Goal: Task Accomplishment & Management: Manage account settings

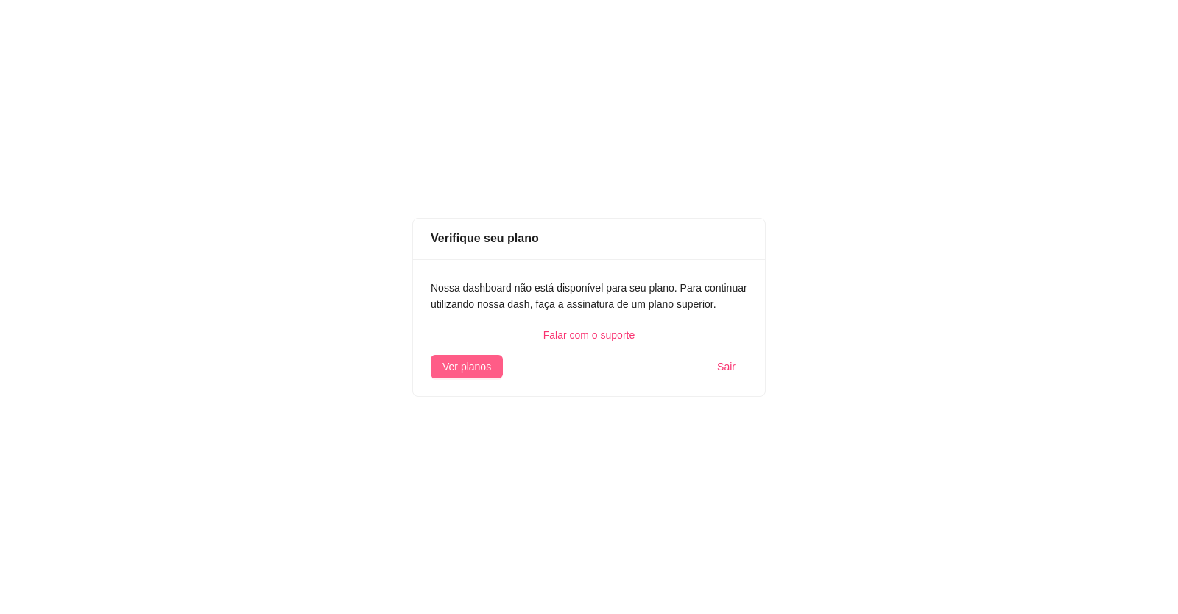
click at [478, 365] on span "Ver planos" at bounding box center [467, 367] width 49 height 16
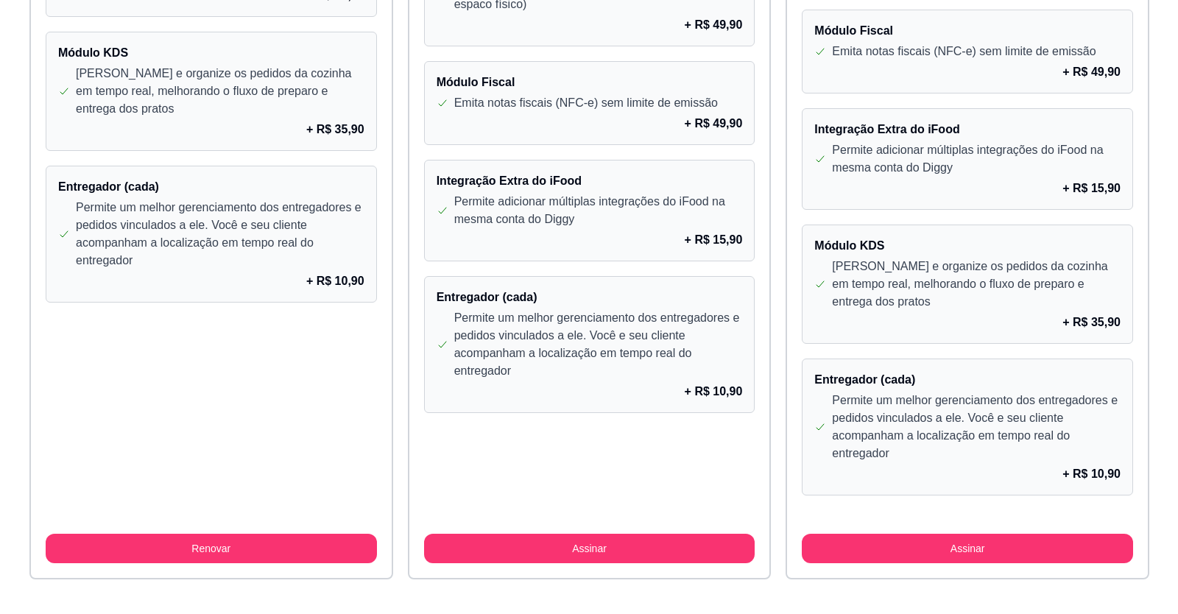
scroll to position [1326, 0]
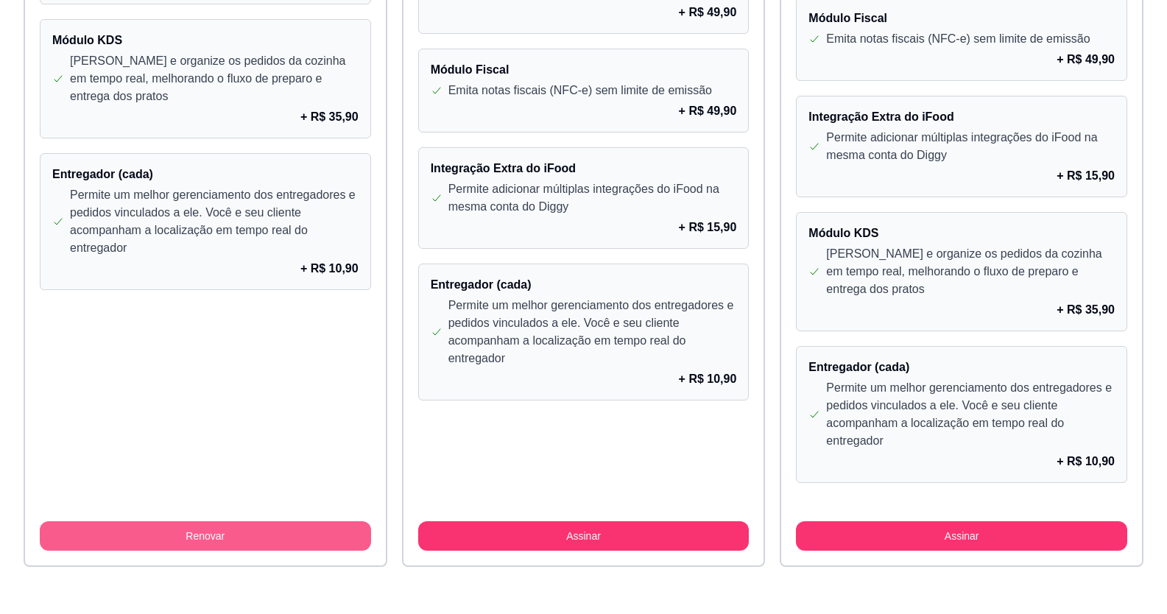
click at [274, 539] on button "Renovar" at bounding box center [205, 535] width 331 height 29
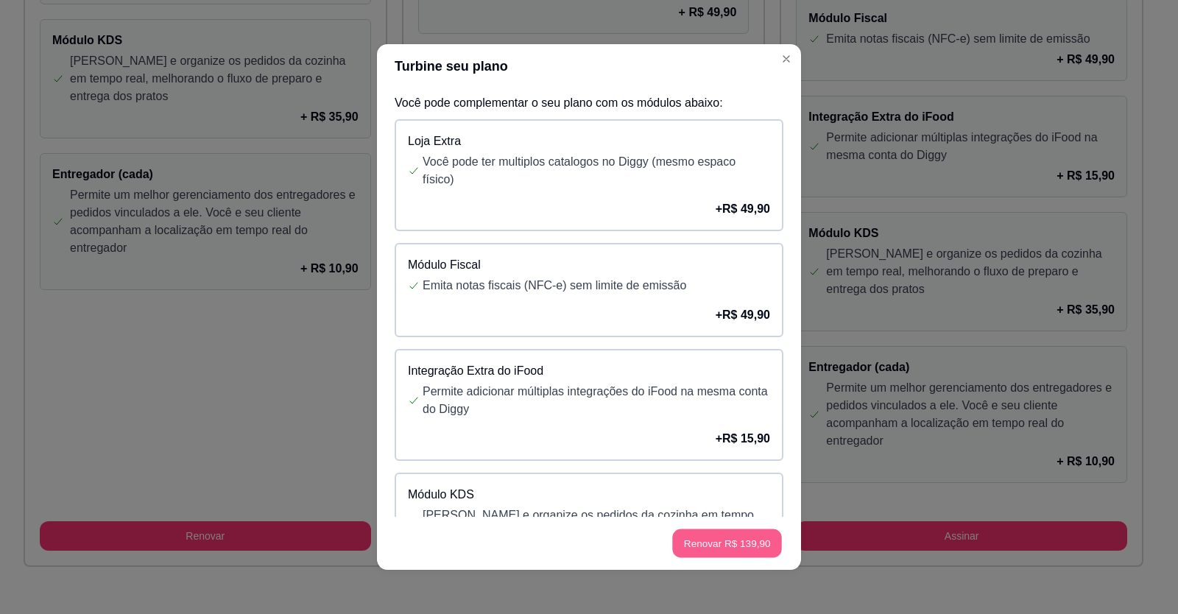
click at [709, 535] on button "Renovar R$ 139,90" at bounding box center [727, 544] width 110 height 29
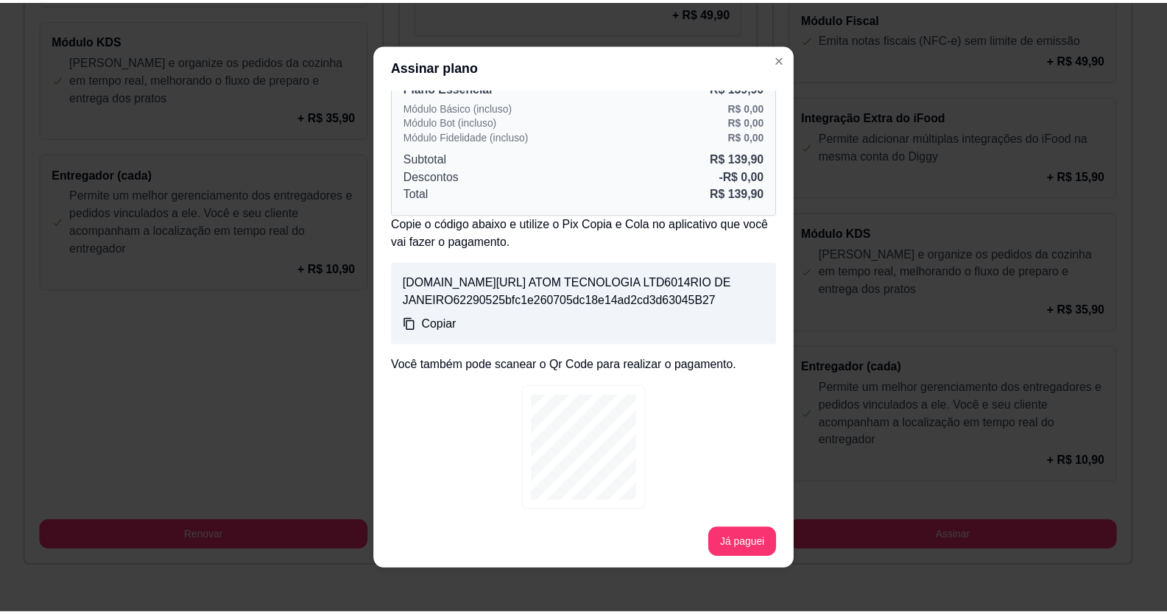
scroll to position [3, 0]
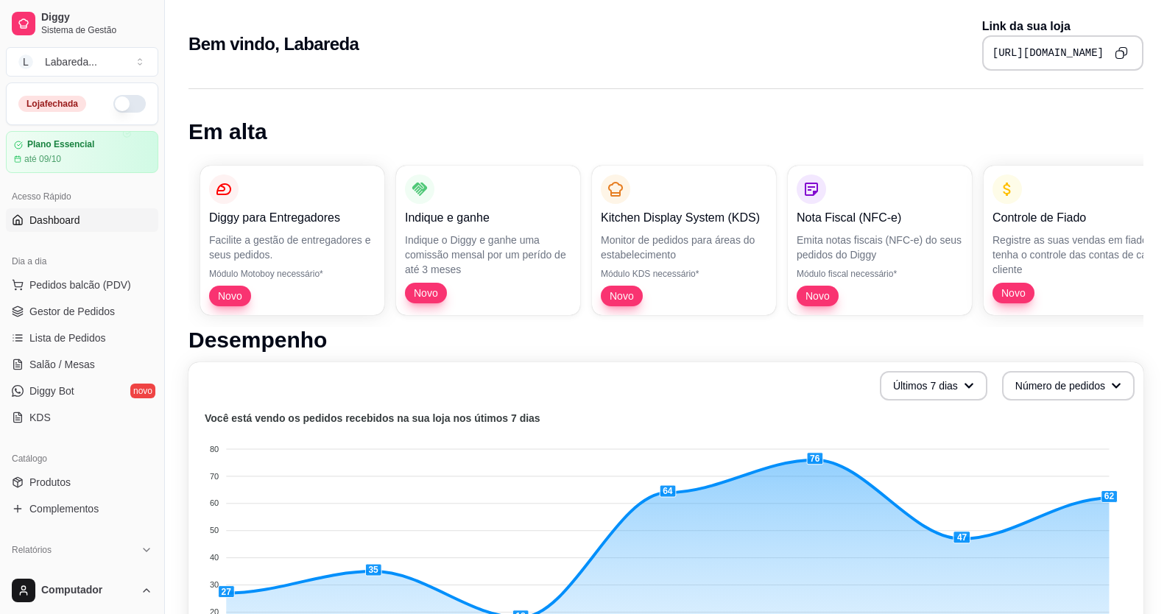
click at [124, 108] on button "button" at bounding box center [129, 104] width 32 height 18
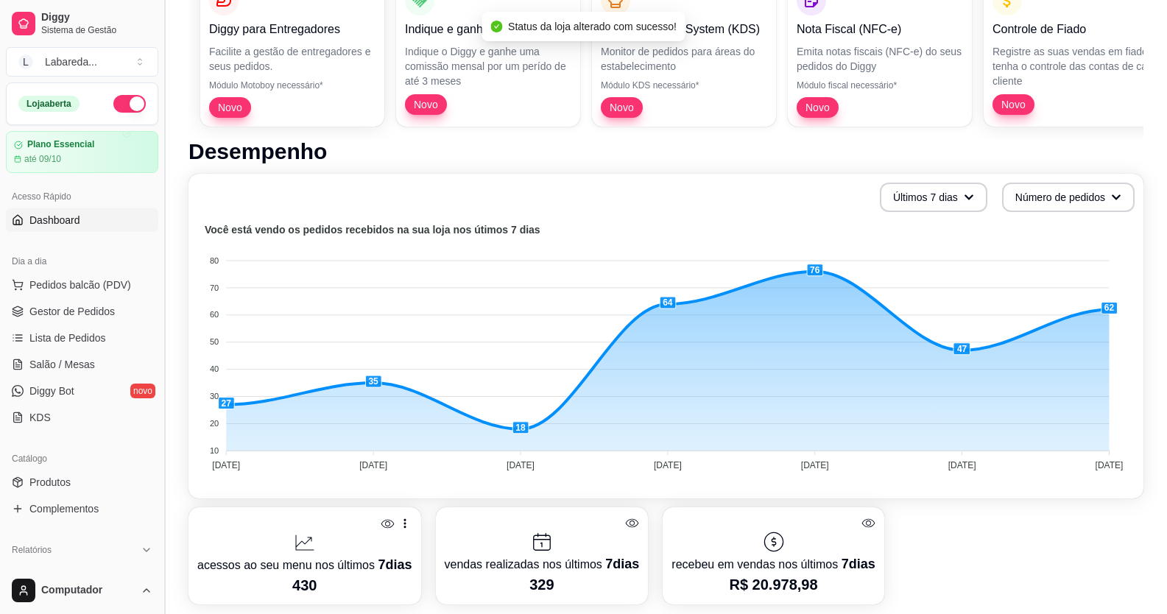
scroll to position [221, 0]
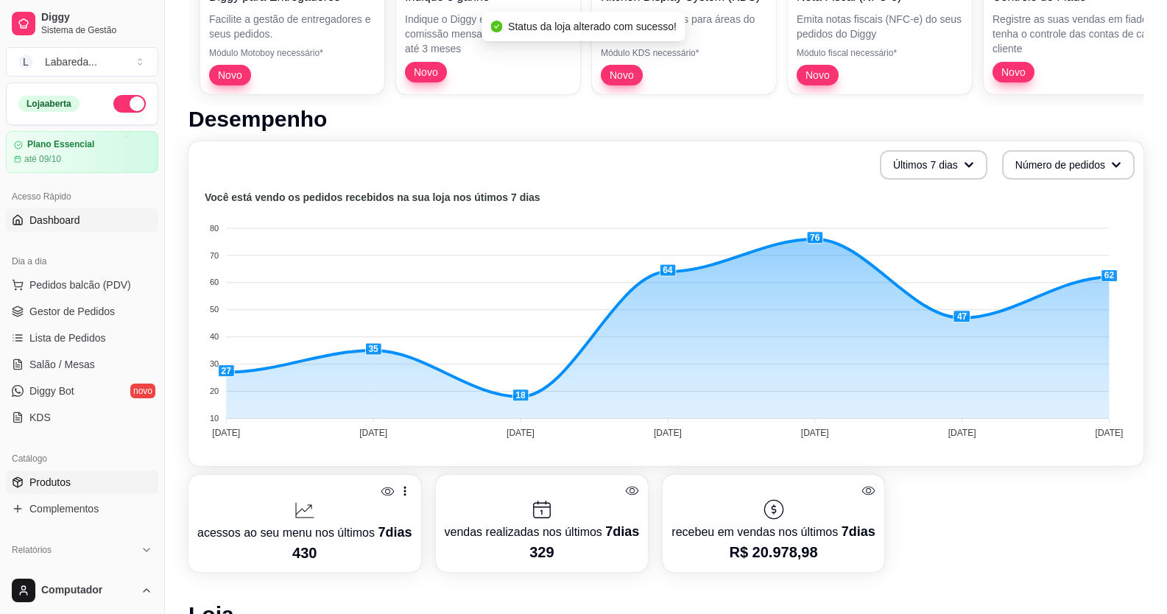
click at [84, 483] on link "Produtos" at bounding box center [82, 483] width 152 height 24
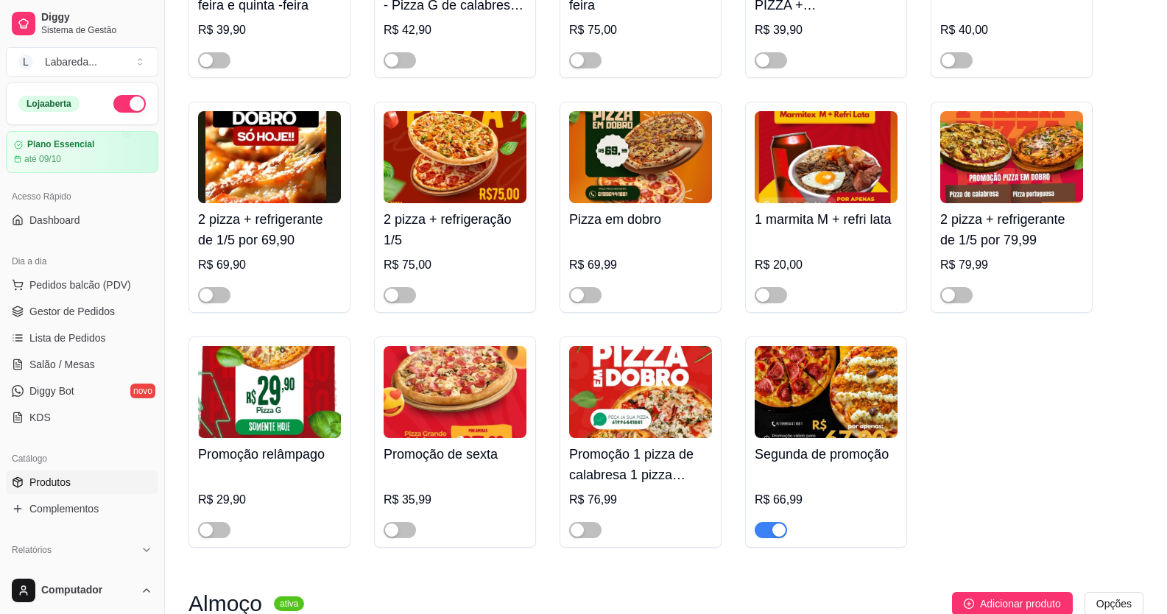
scroll to position [368, 0]
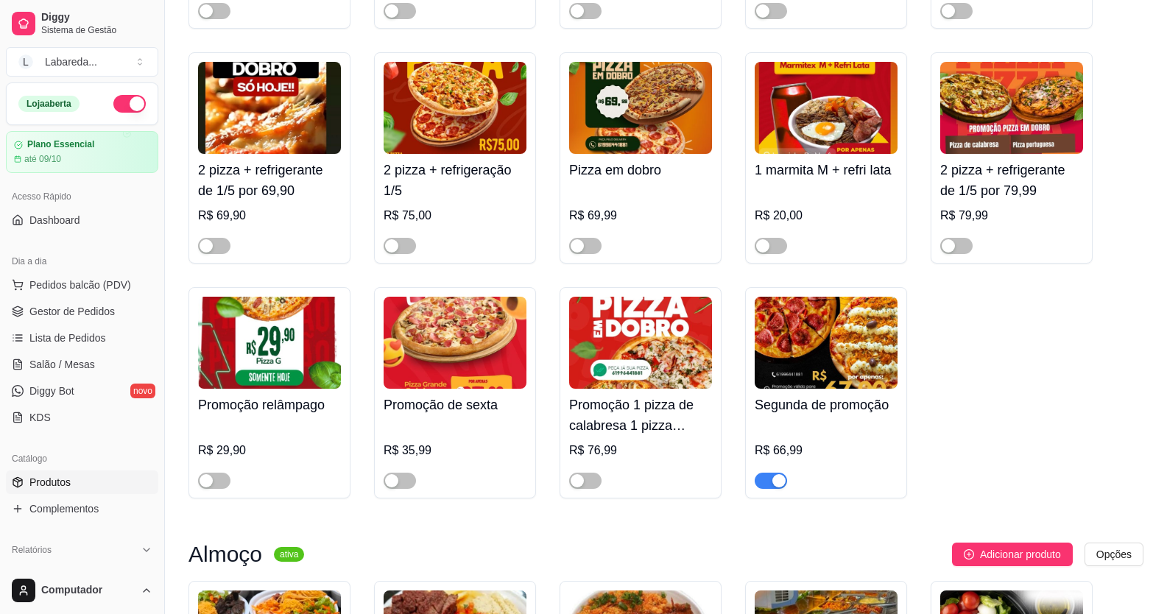
click at [774, 482] on div "button" at bounding box center [779, 480] width 13 height 13
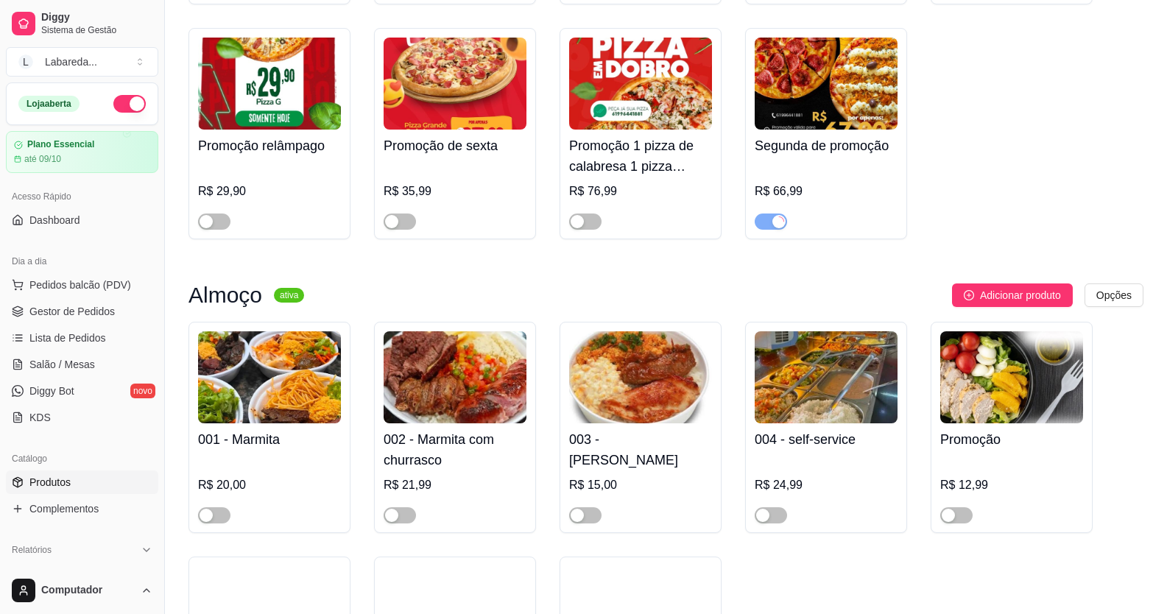
scroll to position [663, 0]
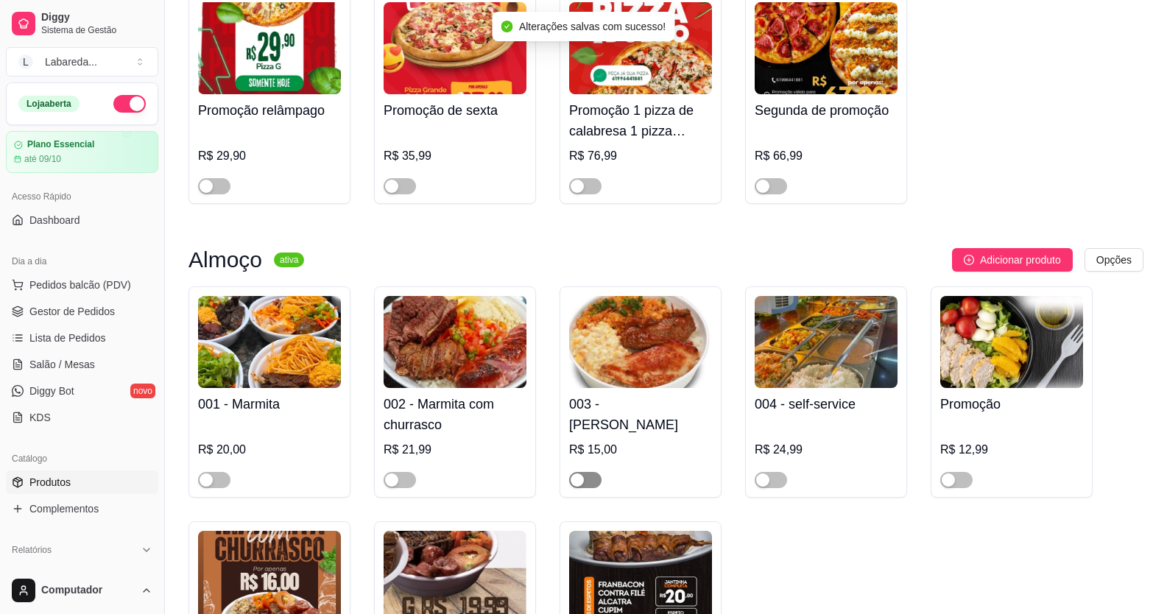
click at [591, 480] on span "button" at bounding box center [585, 480] width 32 height 16
drag, startPoint x: 397, startPoint y: 482, endPoint x: 379, endPoint y: 486, distance: 18.2
click at [397, 481] on div "button" at bounding box center [391, 480] width 13 height 13
click at [215, 486] on span "button" at bounding box center [214, 480] width 32 height 16
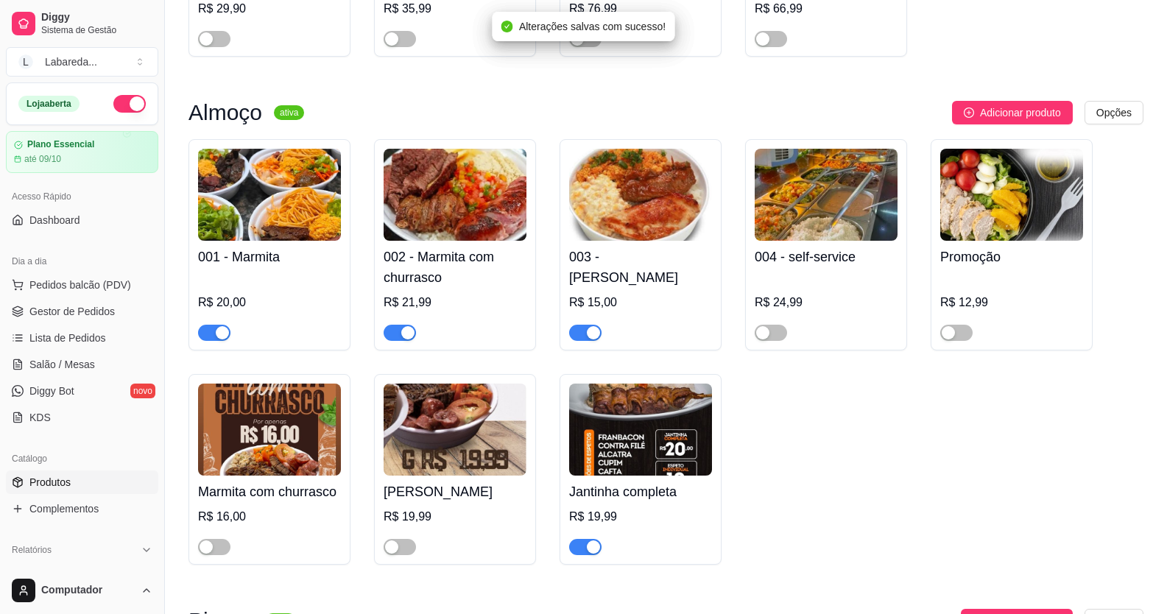
drag, startPoint x: 770, startPoint y: 337, endPoint x: 767, endPoint y: 344, distance: 8.2
click at [771, 337] on span "button" at bounding box center [771, 333] width 32 height 16
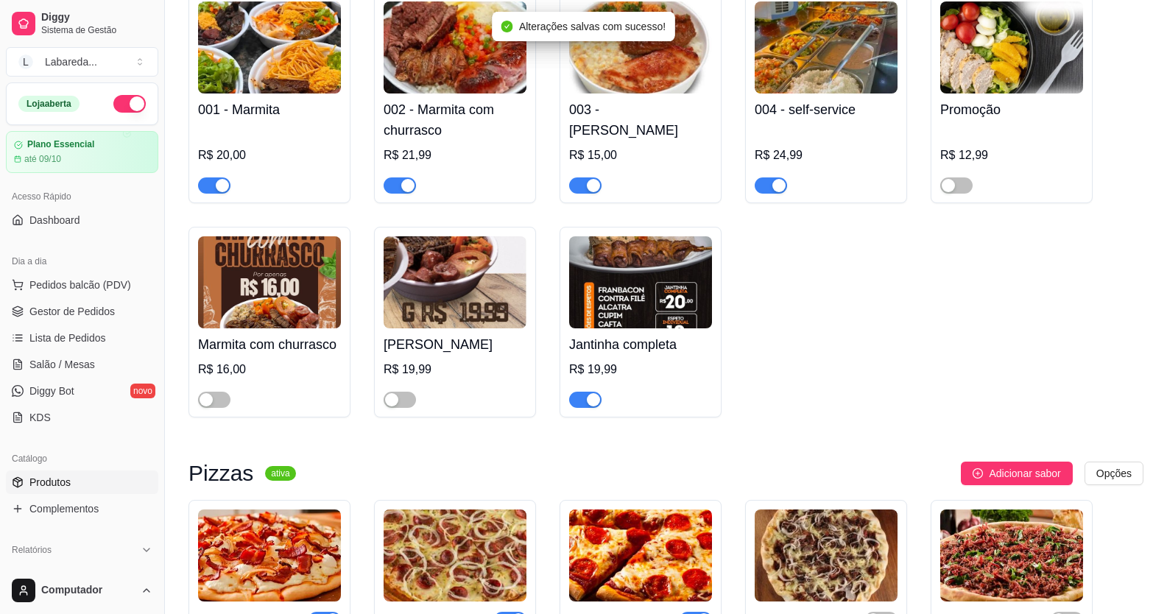
click at [586, 408] on span "button" at bounding box center [585, 400] width 32 height 16
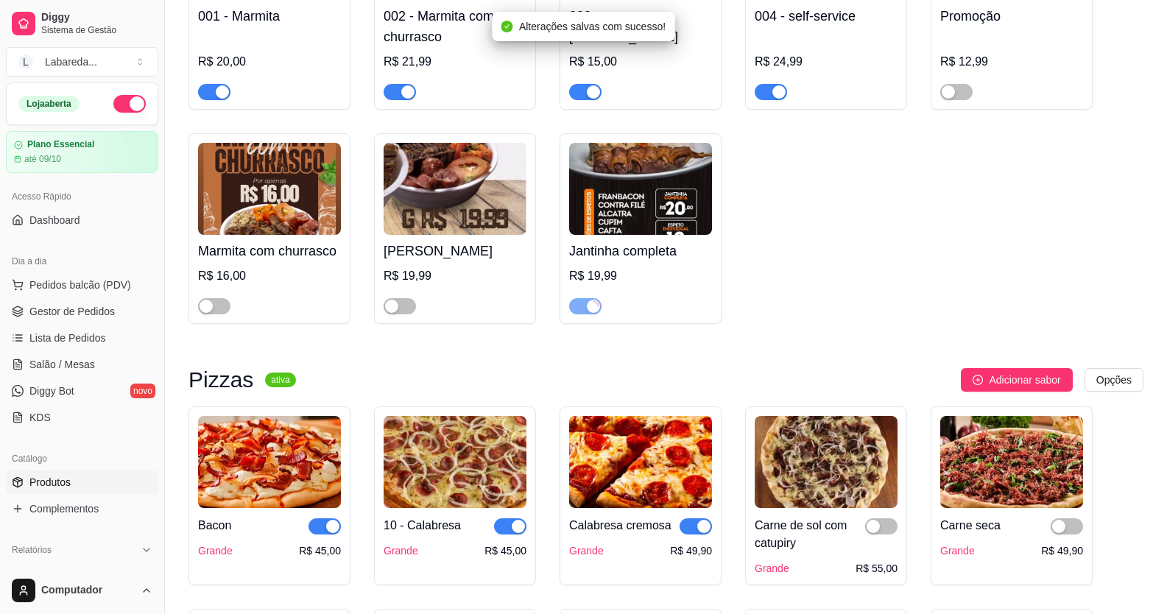
scroll to position [1252, 0]
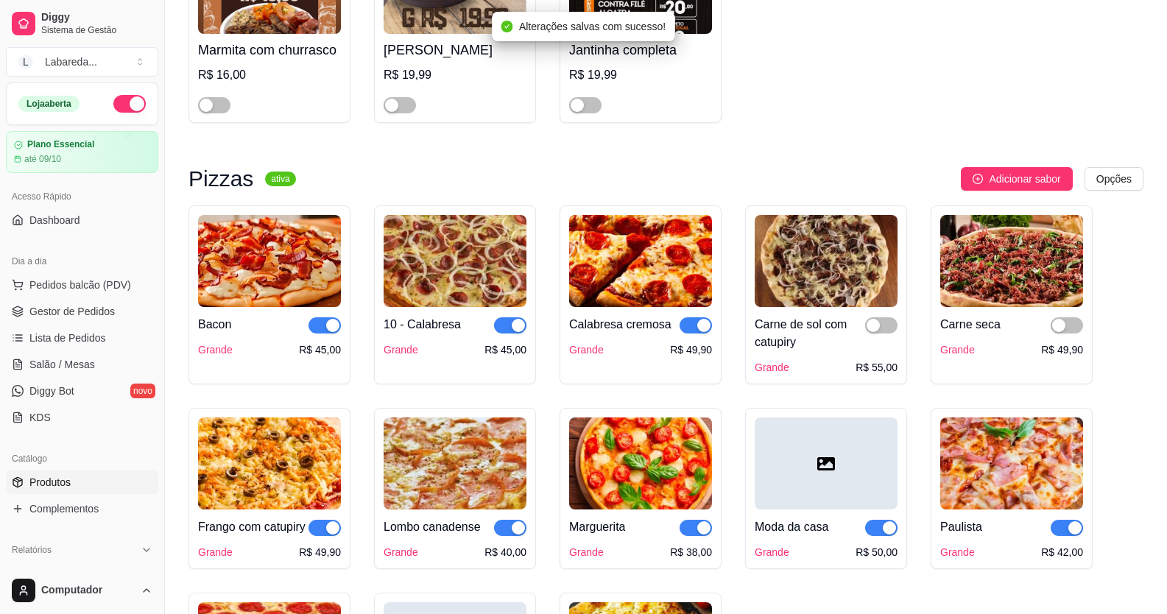
drag, startPoint x: 700, startPoint y: 323, endPoint x: 661, endPoint y: 354, distance: 50.3
click at [693, 328] on span "button" at bounding box center [696, 325] width 32 height 16
drag, startPoint x: 505, startPoint y: 328, endPoint x: 479, endPoint y: 328, distance: 25.8
click at [479, 328] on div "10 - Calabresa" at bounding box center [455, 325] width 143 height 18
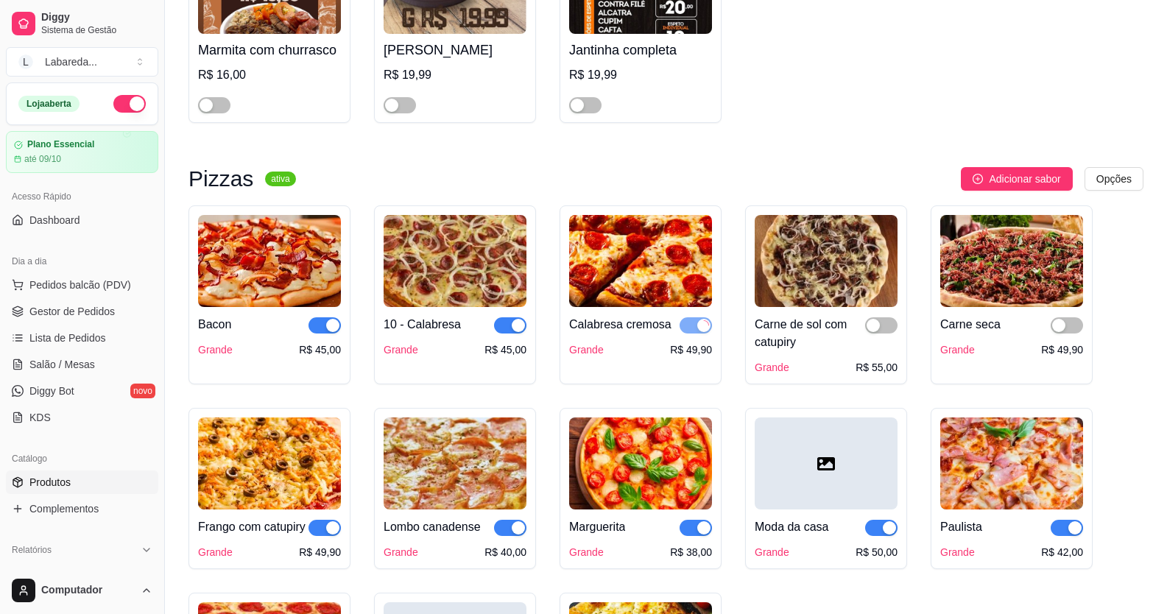
click at [341, 330] on div "Bacon Grande R$ 45,00" at bounding box center [270, 294] width 162 height 179
drag, startPoint x: 331, startPoint y: 323, endPoint x: 341, endPoint y: 329, distance: 11.6
click at [332, 324] on button "button" at bounding box center [325, 325] width 32 height 16
drag, startPoint x: 516, startPoint y: 331, endPoint x: 535, endPoint y: 336, distance: 19.7
click at [514, 331] on div "button" at bounding box center [518, 325] width 13 height 13
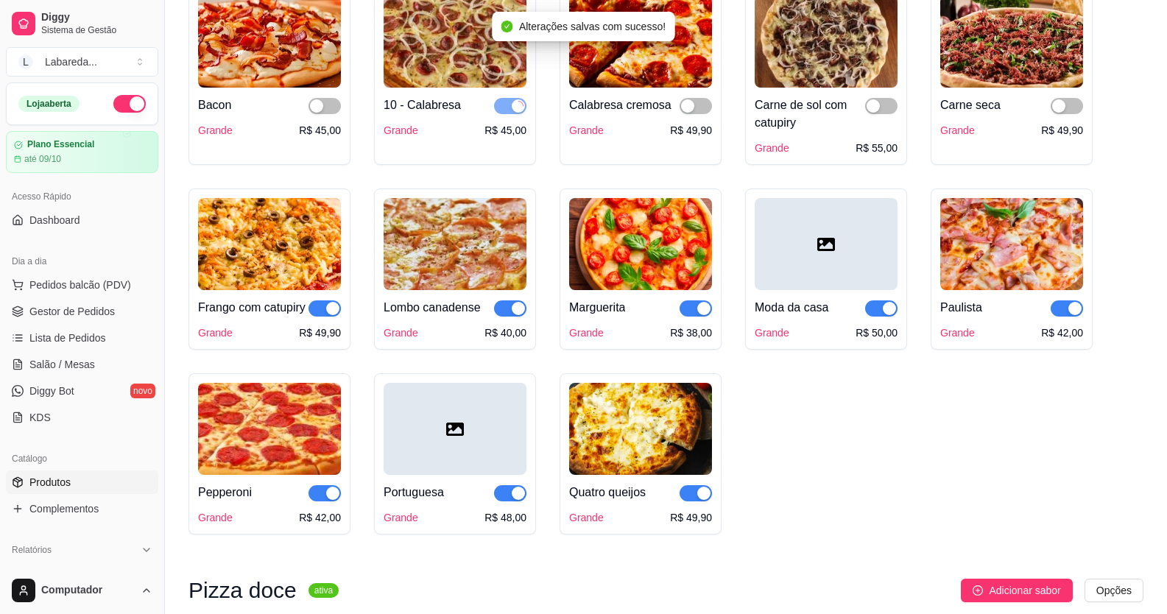
scroll to position [1473, 0]
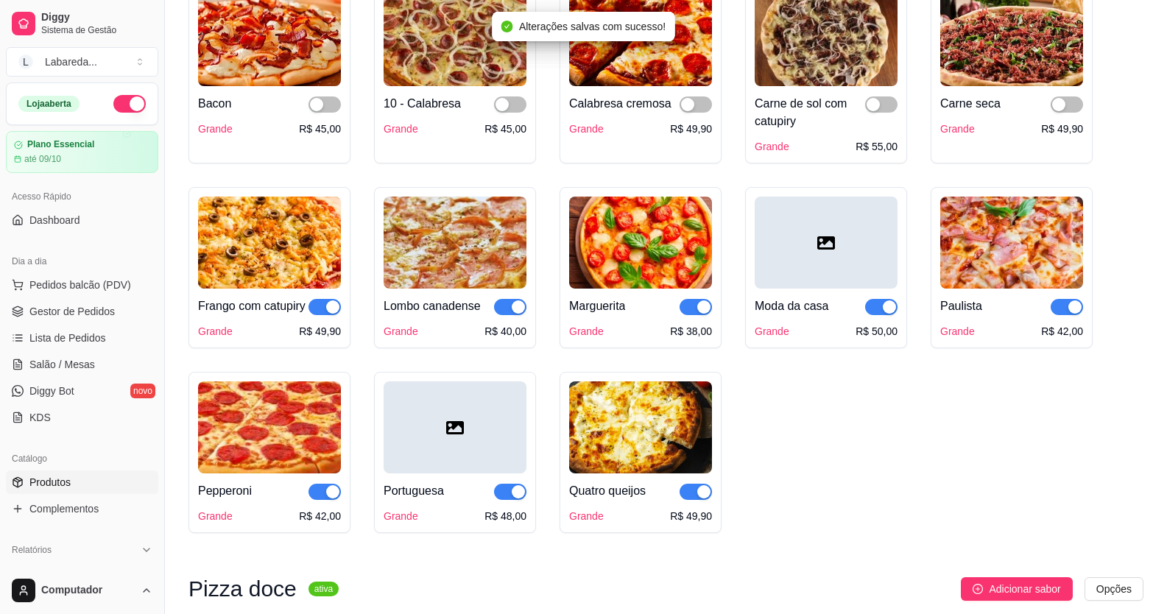
drag, startPoint x: 328, startPoint y: 316, endPoint x: 386, endPoint y: 318, distance: 58.2
click at [332, 314] on div "button" at bounding box center [332, 306] width 13 height 13
drag, startPoint x: 511, startPoint y: 307, endPoint x: 593, endPoint y: 326, distance: 83.8
click at [512, 307] on button "button" at bounding box center [510, 307] width 32 height 16
click at [695, 308] on span "button" at bounding box center [696, 307] width 32 height 16
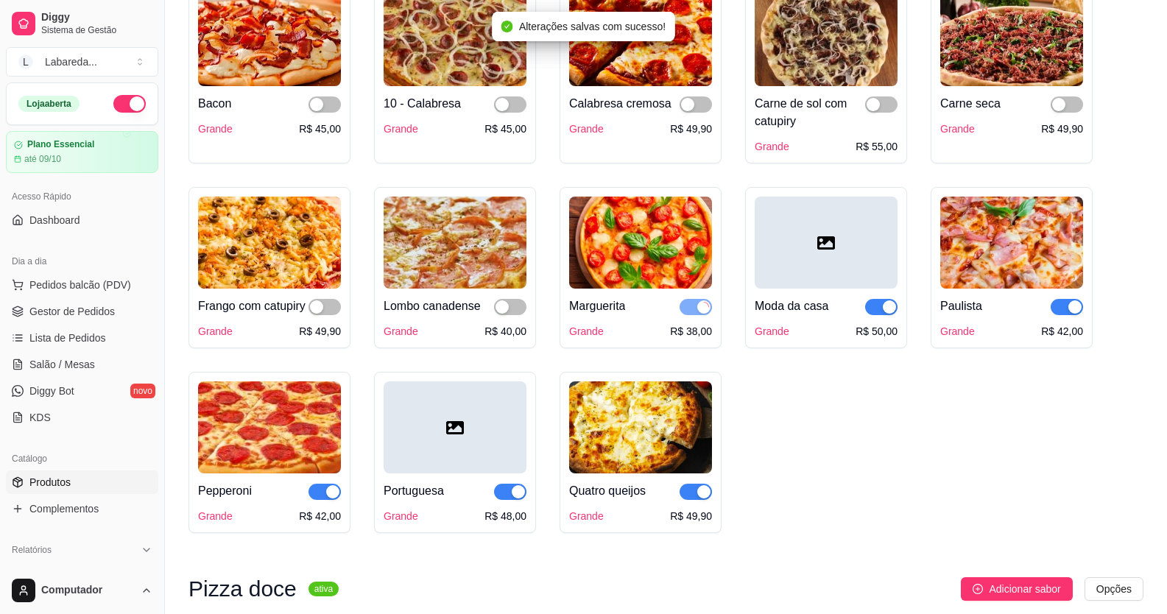
drag, startPoint x: 871, startPoint y: 307, endPoint x: 911, endPoint y: 315, distance: 40.6
click at [878, 307] on span "button" at bounding box center [881, 307] width 32 height 16
click at [1066, 312] on span "button" at bounding box center [1067, 307] width 32 height 16
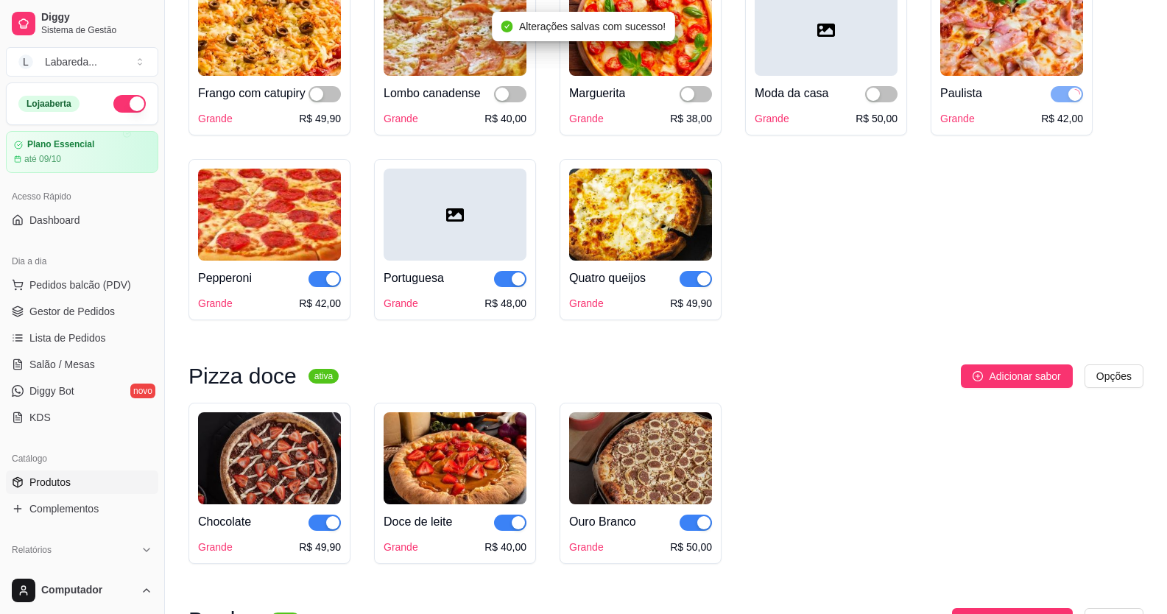
scroll to position [1694, 0]
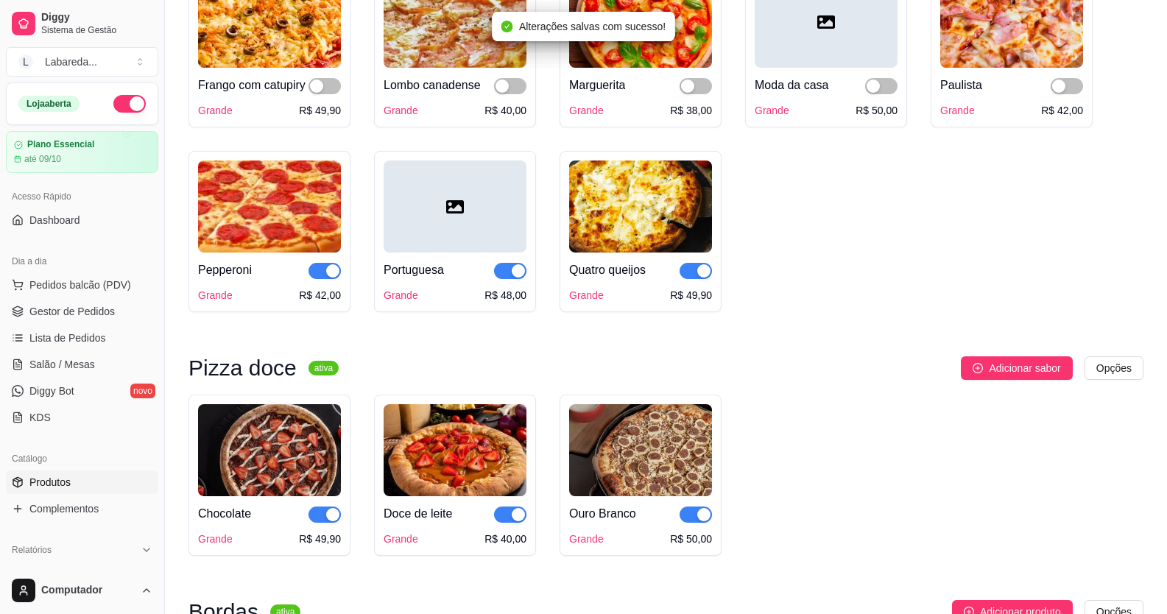
click at [702, 278] on div "button" at bounding box center [703, 270] width 13 height 13
click at [513, 278] on div "button" at bounding box center [518, 270] width 13 height 13
click at [323, 279] on span "button" at bounding box center [325, 271] width 32 height 16
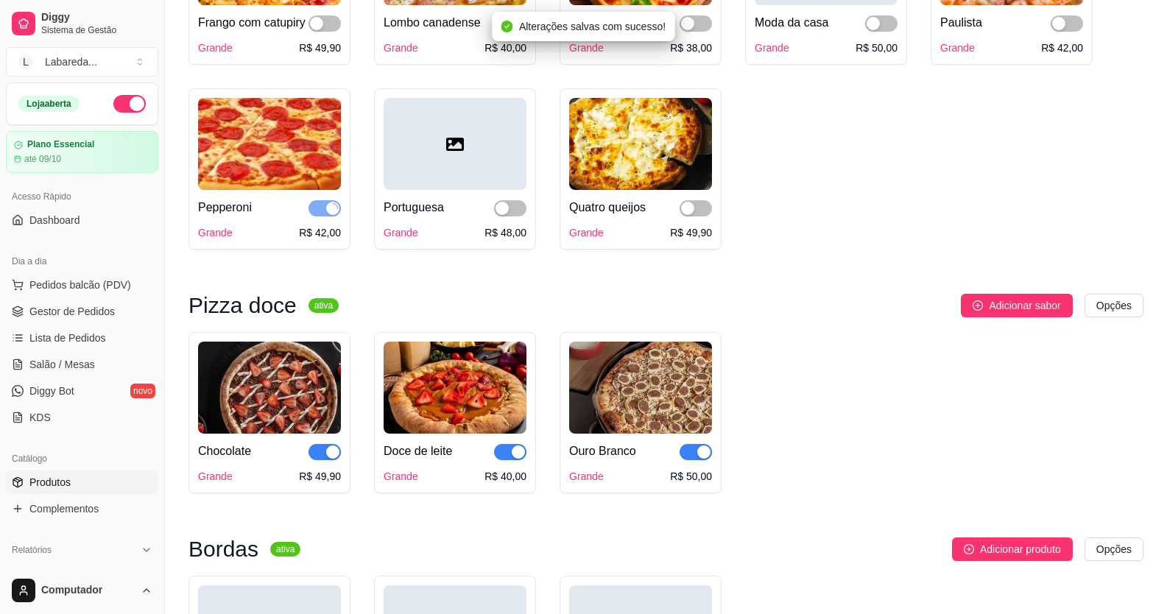
scroll to position [1841, 0]
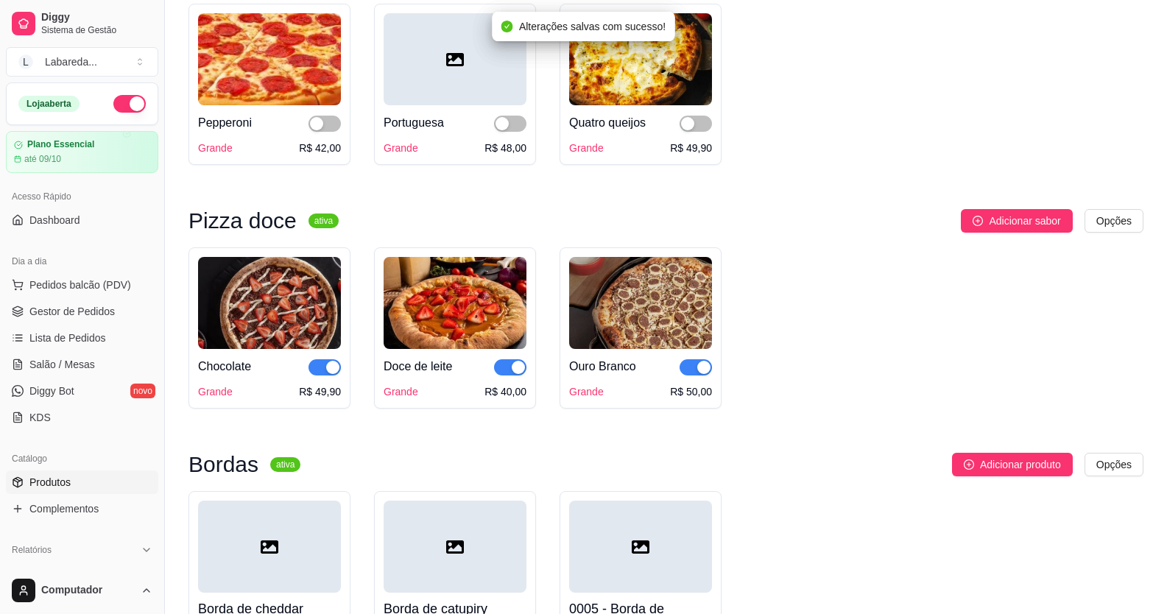
drag, startPoint x: 325, startPoint y: 387, endPoint x: 423, endPoint y: 387, distance: 98.0
click at [328, 376] on button "button" at bounding box center [325, 367] width 32 height 16
click at [513, 374] on div "button" at bounding box center [518, 367] width 13 height 13
click at [698, 374] on div "button" at bounding box center [703, 367] width 13 height 13
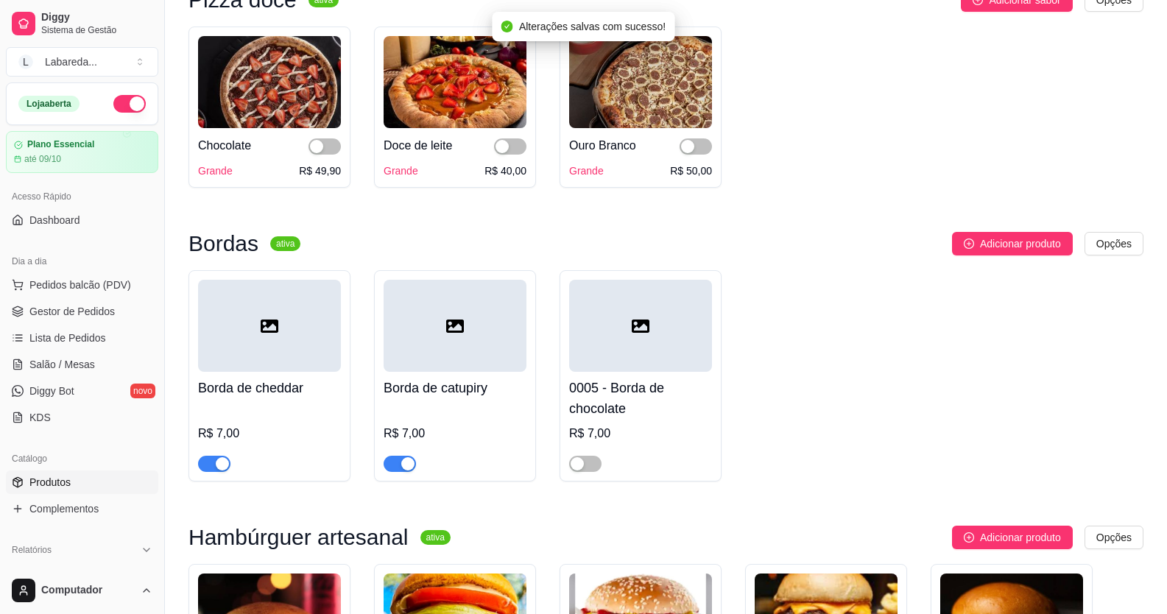
click at [408, 471] on div "button" at bounding box center [407, 463] width 13 height 13
click at [226, 471] on div "button" at bounding box center [222, 463] width 13 height 13
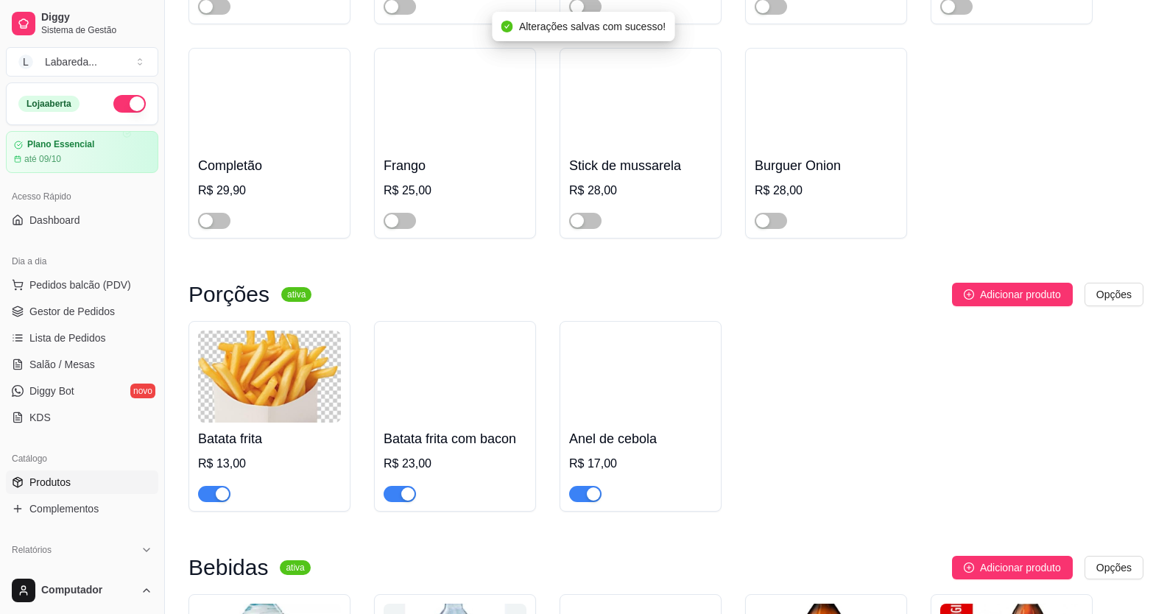
scroll to position [2872, 0]
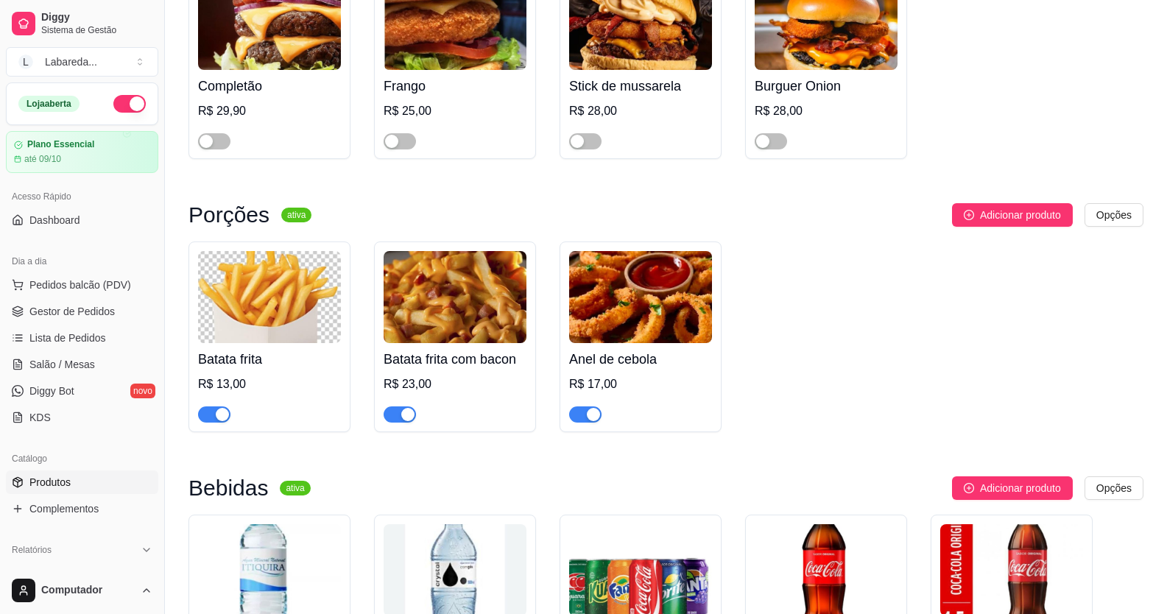
click at [585, 423] on button "button" at bounding box center [585, 415] width 32 height 16
click at [397, 423] on span "button" at bounding box center [400, 415] width 32 height 16
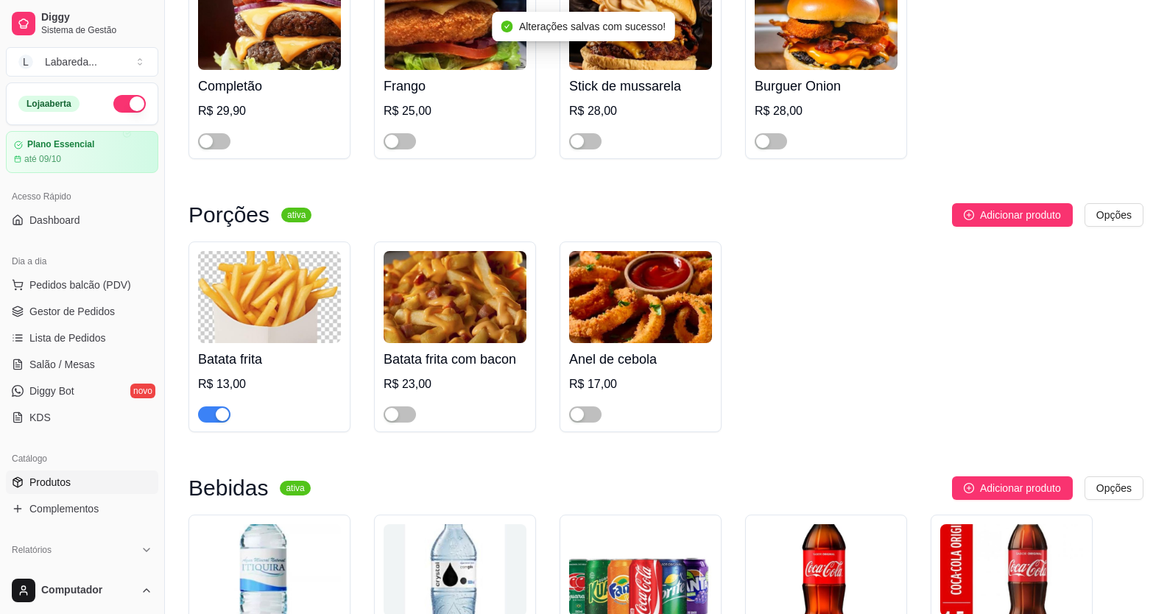
click at [201, 423] on span "button" at bounding box center [214, 415] width 32 height 16
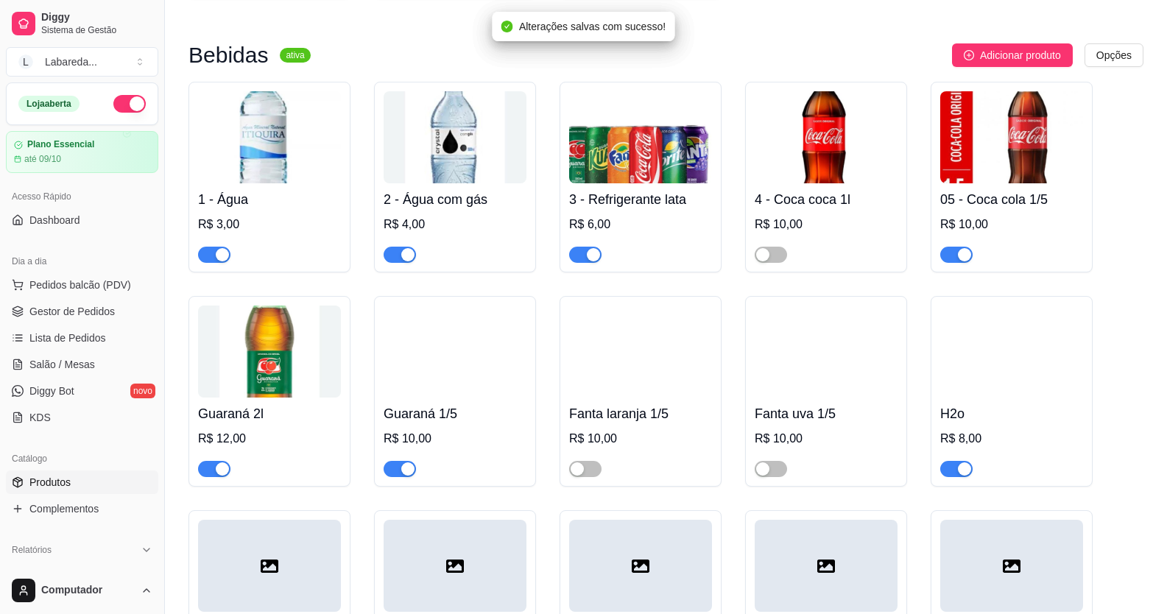
scroll to position [3314, 0]
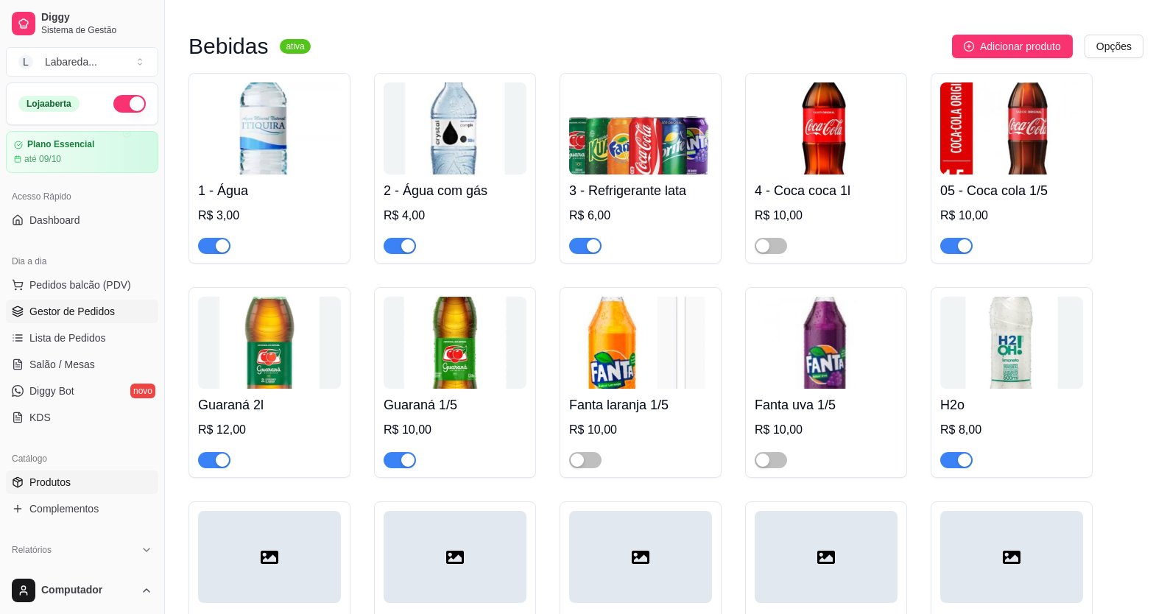
click at [107, 314] on span "Gestor de Pedidos" at bounding box center [71, 311] width 85 height 15
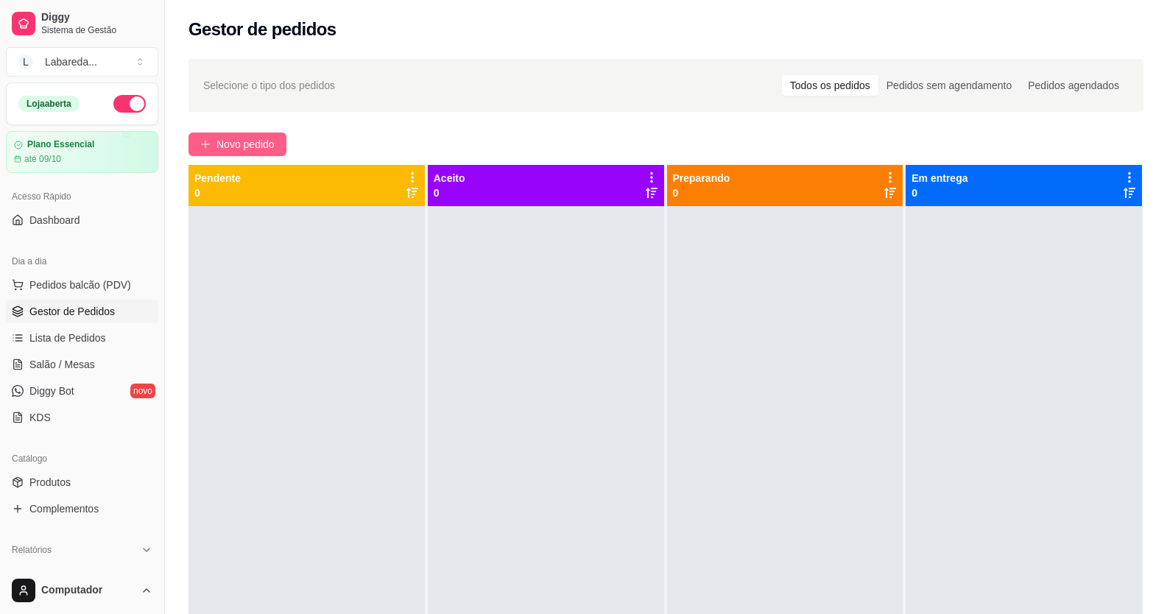
click at [255, 139] on span "Novo pedido" at bounding box center [246, 144] width 58 height 16
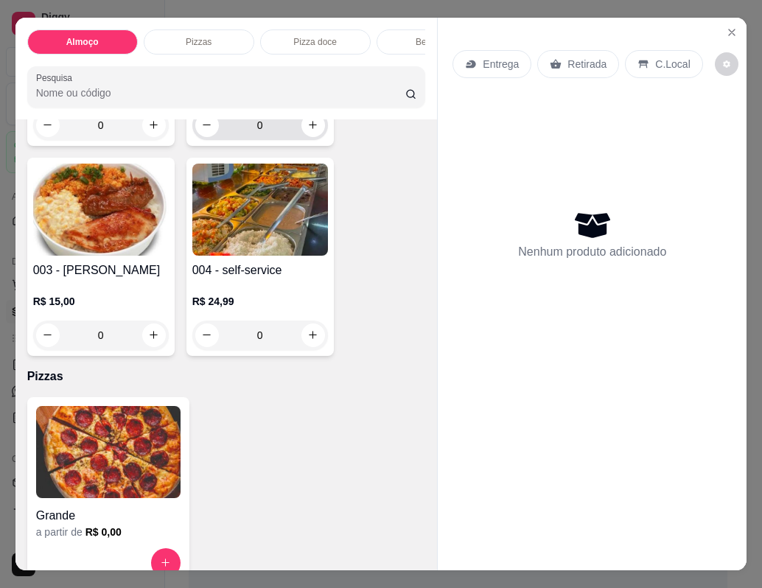
scroll to position [295, 0]
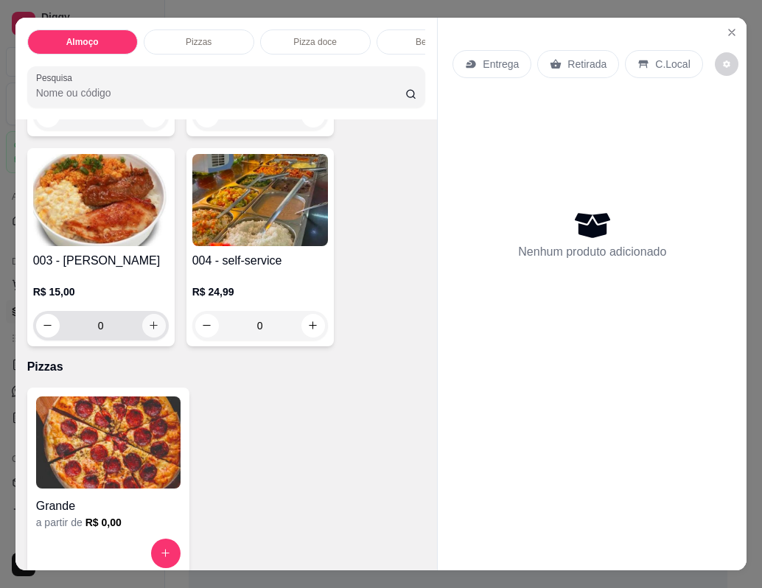
click at [149, 337] on button "increase-product-quantity" at bounding box center [154, 326] width 24 height 24
type input "1"
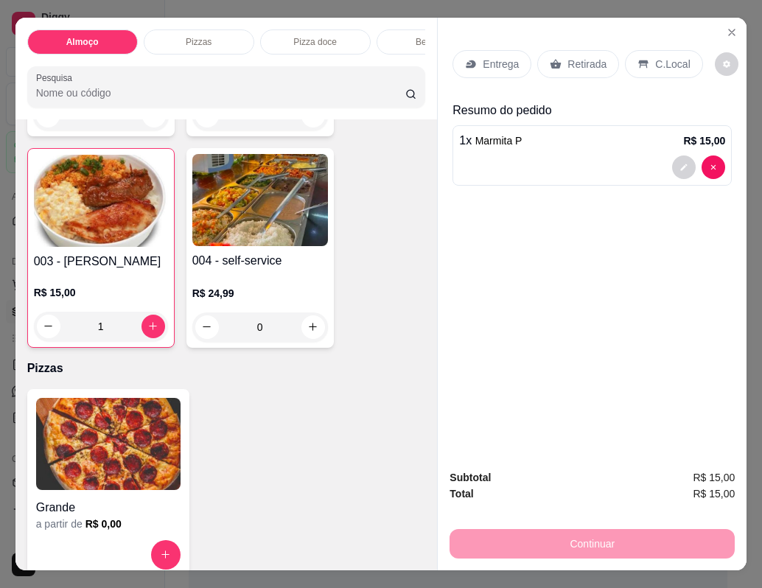
click at [530, 162] on div at bounding box center [592, 167] width 266 height 24
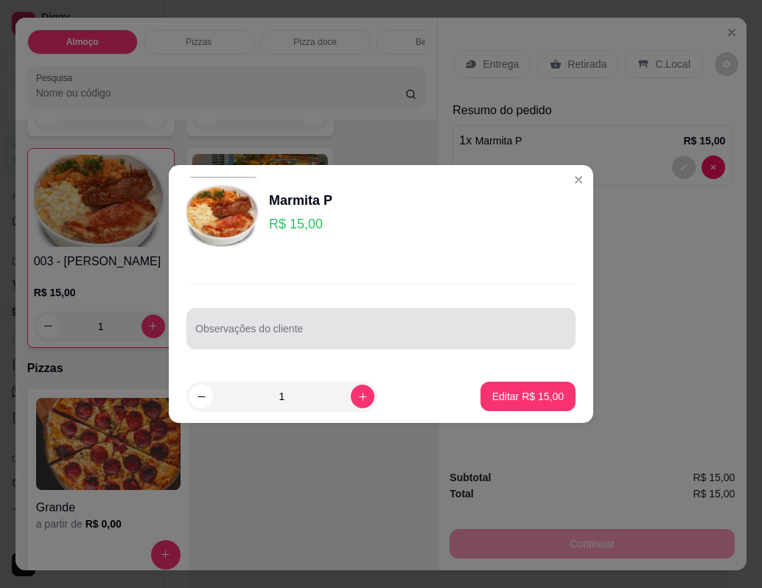
click at [314, 331] on input "Observações do cliente" at bounding box center [380, 334] width 371 height 15
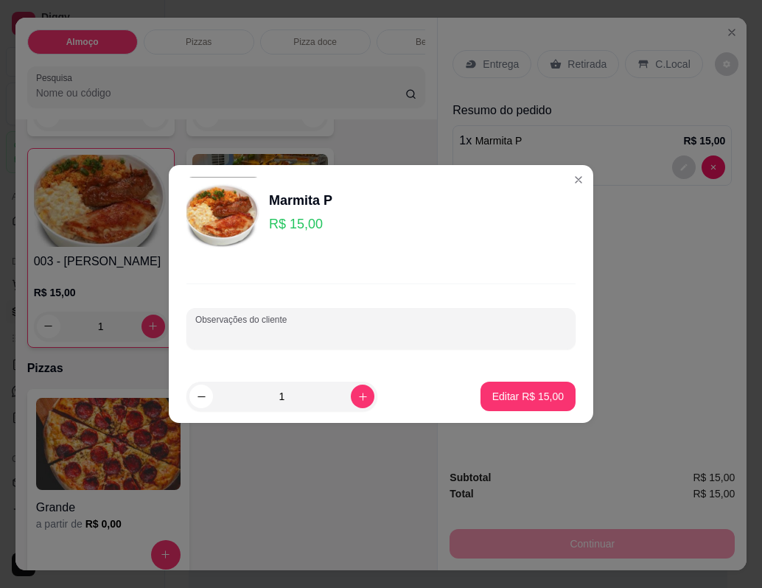
paste input "Arroz Feijão de caldo Macarrão batata frita e churrasco porfavor"
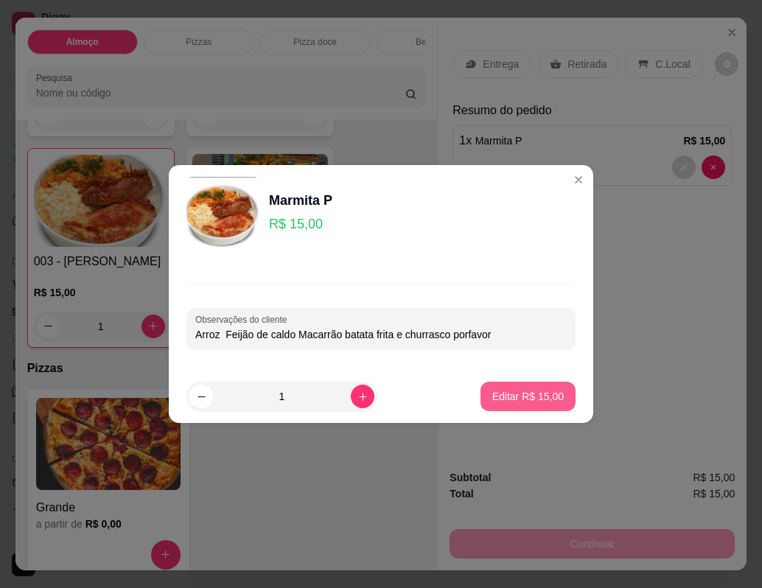
type input "Arroz Feijão de caldo Macarrão batata frita e churrasco porfavor"
click at [521, 393] on p "Editar R$ 15,00" at bounding box center [527, 396] width 69 height 14
type input "0"
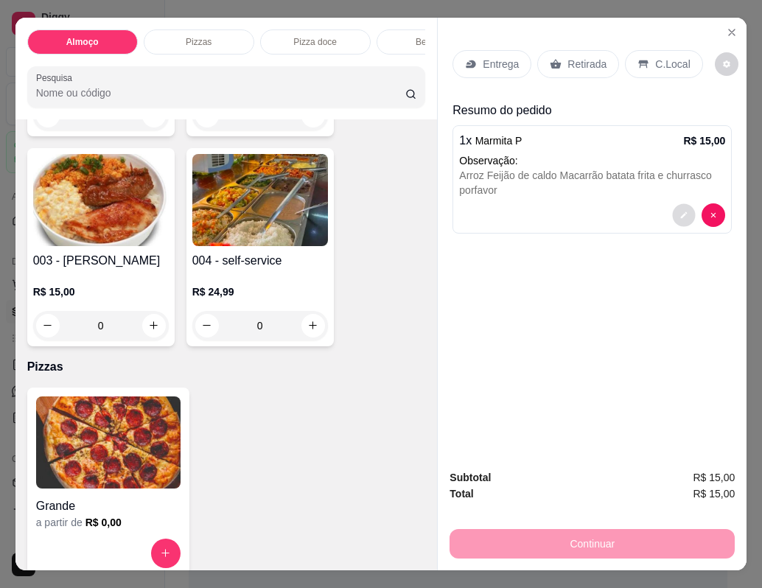
click at [683, 209] on button "decrease-product-quantity" at bounding box center [683, 214] width 23 height 23
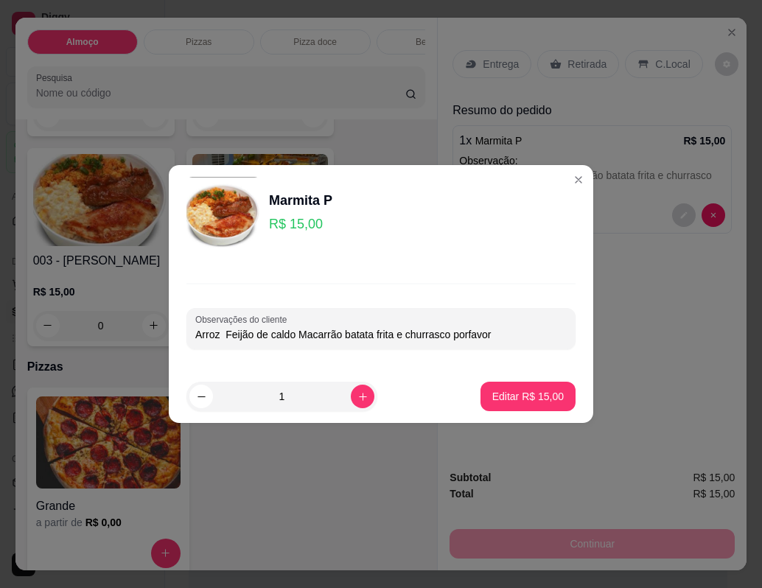
drag, startPoint x: 497, startPoint y: 333, endPoint x: 449, endPoint y: 341, distance: 49.3
click at [449, 341] on input "Arroz Feijão de caldo Macarrão batata frita e churrasco porfavor" at bounding box center [380, 334] width 371 height 15
type input "Arroz Feijão de caldo Macarrão batata frita e churrasco"
click at [496, 392] on p "Editar R$ 15,00" at bounding box center [527, 396] width 69 height 14
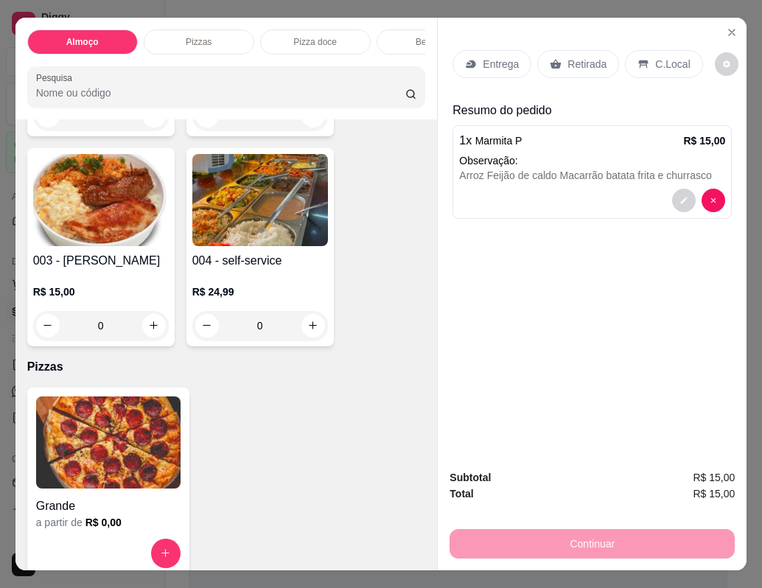
click at [465, 62] on icon at bounding box center [471, 64] width 12 height 12
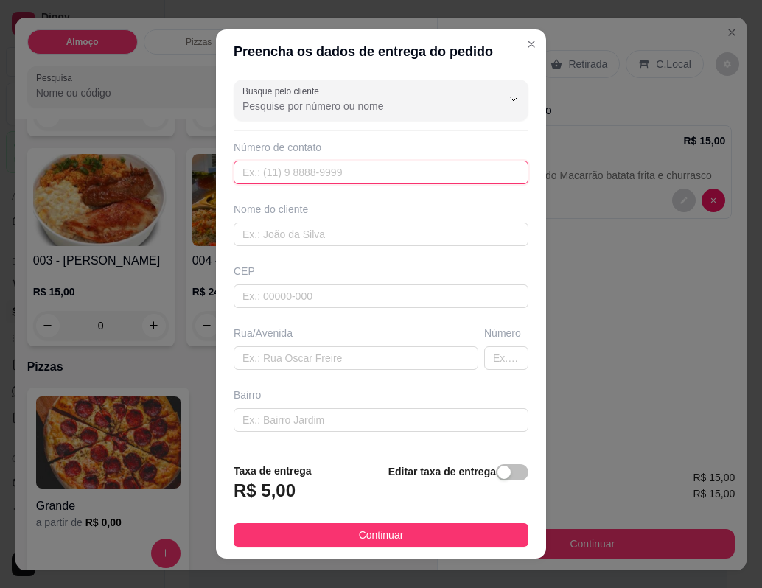
click at [251, 173] on input "text" at bounding box center [380, 173] width 295 height 24
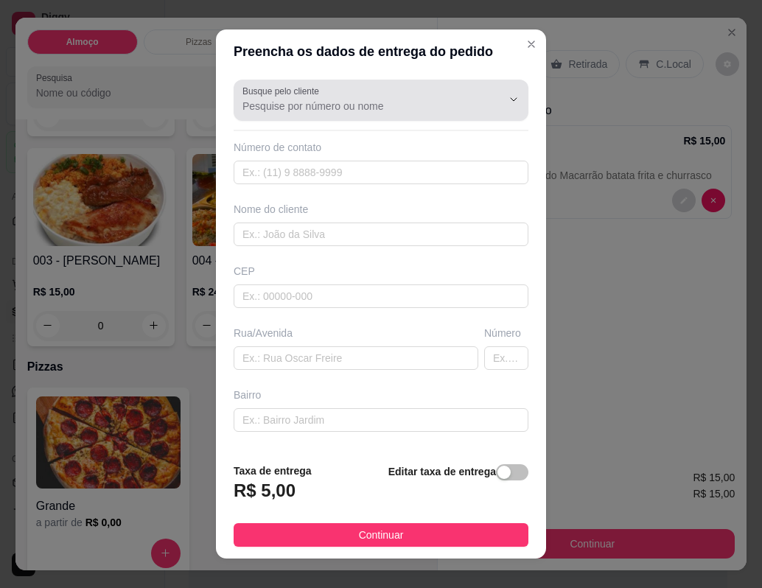
click at [390, 100] on input "Busque pelo cliente" at bounding box center [360, 106] width 236 height 15
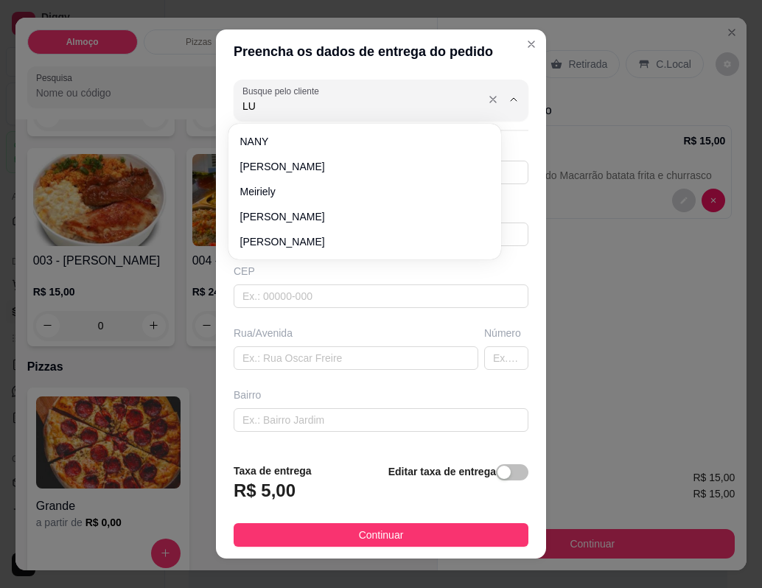
type input "LUU"
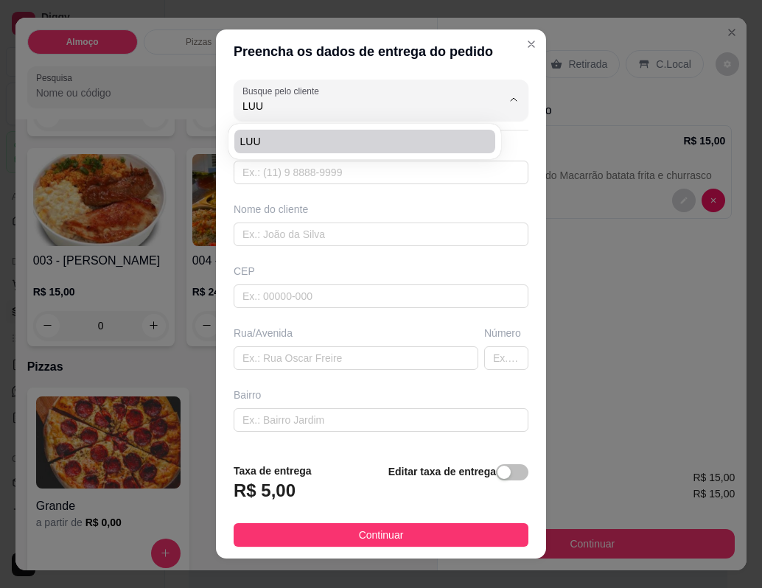
click at [360, 143] on span "LUU" at bounding box center [357, 141] width 234 height 15
type input "61996376981"
type input "LUU"
type input "Via 12 quadra 127 lote 17 setor sul fundo da [GEOGRAPHIC_DATA][PERSON_NAME]"
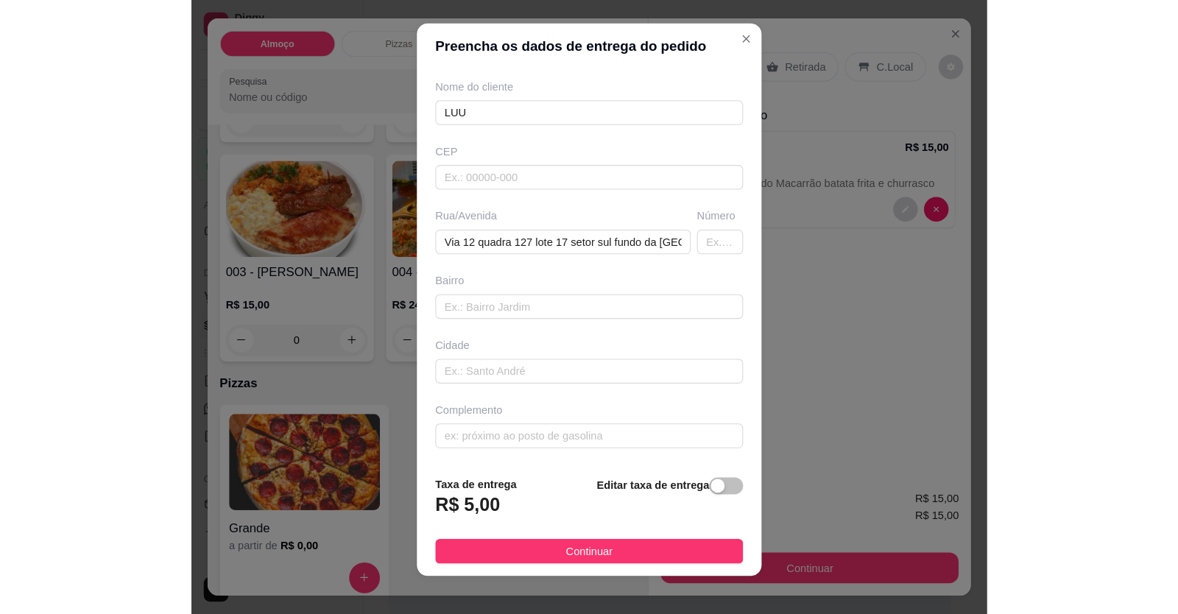
scroll to position [18, 0]
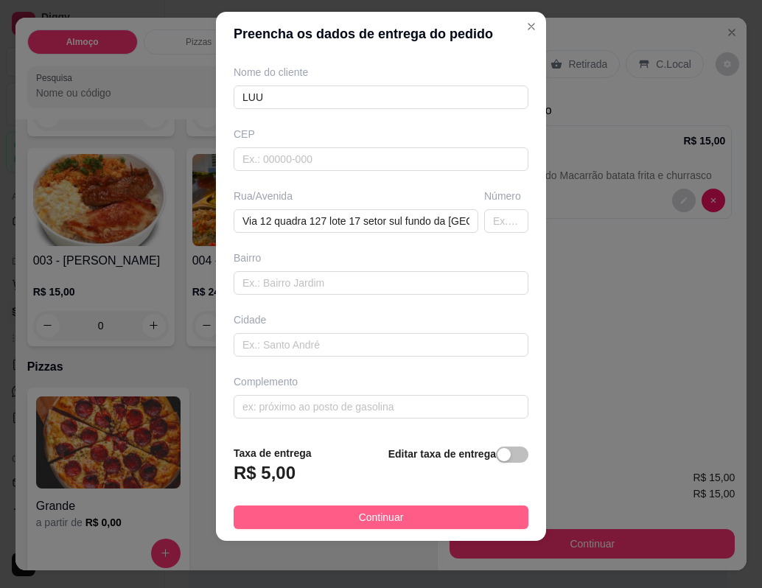
type input "LUU"
click at [383, 518] on span "Continuar" at bounding box center [381, 517] width 45 height 16
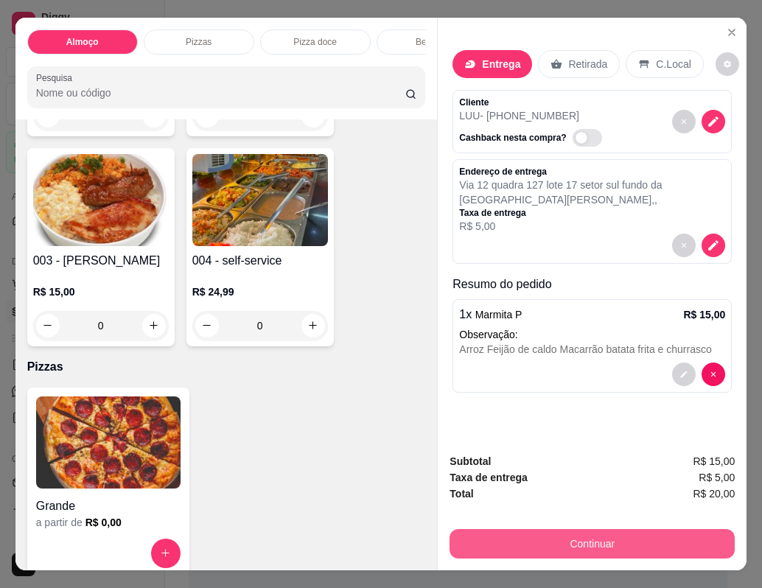
click at [476, 529] on button "Continuar" at bounding box center [591, 543] width 285 height 29
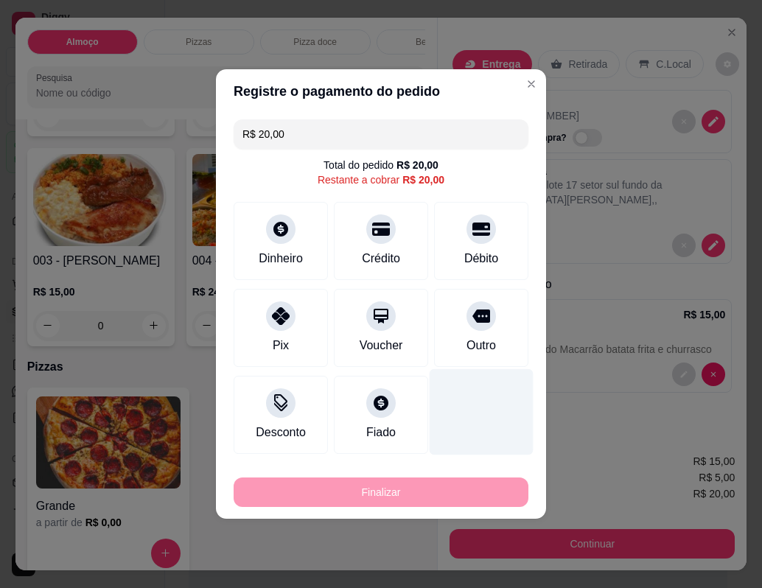
drag, startPoint x: 461, startPoint y: 252, endPoint x: 455, endPoint y: 337, distance: 85.6
click at [464, 253] on div "Débito" at bounding box center [481, 259] width 34 height 18
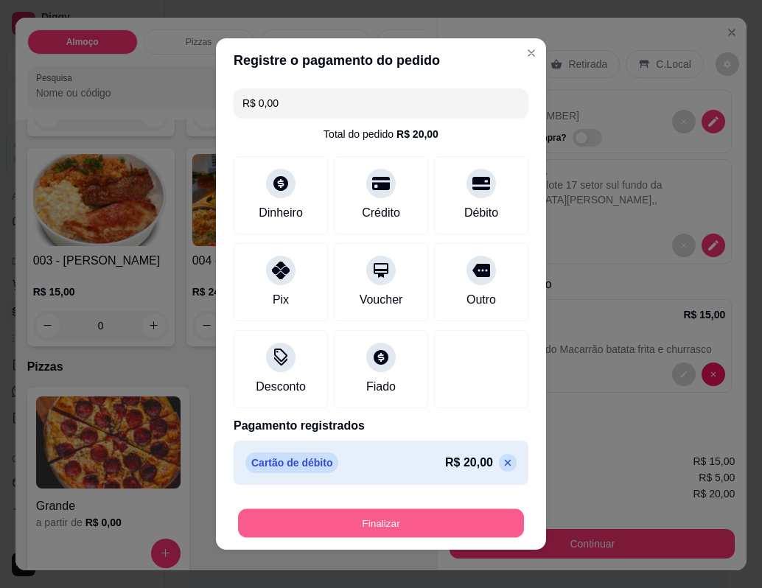
click at [433, 529] on button "Finalizar" at bounding box center [381, 523] width 286 height 29
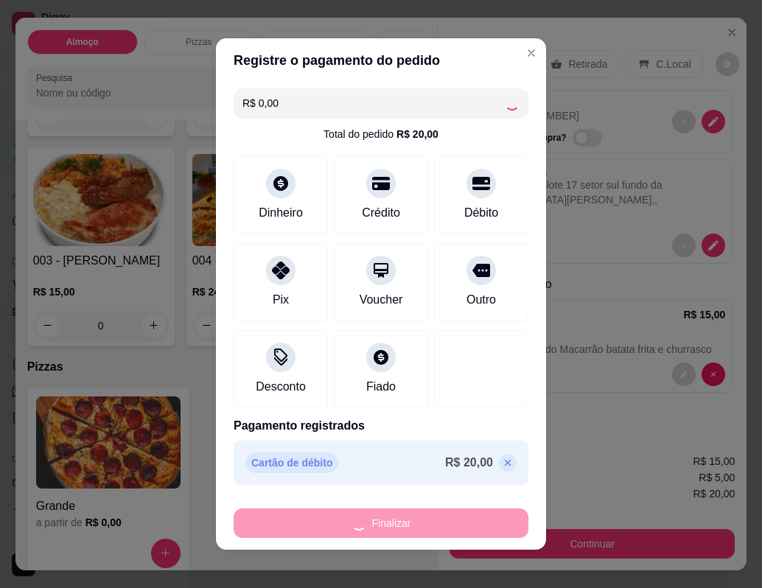
type input "-R$ 20,00"
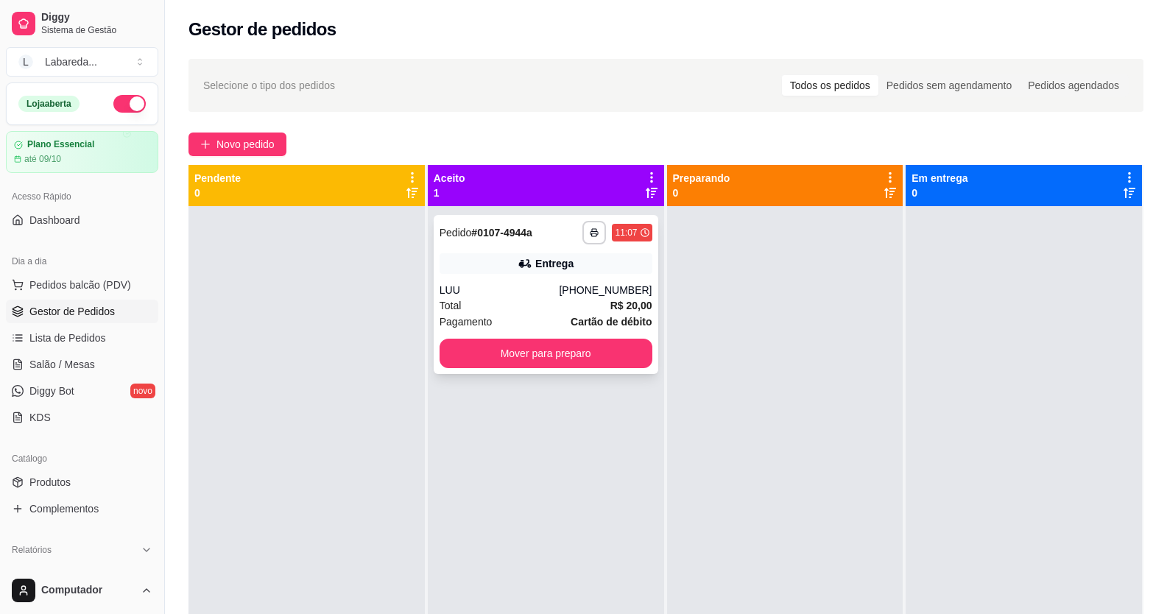
click at [487, 333] on div "**********" at bounding box center [546, 294] width 225 height 159
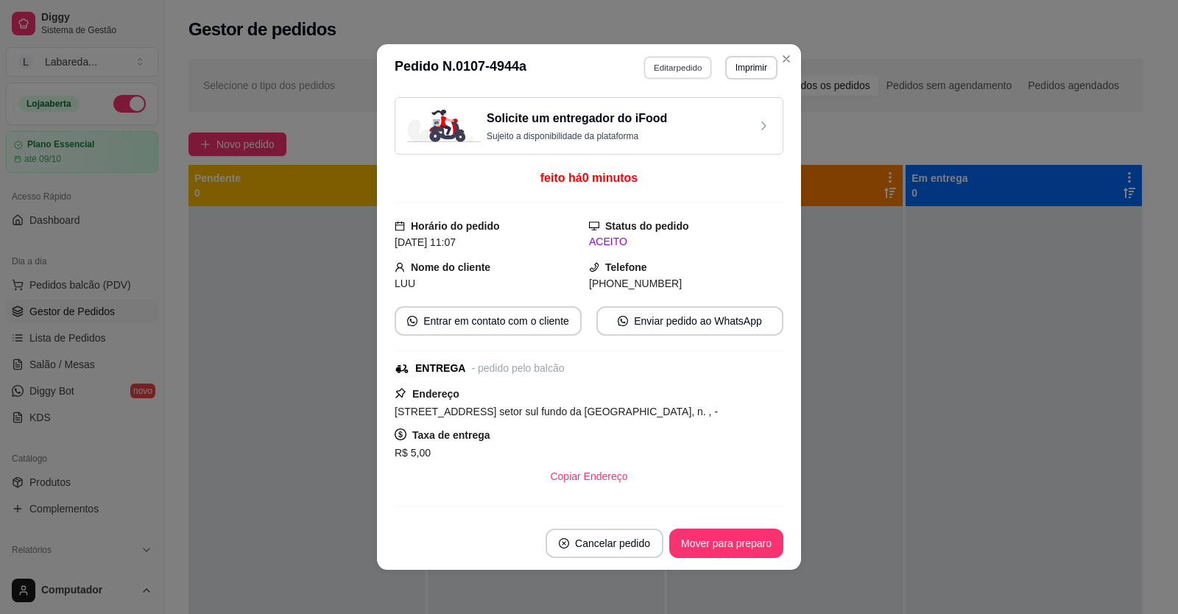
click at [658, 74] on button "Editar pedido" at bounding box center [678, 67] width 68 height 23
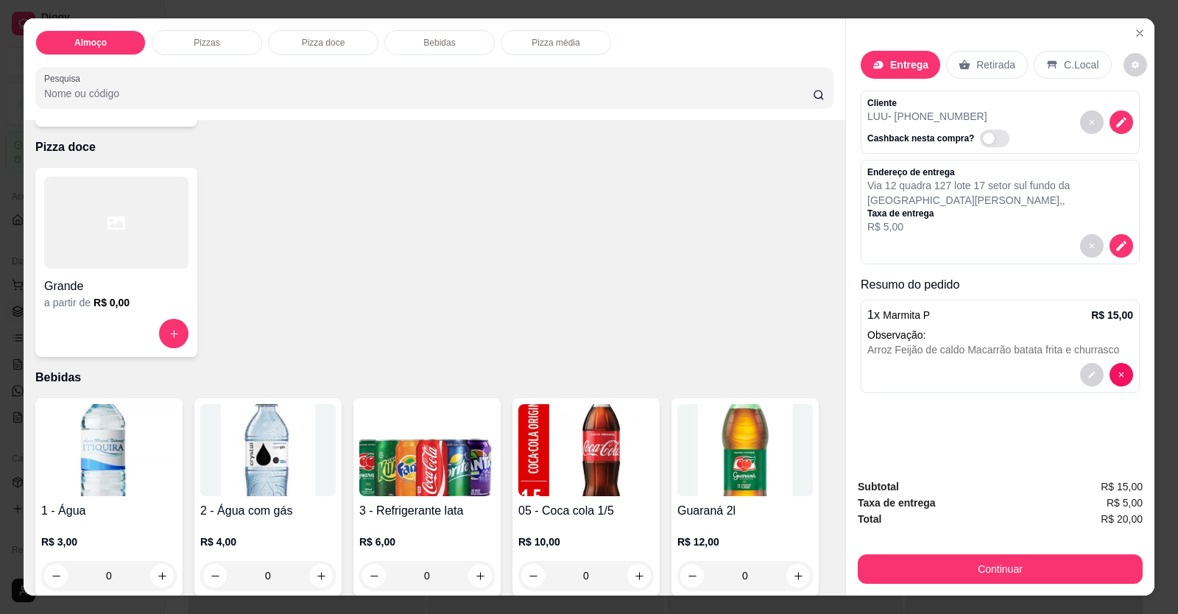
scroll to position [663, 0]
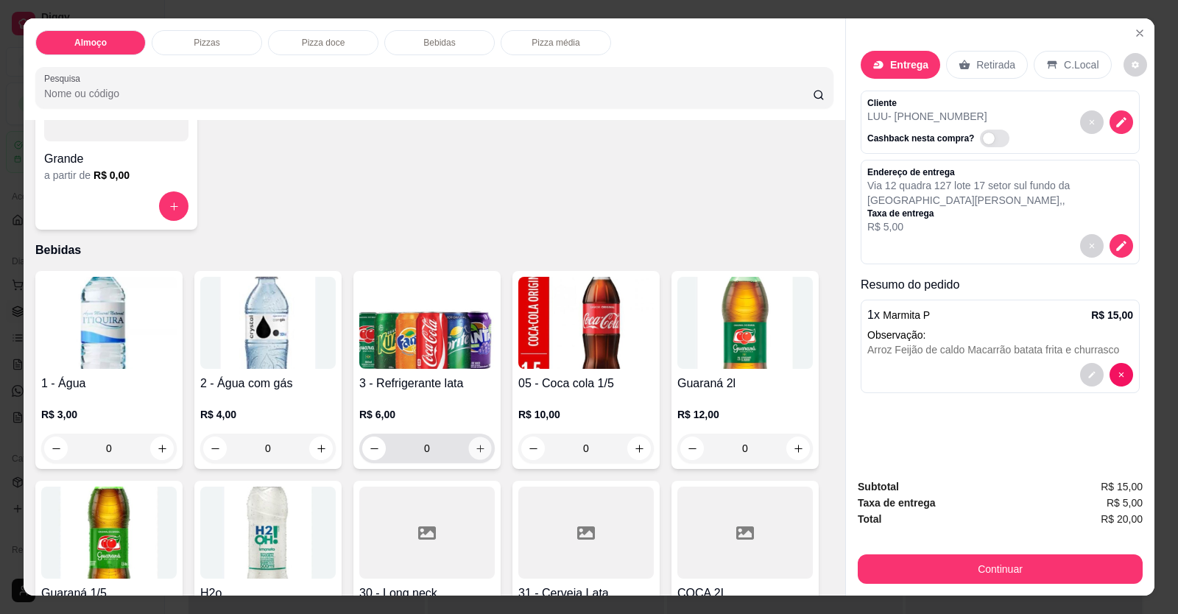
click at [468, 452] on button "increase-product-quantity" at bounding box center [479, 448] width 23 height 23
type input "1"
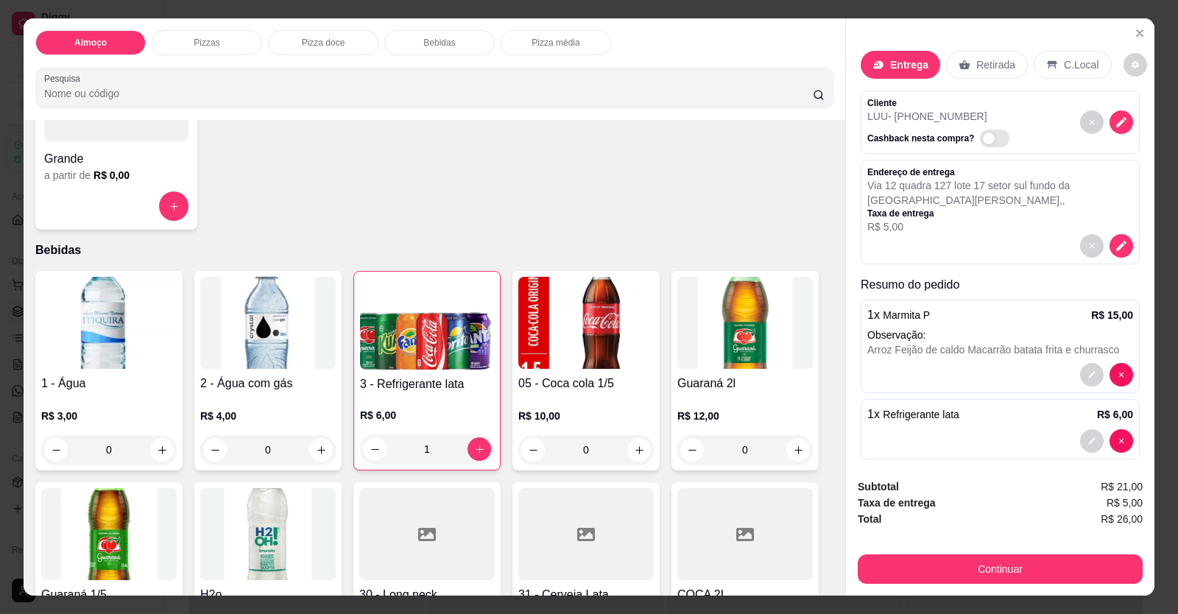
click at [912, 418] on span "Refrigerante lata" at bounding box center [921, 415] width 77 height 12
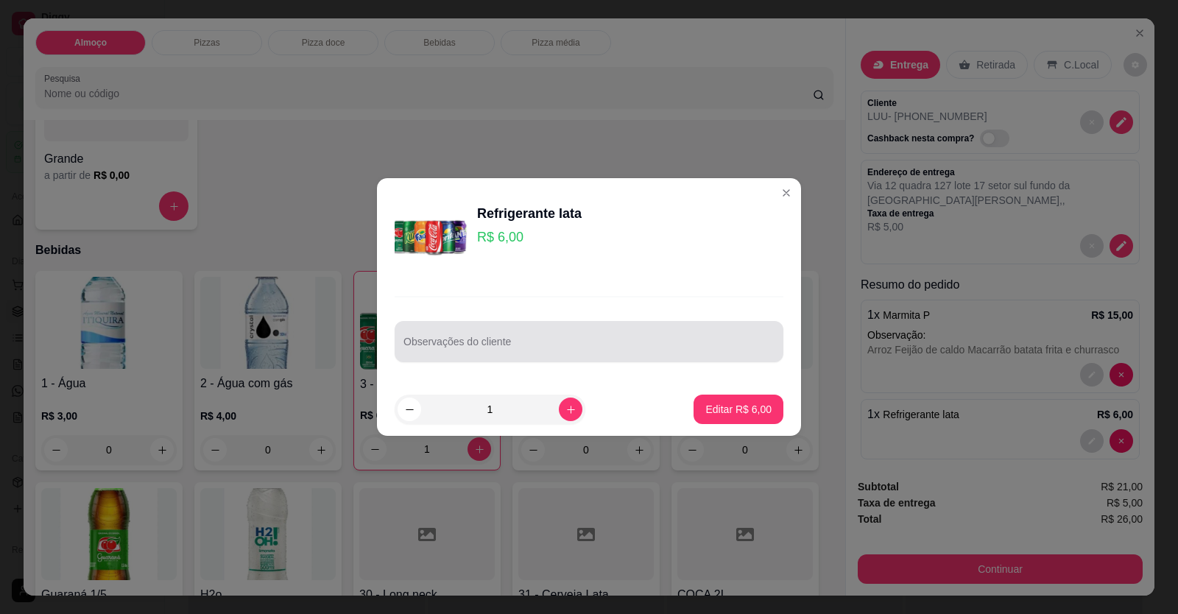
click at [426, 354] on input "Observações do cliente" at bounding box center [589, 347] width 371 height 15
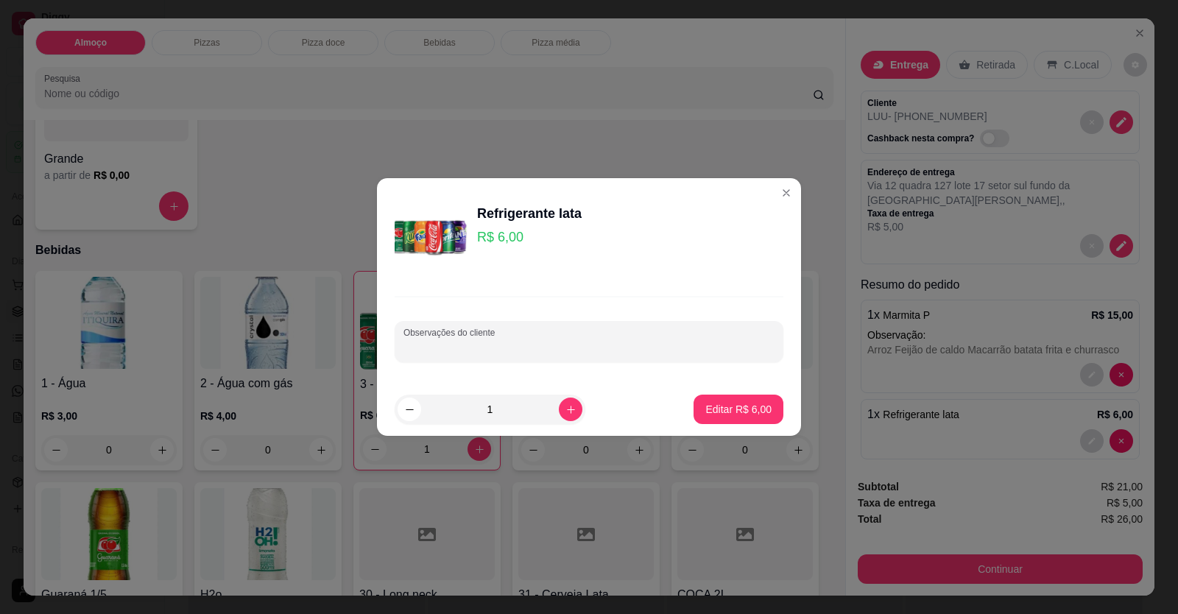
type input "V"
type input "COCA LATA"
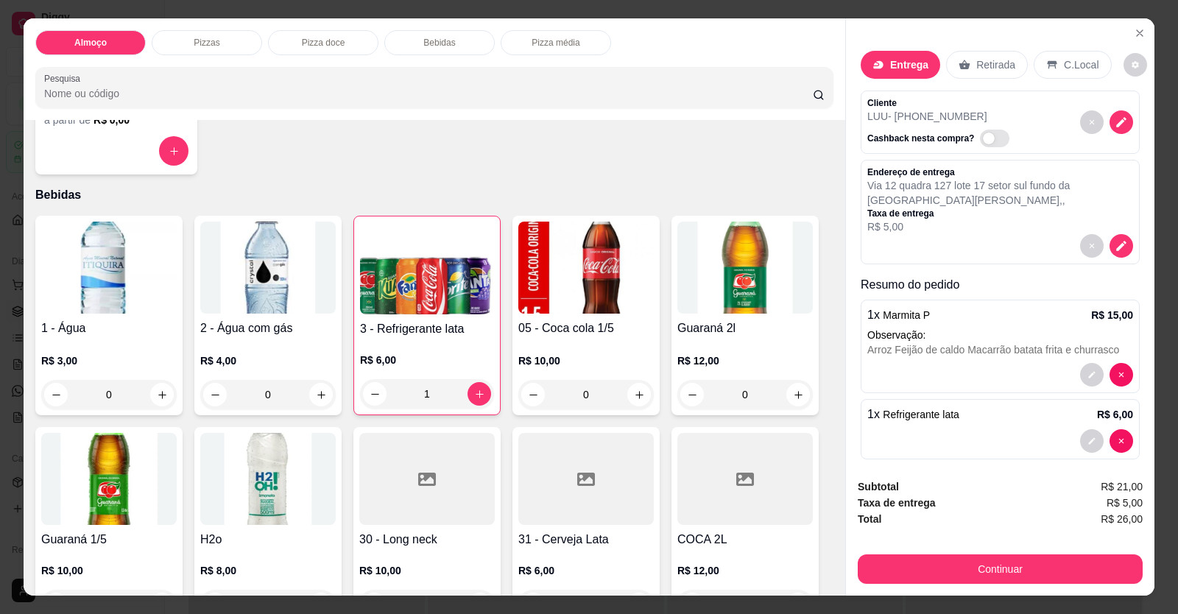
scroll to position [957, 0]
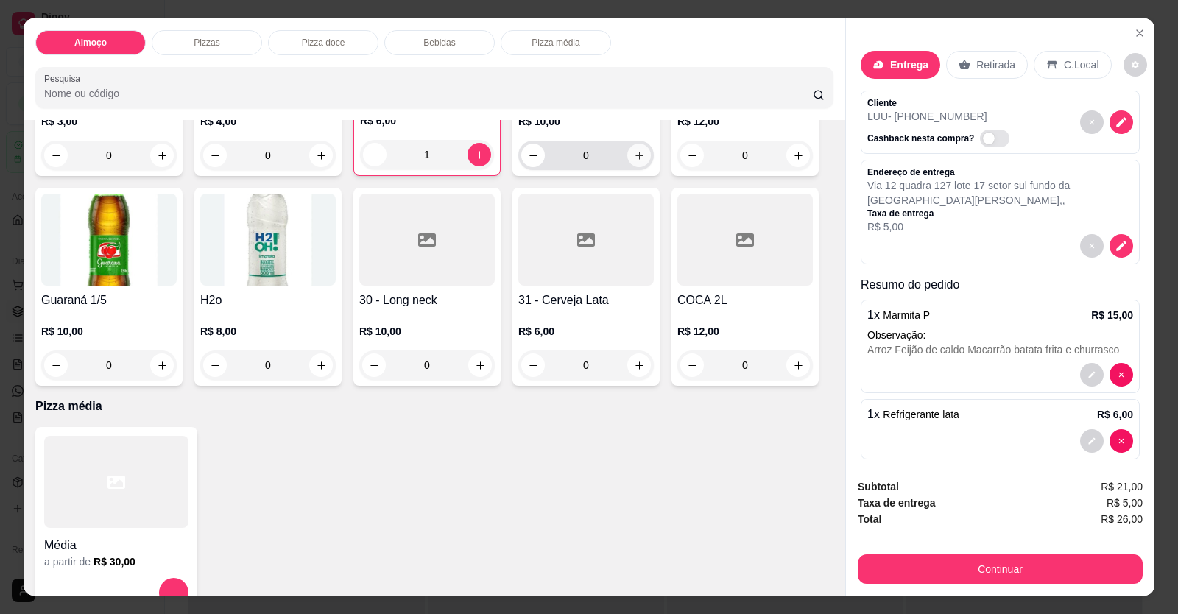
click at [634, 152] on icon "increase-product-quantity" at bounding box center [639, 155] width 11 height 11
type input "1"
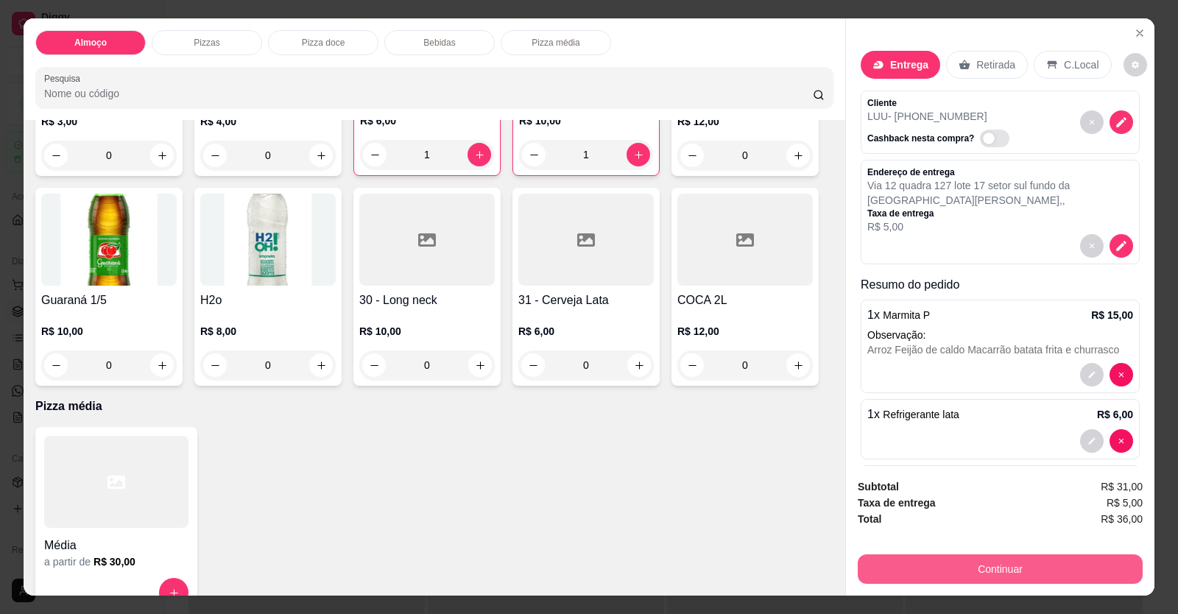
click at [901, 552] on div "Continuar" at bounding box center [1000, 567] width 285 height 33
click at [907, 567] on button "Continuar" at bounding box center [1000, 569] width 285 height 29
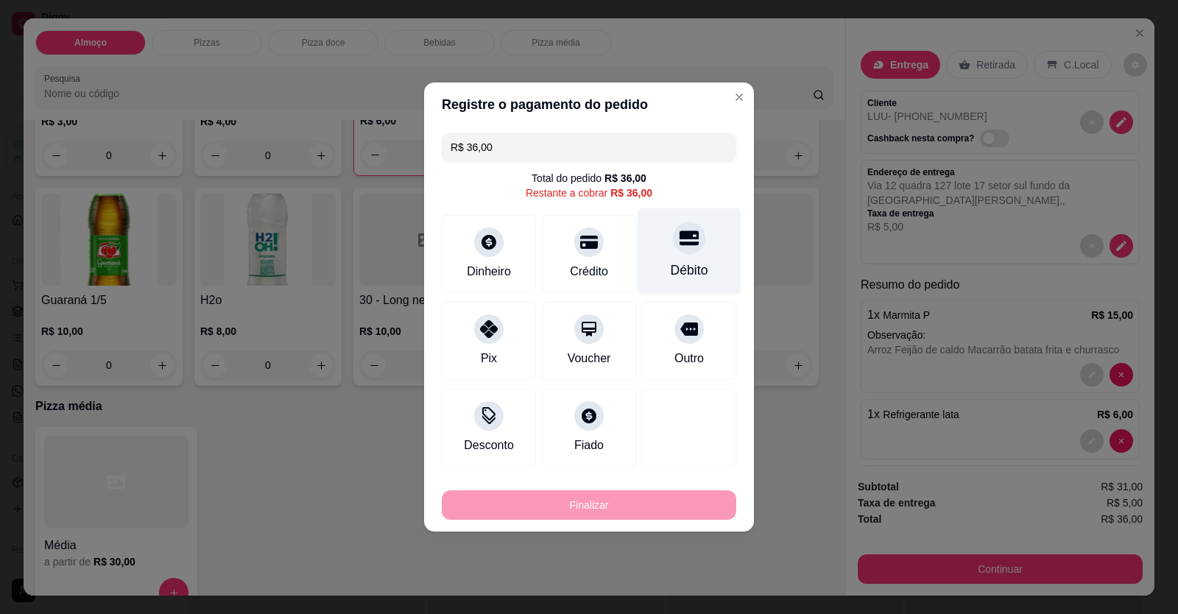
click at [685, 256] on div "Débito" at bounding box center [690, 251] width 104 height 86
type input "R$ 0,00"
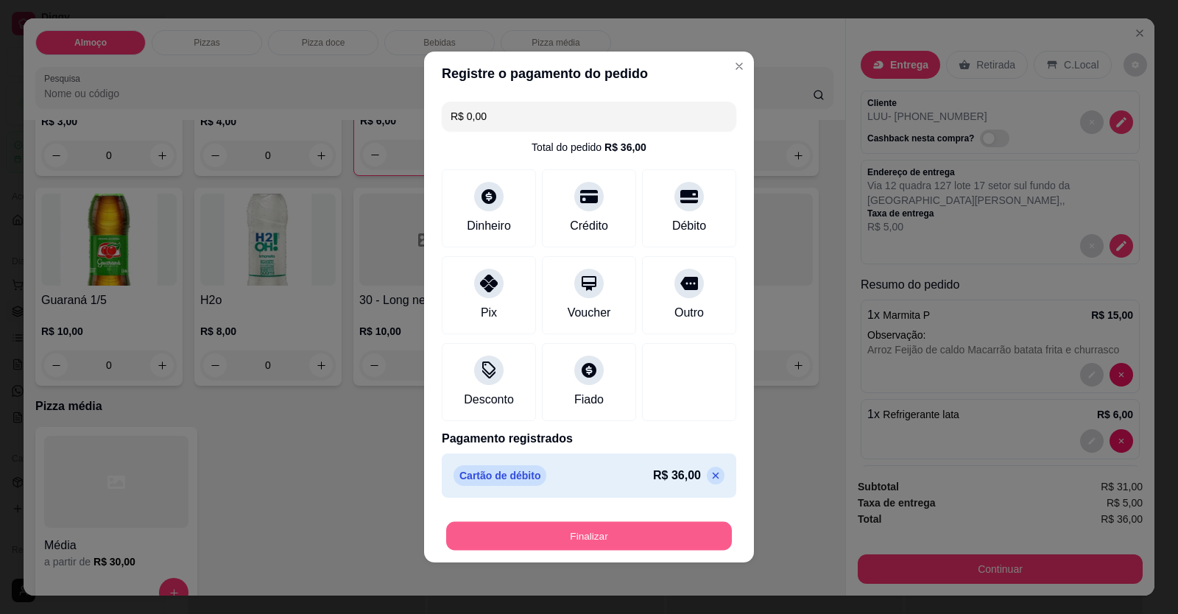
click at [657, 534] on button "Finalizar" at bounding box center [589, 536] width 286 height 29
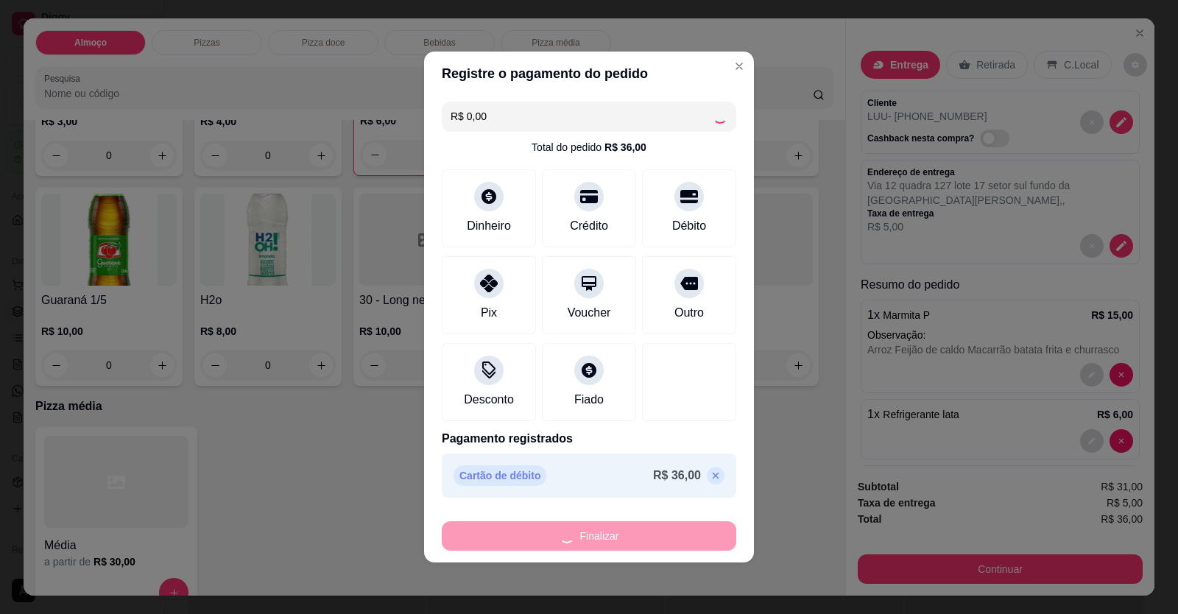
type input "0"
type input "-R$ 36,00"
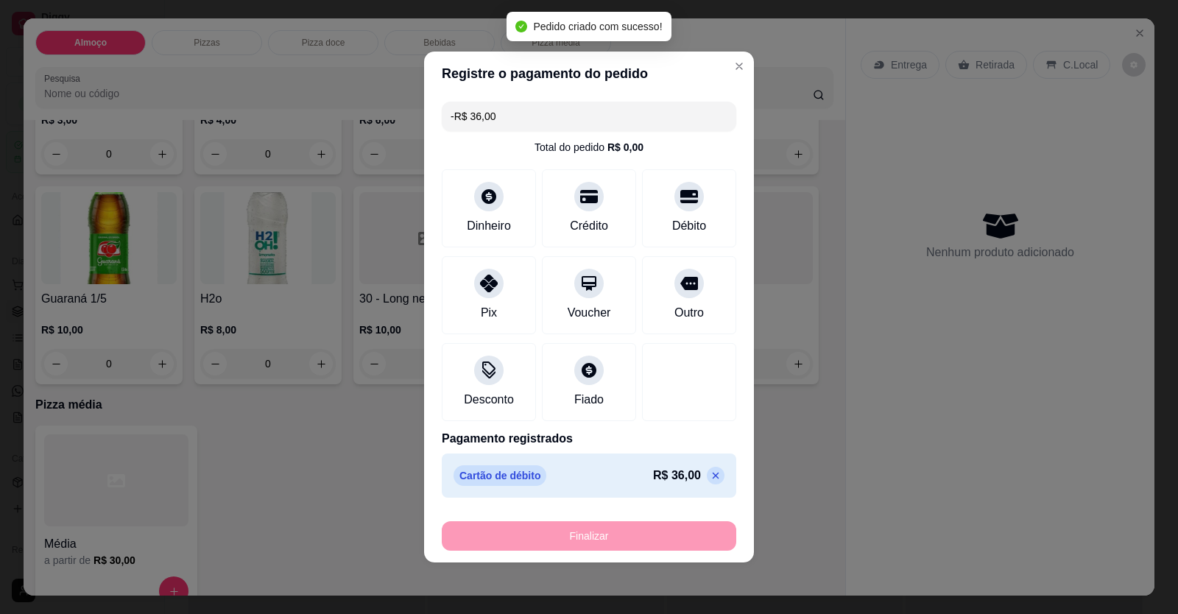
scroll to position [956, 0]
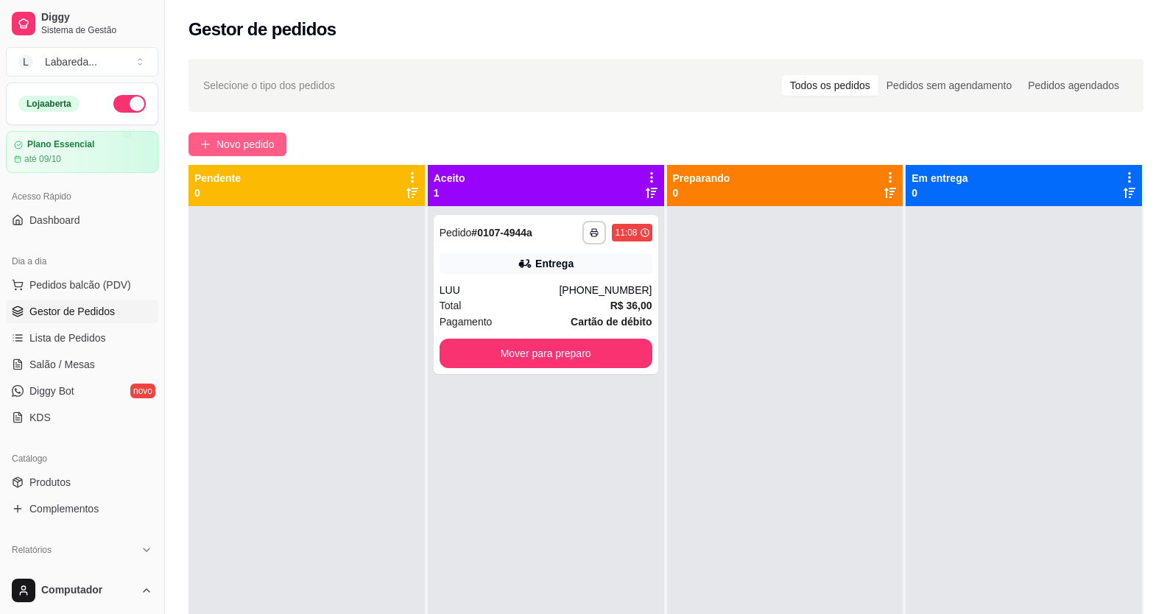
click at [273, 139] on span "Novo pedido" at bounding box center [246, 144] width 58 height 16
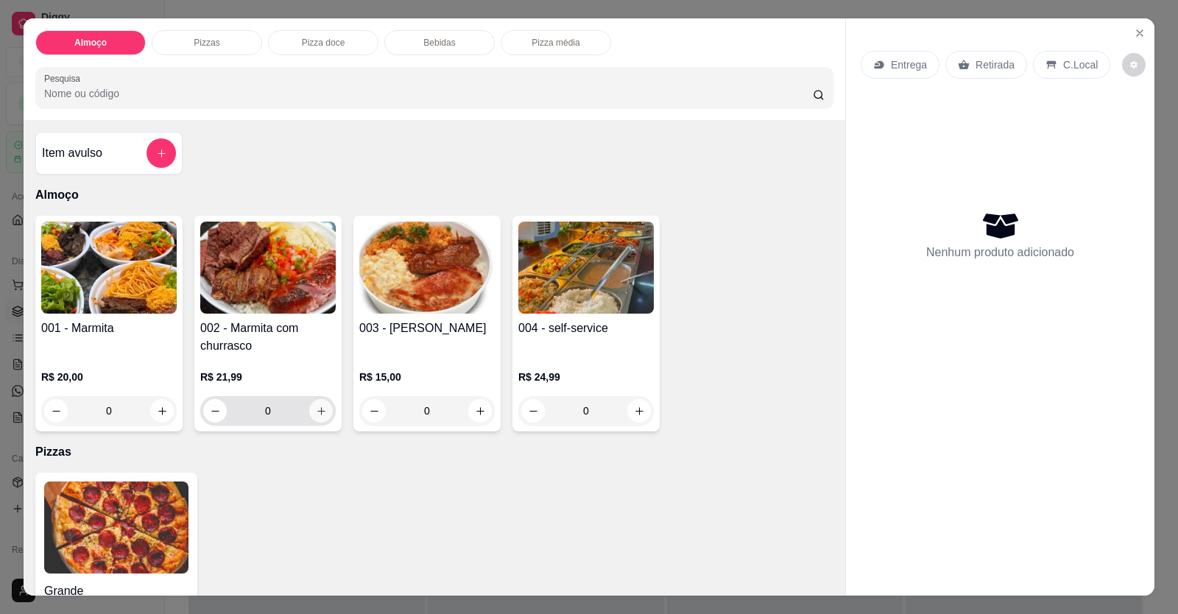
click at [325, 409] on button "increase-product-quantity" at bounding box center [321, 411] width 24 height 24
type input "1"
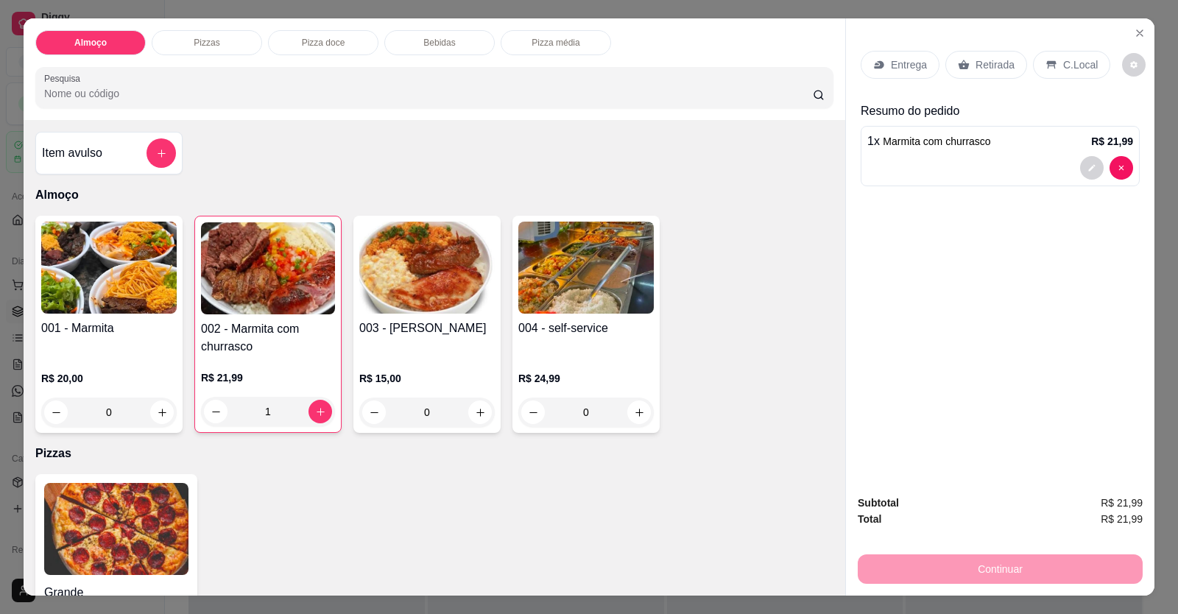
click at [947, 147] on span "Marmita com churrasco" at bounding box center [937, 142] width 108 height 12
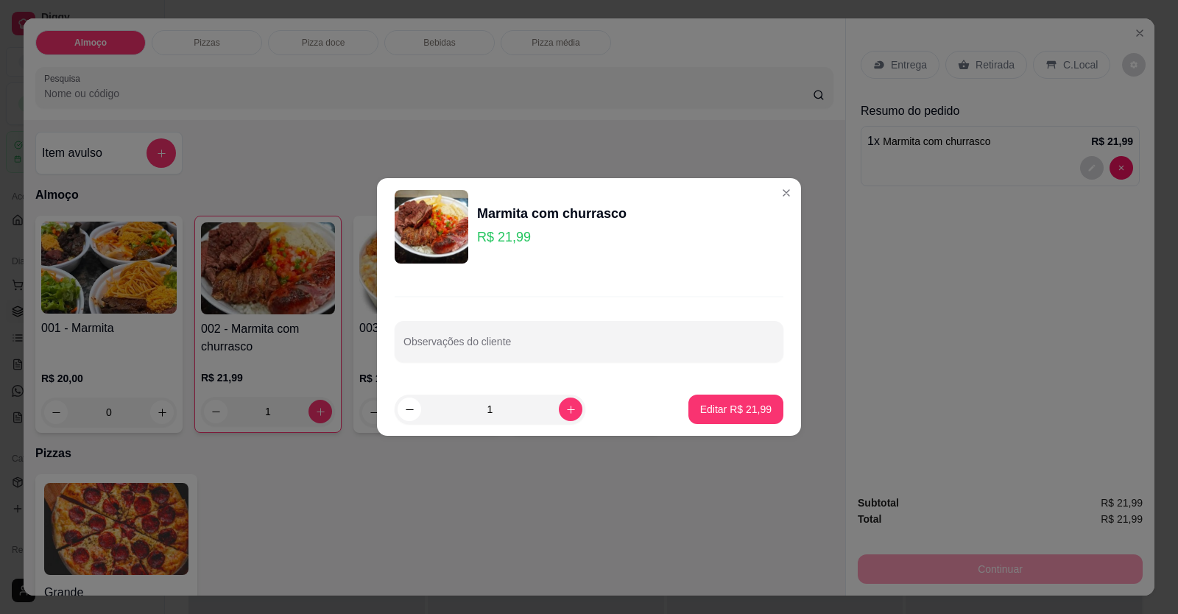
click at [513, 364] on div "Observações do cliente" at bounding box center [589, 329] width 424 height 108
paste input "Galinhada Feijão tropeiro Abrobrinha Batata frita Chambaril Se tiver como coloc…"
type input "Galinhada Feijão tropeiro Abrobrinha Batata frita Chambaril Se tiver como coloc…"
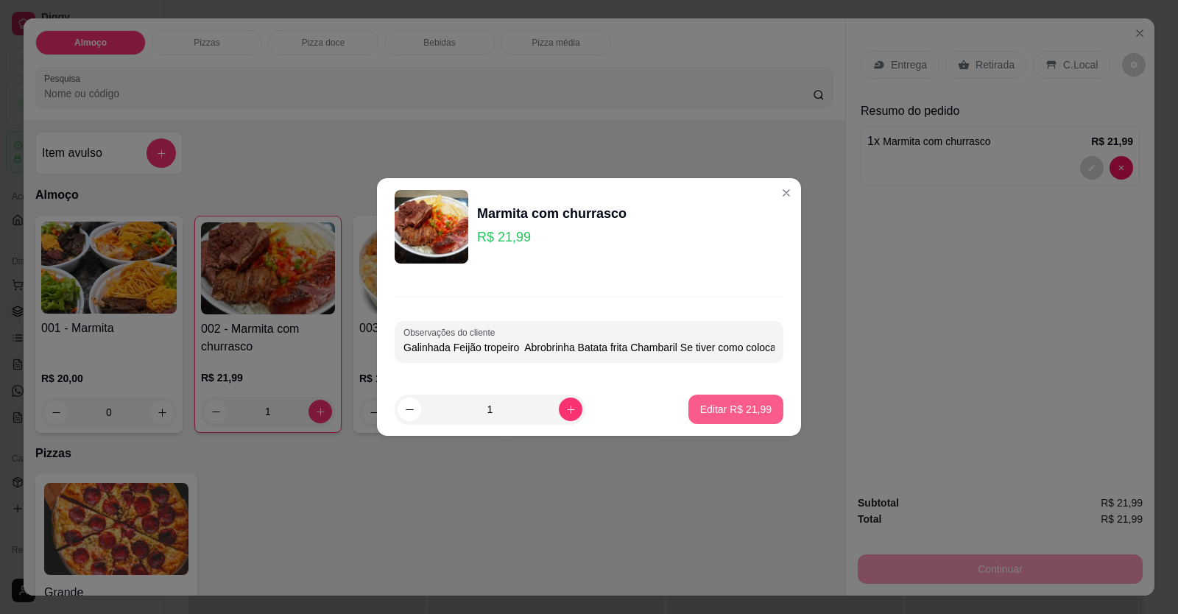
click at [743, 412] on p "Editar R$ 21,99" at bounding box center [735, 409] width 71 height 15
type input "0"
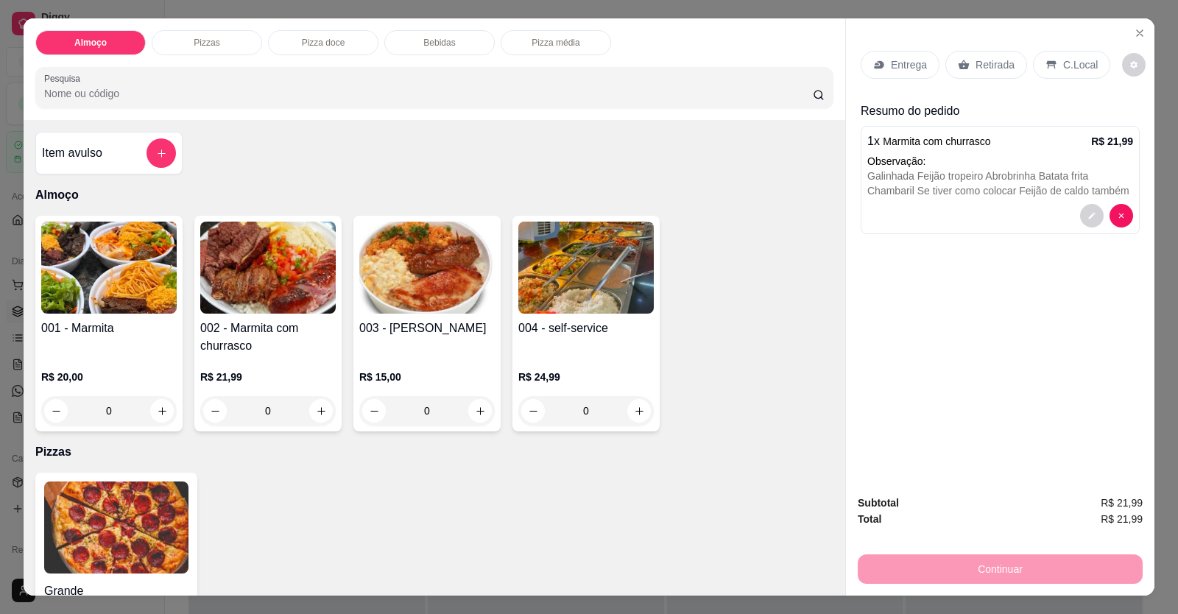
click at [891, 68] on p "Entrega" at bounding box center [909, 64] width 36 height 15
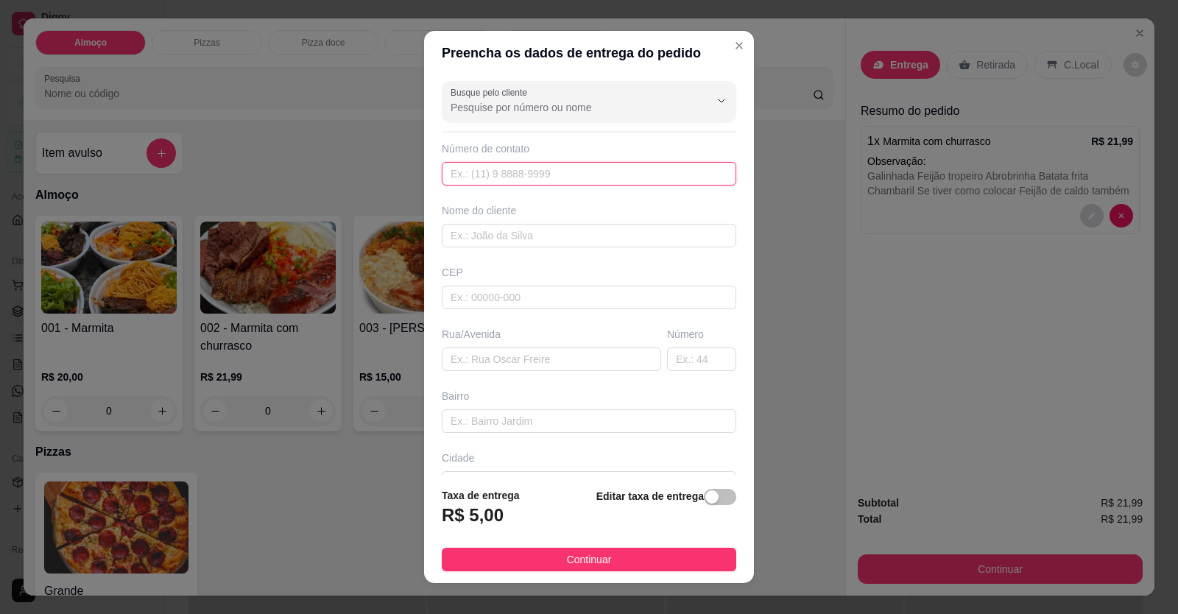
drag, startPoint x: 532, startPoint y: 164, endPoint x: 532, endPoint y: 172, distance: 8.8
click at [532, 170] on input "text" at bounding box center [589, 174] width 295 height 24
type input "[PHONE_NUMBER]"
click at [513, 232] on input "text" at bounding box center [589, 236] width 295 height 24
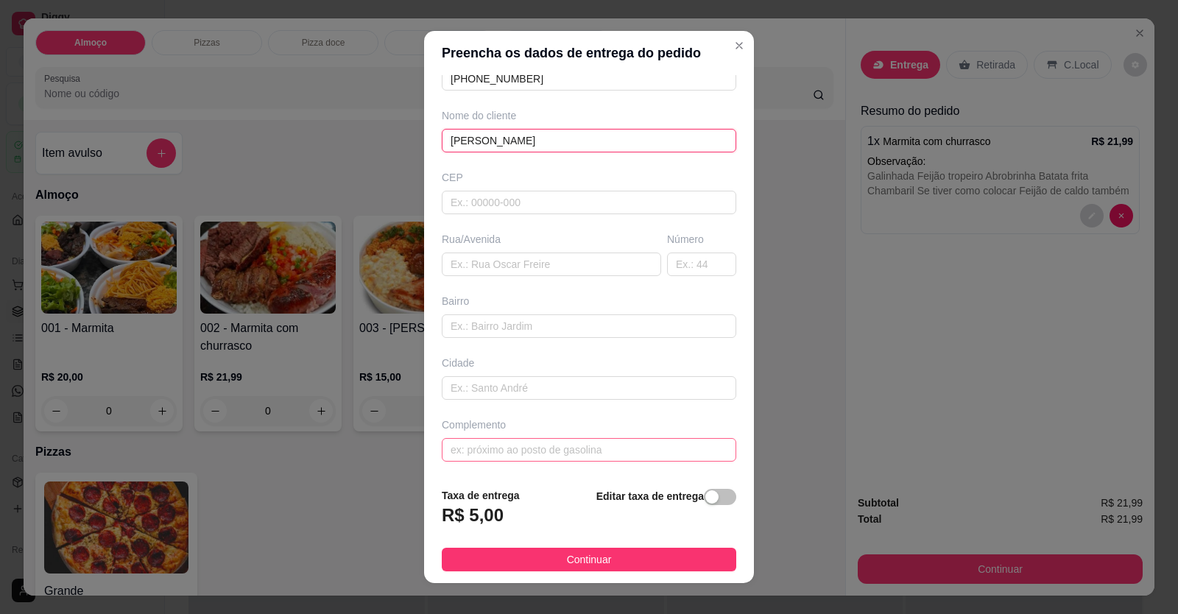
scroll to position [16, 0]
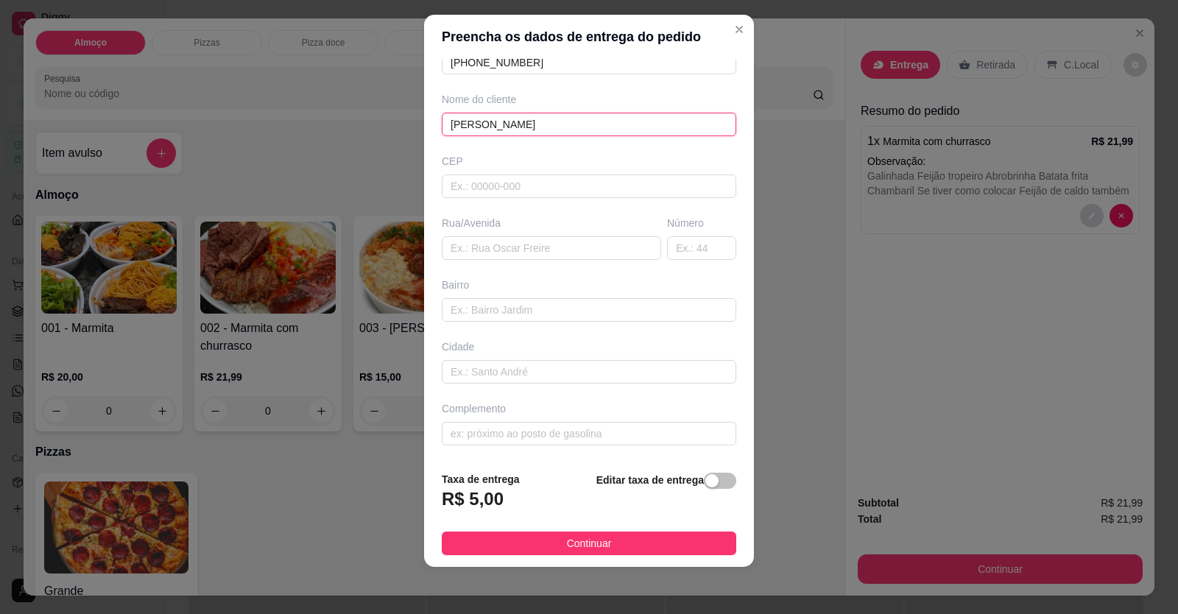
type input "[PERSON_NAME]"
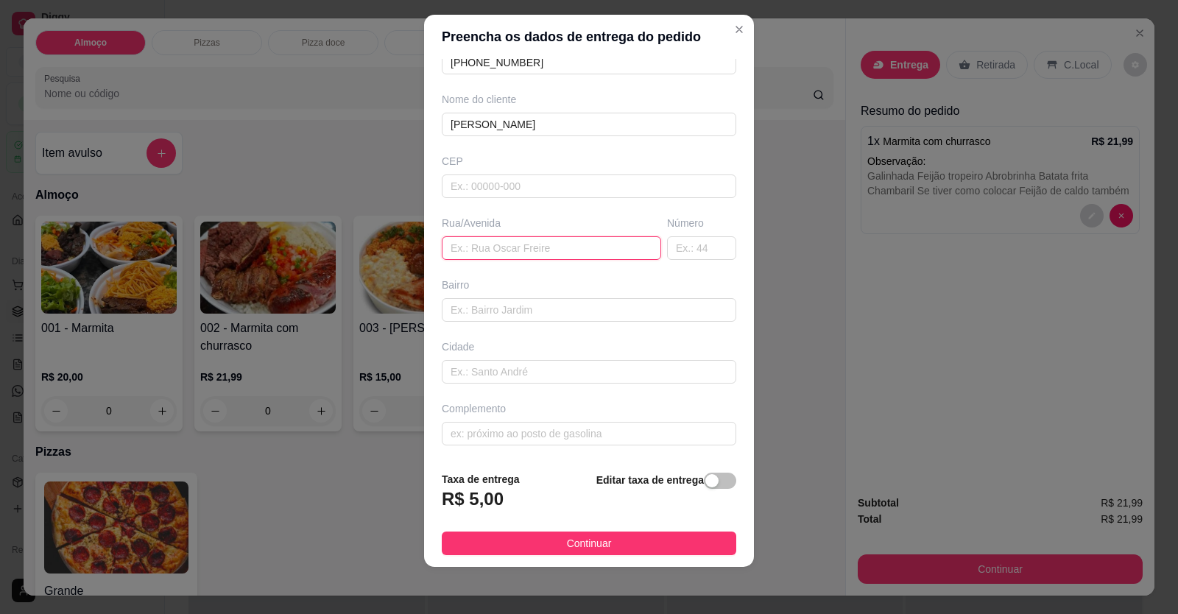
click at [478, 245] on input "text" at bounding box center [551, 248] width 219 height 24
paste input "Rua 1 setor primavera saída pra [GEOGRAPHIC_DATA] antes da deytona motos barbea…"
type input "Rua 1 setor primavera saída pra [GEOGRAPHIC_DATA] antes da deytona motos barbea…"
click at [567, 547] on span "Continuar" at bounding box center [589, 543] width 45 height 16
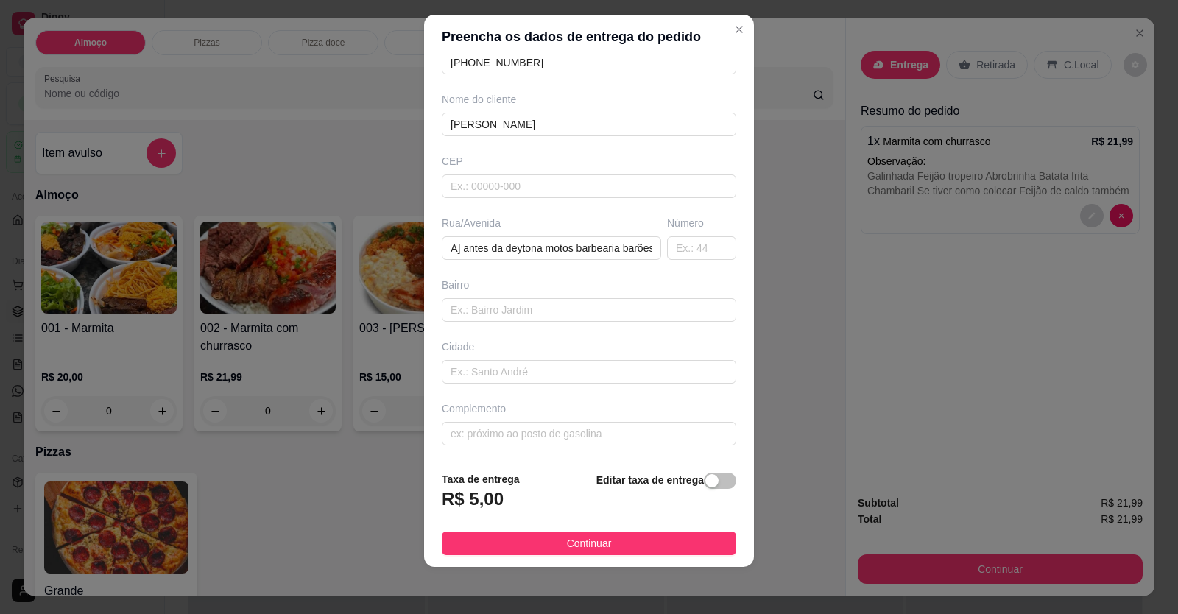
scroll to position [0, 0]
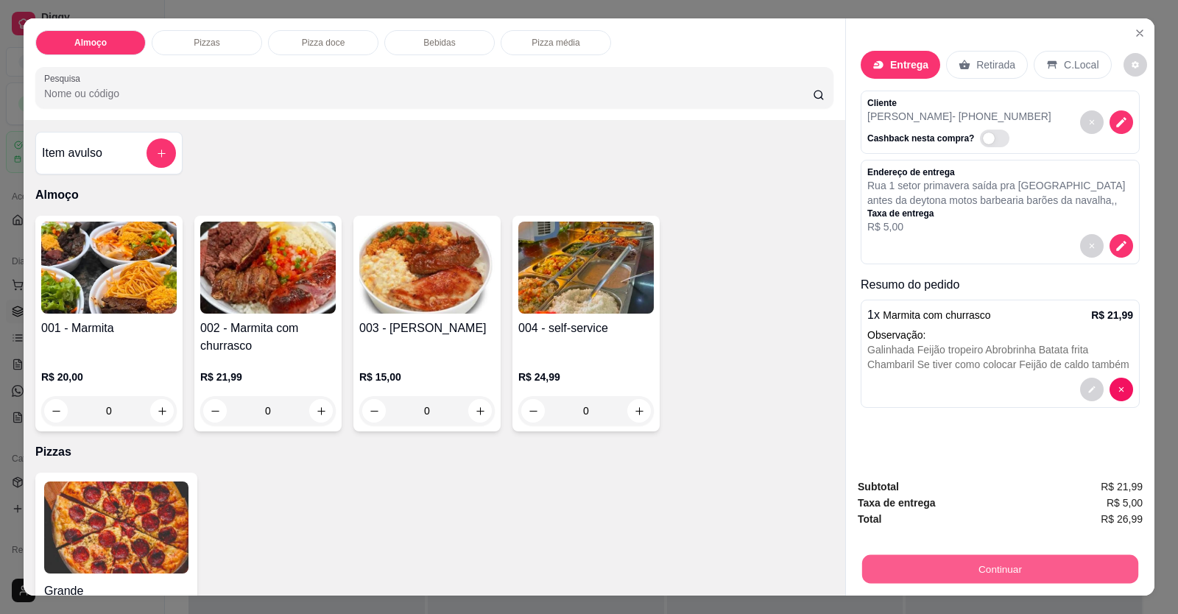
click at [867, 572] on button "Continuar" at bounding box center [1000, 569] width 276 height 29
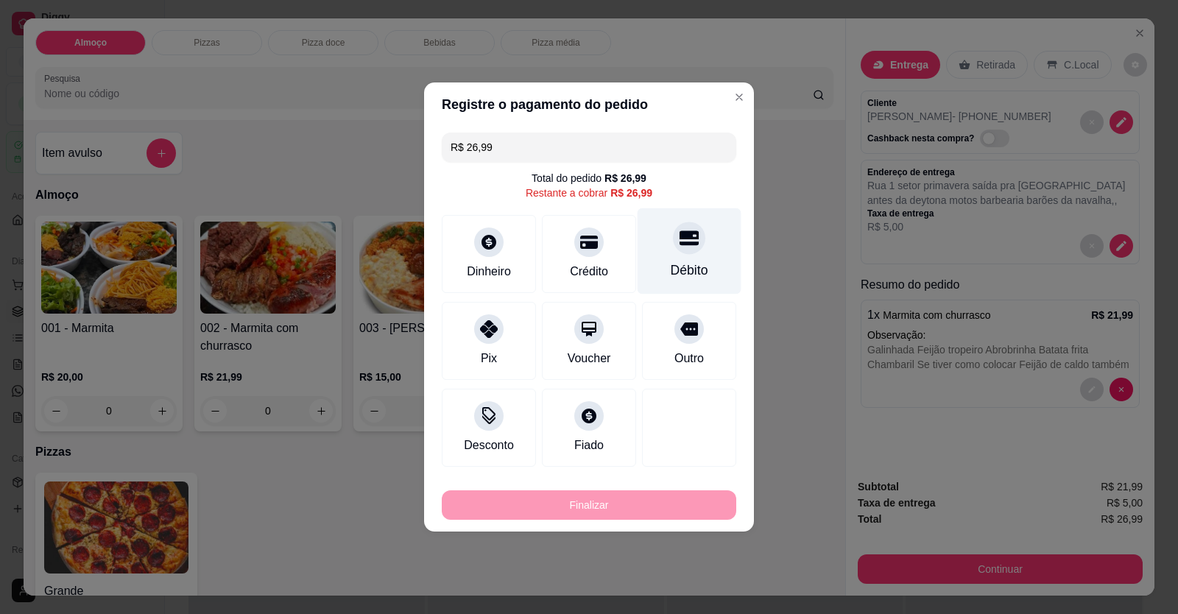
click at [681, 276] on div "Débito" at bounding box center [690, 270] width 38 height 19
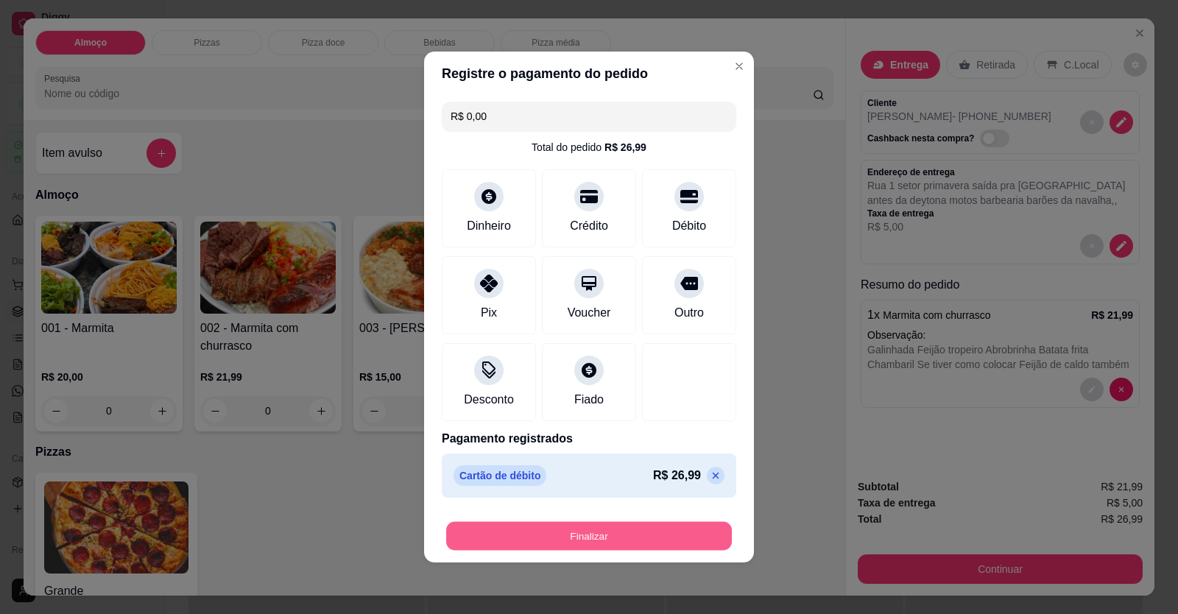
click at [641, 541] on button "Finalizar" at bounding box center [589, 536] width 286 height 29
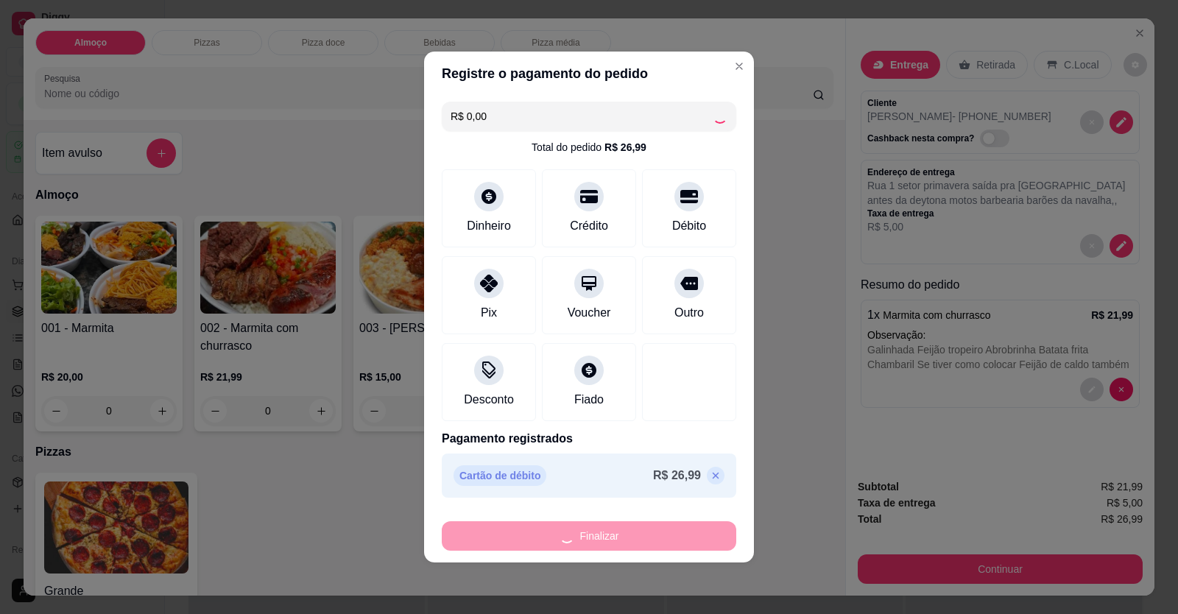
type input "-R$ 26,99"
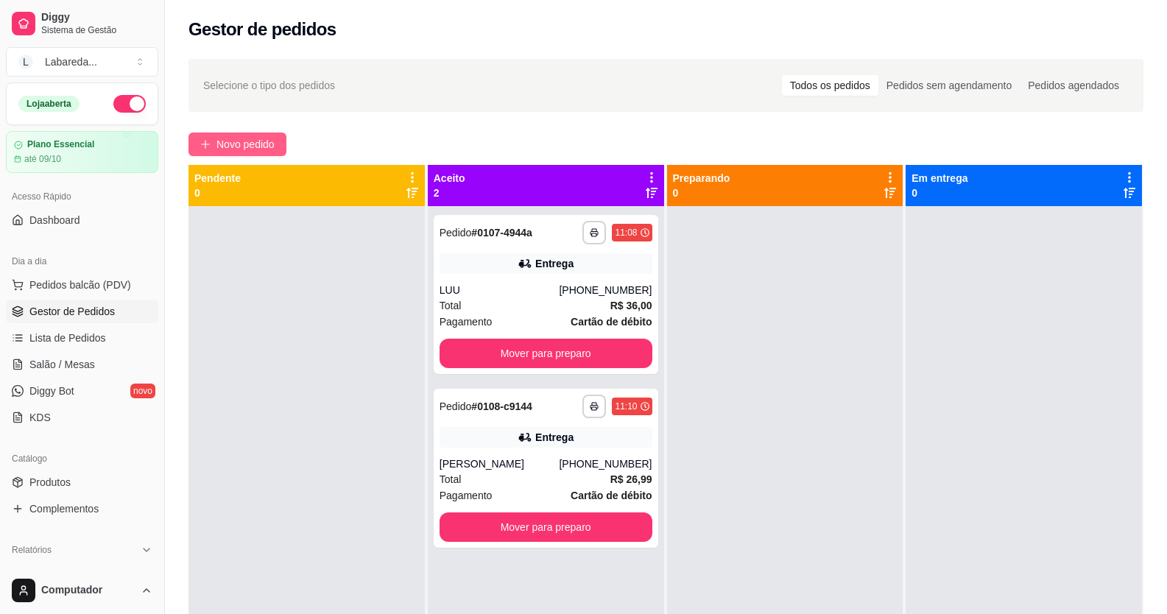
click at [268, 142] on span "Novo pedido" at bounding box center [246, 144] width 58 height 16
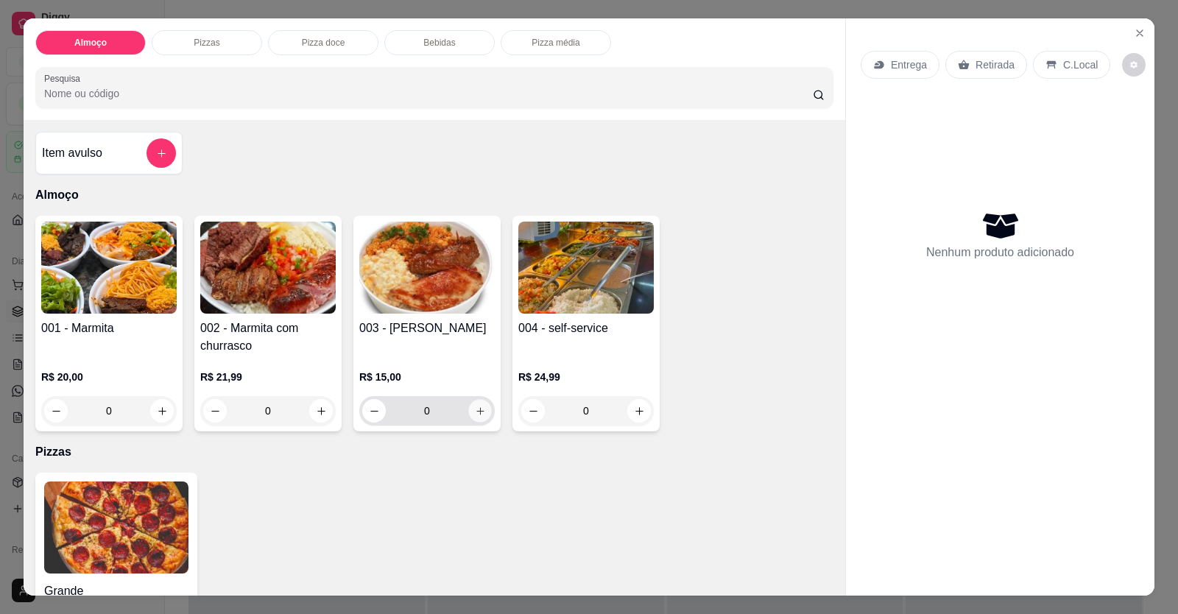
click at [475, 409] on icon "increase-product-quantity" at bounding box center [480, 411] width 11 height 11
type input "1"
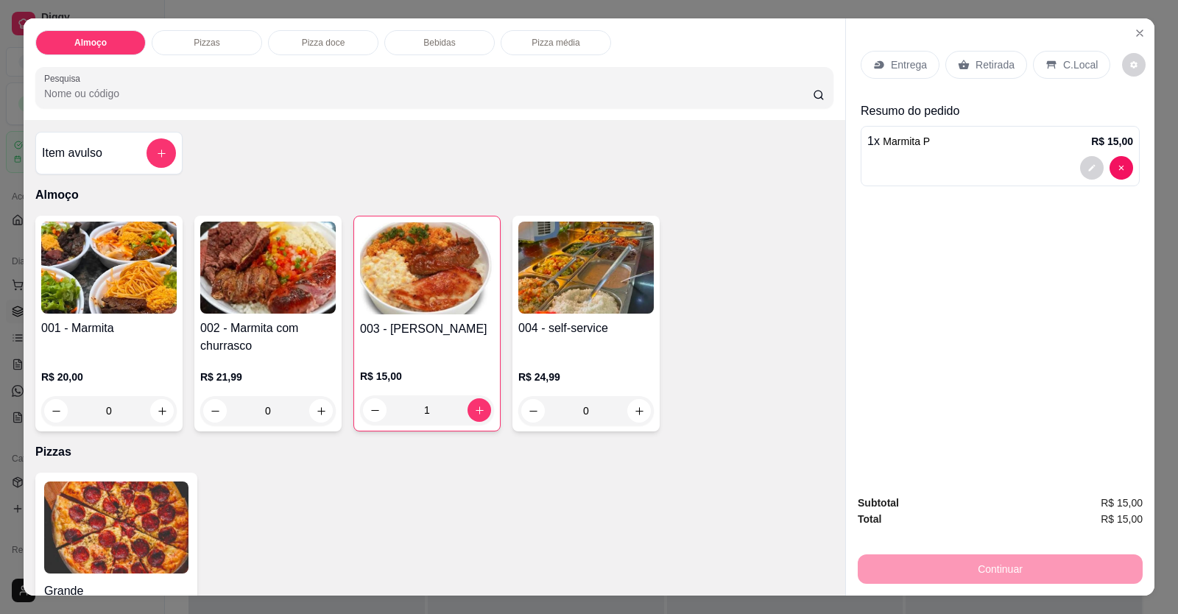
click at [870, 166] on div at bounding box center [1001, 168] width 266 height 24
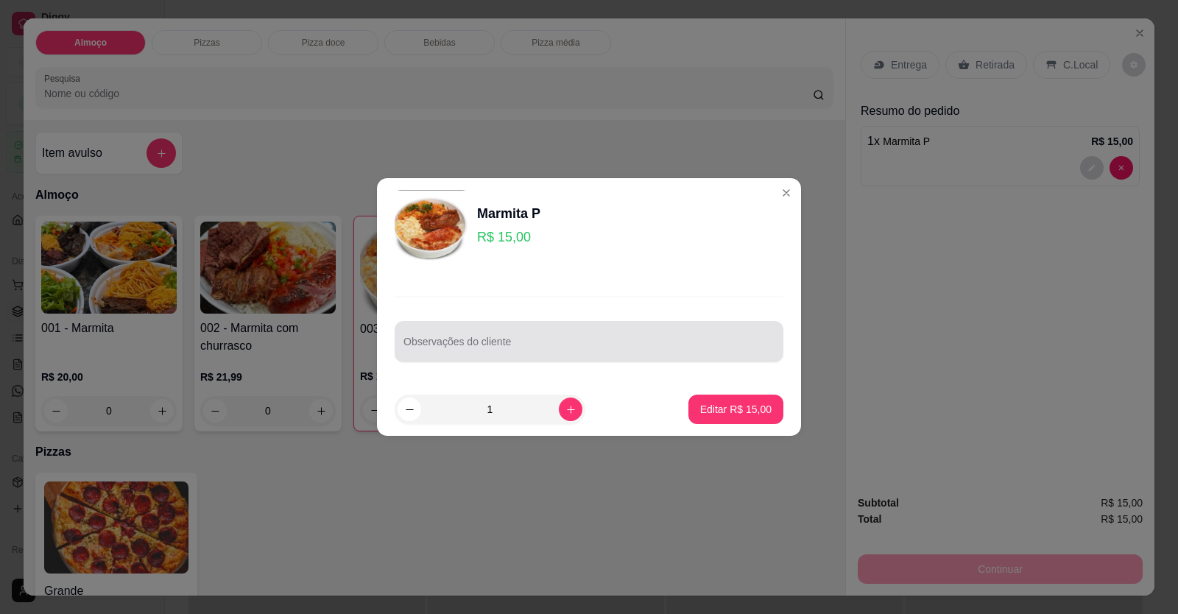
click at [418, 340] on div at bounding box center [589, 341] width 371 height 29
drag, startPoint x: 419, startPoint y: 339, endPoint x: 465, endPoint y: 365, distance: 52.4
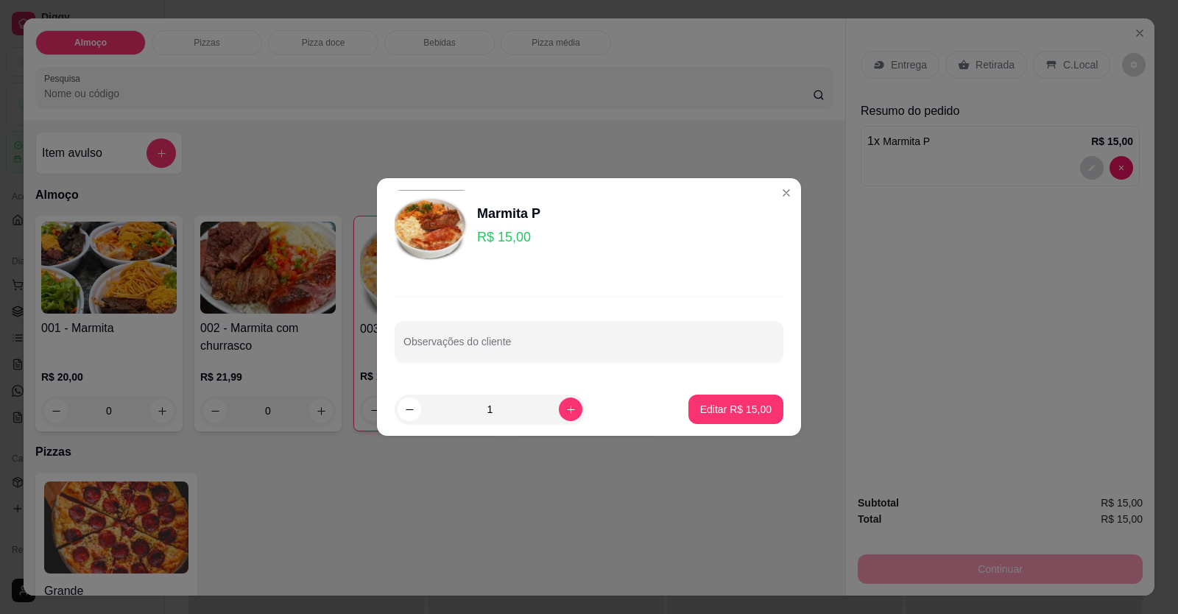
drag, startPoint x: 465, startPoint y: 365, endPoint x: 465, endPoint y: 355, distance: 9.6
paste input "Arroz, feijão de caldo , batata frita , batata doce frita, churrasco"
type input "Arroz, feijão de caldo , batata frita , batata doce frita, churrasco"
click at [702, 423] on button "Editar R$ 15,00" at bounding box center [736, 409] width 95 height 29
type input "0"
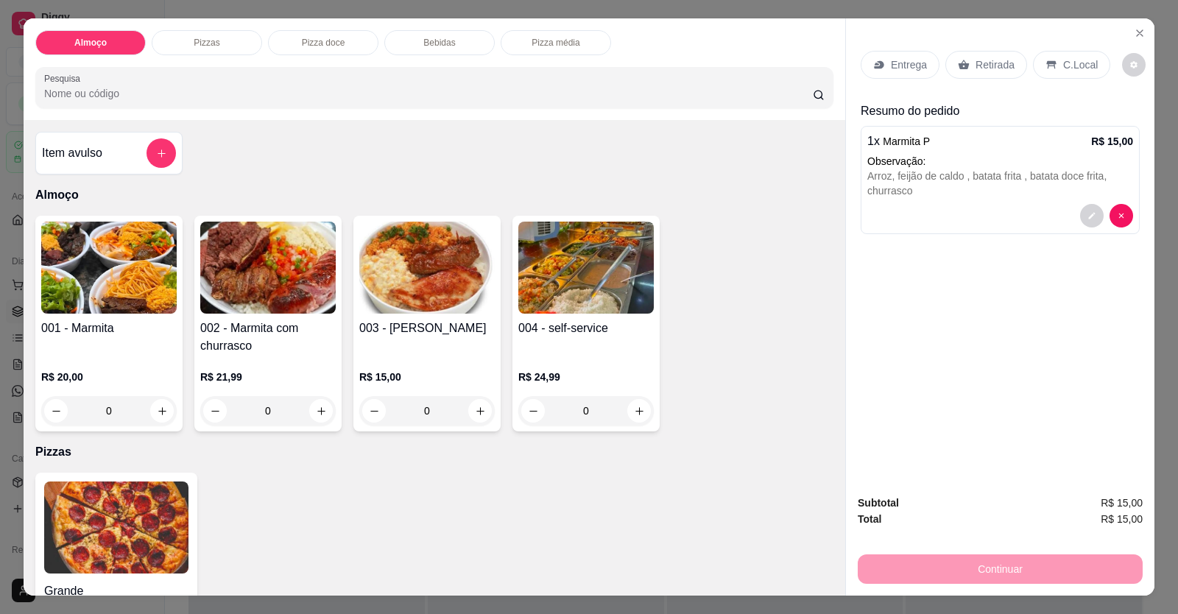
click at [891, 63] on p "Entrega" at bounding box center [909, 64] width 36 height 15
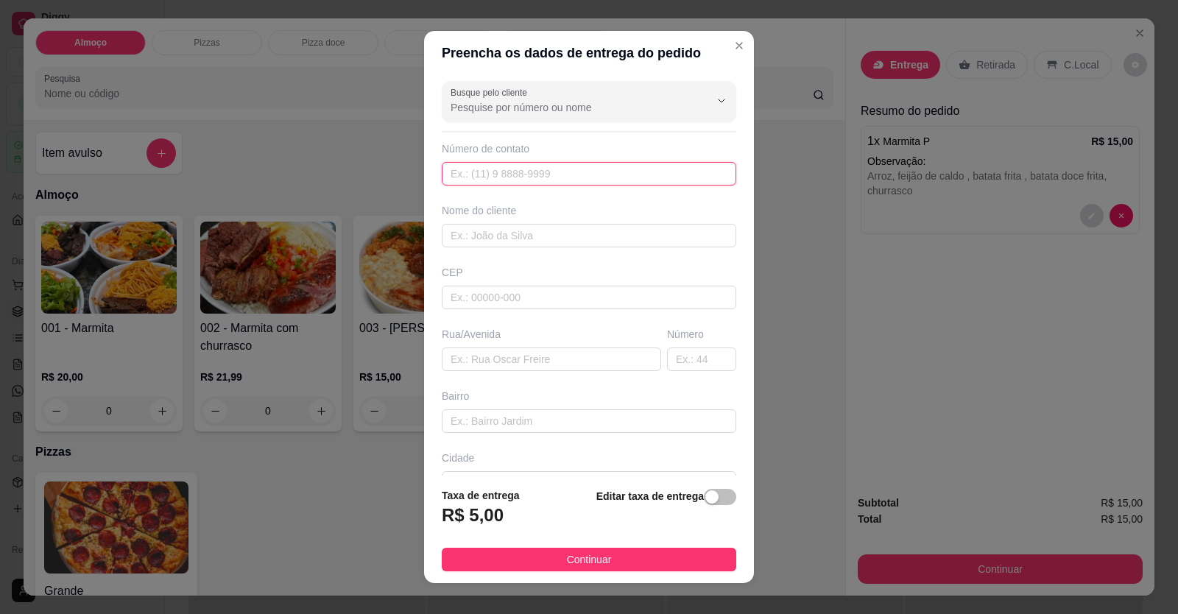
click at [588, 172] on input "text" at bounding box center [589, 174] width 295 height 24
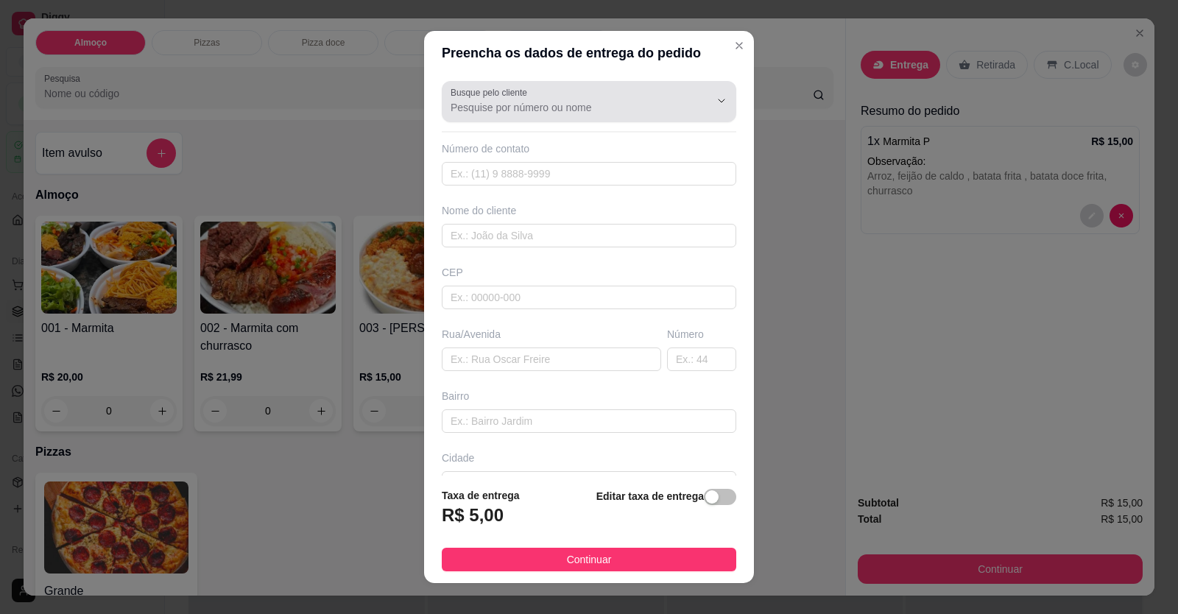
click at [507, 117] on div "Busque pelo cliente" at bounding box center [589, 101] width 295 height 41
type input "P"
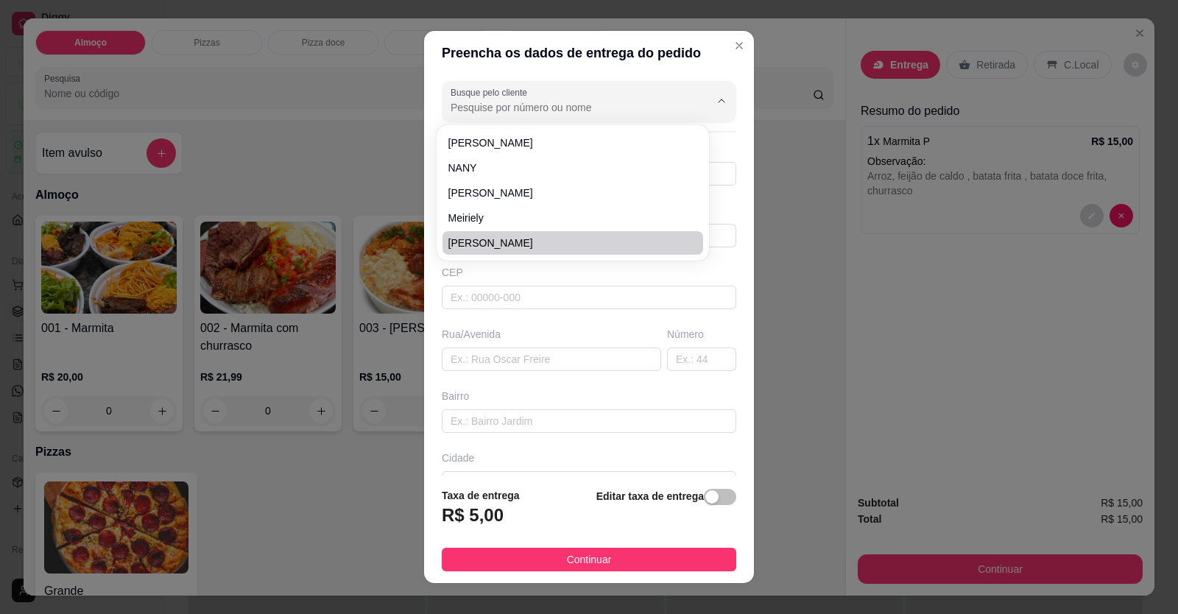
click at [327, 544] on div "Preencha os dados de entrega do pedido Busque pelo cliente Número de contato No…" at bounding box center [589, 307] width 1178 height 614
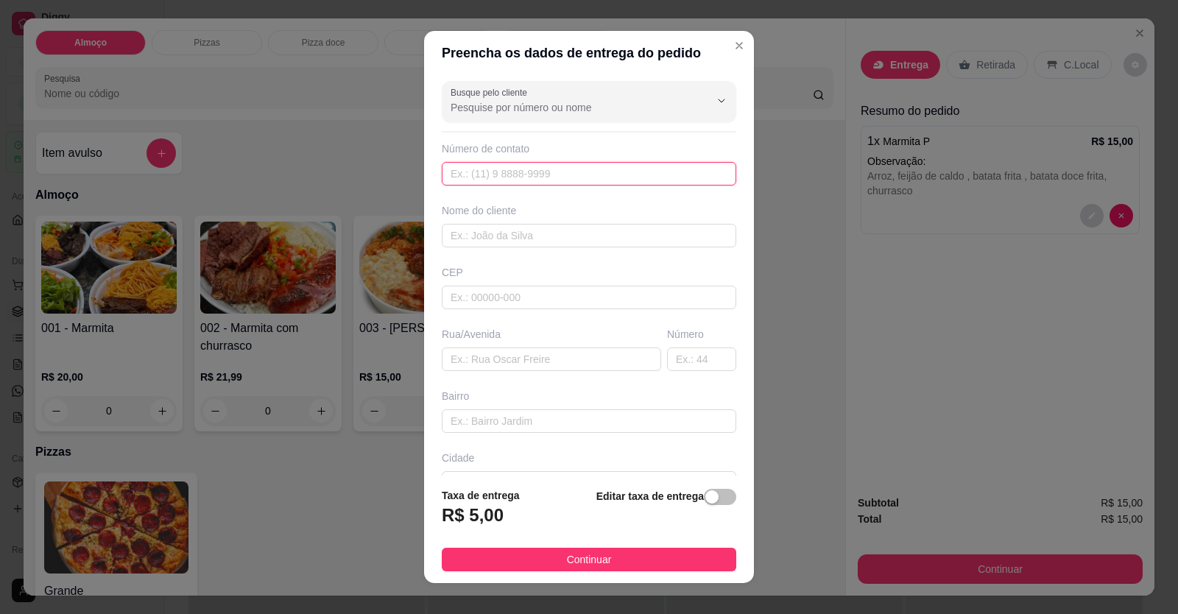
click at [452, 180] on input "text" at bounding box center [589, 174] width 295 height 24
type input "[PHONE_NUMBER]"
click at [501, 239] on input "text" at bounding box center [589, 236] width 295 height 24
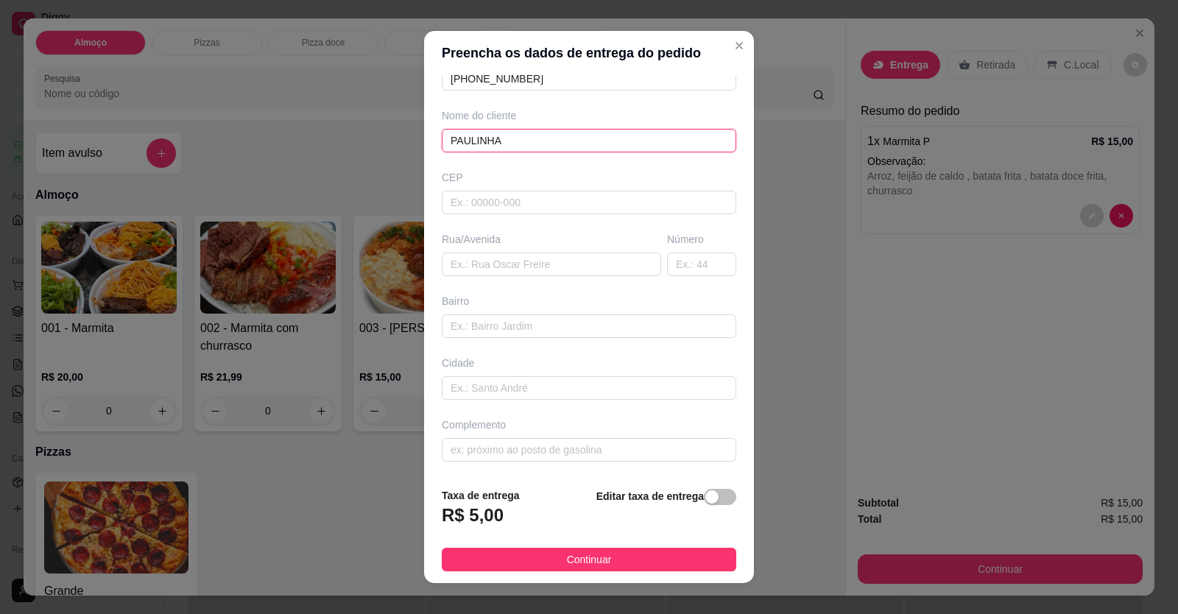
scroll to position [16, 0]
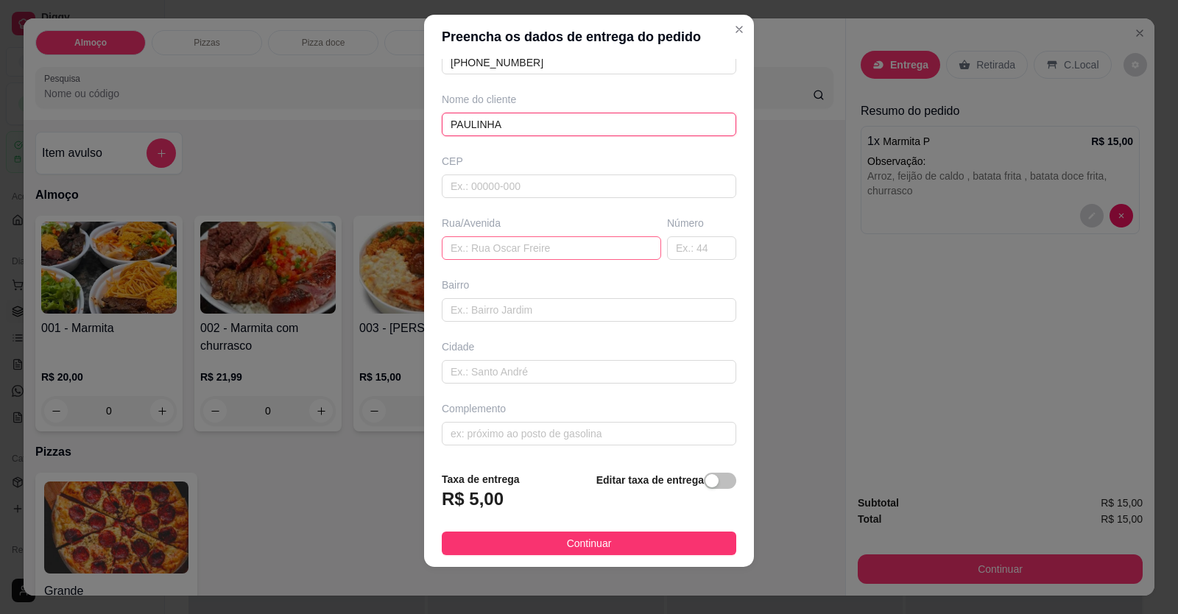
type input "PAULINHA"
click at [470, 242] on input "text" at bounding box center [551, 248] width 219 height 24
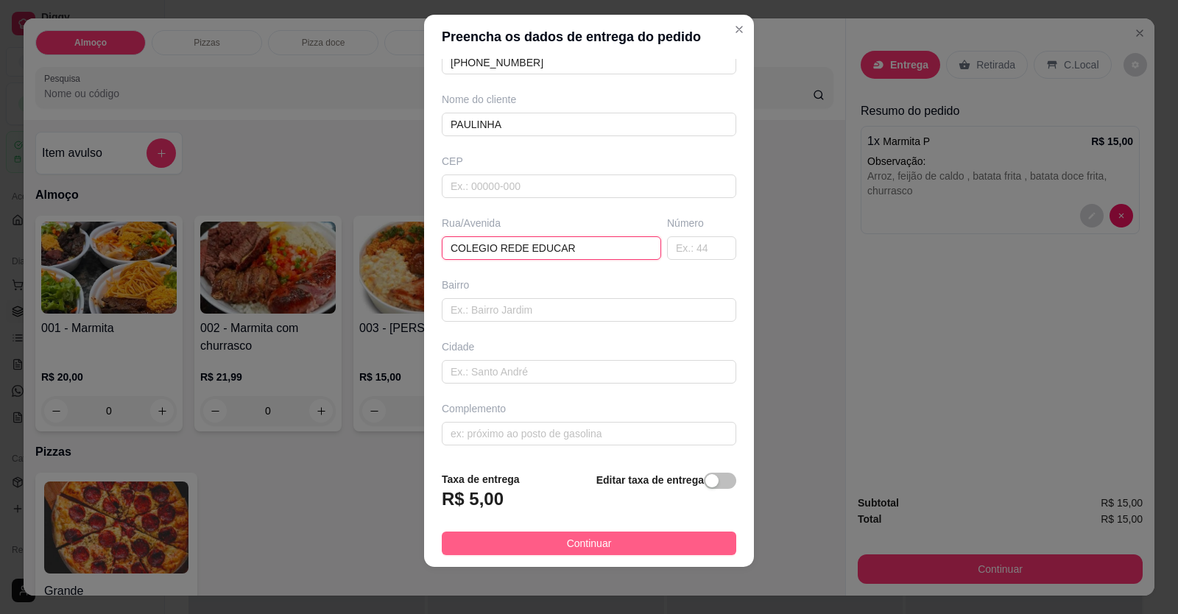
type input "COLEGIO REDE EDUCAR"
click at [498, 542] on button "Continuar" at bounding box center [589, 544] width 295 height 24
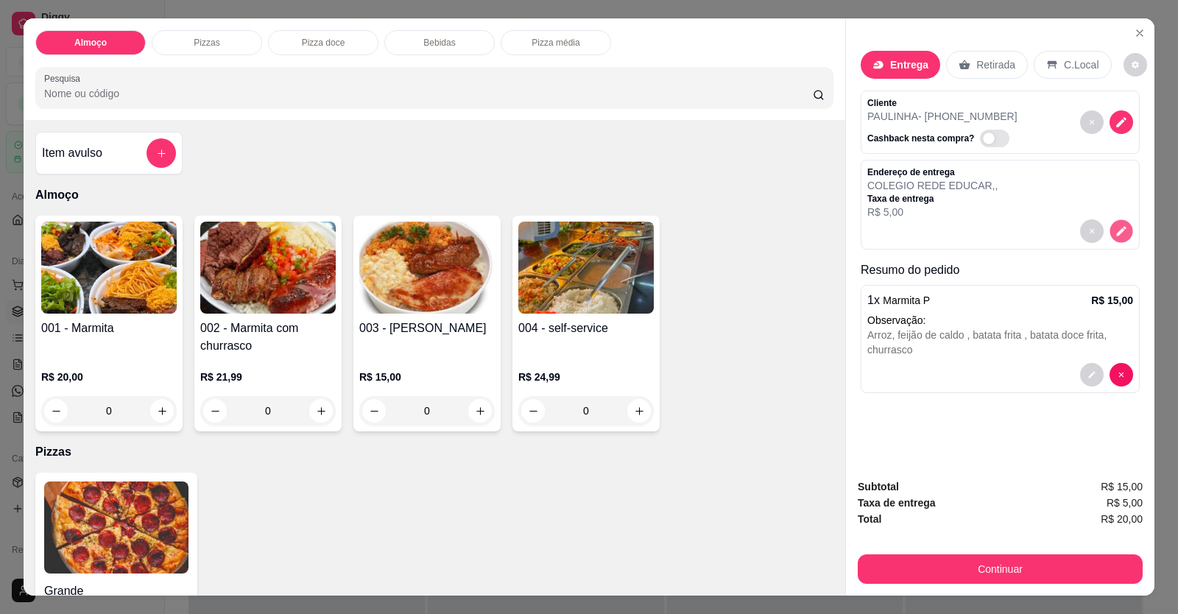
click at [1115, 231] on icon "decrease-product-quantity" at bounding box center [1121, 231] width 13 height 13
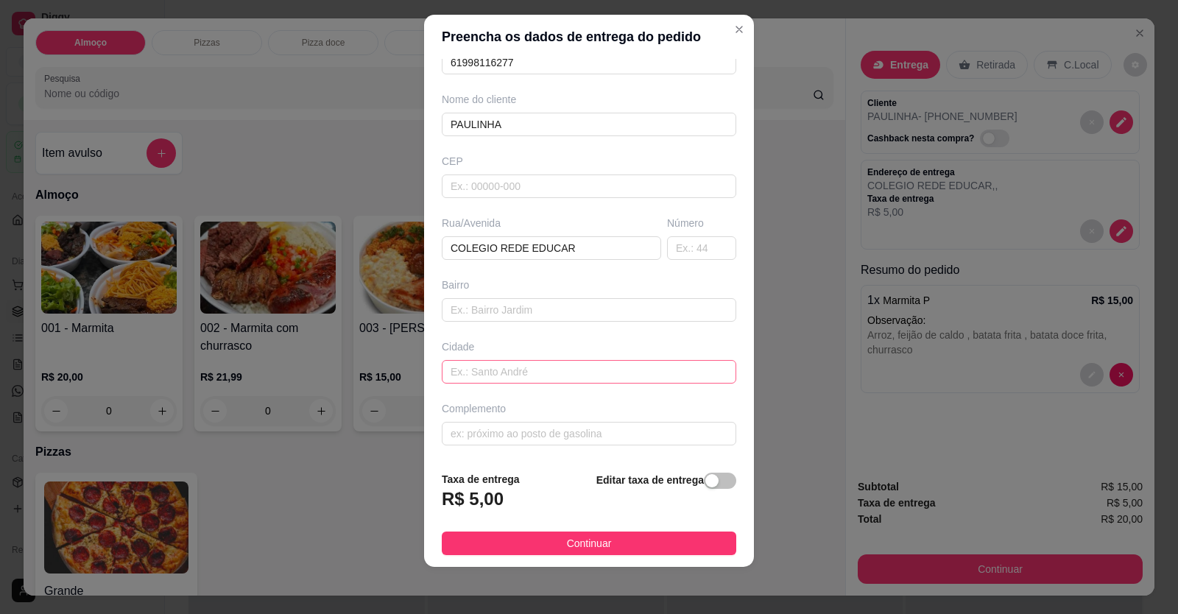
click at [566, 383] on div "Busque pelo cliente Número de contato 61998116277 Nome do cliente PAULINHA CEP …" at bounding box center [589, 259] width 330 height 401
drag, startPoint x: 563, startPoint y: 440, endPoint x: 569, endPoint y: 449, distance: 10.2
click at [564, 440] on input "text" at bounding box center [589, 434] width 295 height 24
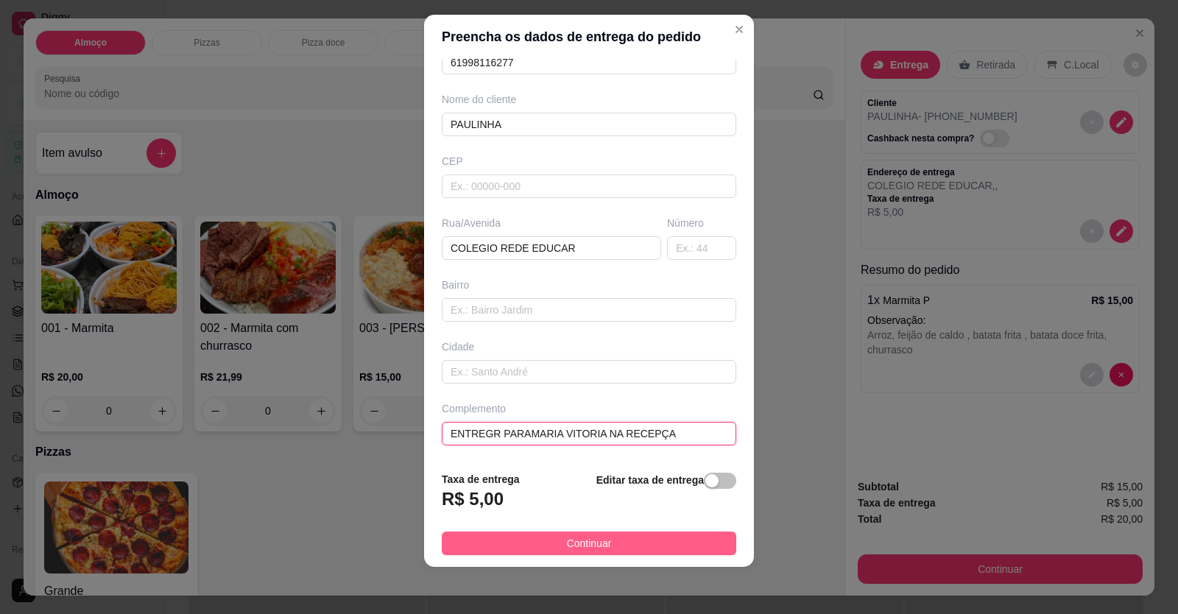
type input "ENTREGR PARAMARIA VITORIA NA RECEPÇA"
click at [651, 555] on button "Continuar" at bounding box center [589, 544] width 295 height 24
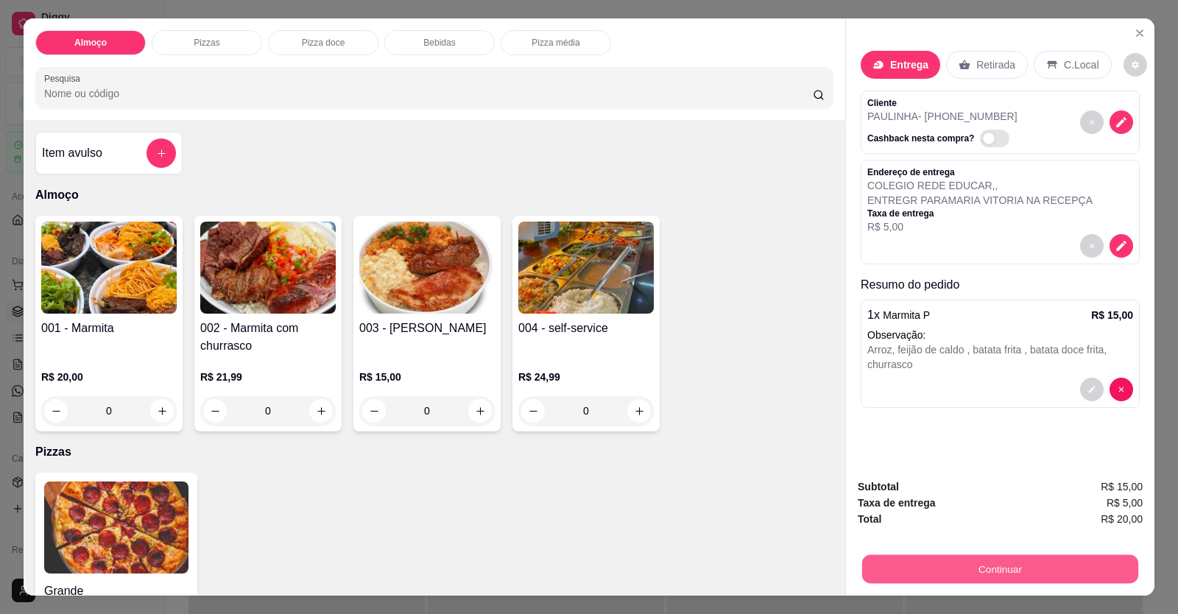
click at [921, 557] on button "Continuar" at bounding box center [1000, 569] width 276 height 29
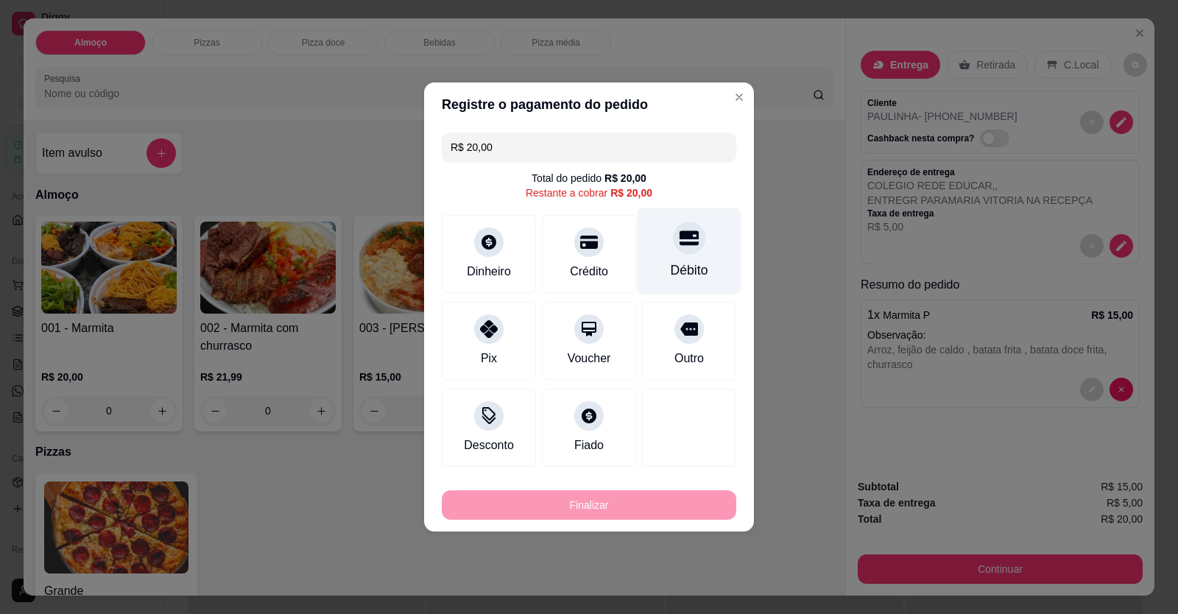
click at [676, 253] on div at bounding box center [689, 238] width 32 height 32
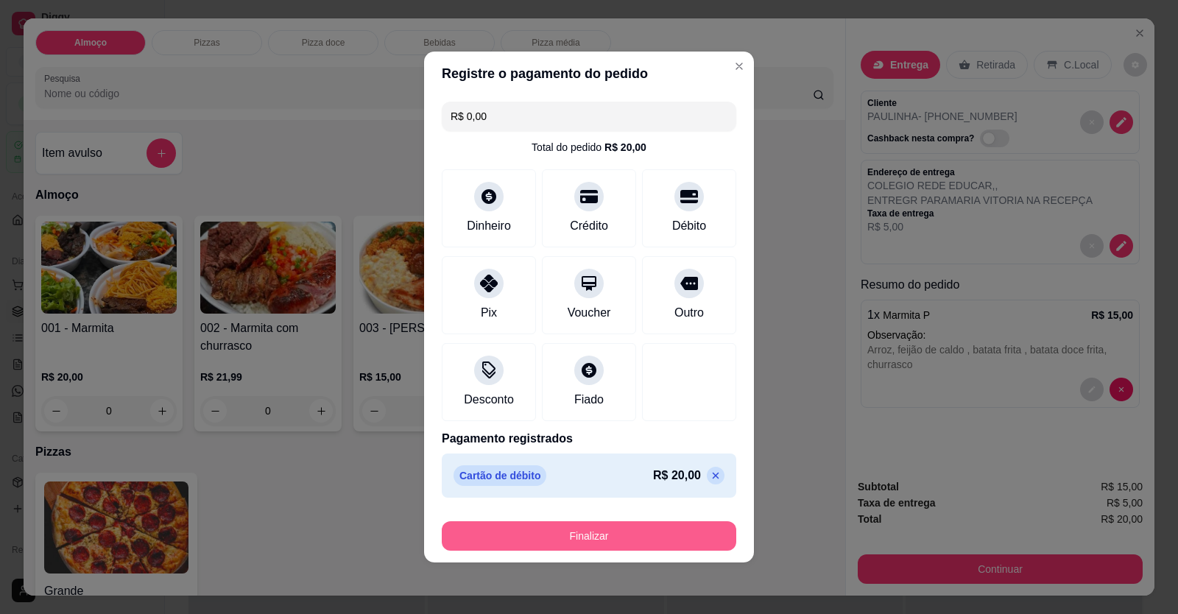
click at [625, 541] on button "Finalizar" at bounding box center [589, 535] width 295 height 29
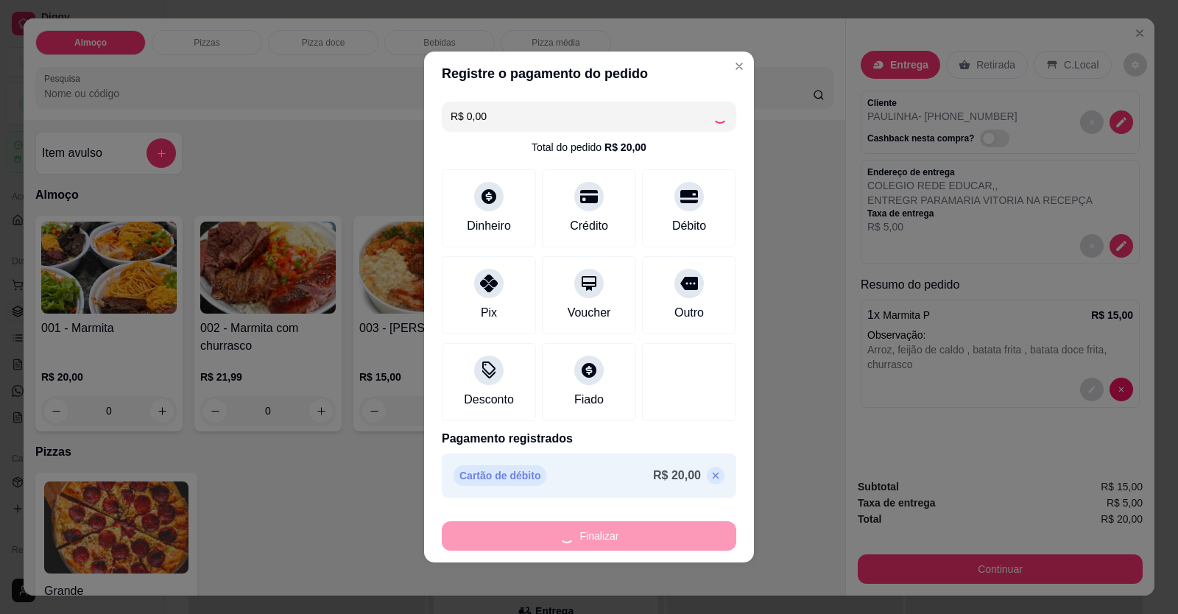
type input "-R$ 20,00"
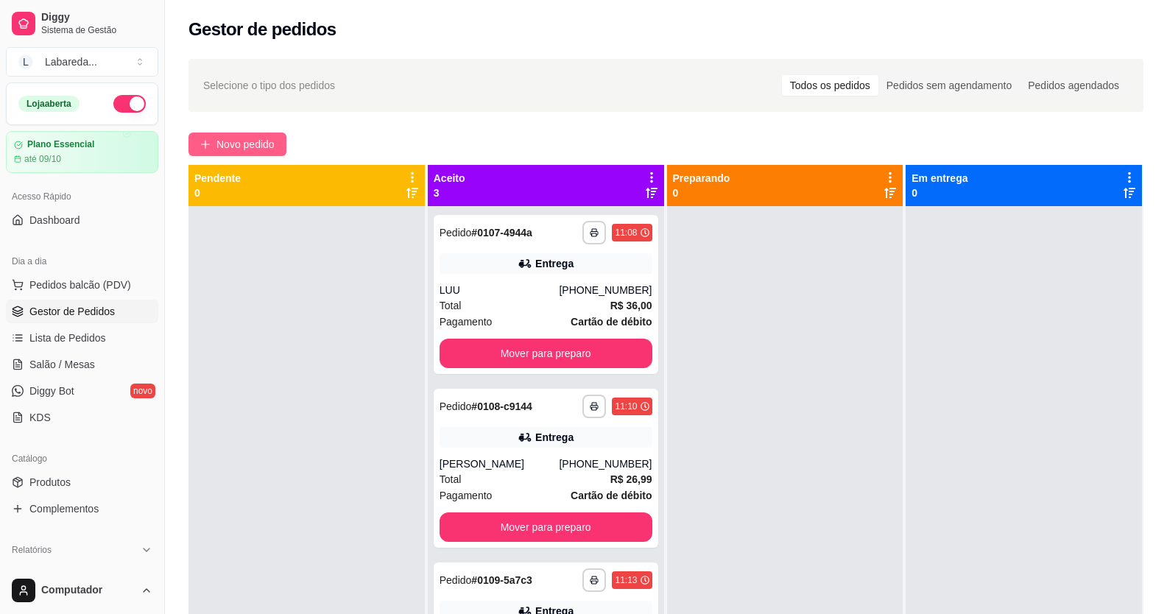
click at [236, 152] on button "Novo pedido" at bounding box center [238, 145] width 98 height 24
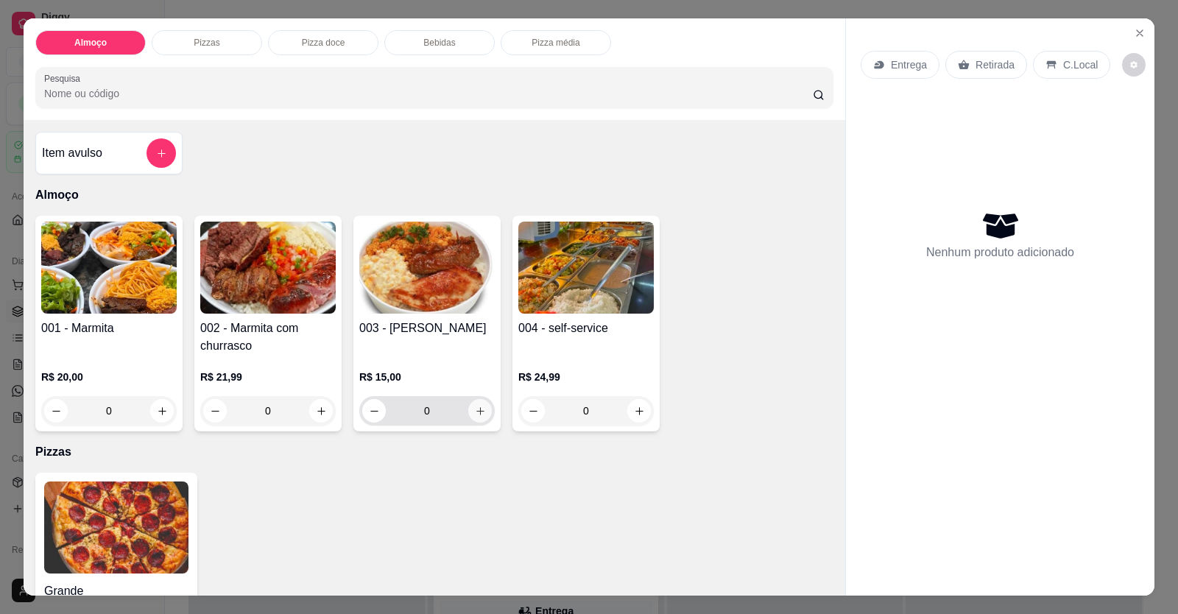
click at [468, 405] on button "increase-product-quantity" at bounding box center [480, 411] width 24 height 24
type input "1"
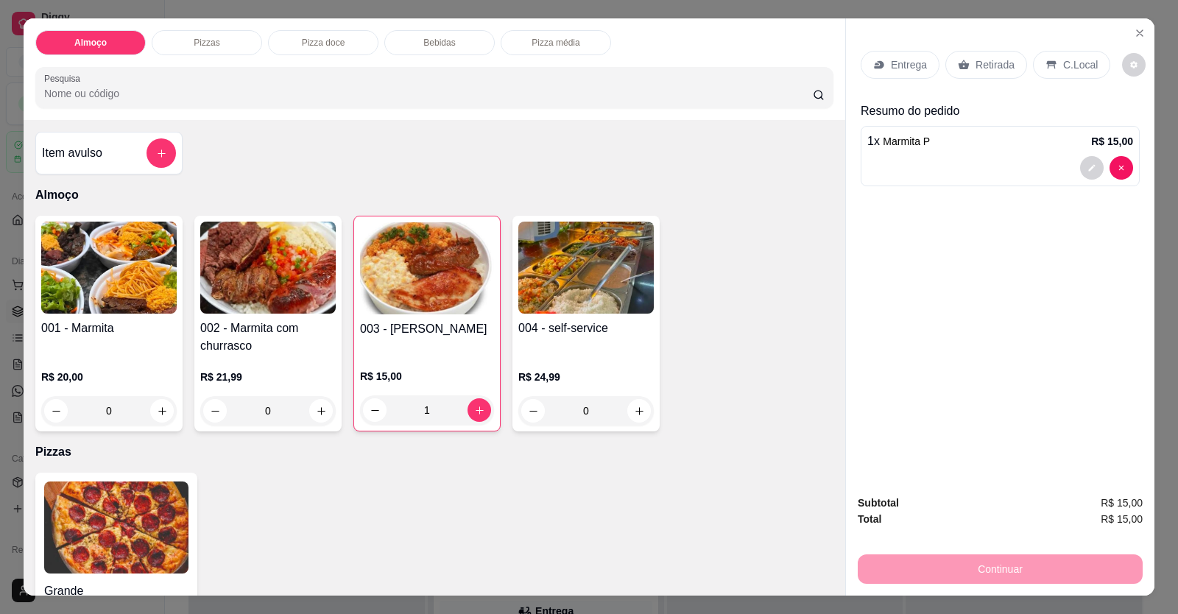
click at [868, 164] on div at bounding box center [1001, 168] width 266 height 24
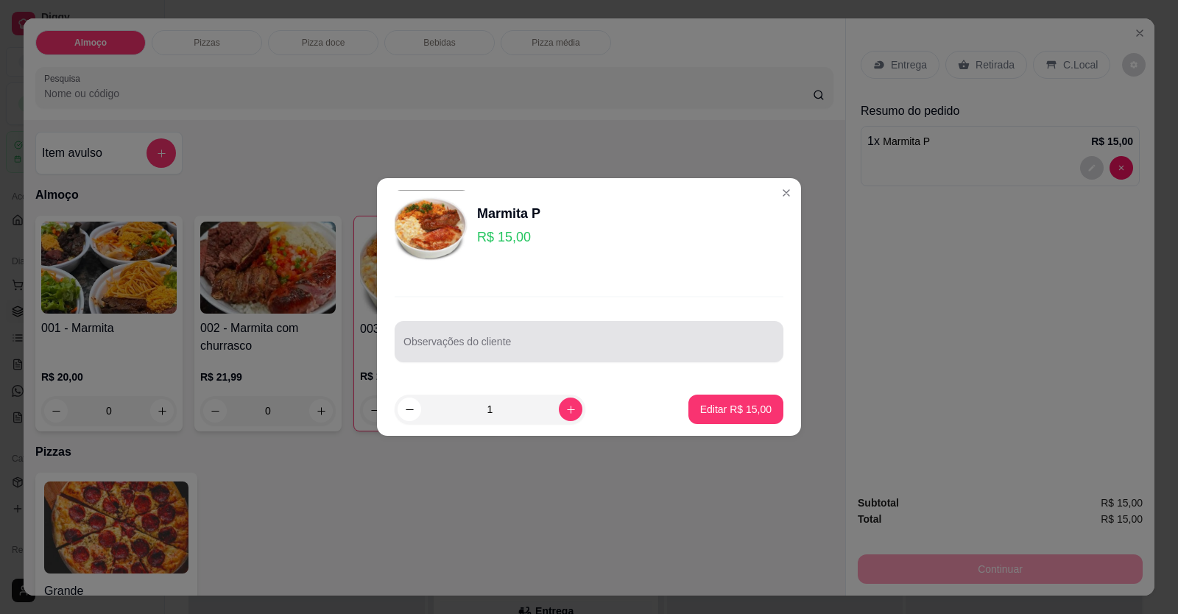
click at [566, 349] on input "Observações do cliente" at bounding box center [589, 347] width 371 height 15
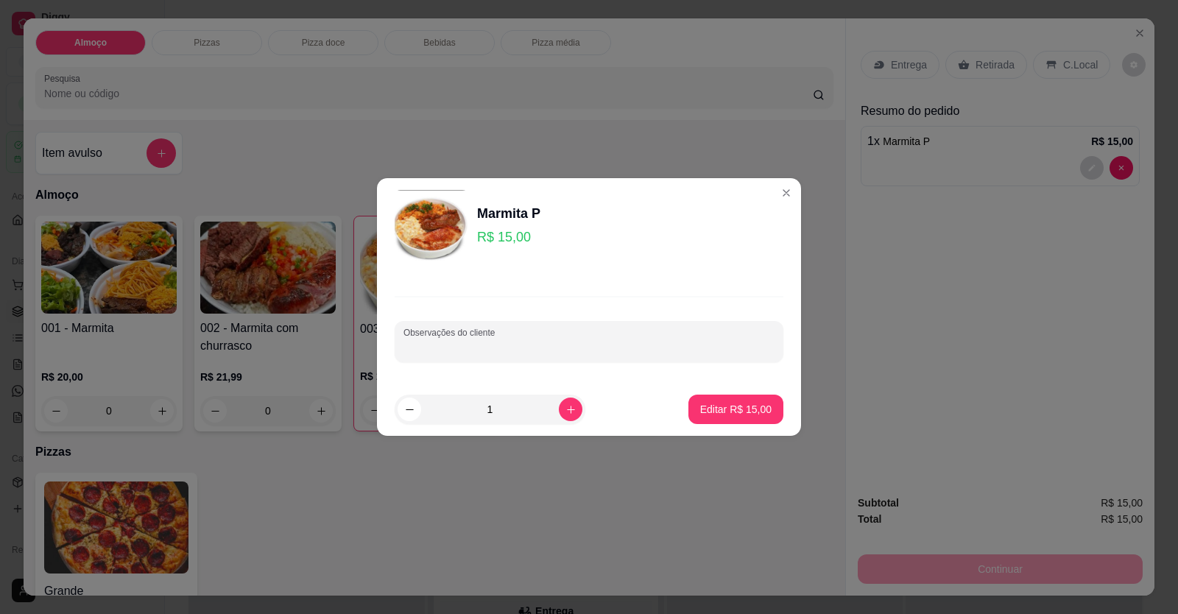
paste input "Eu vou querer uma P SEM arroz, feijão tropeiro, macarrão, batata frita e churra…"
type input "Eu vou querer uma P SEM arroz, feijão tropeiro, macarrão, batata frita e churra…"
click at [722, 409] on p "Editar R$ 15,00" at bounding box center [735, 409] width 71 height 15
type input "0"
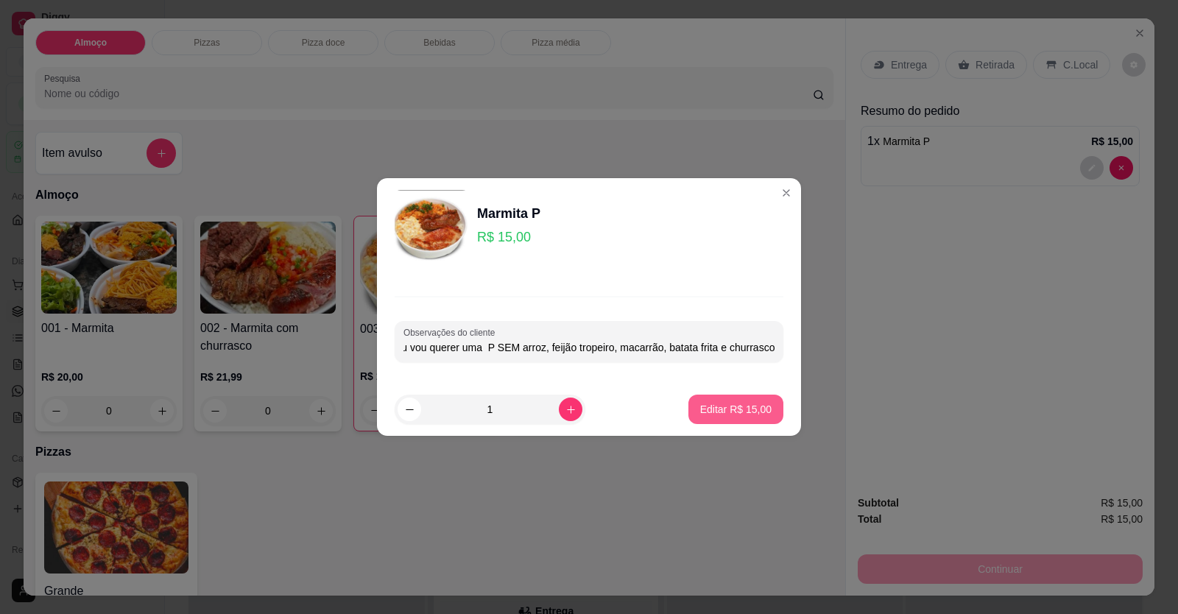
scroll to position [0, 0]
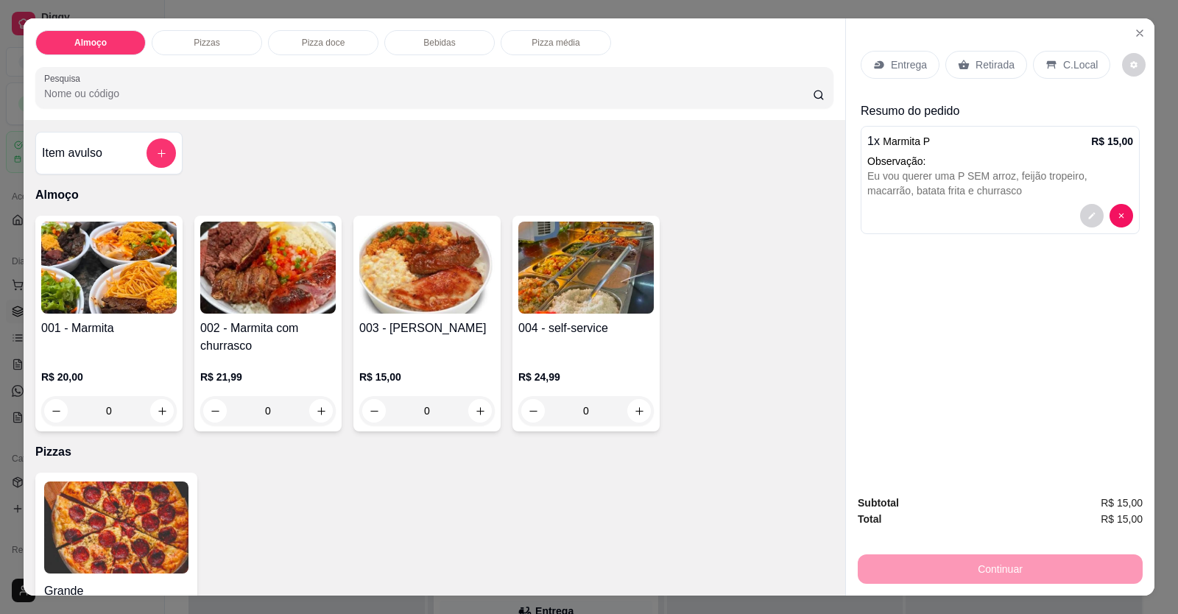
click at [889, 74] on div "Entrega" at bounding box center [900, 65] width 79 height 28
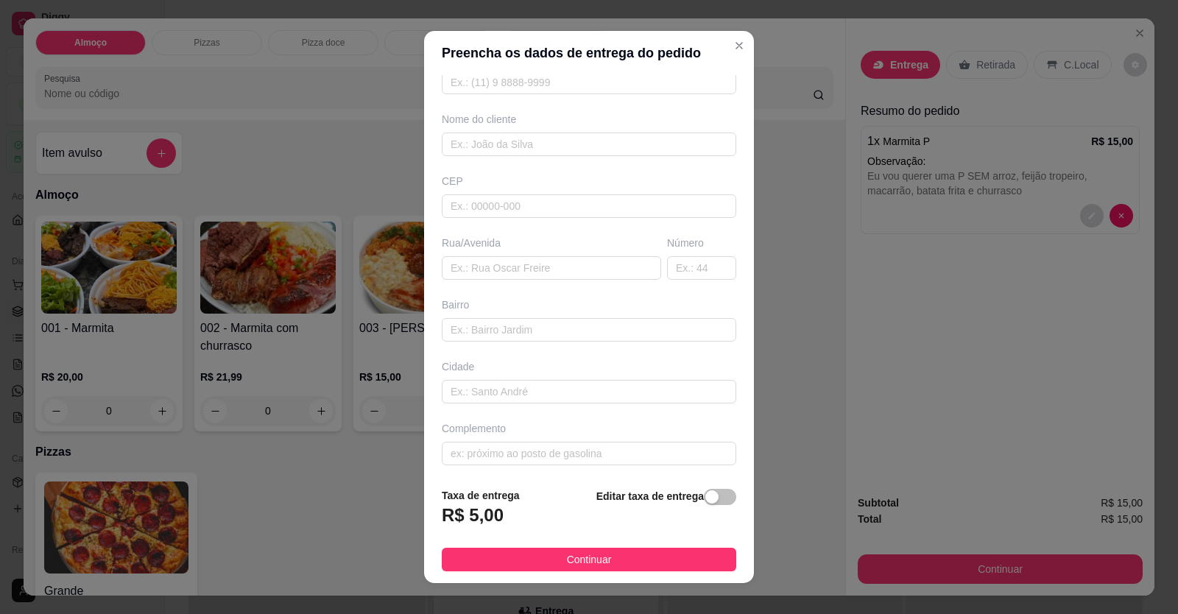
scroll to position [95, 0]
click at [518, 443] on input "text" at bounding box center [589, 450] width 295 height 24
click at [503, 387] on input "text" at bounding box center [589, 388] width 295 height 24
paste input "Endereço: [STREET_ADDRESS]. Setor bosque. Na rua onde tem a loja da rose moda"
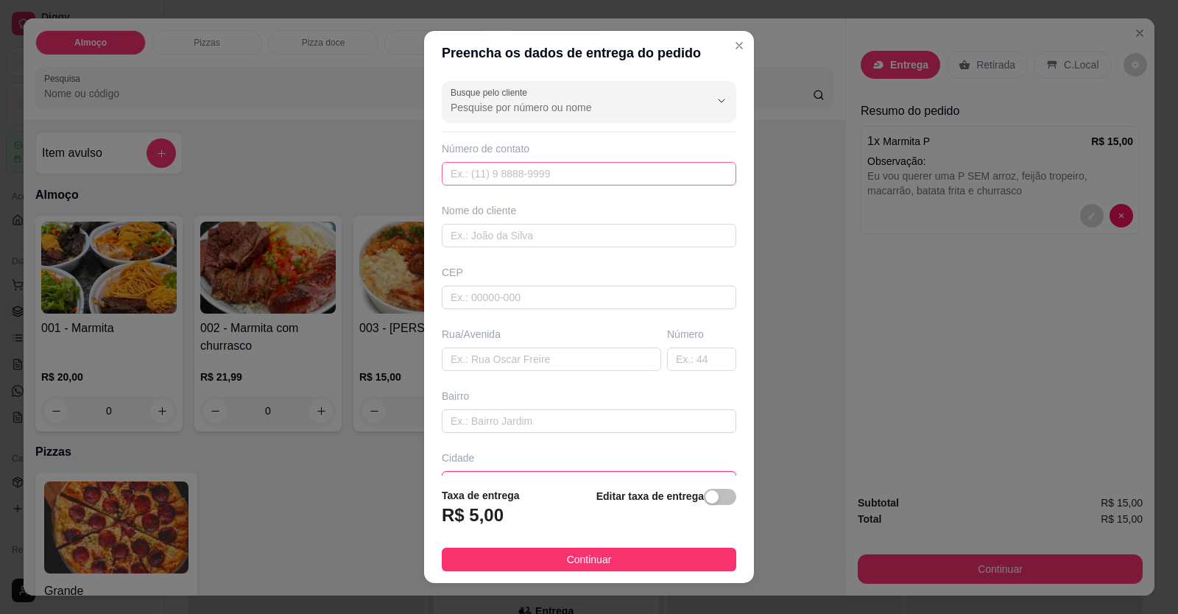
type input "Endereço: [STREET_ADDRESS]. Setor bosque. Na rua onde tem a loja da rose moda"
click at [530, 175] on input "text" at bounding box center [589, 174] width 295 height 24
type input "[PHONE_NUMBER]"
click at [541, 247] on input "text" at bounding box center [589, 236] width 295 height 24
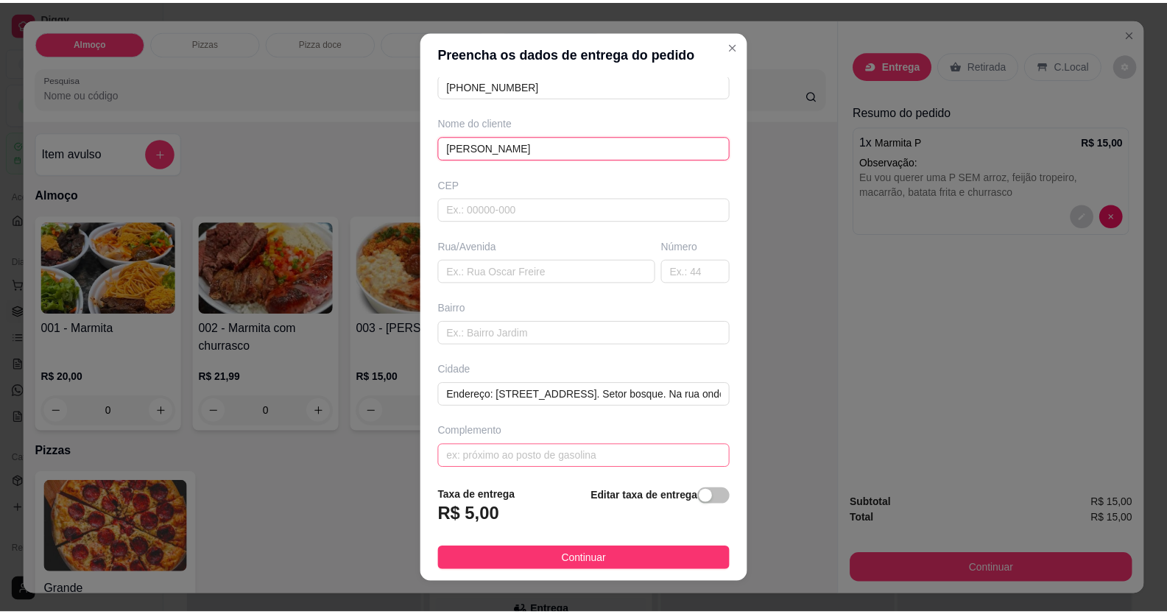
scroll to position [95, 0]
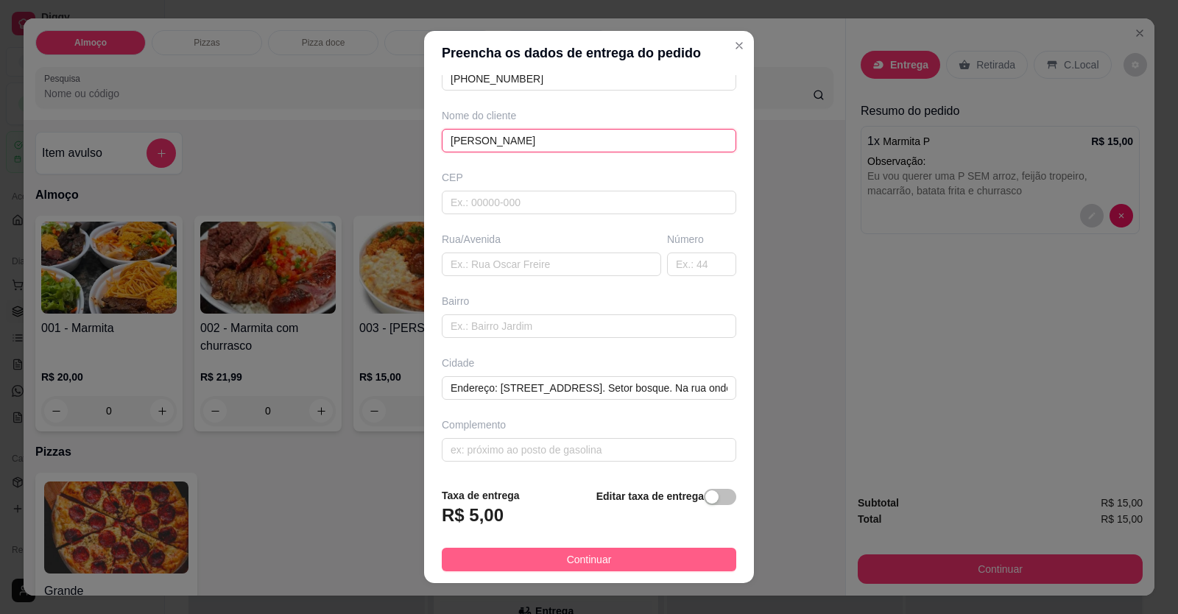
type input "[PERSON_NAME]"
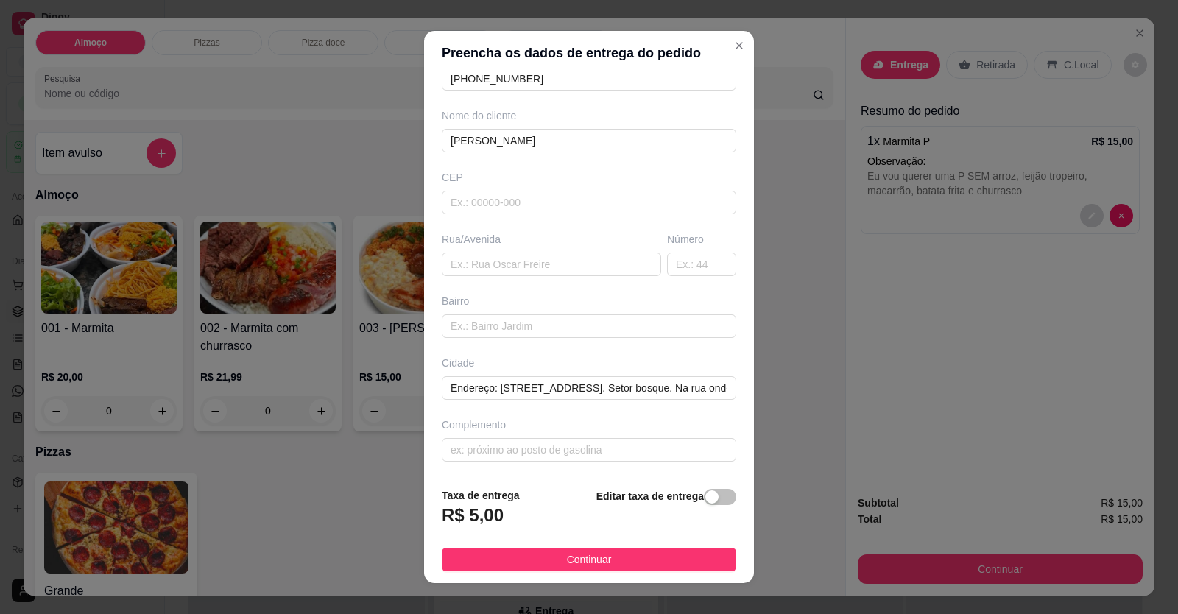
drag, startPoint x: 558, startPoint y: 564, endPoint x: 700, endPoint y: 554, distance: 142.5
click at [567, 564] on span "Continuar" at bounding box center [589, 560] width 45 height 16
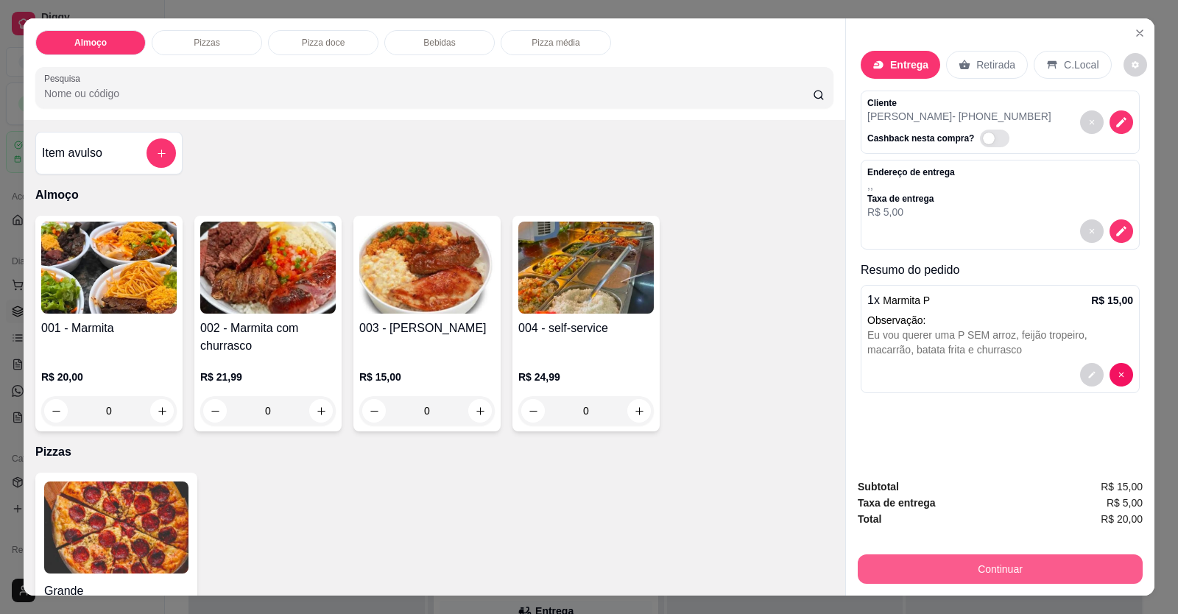
click at [935, 569] on button "Continuar" at bounding box center [1000, 569] width 285 height 29
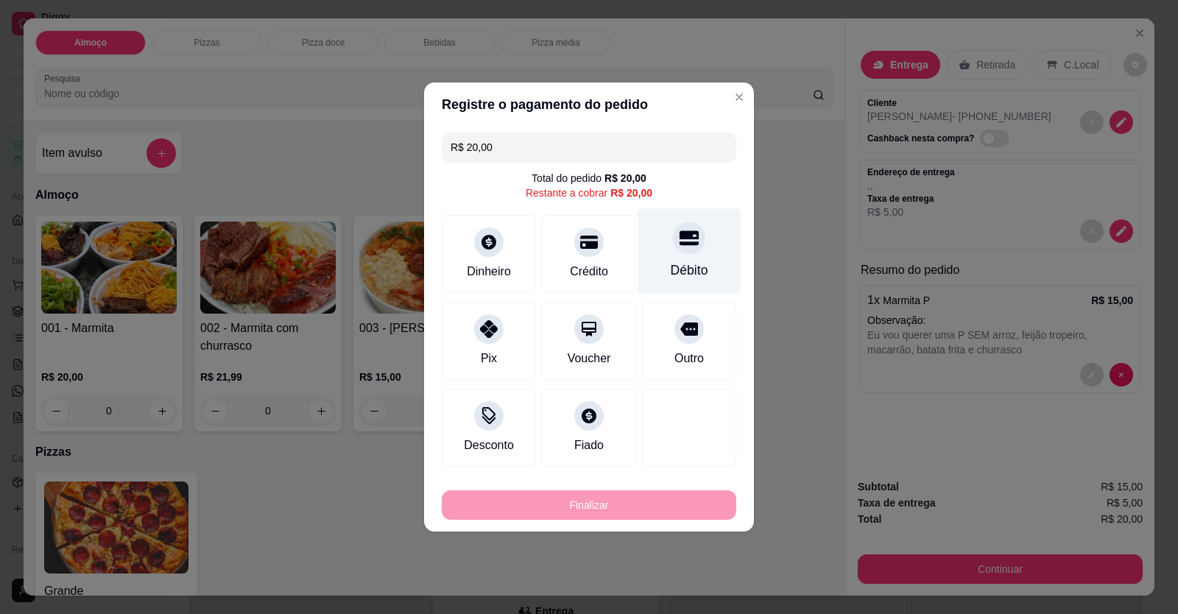
click at [686, 267] on div "Débito" at bounding box center [690, 270] width 38 height 19
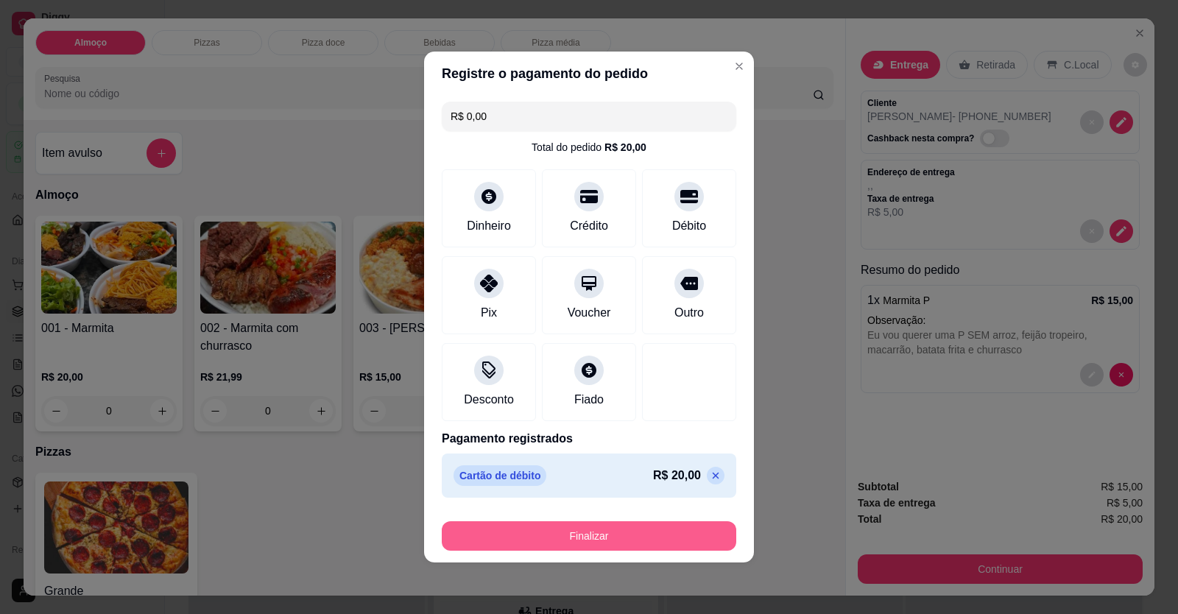
click at [651, 530] on button "Finalizar" at bounding box center [589, 535] width 295 height 29
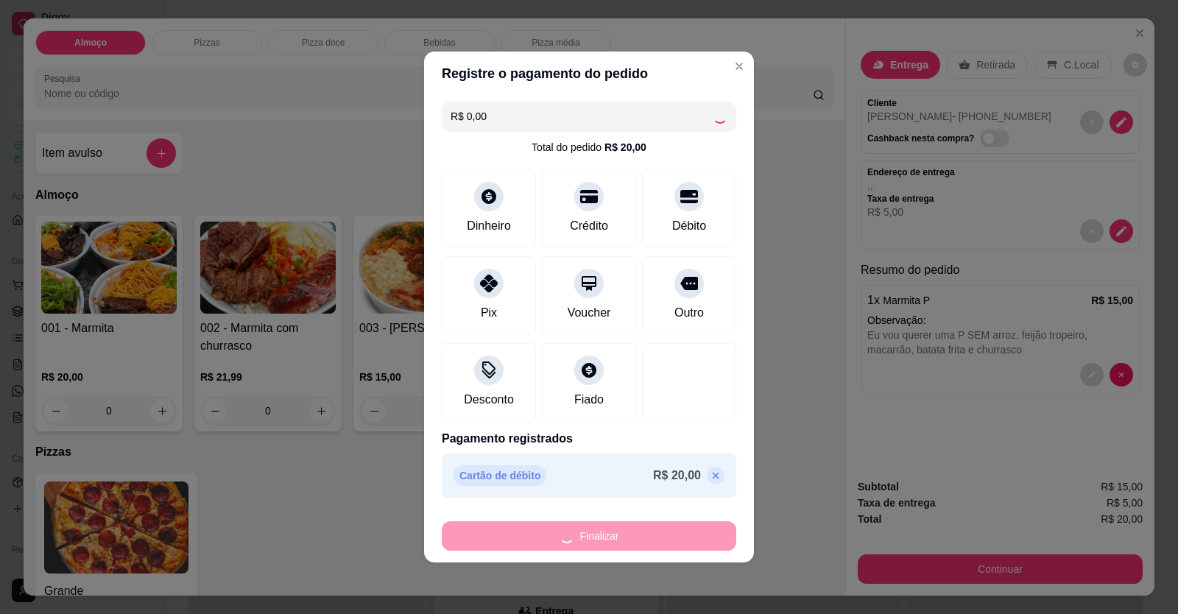
type input "-R$ 20,00"
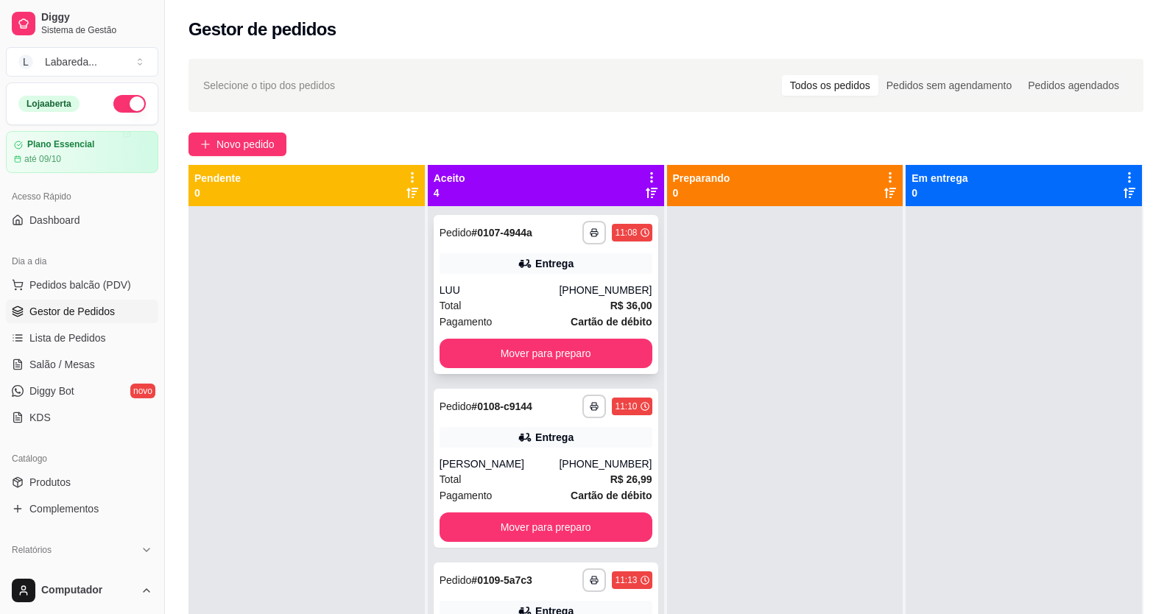
click at [559, 289] on div "LUU" at bounding box center [500, 290] width 120 height 15
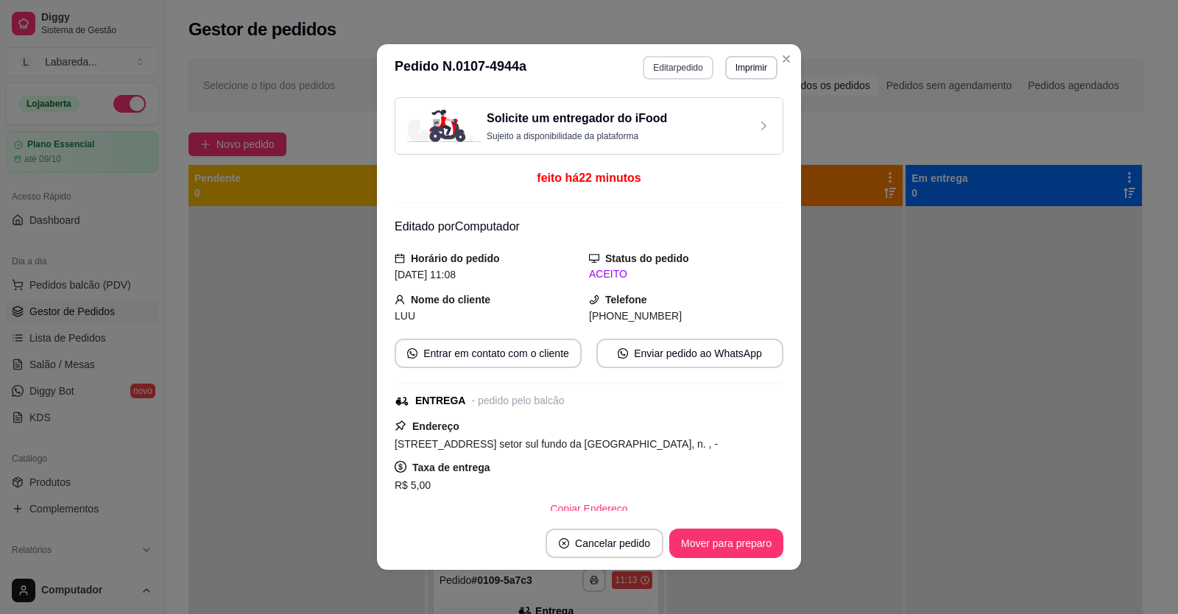
click at [662, 77] on button "Editar pedido" at bounding box center [678, 68] width 70 height 24
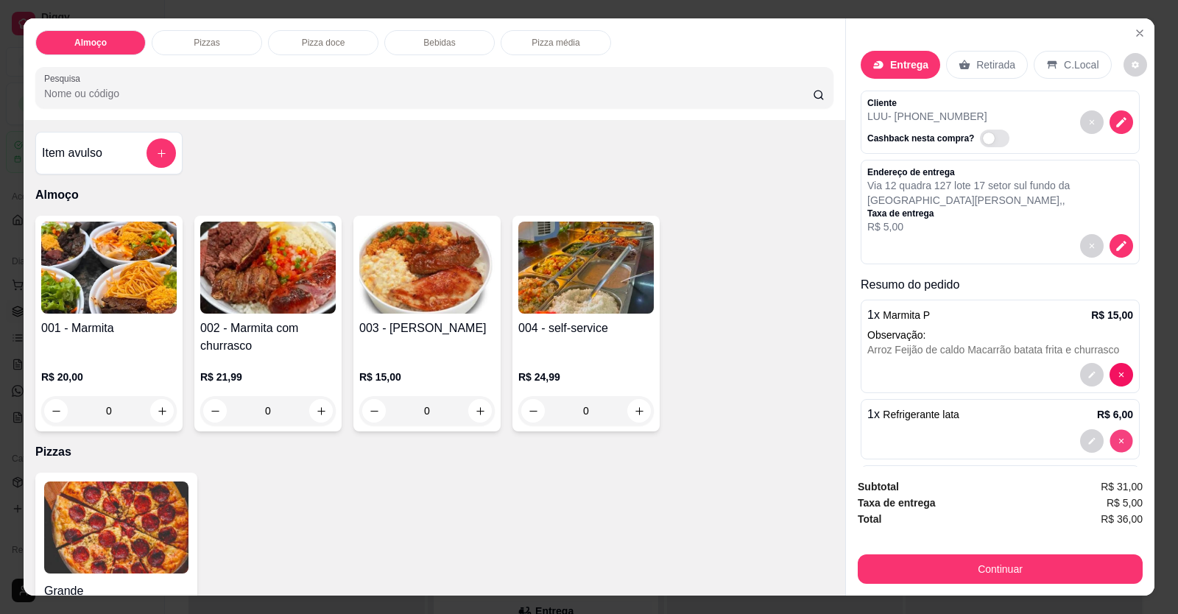
type input "0"
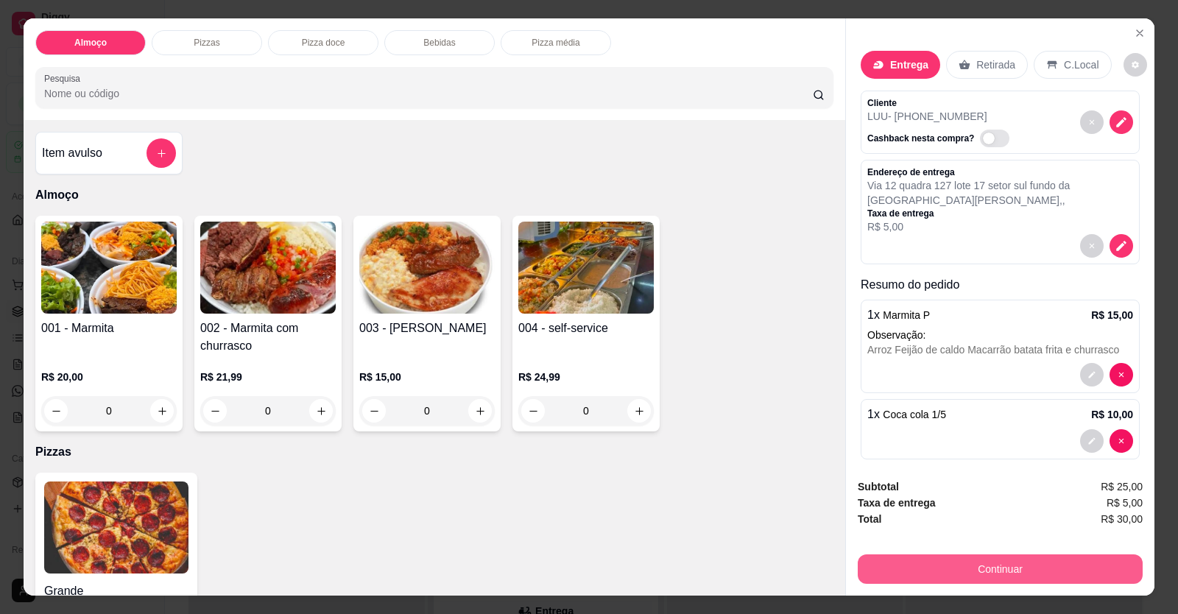
click at [1011, 571] on button "Continuar" at bounding box center [1000, 569] width 285 height 29
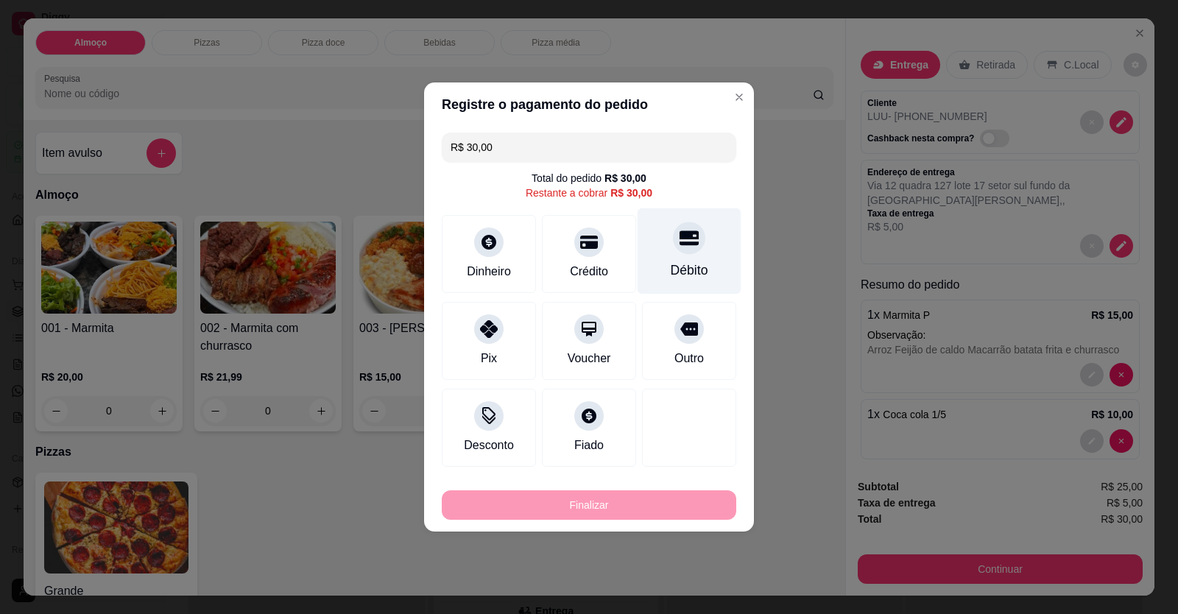
click at [682, 244] on icon at bounding box center [689, 238] width 19 height 15
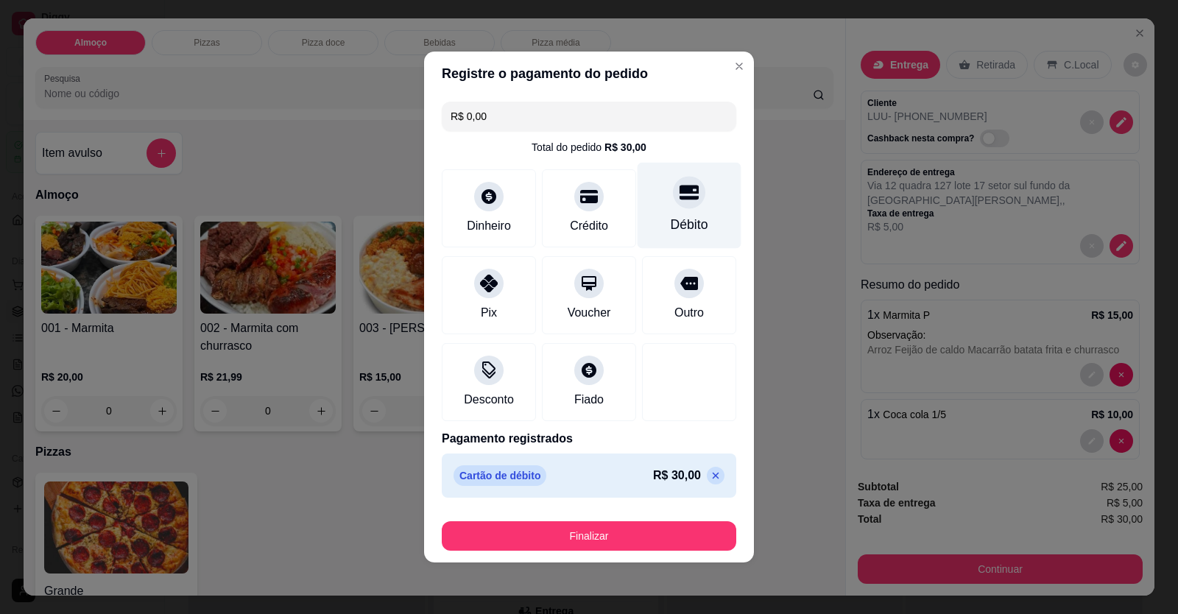
type input "R$ 0,00"
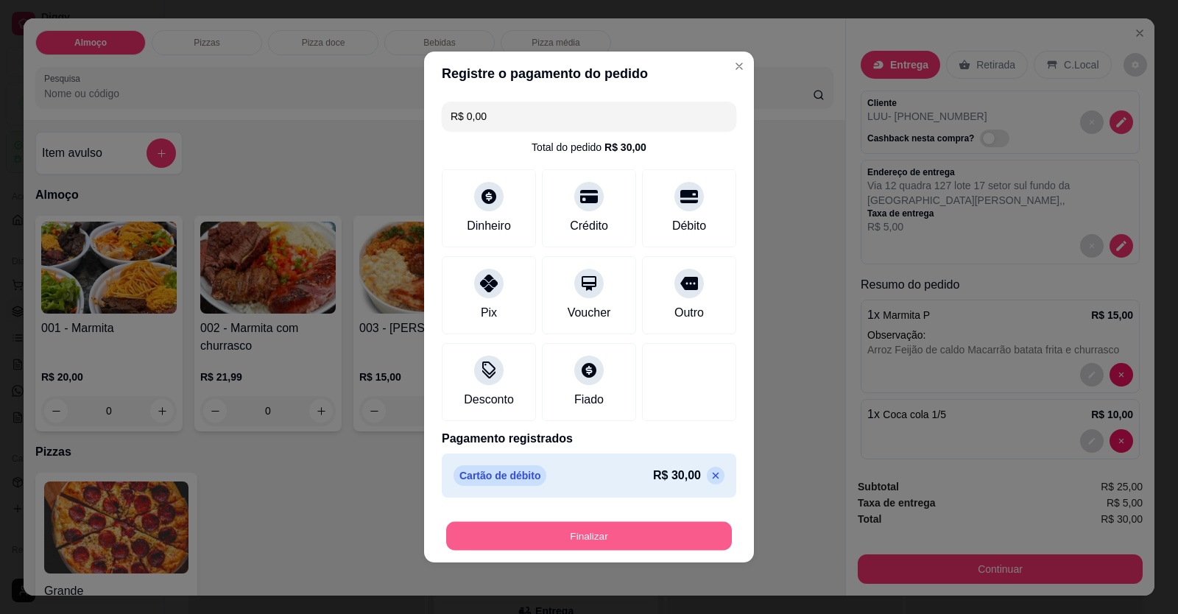
click at [602, 538] on button "Finalizar" at bounding box center [589, 536] width 286 height 29
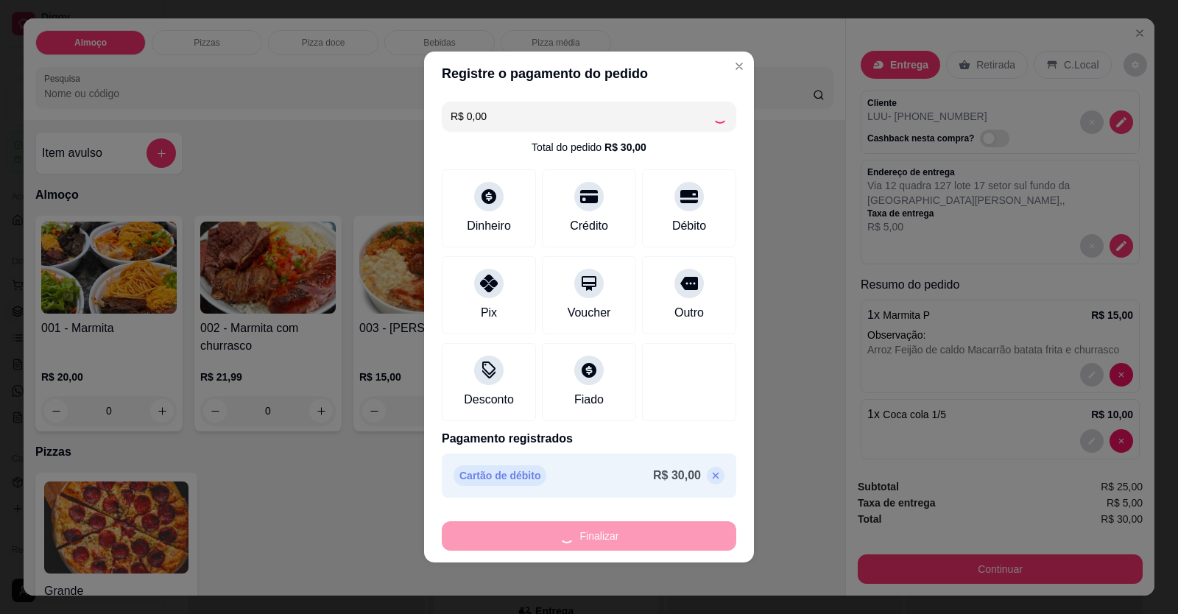
type input "0"
type input "-R$ 30,00"
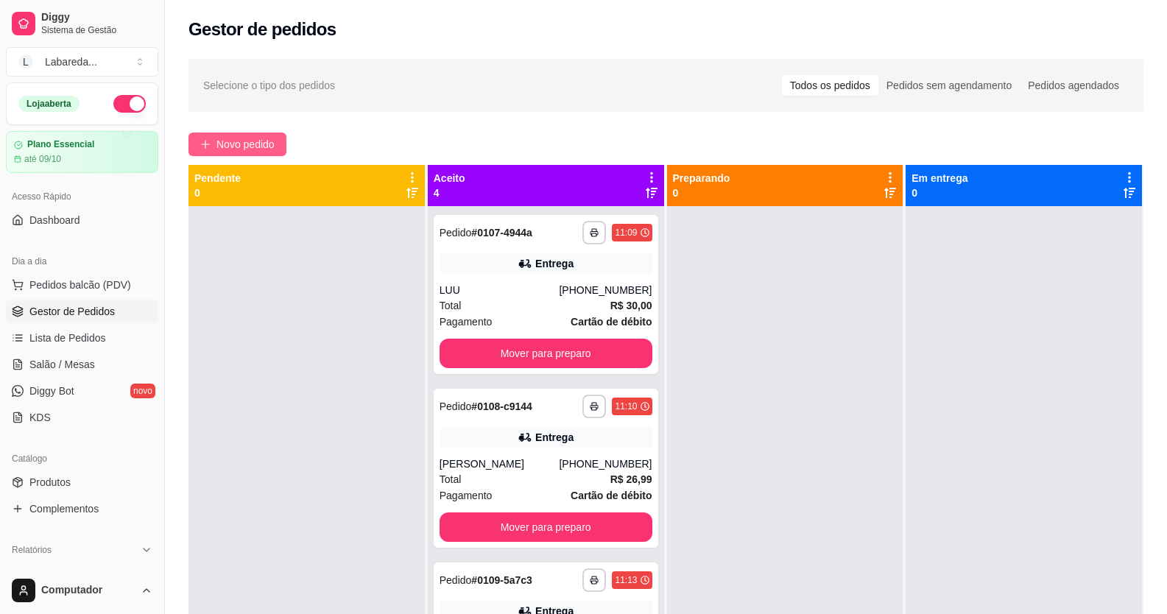
click at [261, 140] on span "Novo pedido" at bounding box center [246, 144] width 58 height 16
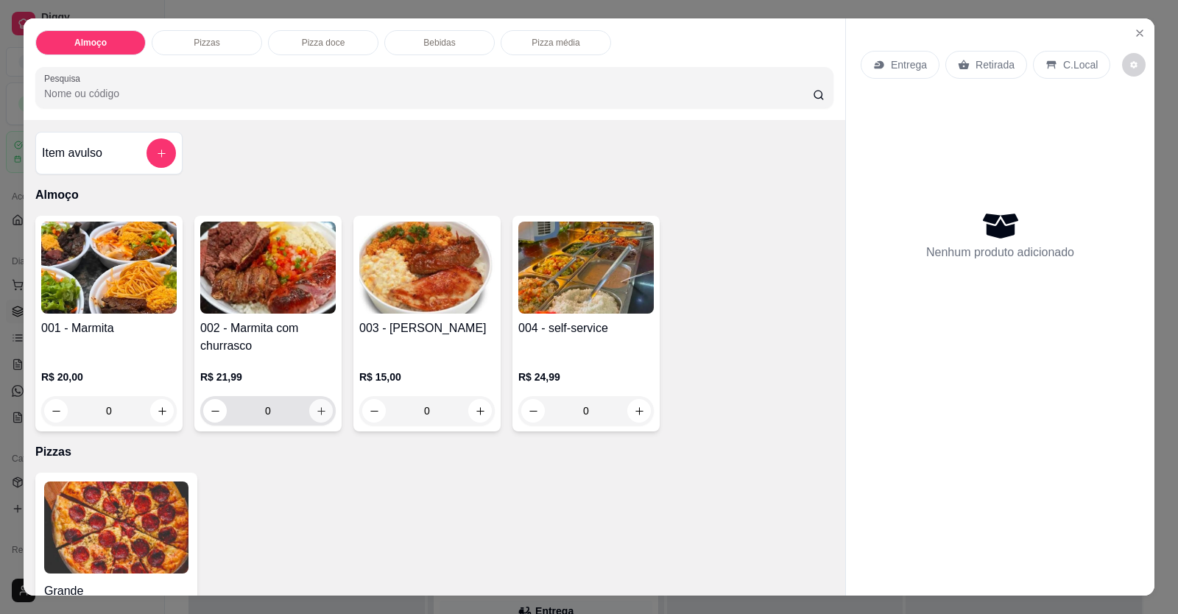
click at [309, 416] on button "increase-product-quantity" at bounding box center [321, 411] width 24 height 24
type input "1"
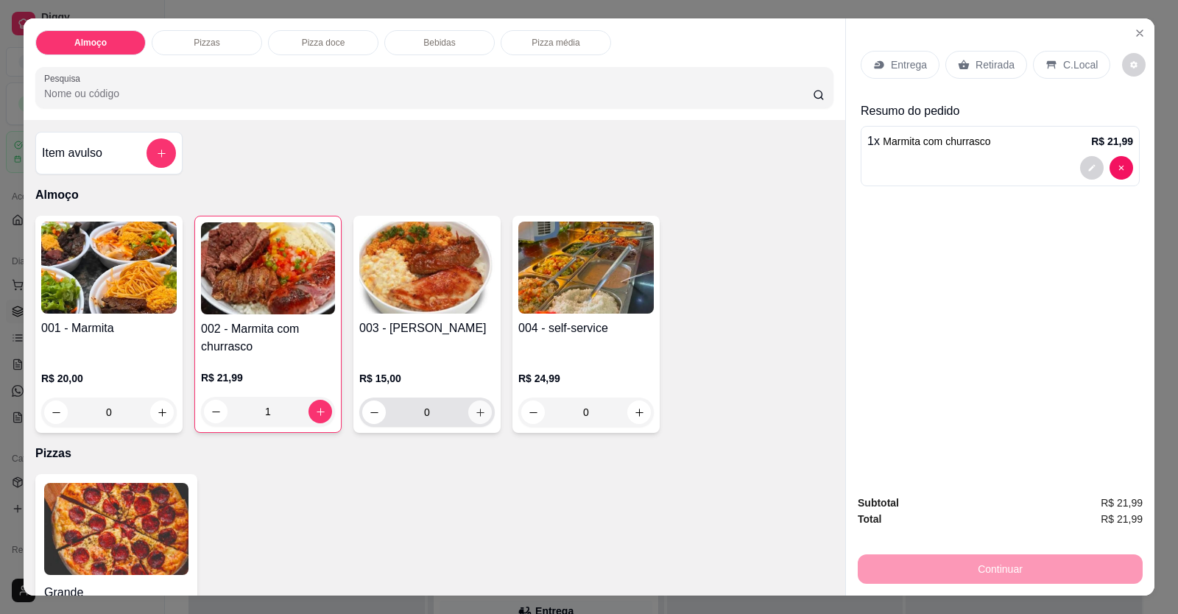
click at [479, 417] on icon "increase-product-quantity" at bounding box center [480, 412] width 11 height 11
type input "1"
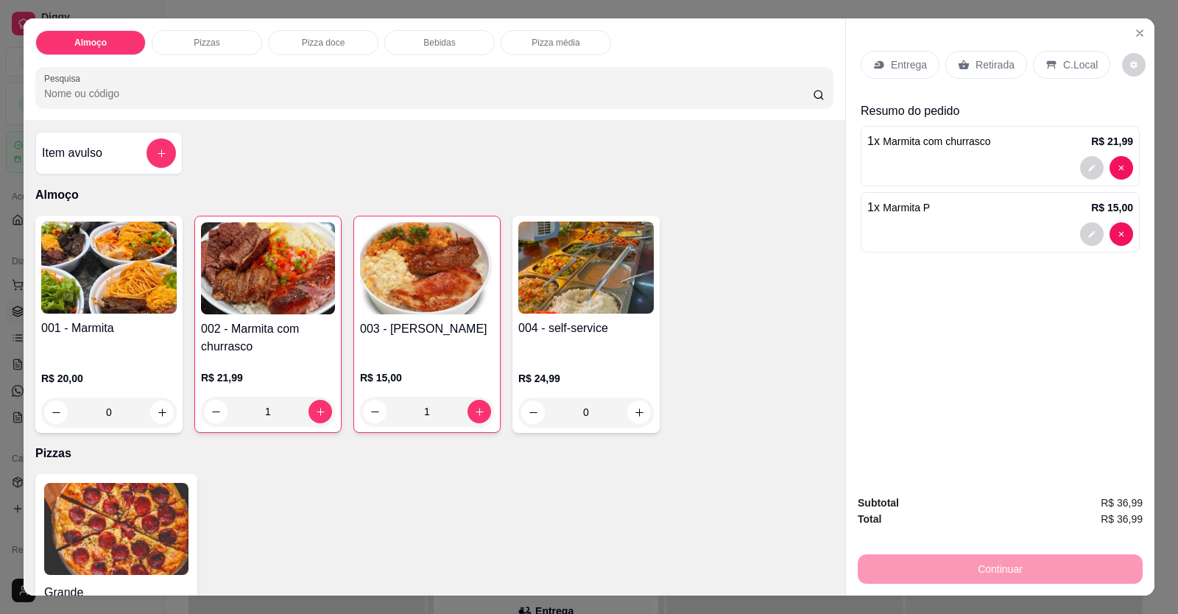
click at [880, 62] on div "Entrega" at bounding box center [900, 65] width 79 height 28
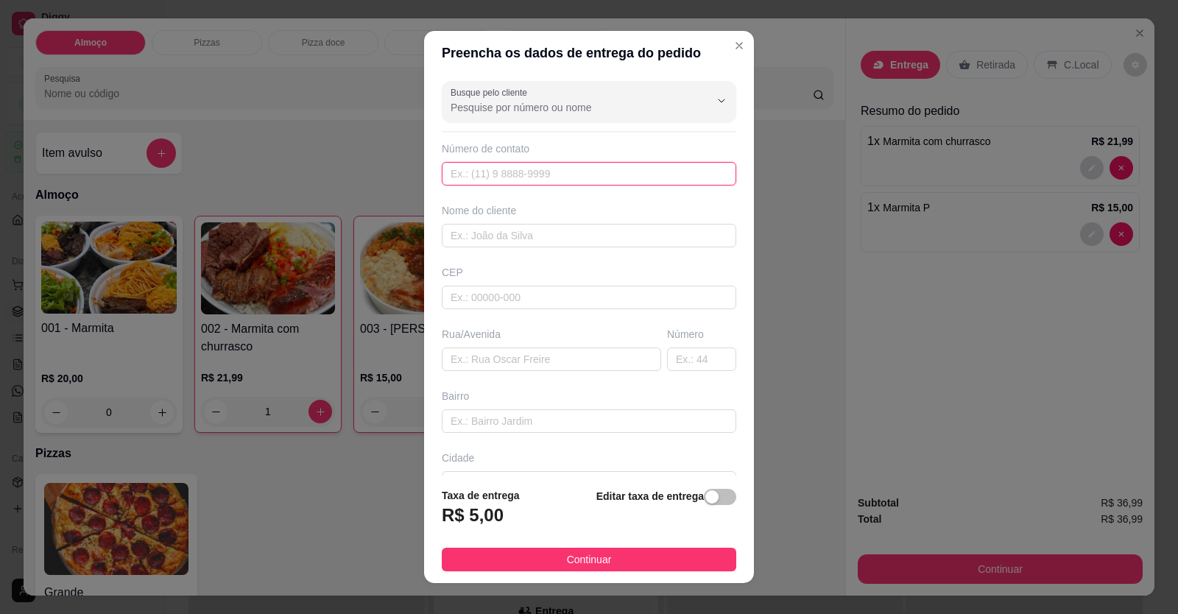
click at [633, 178] on input "text" at bounding box center [589, 174] width 295 height 24
type input "[PHONE_NUMBER]"
click at [474, 228] on input "text" at bounding box center [589, 236] width 295 height 24
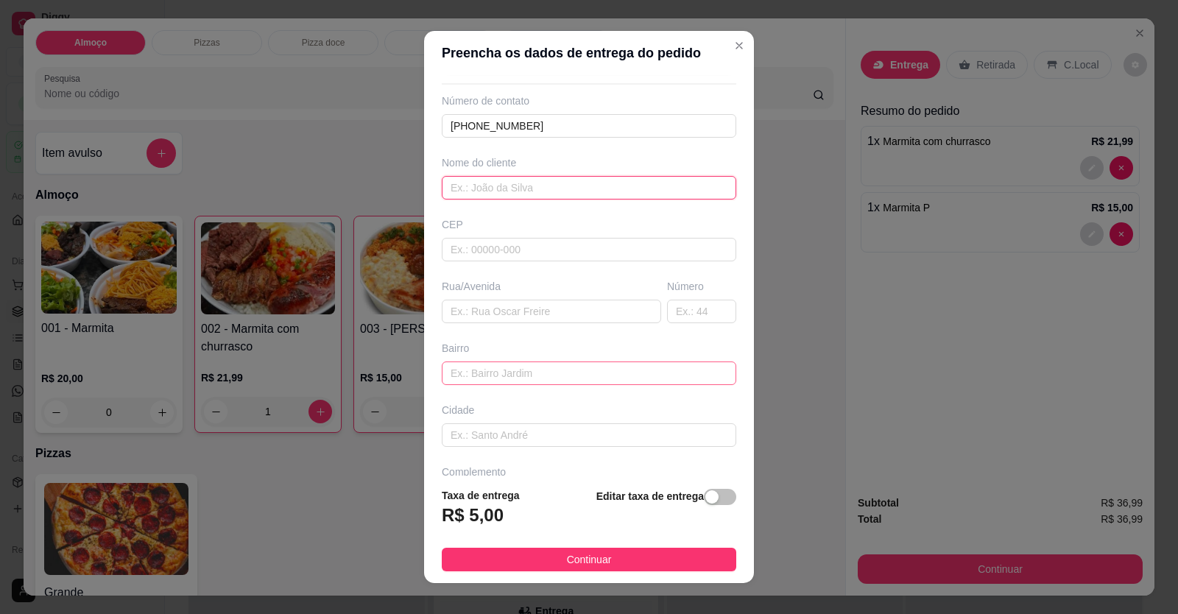
scroll to position [74, 0]
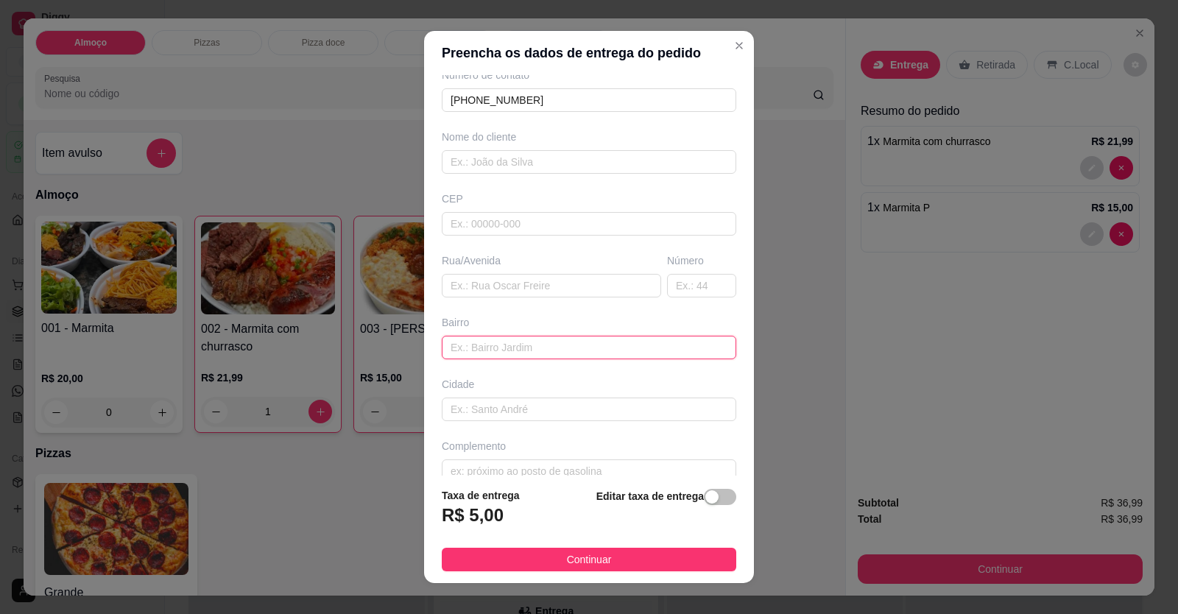
click at [502, 356] on input "text" at bounding box center [589, 348] width 295 height 24
type input "UPA ENTERGAR NA TRIAGEN"
click at [499, 154] on input "text" at bounding box center [589, 162] width 295 height 24
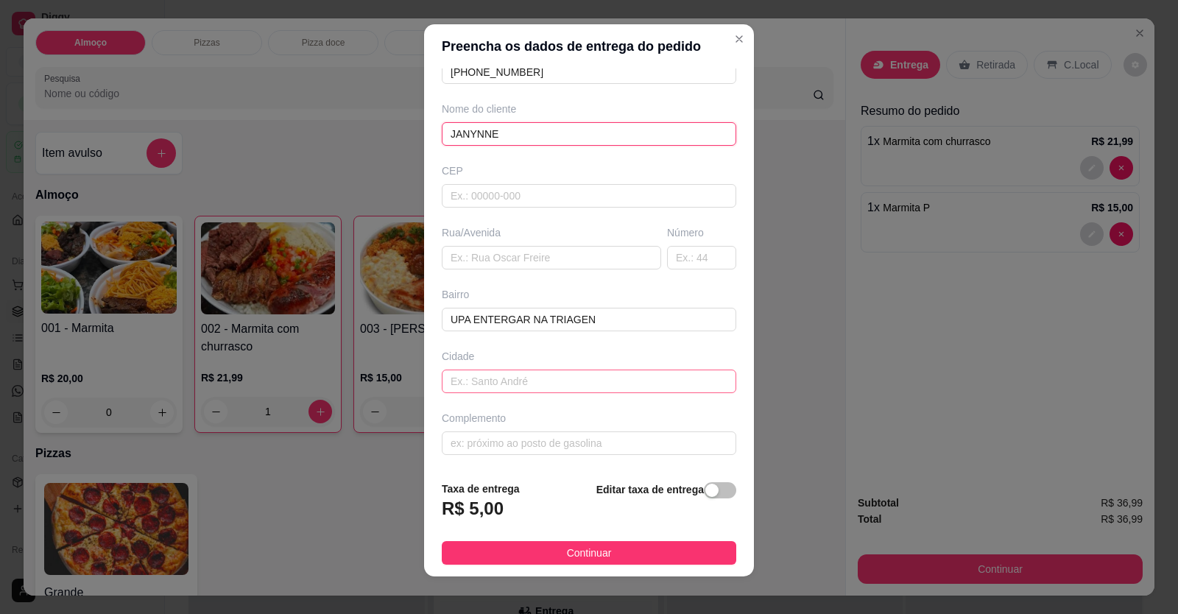
scroll to position [16, 0]
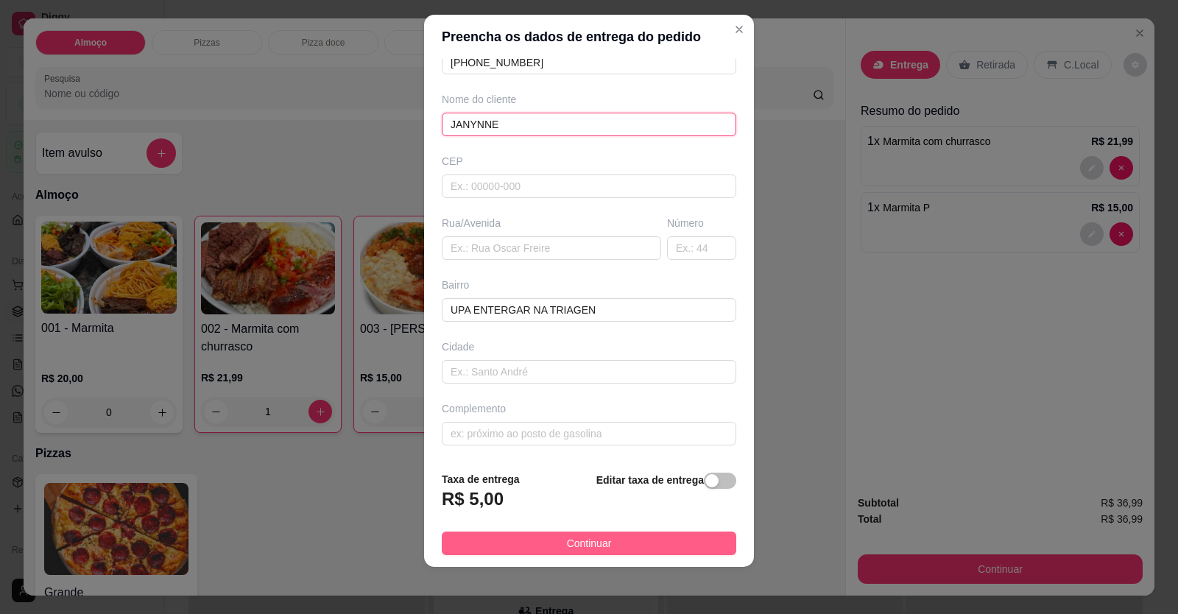
type input "JANYNNE"
drag, startPoint x: 599, startPoint y: 538, endPoint x: 655, endPoint y: 549, distance: 57.9
click at [600, 538] on span "Continuar" at bounding box center [589, 543] width 45 height 16
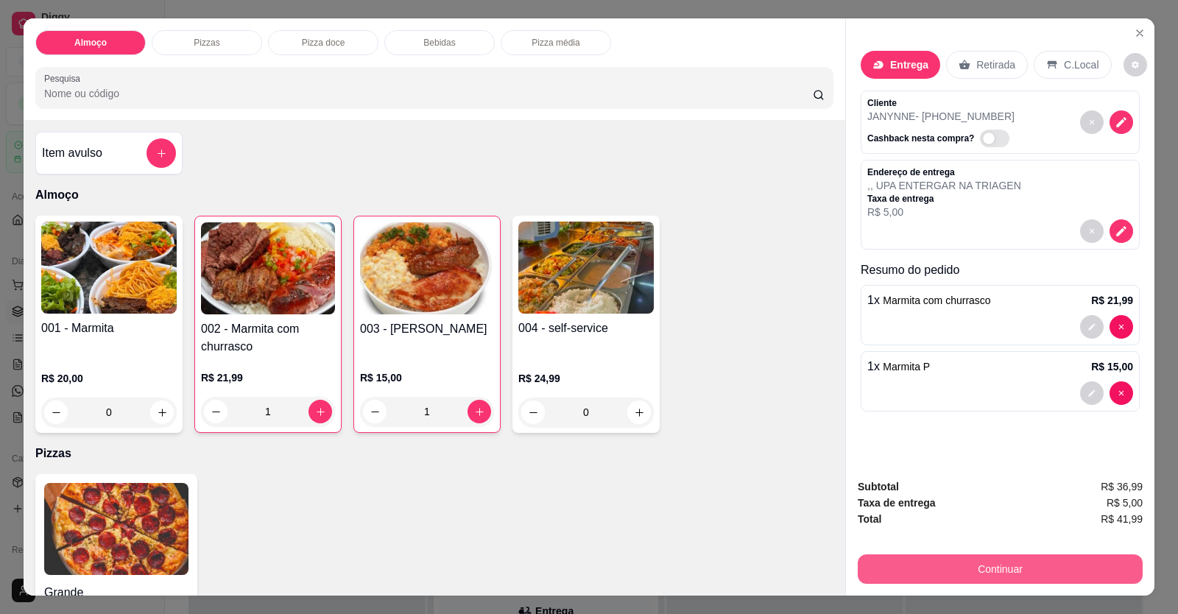
click at [868, 561] on button "Continuar" at bounding box center [1000, 569] width 285 height 29
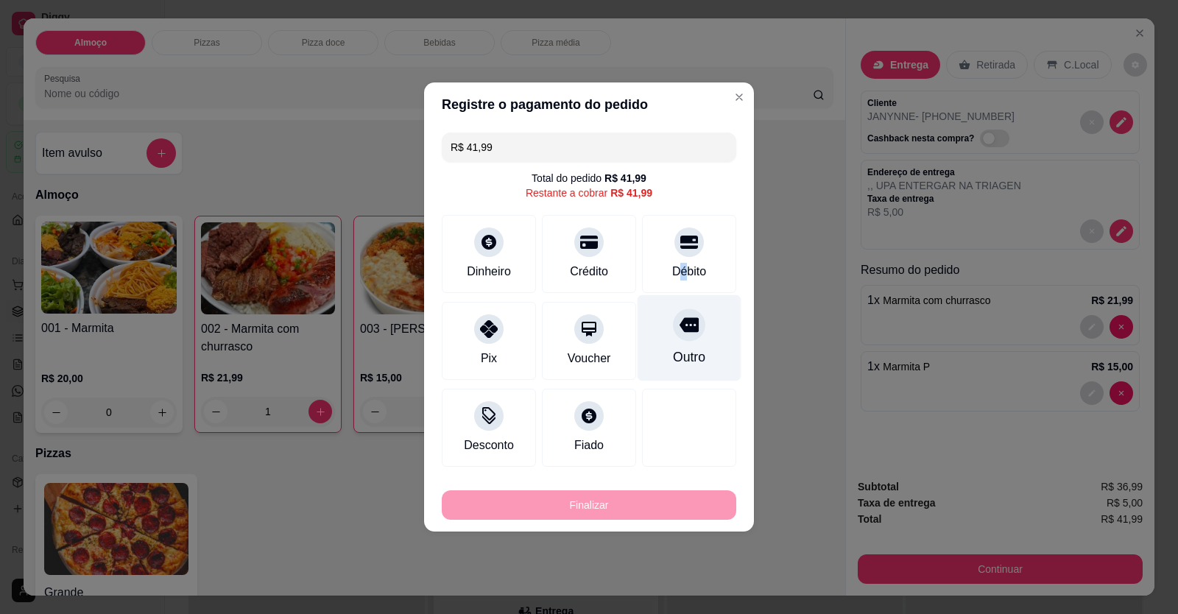
click at [673, 263] on div "Débito" at bounding box center [689, 272] width 34 height 18
type input "R$ 0,00"
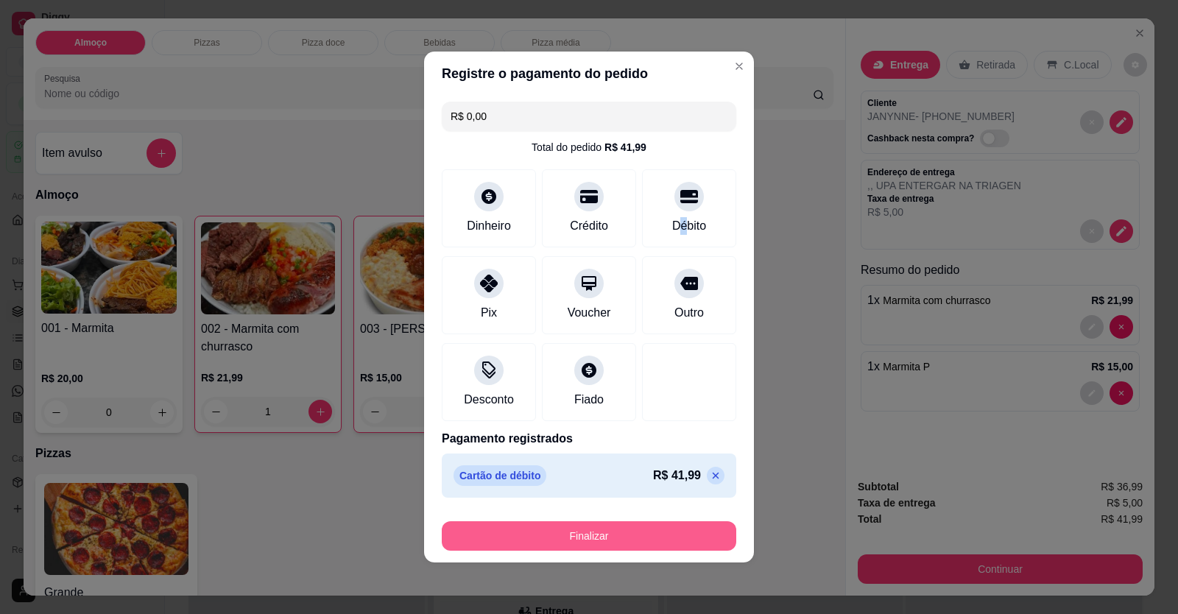
click at [633, 538] on button "Finalizar" at bounding box center [589, 535] width 295 height 29
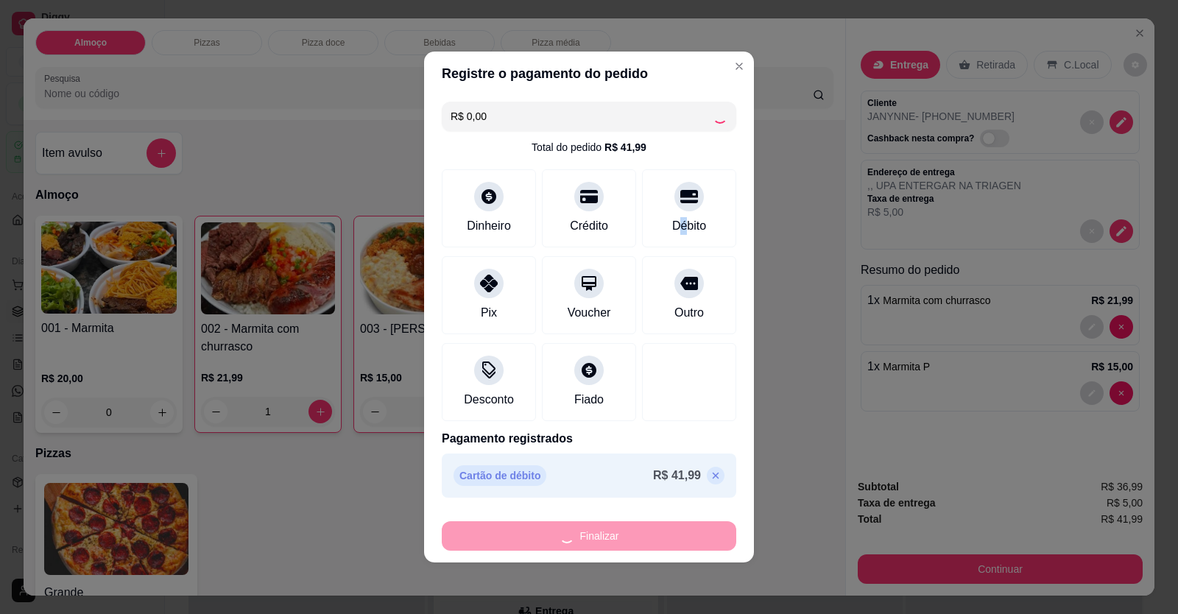
type input "0"
type input "-R$ 41,99"
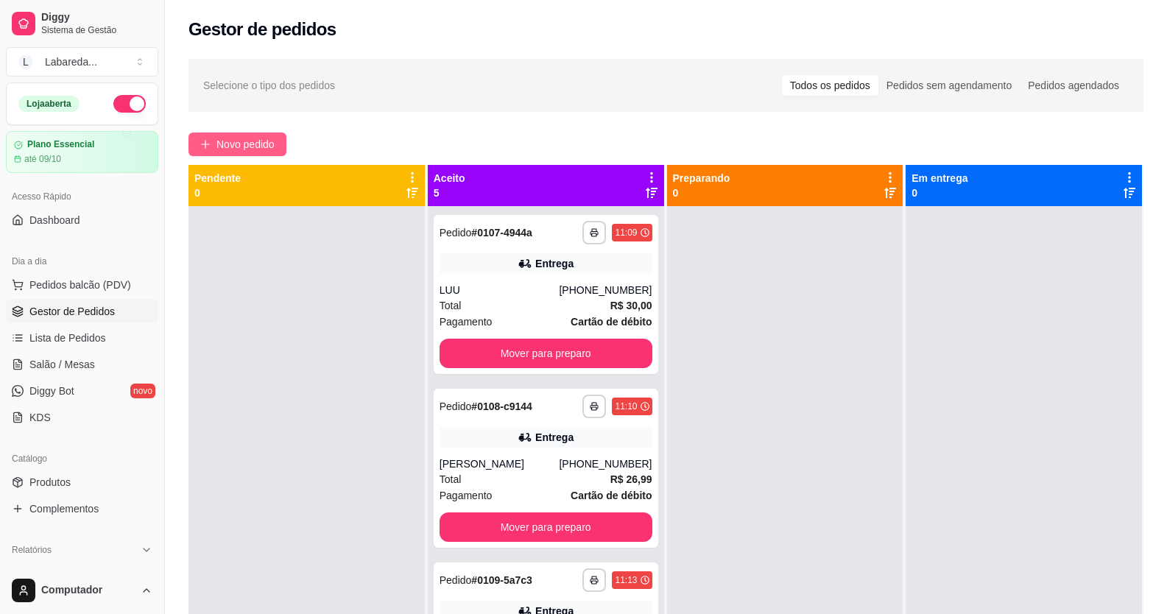
click at [263, 137] on span "Novo pedido" at bounding box center [246, 144] width 58 height 16
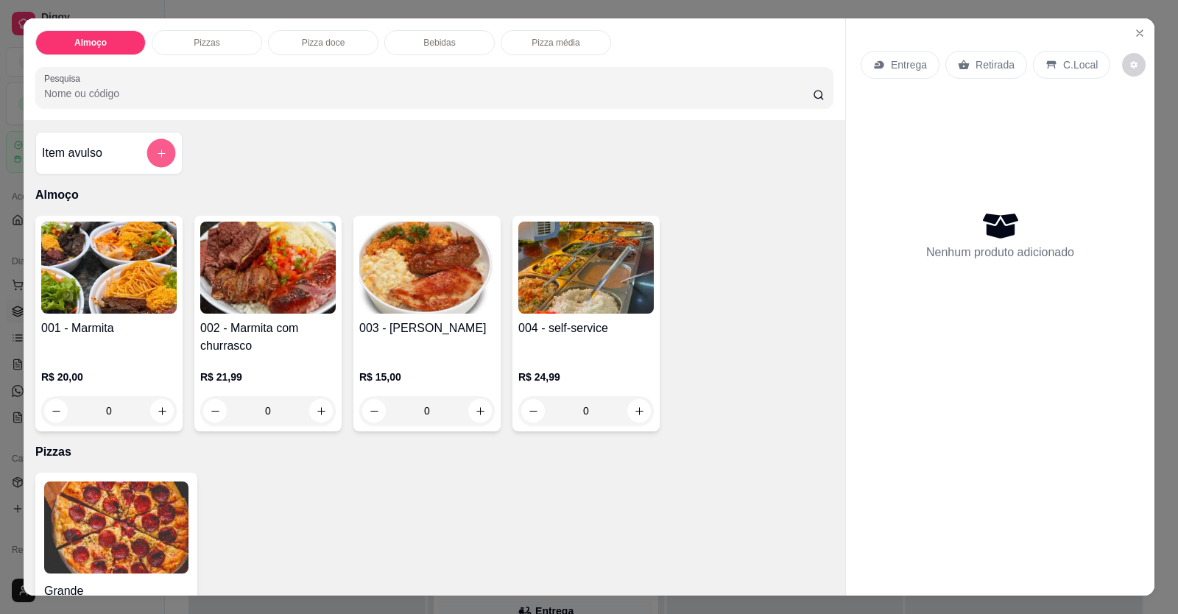
click at [157, 159] on button "add-separate-item" at bounding box center [161, 153] width 29 height 29
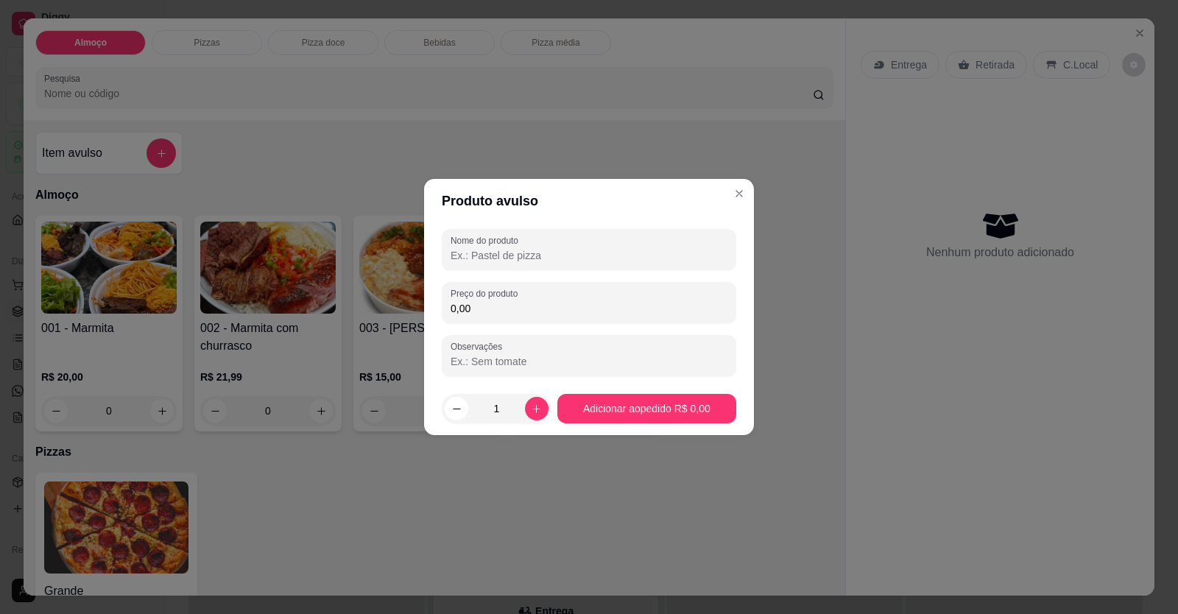
click at [481, 315] on input "0,00" at bounding box center [589, 308] width 277 height 15
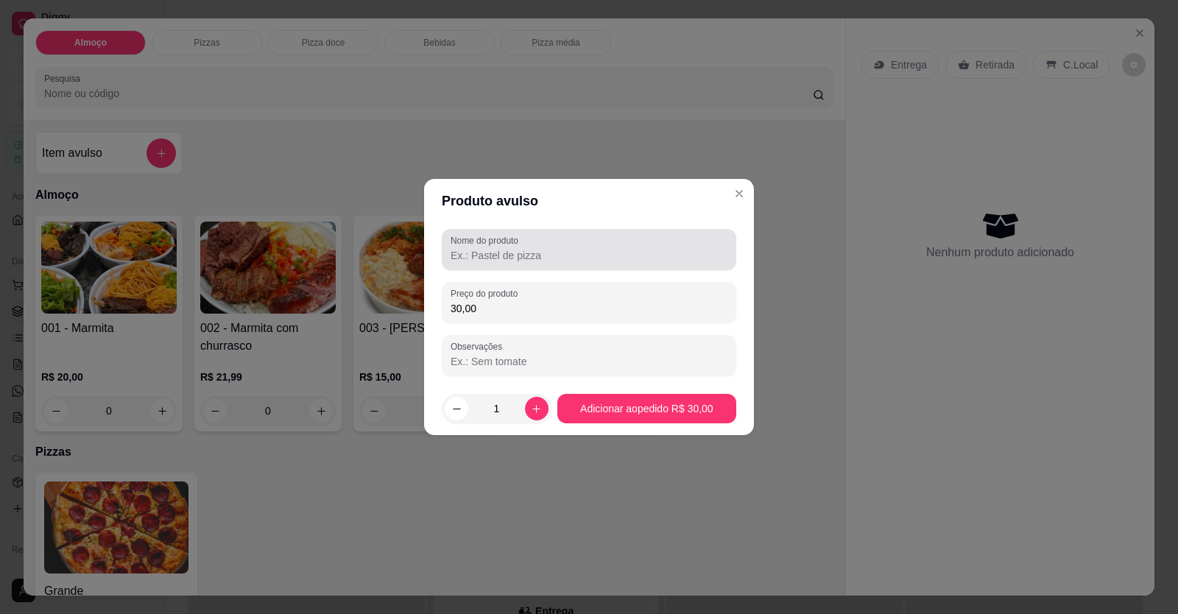
type input "30,00"
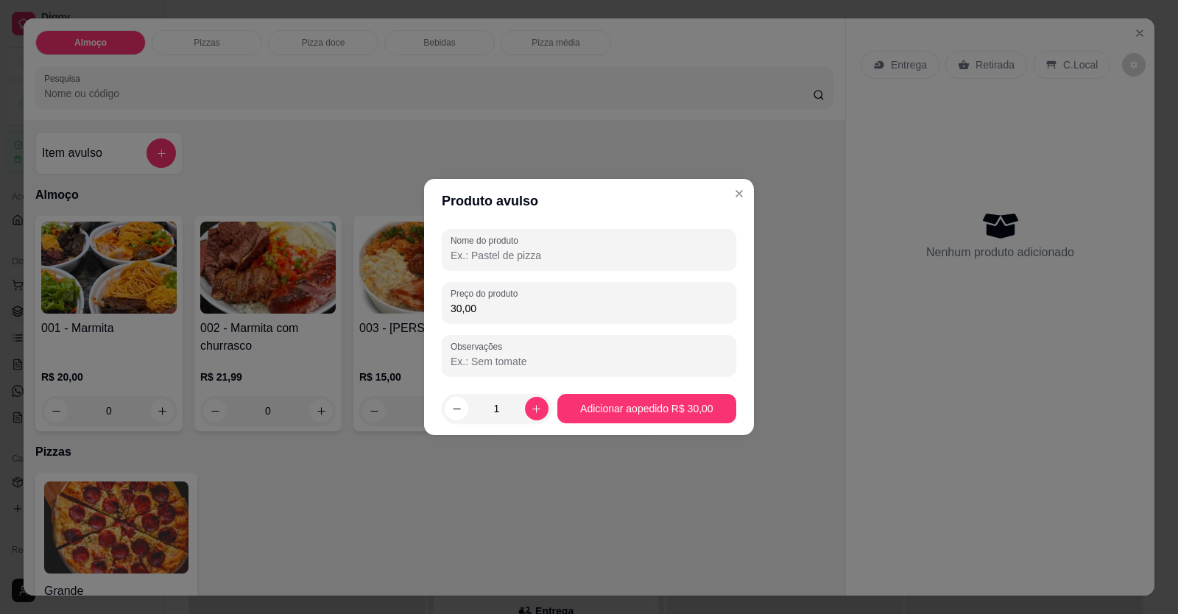
click at [516, 261] on input "Nome do produto" at bounding box center [589, 255] width 277 height 15
type input "CHURRASCO"
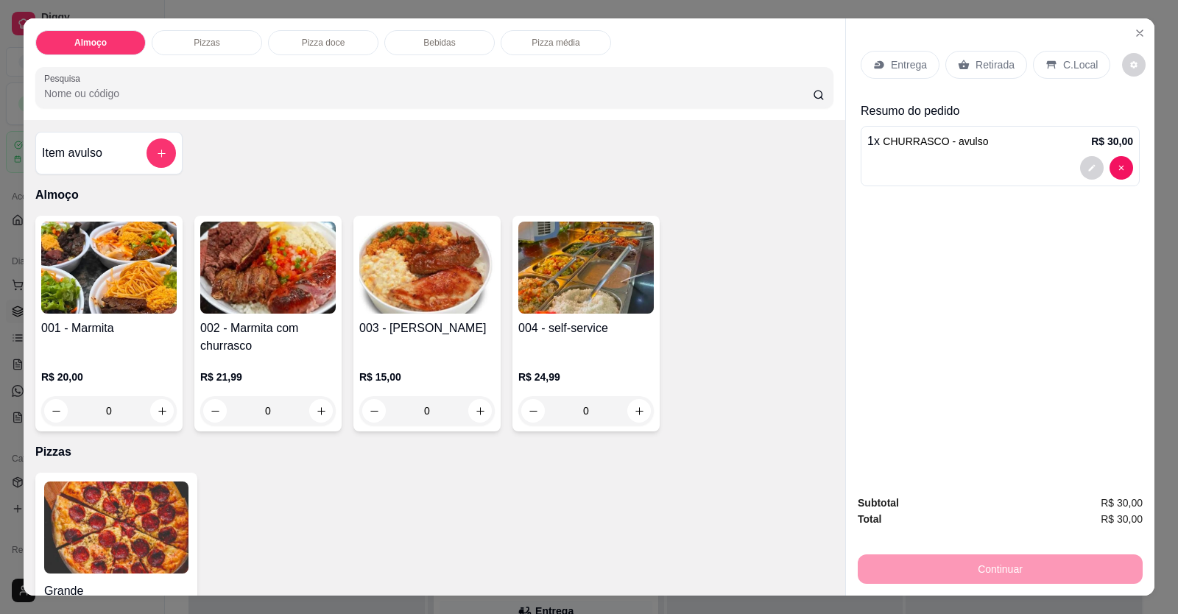
click at [906, 66] on p "Entrega" at bounding box center [909, 64] width 36 height 15
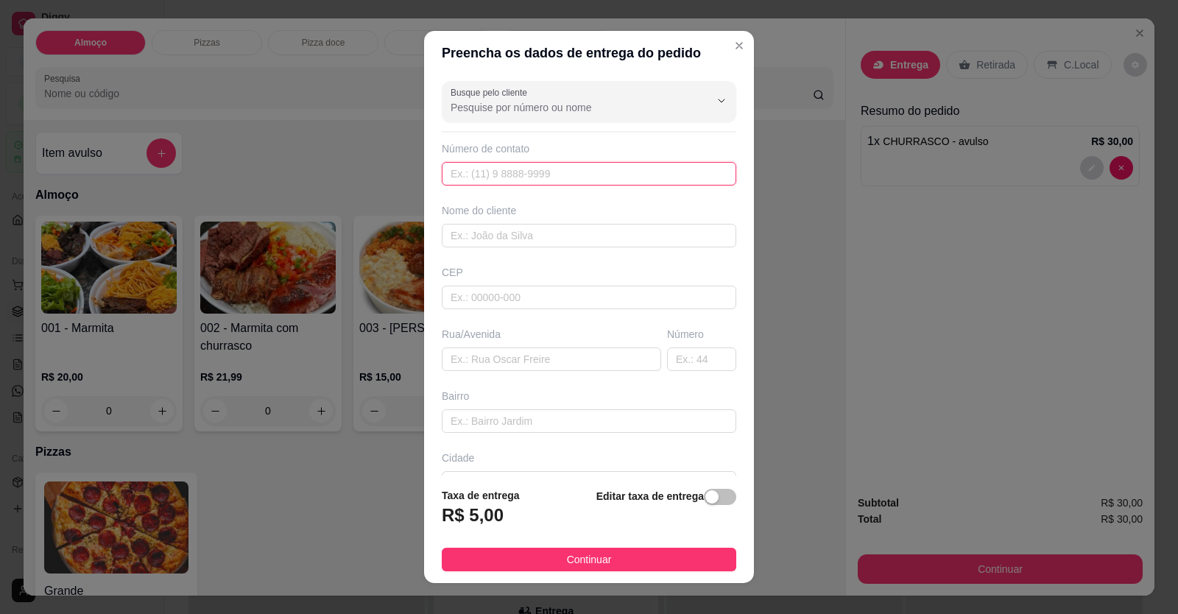
click at [574, 177] on input "text" at bounding box center [589, 174] width 295 height 24
click at [558, 240] on input "text" at bounding box center [589, 236] width 295 height 24
click at [507, 370] on input "text" at bounding box center [551, 360] width 219 height 24
click at [519, 180] on input "text" at bounding box center [589, 174] width 295 height 24
click at [471, 170] on input "text" at bounding box center [589, 174] width 295 height 24
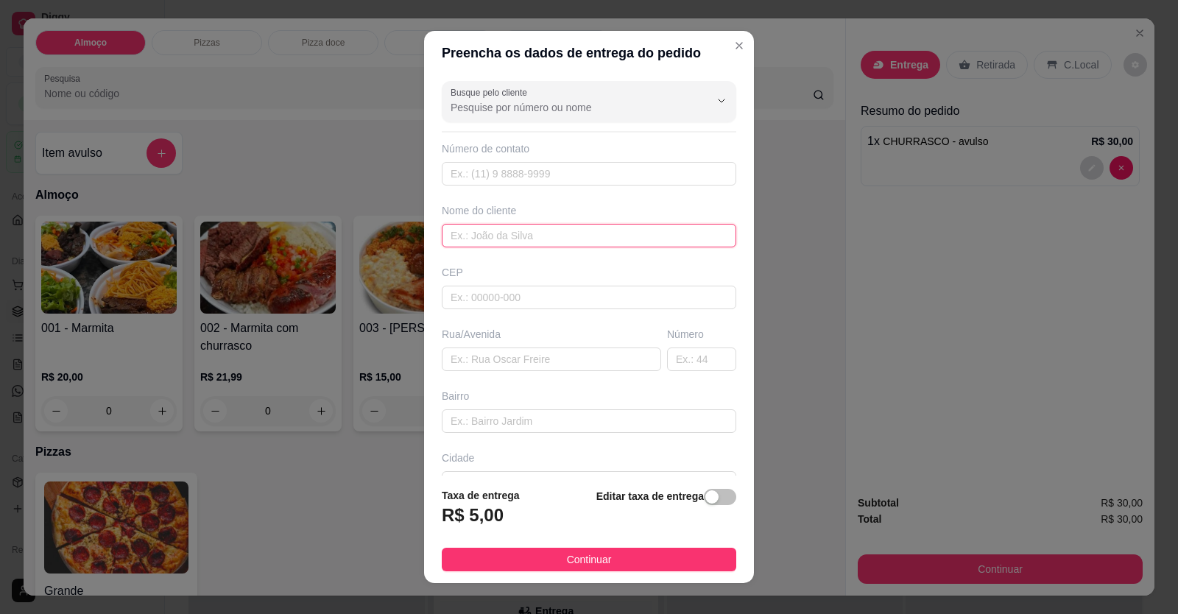
click at [505, 233] on input "text" at bounding box center [589, 236] width 295 height 24
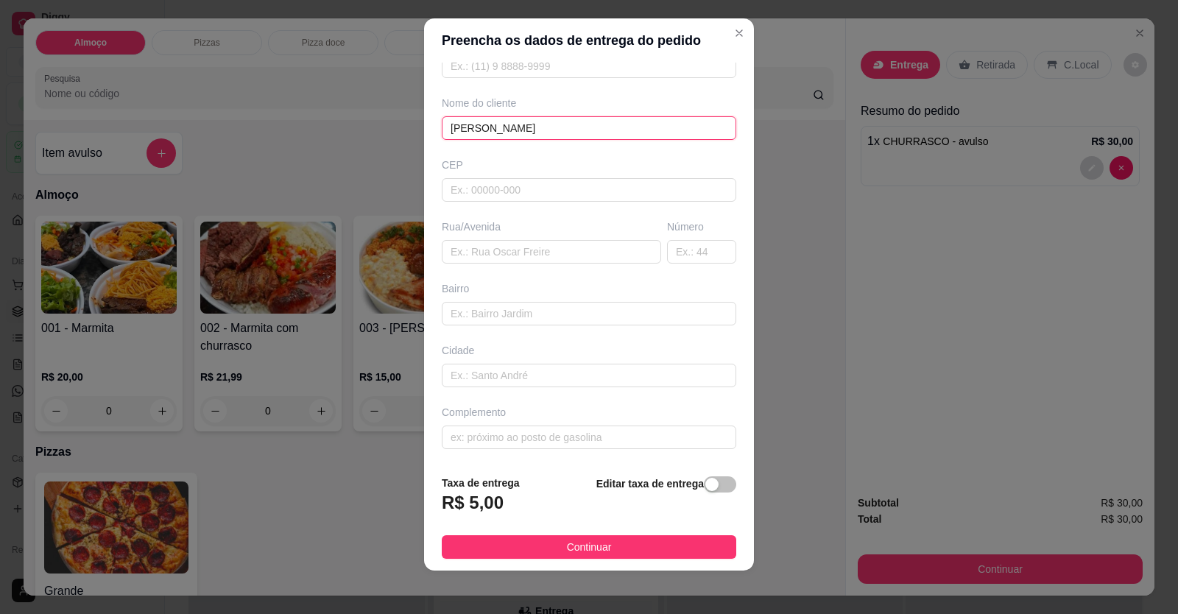
scroll to position [16, 0]
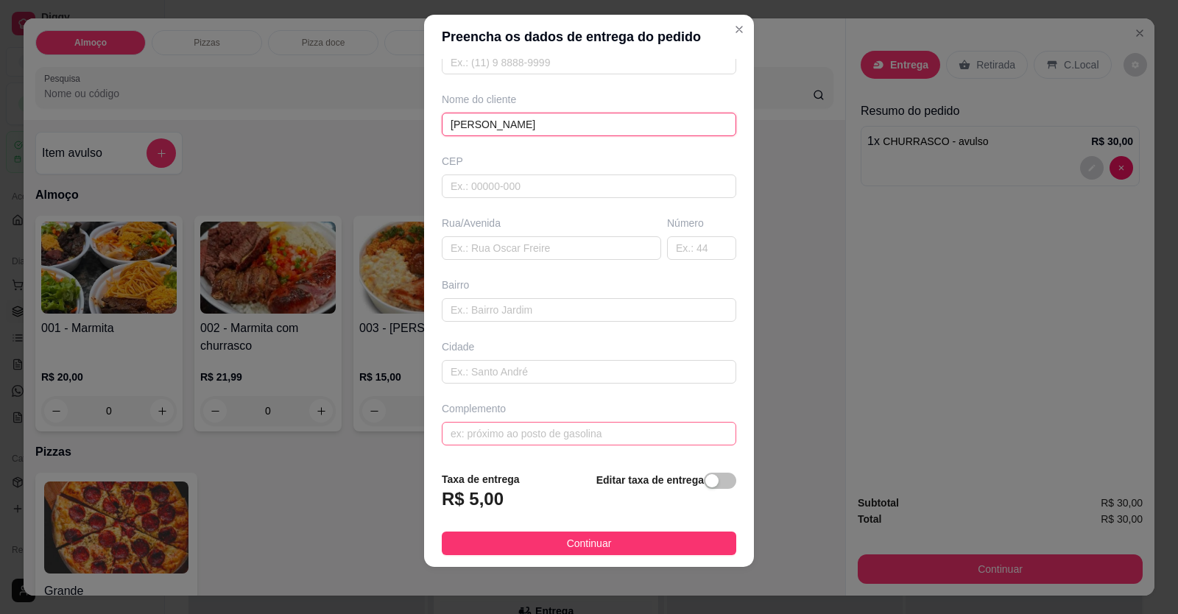
type input "[PERSON_NAME]"
click at [532, 435] on input "text" at bounding box center [589, 434] width 295 height 24
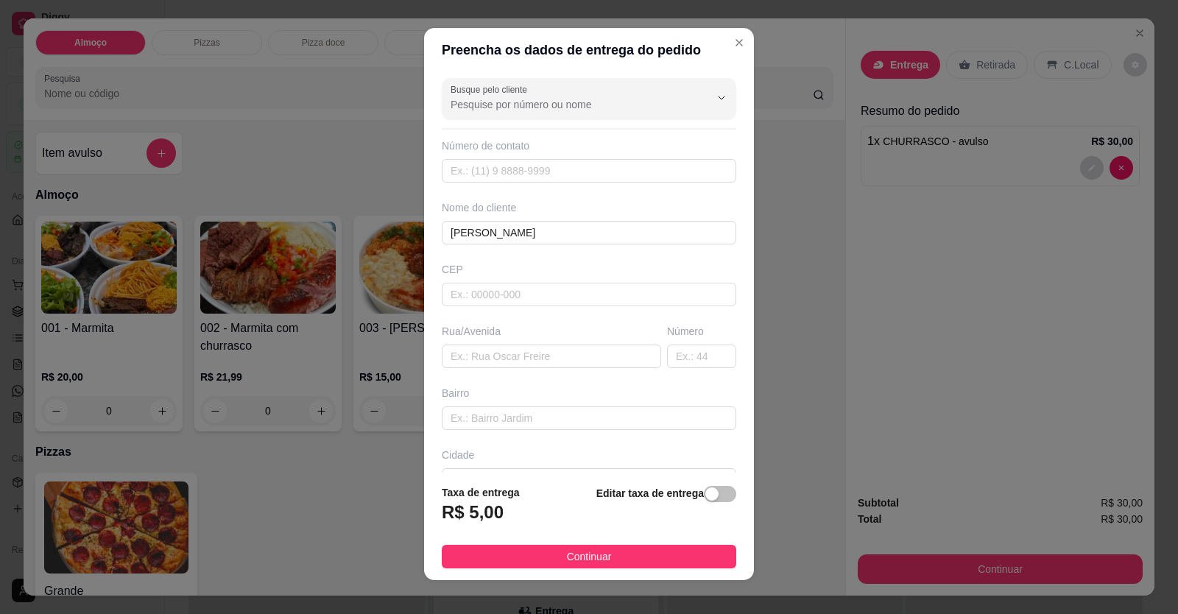
scroll to position [0, 0]
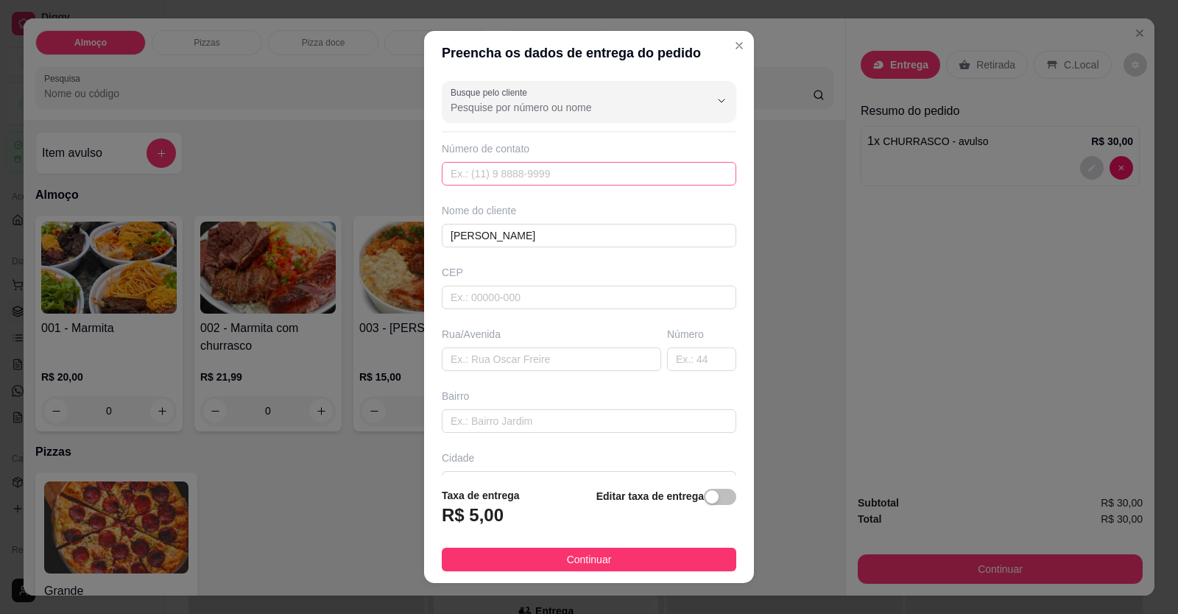
type input "LOCALIZAÇÃO"
drag, startPoint x: 629, startPoint y: 166, endPoint x: 627, endPoint y: 183, distance: 16.3
click at [629, 168] on input "text" at bounding box center [589, 174] width 295 height 24
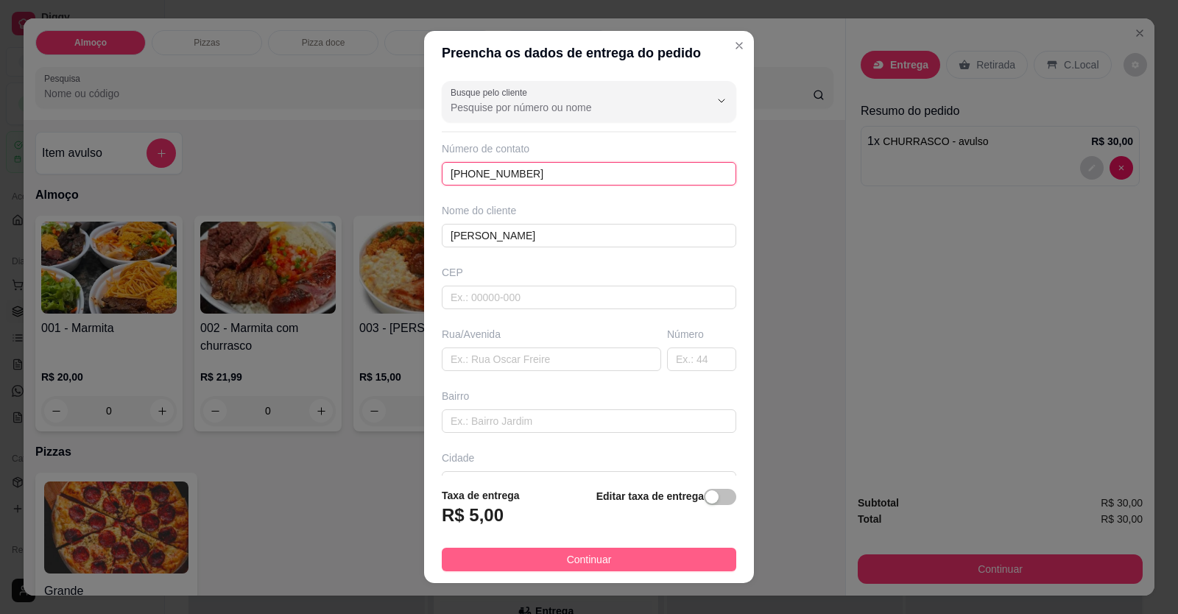
type input "[PHONE_NUMBER]"
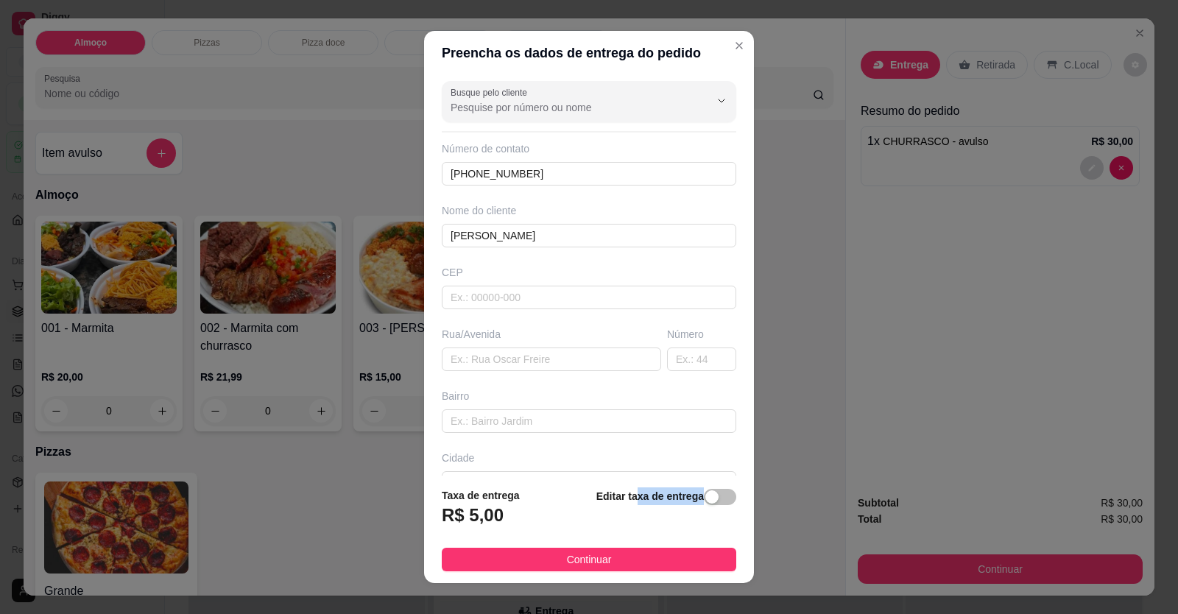
click at [629, 550] on footer "Taxa de entrega R$ 5,00 Editar taxa de entrega Continuar" at bounding box center [589, 530] width 330 height 108
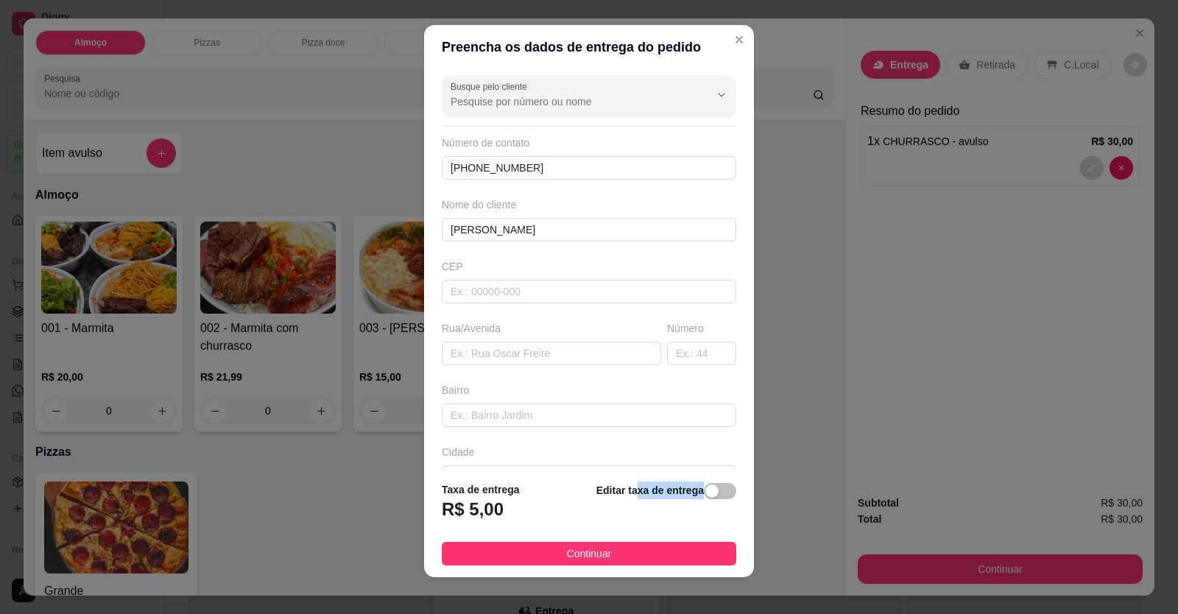
scroll to position [16, 0]
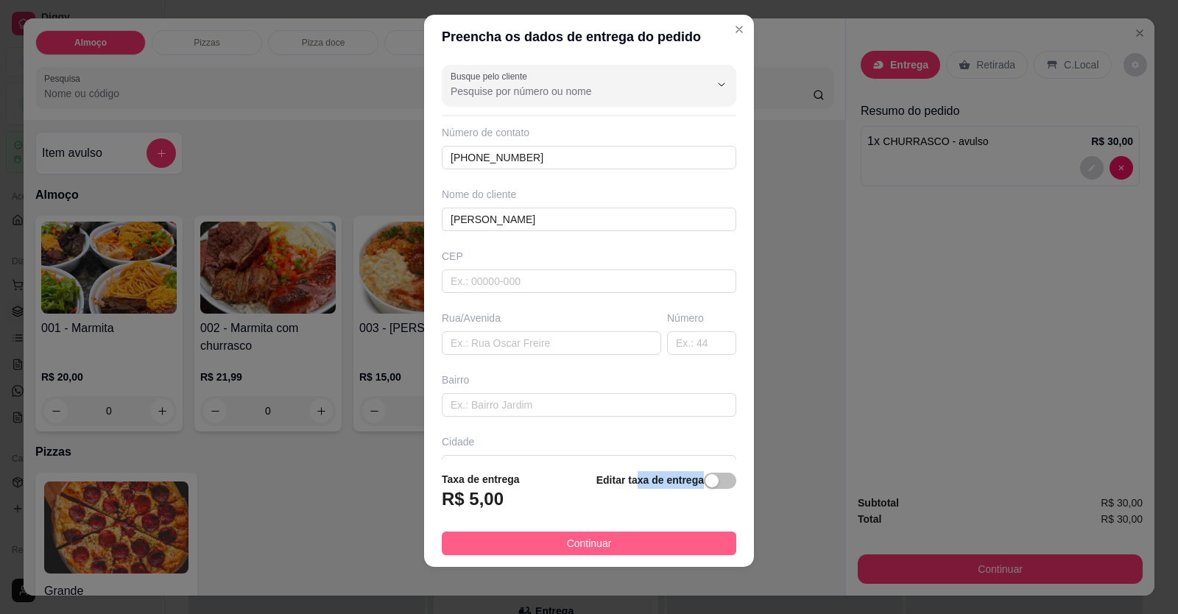
click at [548, 538] on button "Continuar" at bounding box center [589, 544] width 295 height 24
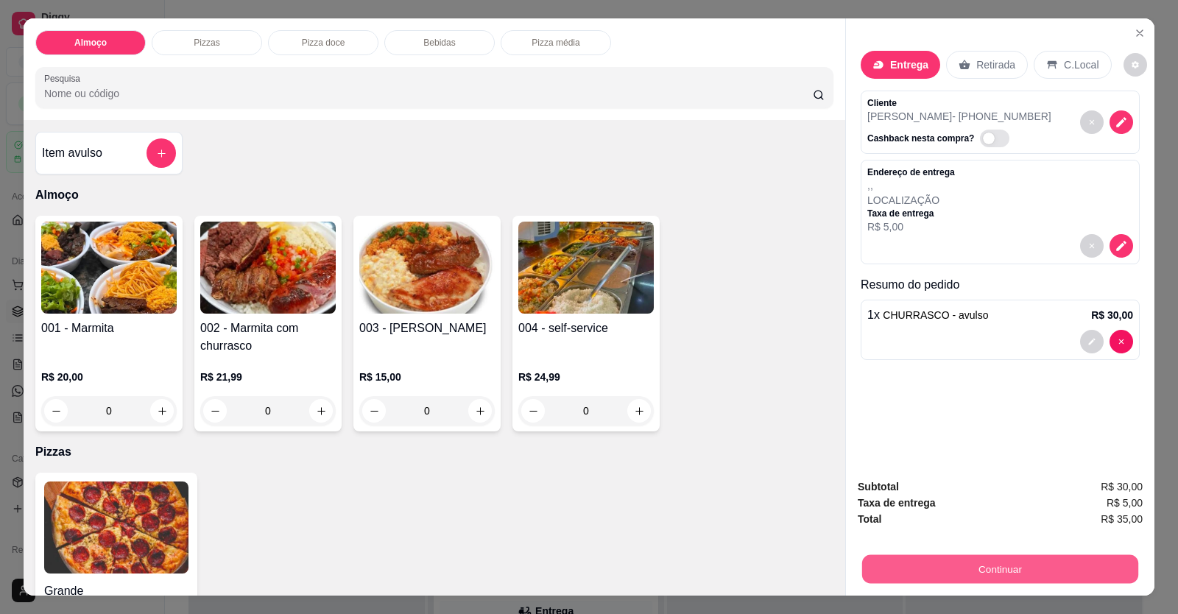
click at [910, 574] on button "Continuar" at bounding box center [1000, 569] width 276 height 29
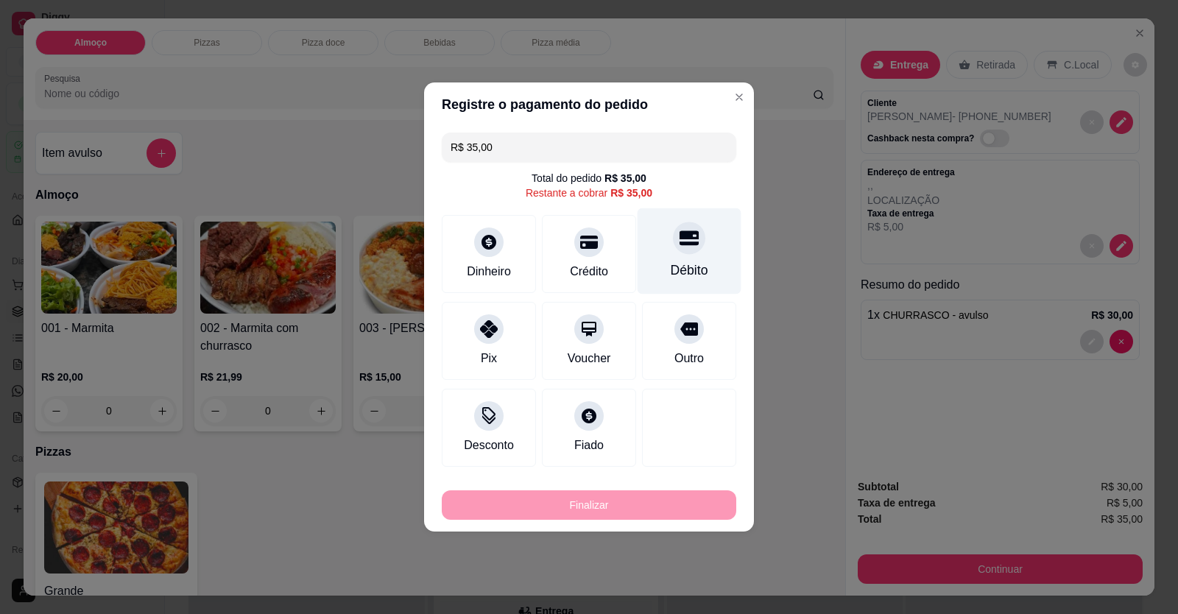
click at [675, 253] on div "Débito" at bounding box center [690, 251] width 104 height 86
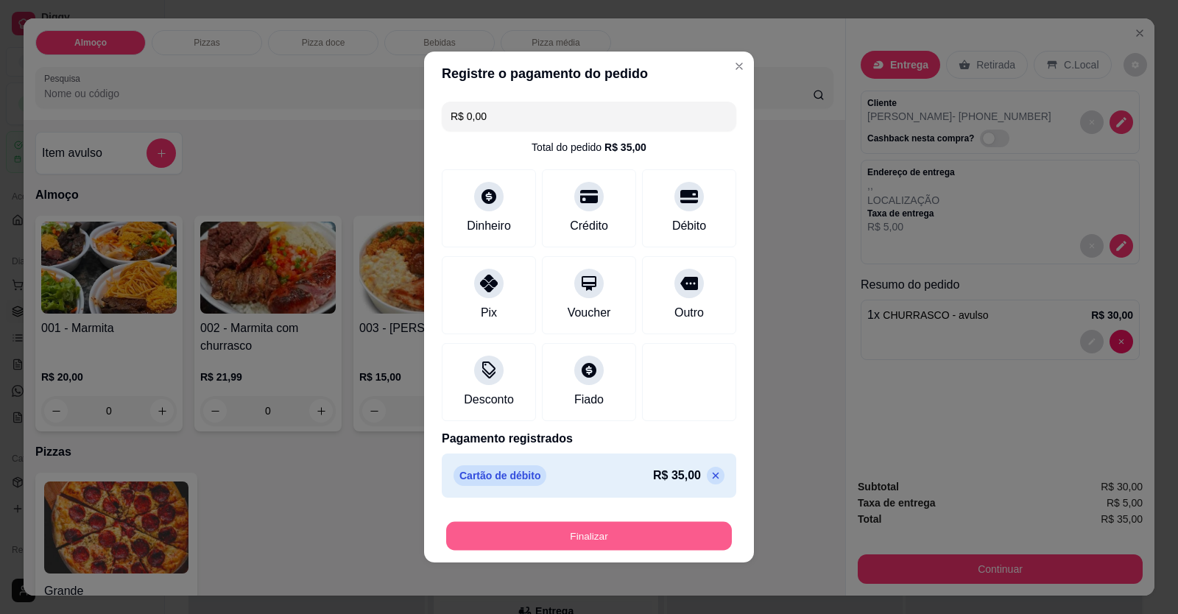
click at [641, 534] on button "Finalizar" at bounding box center [589, 536] width 286 height 29
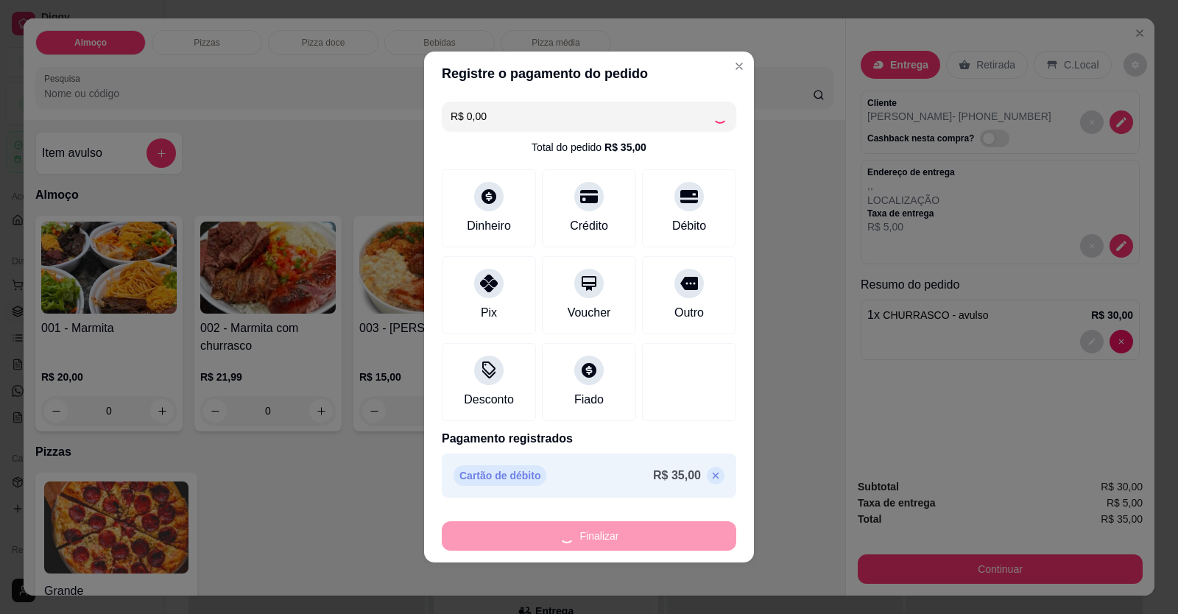
type input "-R$ 35,00"
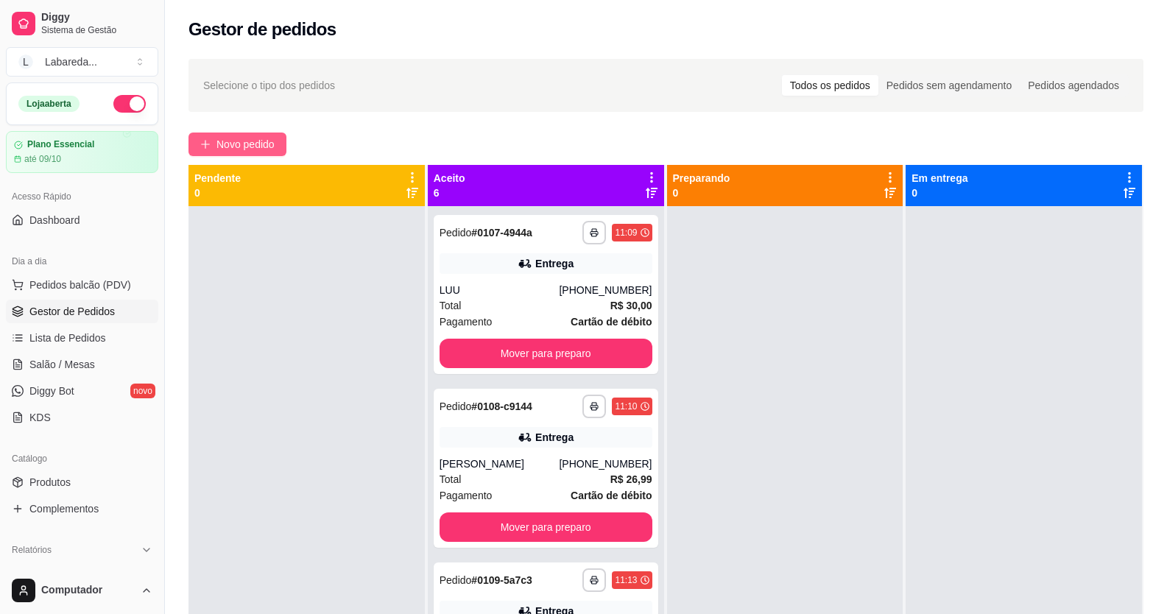
click at [245, 150] on span "Novo pedido" at bounding box center [246, 144] width 58 height 16
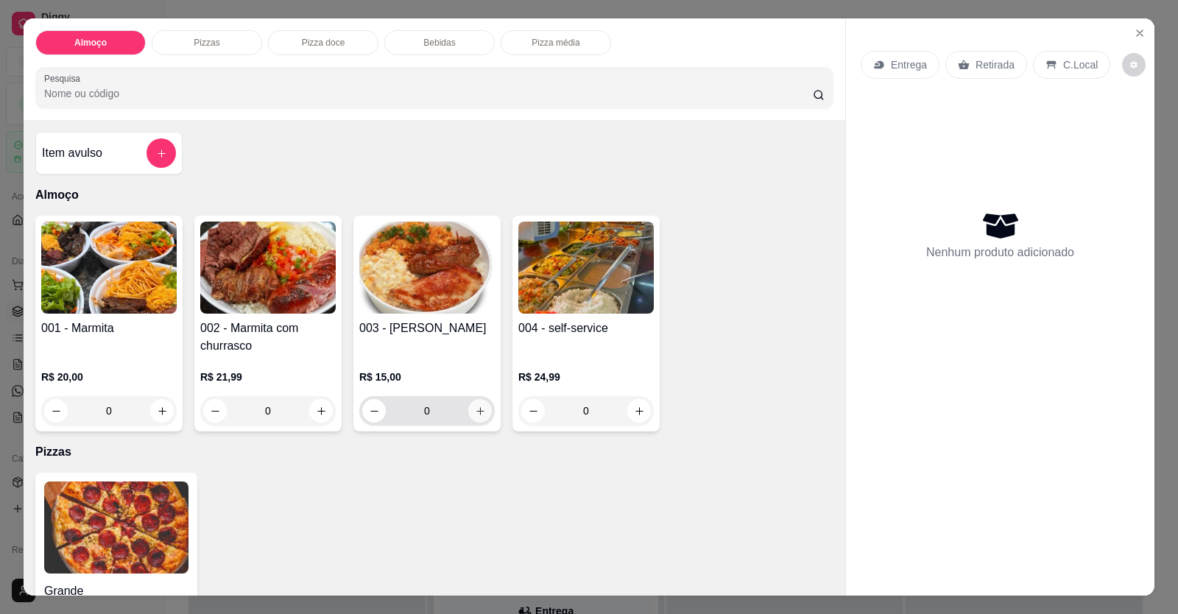
click at [484, 406] on button "increase-product-quantity" at bounding box center [480, 411] width 24 height 24
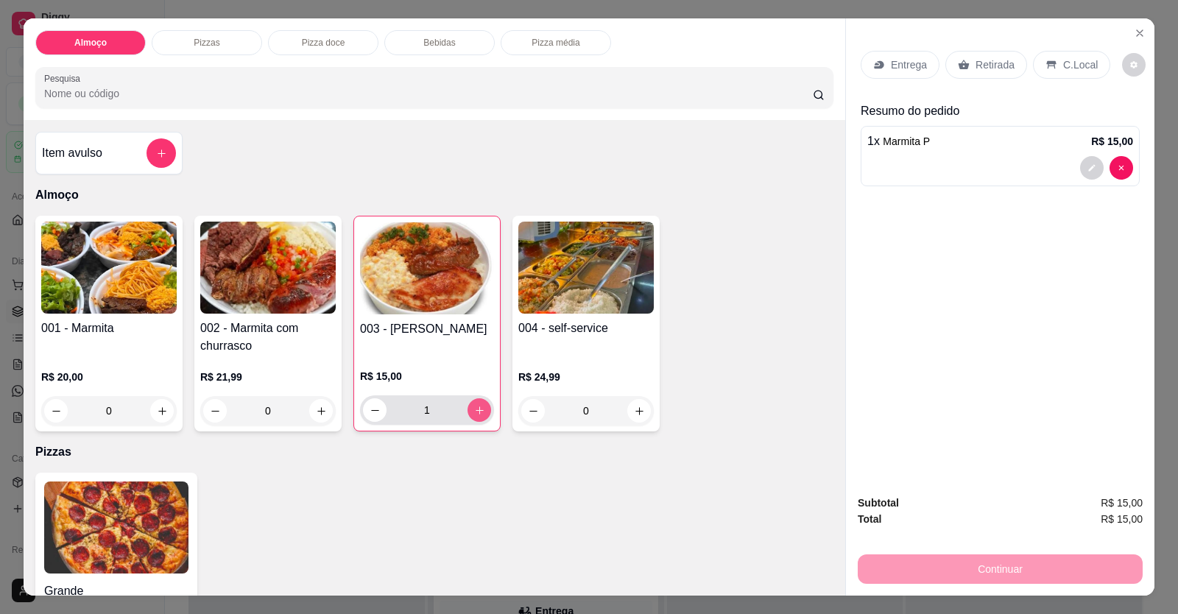
click at [484, 407] on button "increase-product-quantity" at bounding box center [480, 410] width 24 height 24
type input "2"
click at [892, 73] on div "Entrega" at bounding box center [900, 65] width 79 height 28
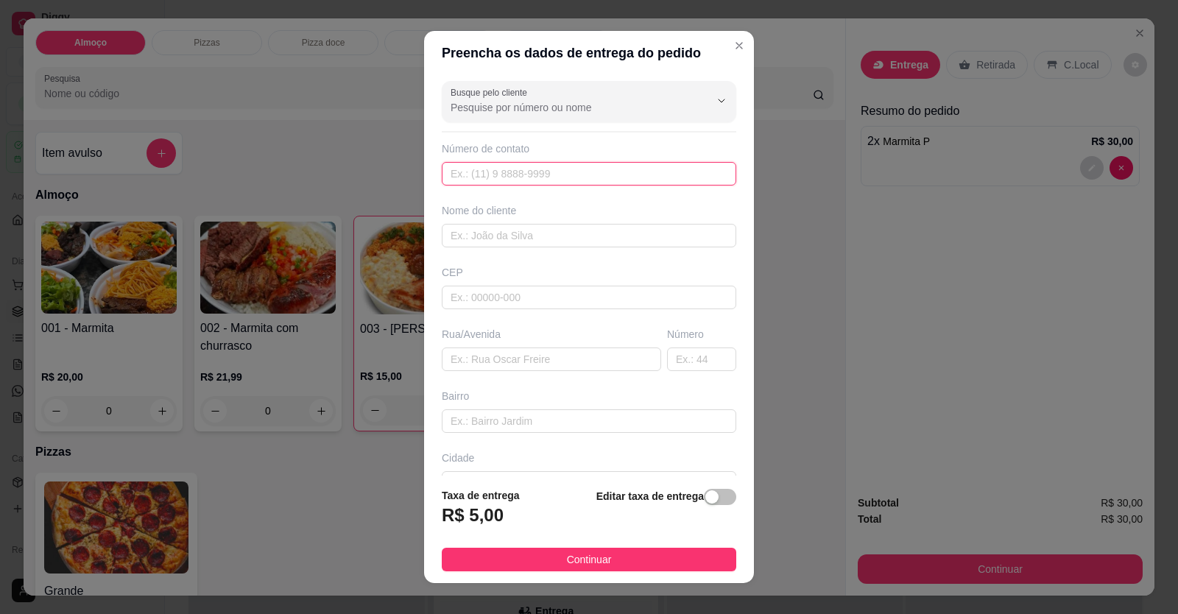
click at [521, 171] on input "text" at bounding box center [589, 174] width 295 height 24
click at [513, 102] on input "Busque pelo cliente" at bounding box center [569, 107] width 236 height 15
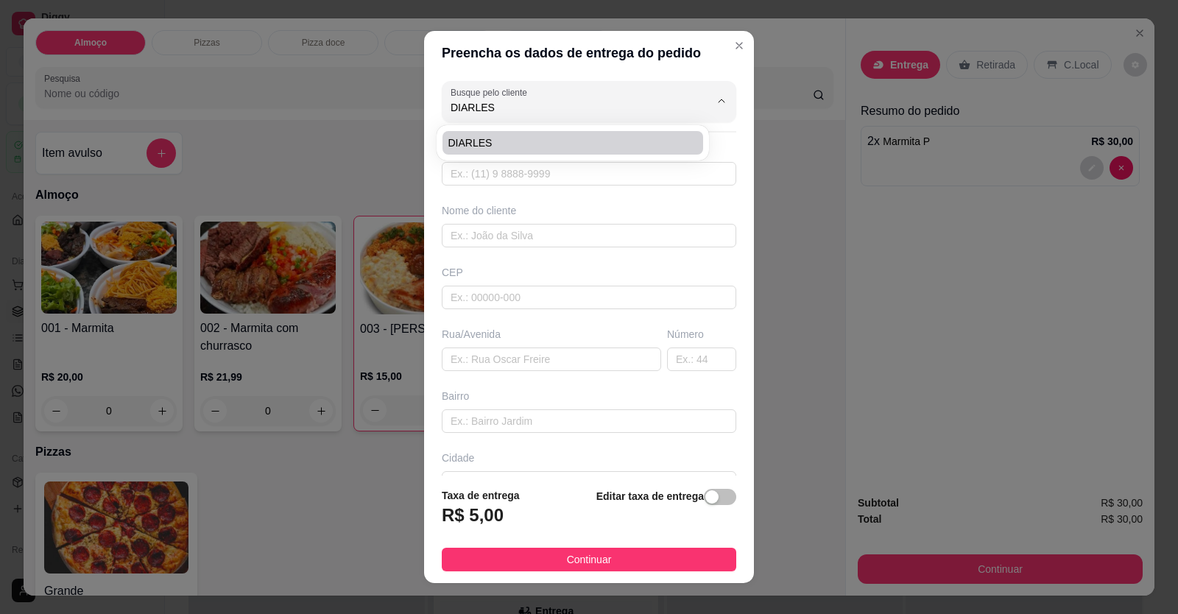
click at [515, 135] on li "DIARLES" at bounding box center [573, 143] width 261 height 24
type input "DIARLES"
type input "61999375730"
type input "DIARLES"
type input "LOCALIZAÇÃO"
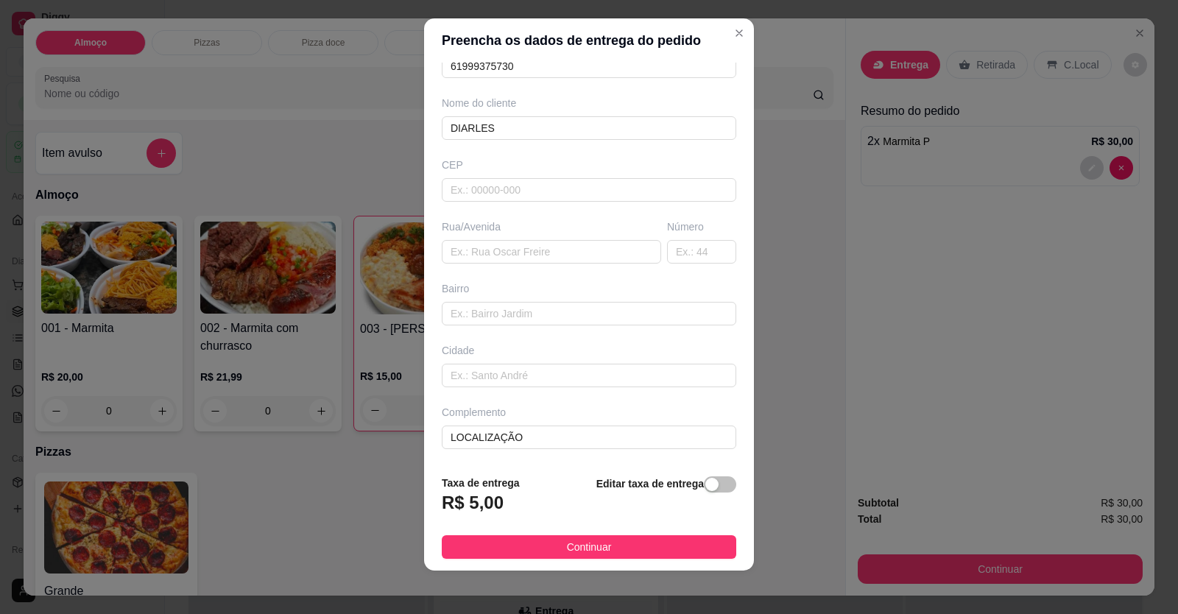
scroll to position [16, 0]
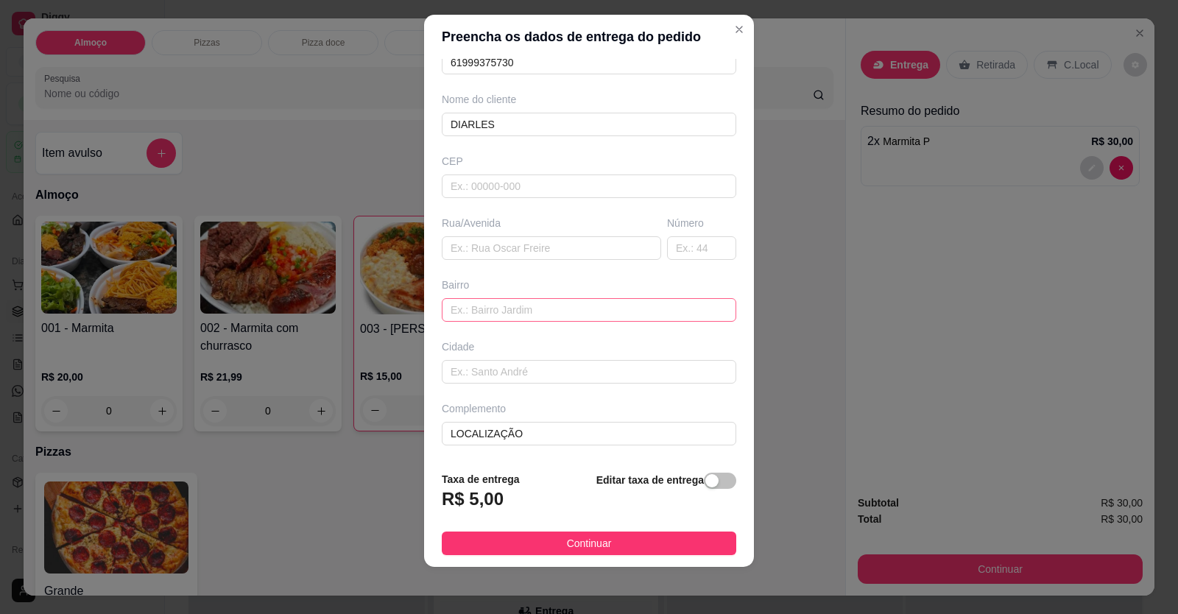
type input "DIARLES"
click at [458, 306] on input "text" at bounding box center [589, 310] width 295 height 24
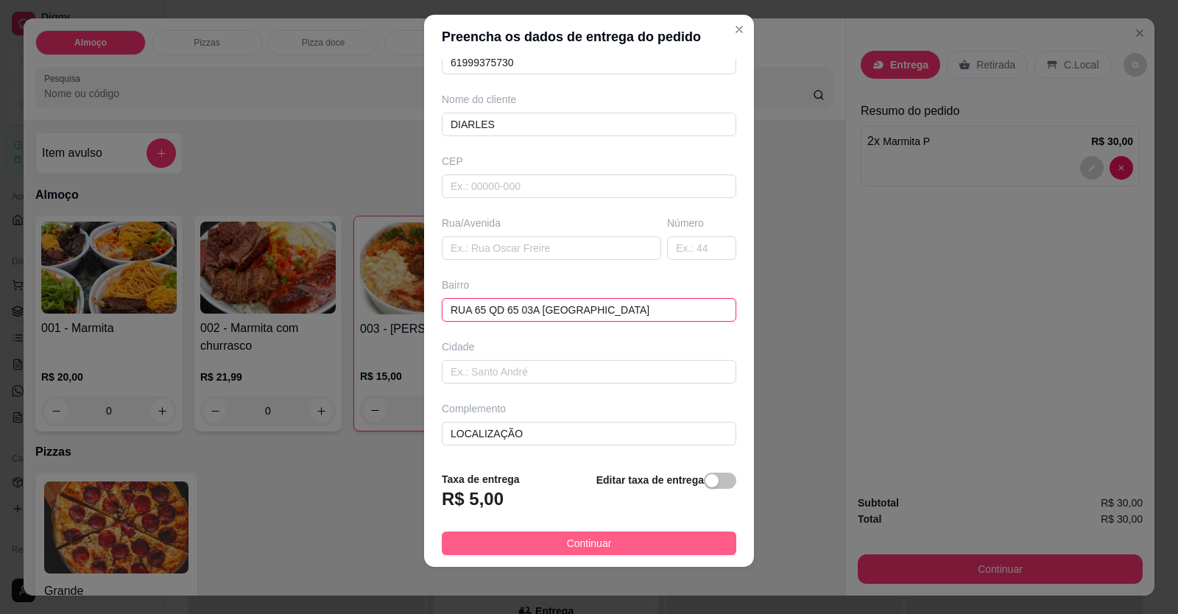
type input "RUA 65 QD 65 03A [GEOGRAPHIC_DATA]"
click at [586, 550] on span "Continuar" at bounding box center [589, 543] width 45 height 16
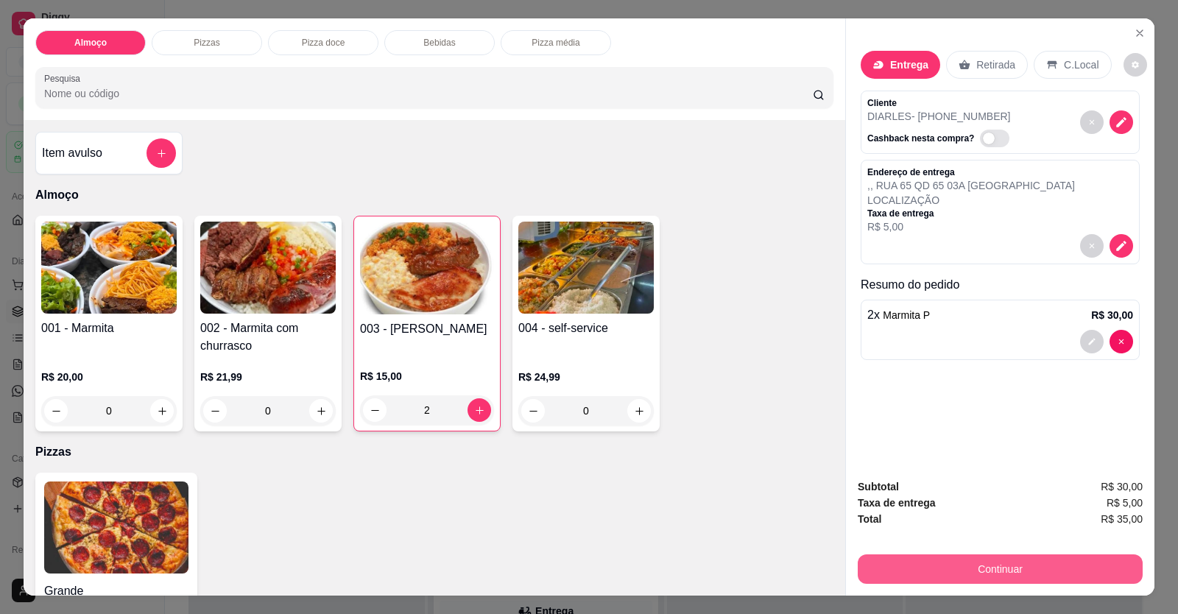
click at [927, 567] on button "Continuar" at bounding box center [1000, 569] width 285 height 29
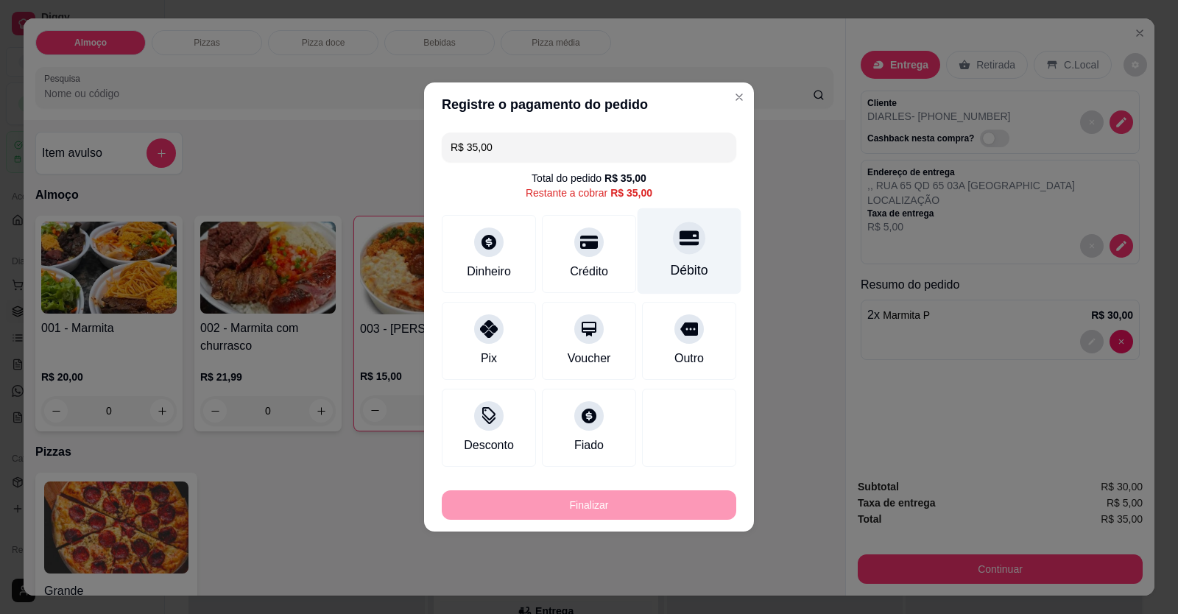
click at [675, 261] on div "Débito" at bounding box center [690, 251] width 104 height 86
type input "R$ 0,00"
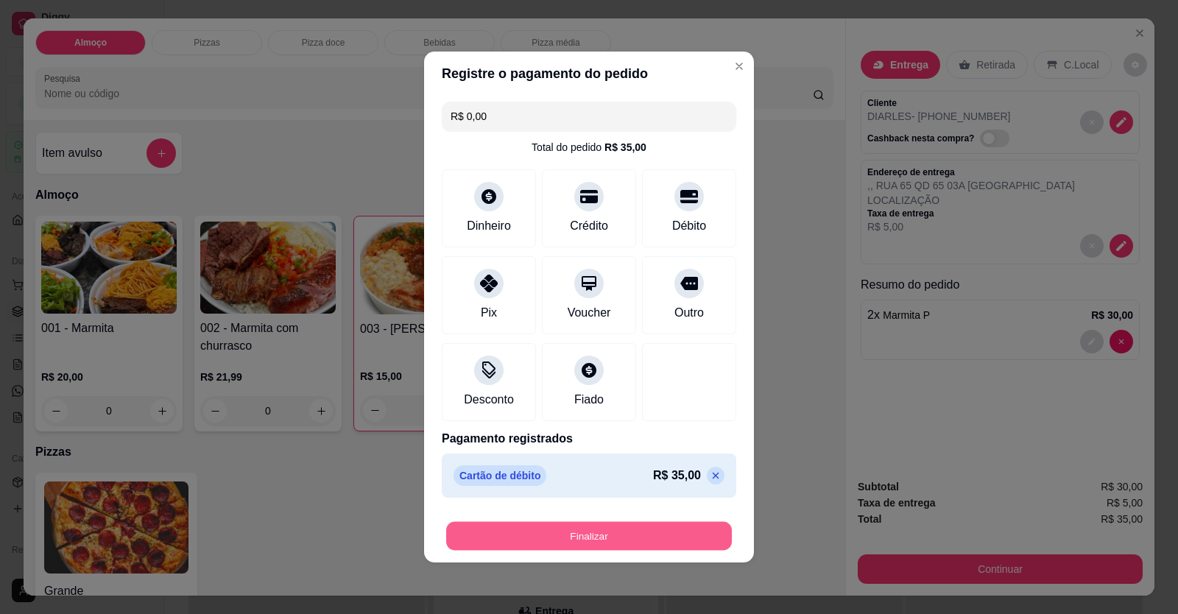
click at [586, 523] on button "Finalizar" at bounding box center [589, 536] width 286 height 29
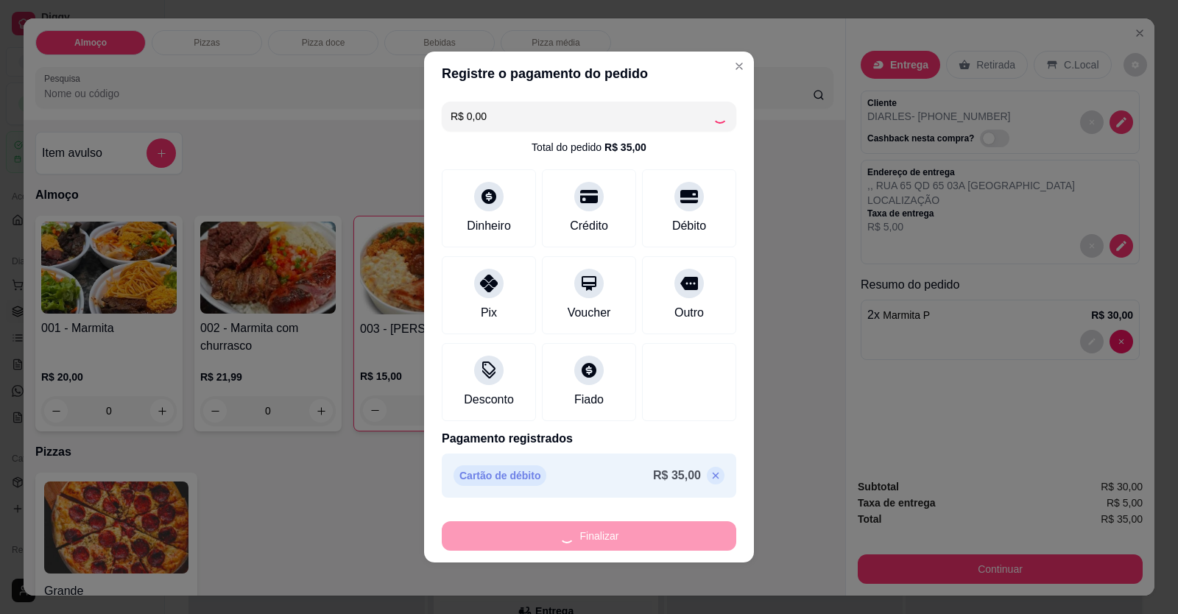
type input "0"
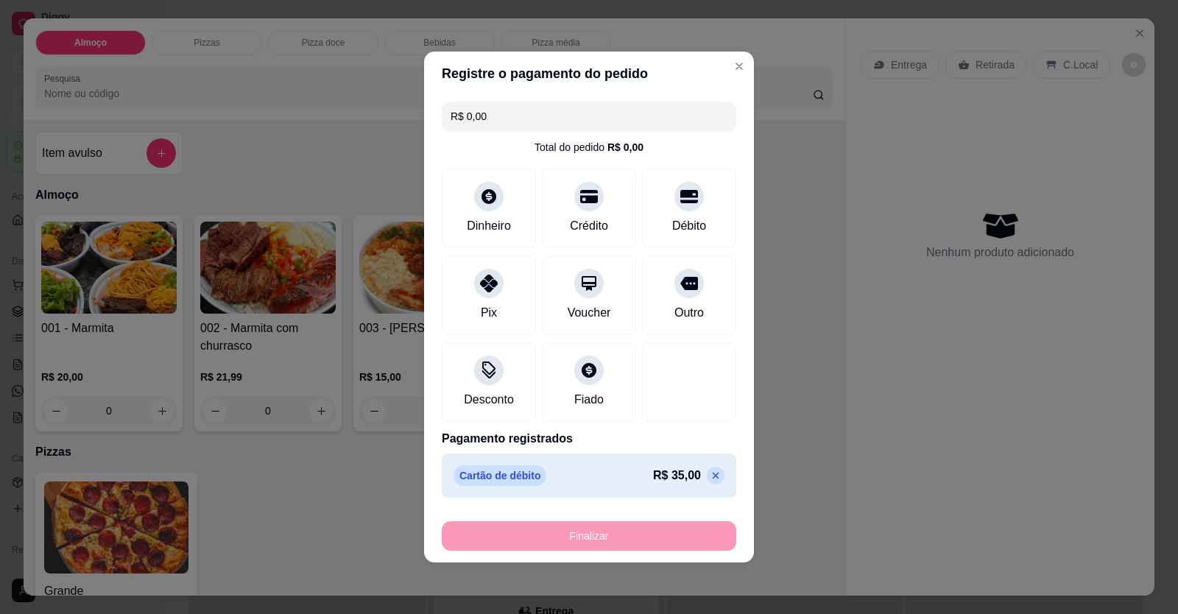
type input "-R$ 35,00"
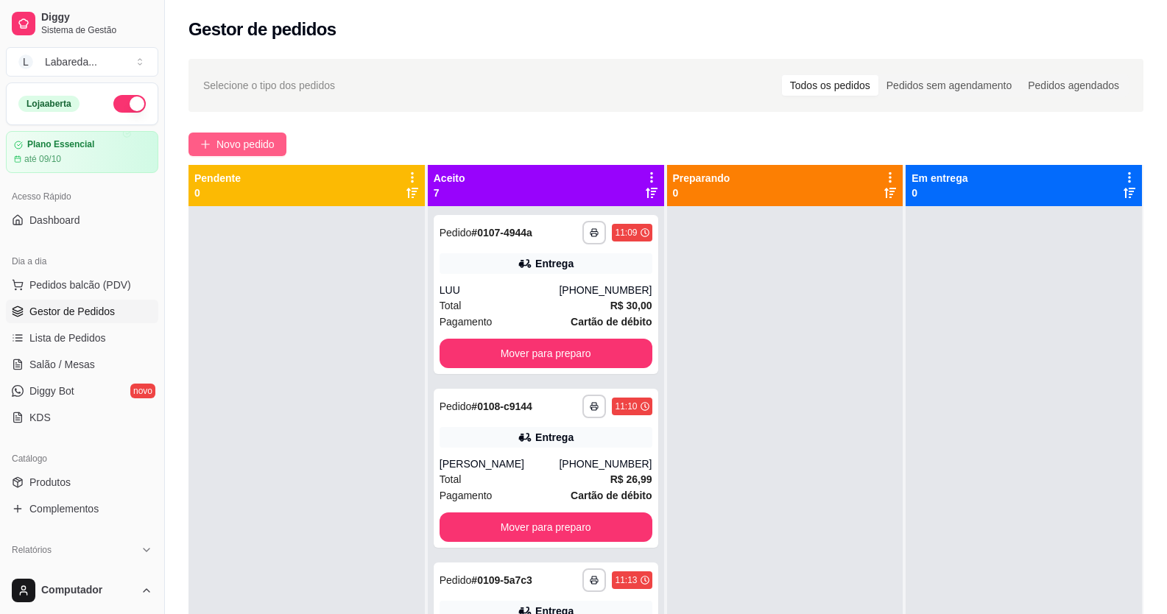
click at [229, 141] on span "Novo pedido" at bounding box center [246, 144] width 58 height 16
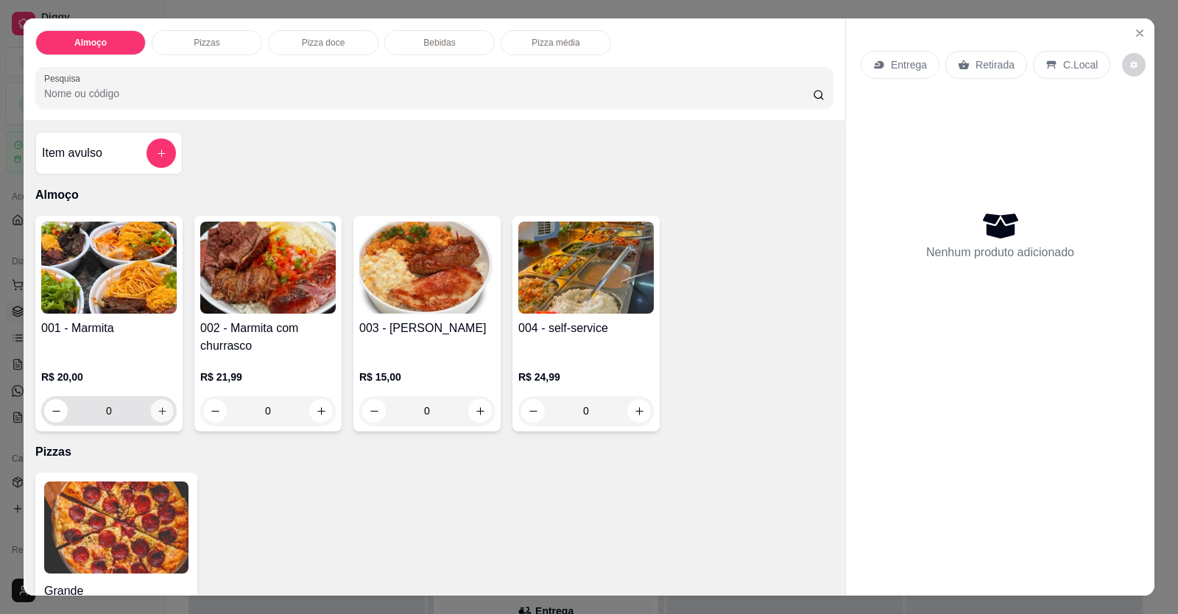
click at [164, 416] on button "increase-product-quantity" at bounding box center [161, 411] width 23 height 23
type input "1"
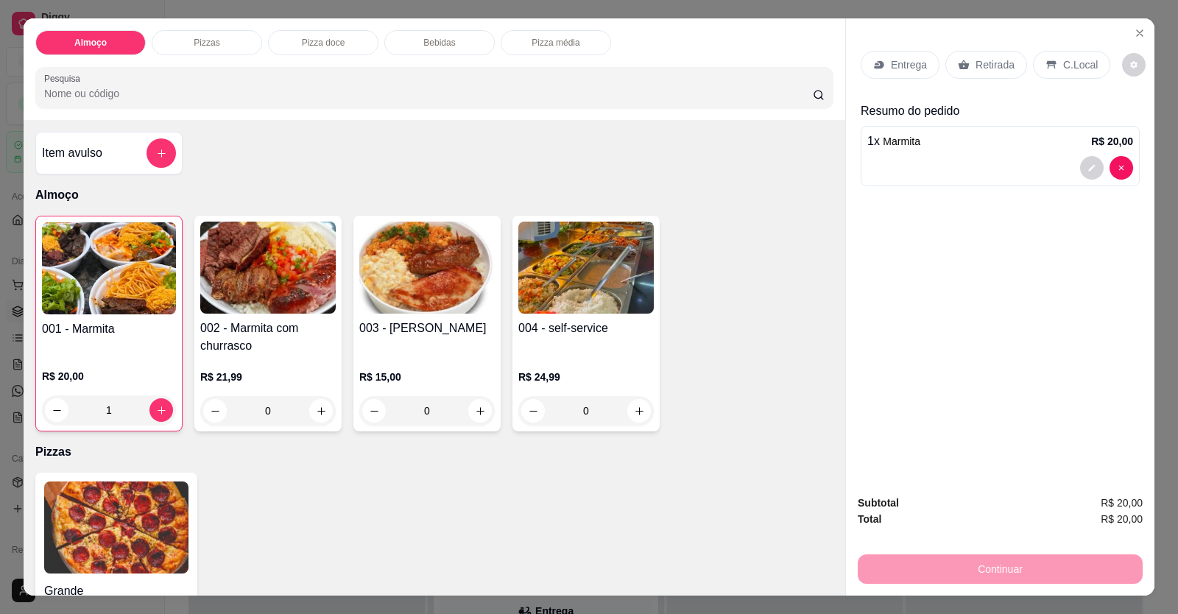
click at [994, 158] on div "1 x Marmita R$ 20,00" at bounding box center [1000, 156] width 279 height 60
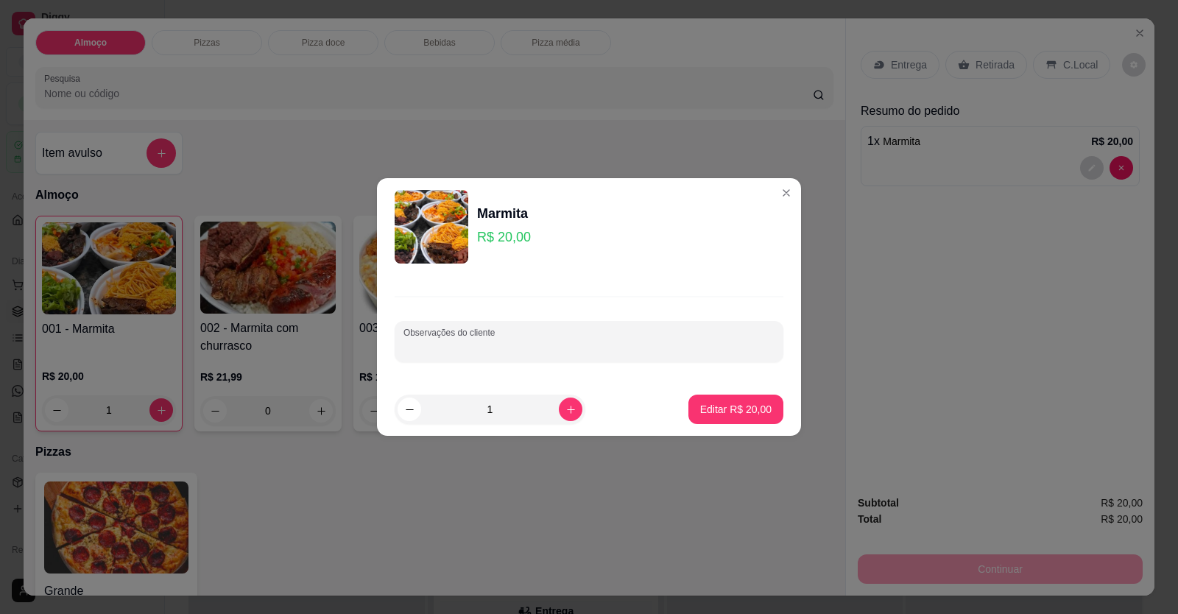
click at [489, 348] on input "Observações do cliente" at bounding box center [589, 347] width 371 height 15
type input "CHURRASCO E CHAMBARIL"
drag, startPoint x: 723, startPoint y: 428, endPoint x: 727, endPoint y: 419, distance: 9.6
click at [726, 427] on footer "1 Editar R$ 20,00" at bounding box center [589, 409] width 424 height 53
click at [727, 416] on button "Editar R$ 20,00" at bounding box center [736, 409] width 95 height 29
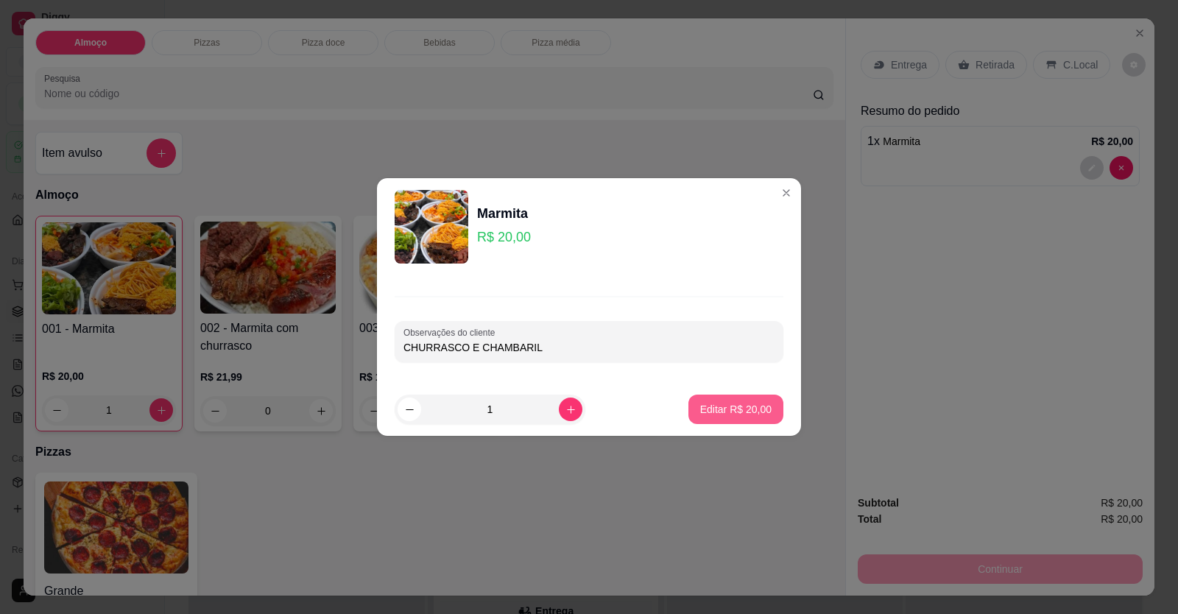
type input "0"
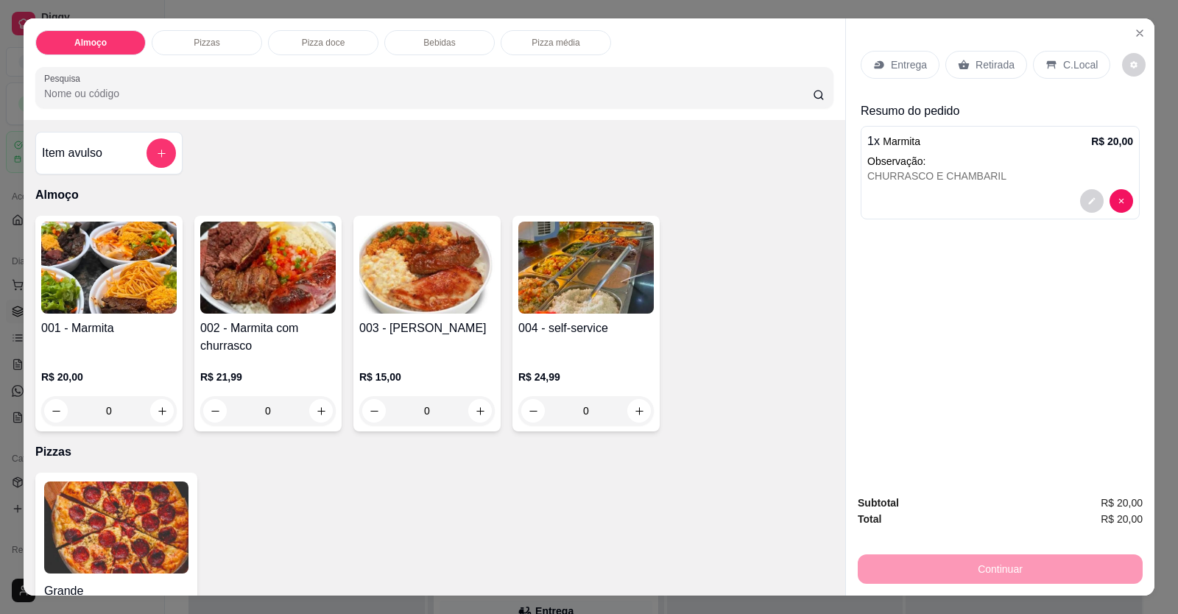
click at [906, 63] on p "Entrega" at bounding box center [909, 64] width 36 height 15
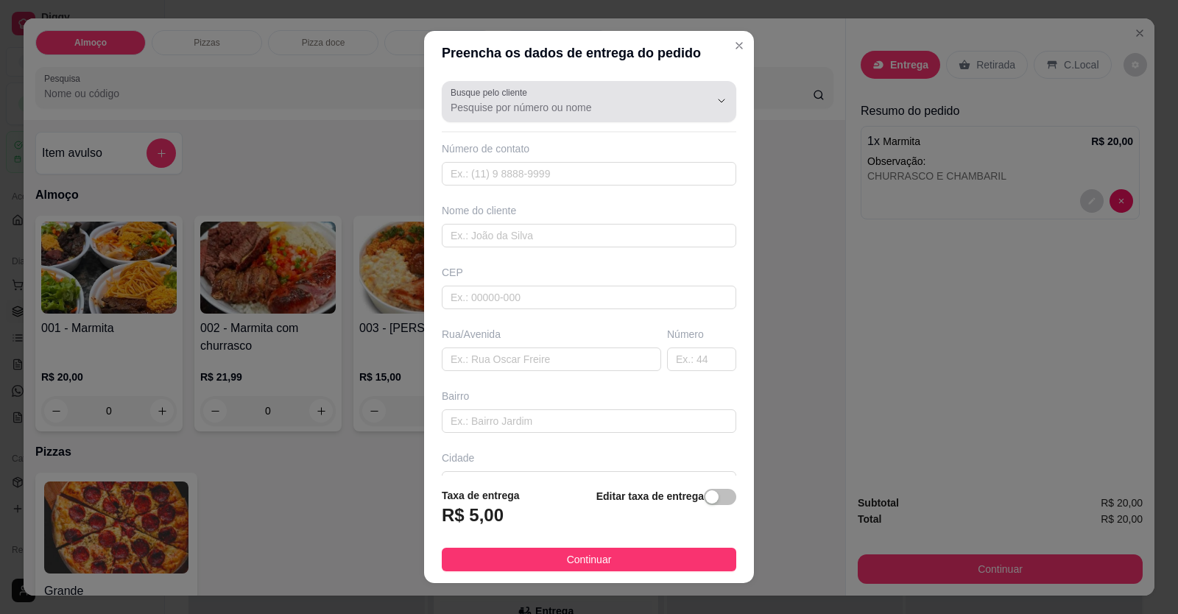
click at [555, 116] on div "Busque pelo cliente" at bounding box center [589, 101] width 295 height 41
click at [499, 100] on input "JANAYNA" at bounding box center [569, 107] width 236 height 15
type input "JANAYN"
click at [498, 108] on input "JANAYN" at bounding box center [569, 107] width 236 height 15
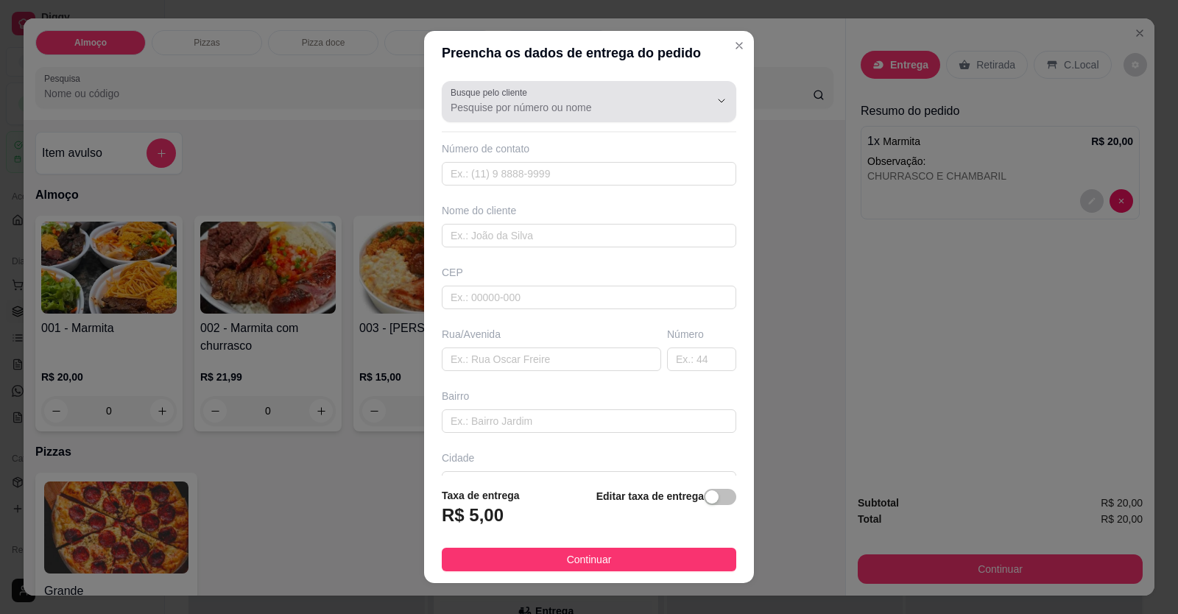
click at [496, 118] on div "Busque pelo cliente" at bounding box center [589, 101] width 295 height 41
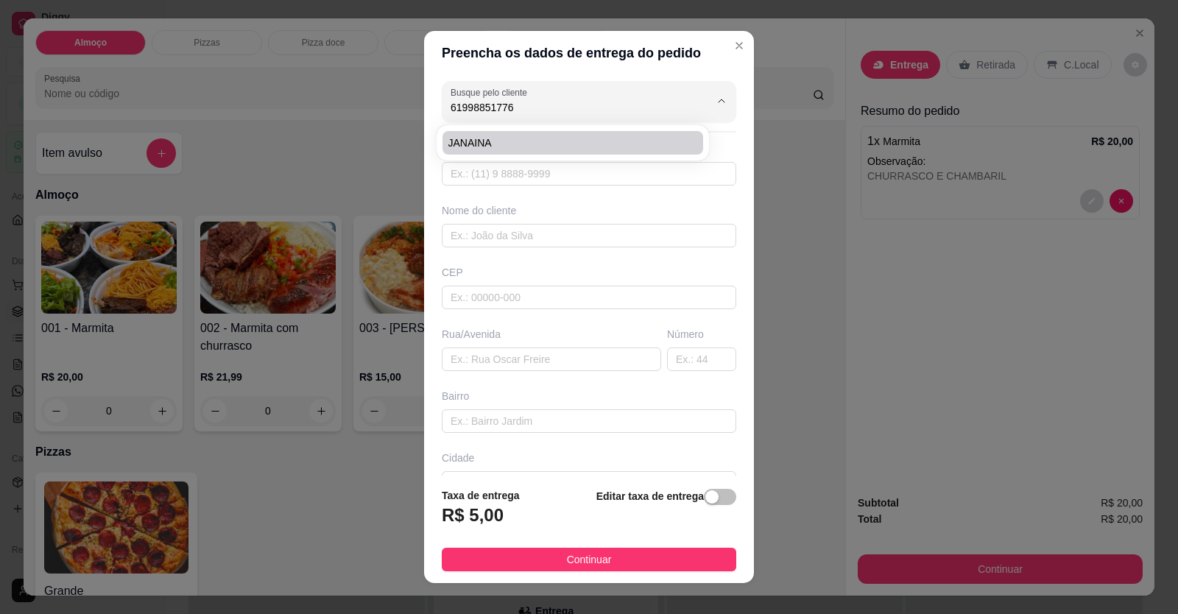
click at [460, 141] on span "JANAINA" at bounding box center [566, 143] width 234 height 15
type input "JANAINA"
type input "61998851776"
type input "JANAINA"
type input "[STREET_ADDRESS]"
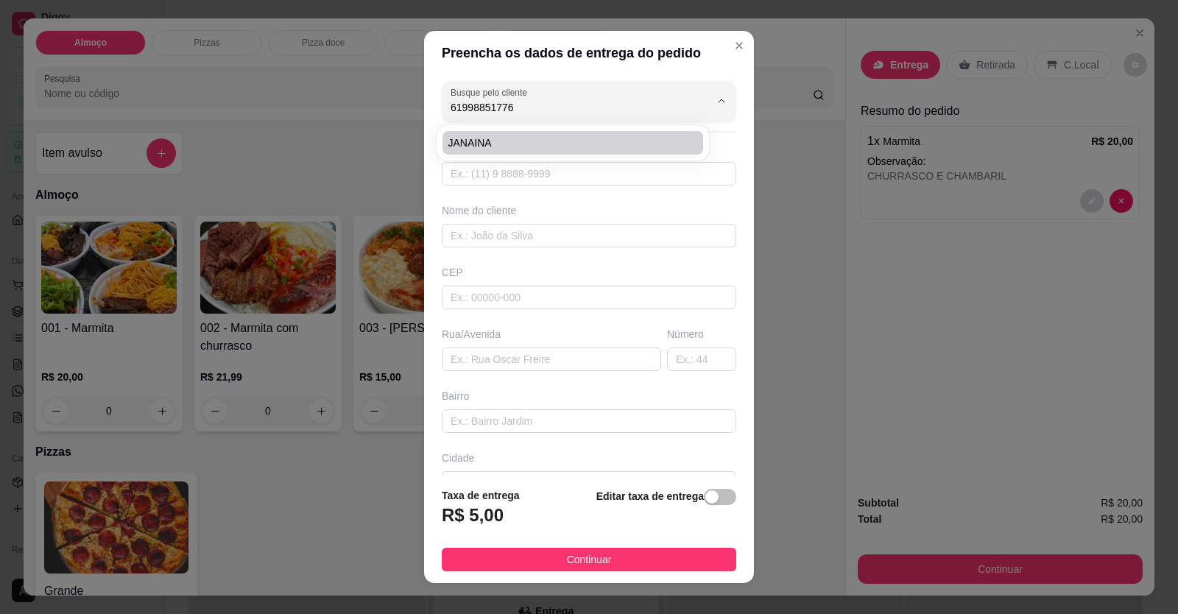
type input "Subindo a sorve Bruna"
type input "lado do salão [PERSON_NAME]"
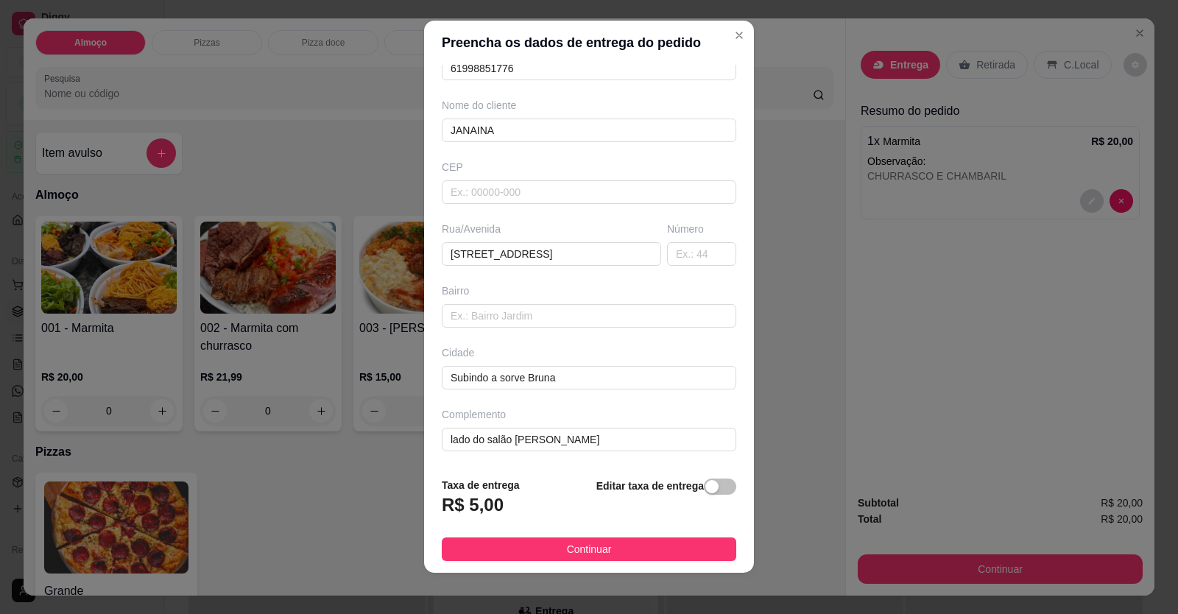
scroll to position [16, 0]
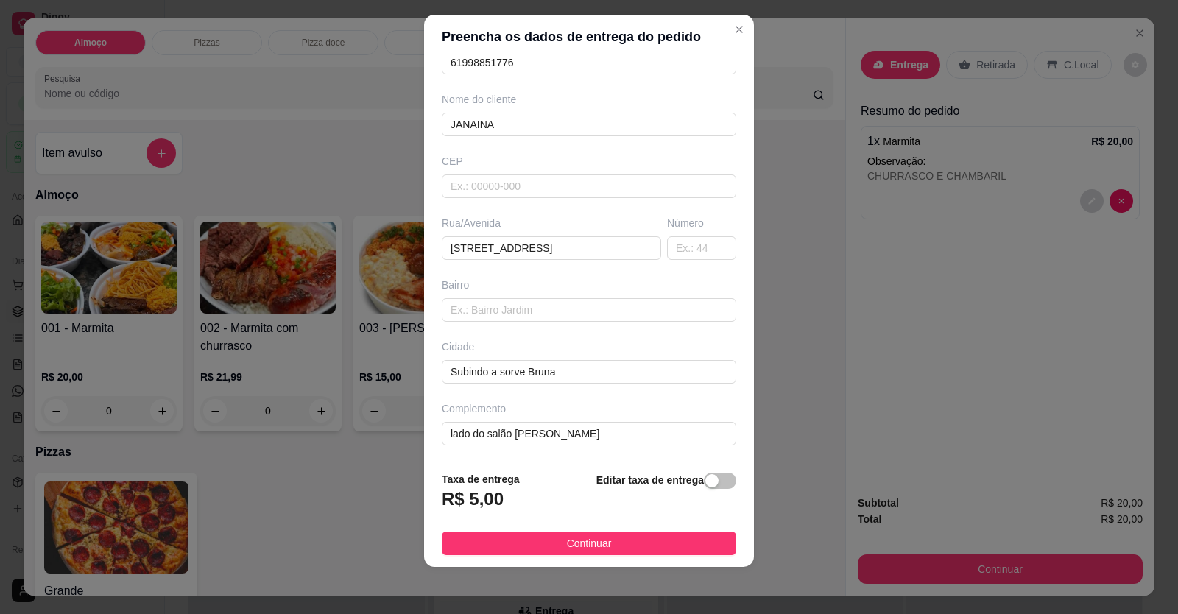
type input "JANAINA"
drag, startPoint x: 523, startPoint y: 355, endPoint x: 331, endPoint y: 361, distance: 191.6
click at [331, 361] on div "Preencha os dados de entrega do pedido Busque pelo cliente JANAINA Número de co…" at bounding box center [589, 307] width 1178 height 614
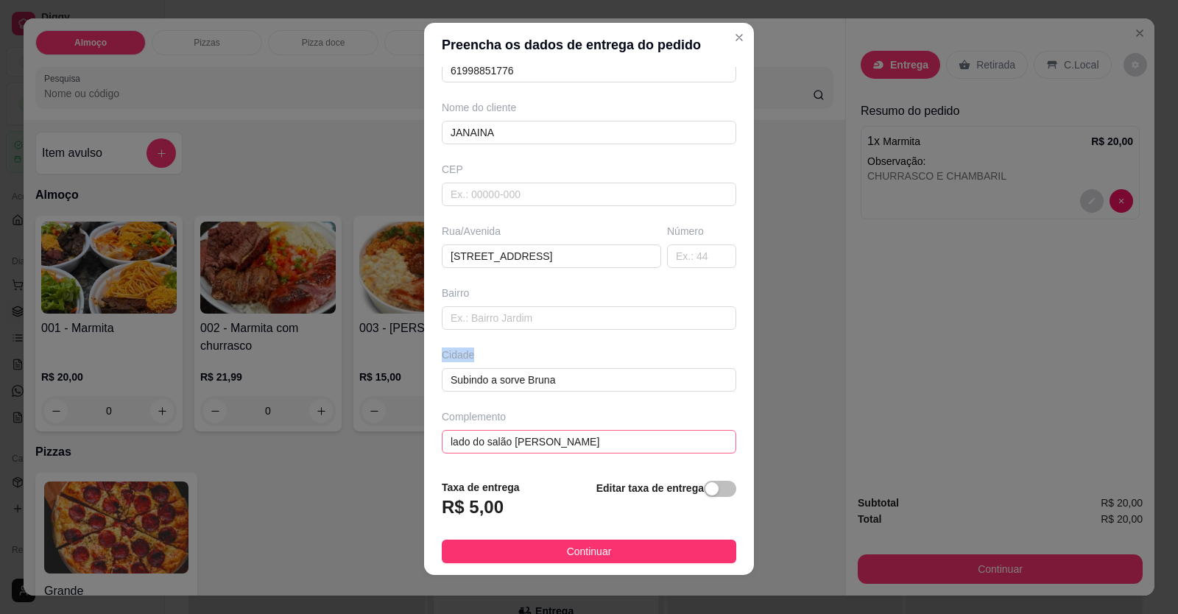
scroll to position [0, 0]
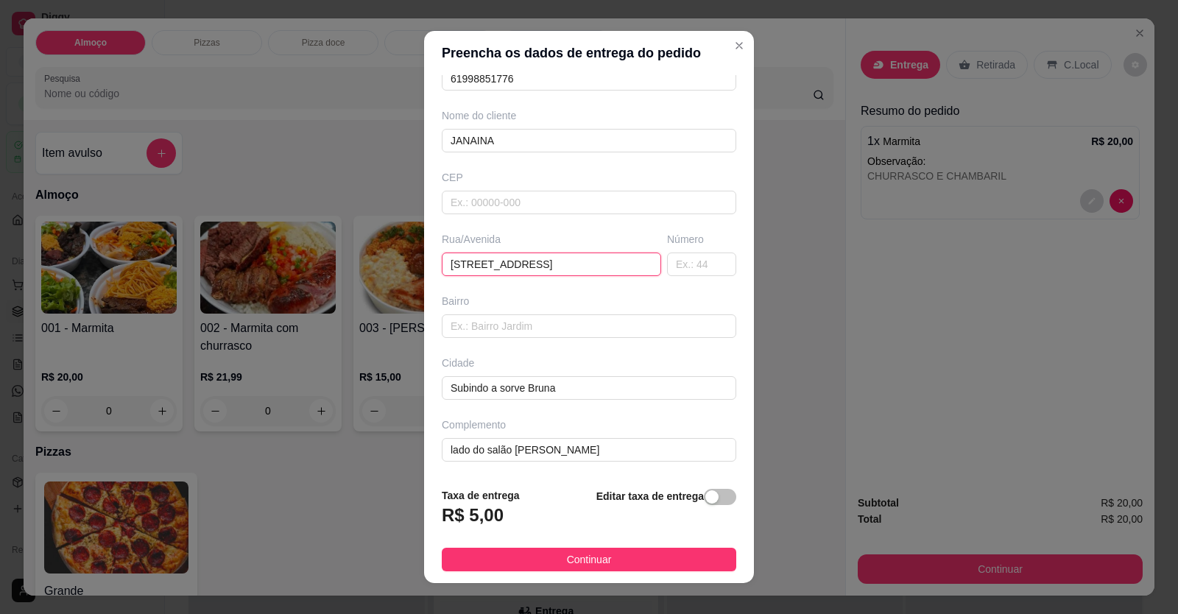
drag, startPoint x: 584, startPoint y: 268, endPoint x: 268, endPoint y: 258, distance: 316.1
click at [268, 258] on div "Preencha os dados de entrega do pedido Busque pelo cliente JANAINA Número de co…" at bounding box center [589, 307] width 1178 height 614
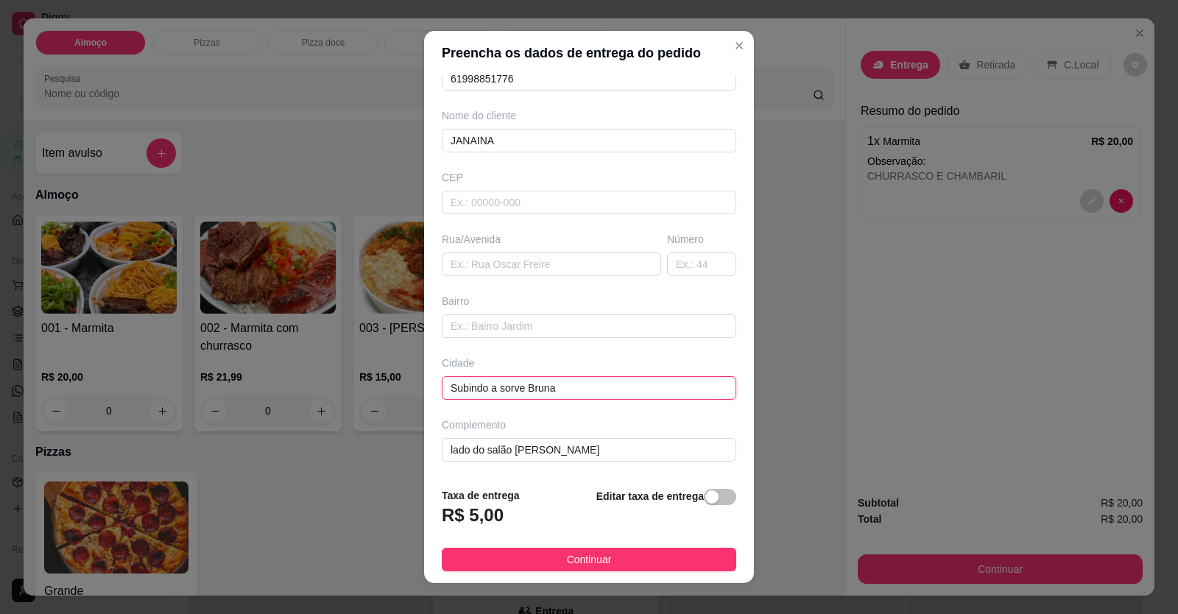
drag, startPoint x: 552, startPoint y: 386, endPoint x: 300, endPoint y: 381, distance: 251.9
click at [303, 383] on div "Preencha os dados de entrega do pedido Busque pelo cliente JANAINA Número de co…" at bounding box center [589, 307] width 1178 height 614
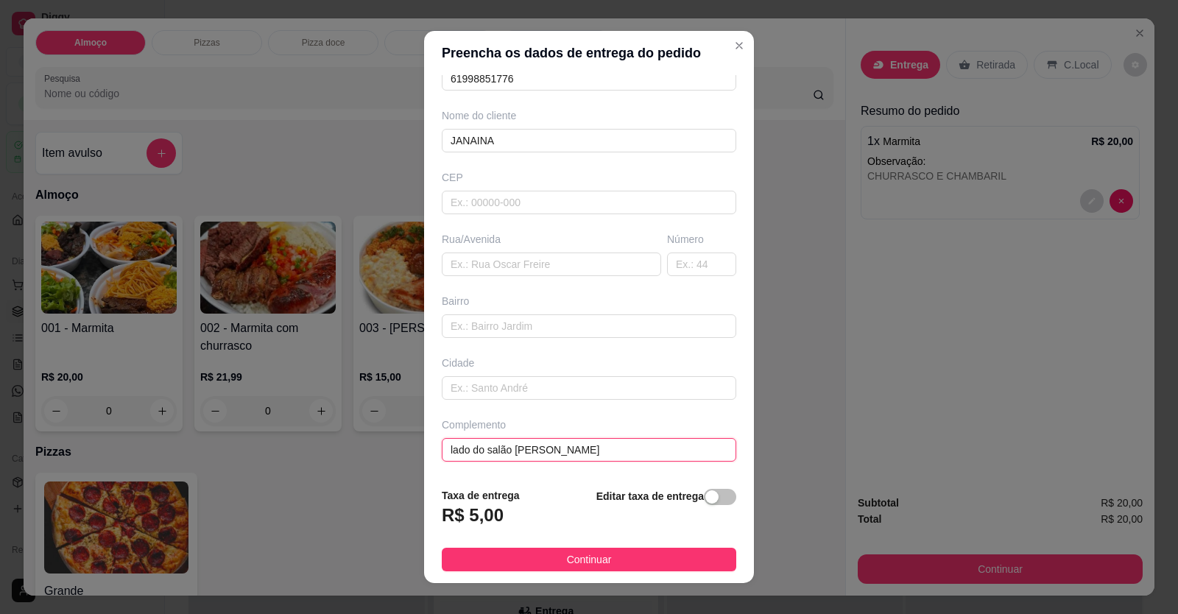
drag, startPoint x: 519, startPoint y: 456, endPoint x: 207, endPoint y: 430, distance: 313.3
click at [208, 431] on div "Preencha os dados de entrega do pedido Busque pelo cliente JANAINA Número de co…" at bounding box center [589, 307] width 1178 height 614
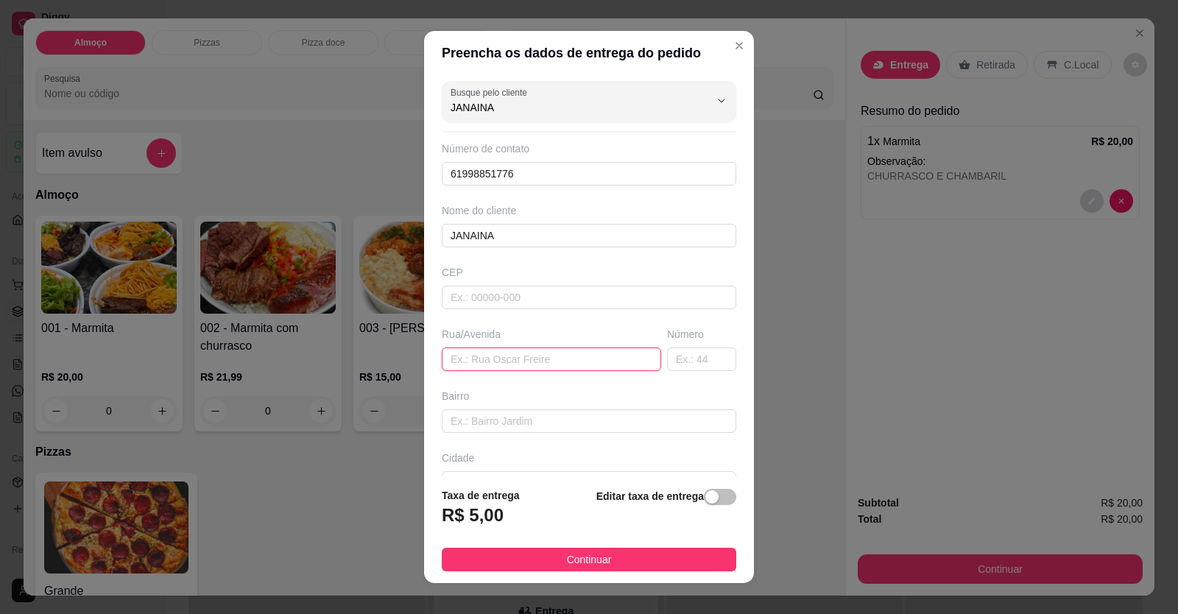
drag, startPoint x: 492, startPoint y: 353, endPoint x: 488, endPoint y: 370, distance: 18.1
click at [491, 354] on input "text" at bounding box center [551, 360] width 219 height 24
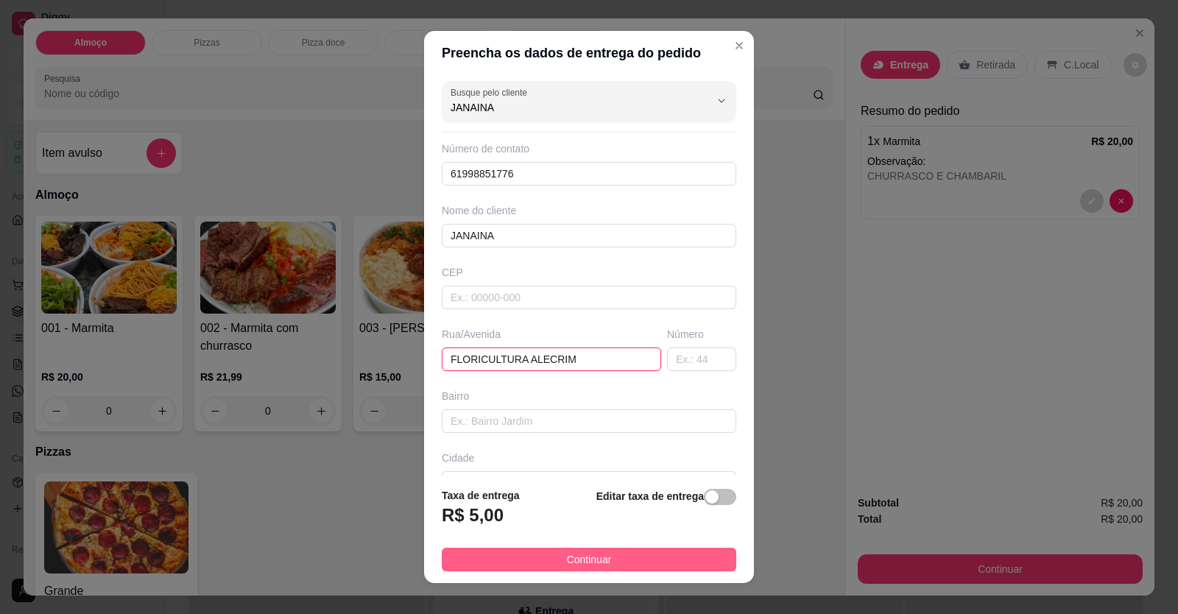
type input "FLORICULTURA ALECRIM"
click at [616, 563] on button "Continuar" at bounding box center [589, 560] width 295 height 24
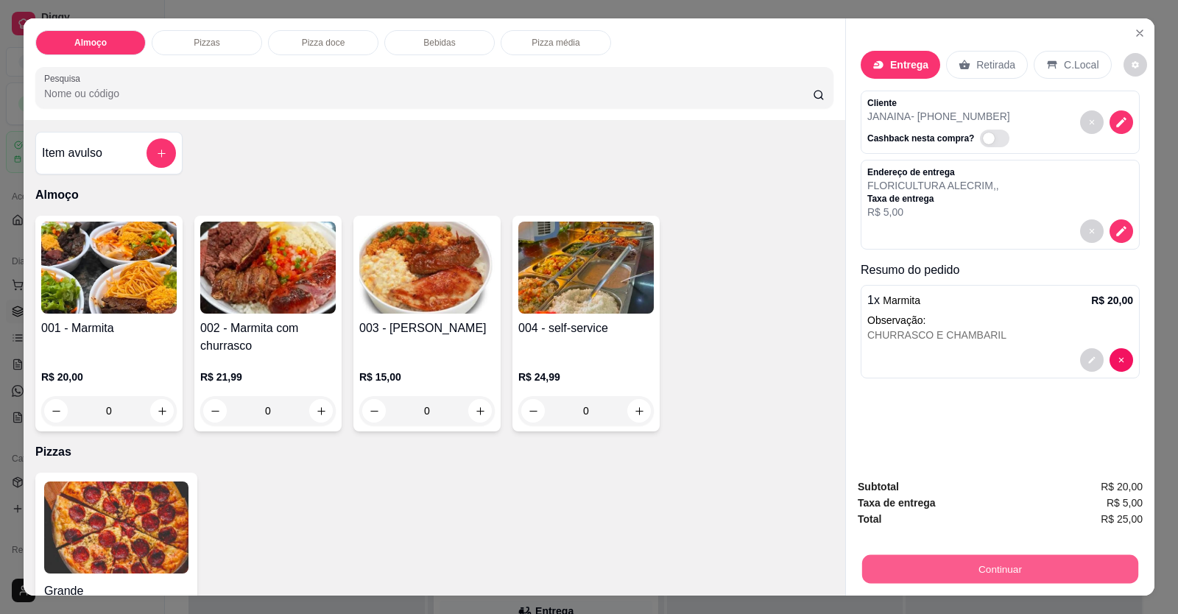
click at [1021, 566] on button "Continuar" at bounding box center [1000, 569] width 276 height 29
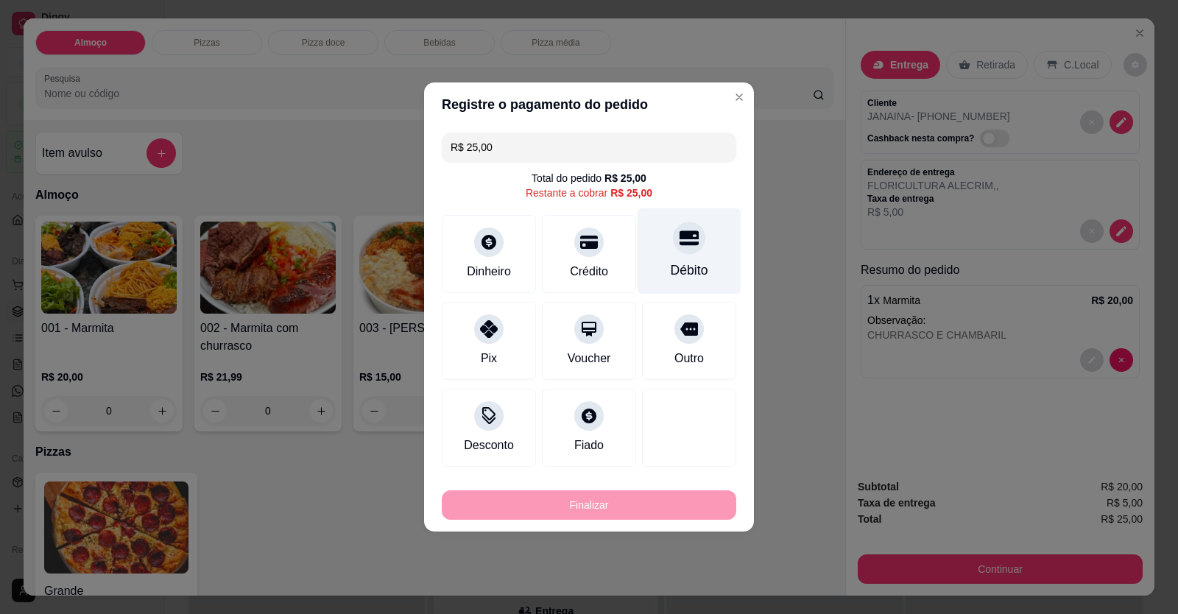
click at [671, 264] on div "Débito" at bounding box center [690, 270] width 38 height 19
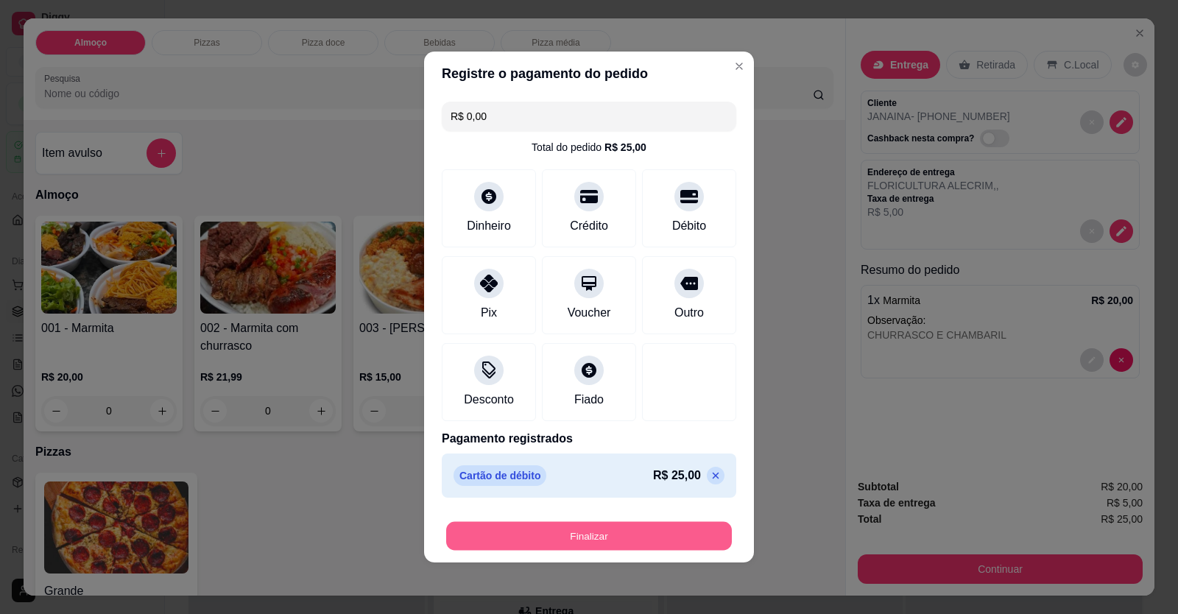
click at [611, 533] on button "Finalizar" at bounding box center [589, 536] width 286 height 29
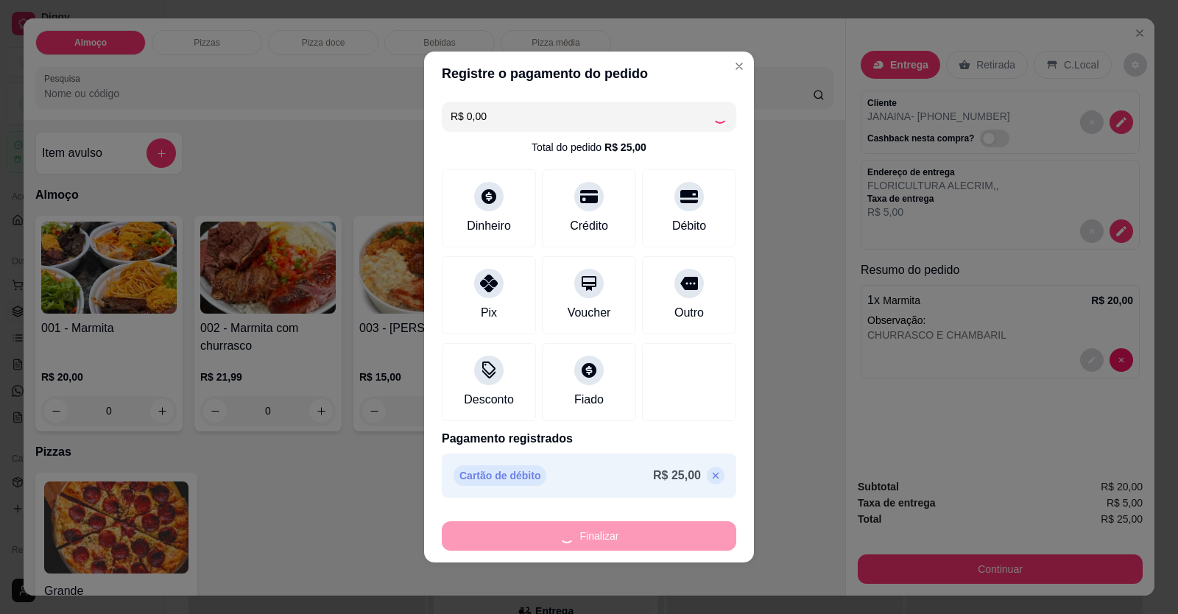
type input "-R$ 25,00"
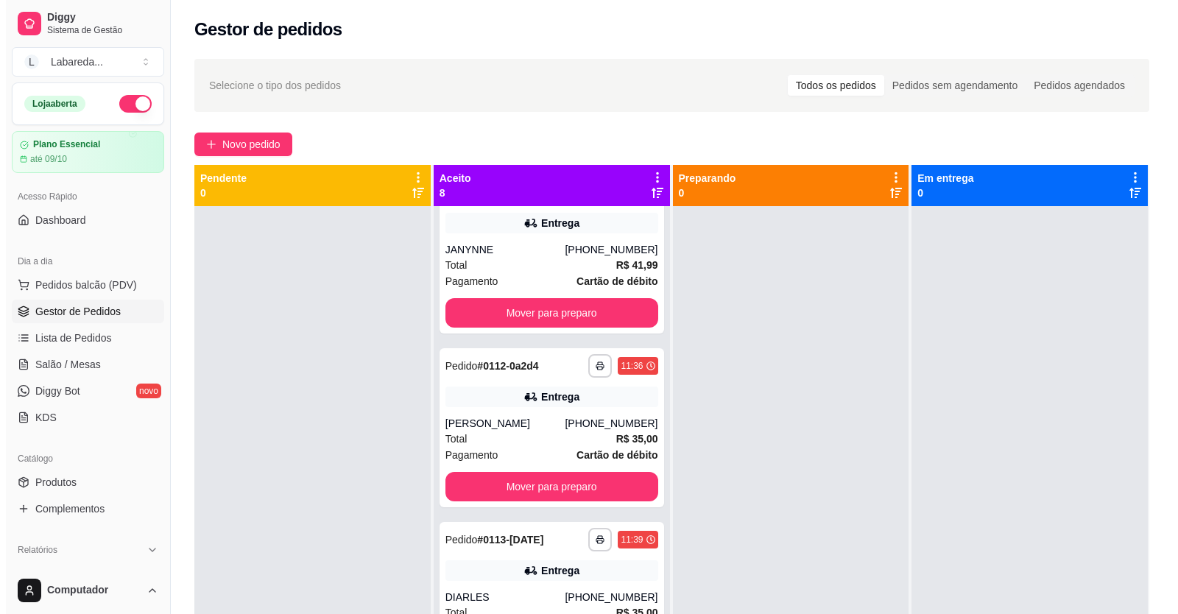
scroll to position [736, 0]
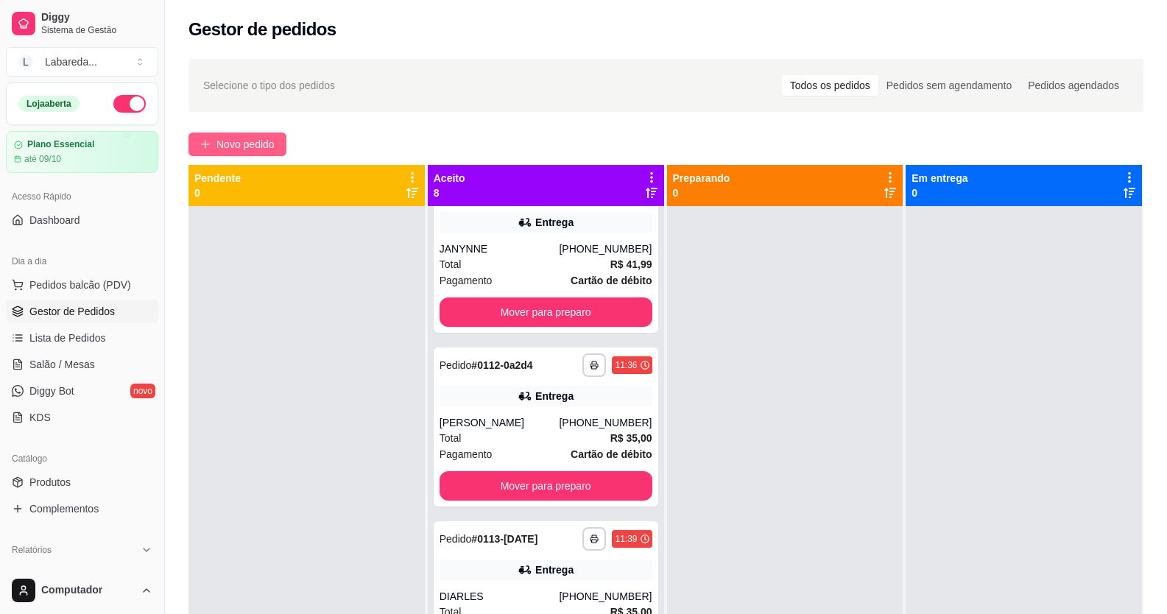
click at [272, 144] on span "Novo pedido" at bounding box center [246, 144] width 58 height 16
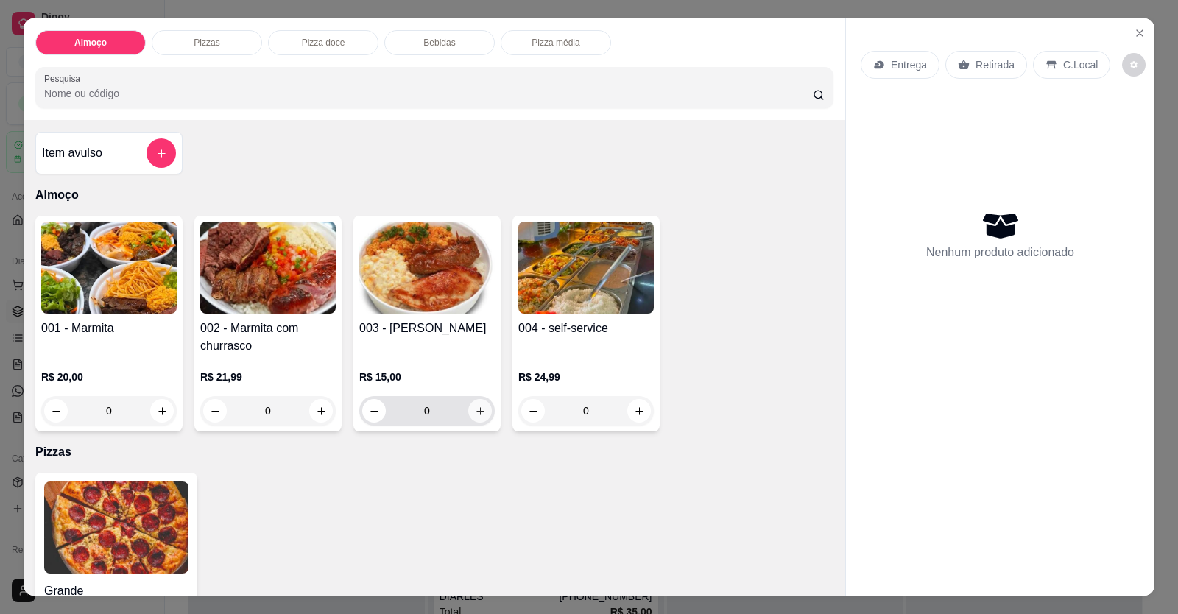
click at [482, 407] on button "increase-product-quantity" at bounding box center [480, 411] width 24 height 24
type input "1"
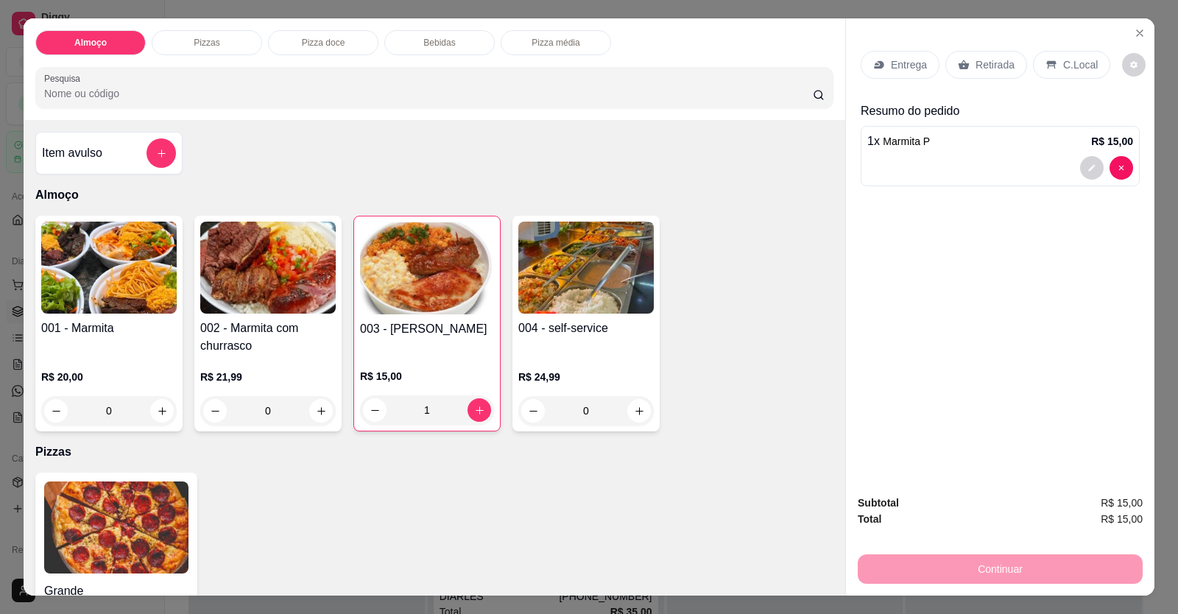
click at [918, 159] on div at bounding box center [1001, 168] width 266 height 24
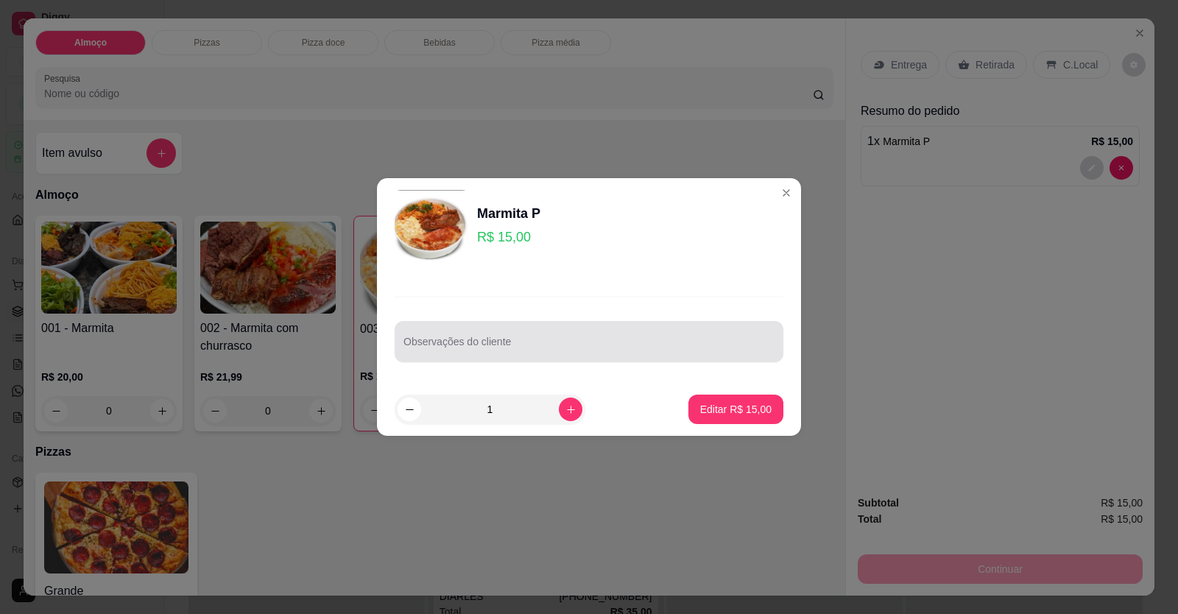
click at [590, 354] on input "Observações do cliente" at bounding box center [589, 347] width 371 height 15
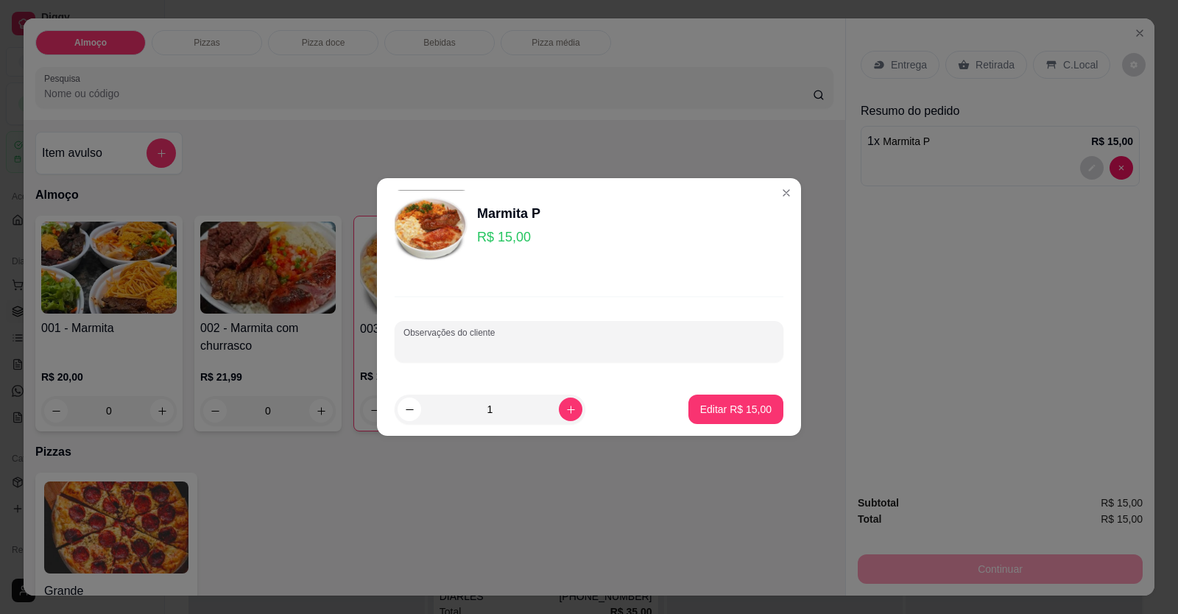
paste input "Arroz Feijão de caldo Macarrão batata frita e churrasco porfavor"
type input "Arroz Feijão de caldo Macarrão batata frita e churrasco porfavor"
click at [727, 415] on p "Editar R$ 15,00" at bounding box center [735, 409] width 71 height 15
type input "0"
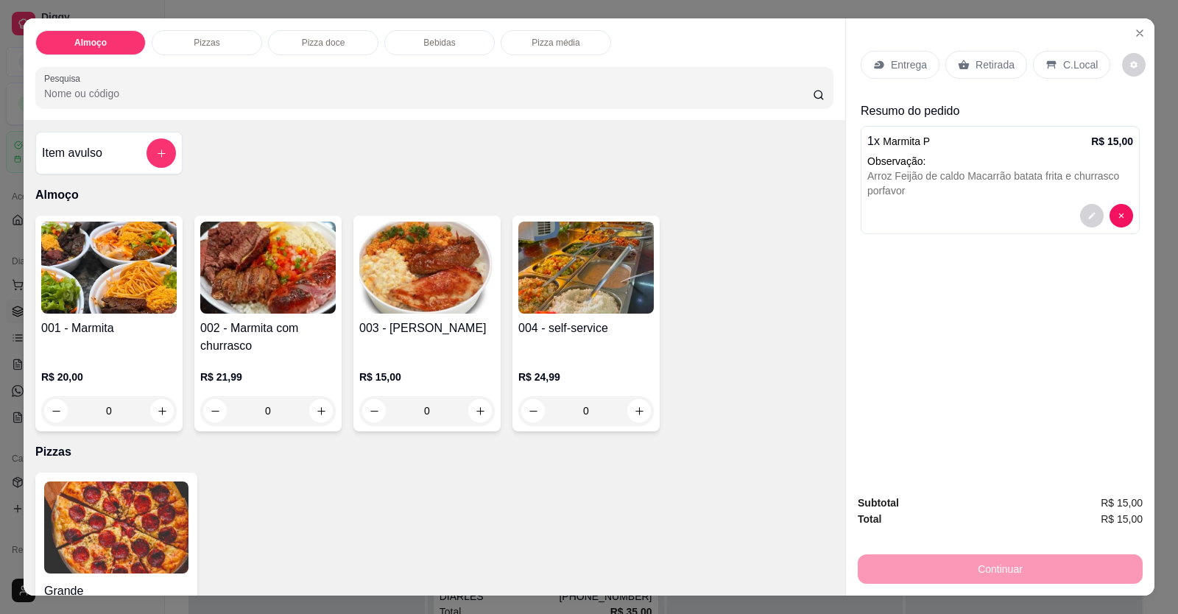
click at [907, 66] on p "Entrega" at bounding box center [909, 64] width 36 height 15
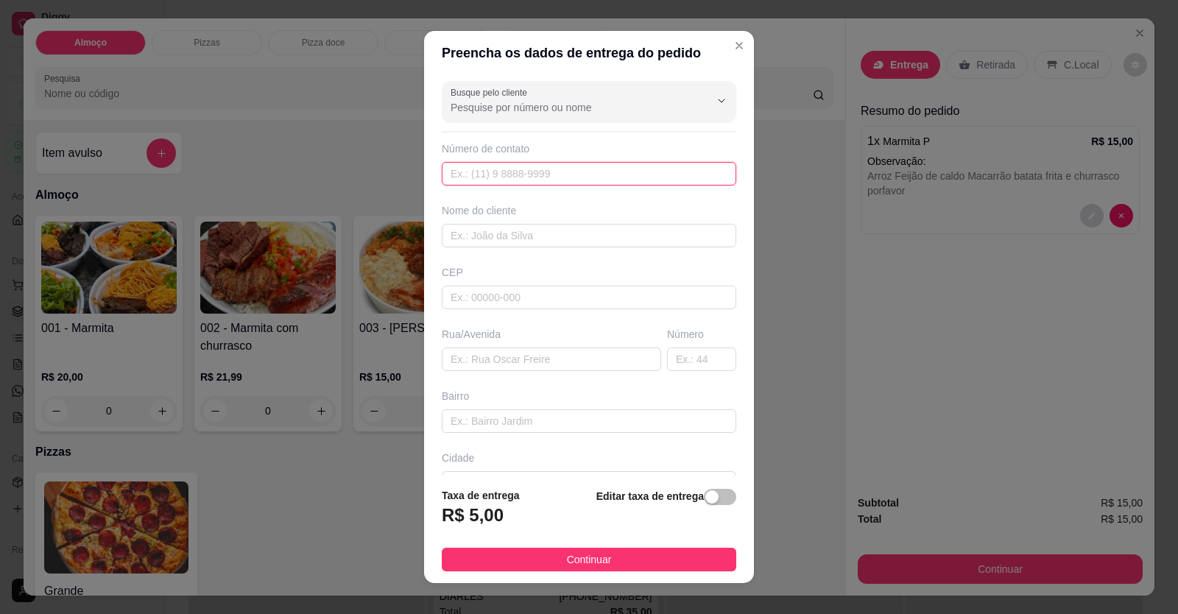
click at [631, 166] on input "text" at bounding box center [589, 174] width 295 height 24
click at [616, 122] on div "Busque pelo cliente Número de contato Nome do cliente CEP Rua/[GEOGRAPHIC_DATA]" at bounding box center [589, 275] width 330 height 401
click at [622, 176] on input "text" at bounding box center [589, 174] width 295 height 24
click at [606, 122] on div "Busque pelo cliente Número de contato Nome do cliente CEP Rua/[GEOGRAPHIC_DATA]" at bounding box center [589, 275] width 330 height 401
click at [594, 105] on input "Busque pelo cliente" at bounding box center [569, 107] width 236 height 15
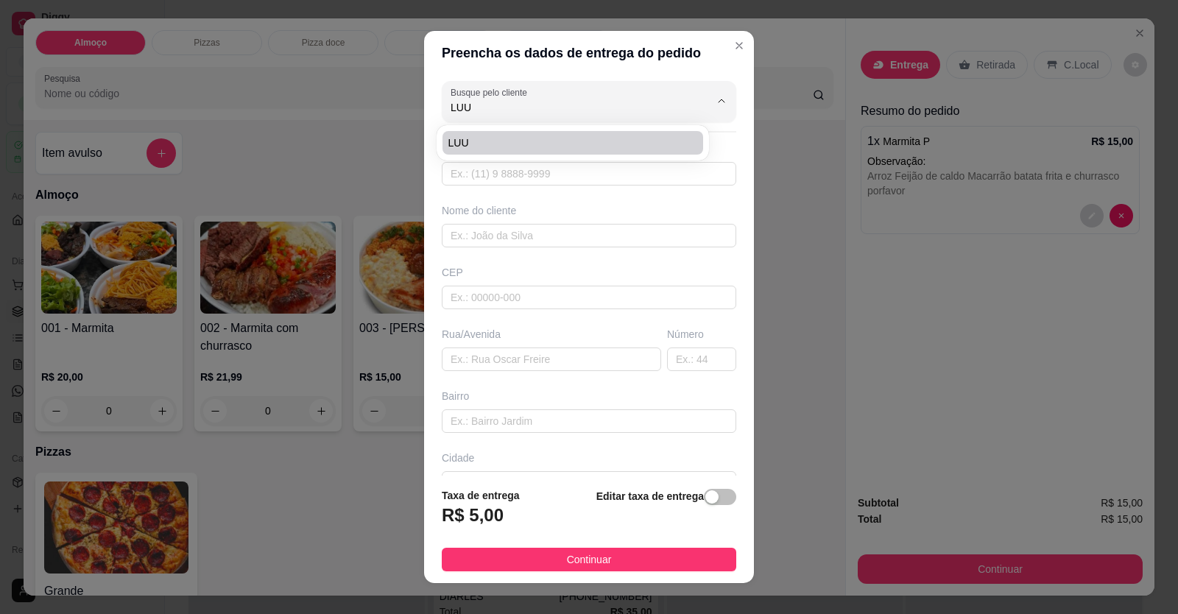
type input "LUU"
click at [512, 155] on div "LUU" at bounding box center [573, 142] width 267 height 29
click at [504, 134] on li "LUU" at bounding box center [573, 143] width 261 height 24
type input "61996376981"
type input "LUU"
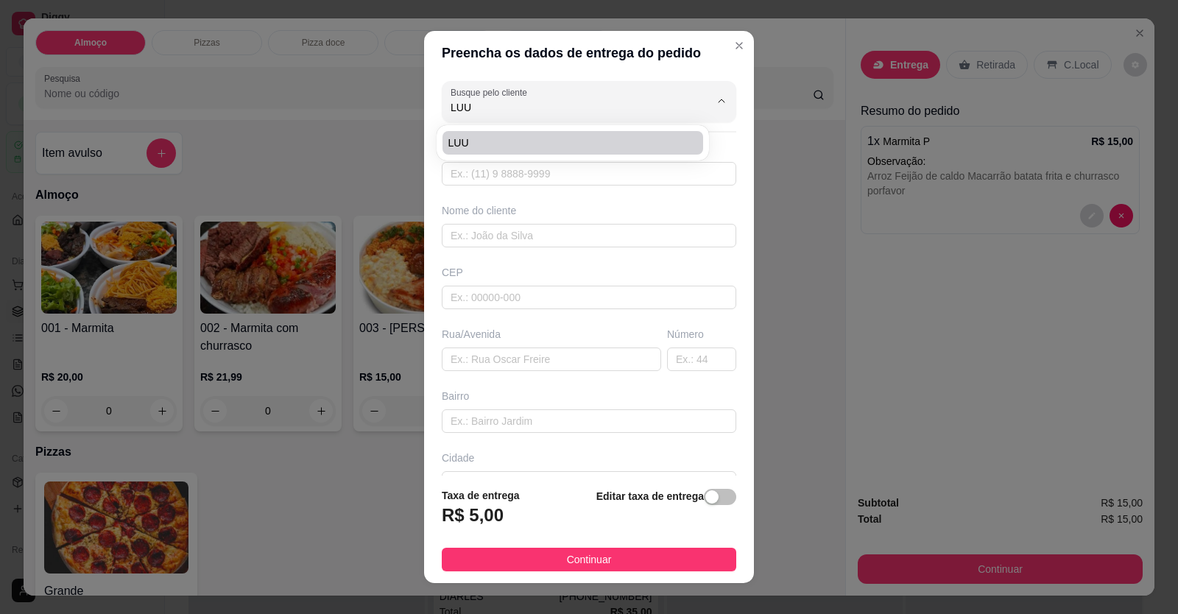
type input "Via 12 quadra 127 lote 17 setor sul fundo da [GEOGRAPHIC_DATA][PERSON_NAME]"
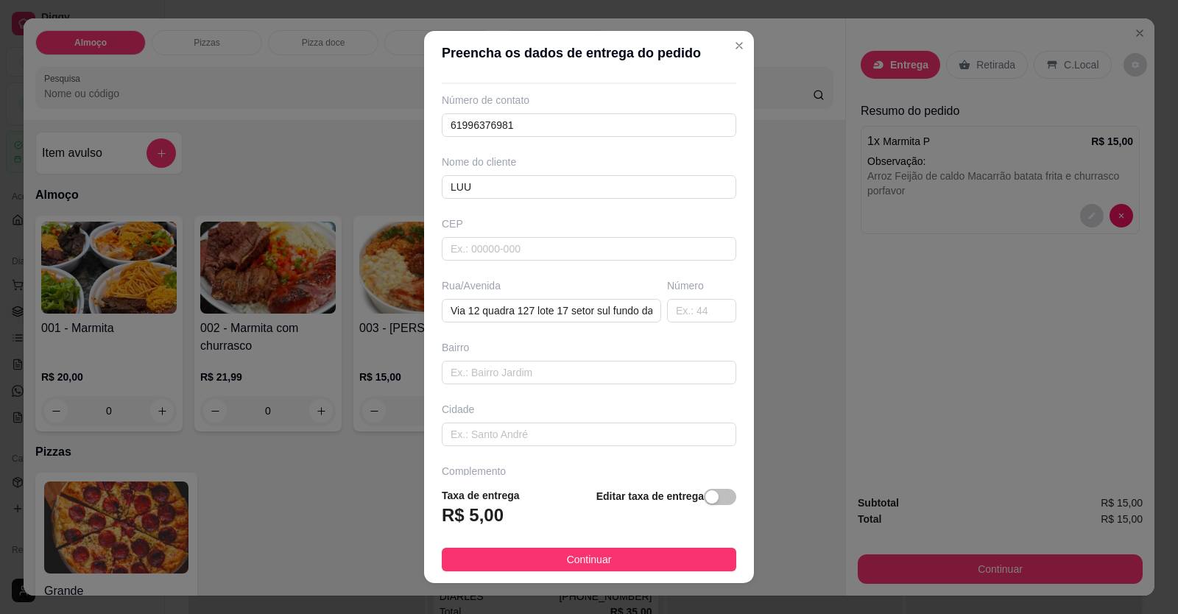
scroll to position [95, 0]
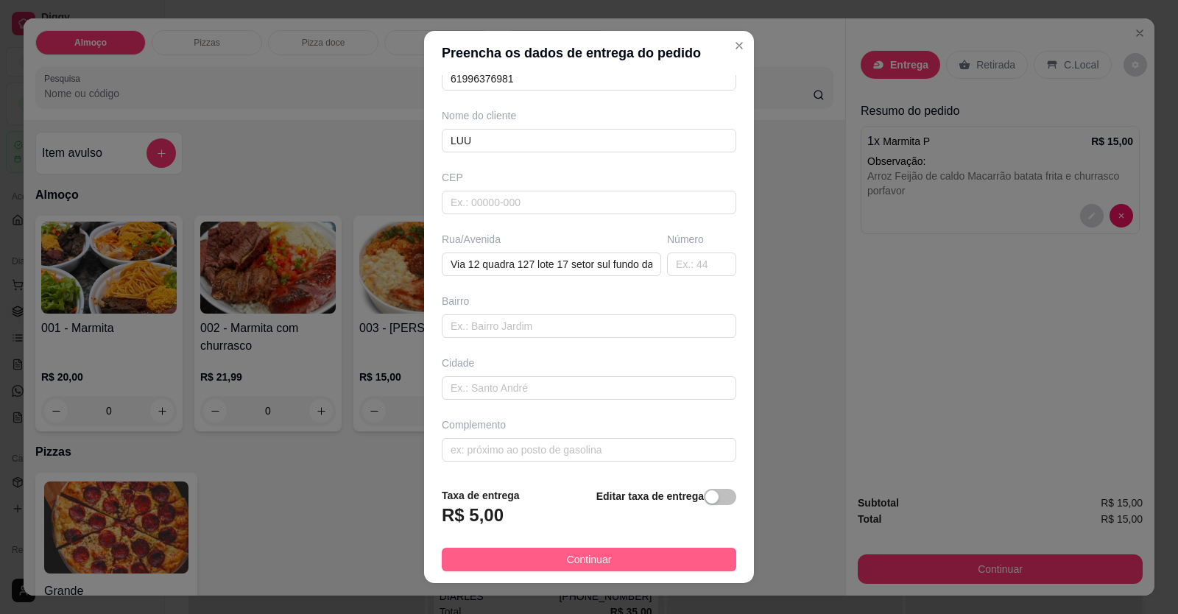
click at [629, 558] on button "Continuar" at bounding box center [589, 560] width 295 height 24
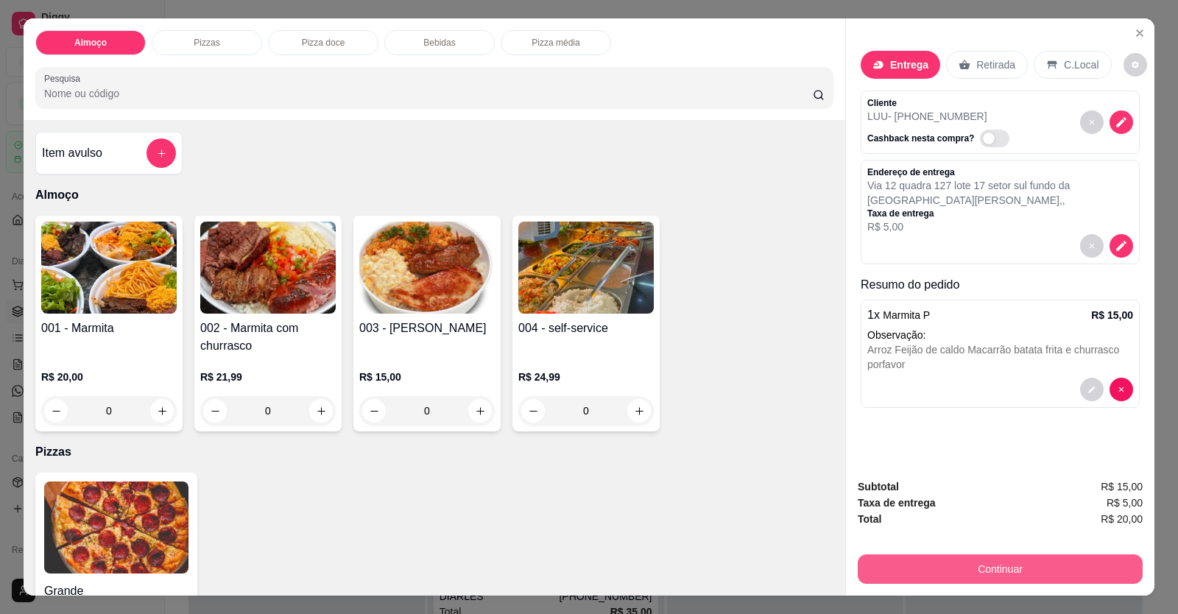
click at [907, 566] on button "Continuar" at bounding box center [1000, 569] width 285 height 29
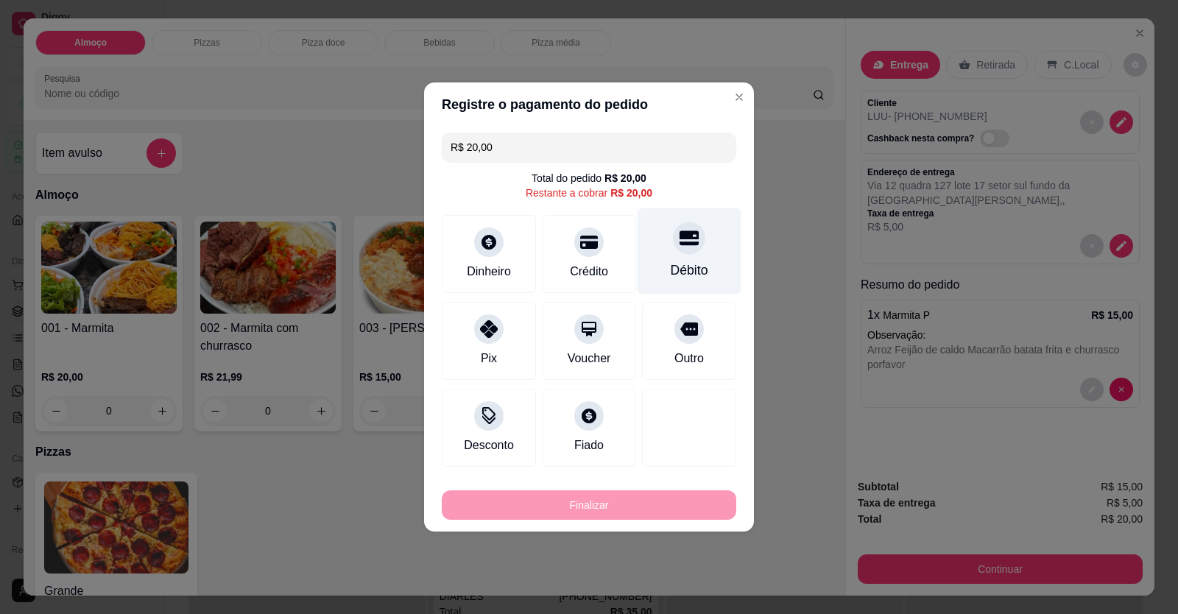
drag, startPoint x: 690, startPoint y: 259, endPoint x: 672, endPoint y: 385, distance: 128.0
click at [690, 258] on div "Débito" at bounding box center [690, 251] width 104 height 86
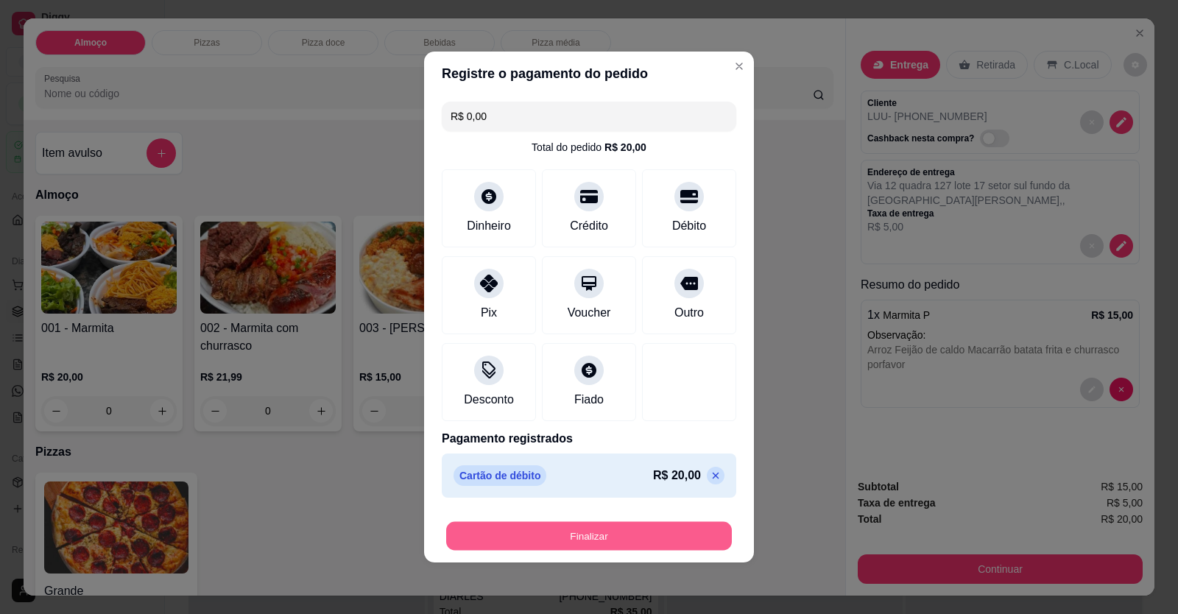
click at [633, 537] on button "Finalizar" at bounding box center [589, 536] width 286 height 29
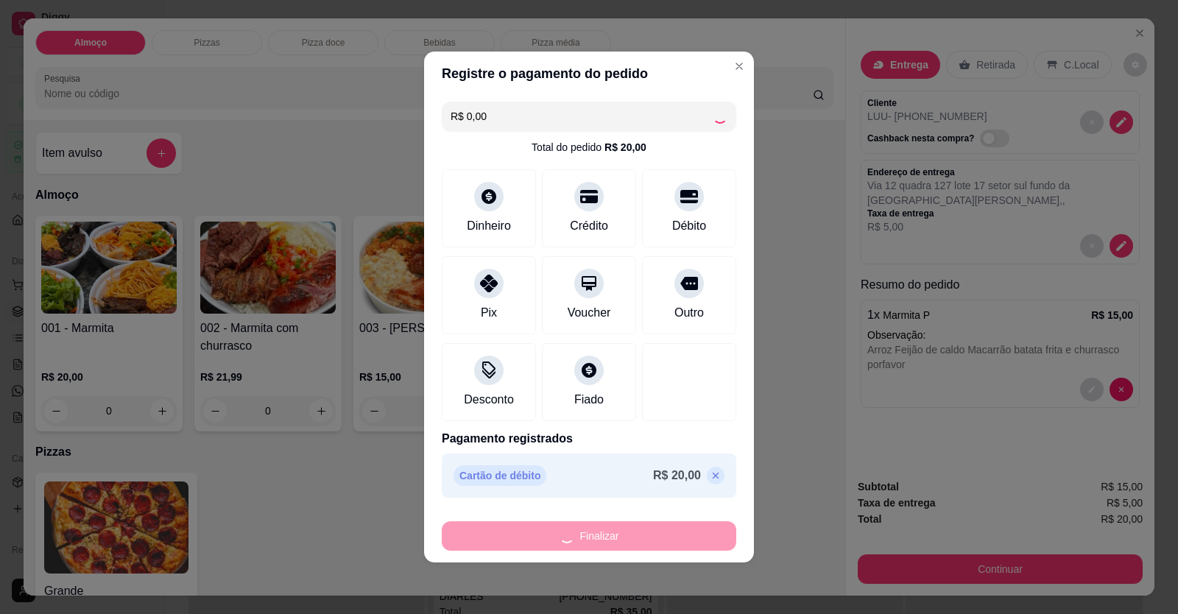
type input "-R$ 20,00"
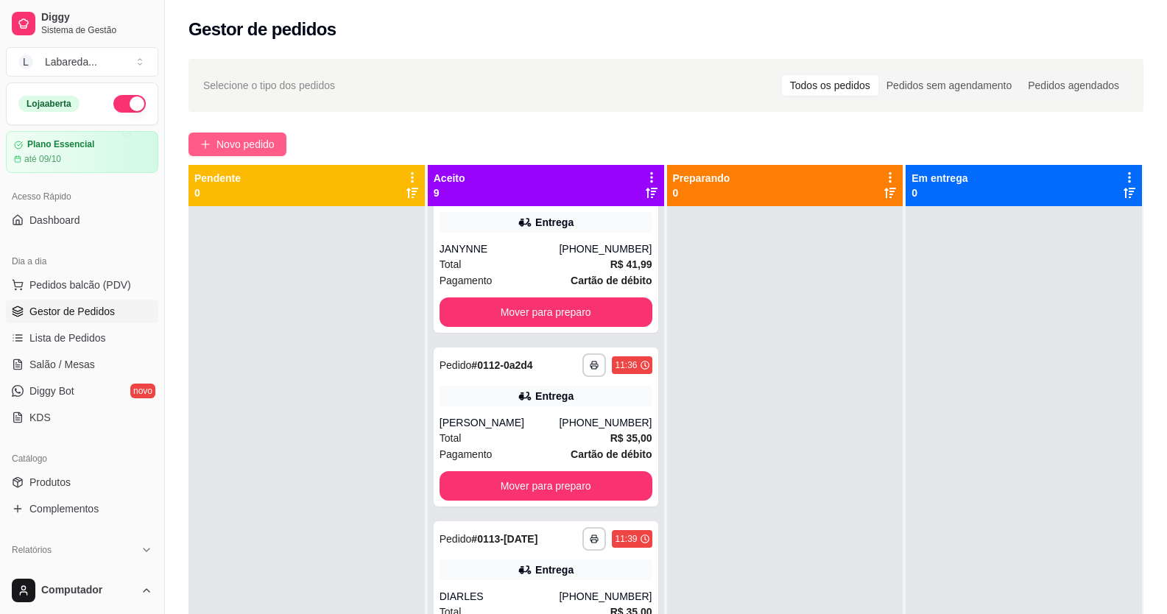
click at [244, 150] on span "Novo pedido" at bounding box center [246, 144] width 58 height 16
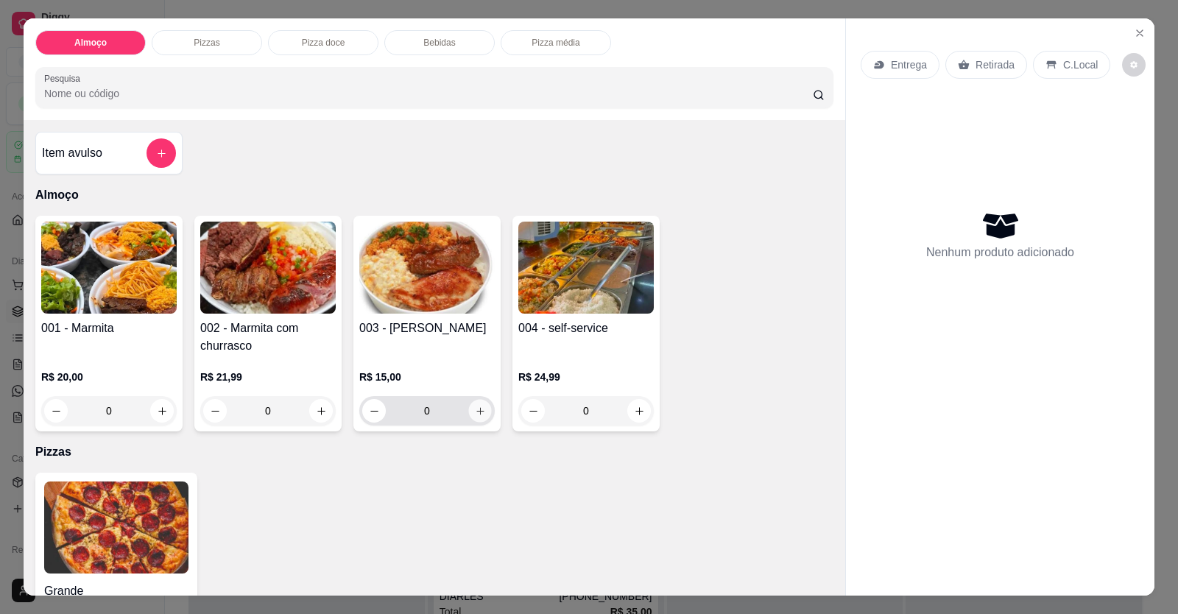
click at [481, 408] on button "increase-product-quantity" at bounding box center [479, 411] width 23 height 23
type input "1"
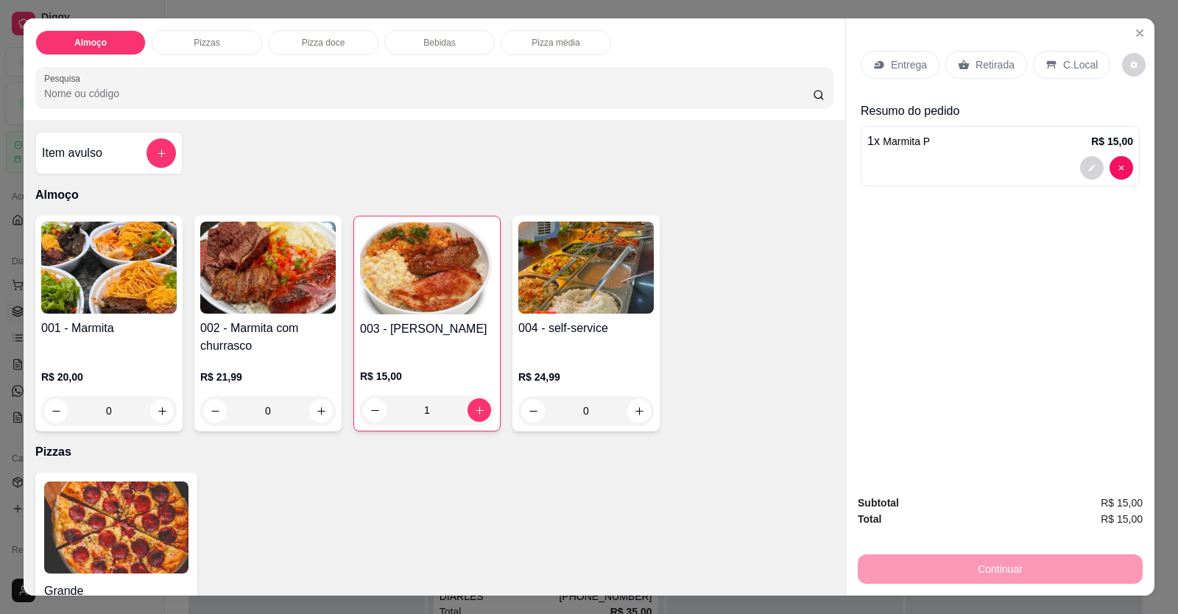
click at [894, 71] on p "Entrega" at bounding box center [909, 64] width 36 height 15
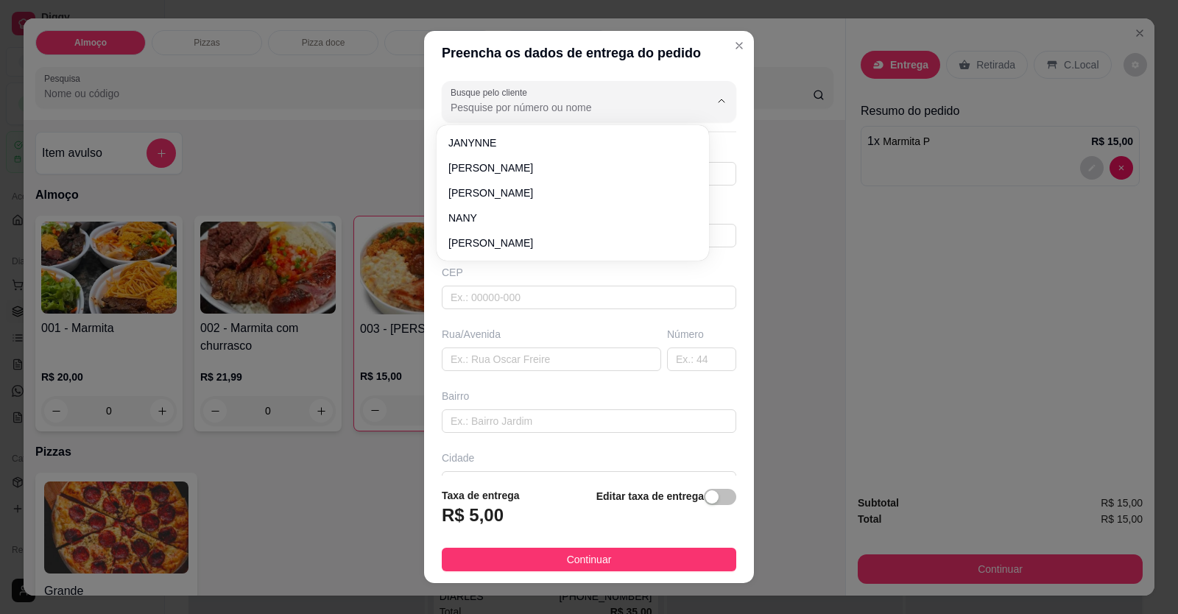
click at [512, 112] on input "Busque pelo cliente" at bounding box center [569, 107] width 236 height 15
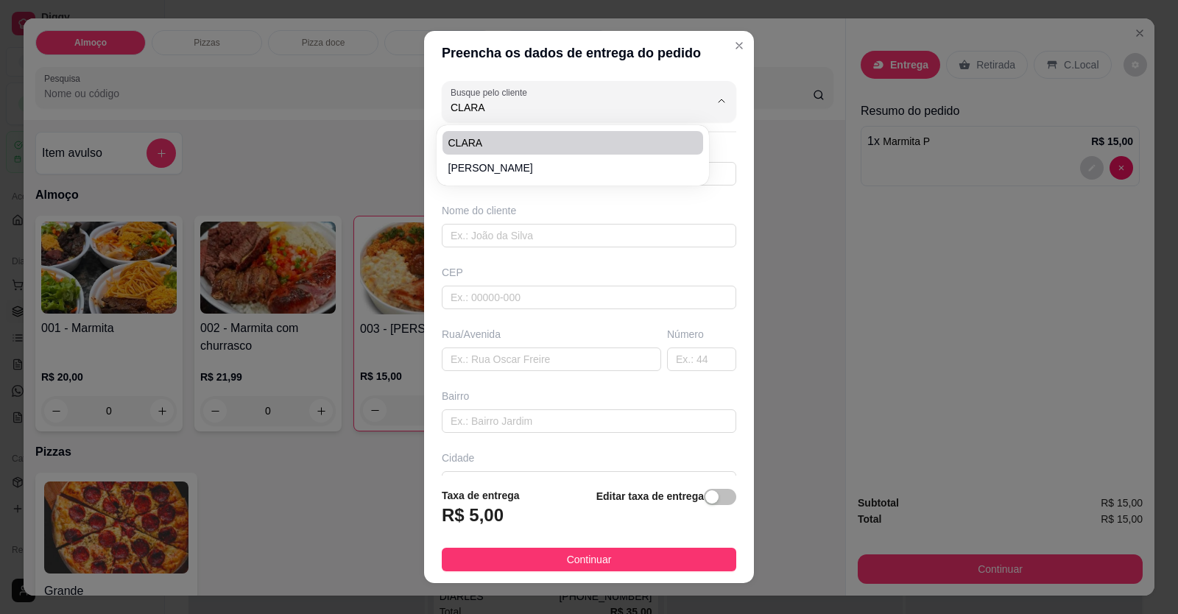
click at [524, 131] on li "CLARA" at bounding box center [573, 143] width 261 height 24
type input "CLARA"
type input "61996895739"
type input "CLARA"
type input "VIA 20,4"
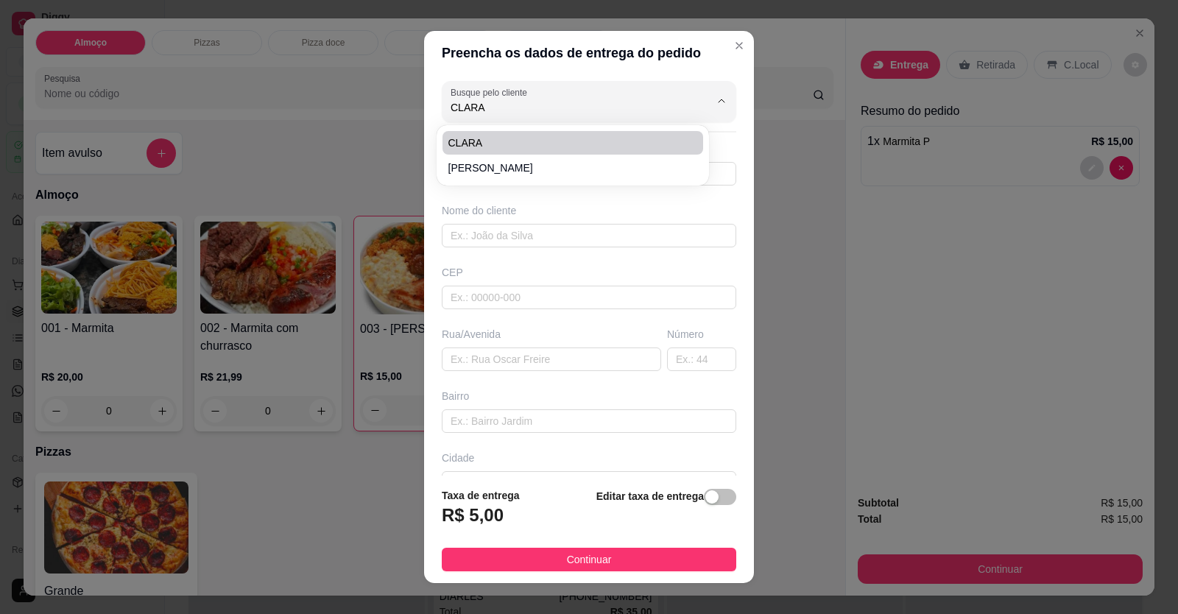
type input "SETOR SUL"
type input "LOCALIZAÇÃO"
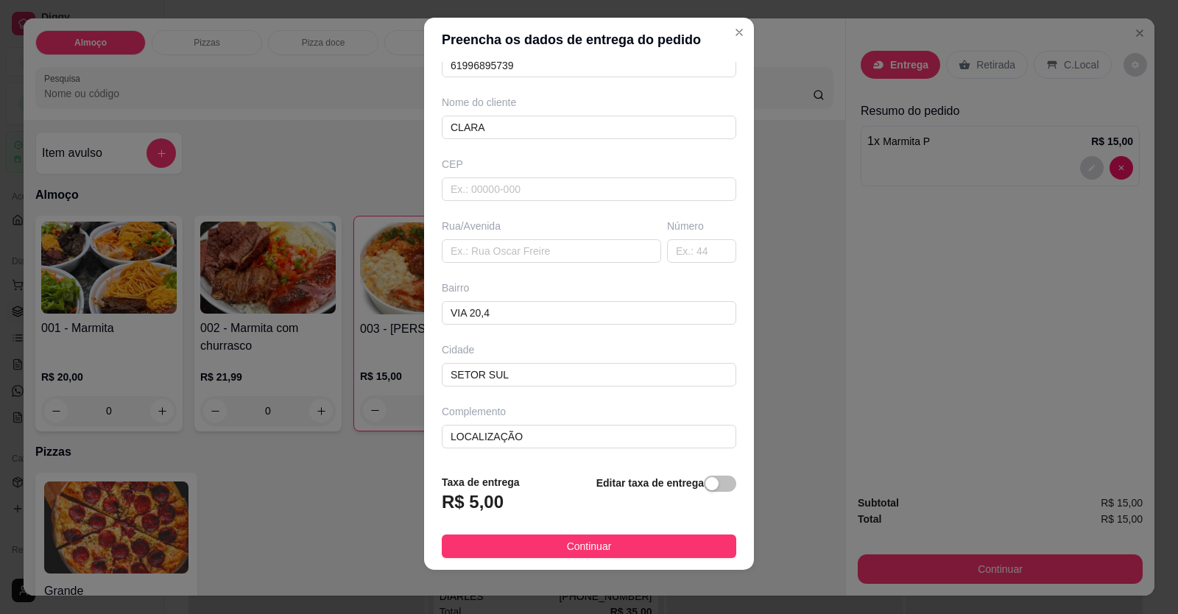
scroll to position [16, 0]
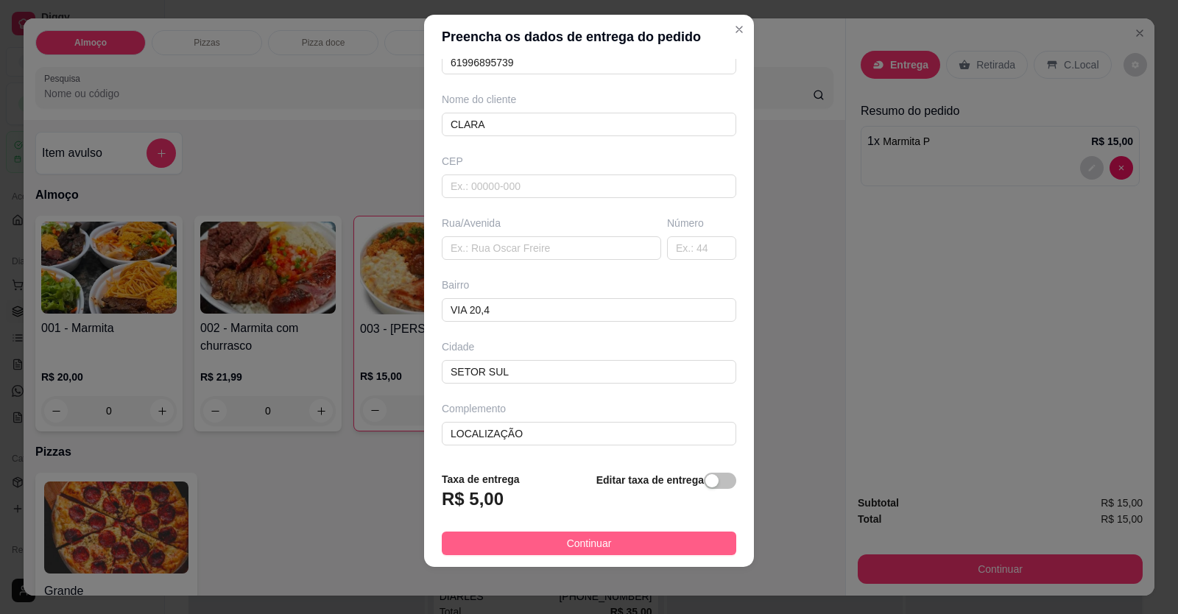
type input "CLARA"
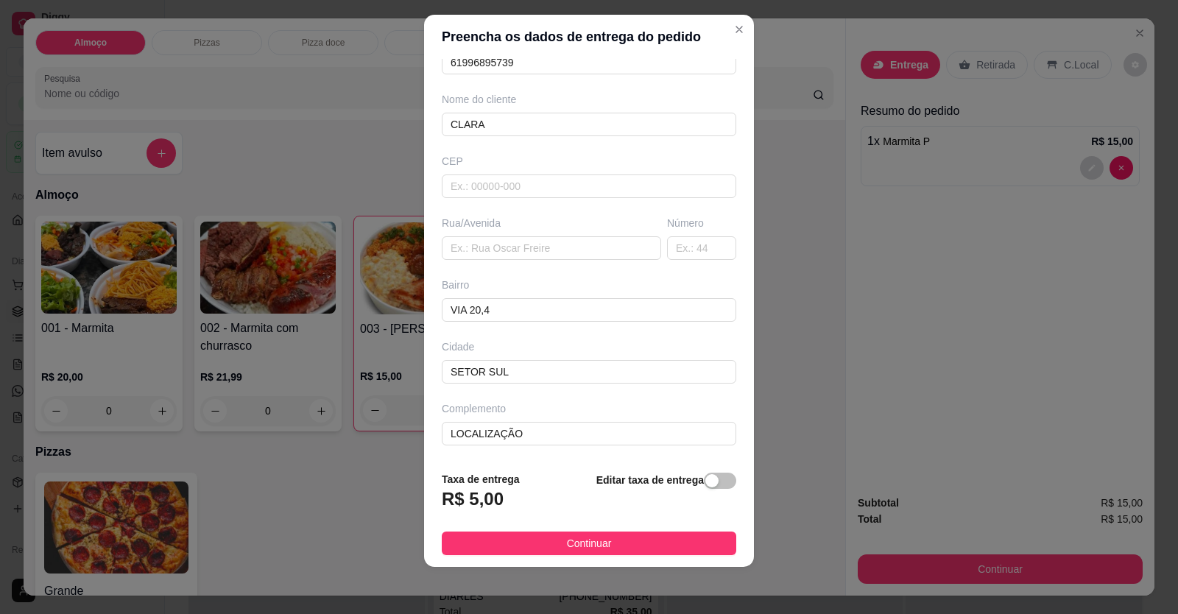
drag, startPoint x: 616, startPoint y: 536, endPoint x: 625, endPoint y: 543, distance: 11.0
click at [616, 538] on button "Continuar" at bounding box center [589, 544] width 295 height 24
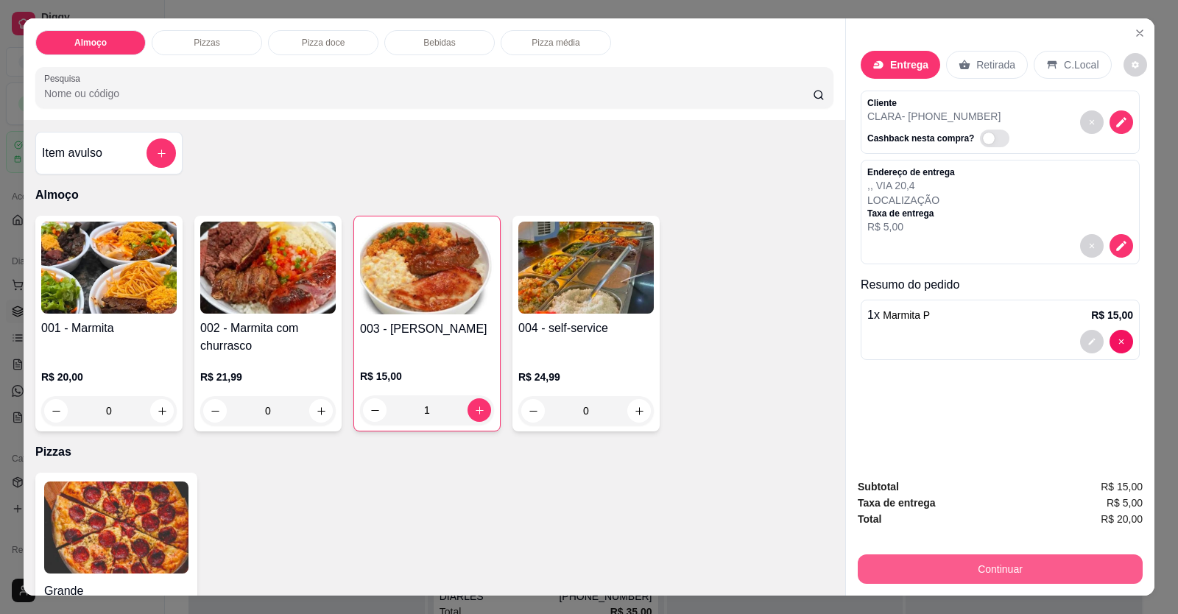
click at [866, 570] on button "Continuar" at bounding box center [1000, 569] width 285 height 29
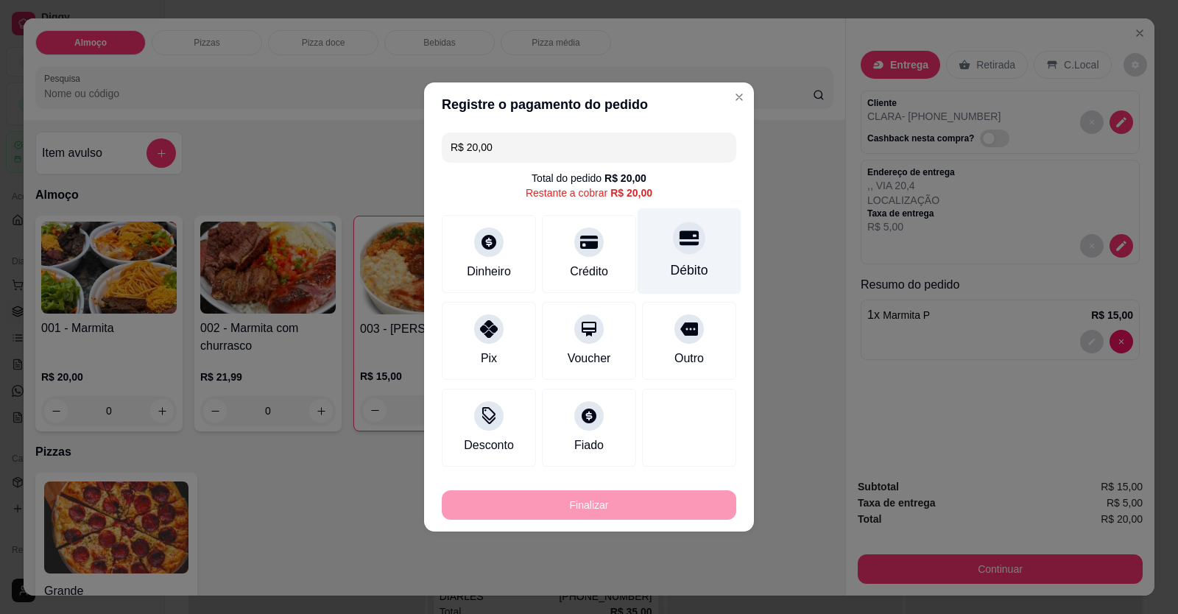
click at [680, 233] on icon at bounding box center [689, 237] width 19 height 19
type input "R$ 0,00"
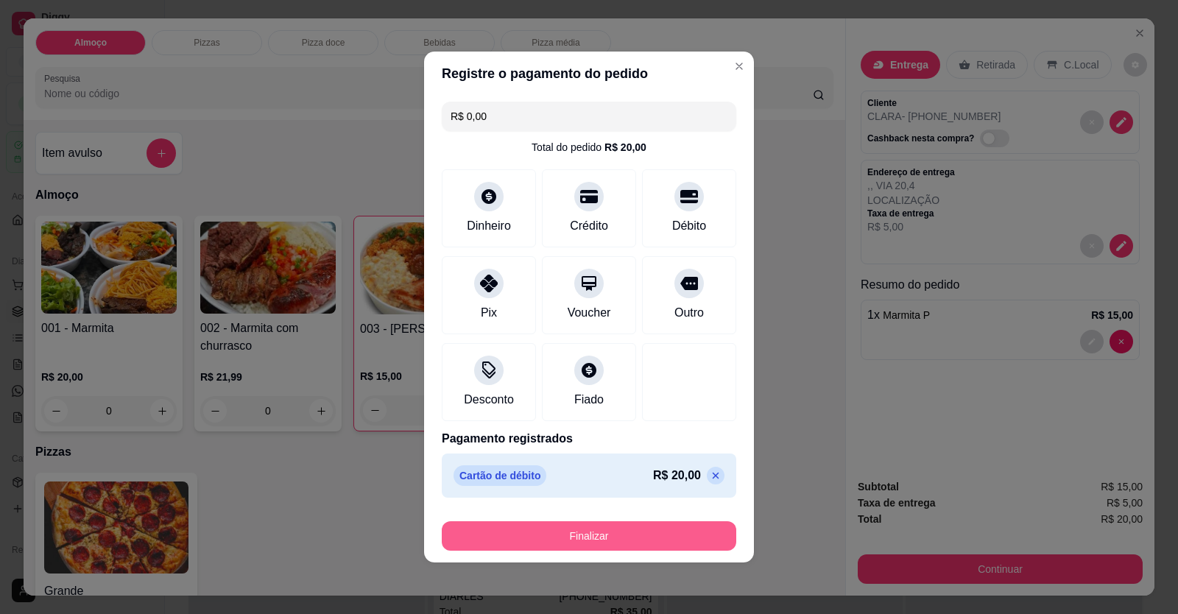
click at [611, 538] on button "Finalizar" at bounding box center [589, 535] width 295 height 29
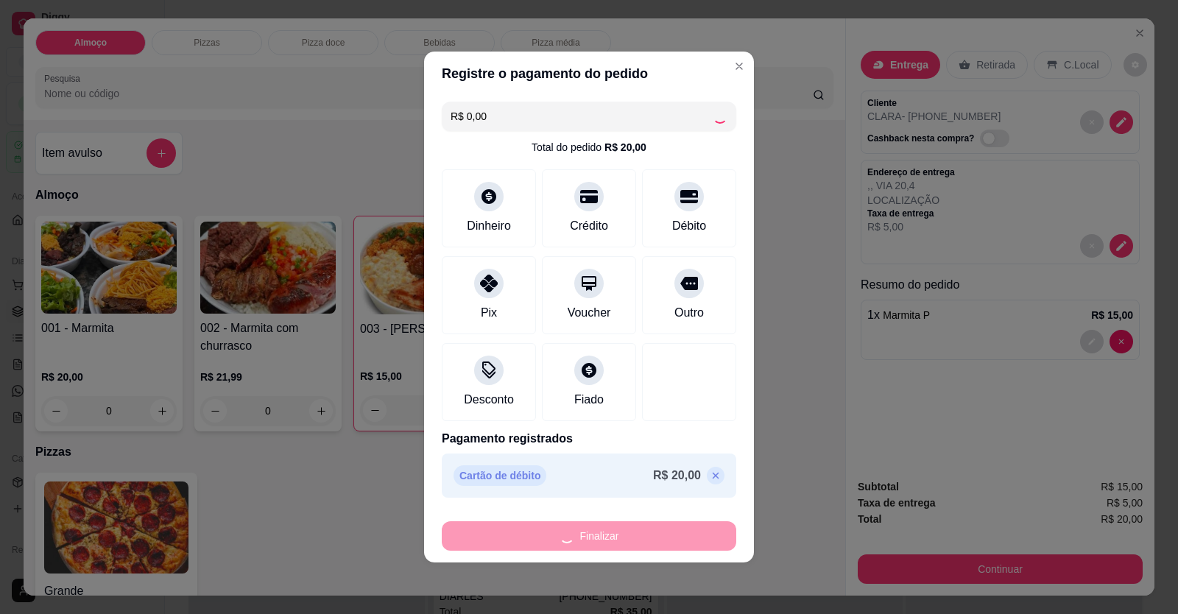
type input "0"
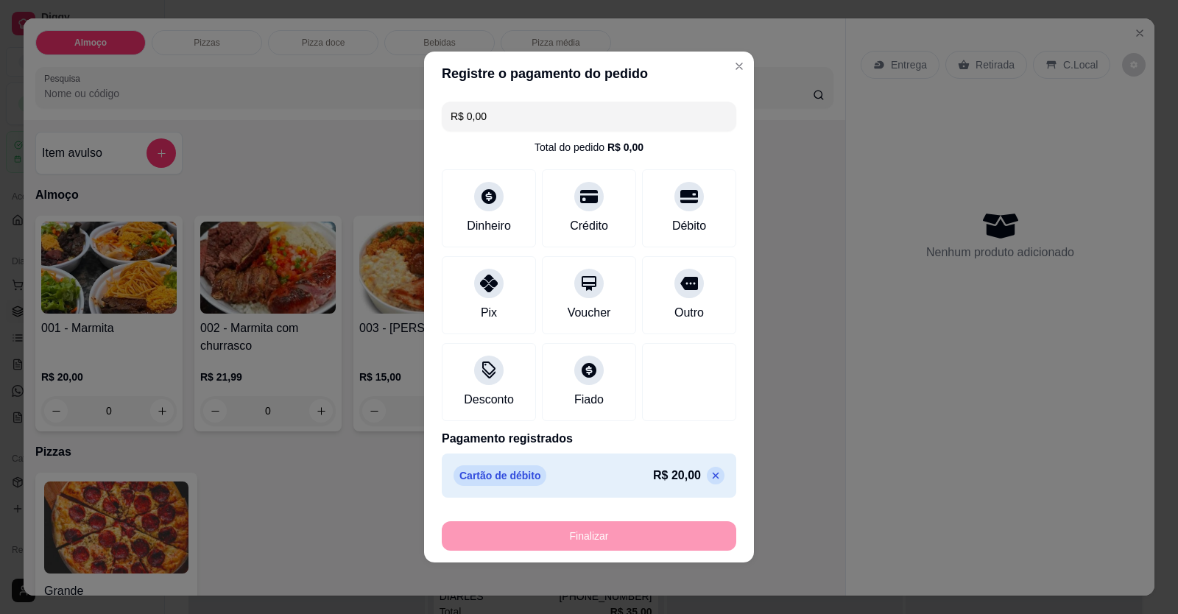
type input "-R$ 20,00"
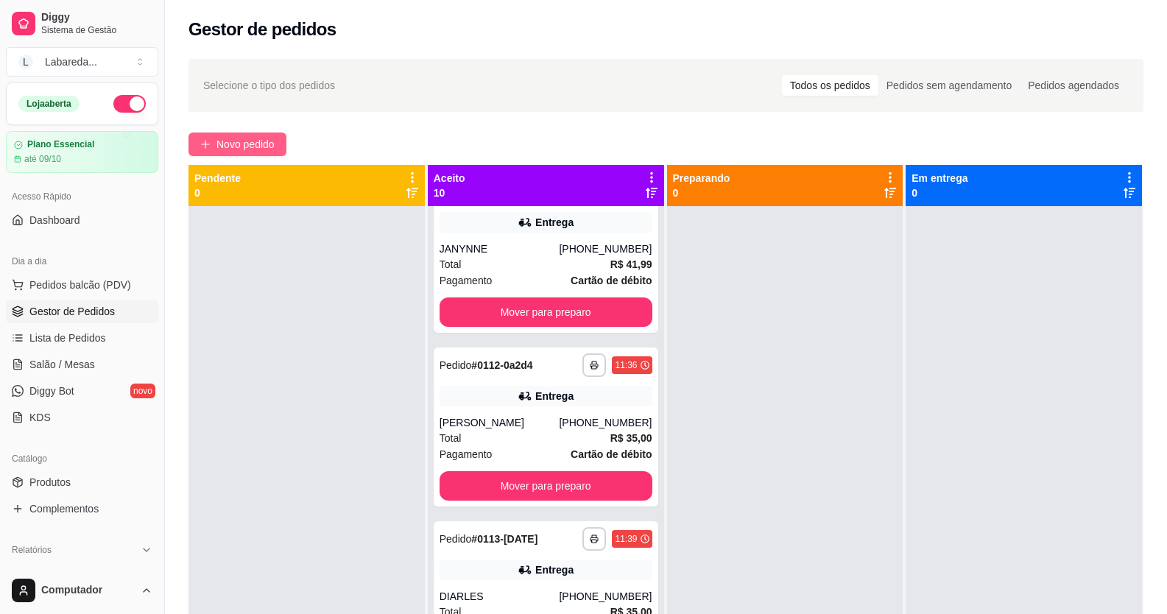
click at [246, 141] on span "Novo pedido" at bounding box center [246, 144] width 58 height 16
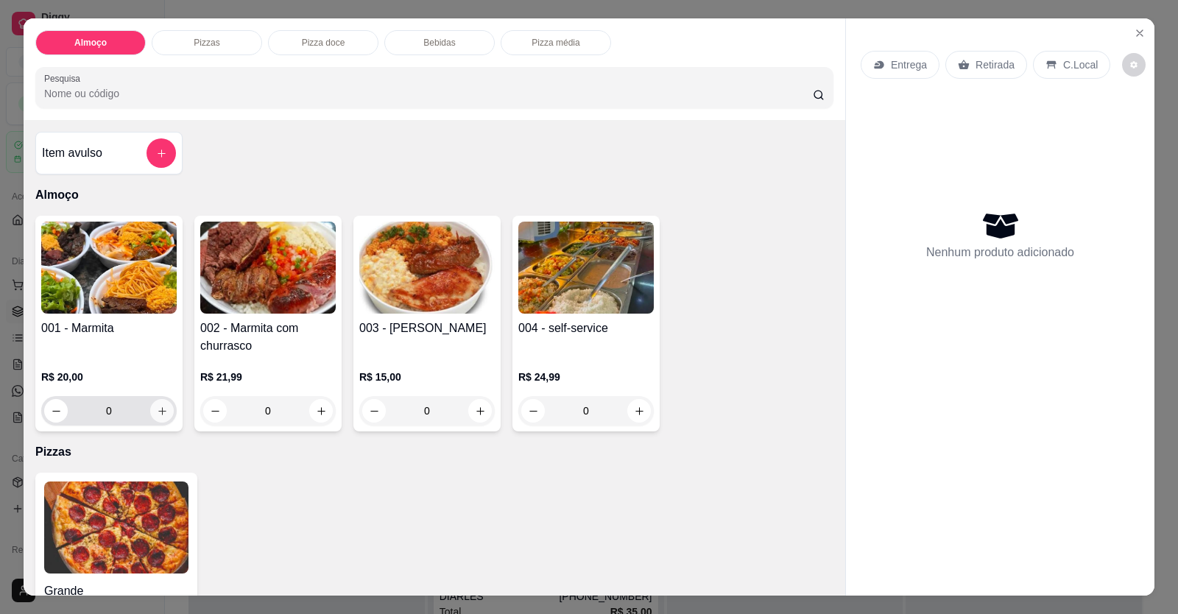
click at [160, 411] on icon "increase-product-quantity" at bounding box center [162, 411] width 8 height 8
type input "1"
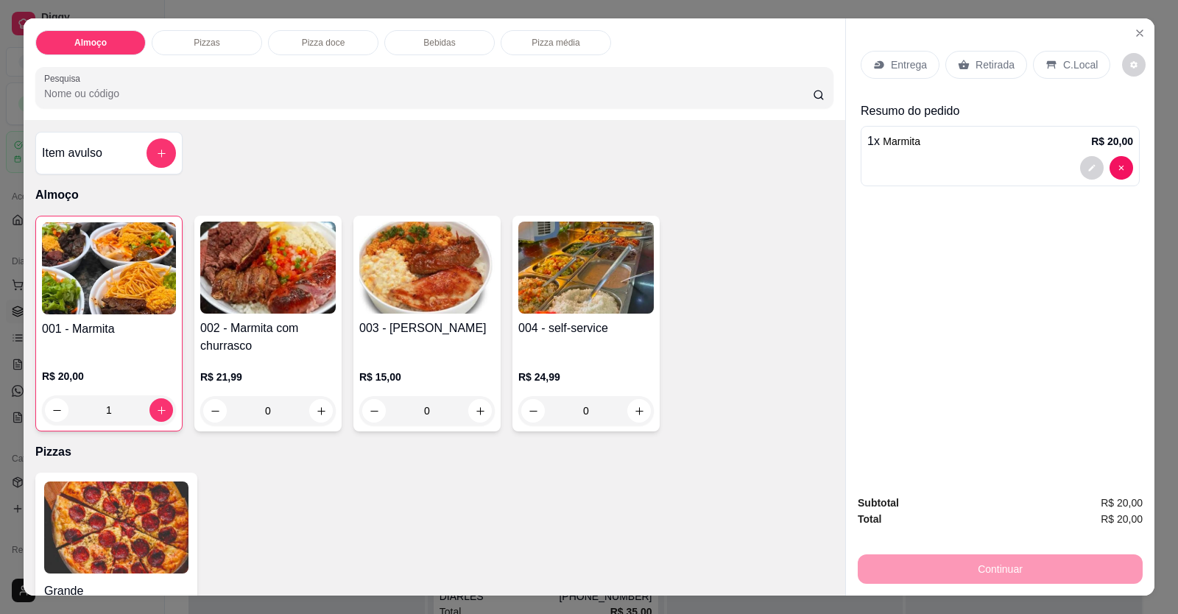
click at [896, 74] on div "Entrega" at bounding box center [900, 65] width 79 height 28
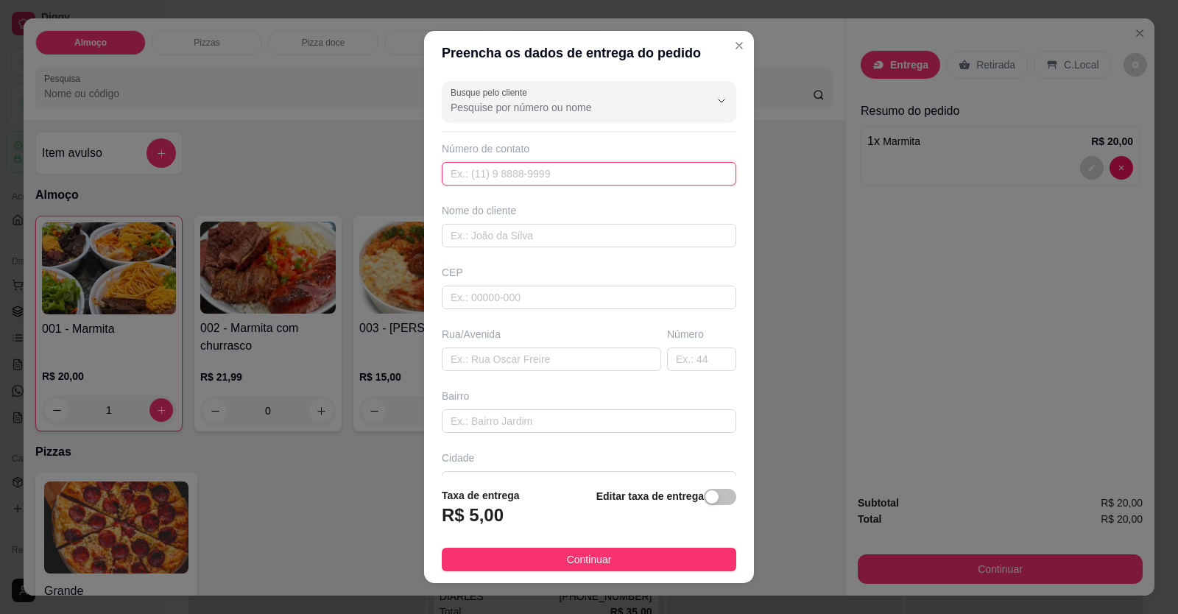
click at [641, 170] on input "text" at bounding box center [589, 174] width 295 height 24
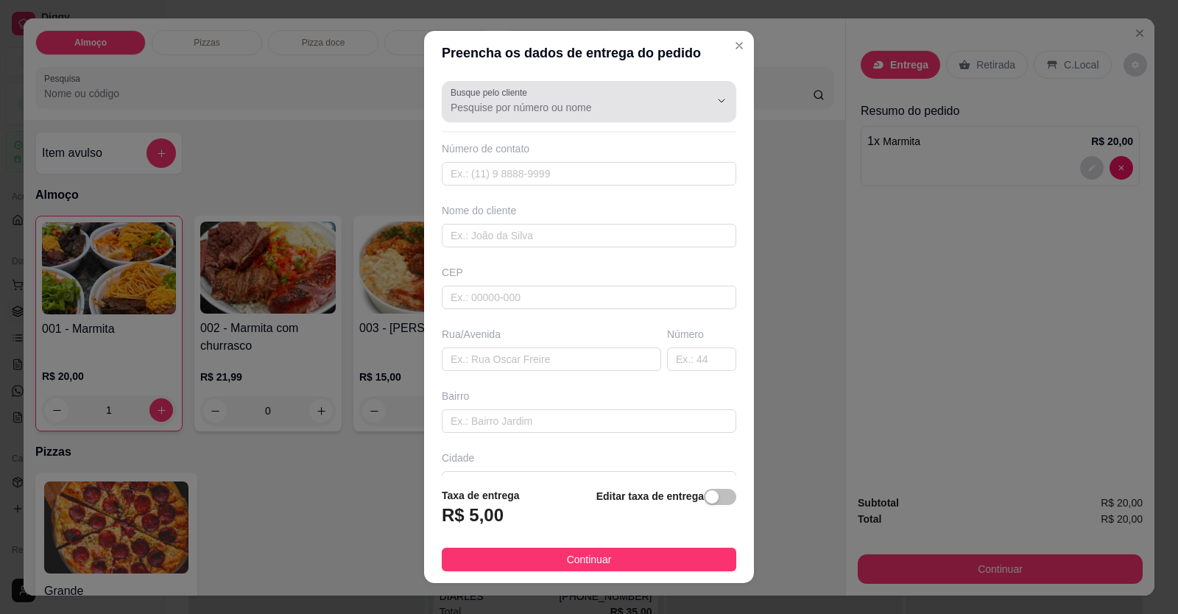
click at [606, 111] on input "Busque pelo cliente" at bounding box center [569, 107] width 236 height 15
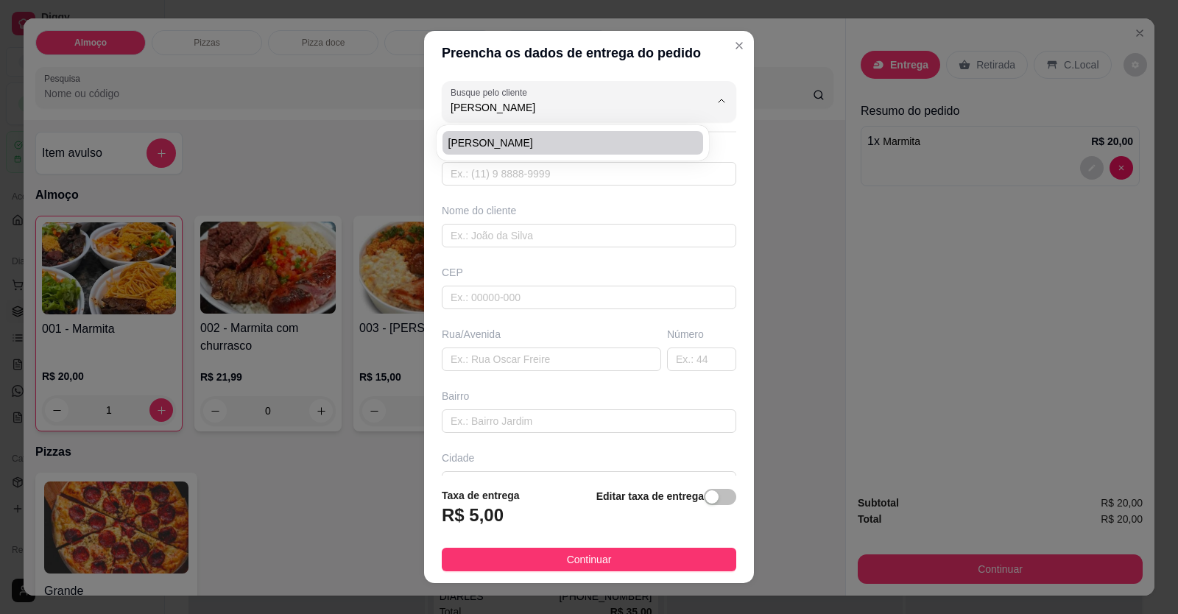
click at [610, 157] on div "[PERSON_NAME]" at bounding box center [573, 142] width 267 height 29
click at [551, 129] on div "[PERSON_NAME]" at bounding box center [573, 142] width 267 height 29
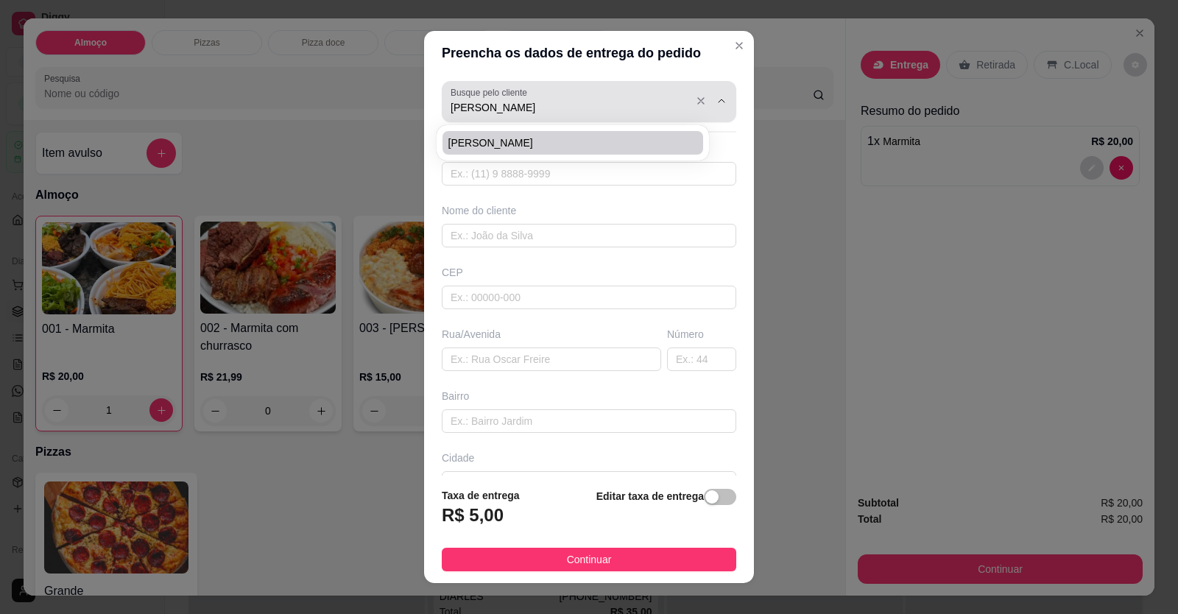
click at [532, 100] on input "[PERSON_NAME]" at bounding box center [569, 107] width 236 height 15
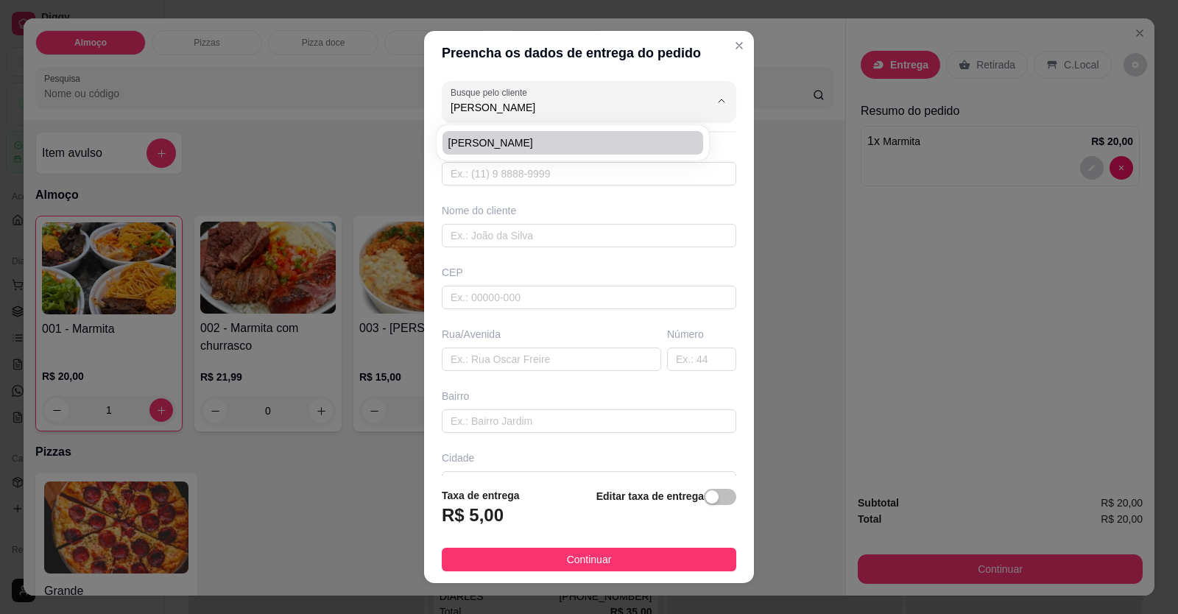
click at [534, 147] on span "[PERSON_NAME]" at bounding box center [566, 143] width 234 height 15
type input "[PERSON_NAME]"
type input "61998137662"
type input "[PERSON_NAME]"
type input "[STREET_ADDRESS]"
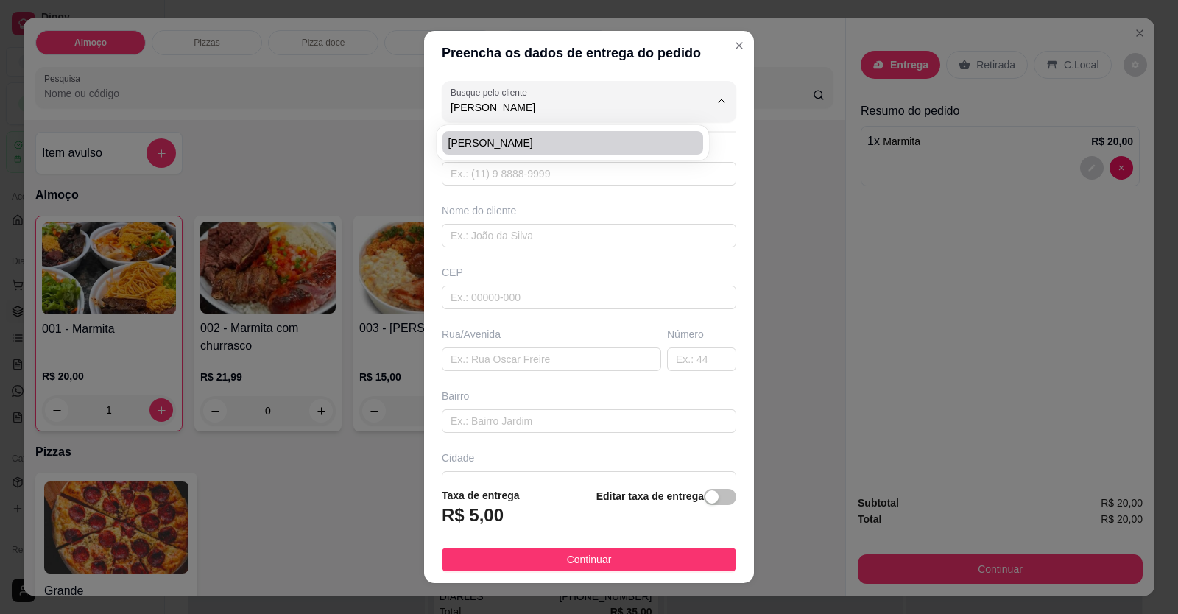
type input "SETOR NORDESTE"
type input "PROXIMO A MOAGEM"
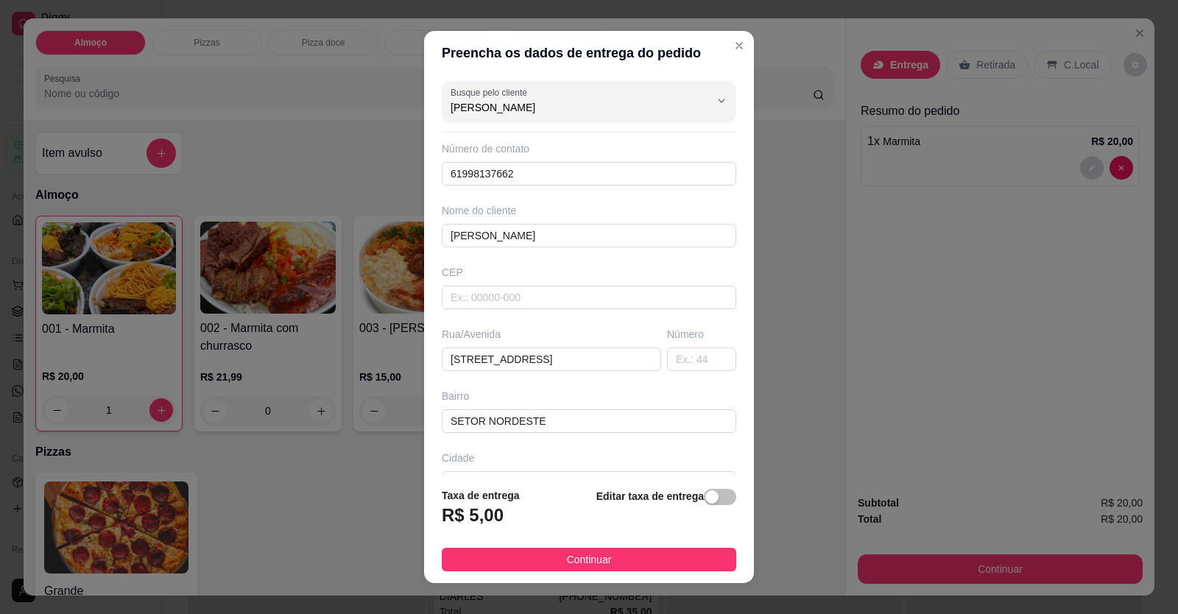
click at [531, 139] on div "Busque pelo cliente [PERSON_NAME] Número de contato 61998137662 Nome do cliente…" at bounding box center [589, 275] width 330 height 401
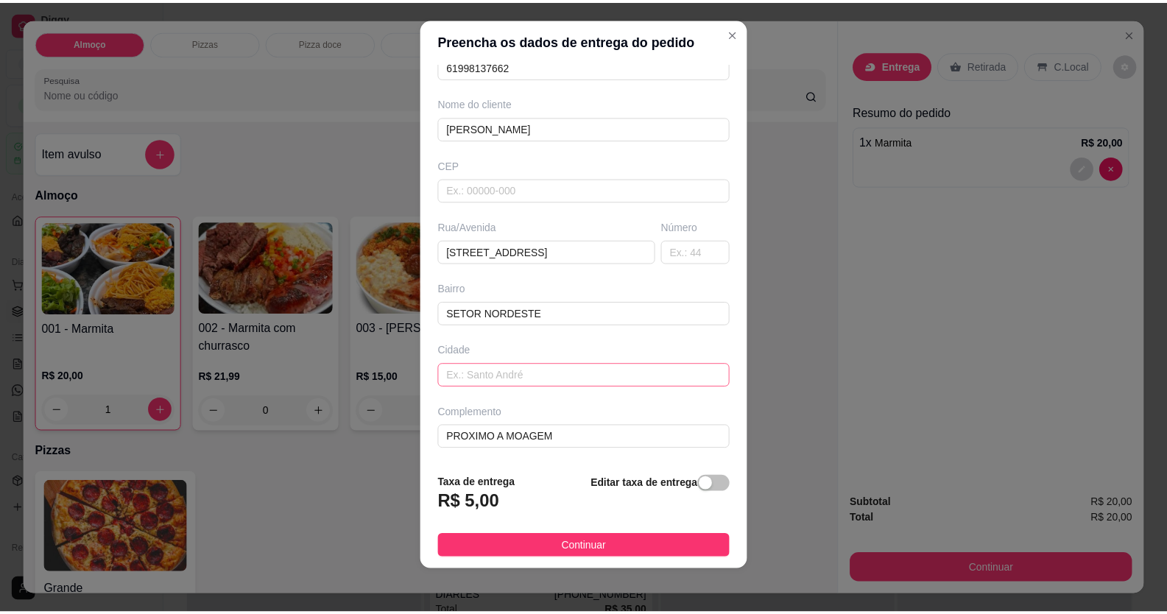
scroll to position [16, 0]
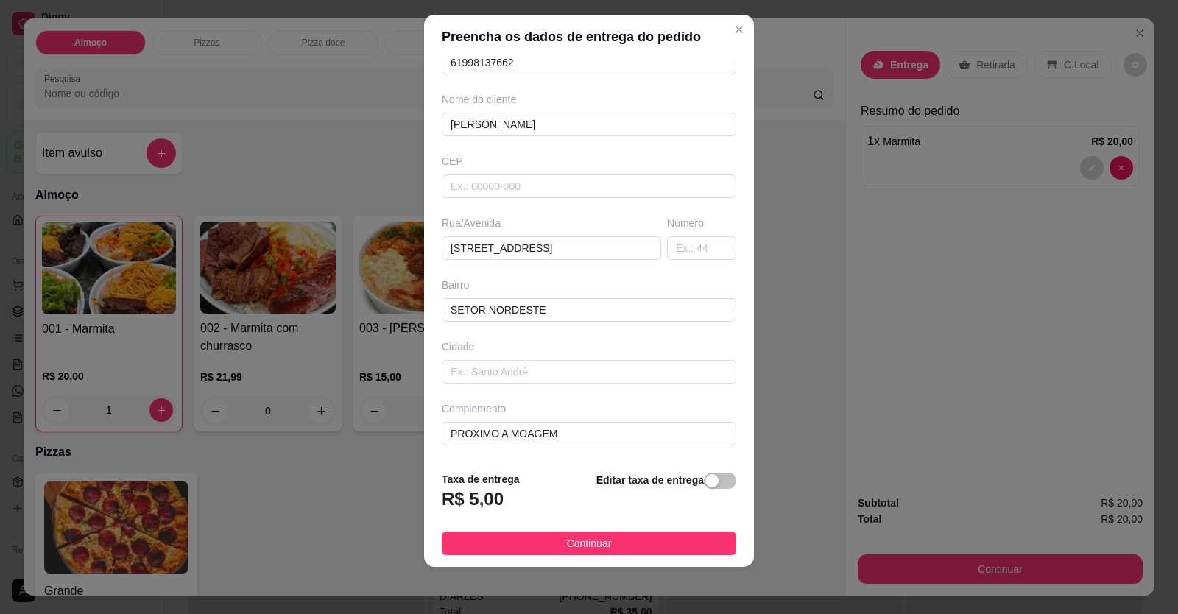
click at [622, 540] on button "Continuar" at bounding box center [589, 544] width 295 height 24
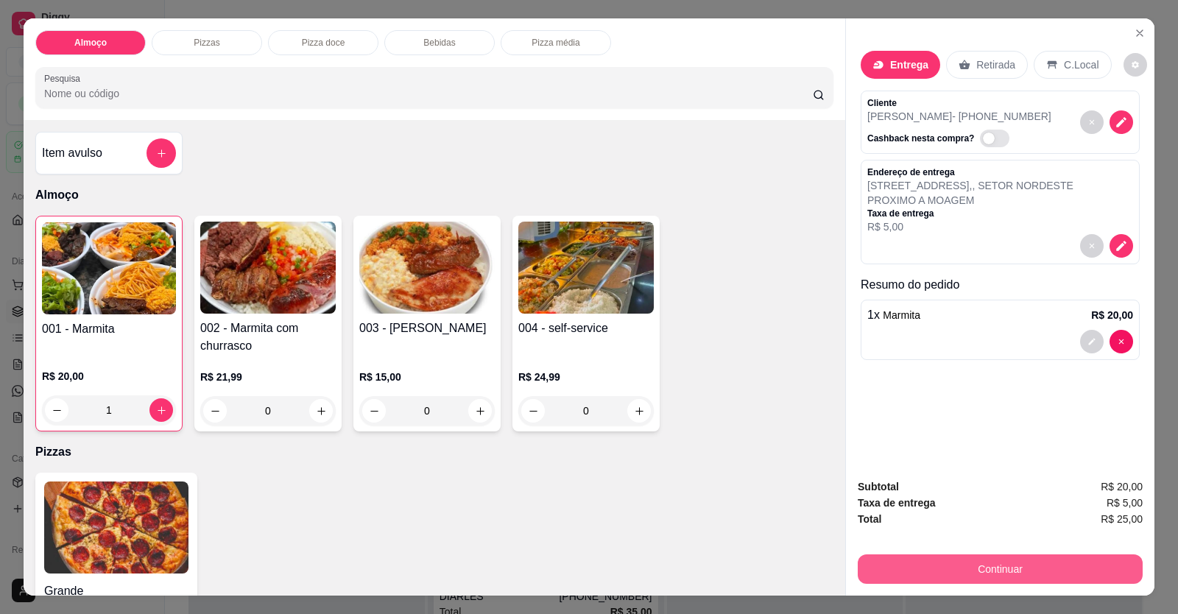
click at [876, 574] on button "Continuar" at bounding box center [1000, 569] width 285 height 29
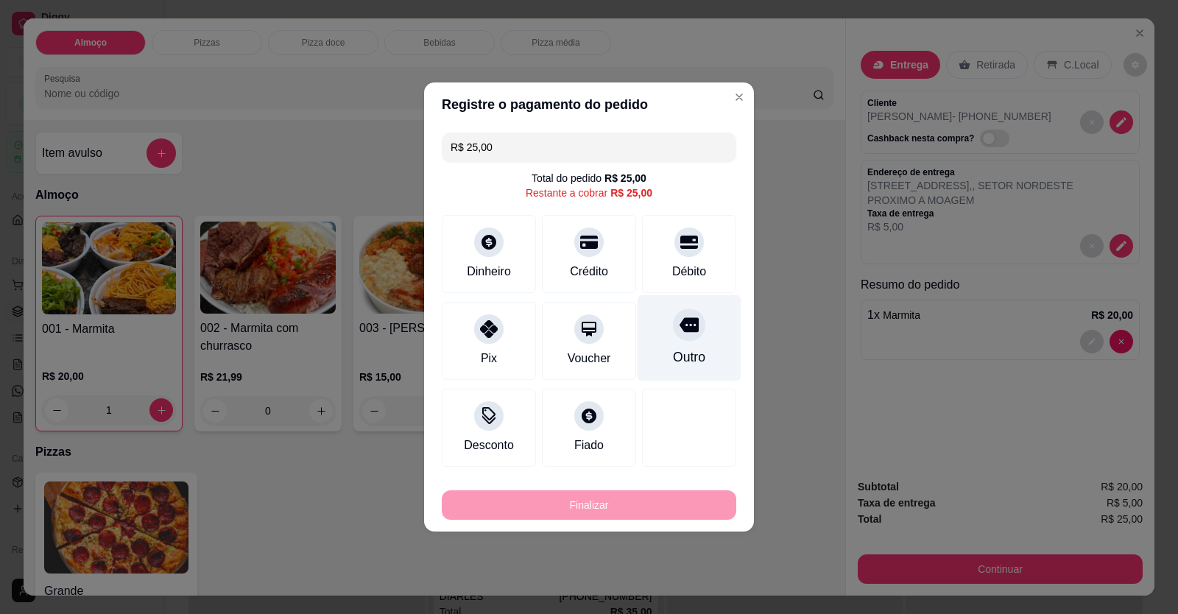
drag, startPoint x: 688, startPoint y: 258, endPoint x: 672, endPoint y: 319, distance: 63.2
click at [686, 258] on div "Débito" at bounding box center [689, 254] width 94 height 78
type input "R$ 0,00"
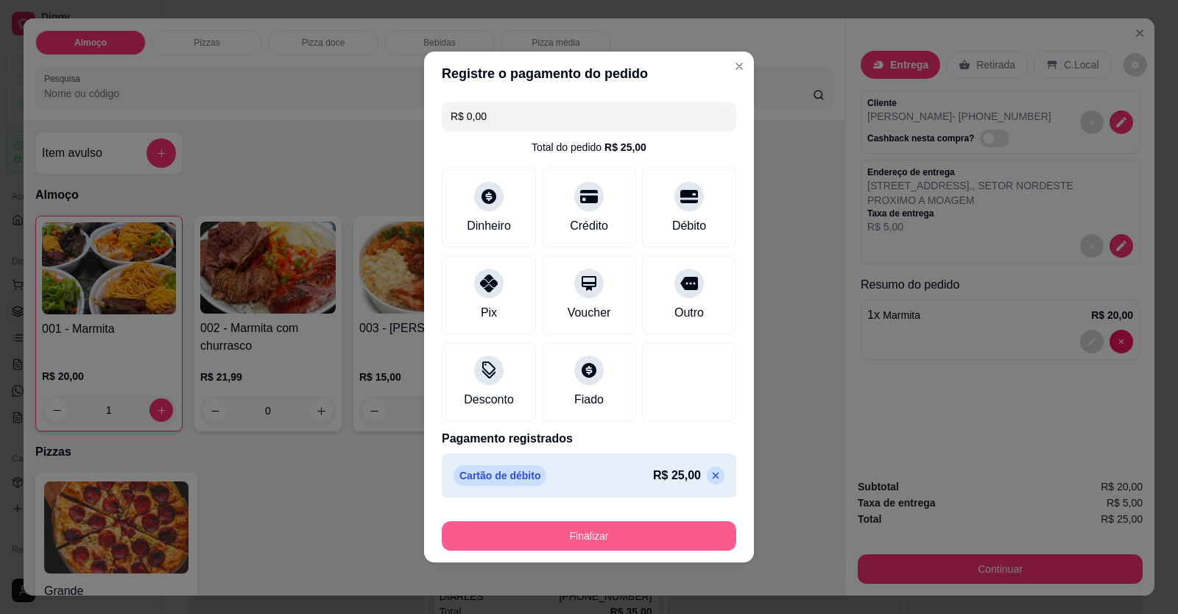
click at [651, 534] on button "Finalizar" at bounding box center [589, 535] width 295 height 29
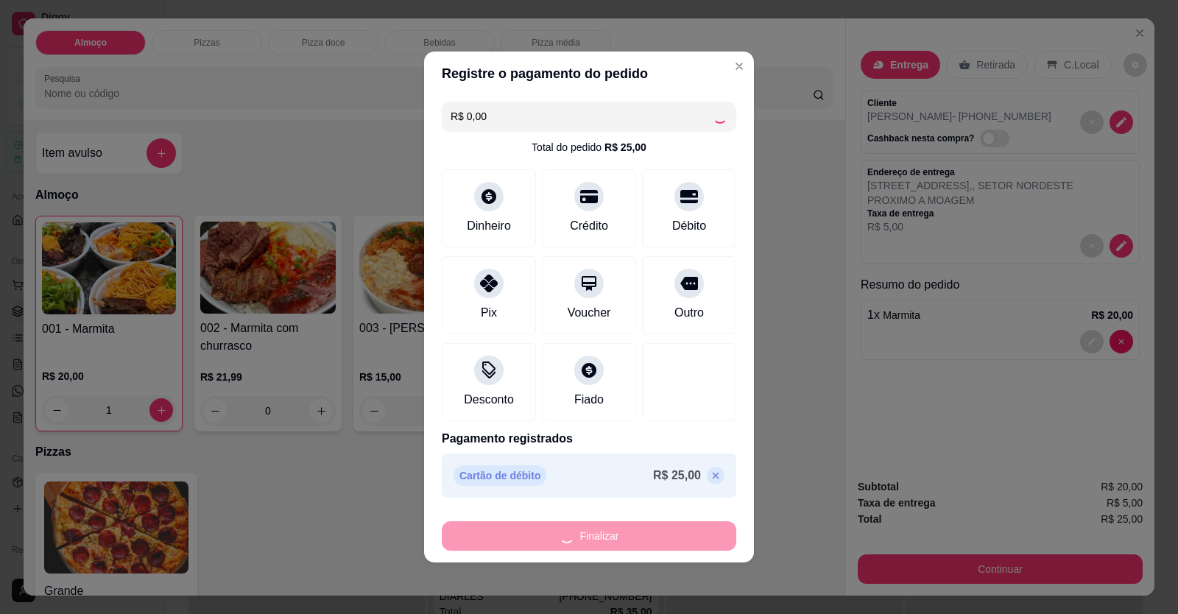
type input "0"
type input "-R$ 25,00"
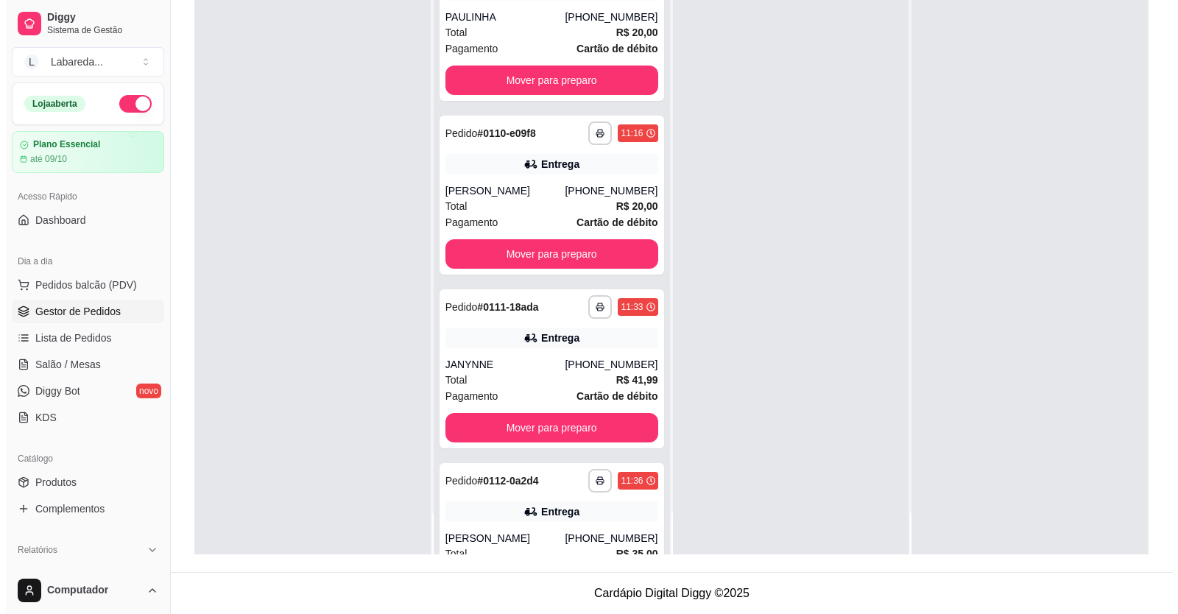
scroll to position [429, 0]
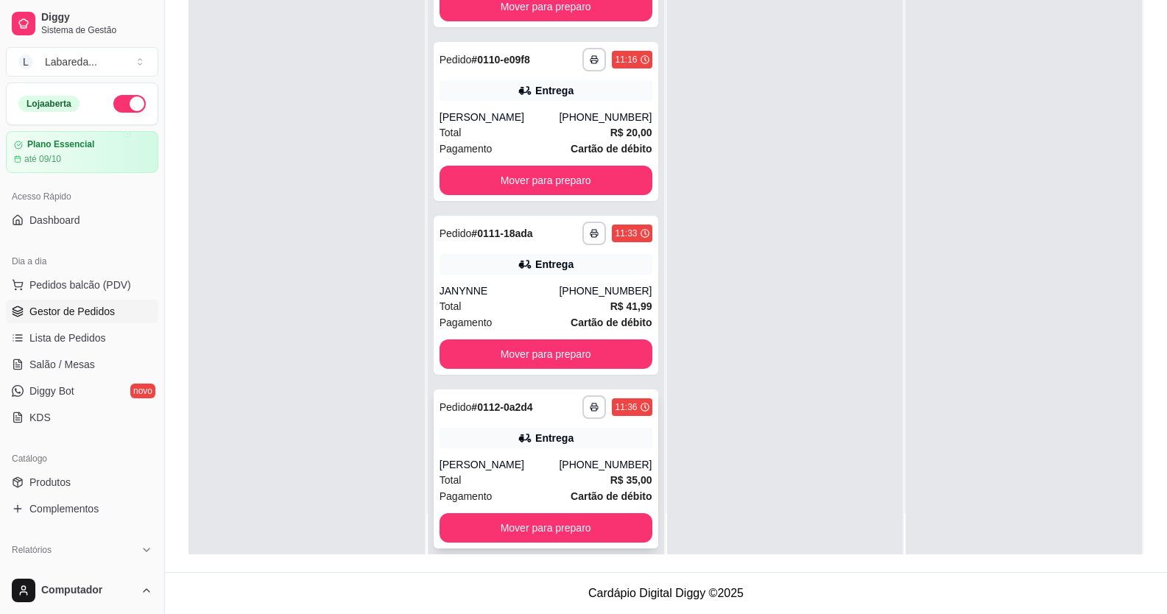
click at [547, 496] on div "Pagamento Cartão de débito" at bounding box center [546, 496] width 213 height 16
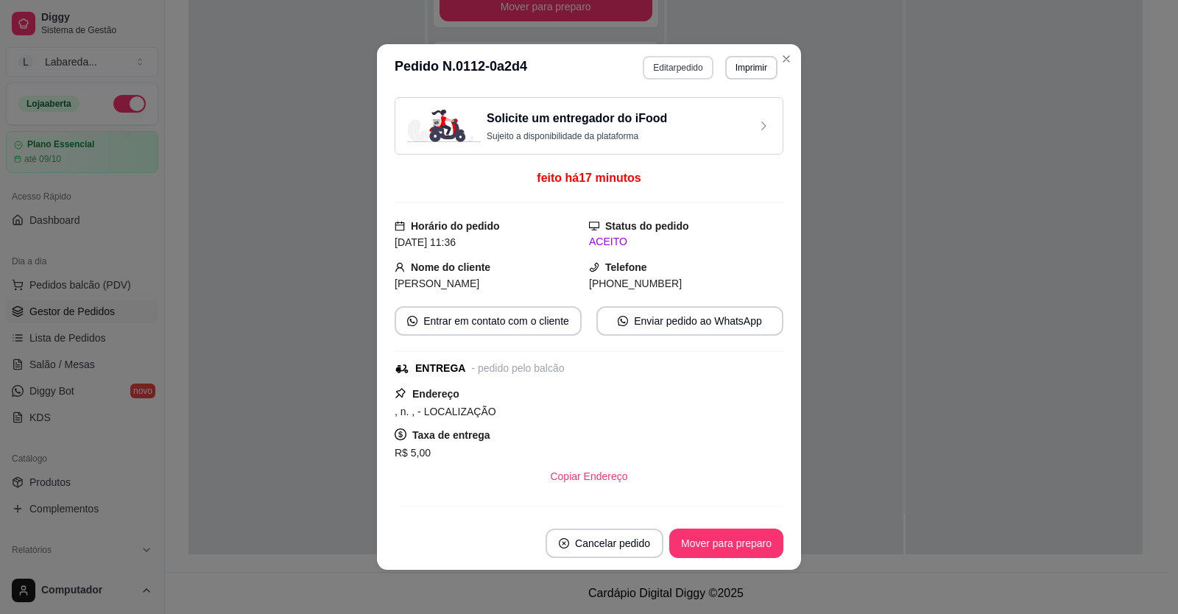
click at [669, 63] on button "Editar pedido" at bounding box center [678, 68] width 70 height 24
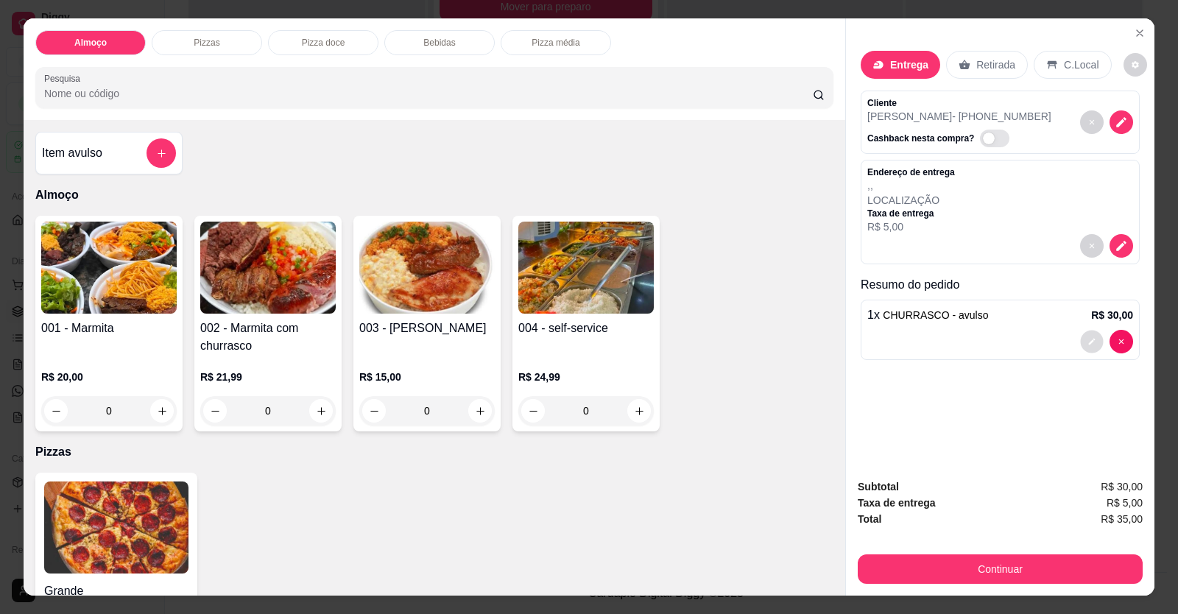
click at [1091, 332] on button "decrease-product-quantity" at bounding box center [1091, 342] width 23 height 23
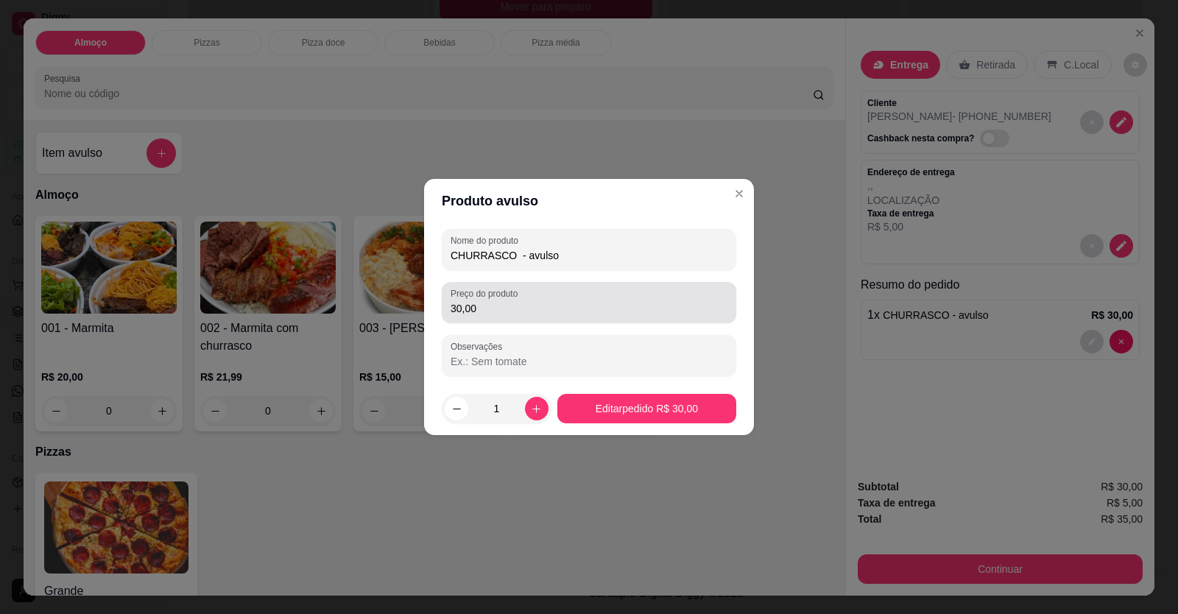
click at [527, 318] on div "Preço do produto 30,00" at bounding box center [589, 302] width 295 height 41
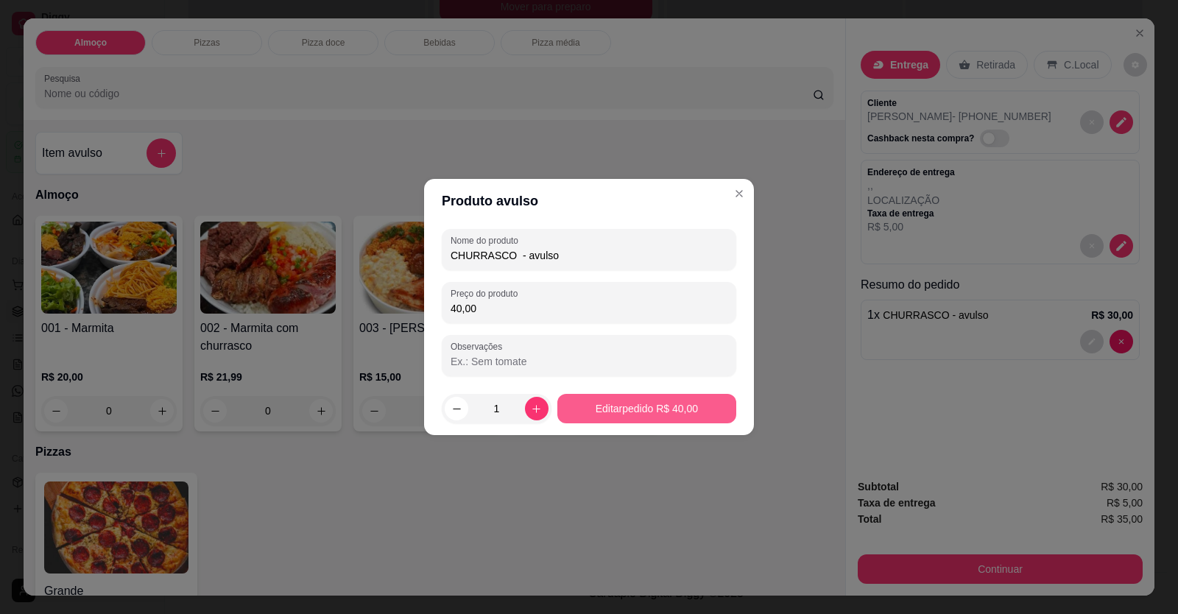
type input "40,00"
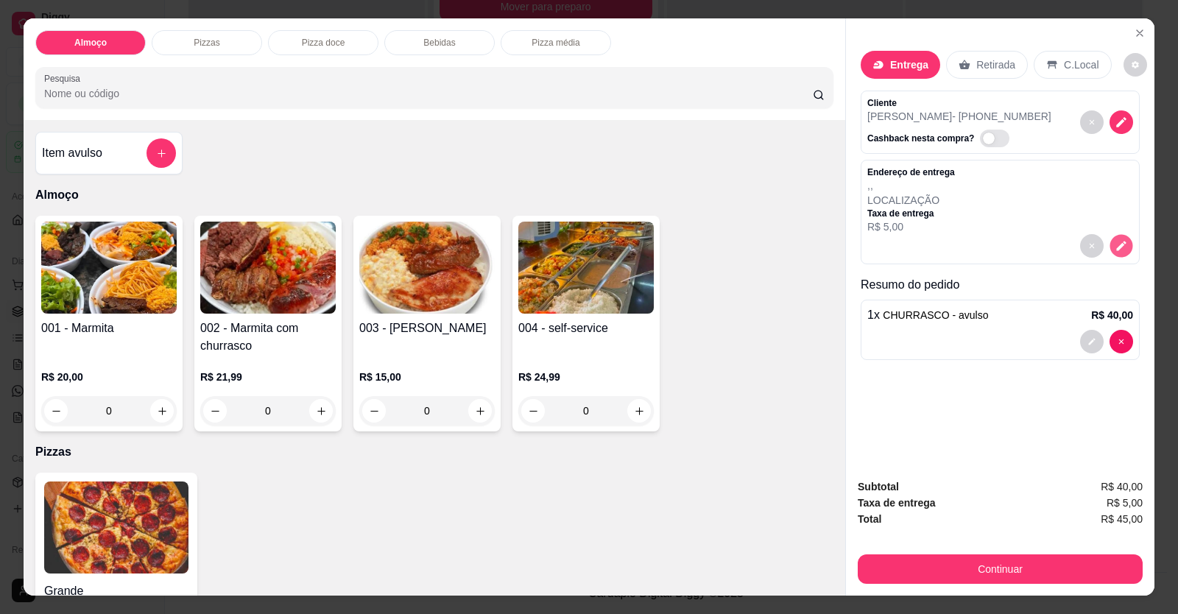
click at [1115, 247] on icon "decrease-product-quantity" at bounding box center [1121, 245] width 13 height 13
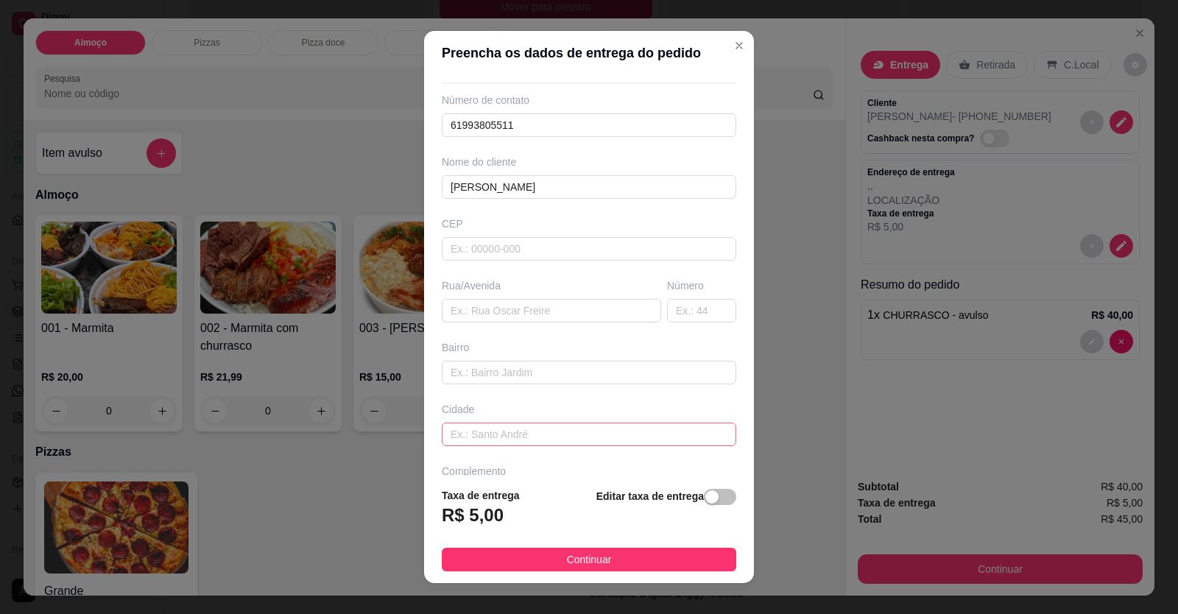
scroll to position [95, 0]
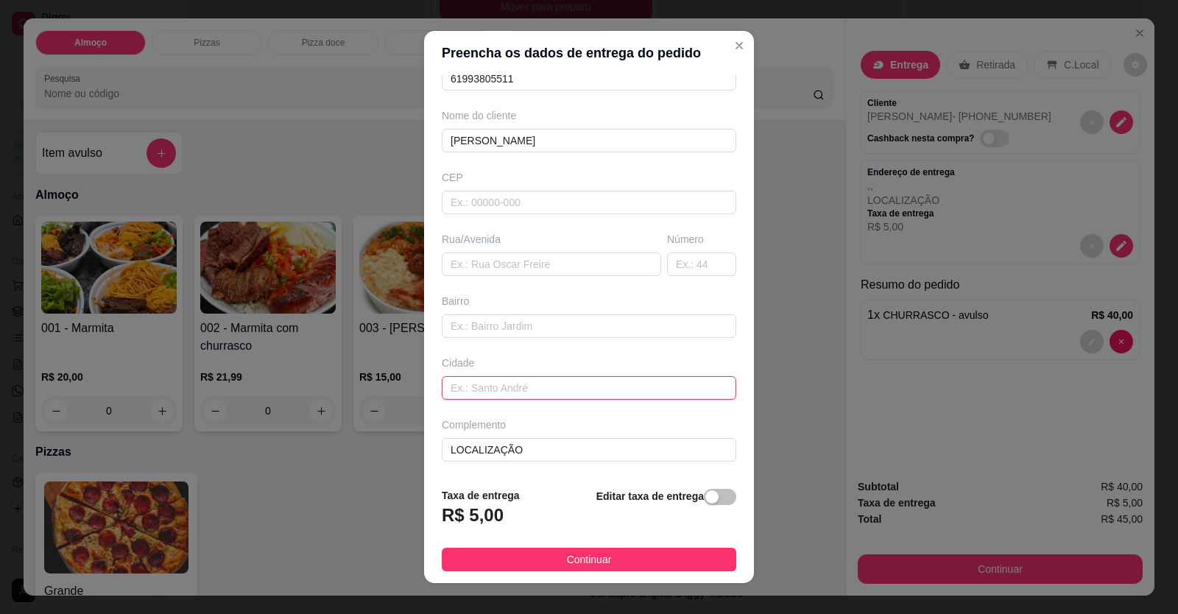
click at [509, 397] on input "text" at bounding box center [589, 388] width 295 height 24
paste input "Av. Cristalina Número 176 Setor sul Akso prime residence [PERSON_NAME] q estão …"
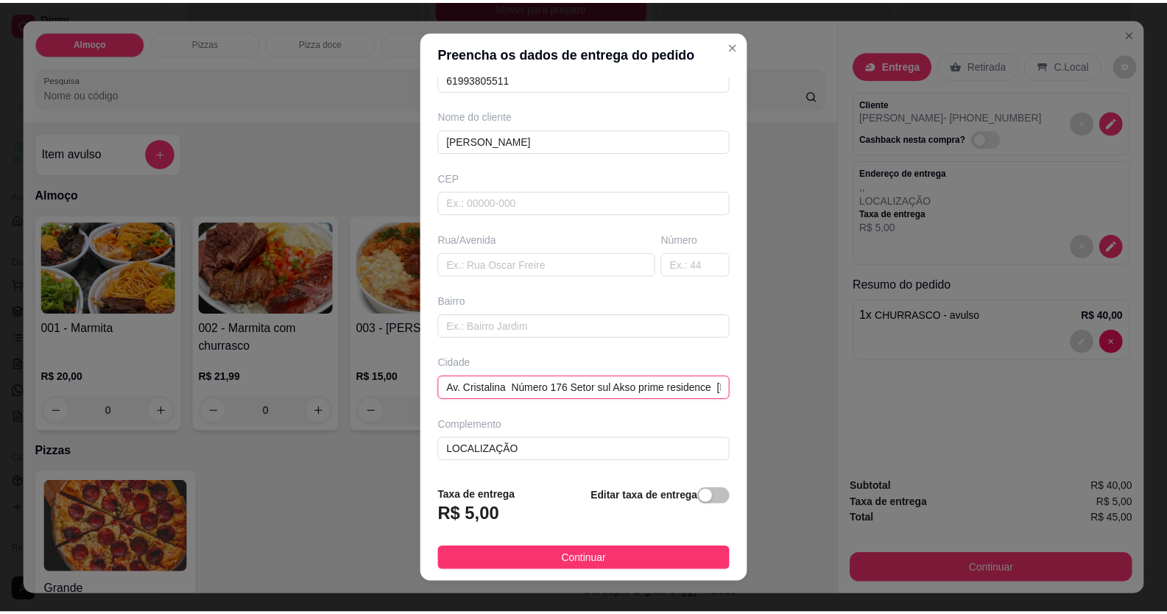
scroll to position [0, 168]
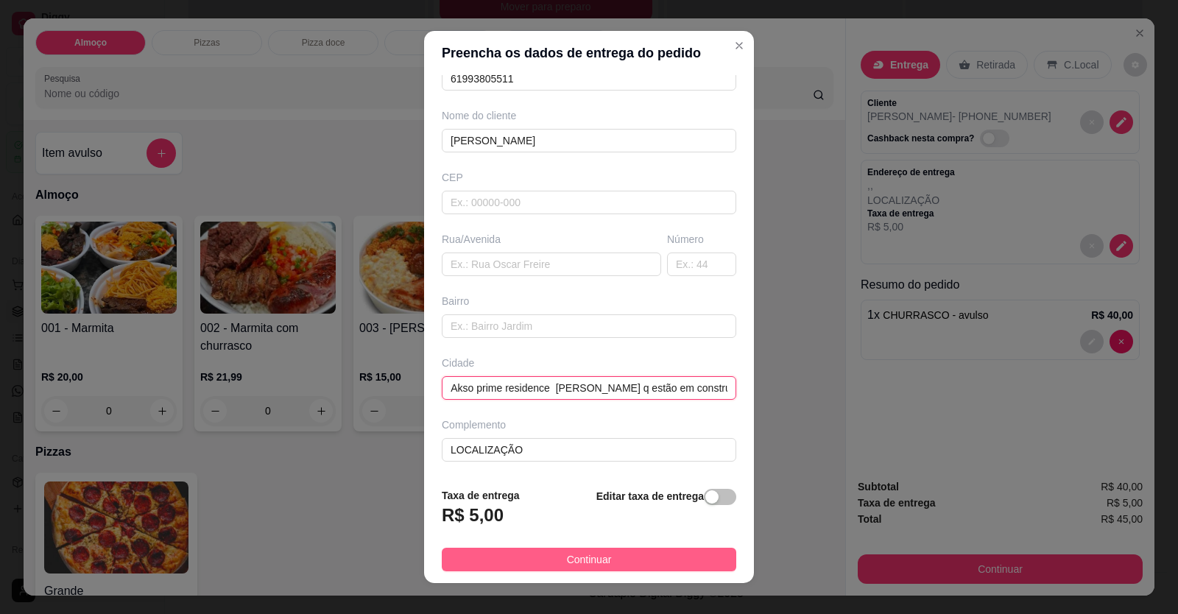
type input "Av. Cristalina Número 176 Setor sul Akso prime residence [PERSON_NAME] q estão …"
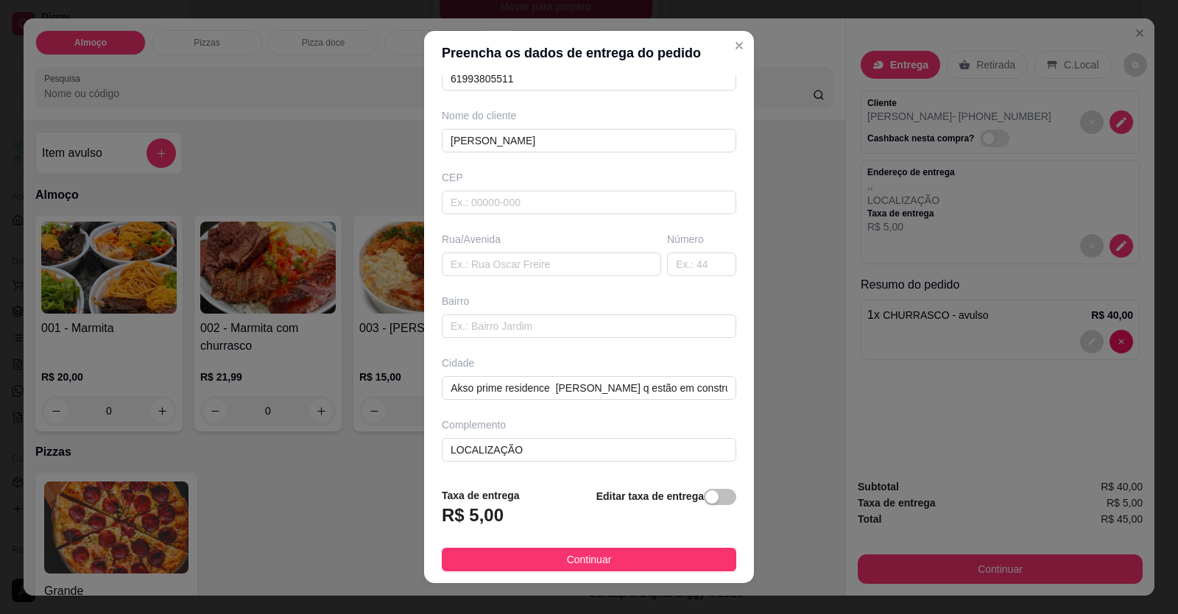
drag, startPoint x: 577, startPoint y: 553, endPoint x: 598, endPoint y: 556, distance: 21.6
click at [580, 553] on span "Continuar" at bounding box center [589, 560] width 45 height 16
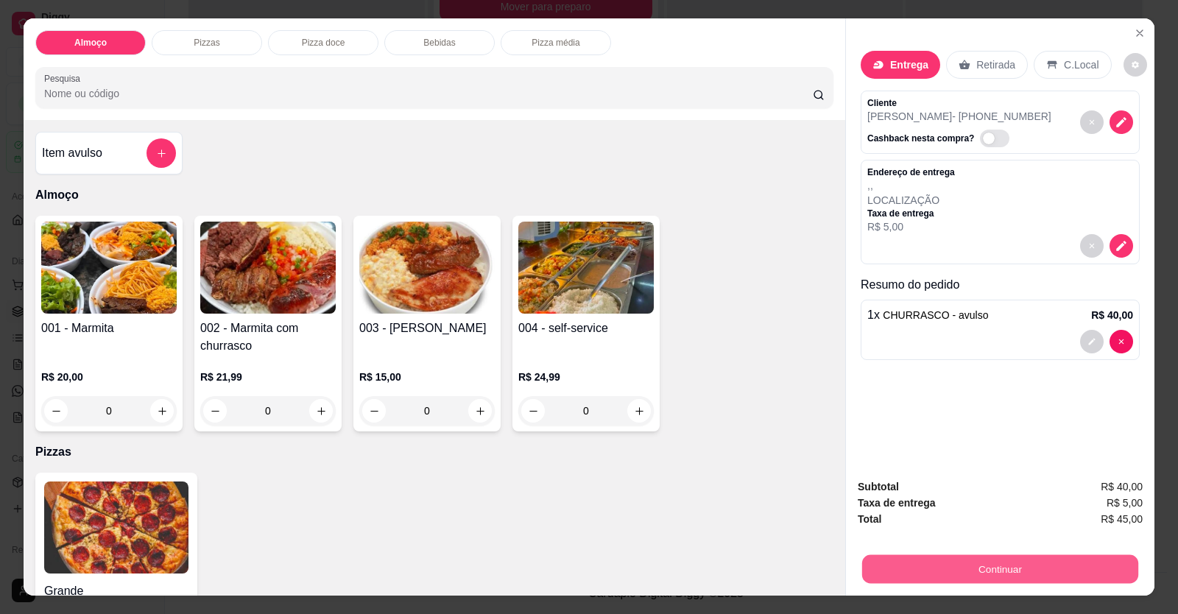
click at [915, 563] on button "Continuar" at bounding box center [1000, 569] width 276 height 29
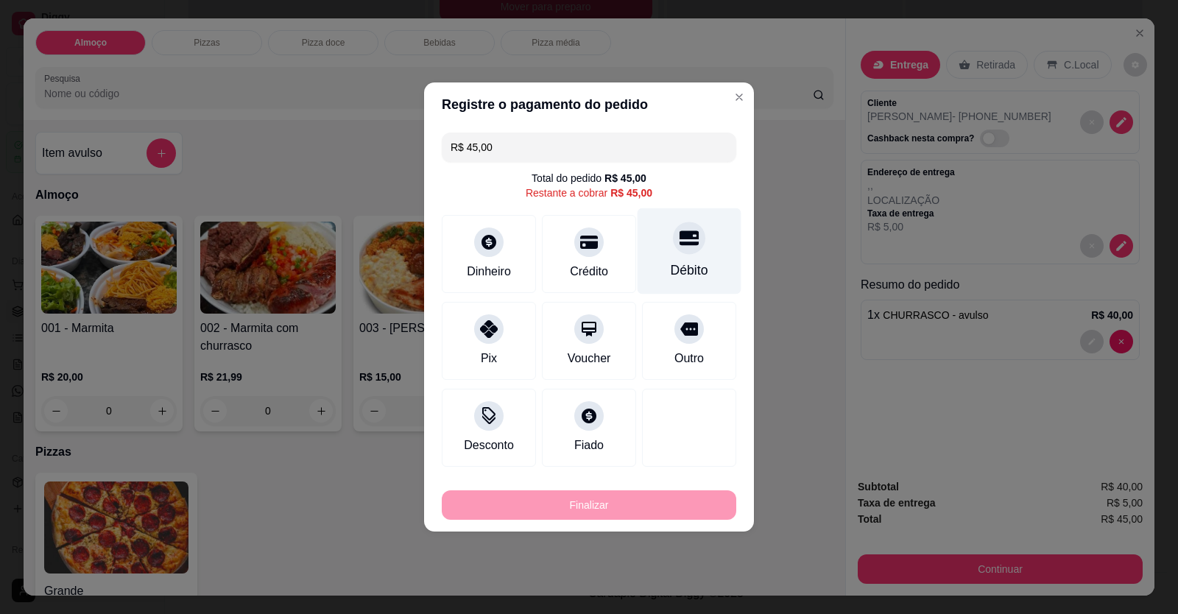
click at [683, 253] on div at bounding box center [689, 238] width 32 height 32
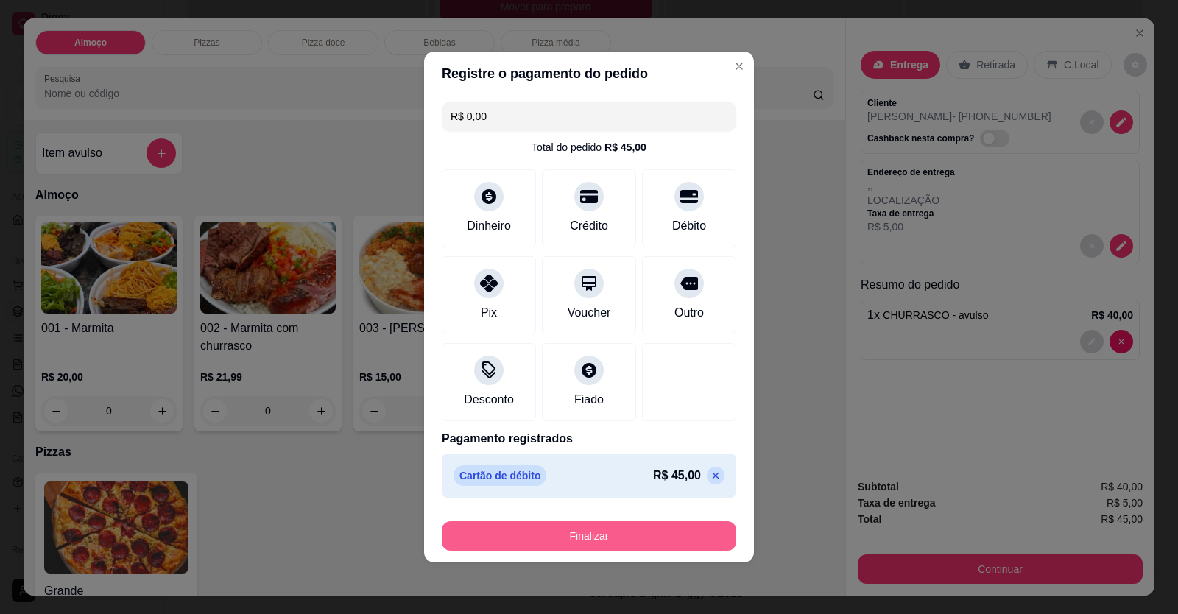
click at [659, 531] on button "Finalizar" at bounding box center [589, 535] width 295 height 29
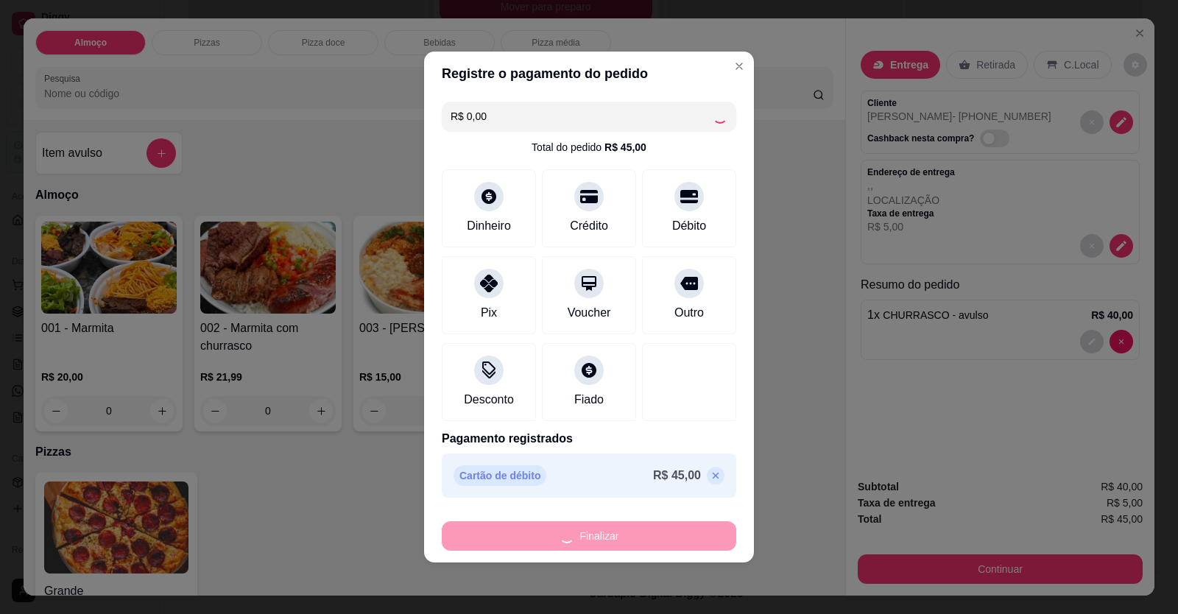
type input "-R$ 45,00"
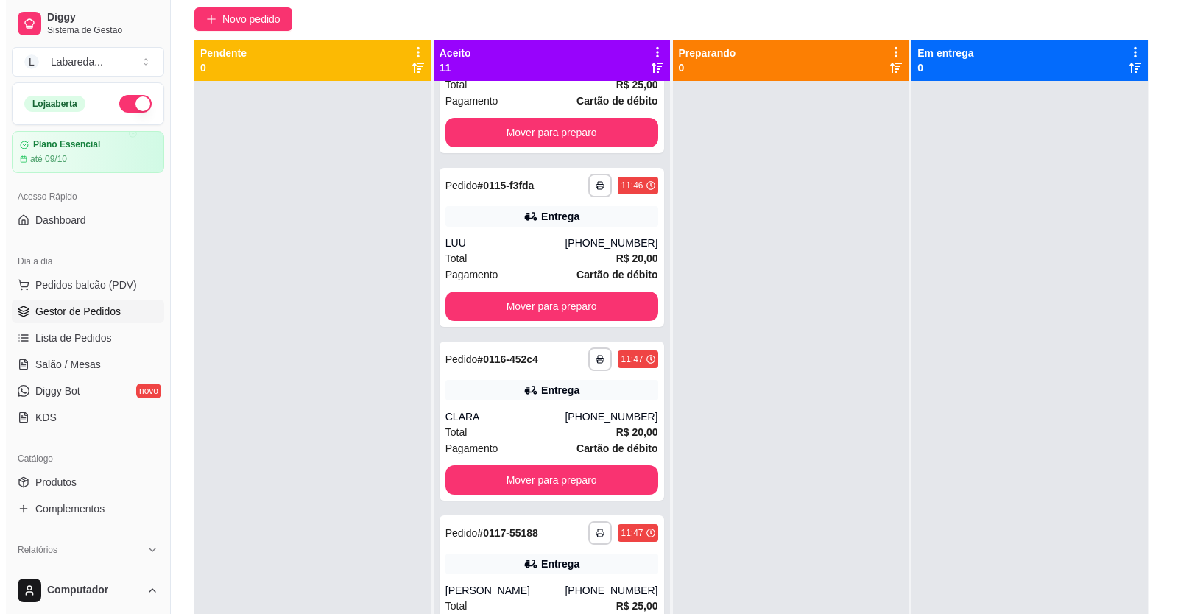
scroll to position [0, 0]
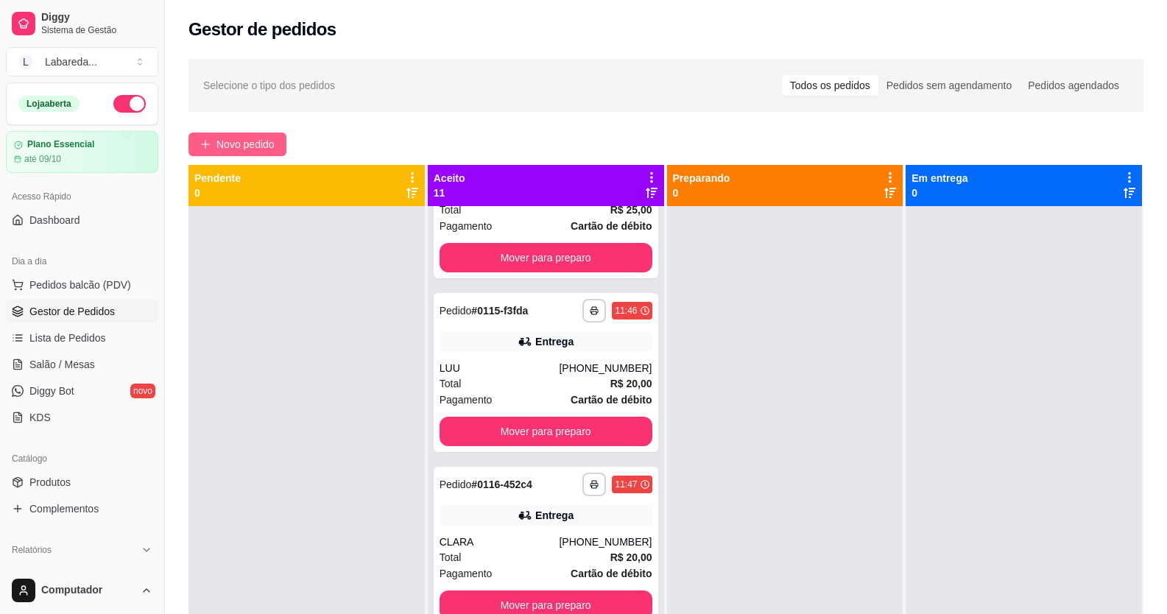
click at [278, 137] on button "Novo pedido" at bounding box center [238, 145] width 98 height 24
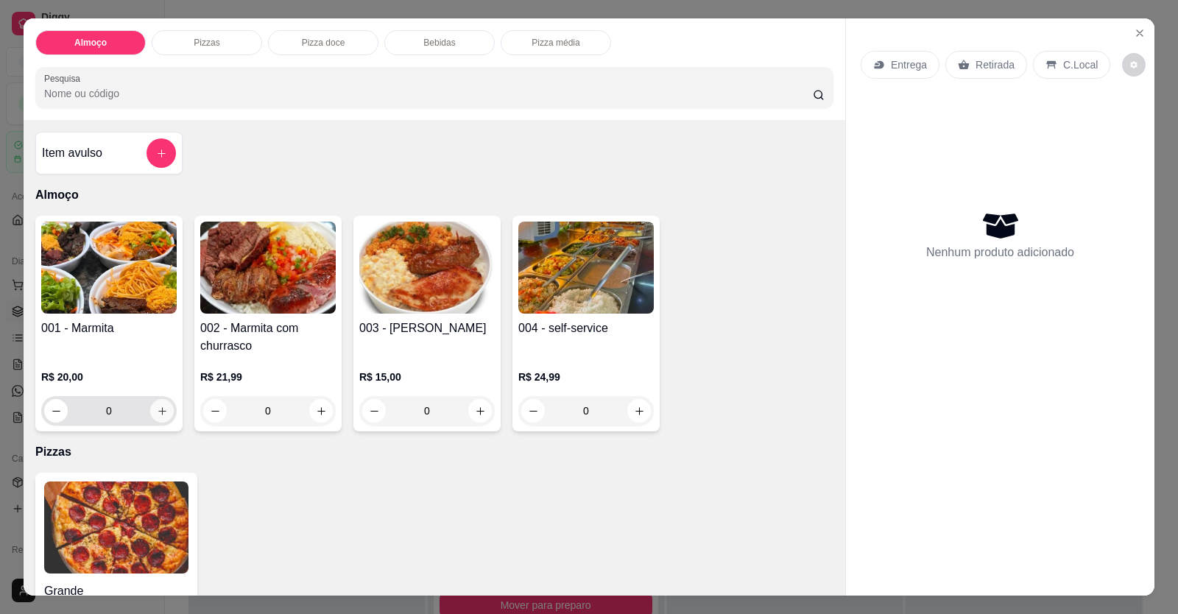
click at [164, 411] on button "increase-product-quantity" at bounding box center [162, 411] width 24 height 24
type input "1"
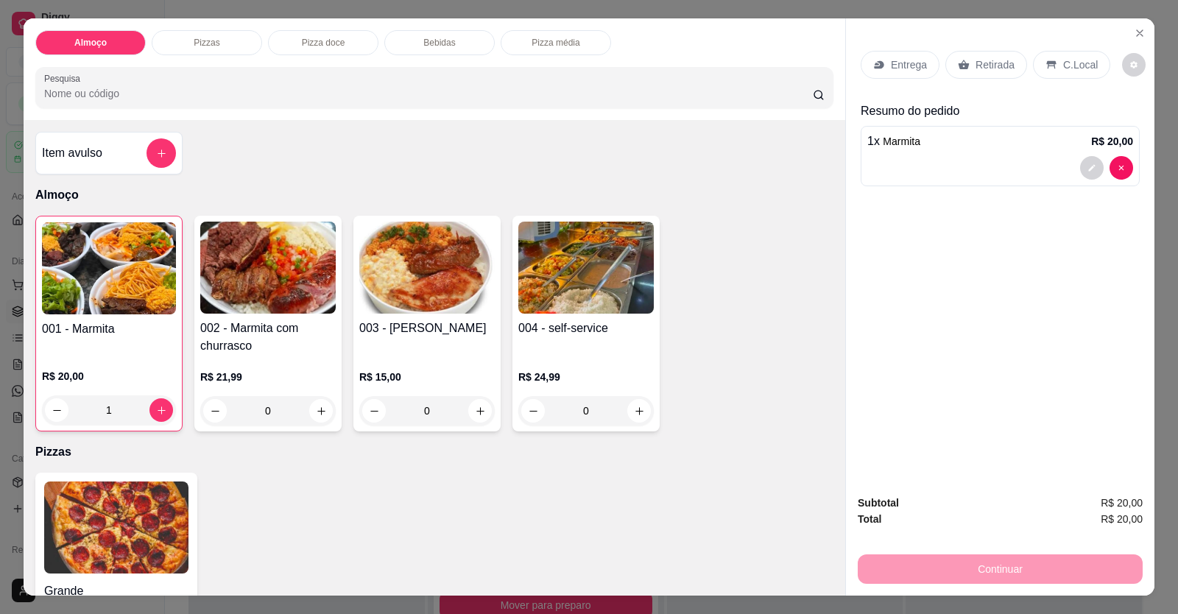
click at [910, 138] on span "Marmita" at bounding box center [902, 142] width 38 height 12
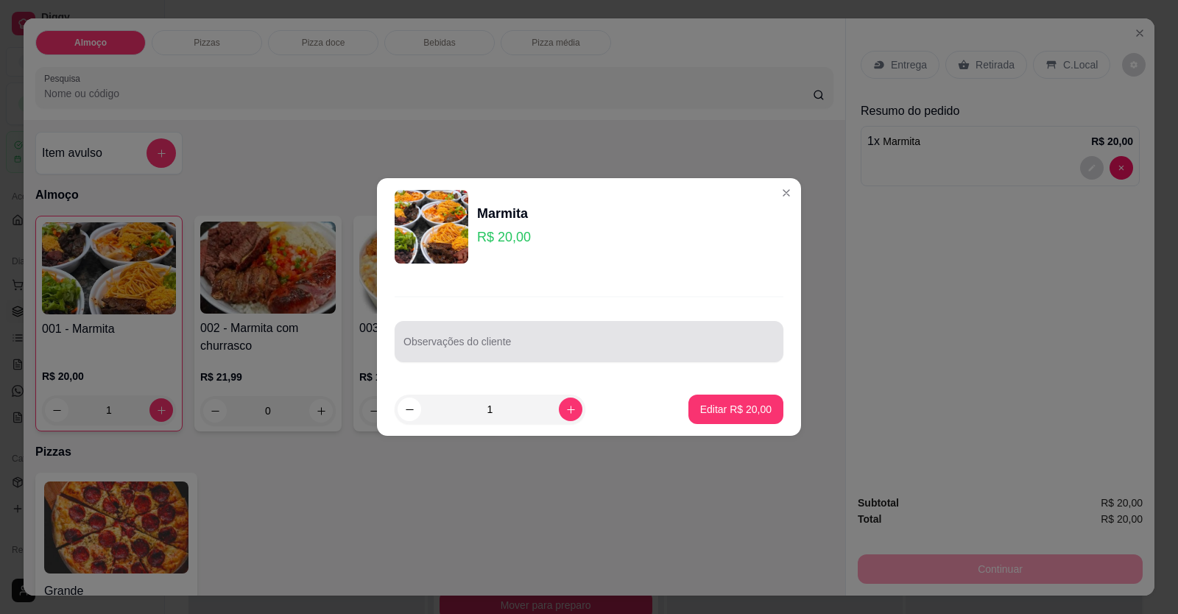
click at [635, 339] on div at bounding box center [589, 341] width 371 height 29
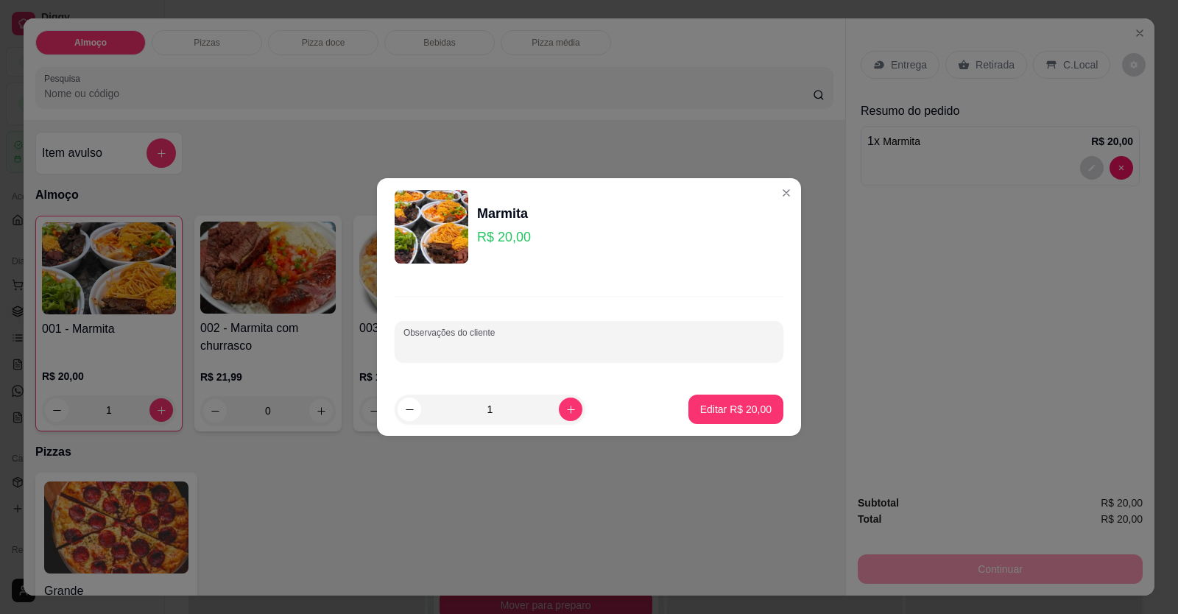
paste input "Quero Galinhada Feijão tropeiro Macarrão Churrasco E batata frita"
type input "Quero Galinhada Feijão tropeiro Macarrão Churrasco E batata frita"
click at [720, 411] on p "Editar R$ 20,00" at bounding box center [735, 409] width 71 height 15
type input "0"
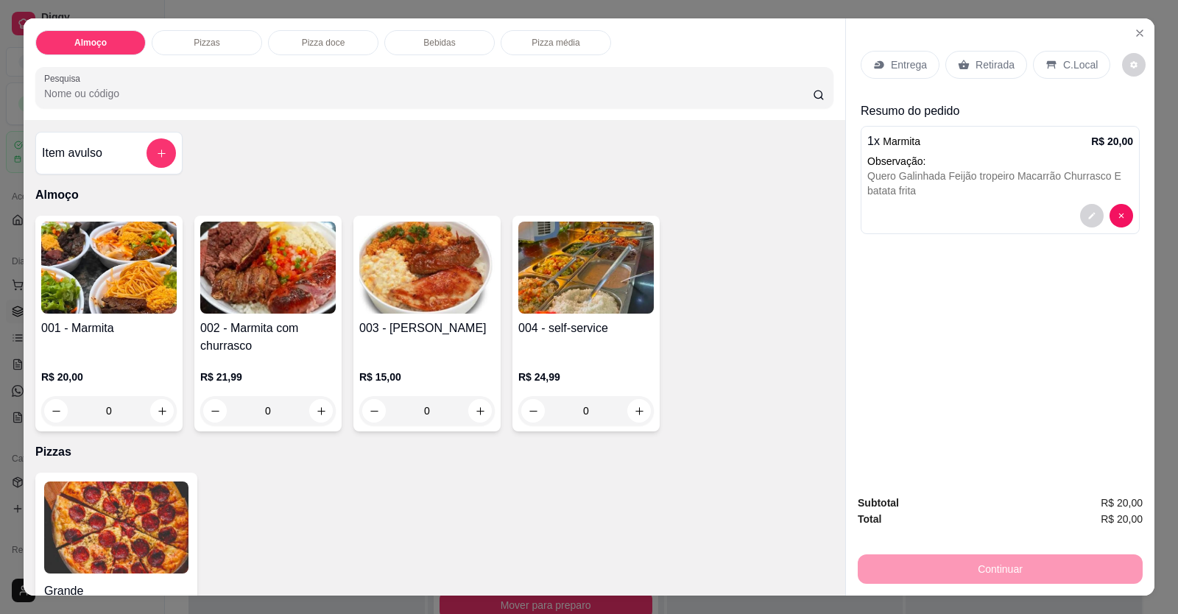
click at [891, 64] on p "Entrega" at bounding box center [909, 64] width 36 height 15
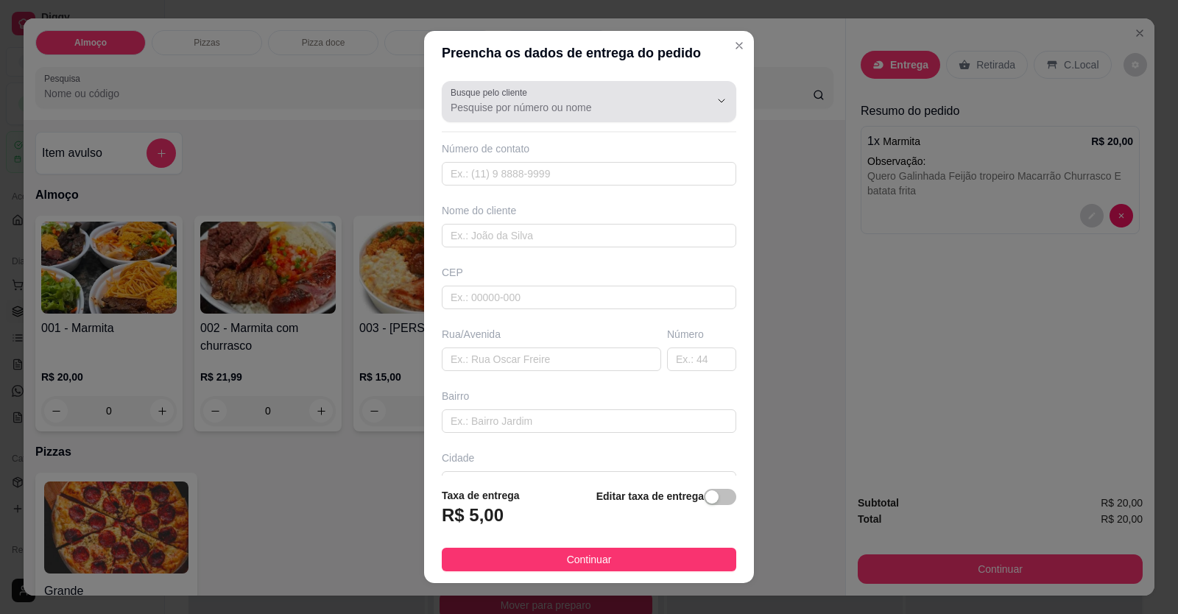
click at [555, 111] on input "Busque pelo cliente" at bounding box center [569, 107] width 236 height 15
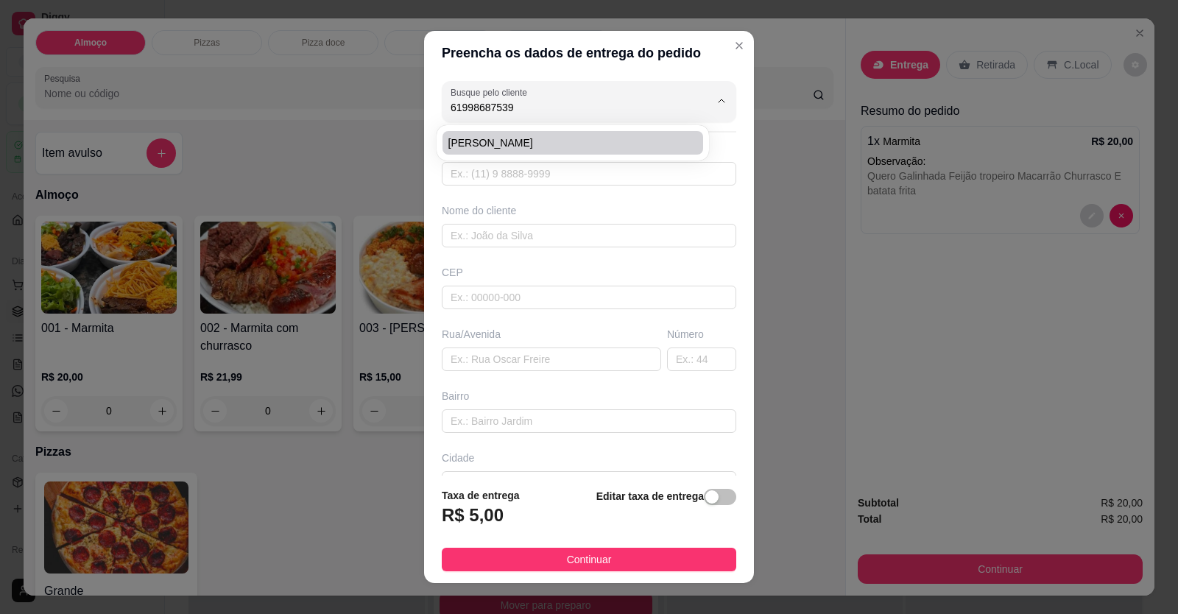
click at [547, 137] on span "[PERSON_NAME]" at bounding box center [566, 143] width 234 height 15
type input "[PERSON_NAME]"
type input "61998687539"
type input "[PERSON_NAME]"
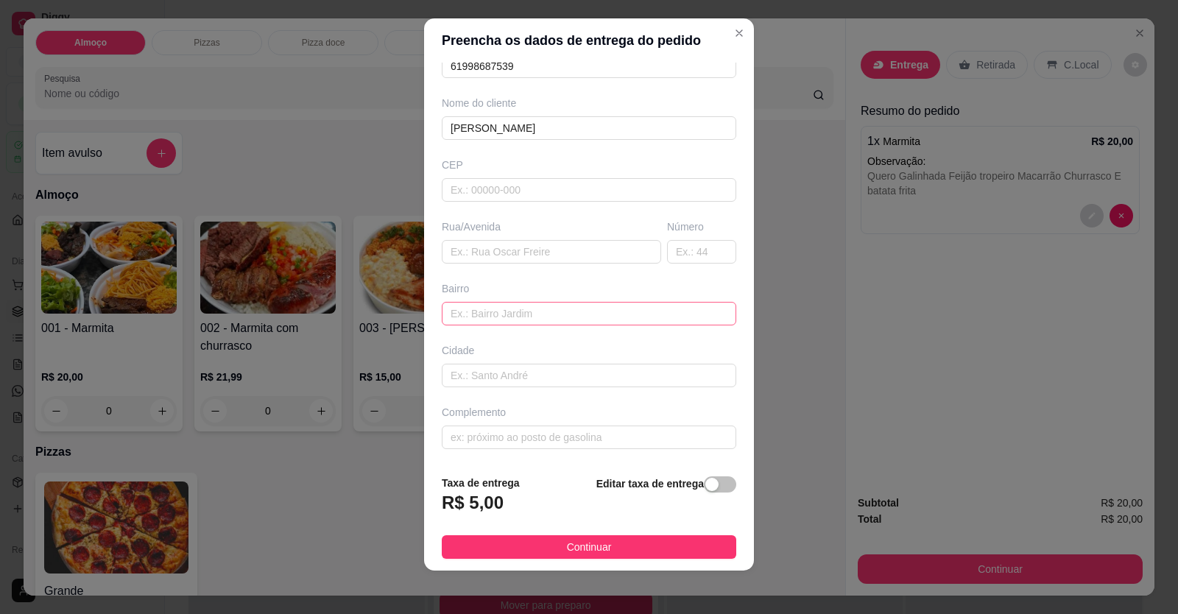
scroll to position [16, 0]
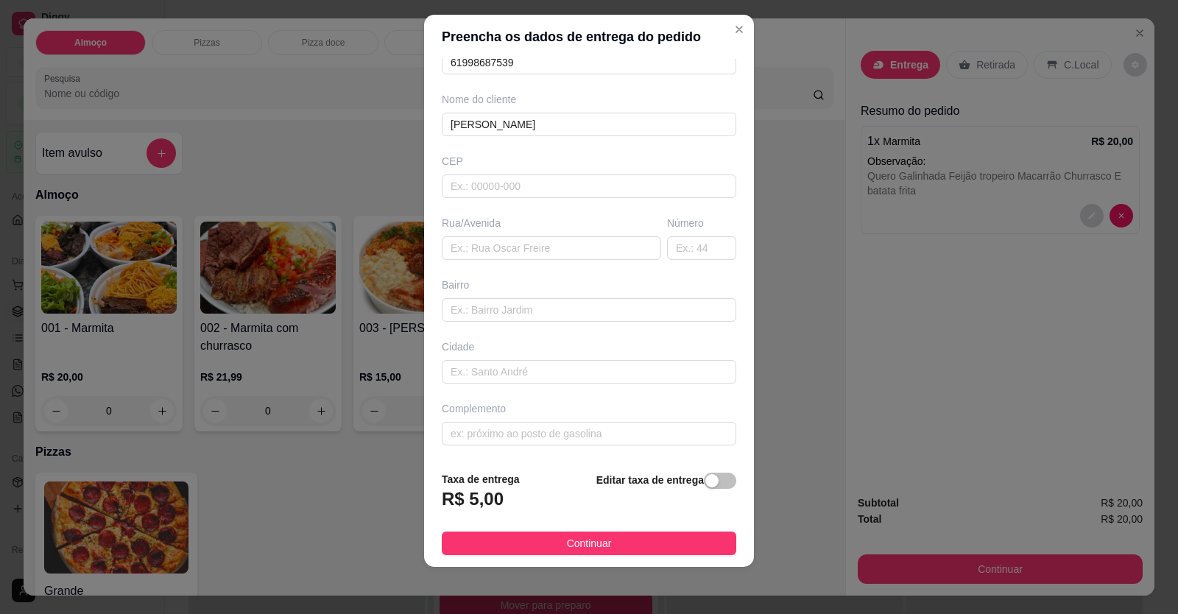
type input "[PERSON_NAME]"
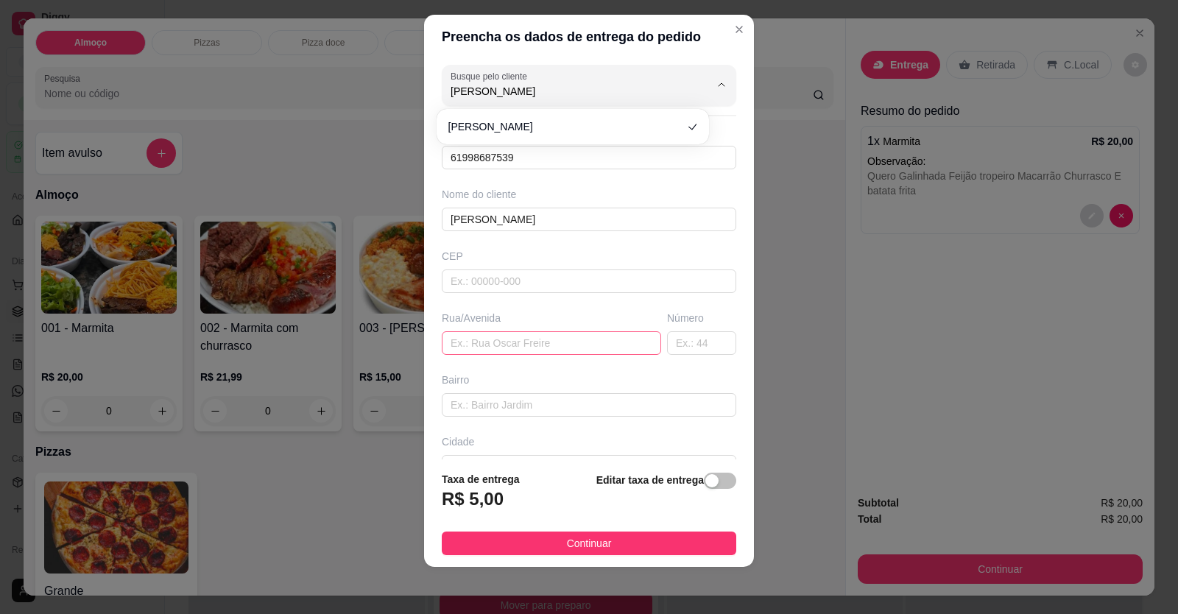
click at [544, 343] on input "text" at bounding box center [551, 343] width 219 height 24
paste input "[GEOGRAPHIC_DATA] prox. A clínica corpore"
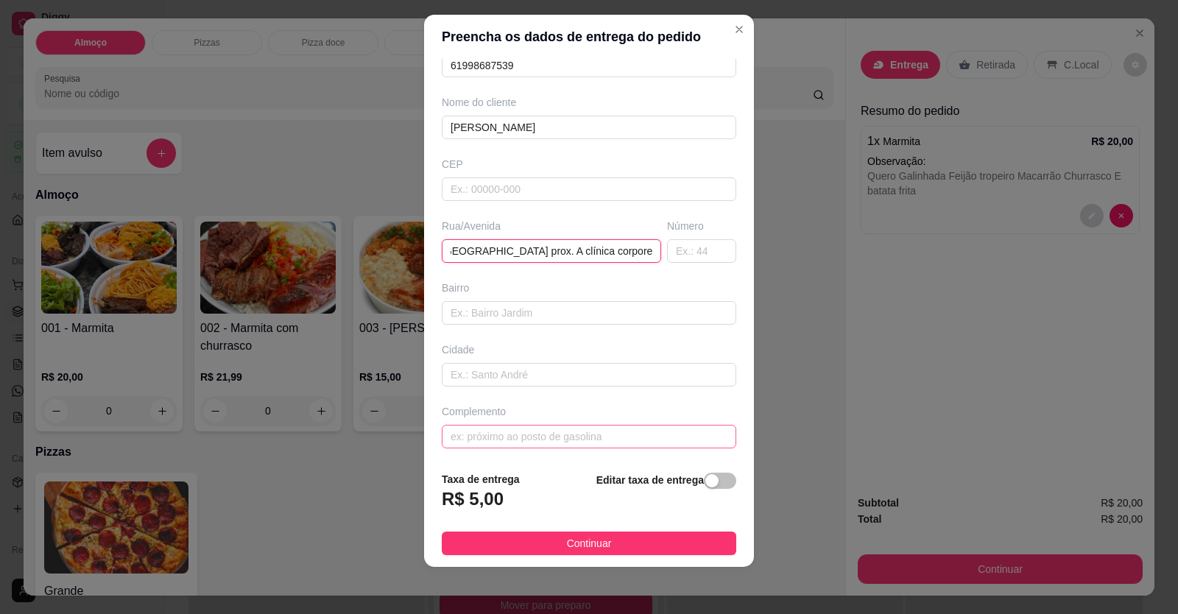
scroll to position [95, 0]
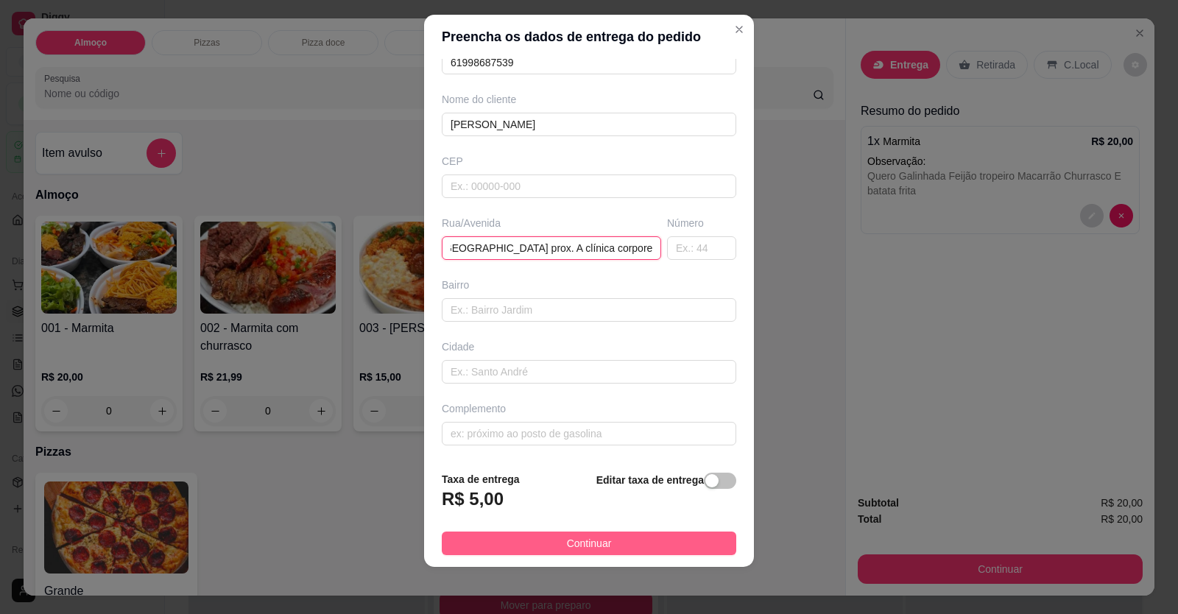
type input "[GEOGRAPHIC_DATA] prox. A clínica corpore"
click at [601, 535] on button "Continuar" at bounding box center [589, 544] width 295 height 24
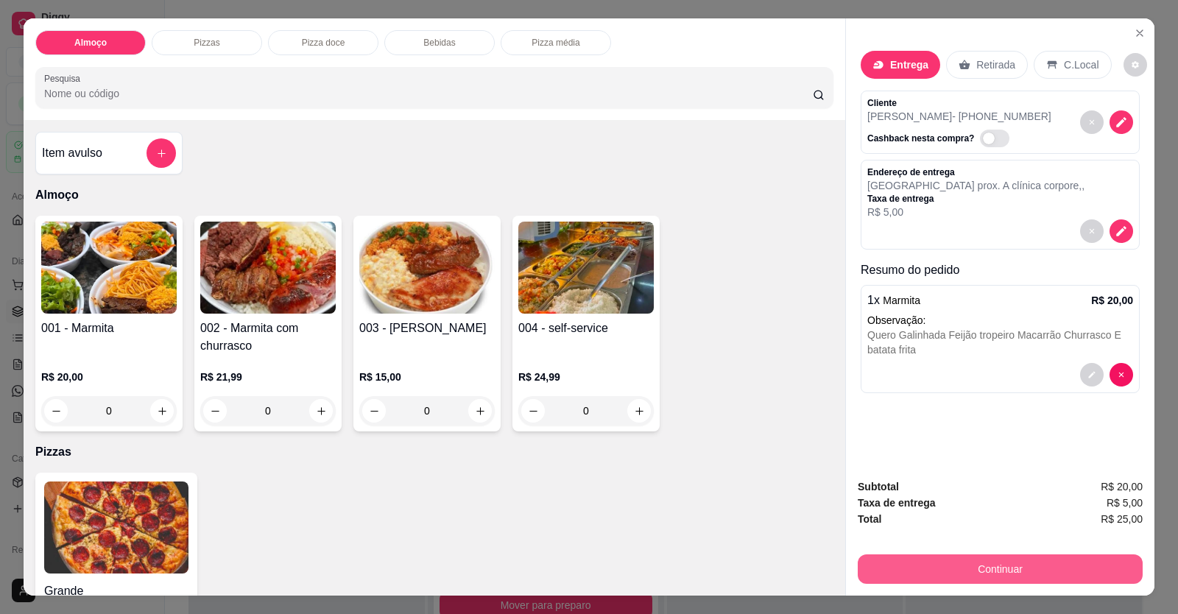
click at [884, 563] on button "Continuar" at bounding box center [1000, 569] width 285 height 29
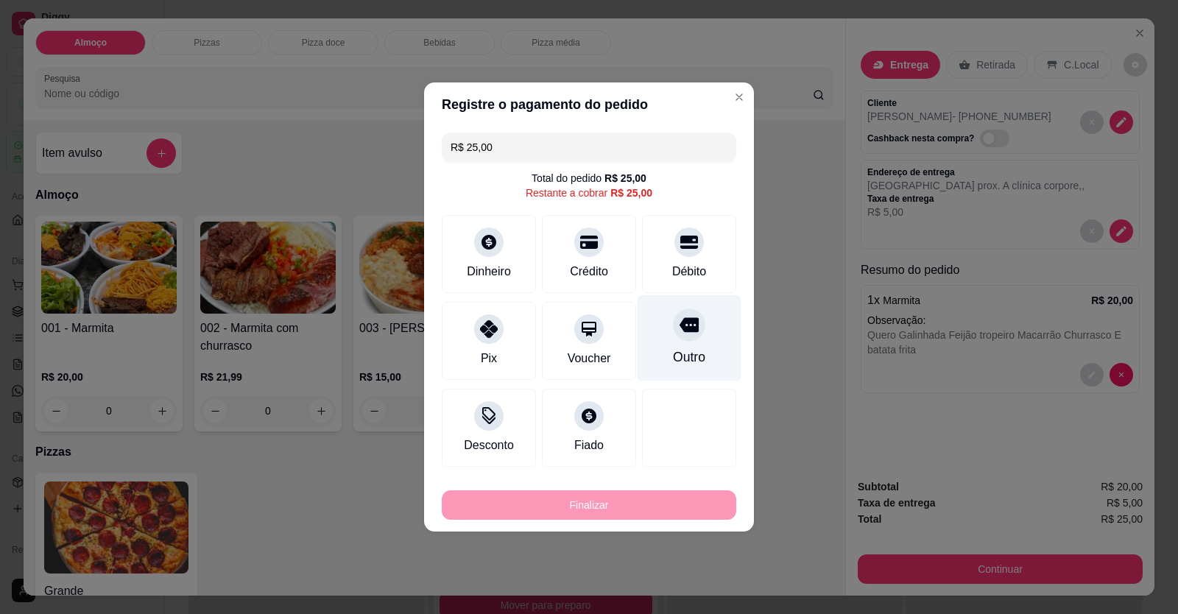
click at [684, 273] on div "Débito" at bounding box center [689, 272] width 34 height 18
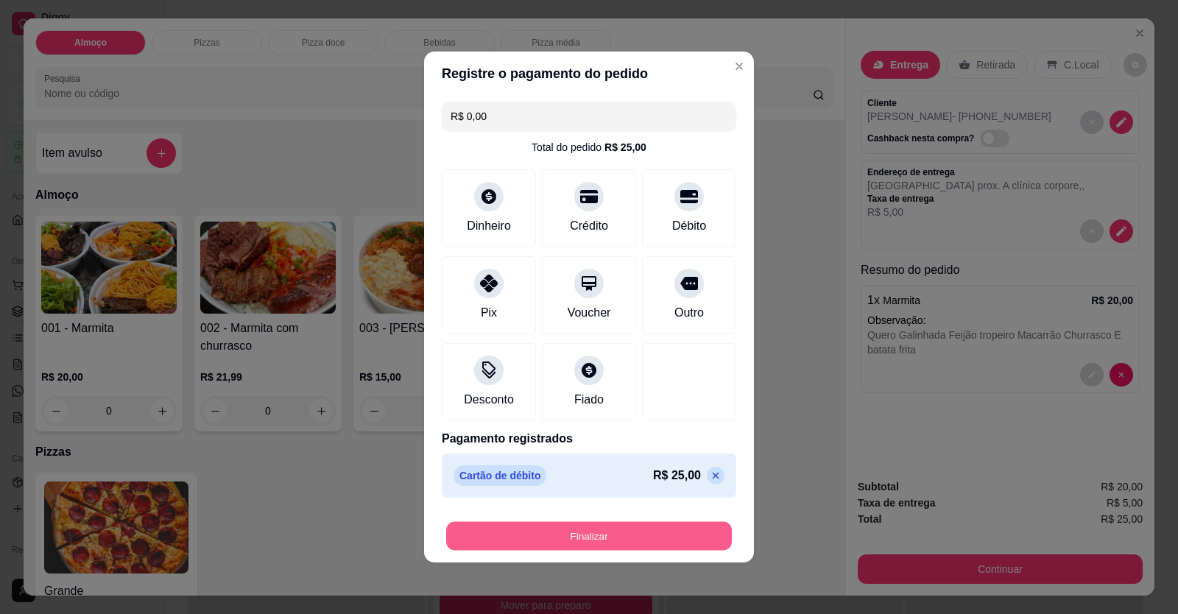
click at [621, 537] on button "Finalizar" at bounding box center [589, 536] width 286 height 29
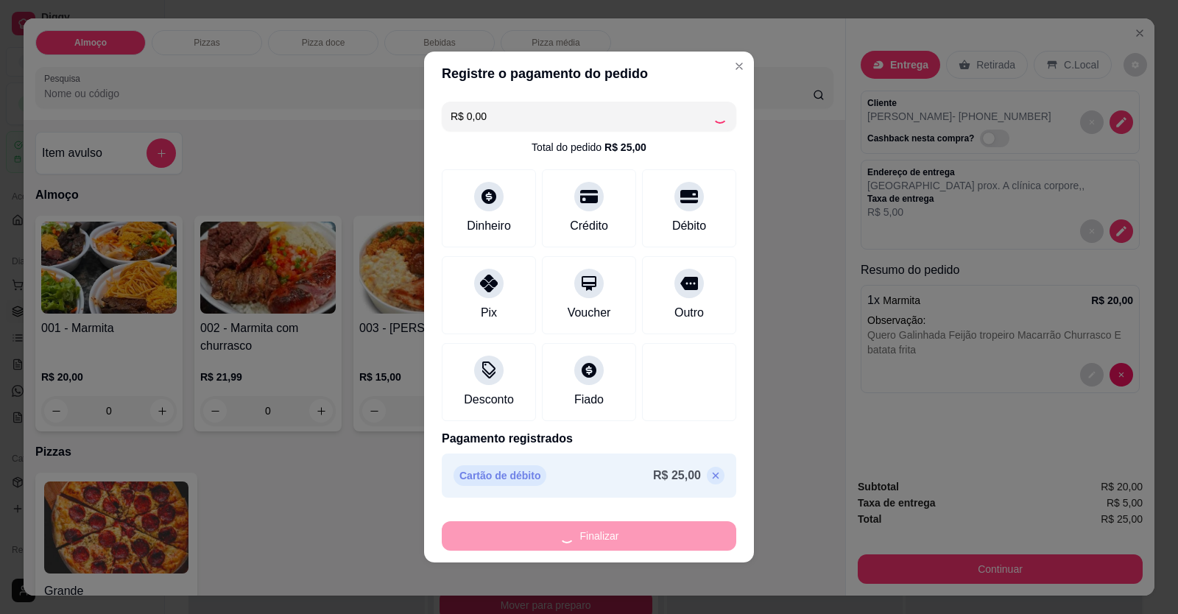
type input "-R$ 25,00"
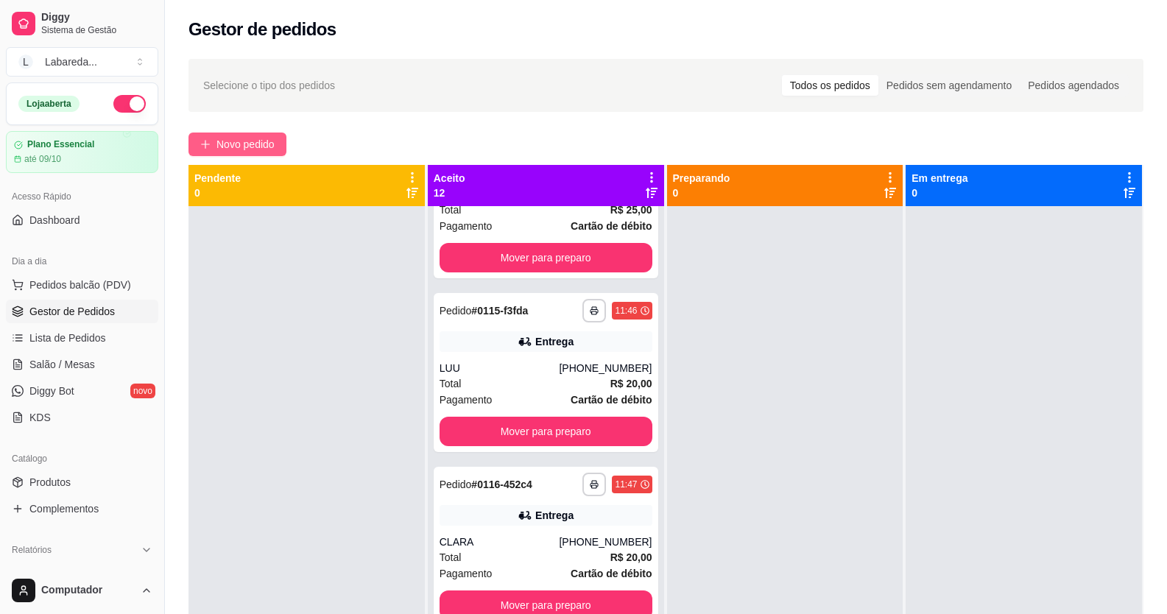
click at [218, 147] on button "Novo pedido" at bounding box center [238, 145] width 98 height 24
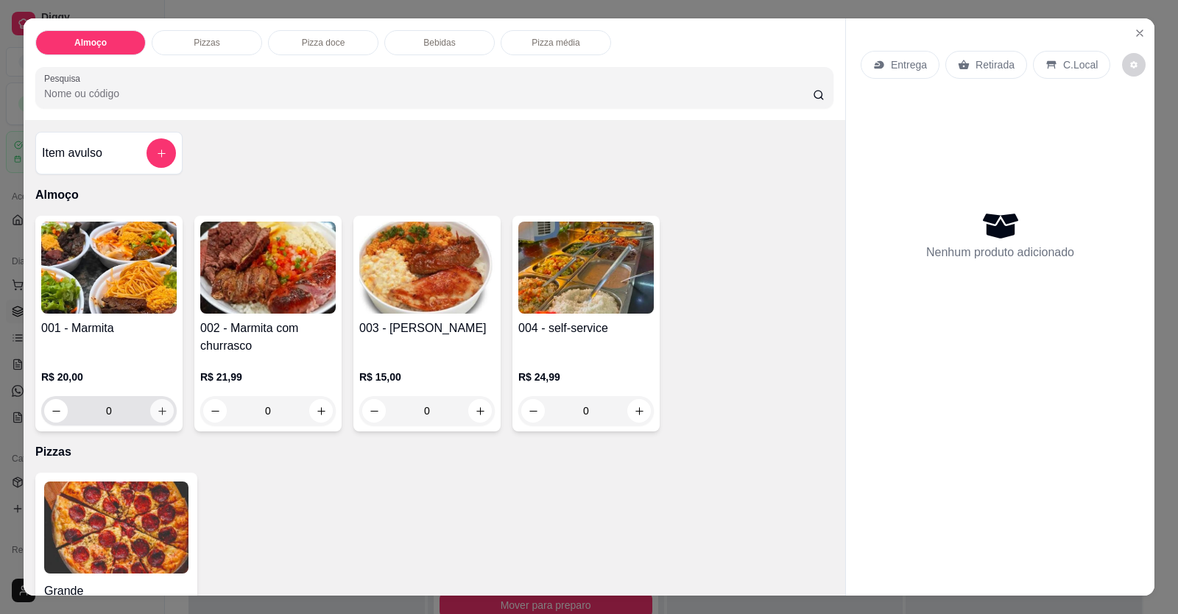
click at [157, 413] on icon "increase-product-quantity" at bounding box center [162, 411] width 11 height 11
type input "1"
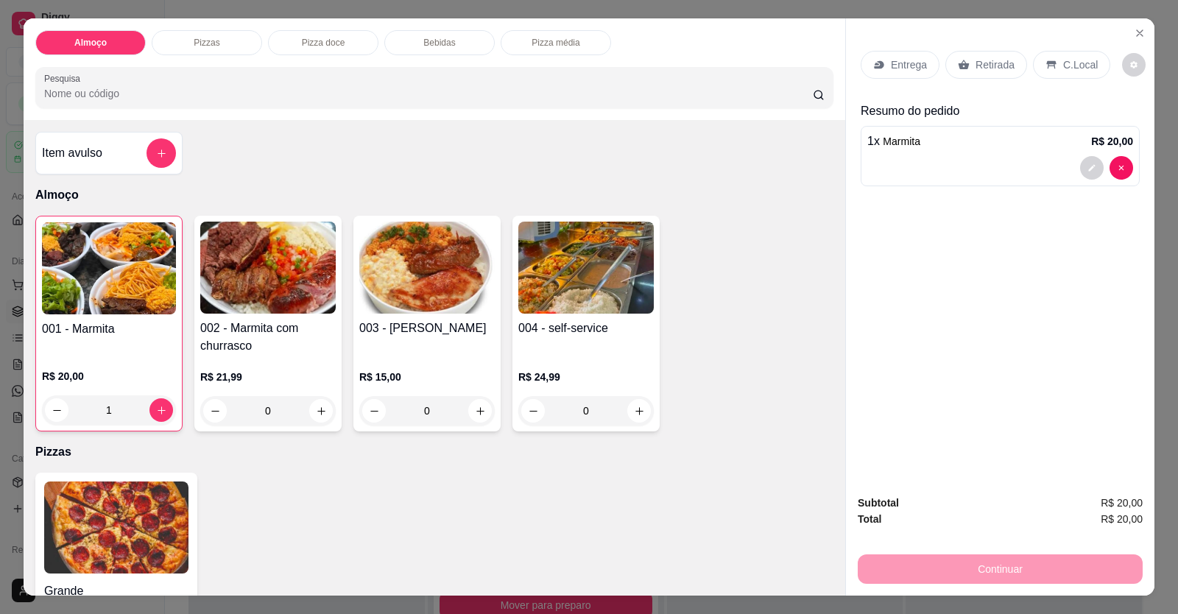
click at [873, 169] on div at bounding box center [1001, 168] width 266 height 24
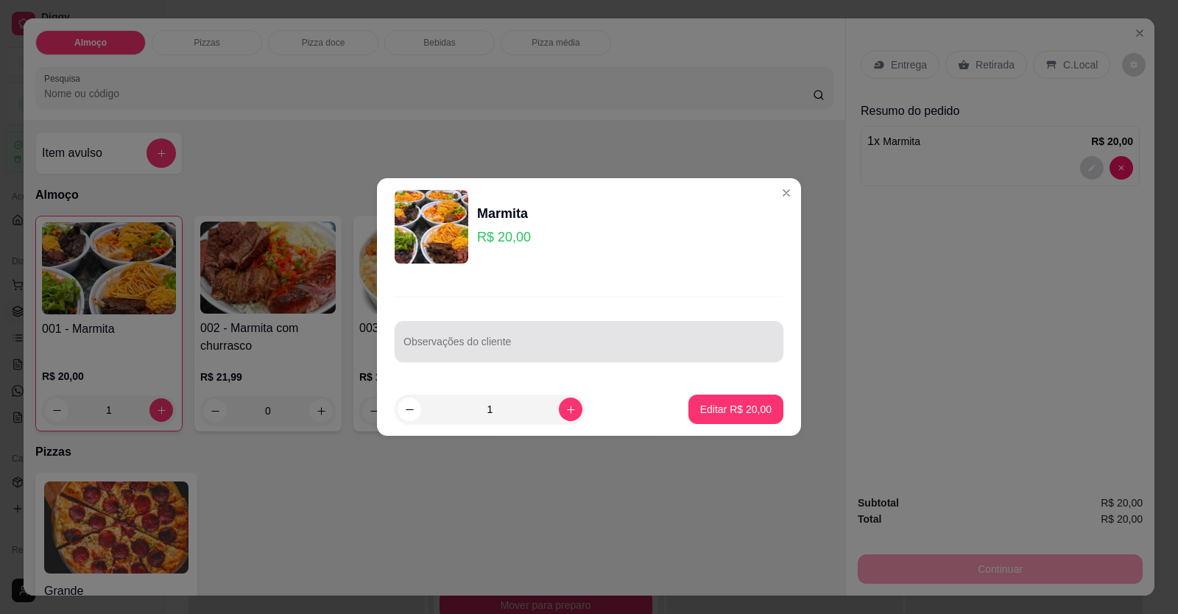
click at [605, 345] on input "Observações do cliente" at bounding box center [589, 347] width 371 height 15
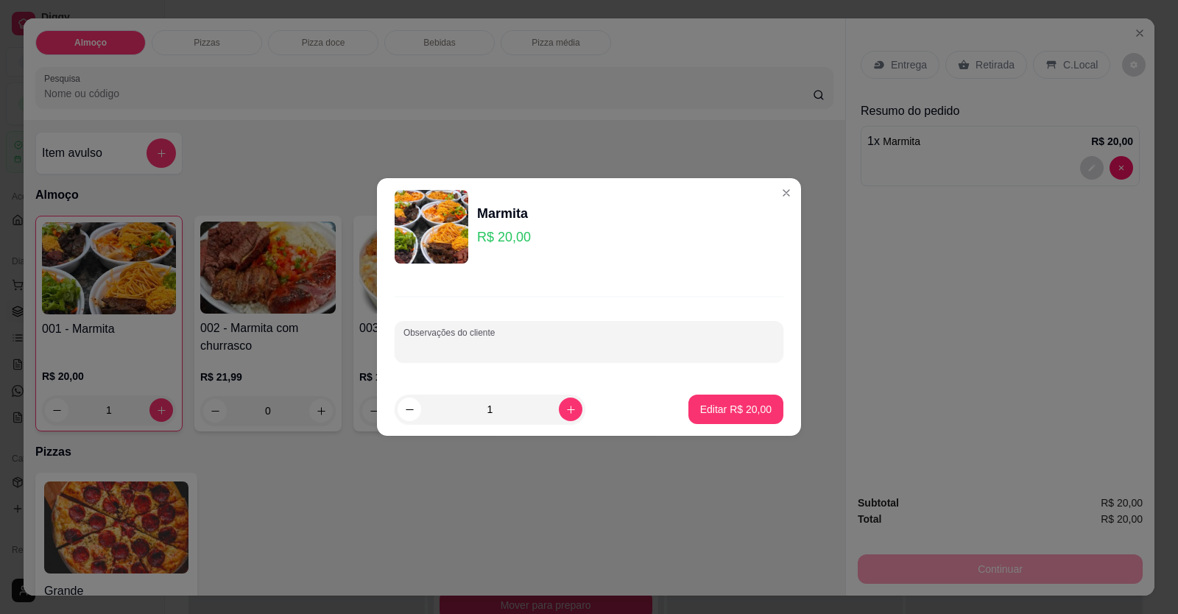
paste input "Pode ser todos os itens menos :abobrinha com milho, feijão de caldo, e chambari…"
type input "Pode ser todos os itens menos :abobrinha com milho, feijão de caldo, e chambari…"
click at [745, 404] on p "Editar R$ 20,00" at bounding box center [735, 409] width 71 height 15
type input "0"
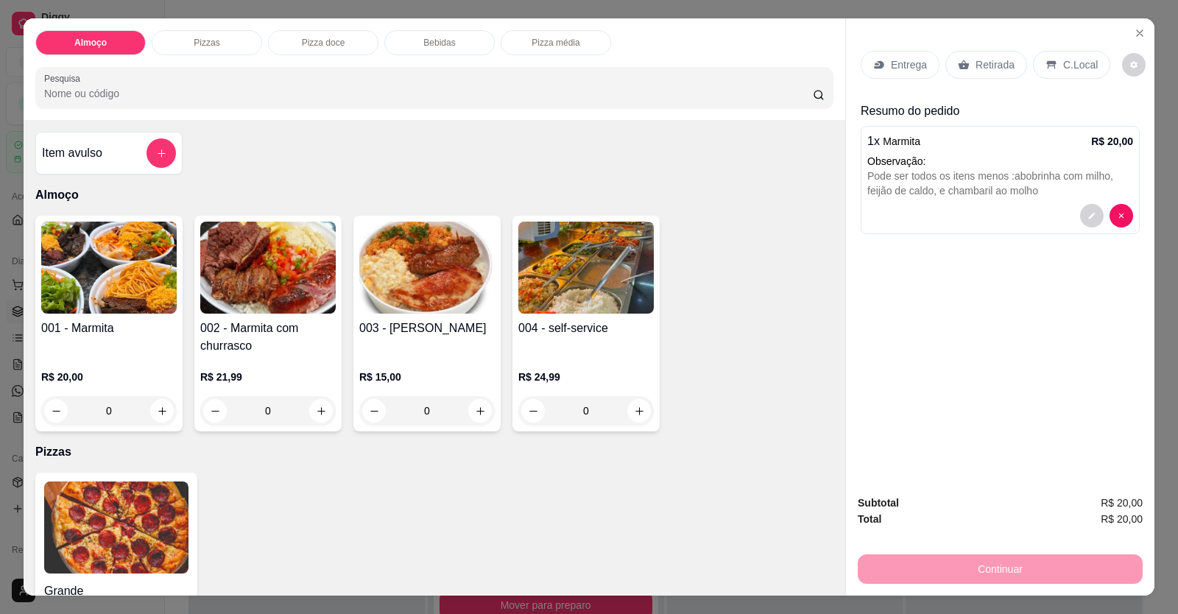
click at [909, 60] on div "Entrega" at bounding box center [900, 65] width 79 height 28
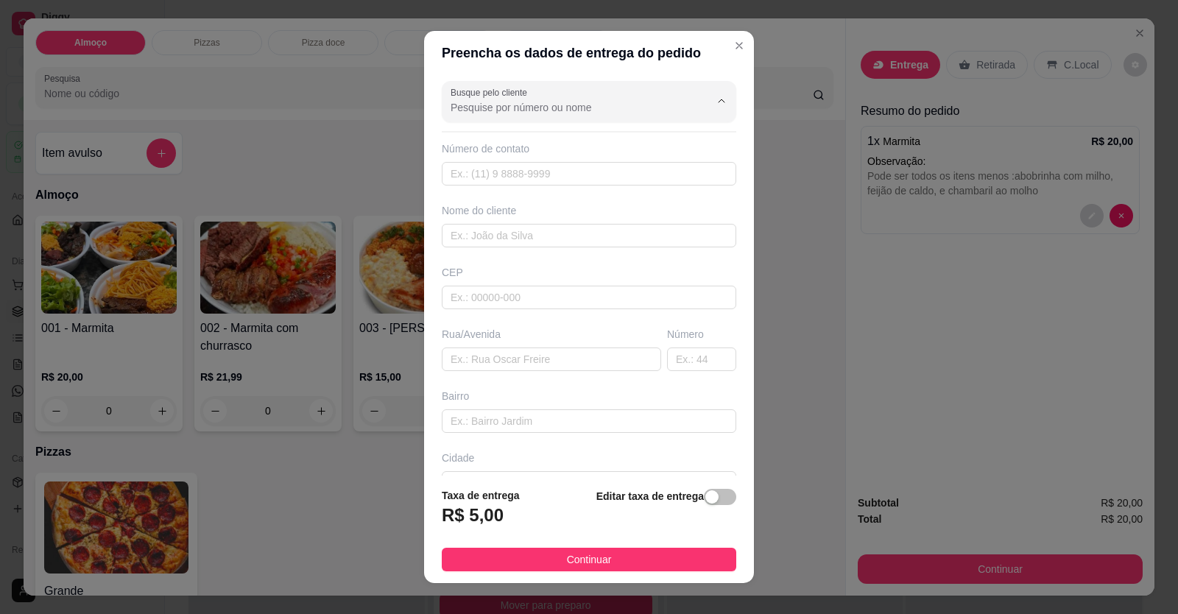
click at [635, 110] on input "Busque pelo cliente" at bounding box center [569, 107] width 236 height 15
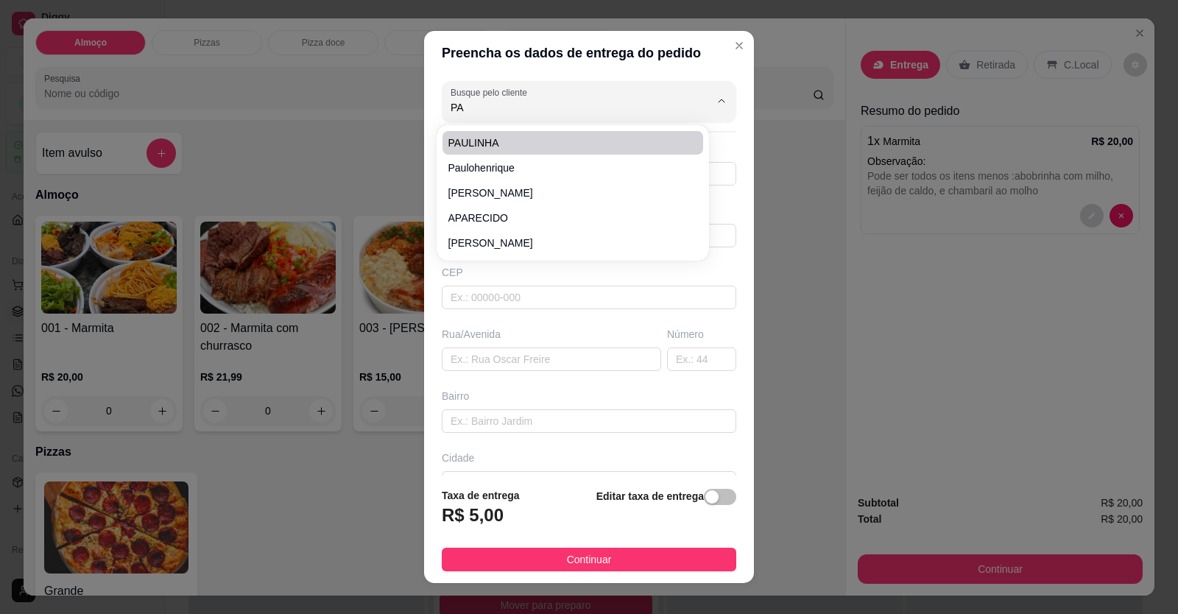
click at [505, 132] on li "PAULINHA" at bounding box center [573, 143] width 261 height 24
type input "PAULINHA"
type input "61998116277"
type input "PAULINHA"
type input "COLEGIO REDE EDUCAR"
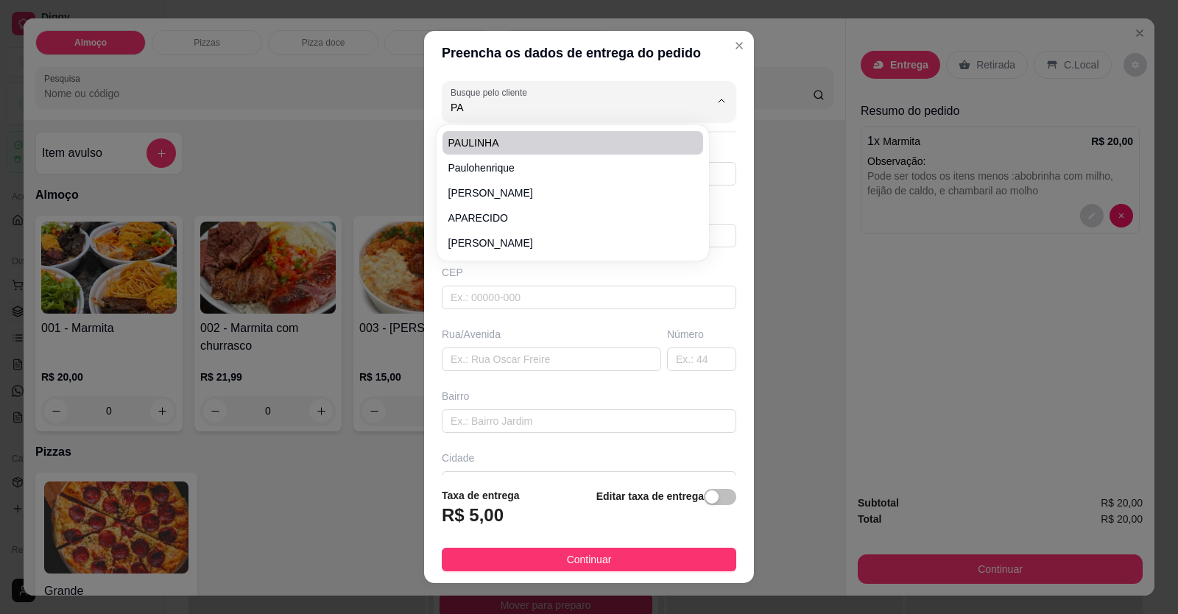
type input "ENTREGR PARAMARIA VITORIA NA RECEPÇA"
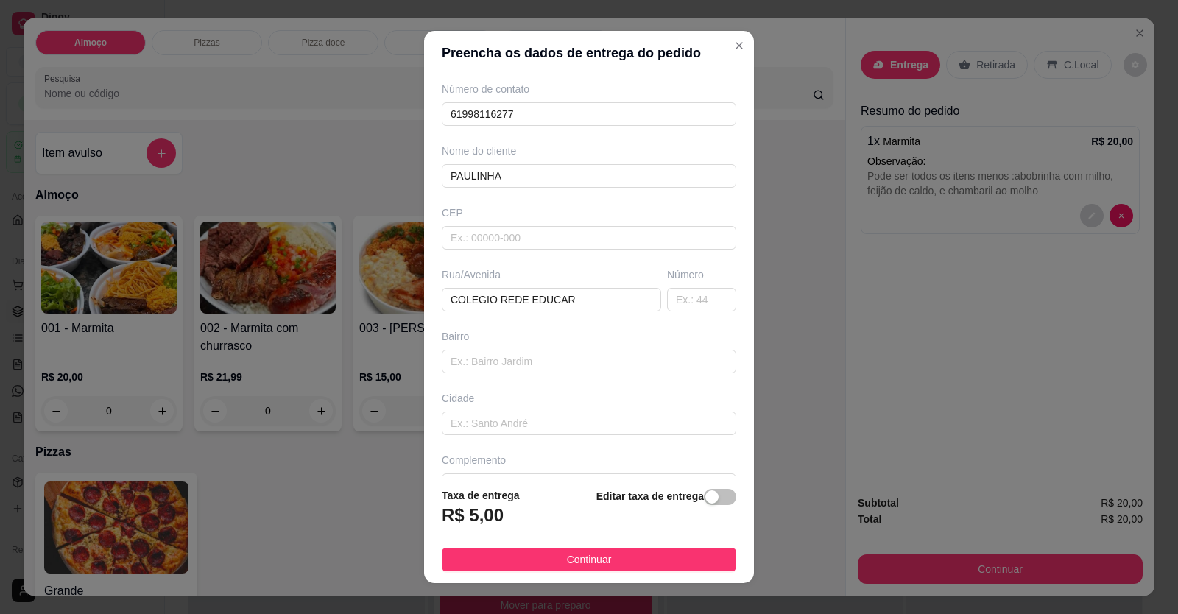
scroll to position [95, 0]
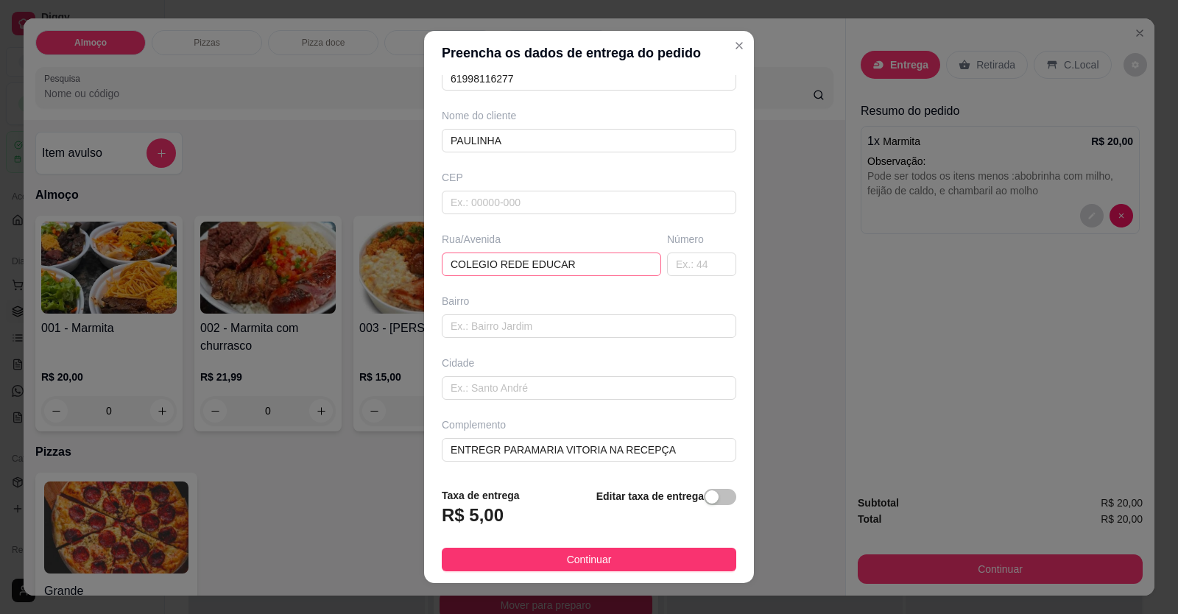
type input "PAULINHA"
drag, startPoint x: 582, startPoint y: 258, endPoint x: 349, endPoint y: 255, distance: 232.7
click at [351, 257] on div "Preencha os dados de entrega do pedido Busque pelo cliente PAULINHA Número de c…" at bounding box center [589, 307] width 1178 height 614
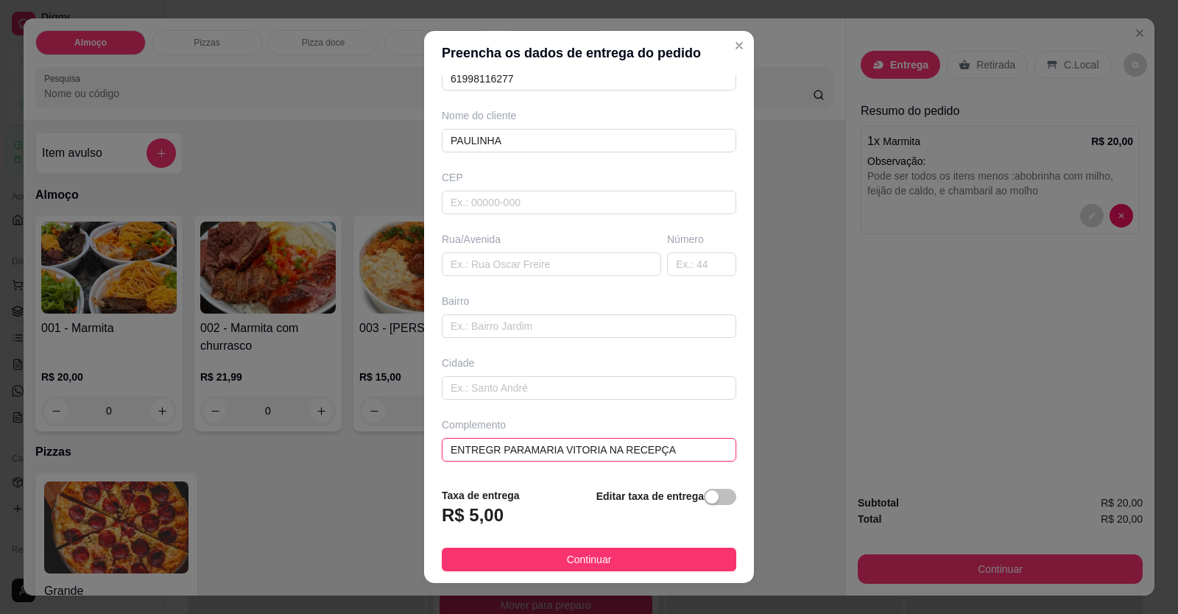
drag, startPoint x: 660, startPoint y: 447, endPoint x: 412, endPoint y: 428, distance: 248.9
click at [412, 428] on div "Preencha os dados de entrega do pedido Busque pelo cliente PAULINHA Número de c…" at bounding box center [589, 307] width 1178 height 614
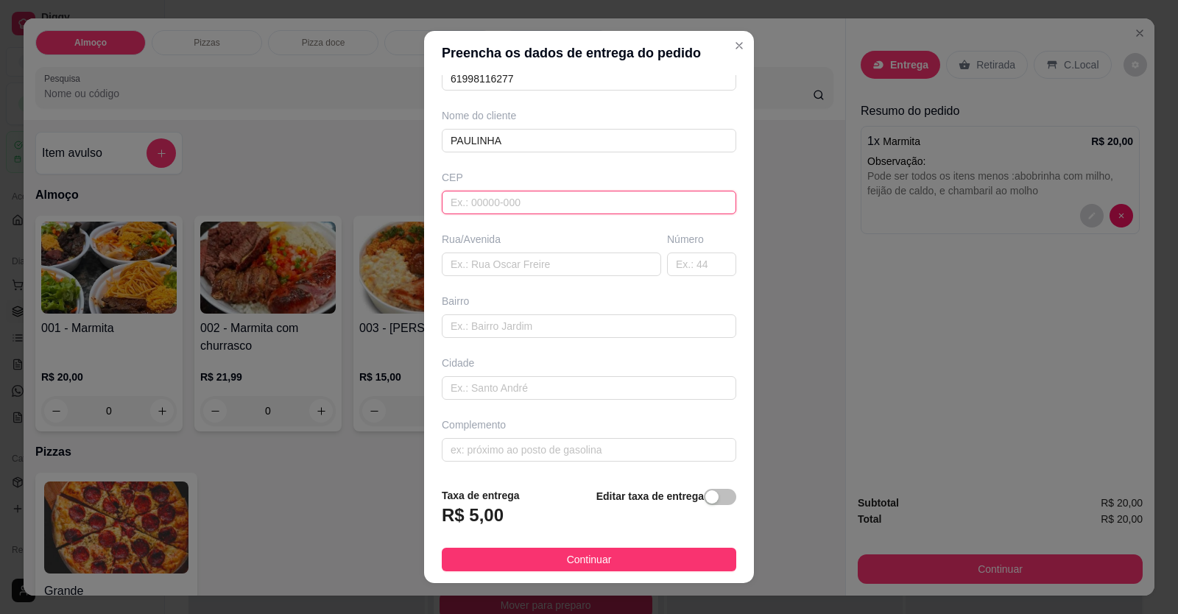
drag, startPoint x: 509, startPoint y: 194, endPoint x: 517, endPoint y: 210, distance: 18.1
click at [510, 194] on input "text" at bounding box center [589, 203] width 295 height 24
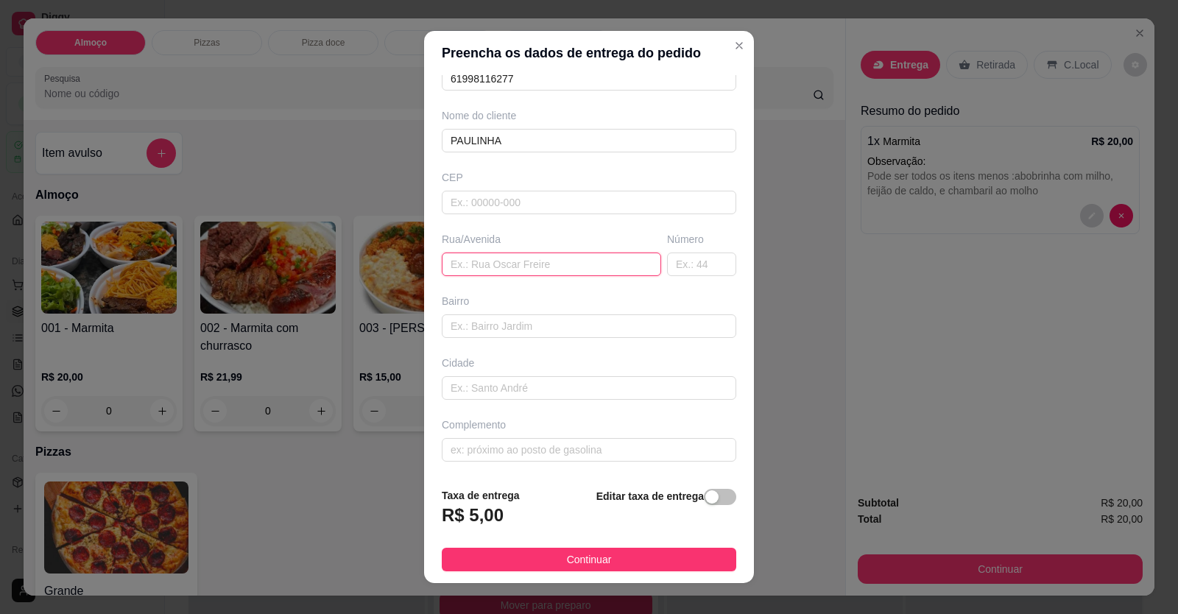
paste input "a [STREET_ADDRESS]"
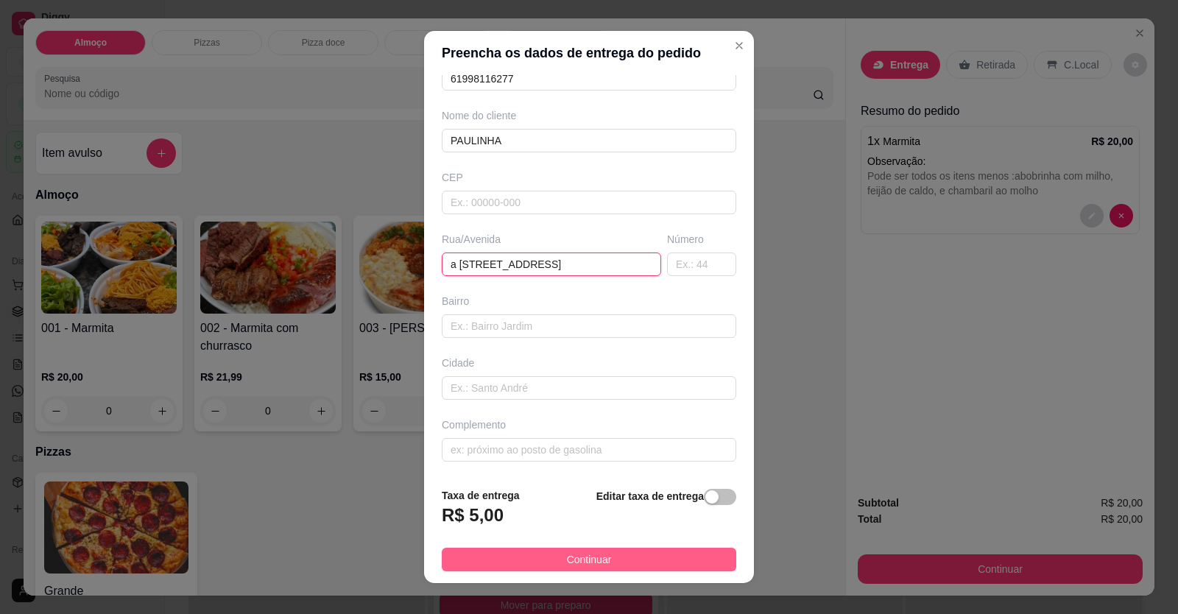
type input "a [STREET_ADDRESS]"
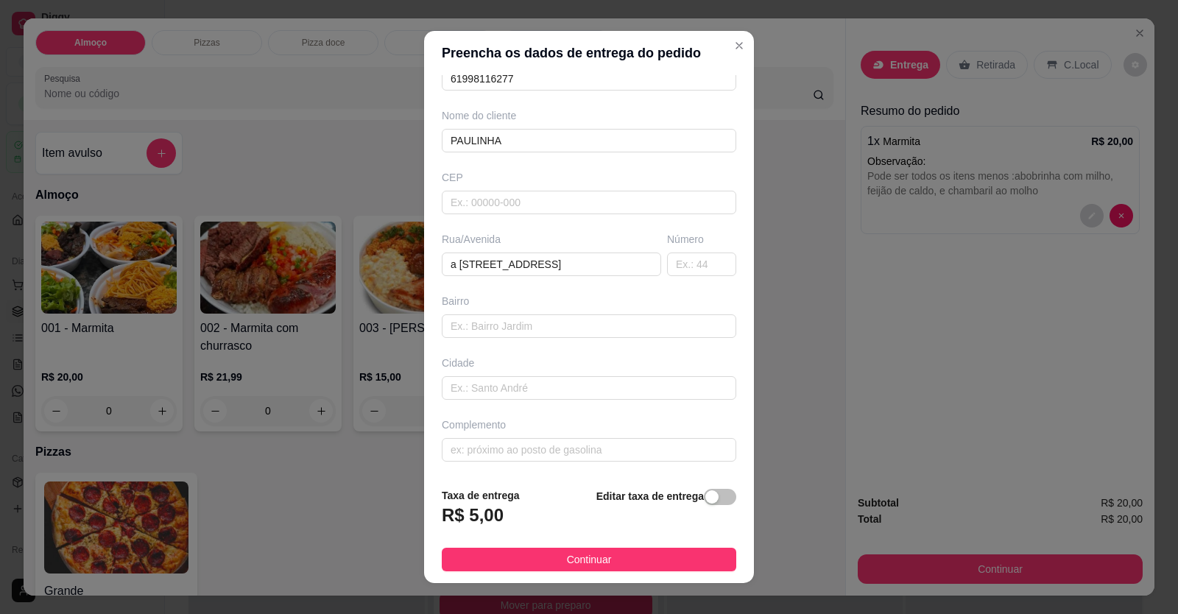
drag, startPoint x: 606, startPoint y: 554, endPoint x: 630, endPoint y: 561, distance: 24.7
click at [608, 555] on button "Continuar" at bounding box center [589, 560] width 295 height 24
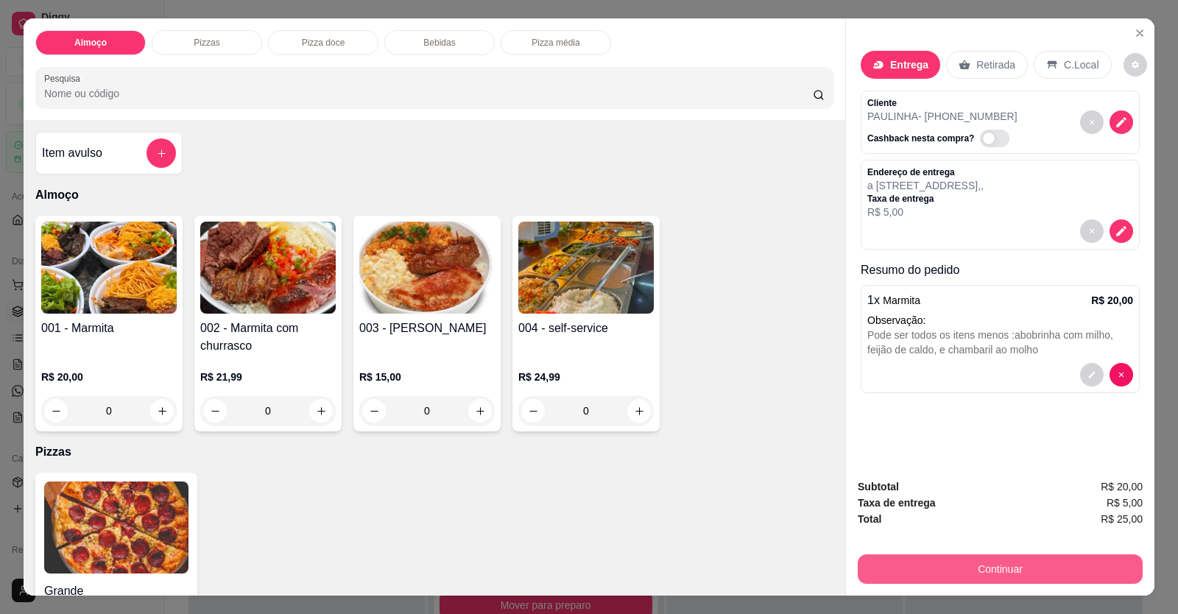
click at [866, 571] on button "Continuar" at bounding box center [1000, 569] width 285 height 29
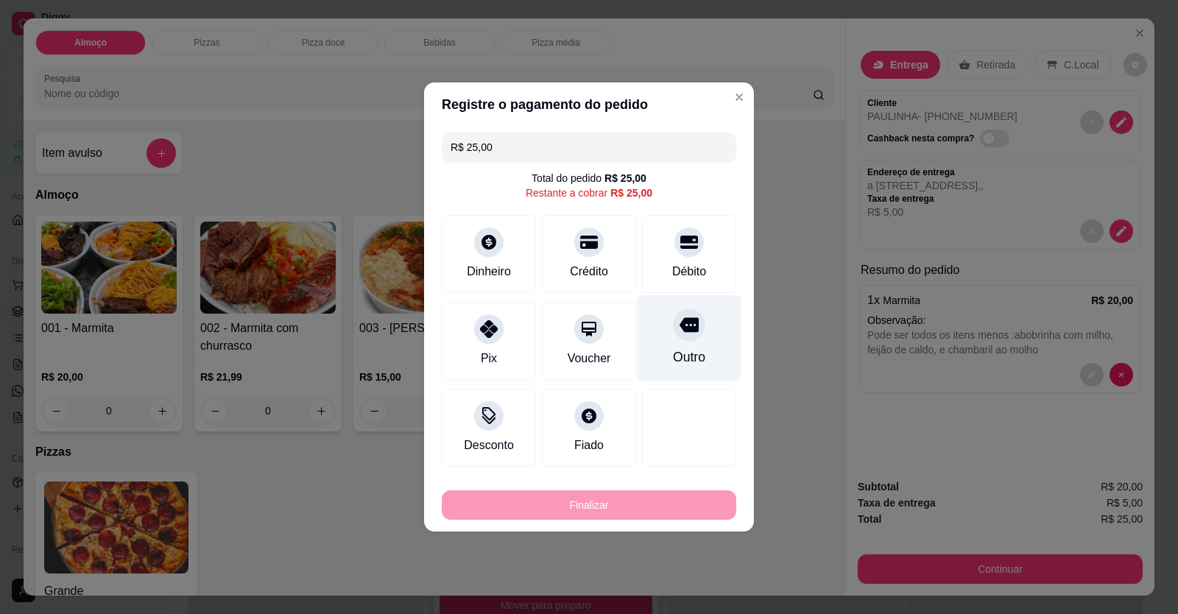
drag, startPoint x: 665, startPoint y: 232, endPoint x: 692, endPoint y: 284, distance: 59.0
click at [672, 248] on div "Débito" at bounding box center [689, 254] width 94 height 78
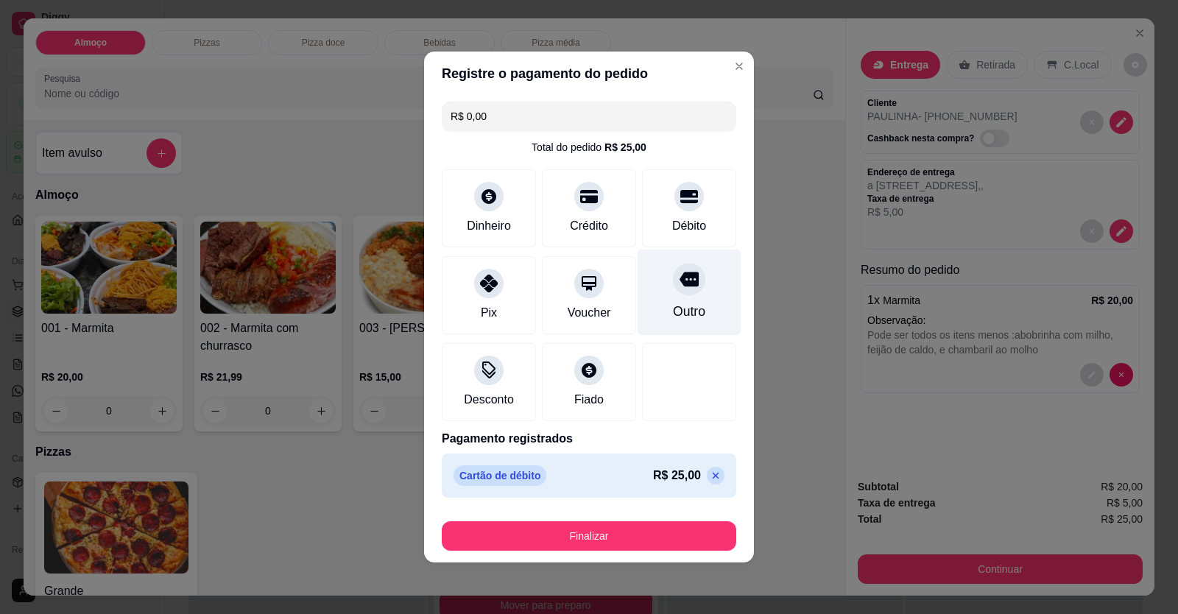
drag, startPoint x: 664, startPoint y: 212, endPoint x: 697, endPoint y: 293, distance: 87.8
click at [670, 213] on div "Débito" at bounding box center [689, 208] width 94 height 78
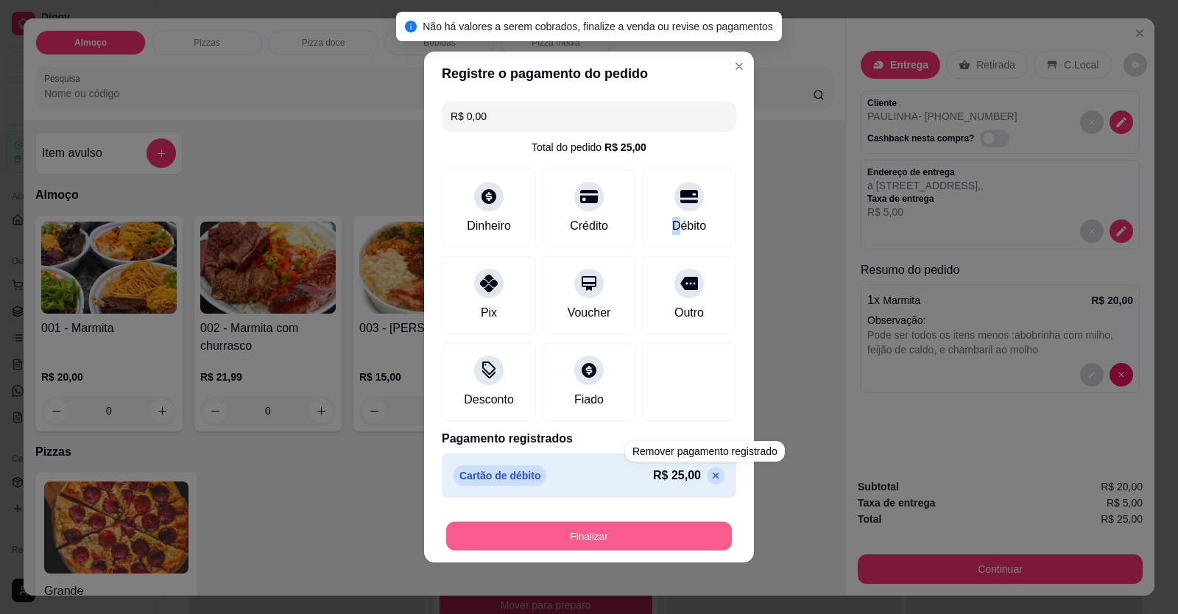
click at [693, 531] on button "Finalizar" at bounding box center [589, 536] width 286 height 29
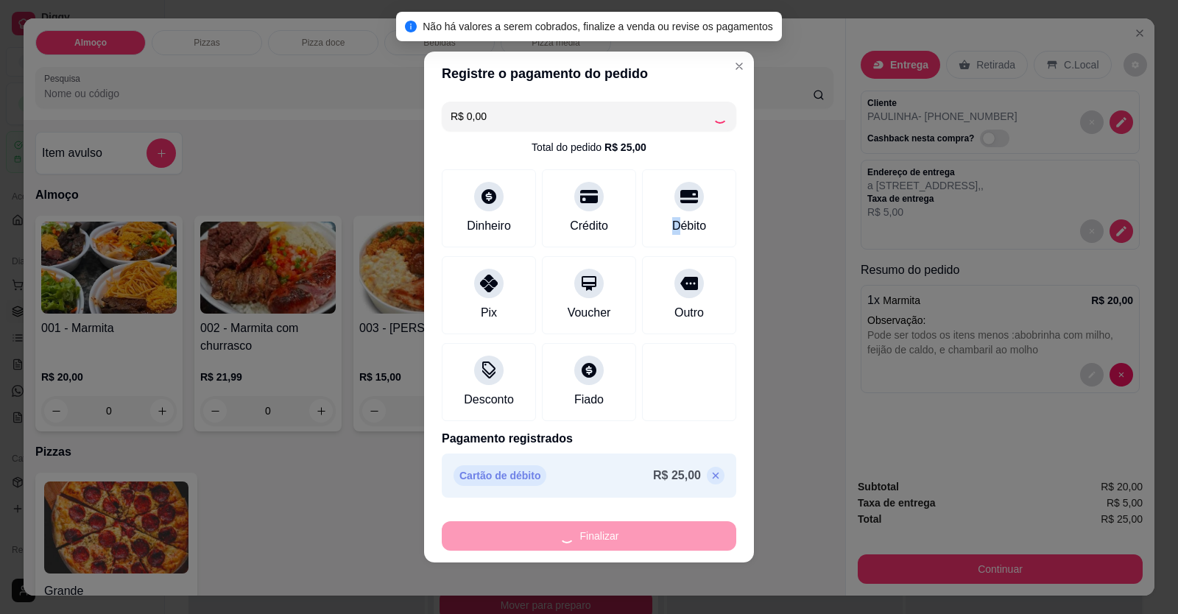
type input "-R$ 25,00"
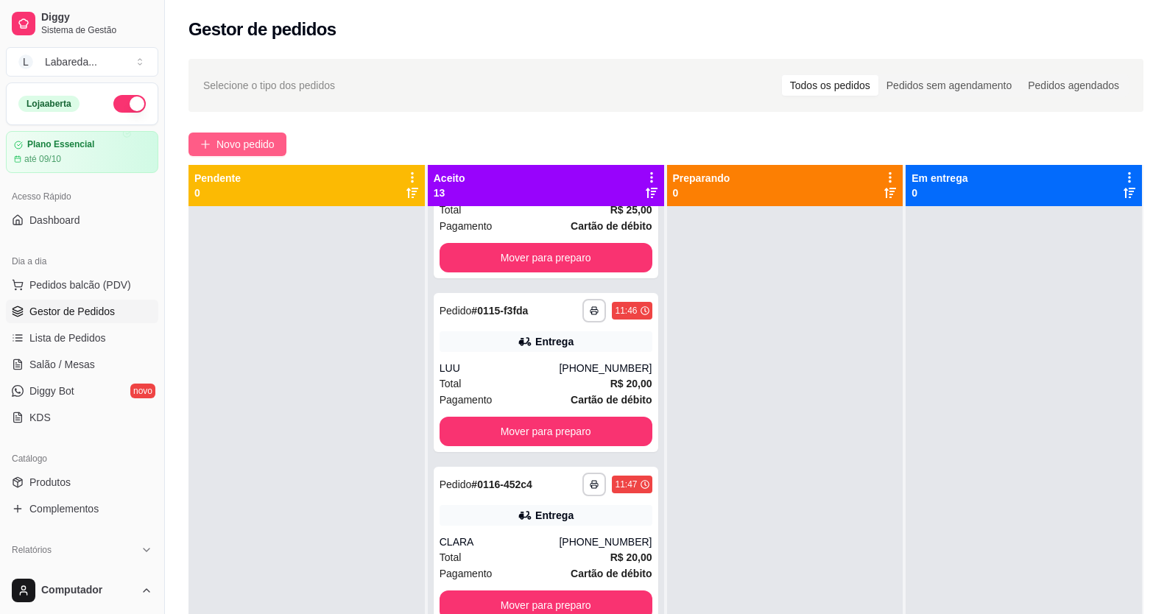
click at [264, 150] on span "Novo pedido" at bounding box center [246, 144] width 58 height 16
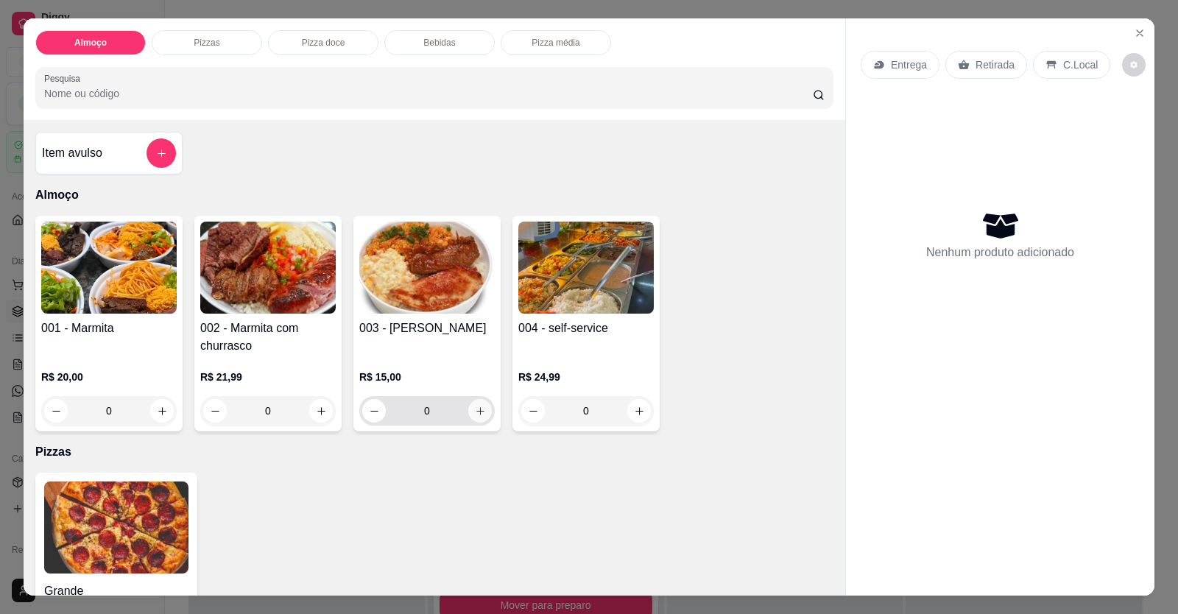
click at [472, 417] on button "increase-product-quantity" at bounding box center [480, 411] width 24 height 24
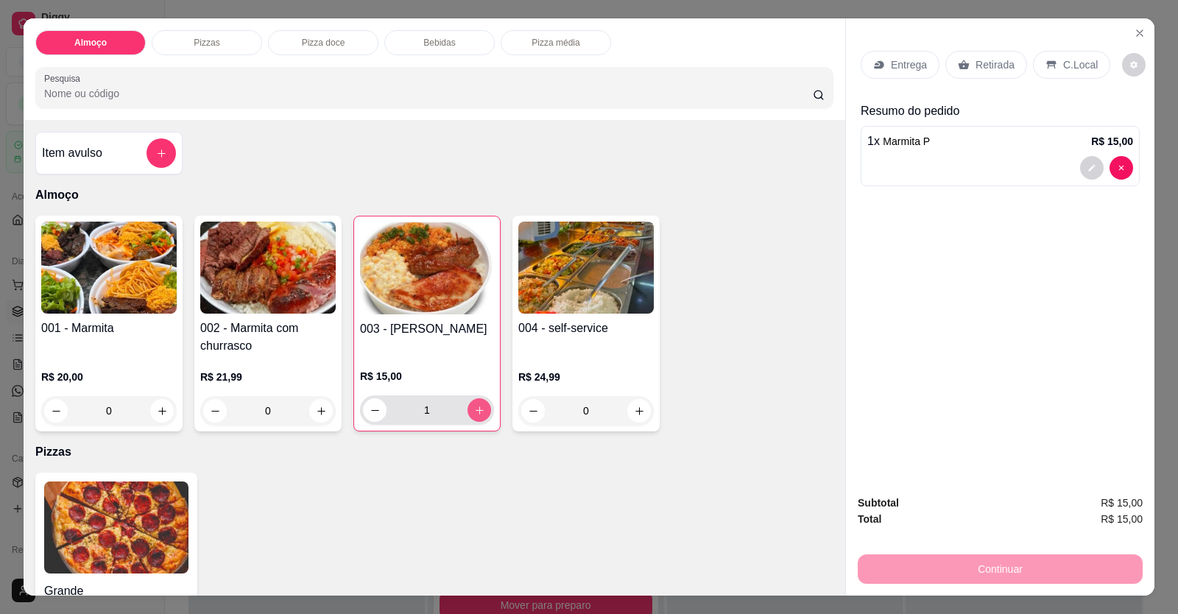
click at [473, 417] on button "increase-product-quantity" at bounding box center [480, 410] width 24 height 24
type input "2"
click at [989, 155] on div "2 x Marmita P R$ 30,00" at bounding box center [1000, 156] width 279 height 60
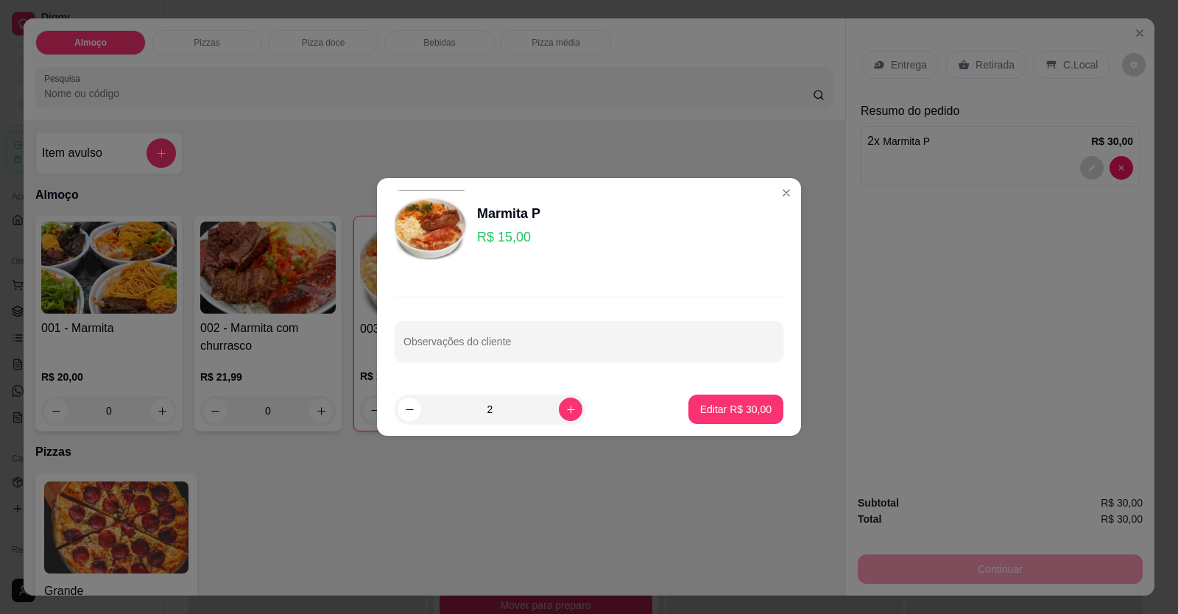
click at [653, 320] on div "Observações do cliente" at bounding box center [589, 329] width 424 height 108
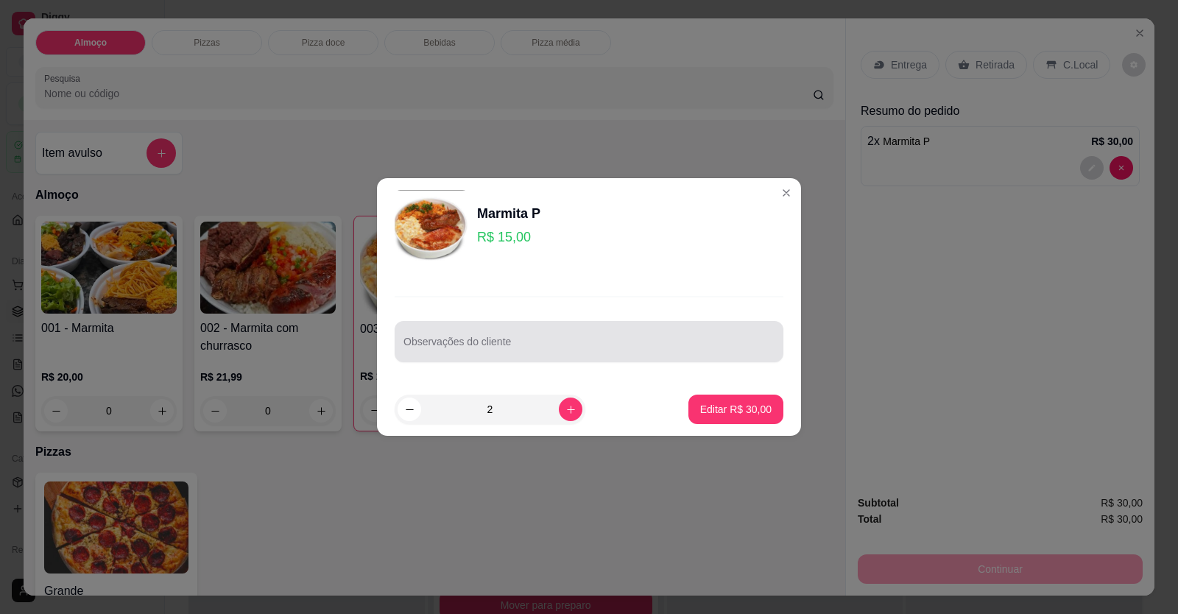
click at [646, 341] on div at bounding box center [589, 341] width 371 height 29
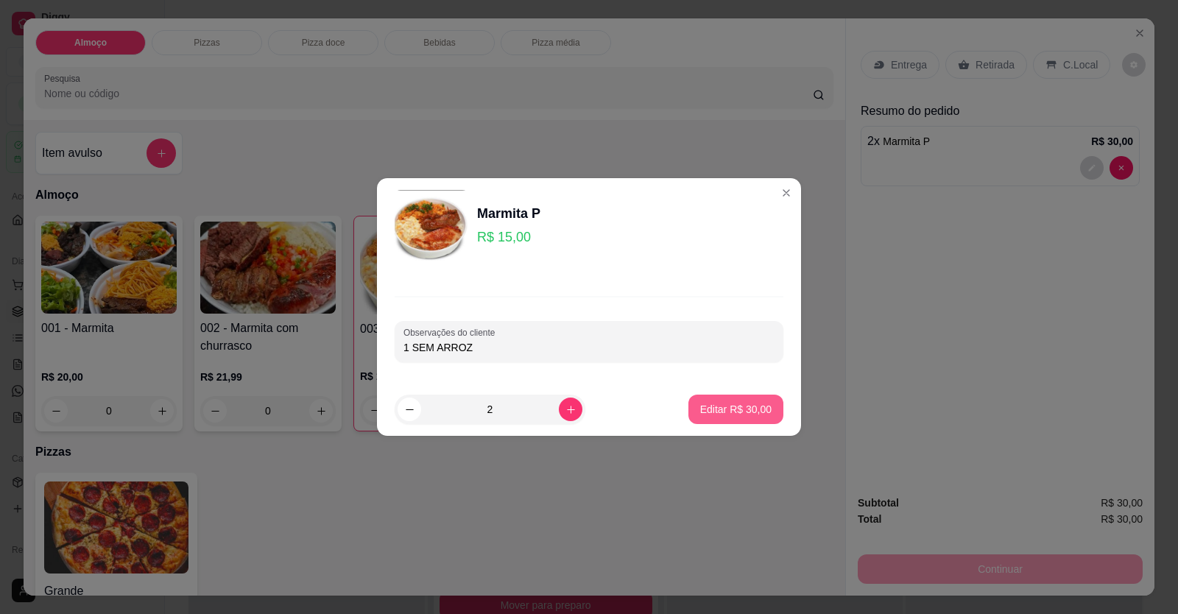
type input "1 SEM ARROZ"
click at [750, 410] on p "Editar R$ 30,00" at bounding box center [735, 409] width 71 height 15
type input "0"
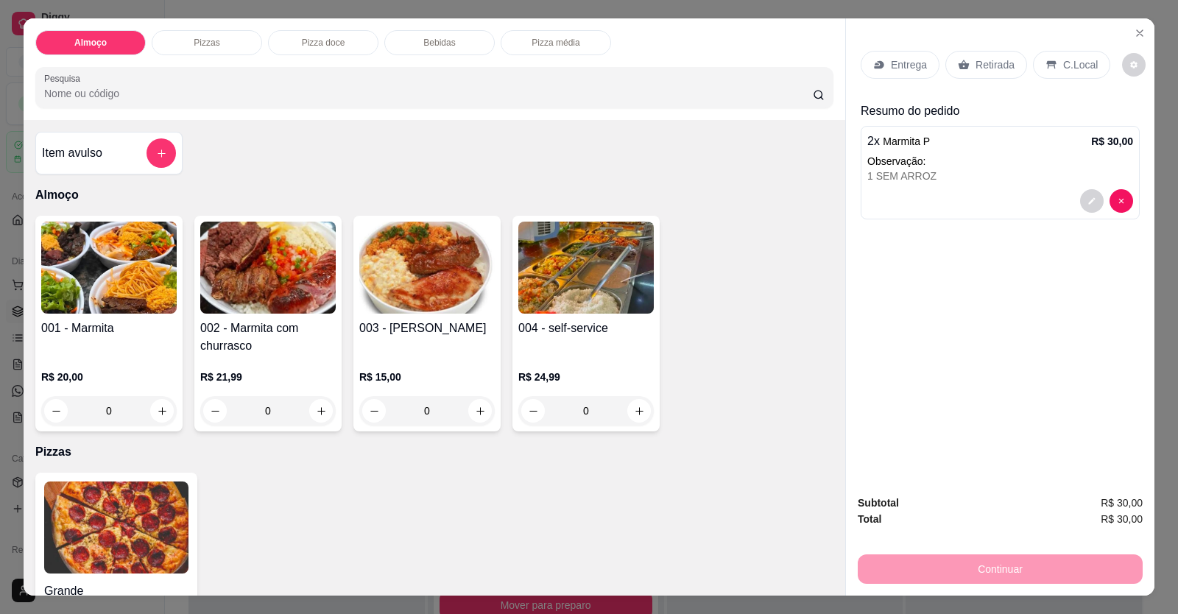
click at [892, 67] on p "Entrega" at bounding box center [909, 64] width 36 height 15
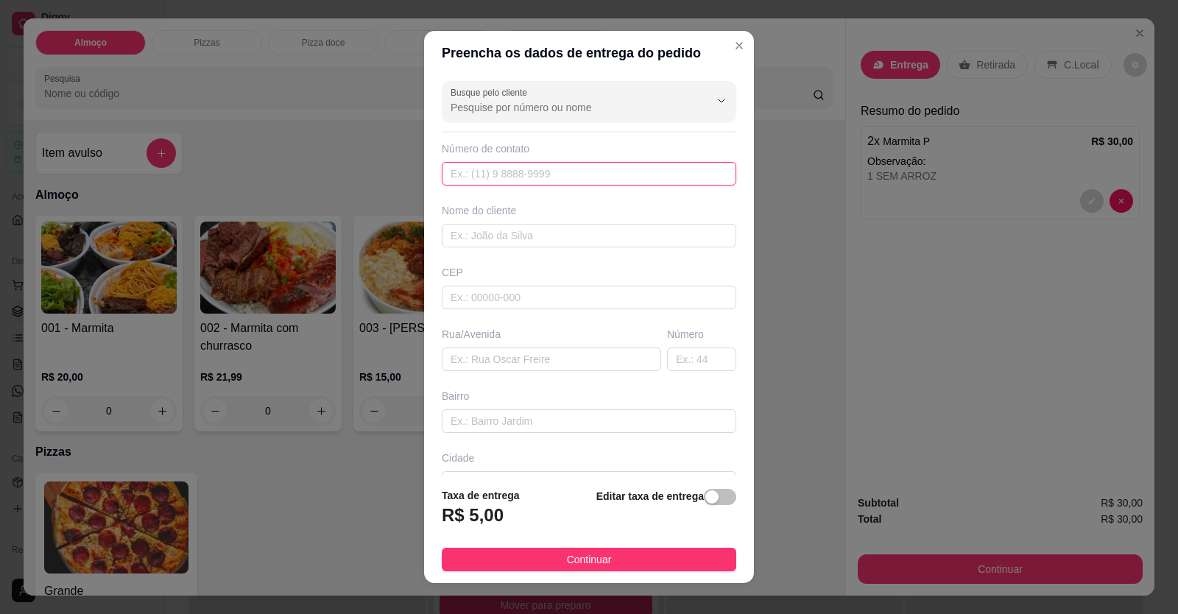
click at [555, 184] on input "text" at bounding box center [589, 174] width 295 height 24
click at [571, 110] on input "Busque pelo cliente" at bounding box center [569, 107] width 236 height 15
type input "P"
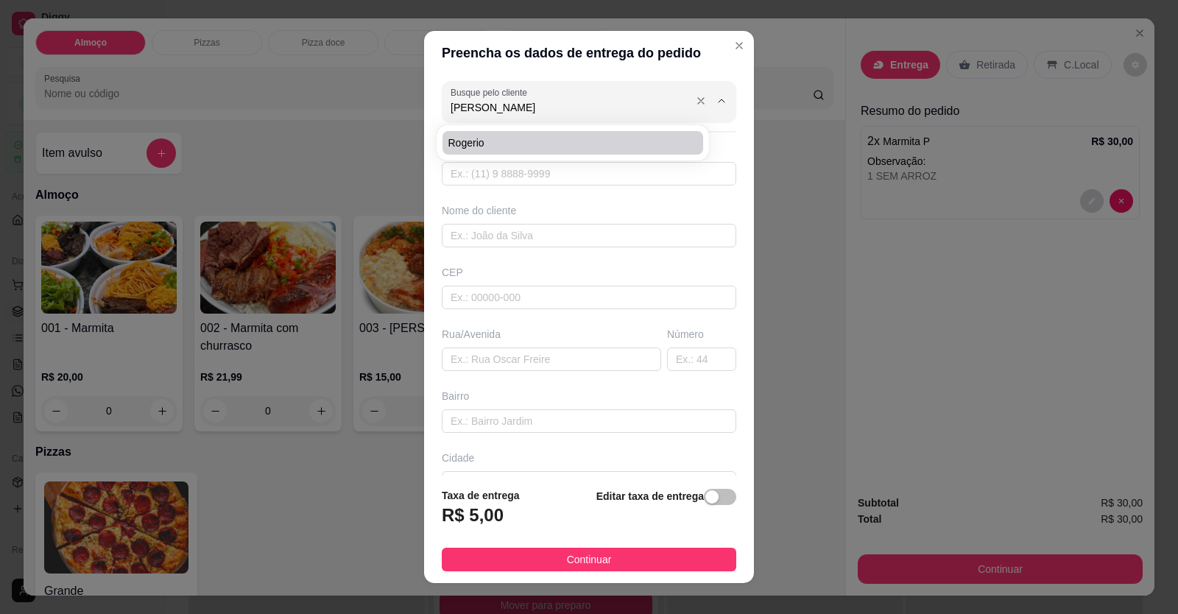
click at [533, 112] on input "[PERSON_NAME]" at bounding box center [569, 107] width 236 height 15
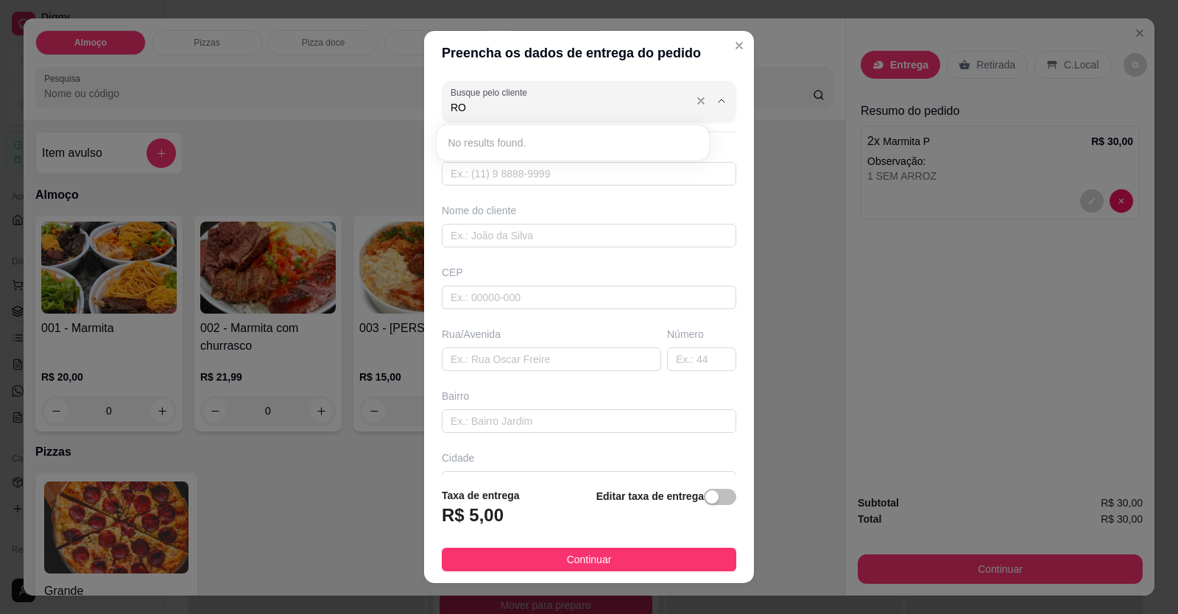
type input "R"
click at [479, 142] on span "[PERSON_NAME]" at bounding box center [566, 143] width 234 height 15
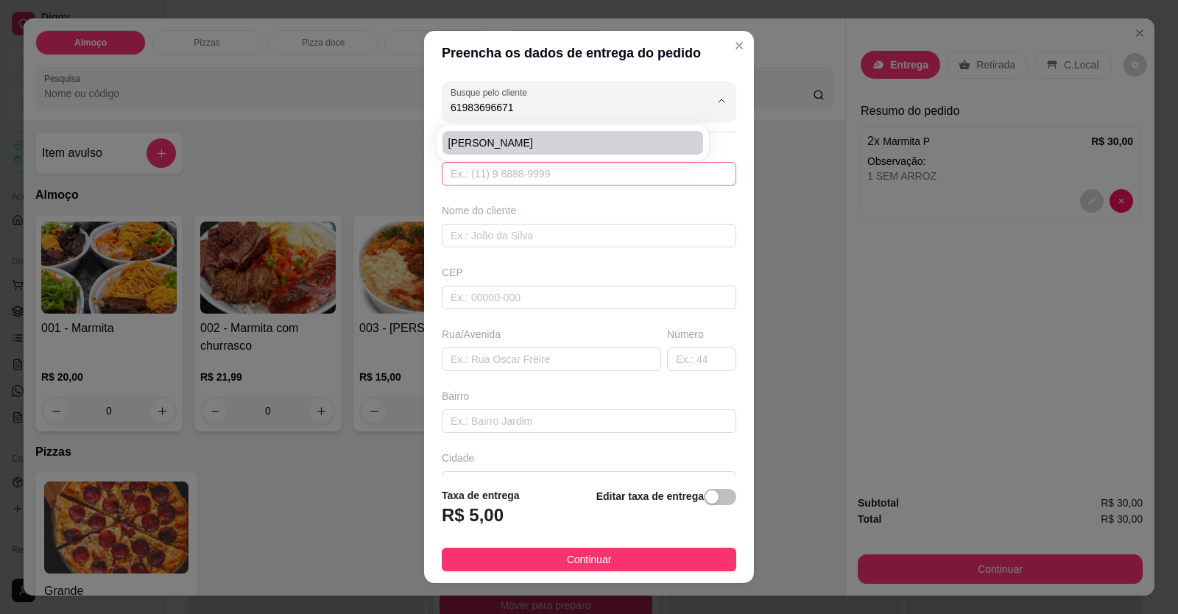
type input "[PERSON_NAME]"
type input "61983696671"
type input "[PERSON_NAME]"
type input "RUA TURMALINA"
type input "09"
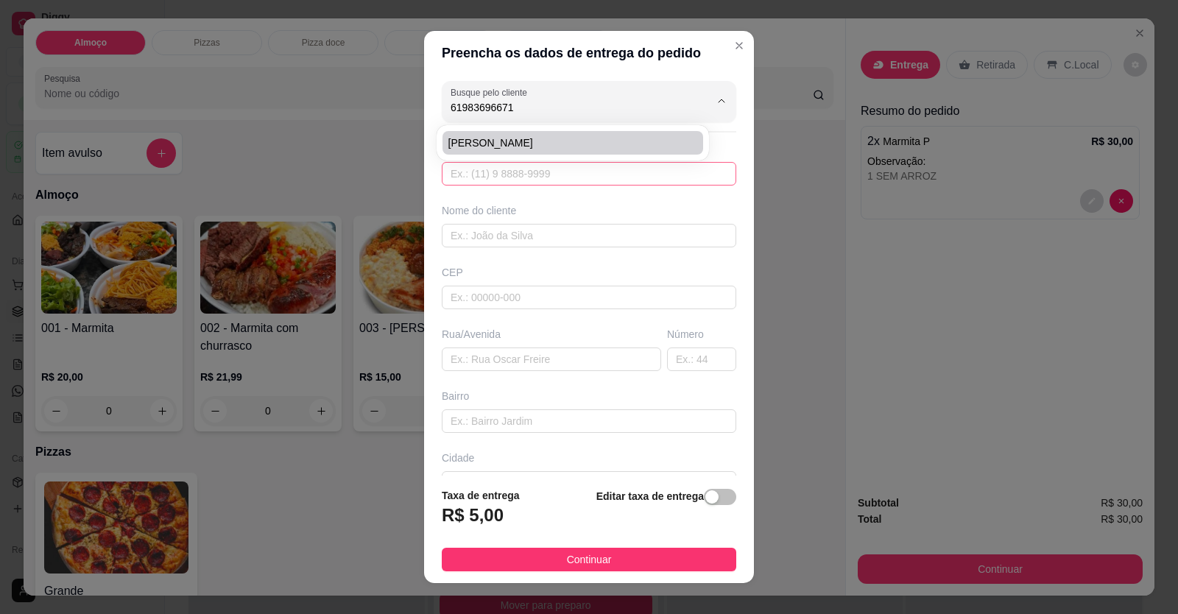
type input "[GEOGRAPHIC_DATA][US_STATE]"
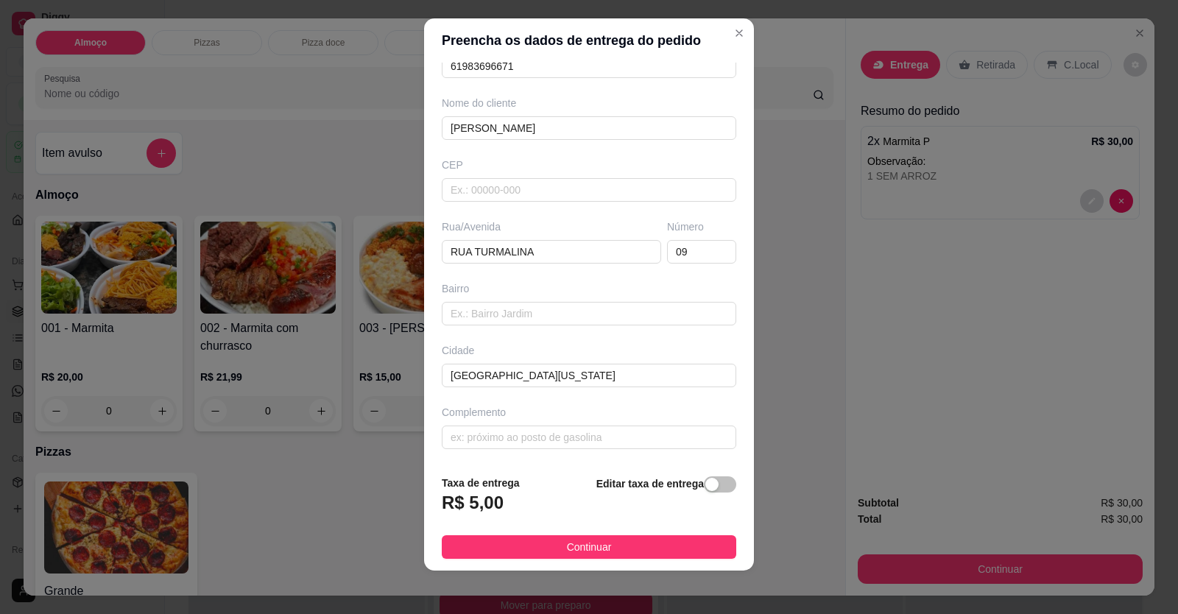
scroll to position [16, 0]
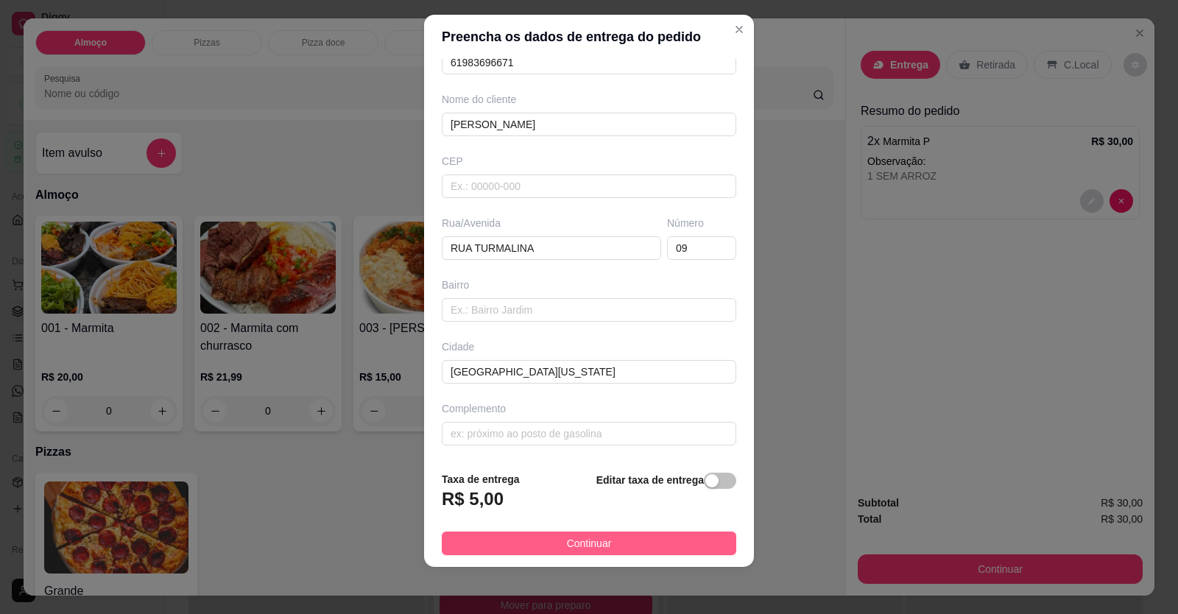
type input "[PERSON_NAME]"
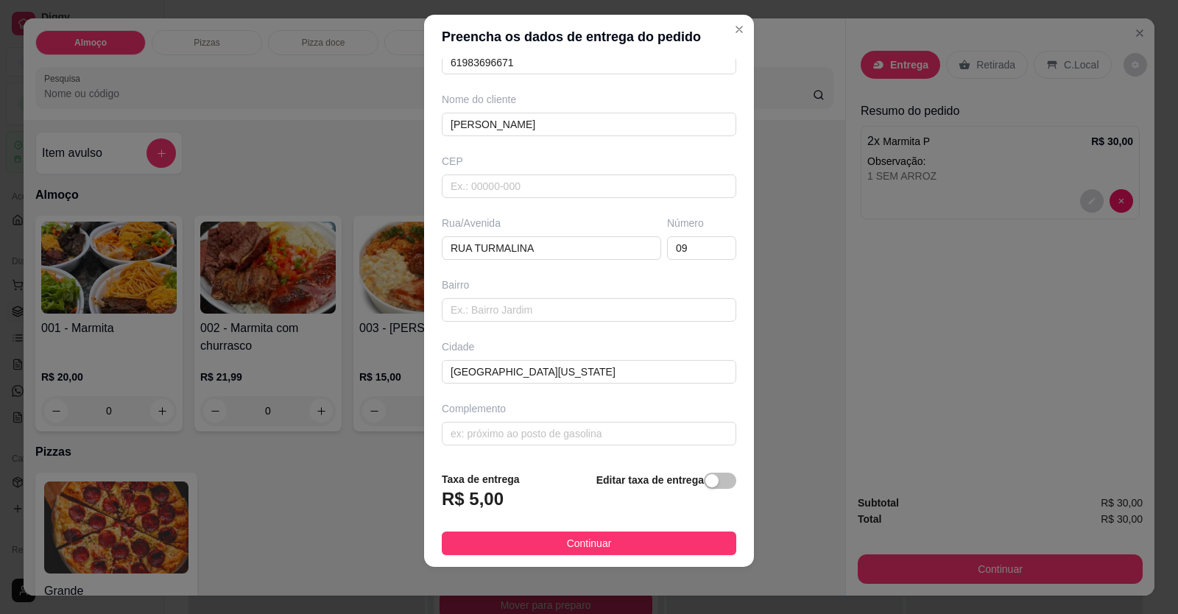
click at [567, 549] on span "Continuar" at bounding box center [589, 543] width 45 height 16
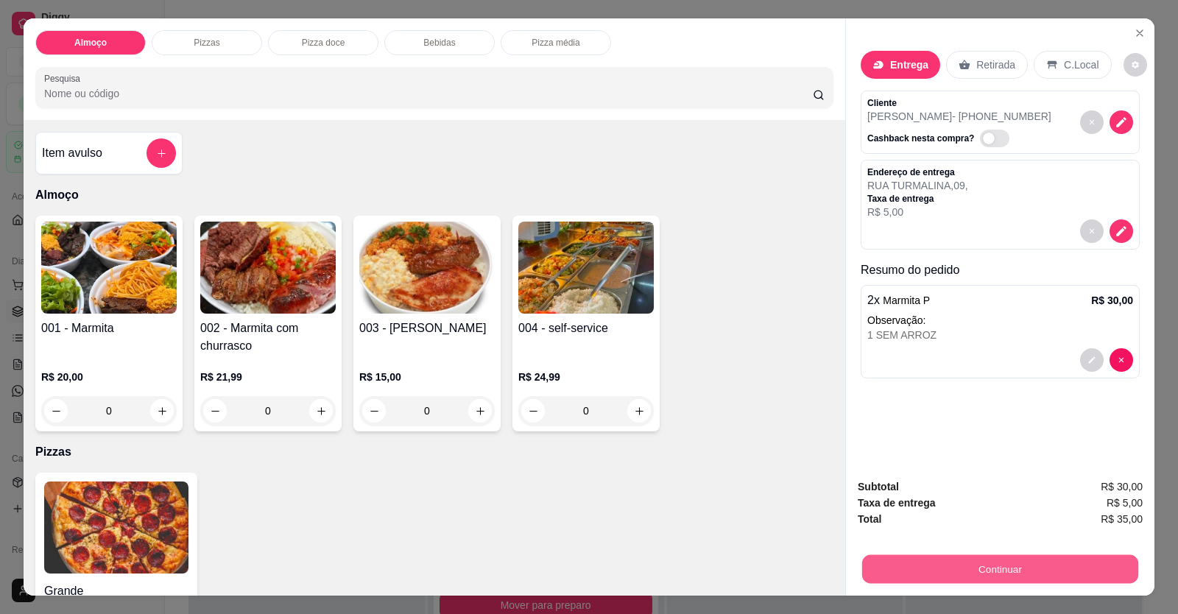
click at [954, 564] on button "Continuar" at bounding box center [1000, 569] width 276 height 29
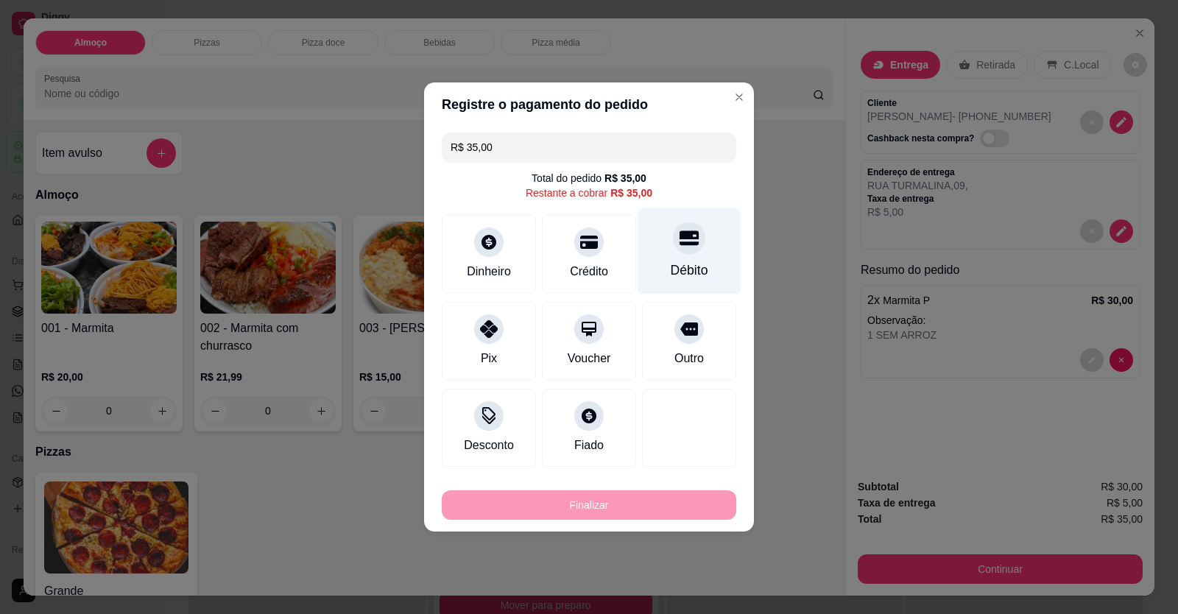
click at [691, 239] on div at bounding box center [689, 238] width 32 height 32
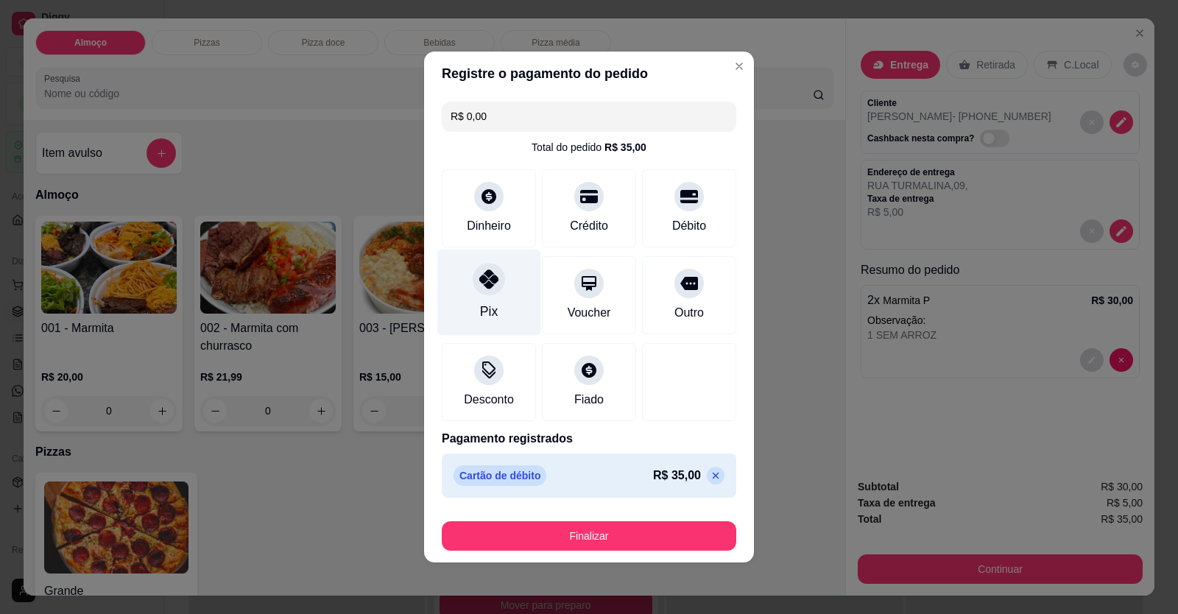
click at [496, 307] on div "Pix" at bounding box center [489, 311] width 18 height 19
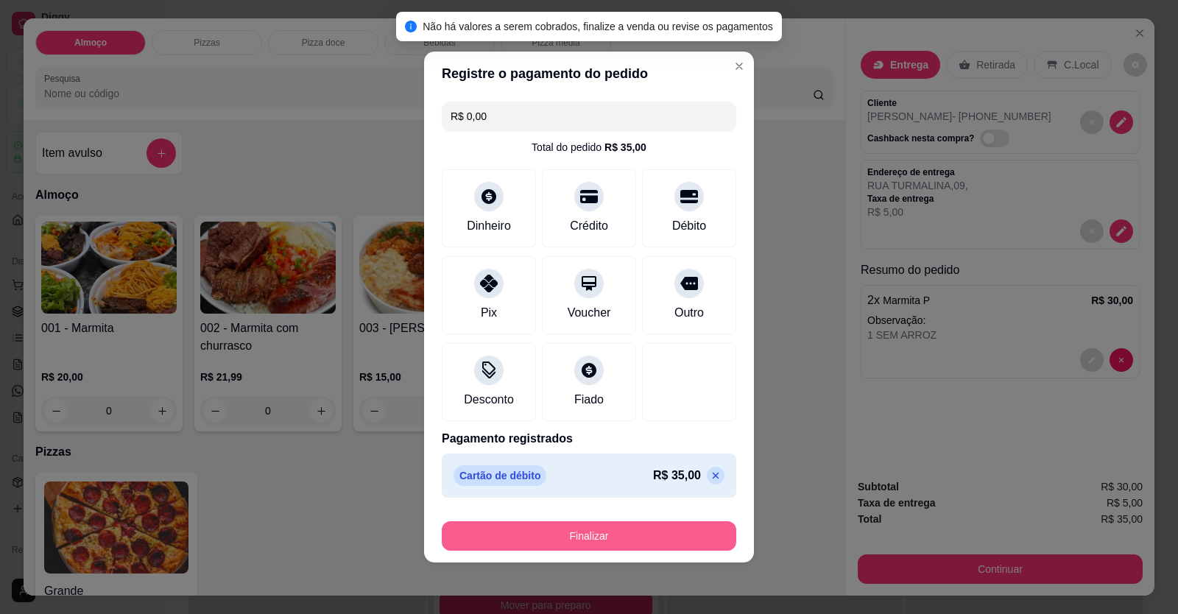
click at [606, 531] on button "Finalizar" at bounding box center [589, 535] width 295 height 29
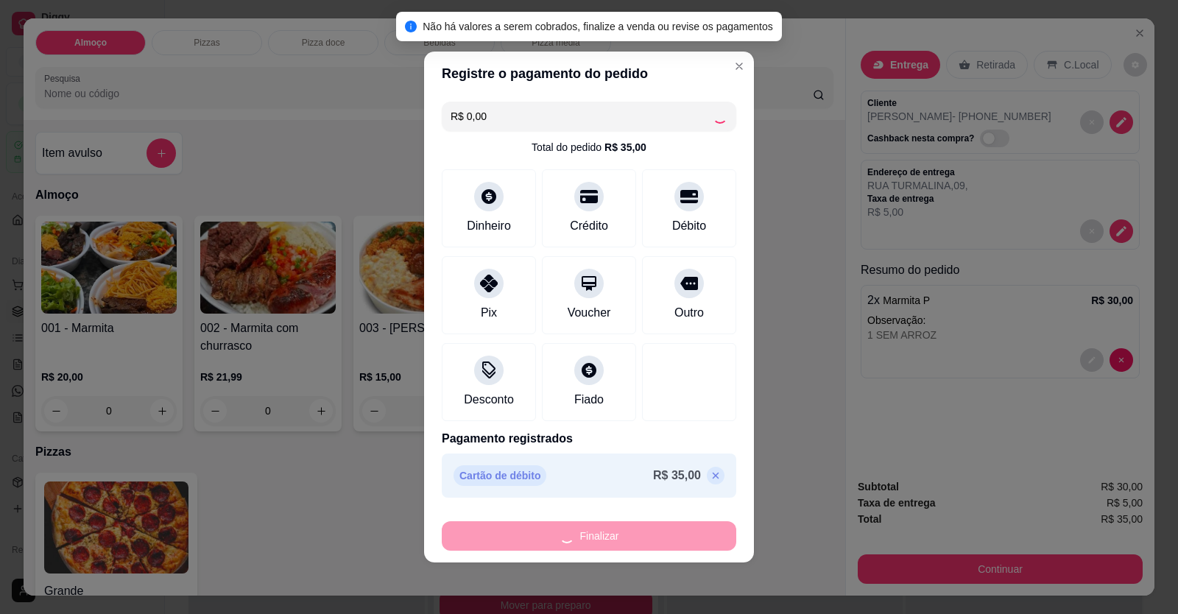
type input "-R$ 35,00"
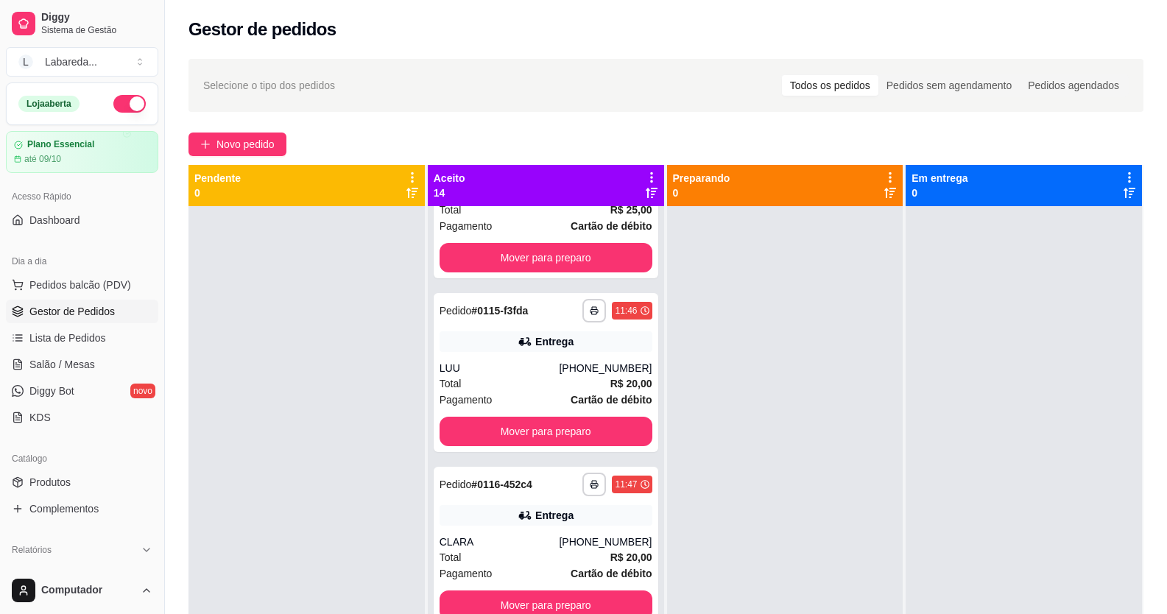
click at [221, 132] on div "**********" at bounding box center [666, 423] width 1002 height 747
click at [236, 144] on span "Novo pedido" at bounding box center [246, 144] width 58 height 16
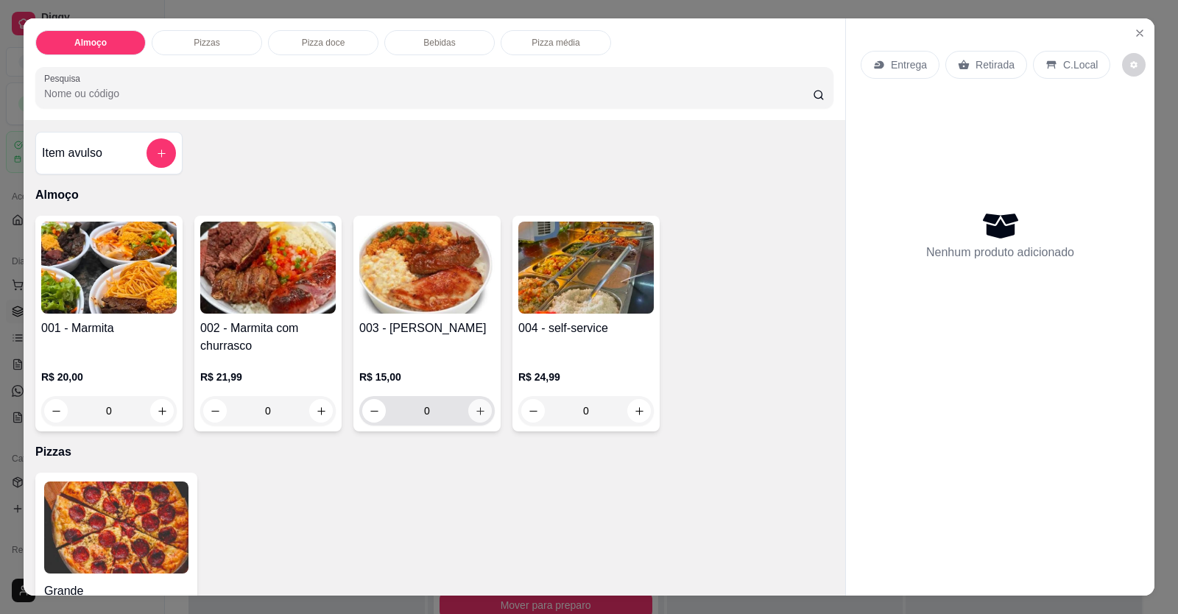
click at [479, 416] on button "increase-product-quantity" at bounding box center [480, 411] width 24 height 24
type input "1"
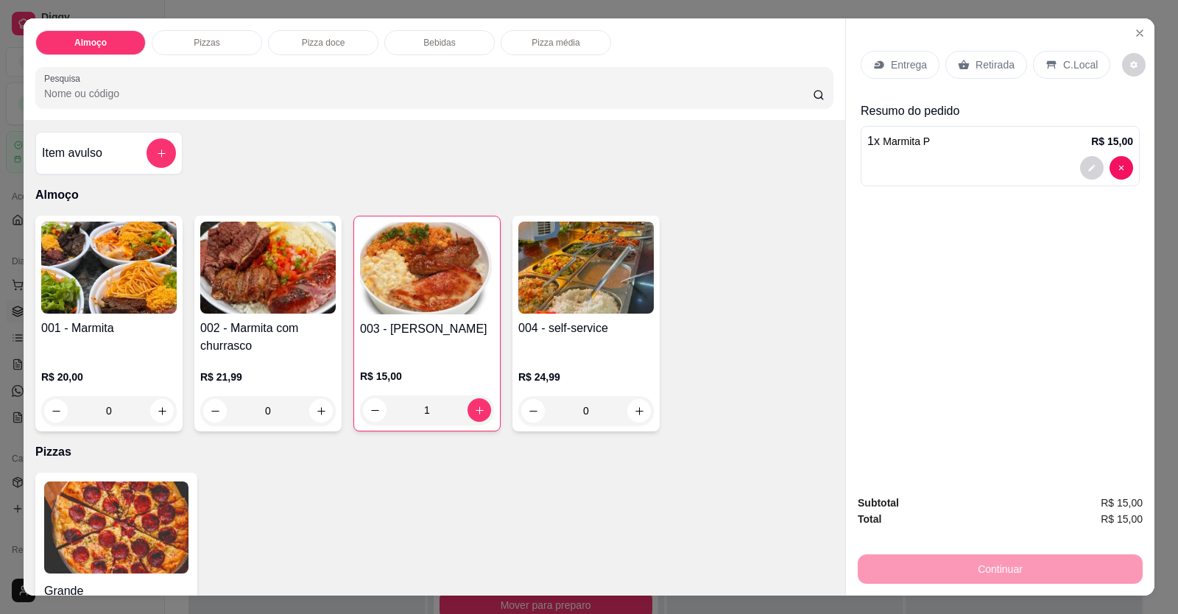
click at [883, 66] on div "Entrega" at bounding box center [900, 65] width 79 height 28
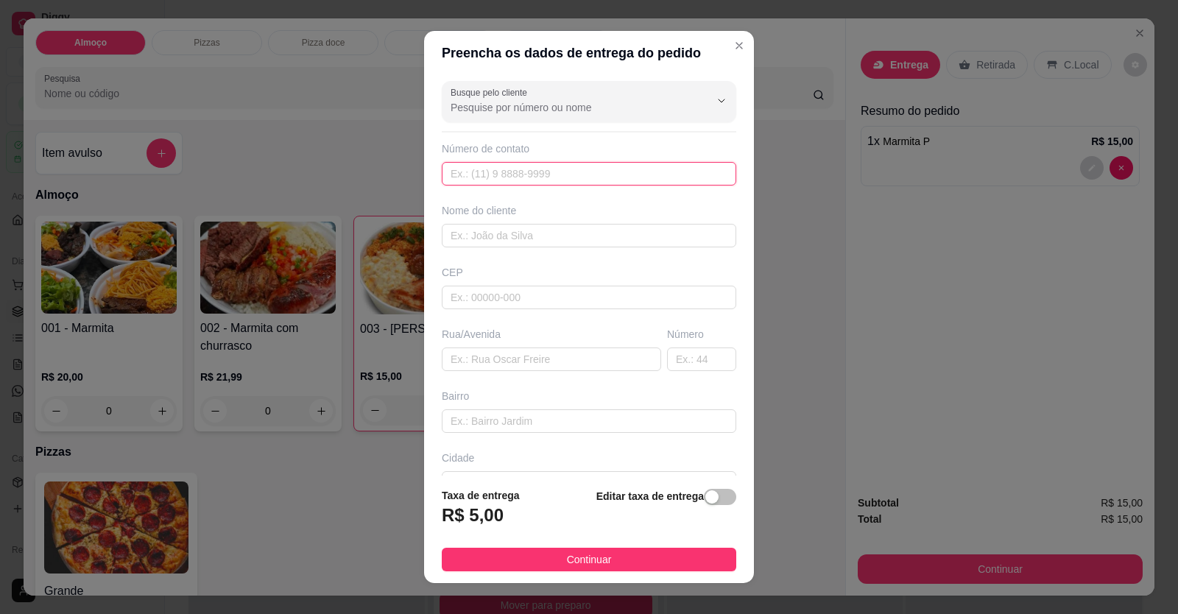
click at [582, 179] on input "text" at bounding box center [589, 174] width 295 height 24
type input "[PHONE_NUMBER]"
click at [590, 236] on input "text" at bounding box center [589, 236] width 295 height 24
click at [549, 245] on input "text" at bounding box center [589, 236] width 295 height 24
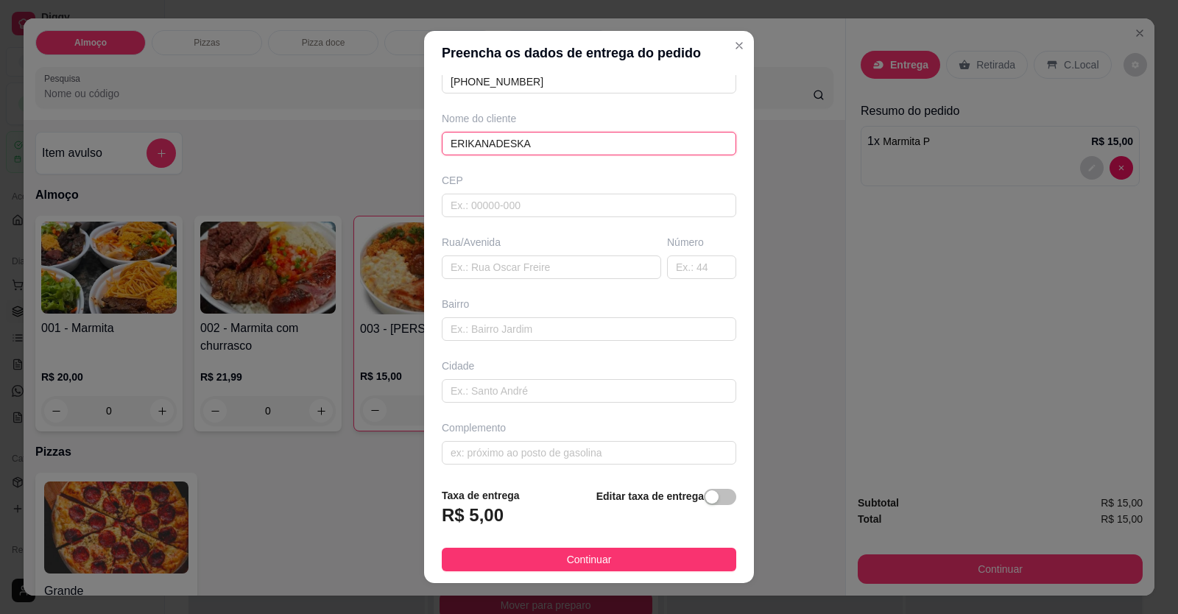
scroll to position [95, 0]
click at [479, 133] on input "ERIKANADESKA" at bounding box center [589, 141] width 295 height 24
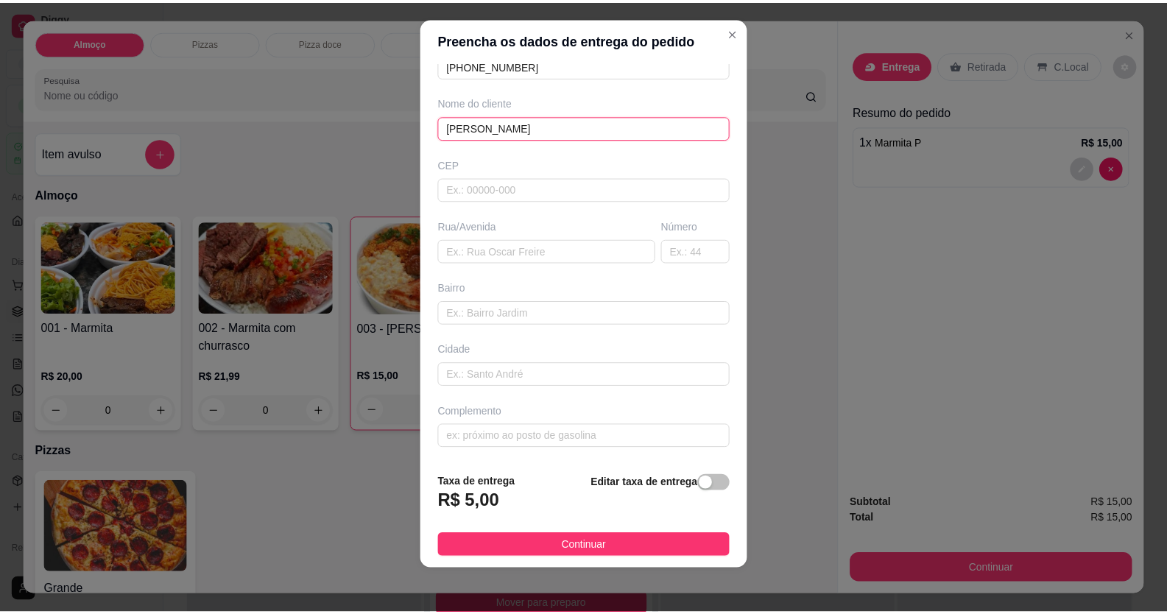
scroll to position [16, 0]
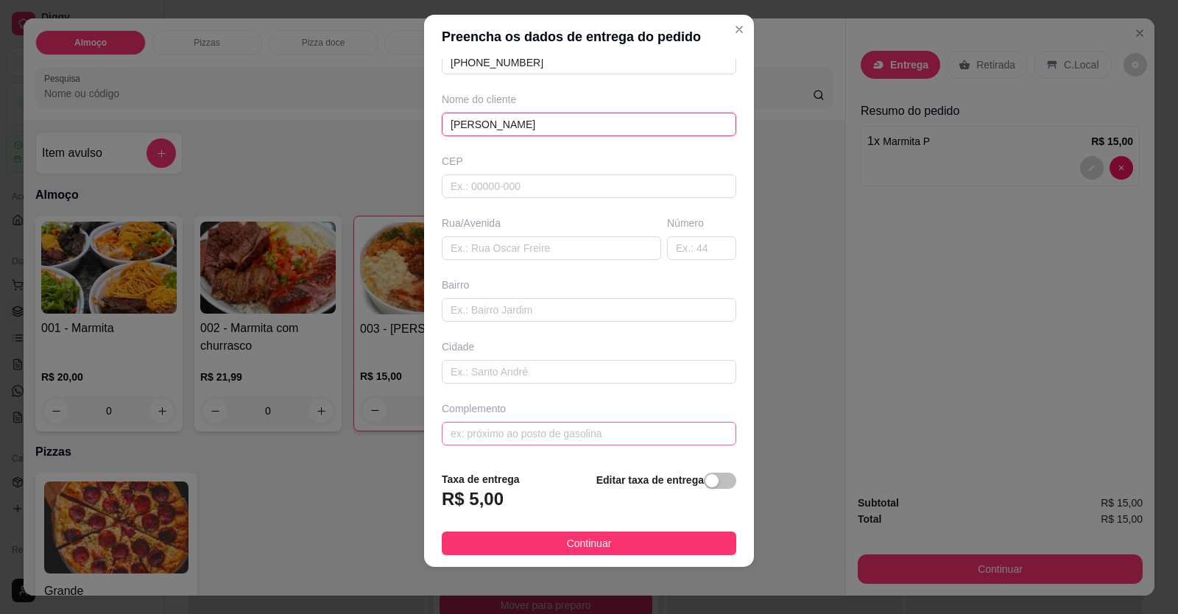
type input "[PERSON_NAME]"
click at [582, 440] on input "text" at bounding box center [589, 434] width 295 height 24
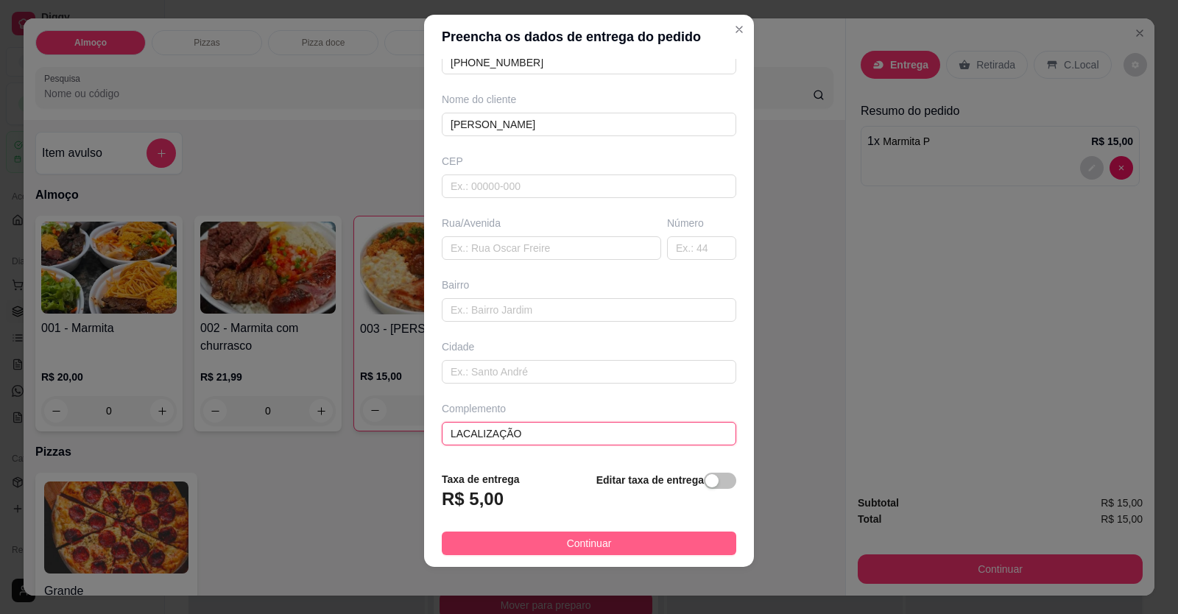
type input "LACALIZAÇÃO"
click at [567, 548] on span "Continuar" at bounding box center [589, 543] width 45 height 16
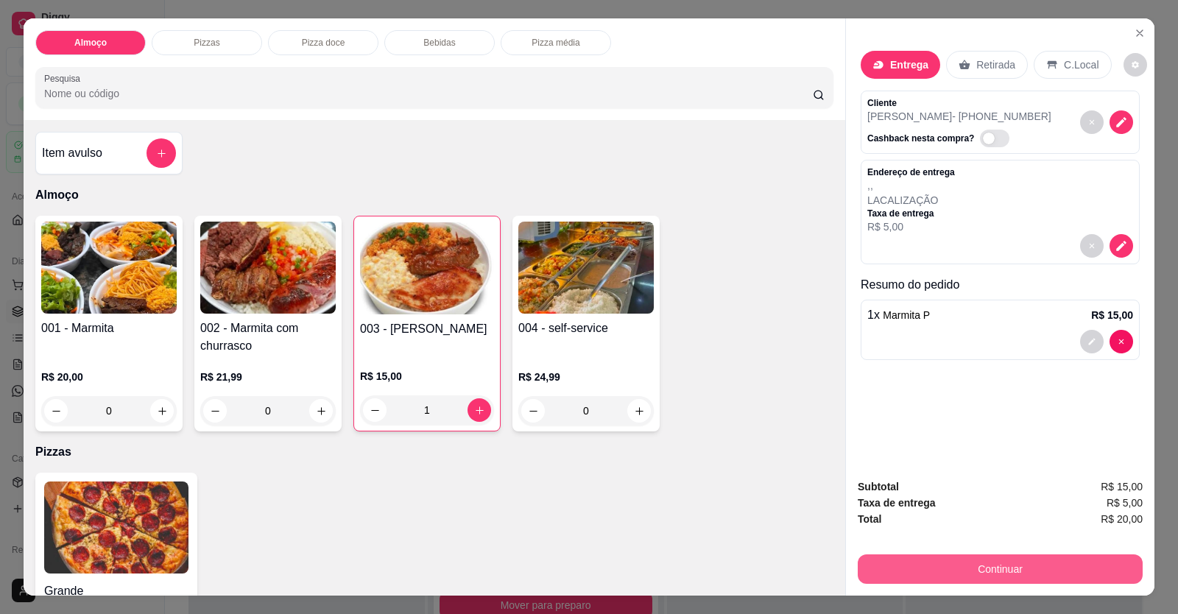
click at [933, 574] on button "Continuar" at bounding box center [1000, 569] width 285 height 29
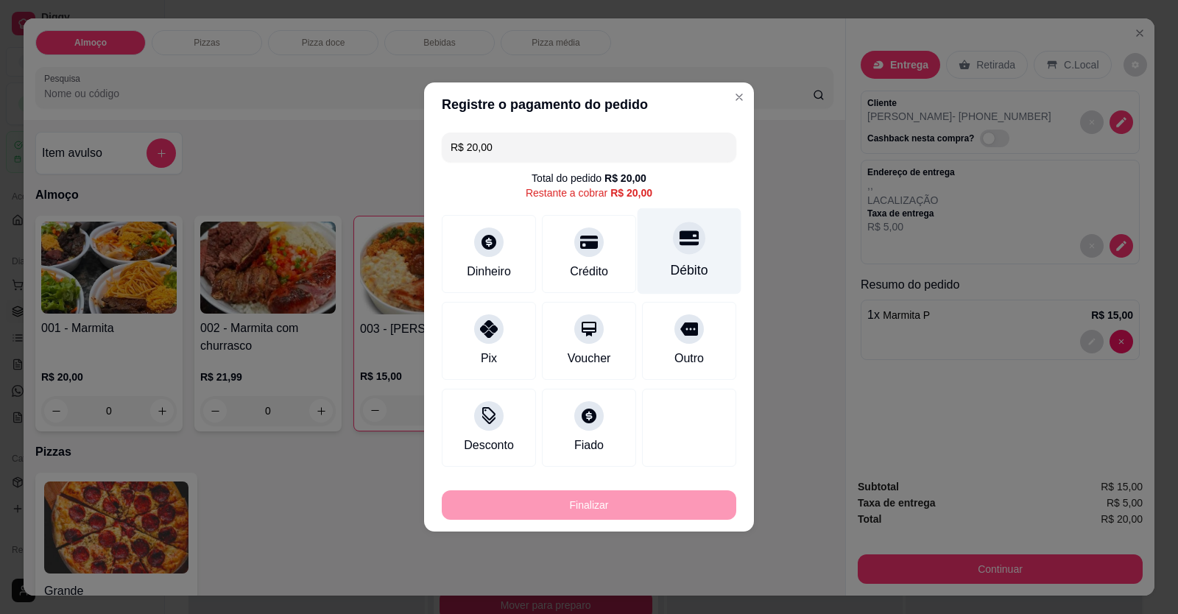
click at [683, 270] on div "Débito" at bounding box center [690, 270] width 38 height 19
type input "R$ 0,00"
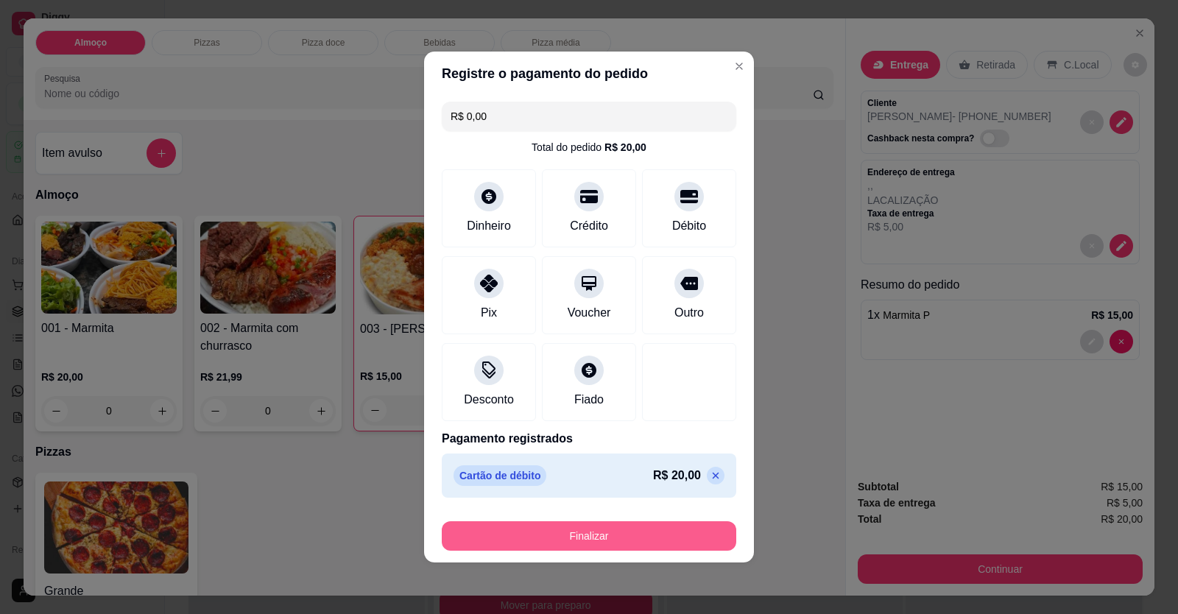
click at [654, 540] on button "Finalizar" at bounding box center [589, 535] width 295 height 29
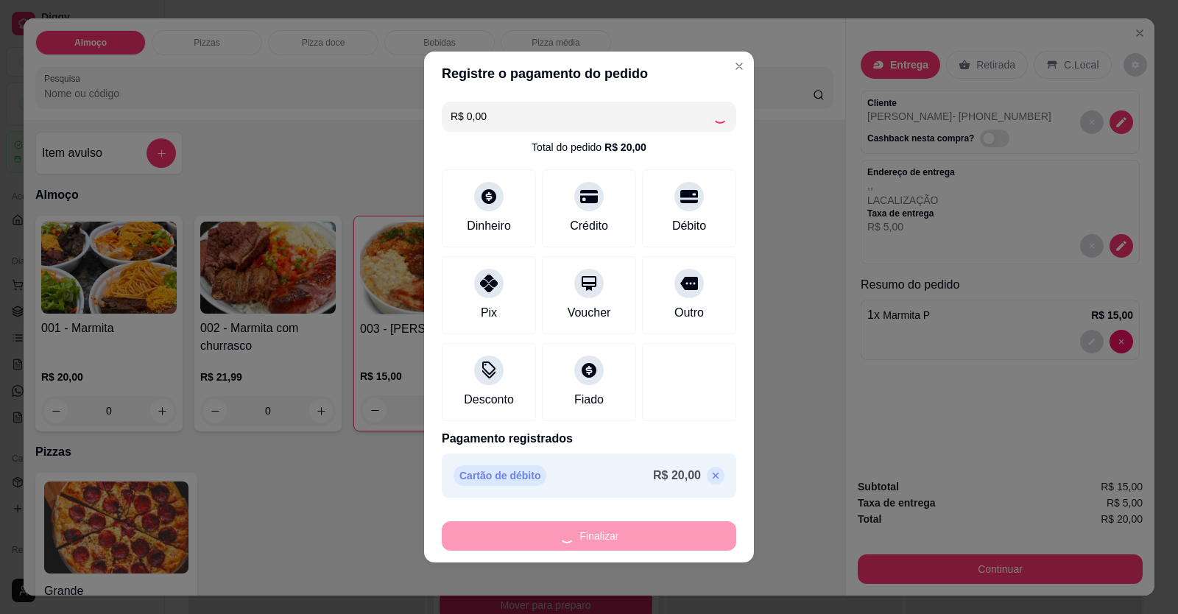
type input "0"
type input "-R$ 20,00"
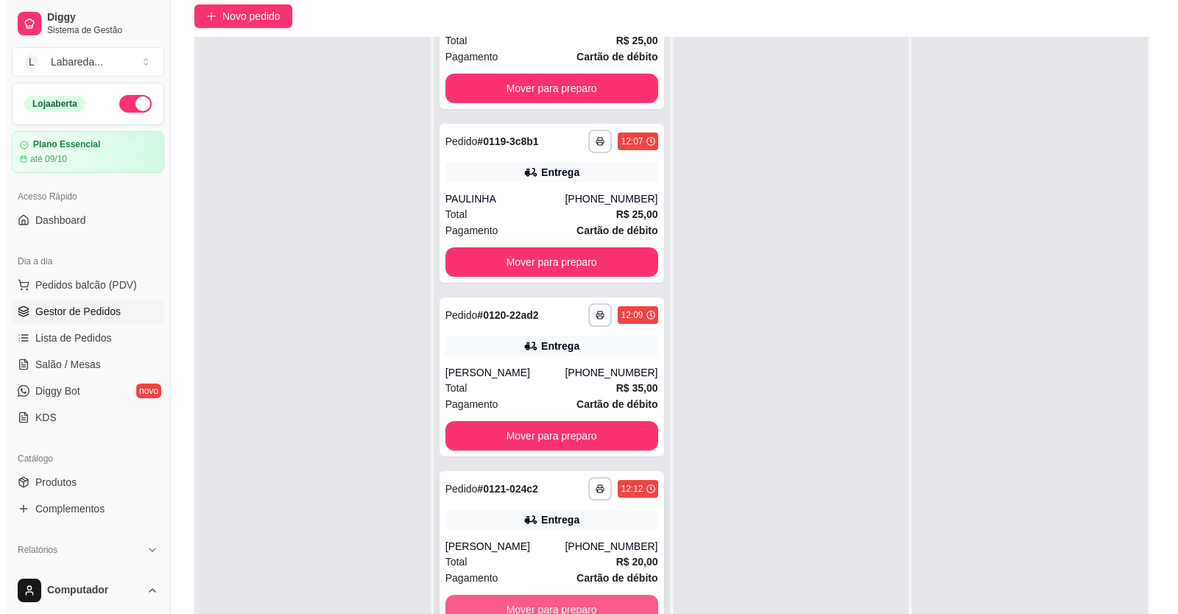
scroll to position [225, 0]
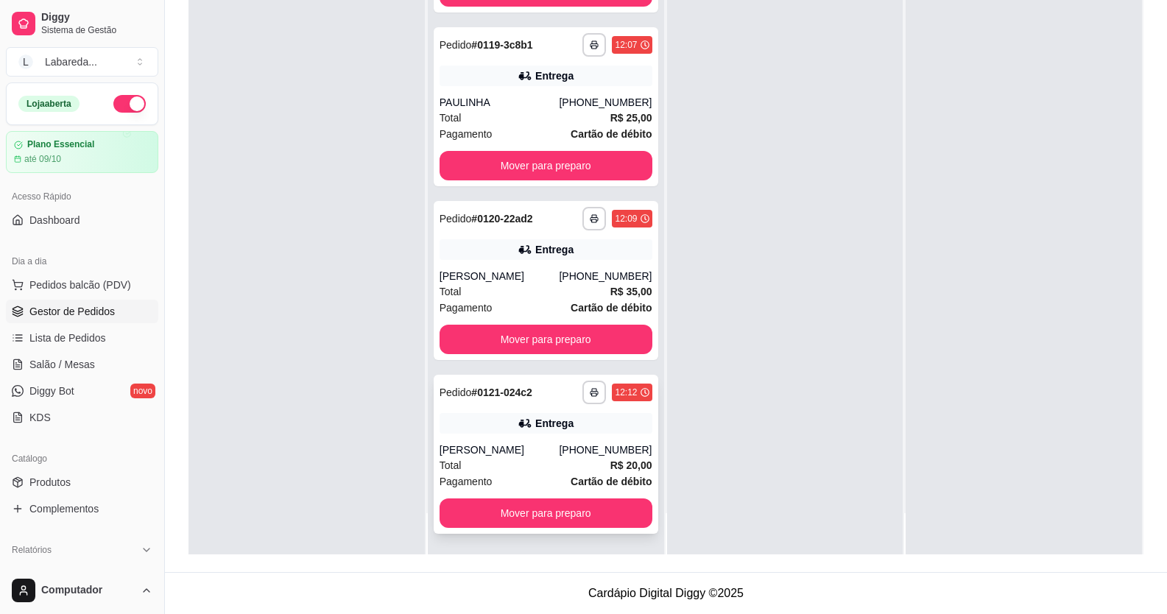
click at [532, 465] on div "Total R$ 20,00" at bounding box center [546, 465] width 213 height 16
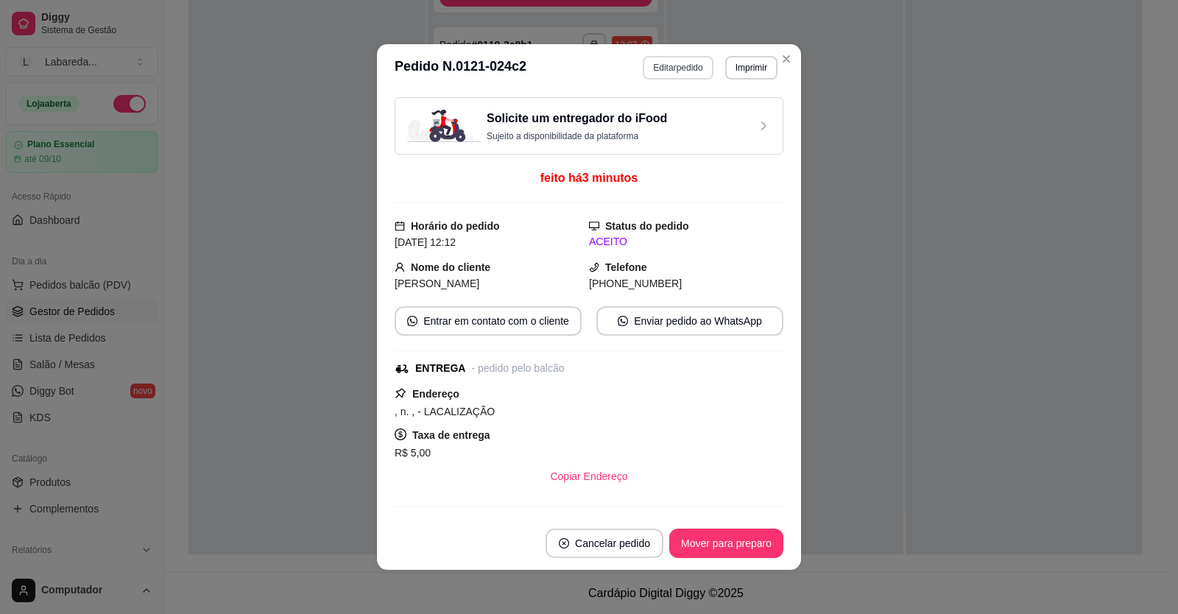
click at [654, 64] on button "Editar pedido" at bounding box center [678, 68] width 70 height 24
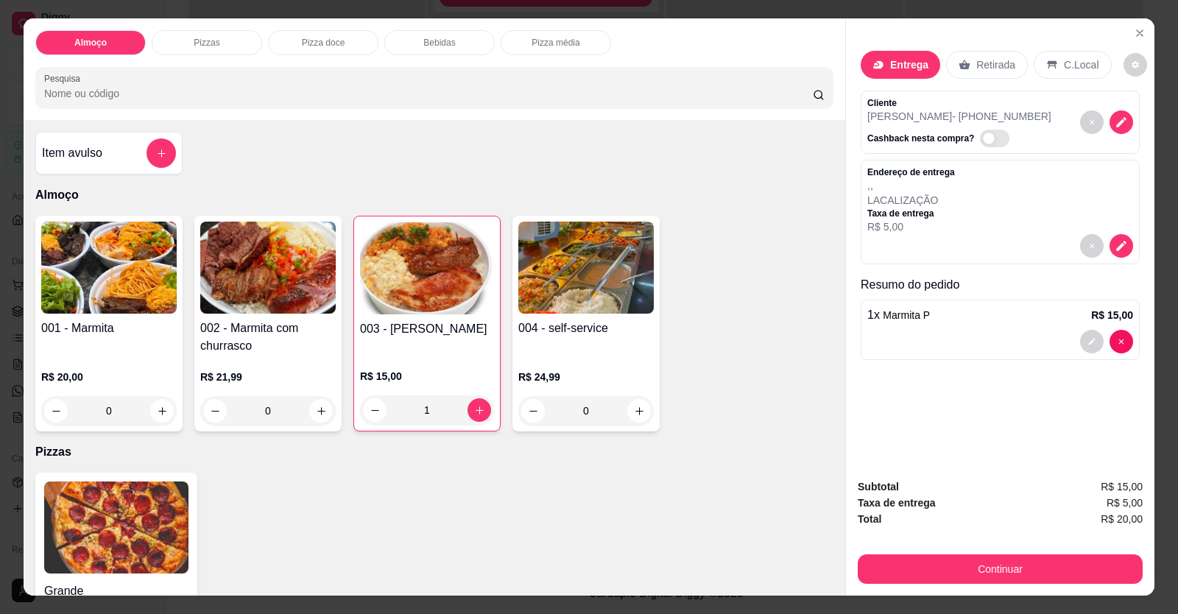
click at [923, 334] on div at bounding box center [1001, 342] width 266 height 24
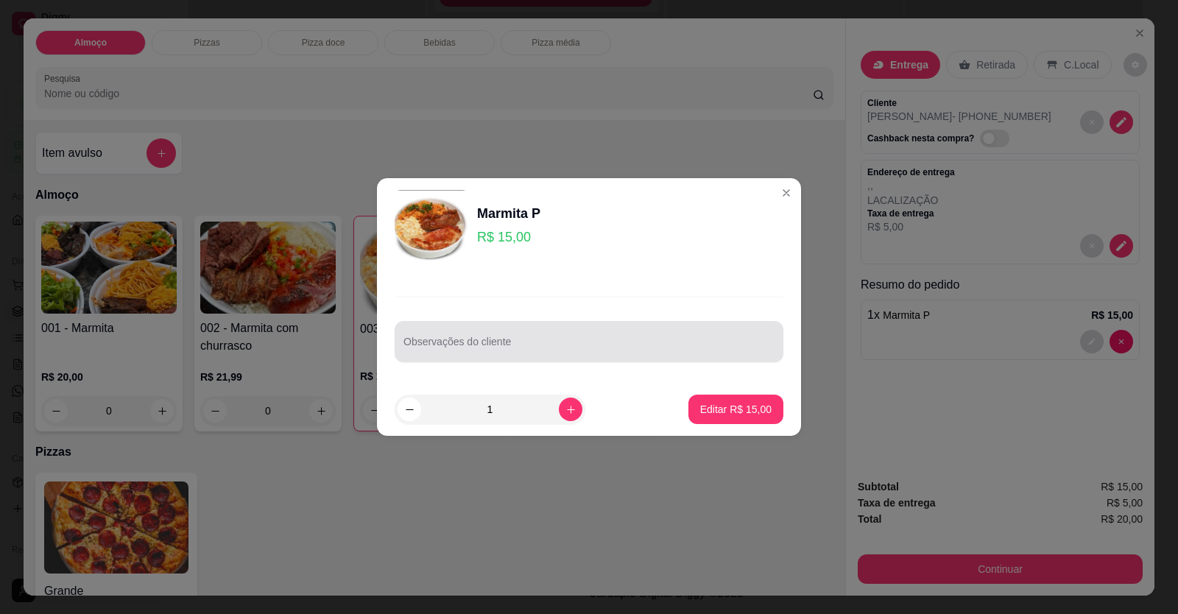
click at [552, 342] on input "Observações do cliente" at bounding box center [589, 347] width 371 height 15
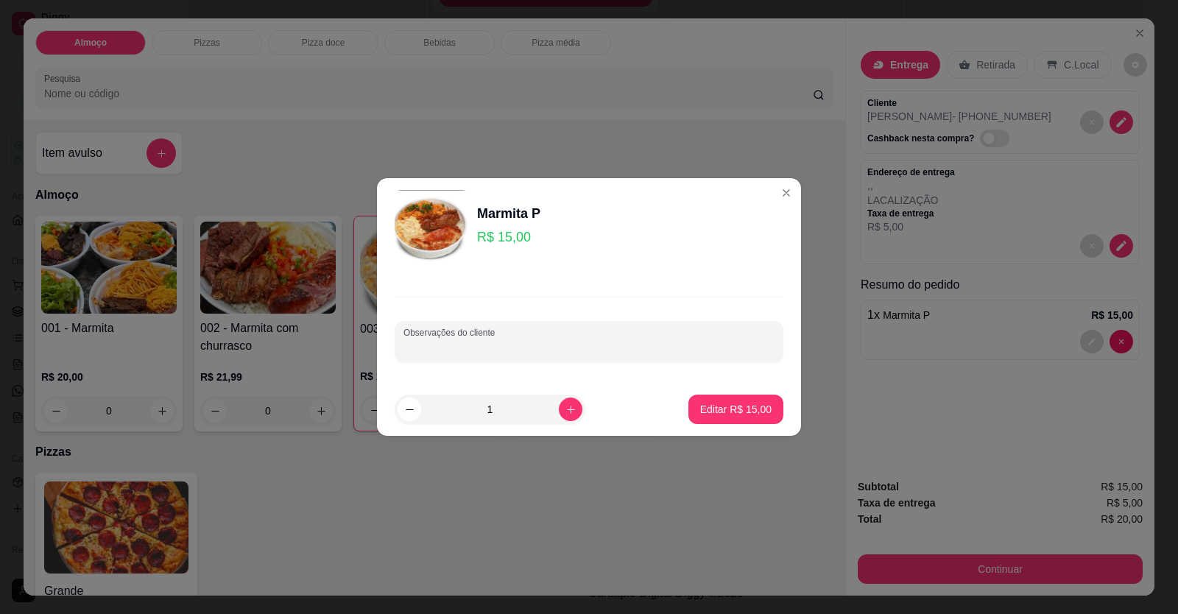
paste input "Arroz branco Feijão de caldo Abobrinha com milho Batata frita Churrasco, pode c…"
type input "Arroz branco Feijão de caldo Abobrinha com milho Batata frita Churrasco, pode c…"
click at [740, 412] on p "Editar R$ 15,00" at bounding box center [735, 409] width 69 height 14
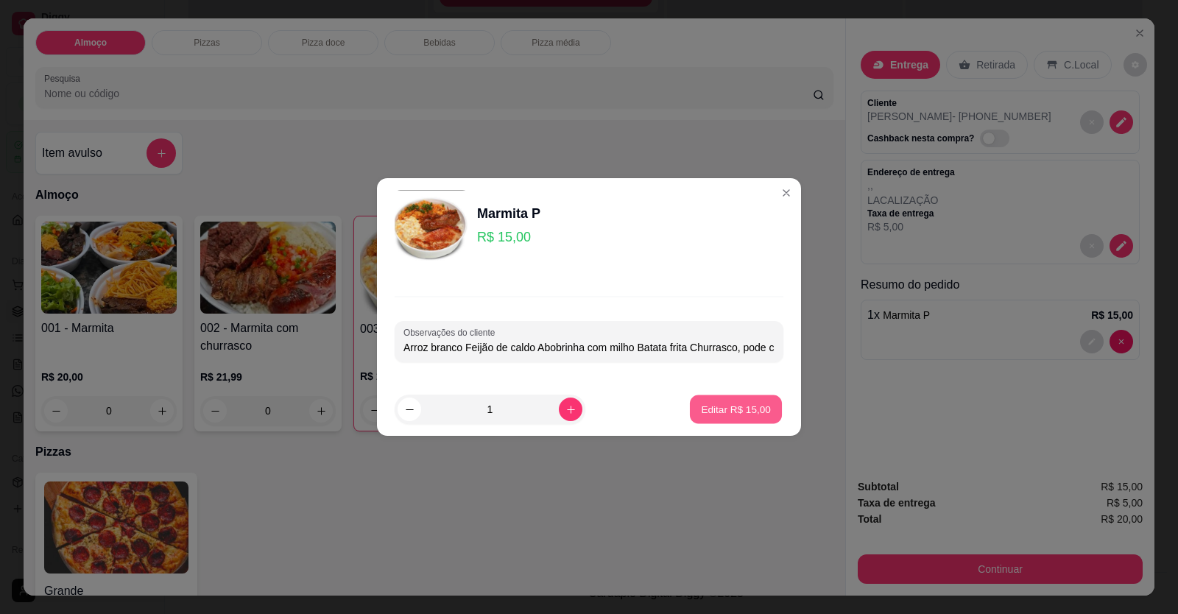
type input "0"
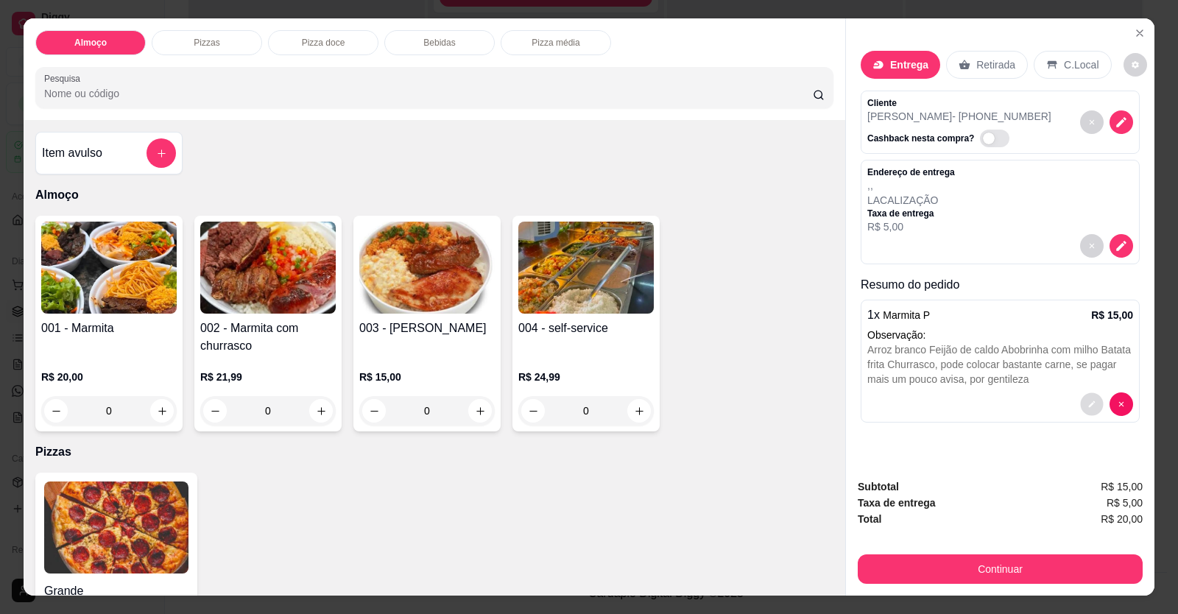
click at [1086, 409] on button "decrease-product-quantity" at bounding box center [1091, 404] width 23 height 23
click at [164, 155] on button "add-separate-item" at bounding box center [161, 152] width 29 height 29
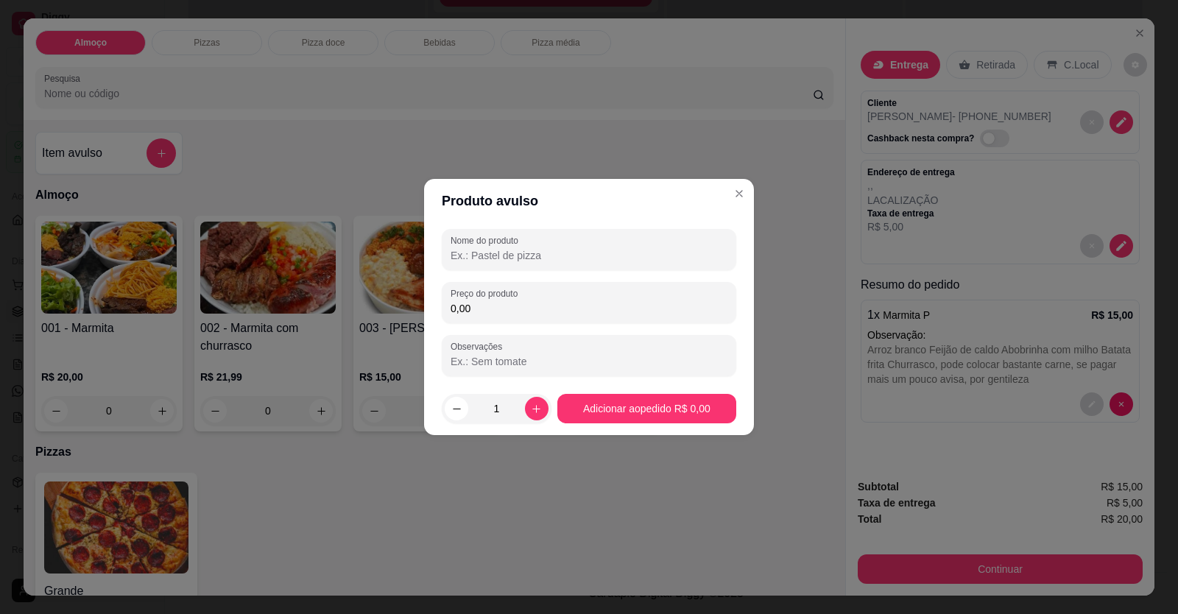
drag, startPoint x: 482, startPoint y: 250, endPoint x: 482, endPoint y: 265, distance: 14.7
click at [482, 265] on div "Nome do produto" at bounding box center [589, 249] width 295 height 41
type input "A"
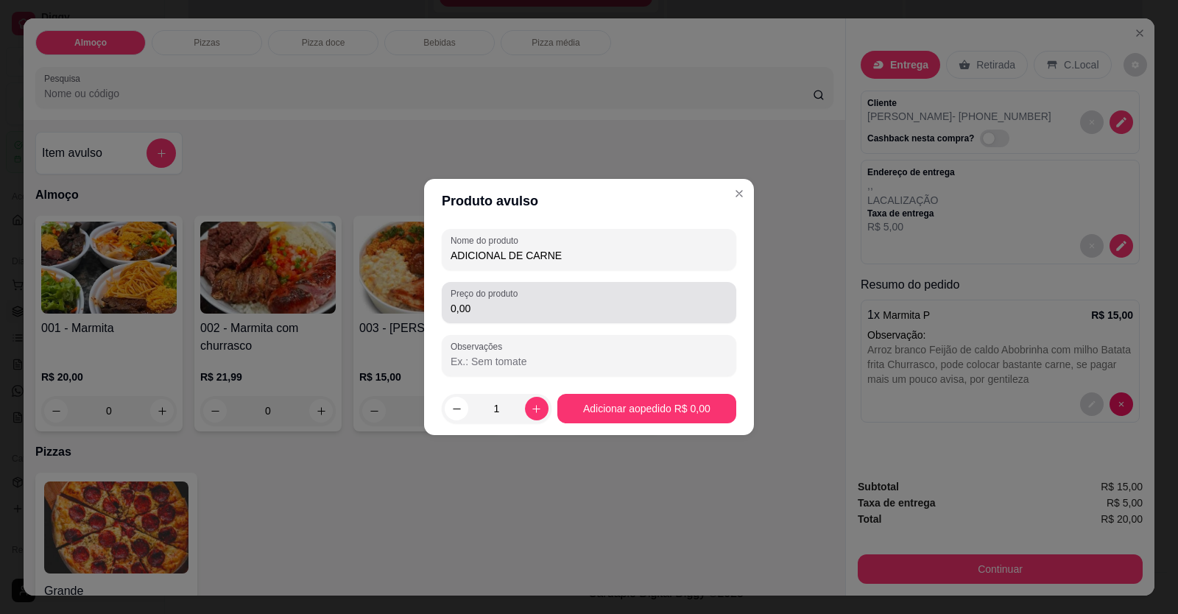
type input "ADICIONAL DE CARNE"
click at [549, 289] on div "0,00" at bounding box center [589, 302] width 277 height 29
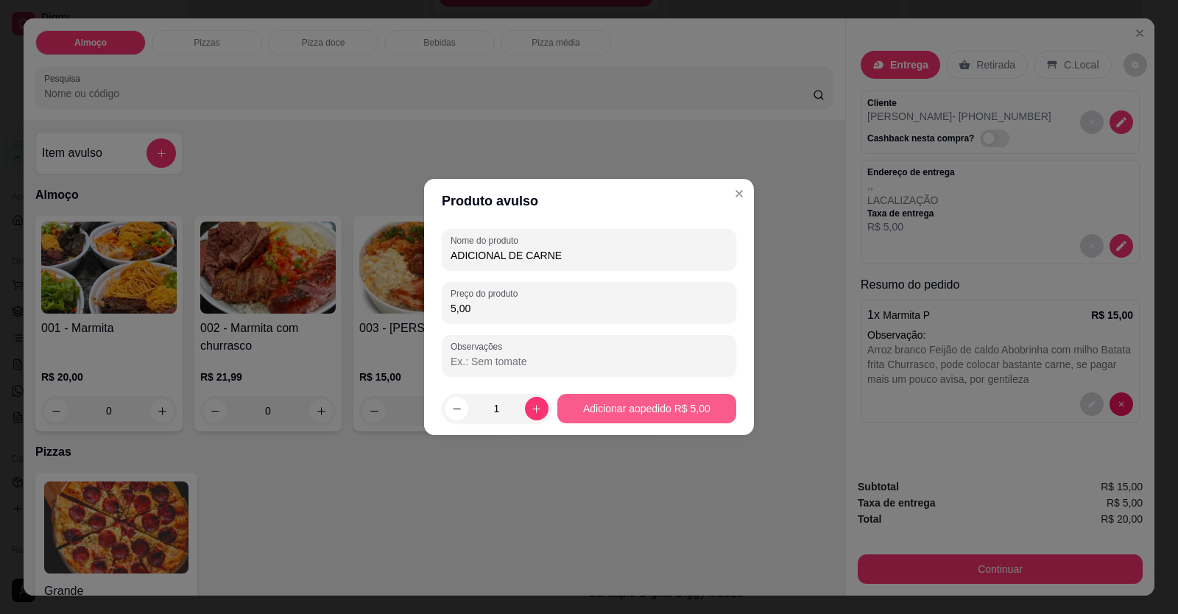
type input "5,00"
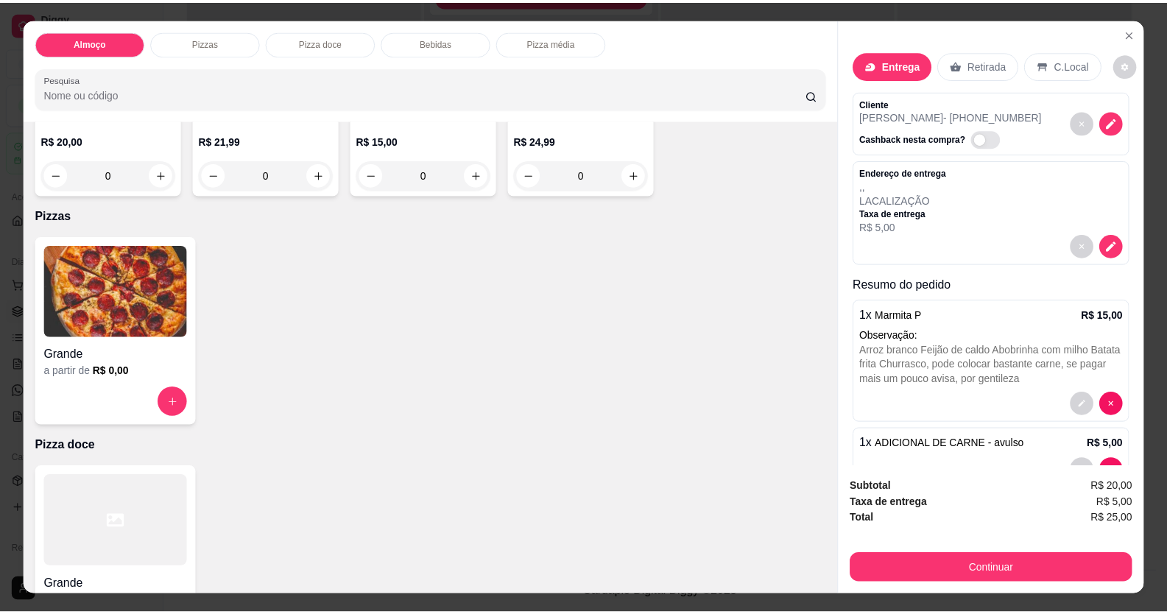
scroll to position [295, 0]
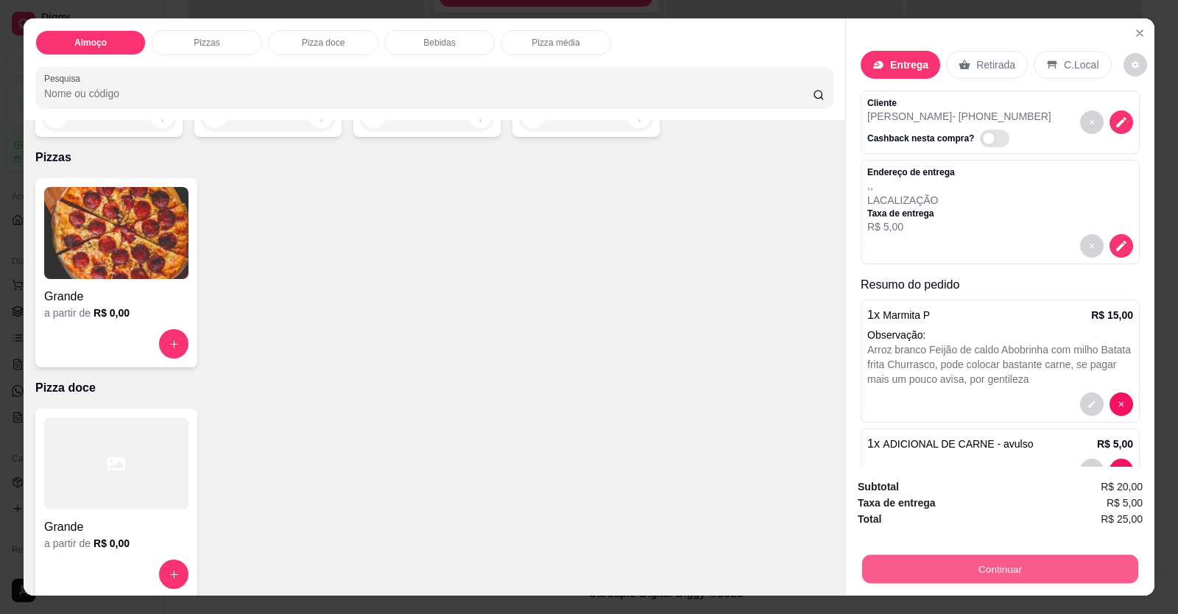
click at [919, 572] on button "Continuar" at bounding box center [1000, 569] width 276 height 29
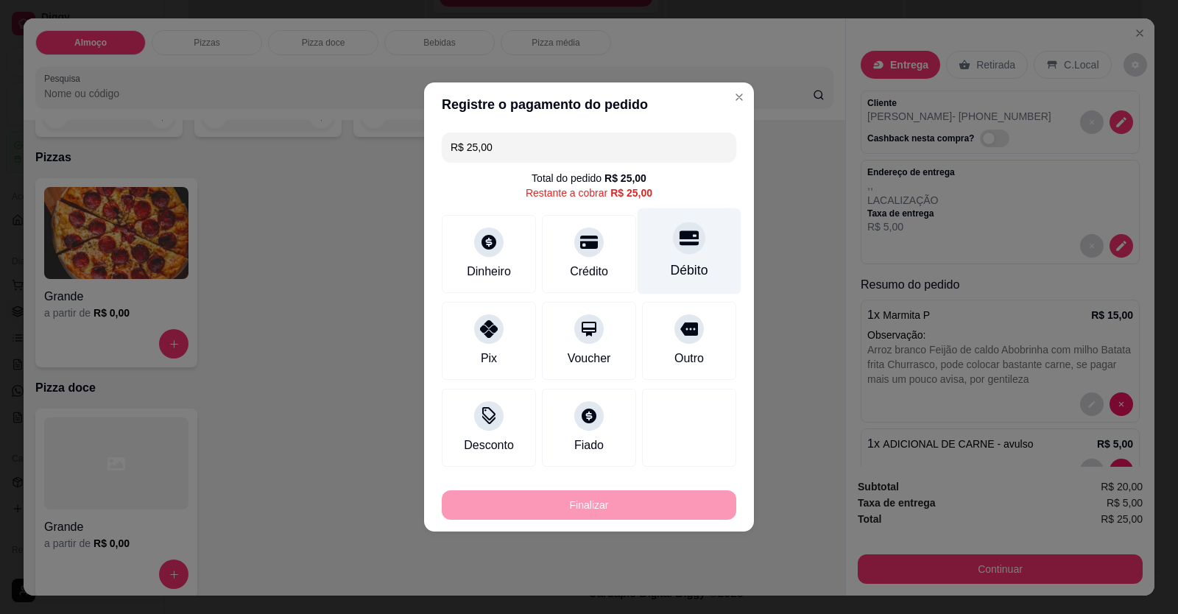
click at [688, 249] on div at bounding box center [689, 238] width 32 height 32
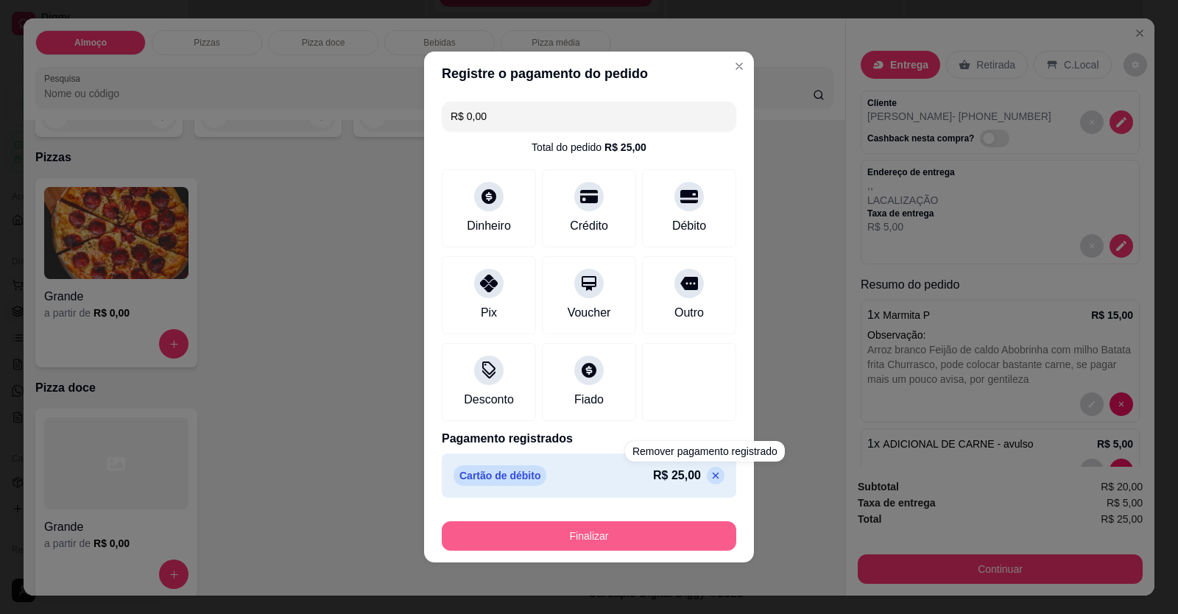
click at [661, 542] on button "Finalizar" at bounding box center [589, 535] width 295 height 29
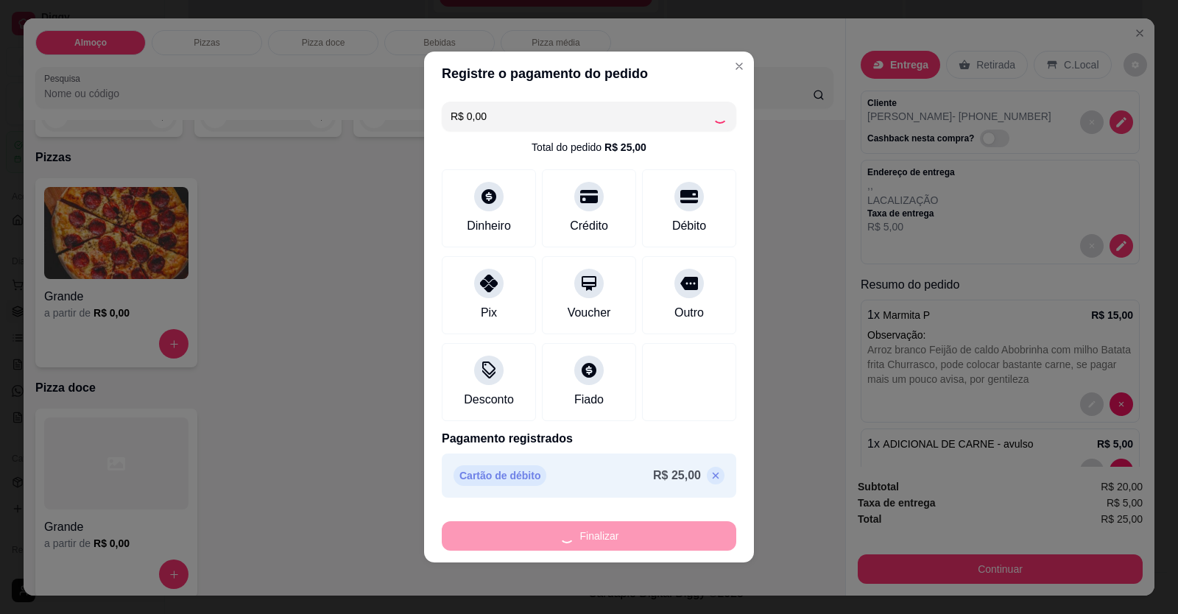
type input "-R$ 25,00"
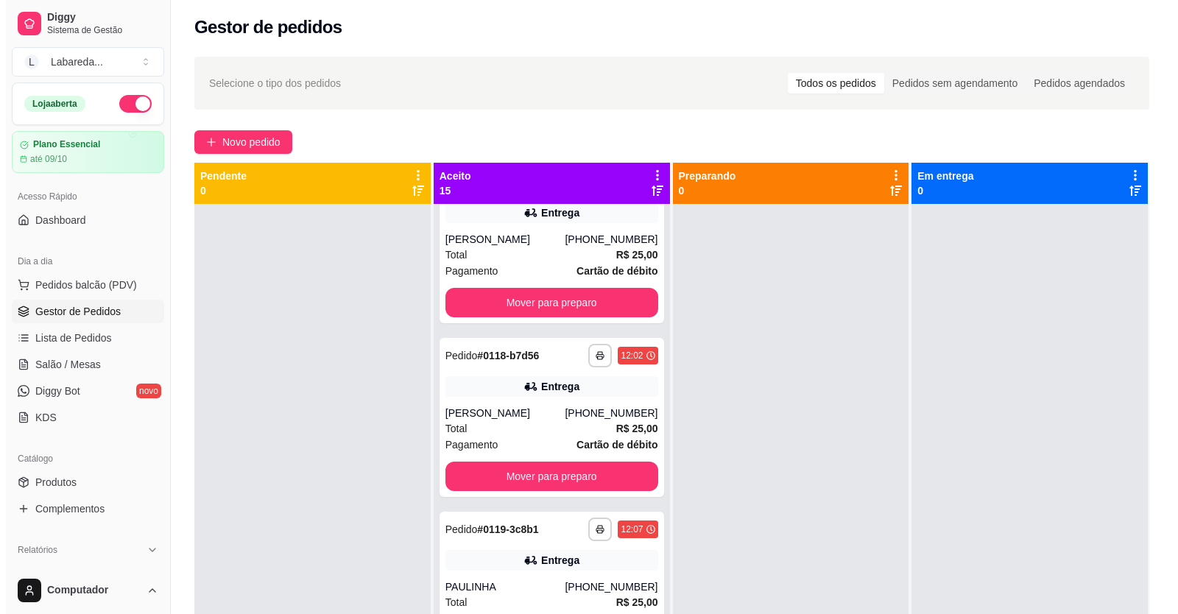
scroll to position [0, 0]
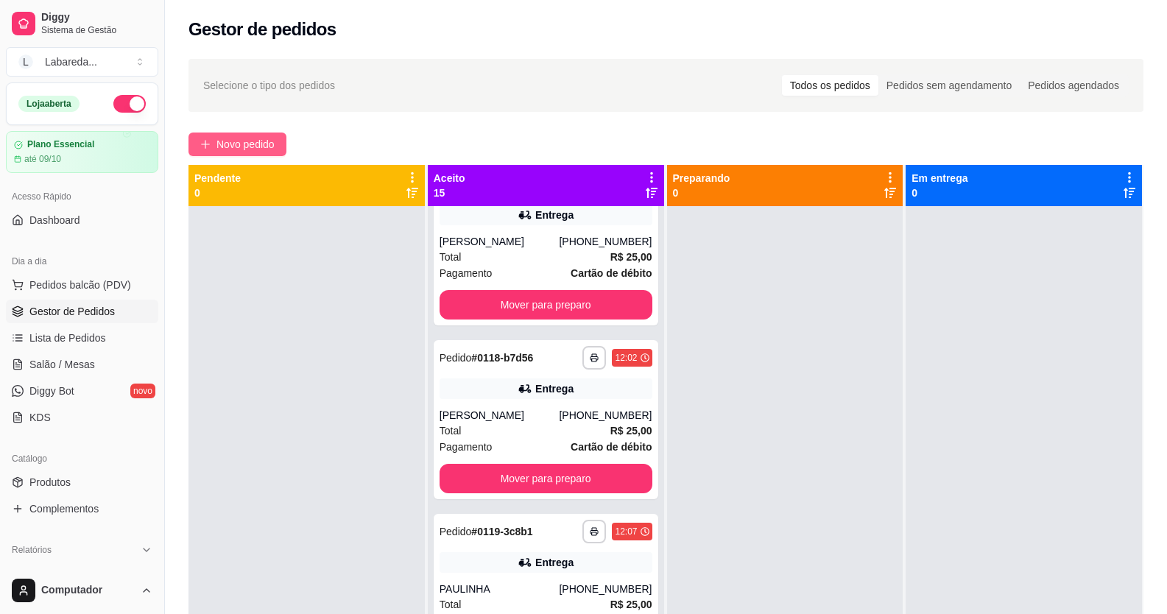
click at [213, 141] on button "Novo pedido" at bounding box center [238, 145] width 98 height 24
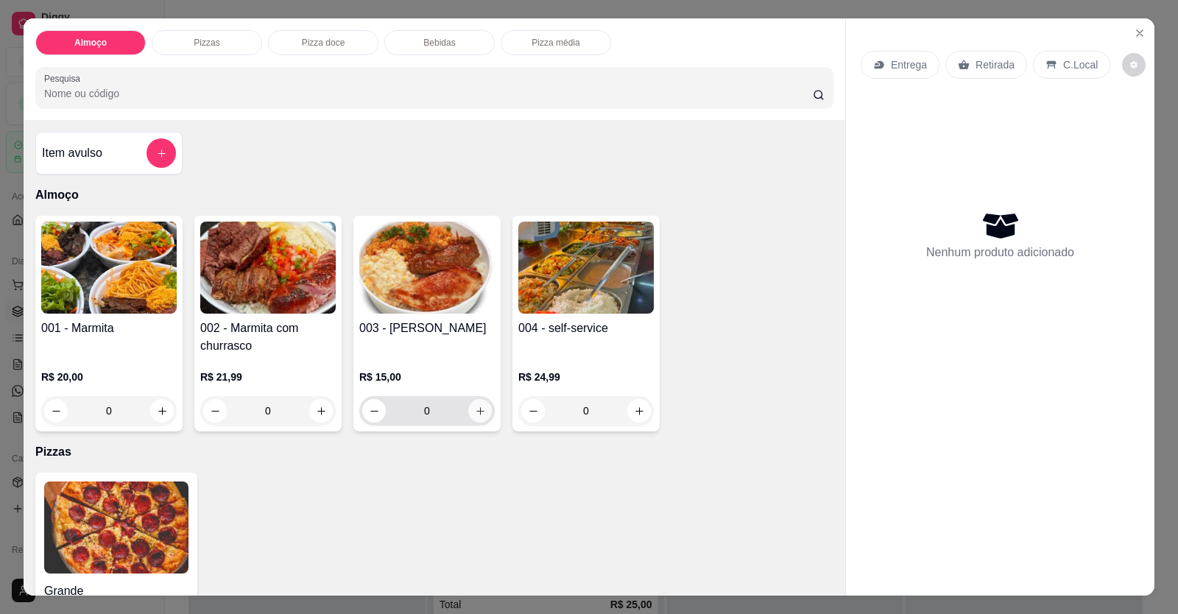
click at [477, 413] on icon "increase-product-quantity" at bounding box center [480, 411] width 11 height 11
type input "1"
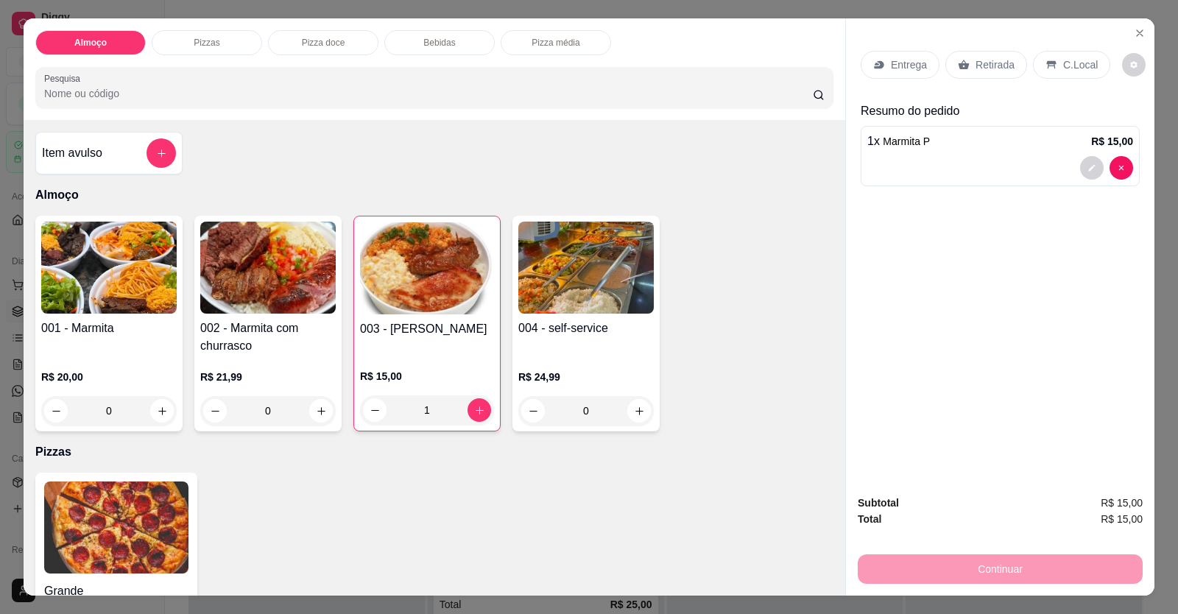
click at [909, 160] on div at bounding box center [1001, 168] width 266 height 24
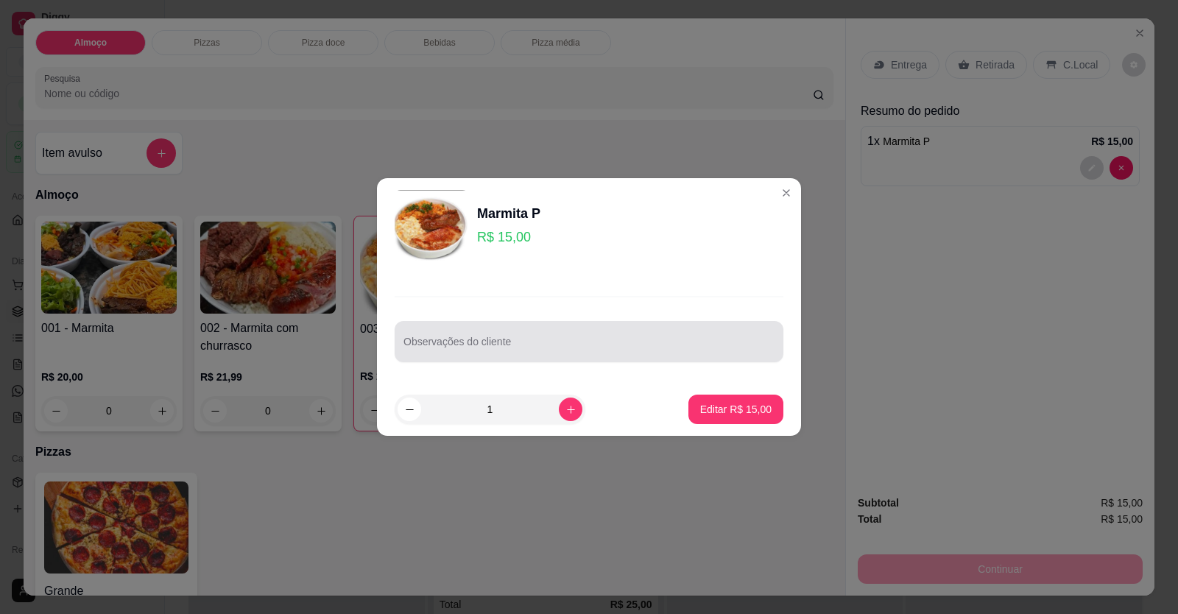
click at [512, 334] on div at bounding box center [589, 341] width 371 height 29
click at [507, 337] on div at bounding box center [589, 341] width 371 height 29
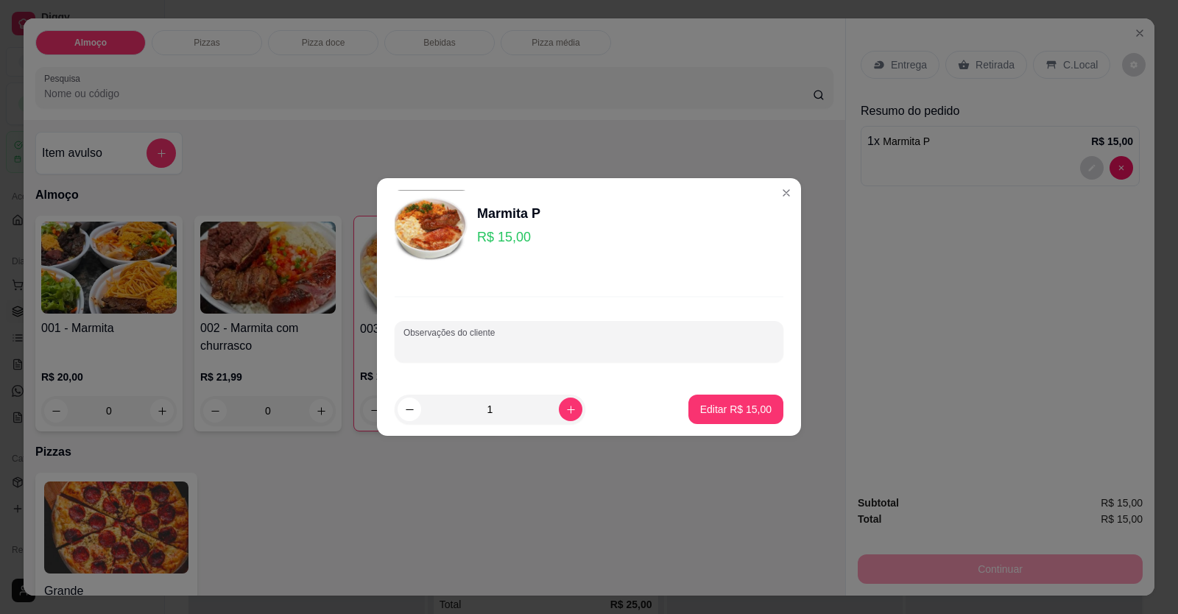
click at [507, 336] on div at bounding box center [589, 341] width 371 height 29
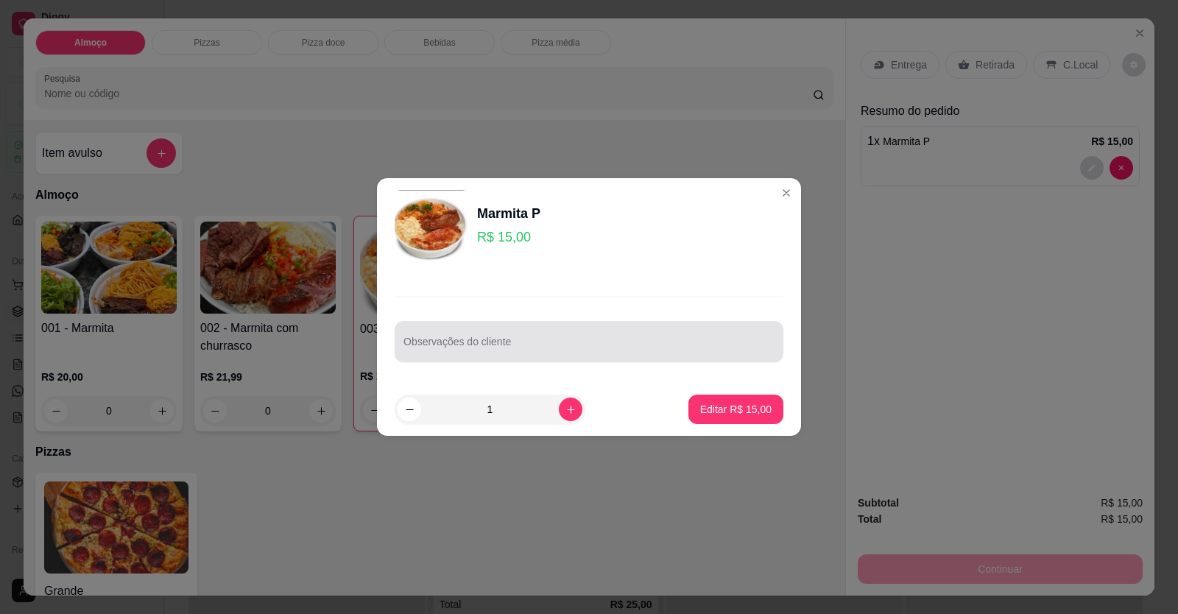
drag, startPoint x: 507, startPoint y: 336, endPoint x: 487, endPoint y: 343, distance: 21.2
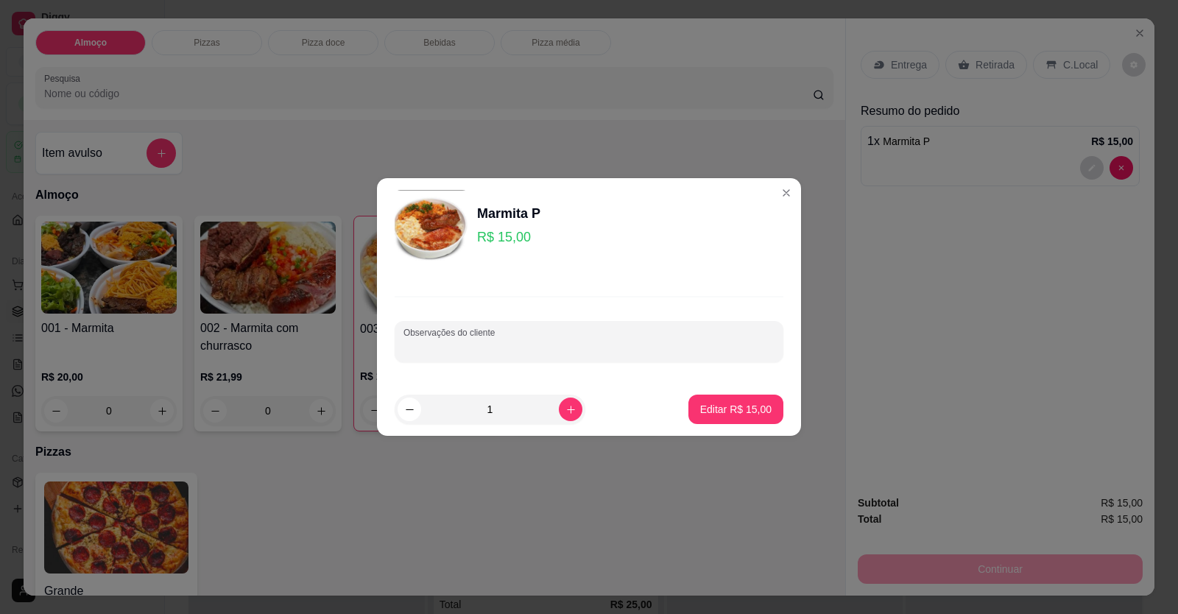
paste input "opeiro Galinhada Batata frita Legumes Sem macarrão Pouca galinhada"
type input "opeiro Galinhada Batata frita Legumes Sem macarrão Pouca galinhada"
click at [741, 412] on p "Editar R$ 15,00" at bounding box center [735, 409] width 69 height 14
type input "0"
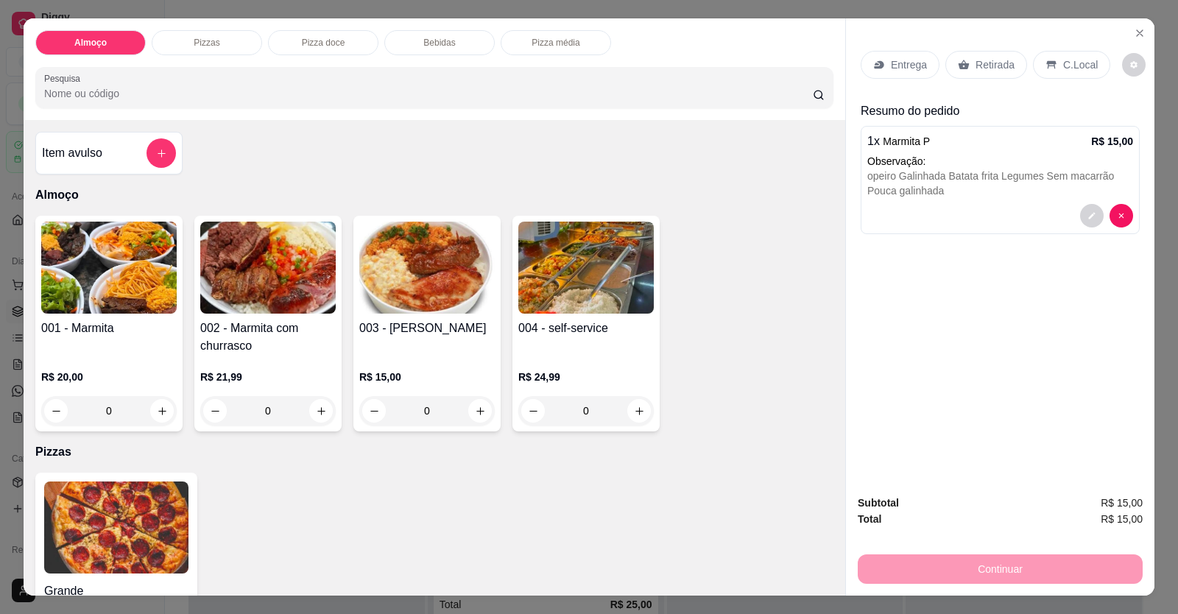
click at [894, 72] on p "Entrega" at bounding box center [909, 64] width 36 height 15
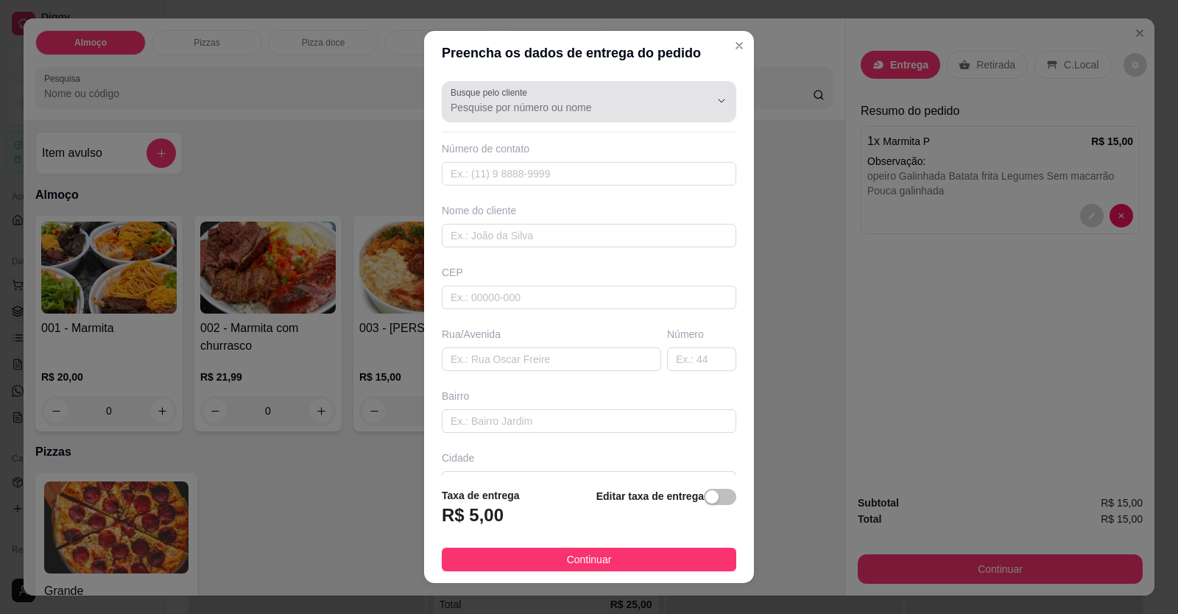
click at [496, 114] on div at bounding box center [589, 101] width 277 height 29
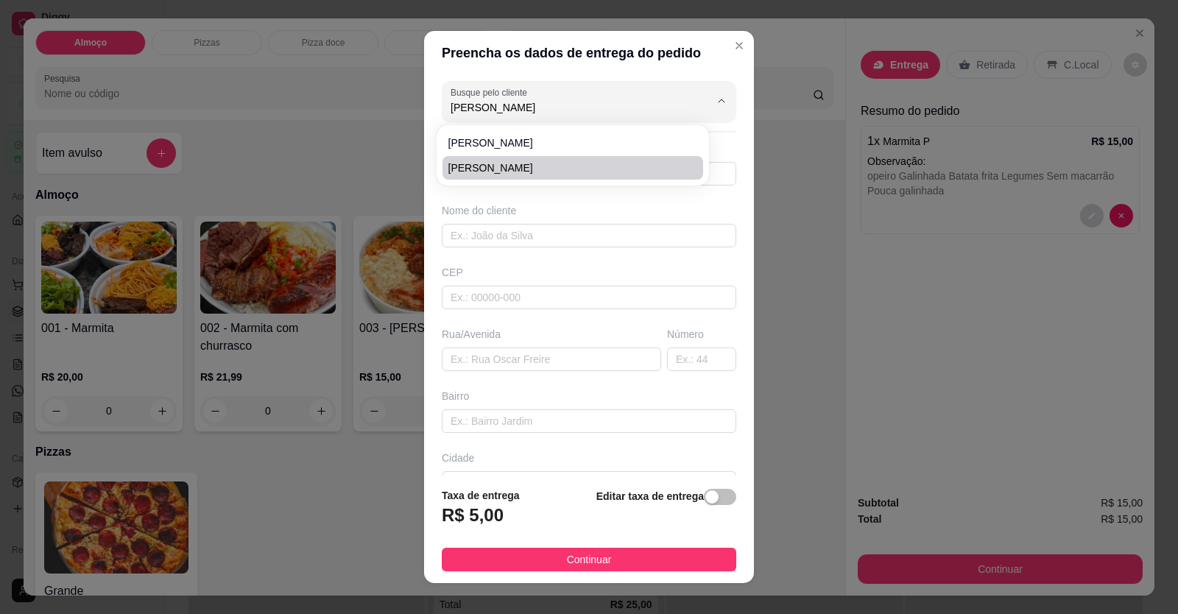
click at [492, 160] on li "[PERSON_NAME]" at bounding box center [573, 168] width 261 height 24
type input "[PERSON_NAME]"
type input "61981533743"
type input "[PERSON_NAME]"
type input "LOCALIZAÇÃO"
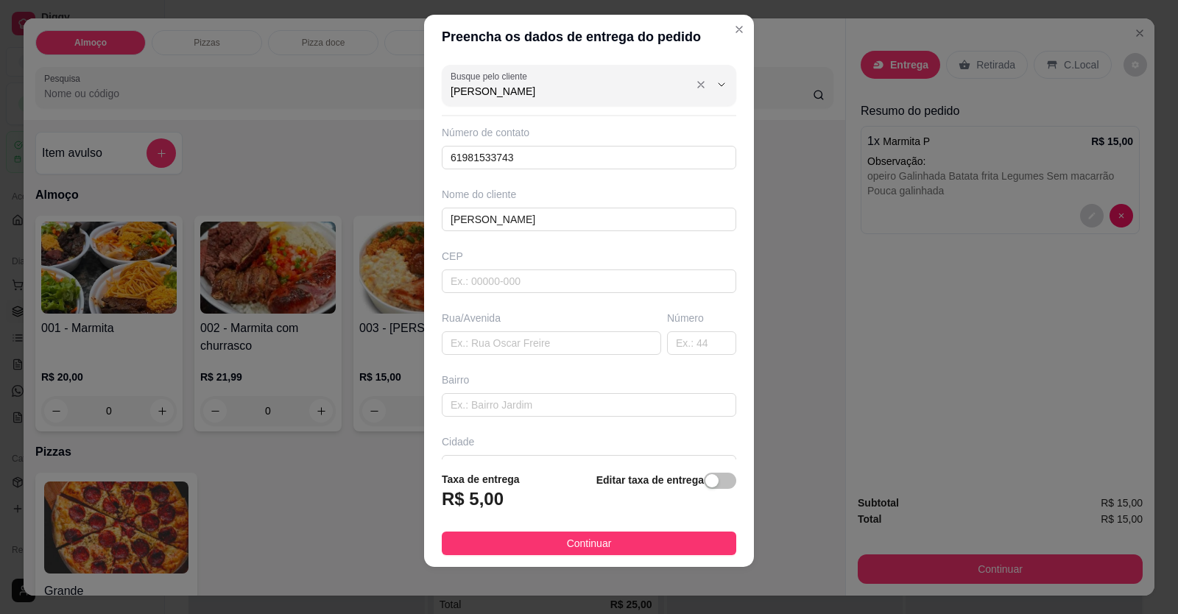
drag, startPoint x: 485, startPoint y: 94, endPoint x: 403, endPoint y: 80, distance: 83.8
click at [403, 80] on div "Preencha os dados de entrega do pedido Busque pelo cliente [PERSON_NAME] Número…" at bounding box center [589, 307] width 1178 height 614
type input "F"
click at [488, 132] on span "[PERSON_NAME]" at bounding box center [566, 126] width 234 height 15
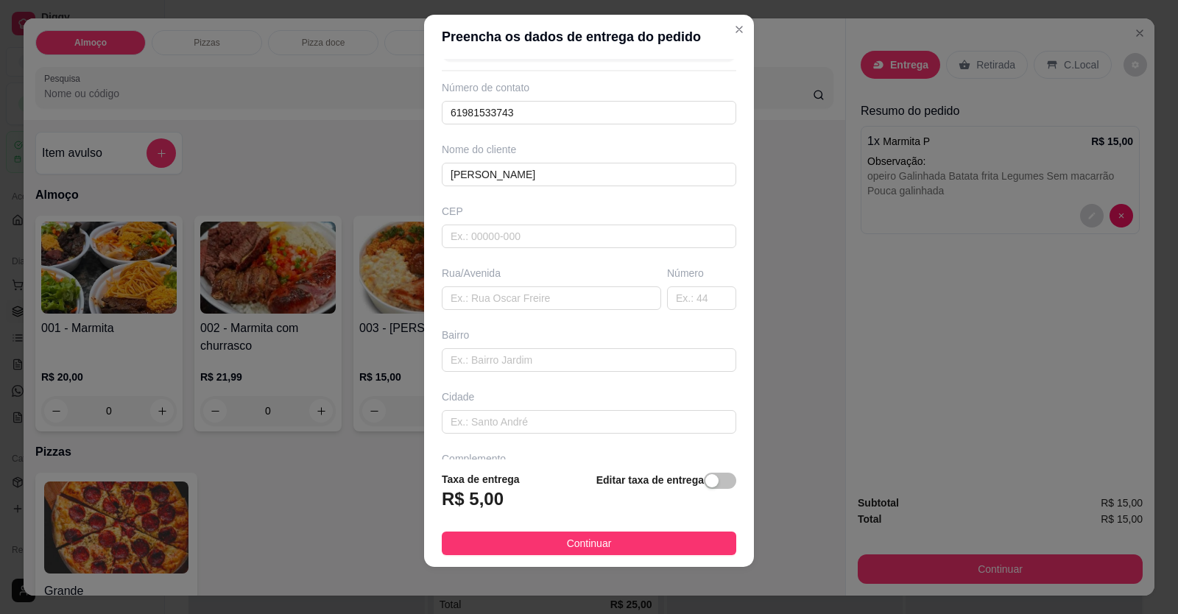
scroll to position [95, 0]
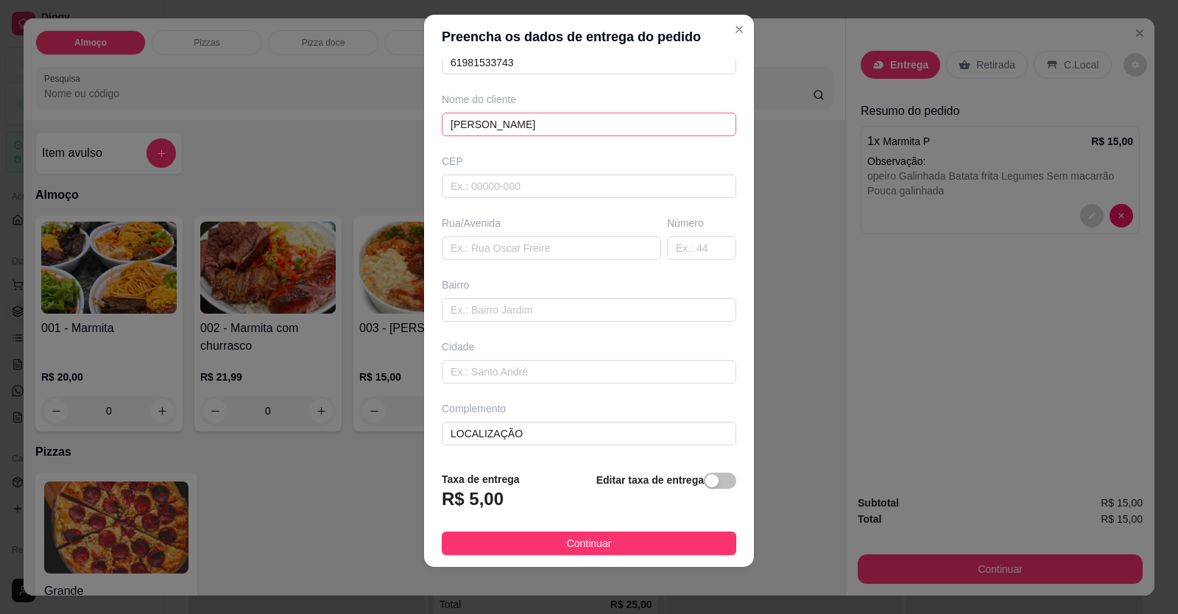
type input "[PERSON_NAME]"
drag, startPoint x: 472, startPoint y: 116, endPoint x: 19, endPoint y: 114, distance: 452.9
click at [0, 68] on div "Preencha os dados de entrega do pedido Busque pelo cliente [PERSON_NAME] Número…" at bounding box center [589, 307] width 1178 height 614
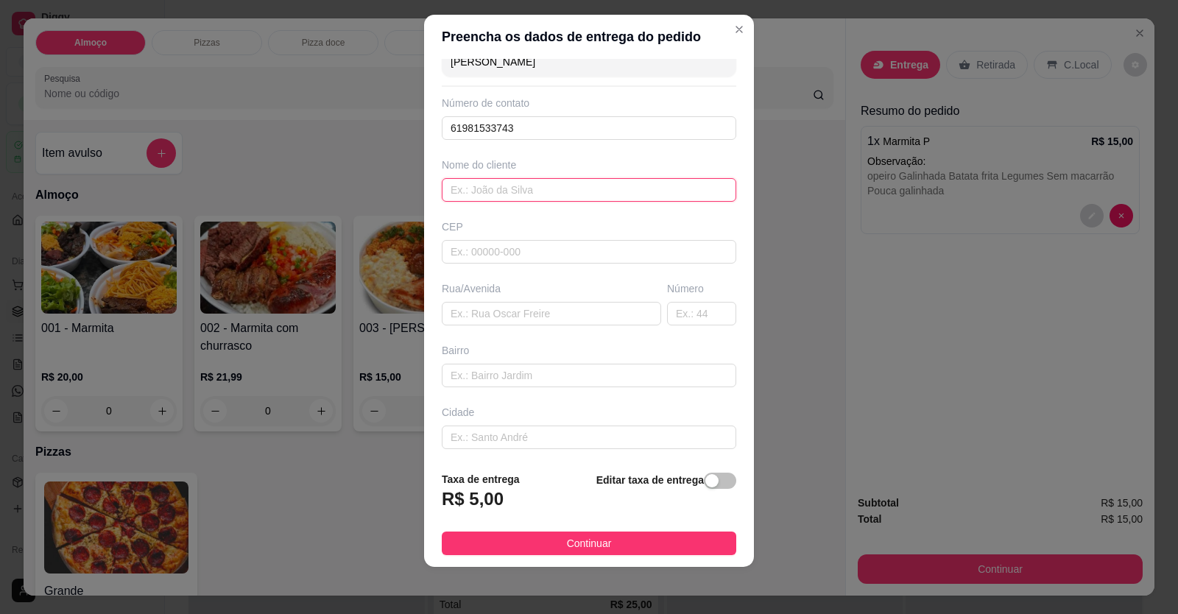
scroll to position [0, 0]
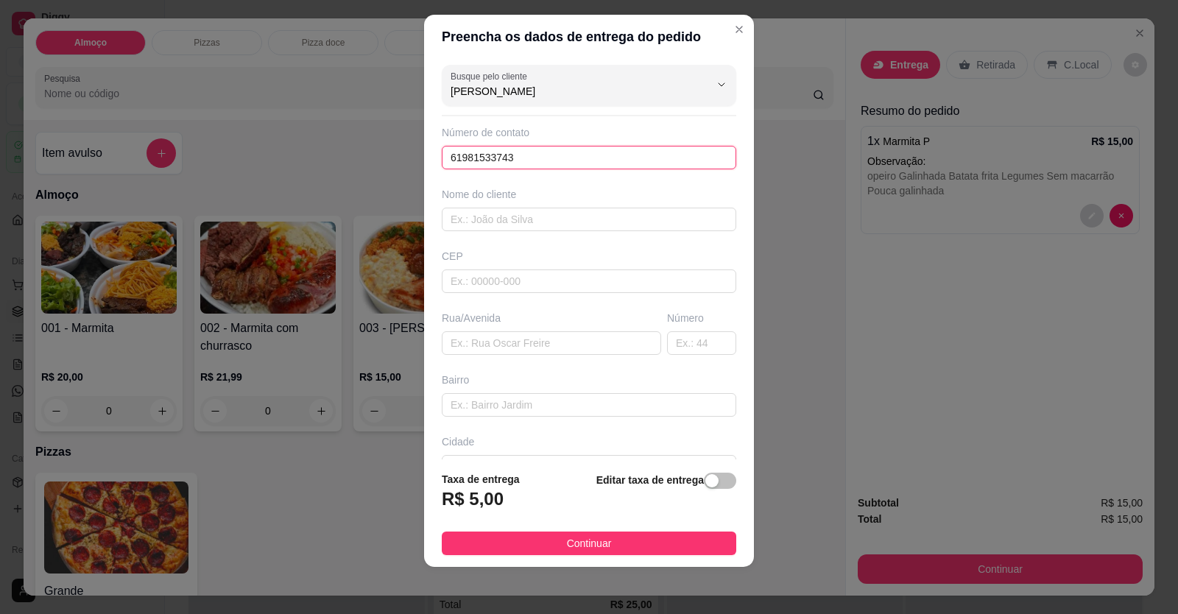
drag, startPoint x: 502, startPoint y: 154, endPoint x: 203, endPoint y: 48, distance: 318.0
click at [2, 76] on div "Preencha os dados de entrega do pedido Busque pelo cliente [PERSON_NAME] Número…" at bounding box center [589, 307] width 1178 height 614
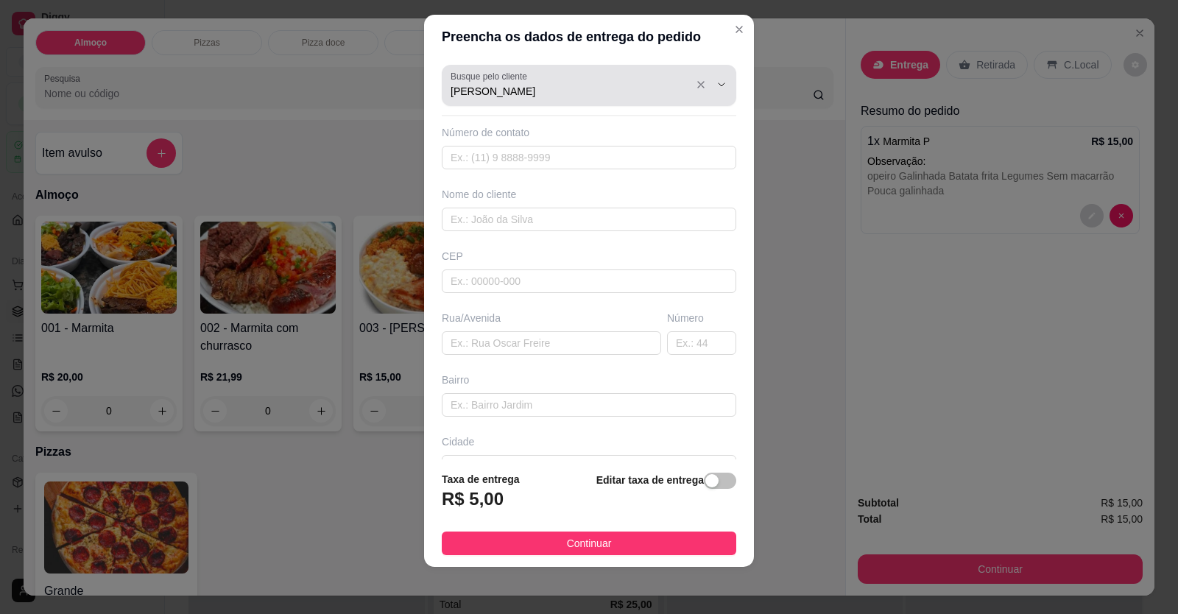
drag, startPoint x: 491, startPoint y: 101, endPoint x: 398, endPoint y: 81, distance: 94.9
click at [398, 81] on div "Preencha os dados de entrega do pedido Busque pelo cliente [PERSON_NAME] Número…" at bounding box center [589, 307] width 1178 height 614
click at [695, 88] on icon "Show suggestions" at bounding box center [701, 85] width 12 height 12
click at [603, 102] on div "Busque pelo cliente" at bounding box center [589, 85] width 295 height 41
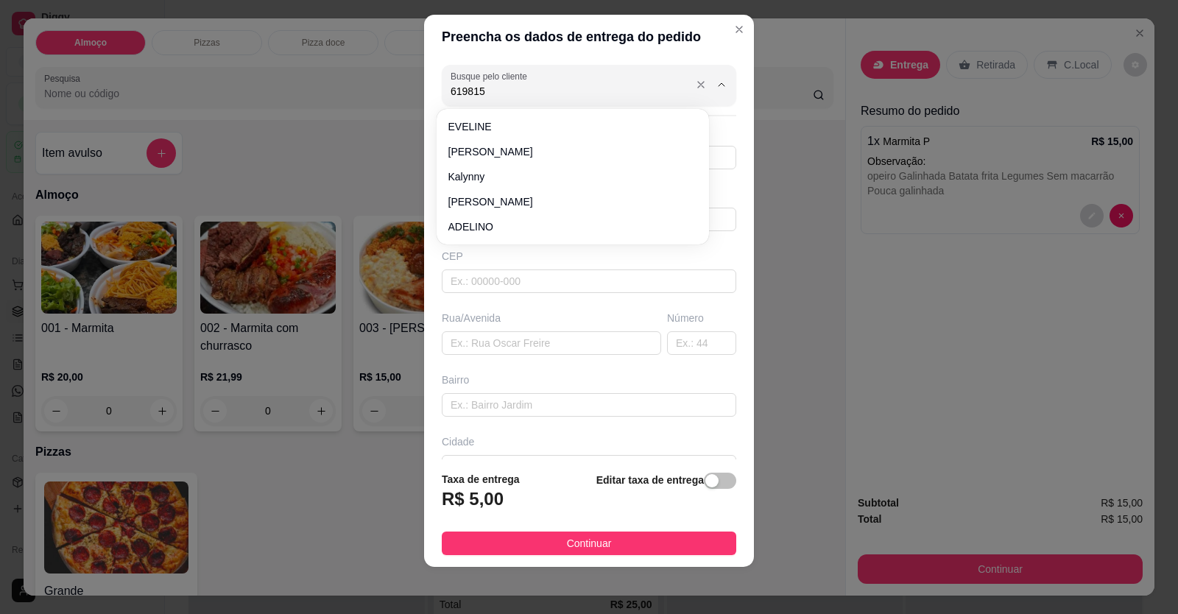
type input "6198153"
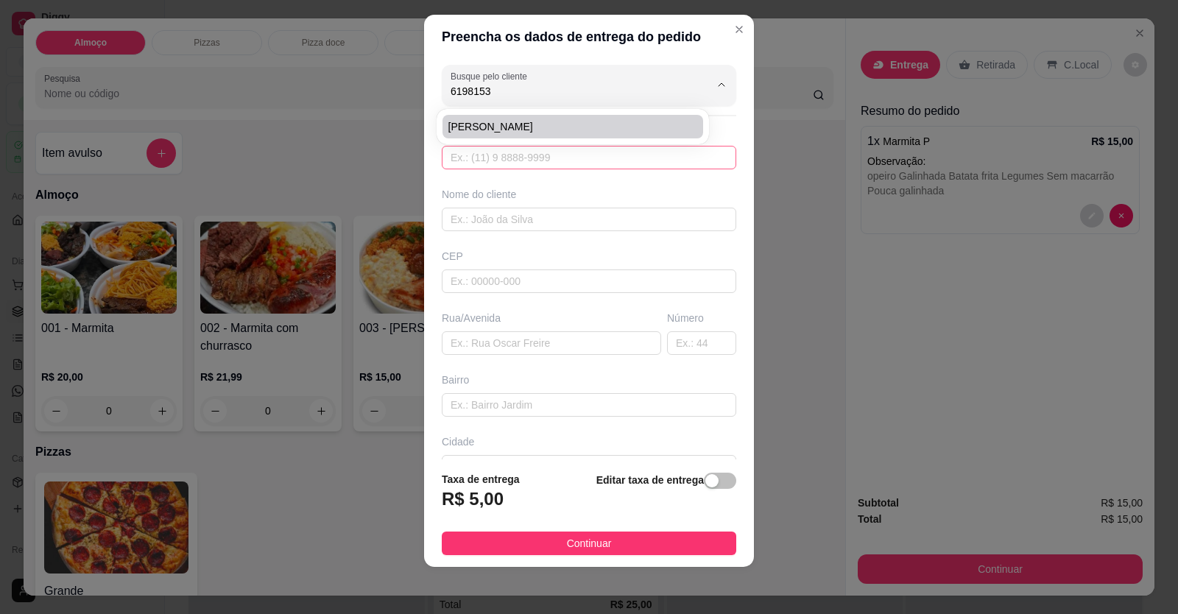
click at [558, 163] on input "text" at bounding box center [589, 158] width 295 height 24
type input "61981533743"
drag, startPoint x: 528, startPoint y: 96, endPoint x: 390, endPoint y: 95, distance: 138.5
click at [382, 91] on div "Preencha os dados de entrega do pedido Busque pelo cliente 61981533743 Número d…" at bounding box center [589, 307] width 1178 height 614
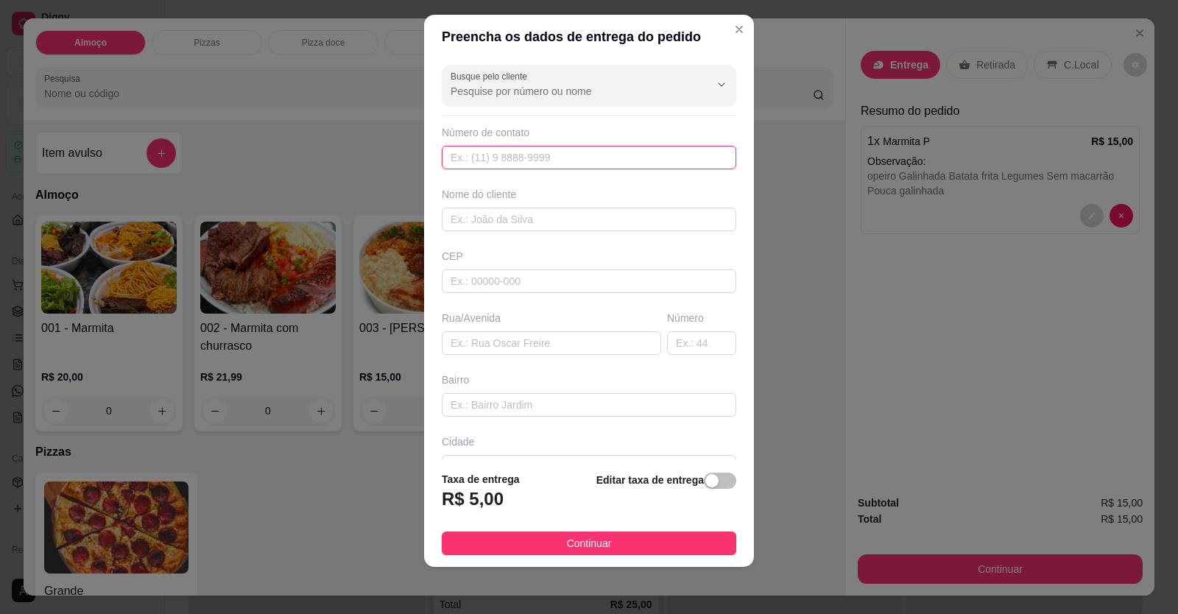
click at [465, 165] on input "text" at bounding box center [589, 158] width 295 height 24
type input "[PHONE_NUMBER]"
click at [488, 219] on input "text" at bounding box center [589, 220] width 295 height 24
type input "[PERSON_NAME]"
drag, startPoint x: 465, startPoint y: 280, endPoint x: 451, endPoint y: 337, distance: 58.4
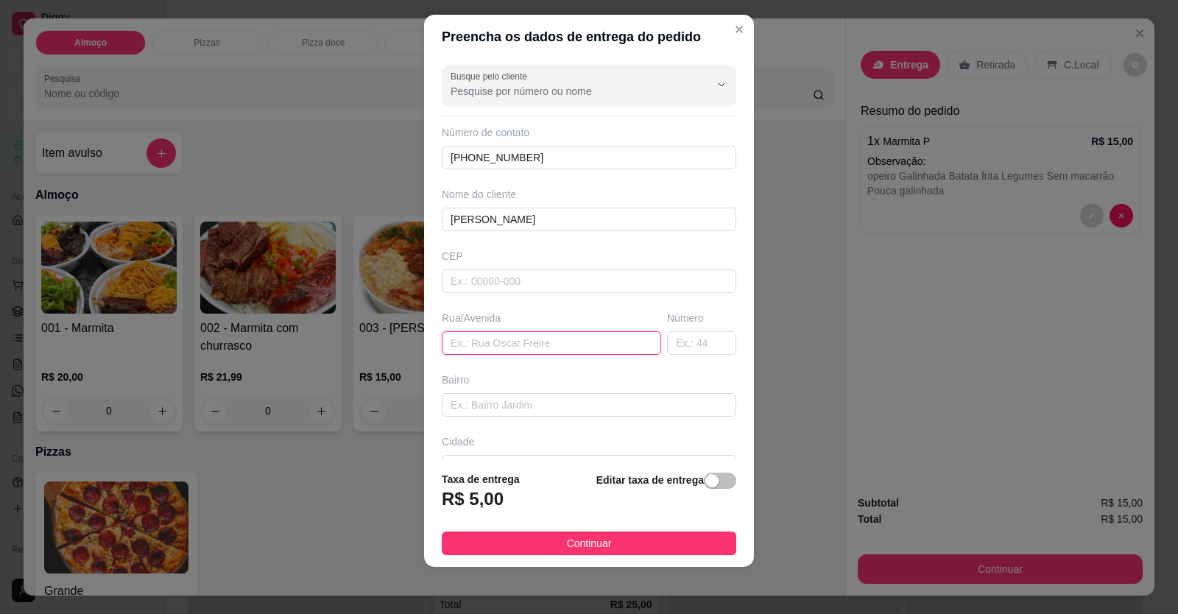
click at [451, 337] on input "text" at bounding box center [551, 343] width 219 height 24
click at [451, 342] on input "text" at bounding box center [551, 343] width 219 height 24
paste input "Condomínio park Prime sul 1 Setor sul Apt 301."
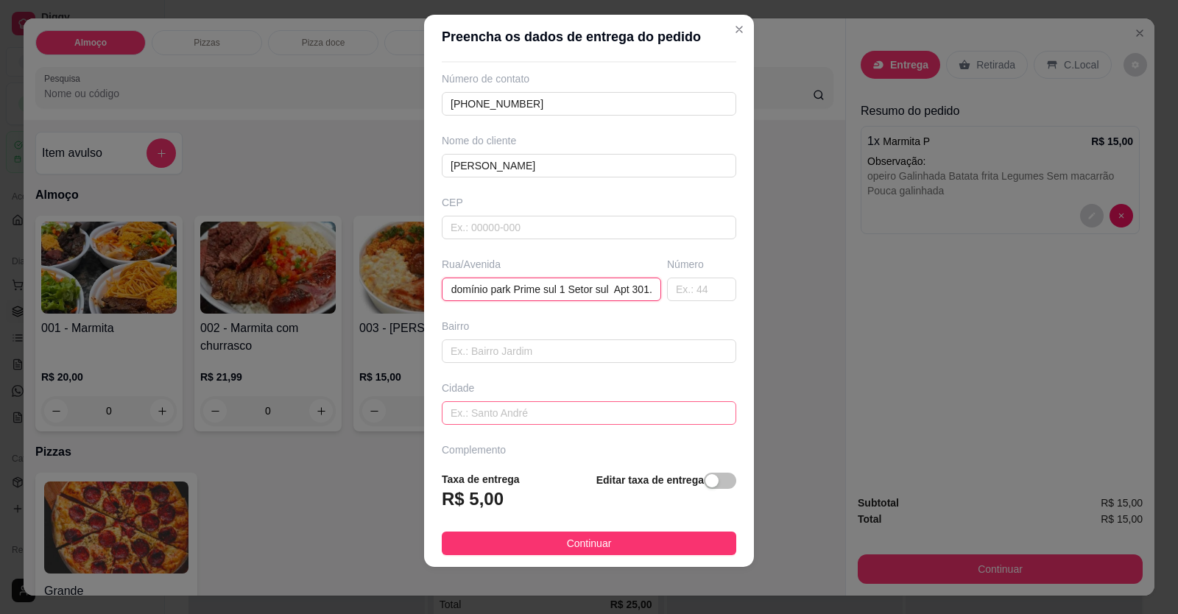
scroll to position [95, 0]
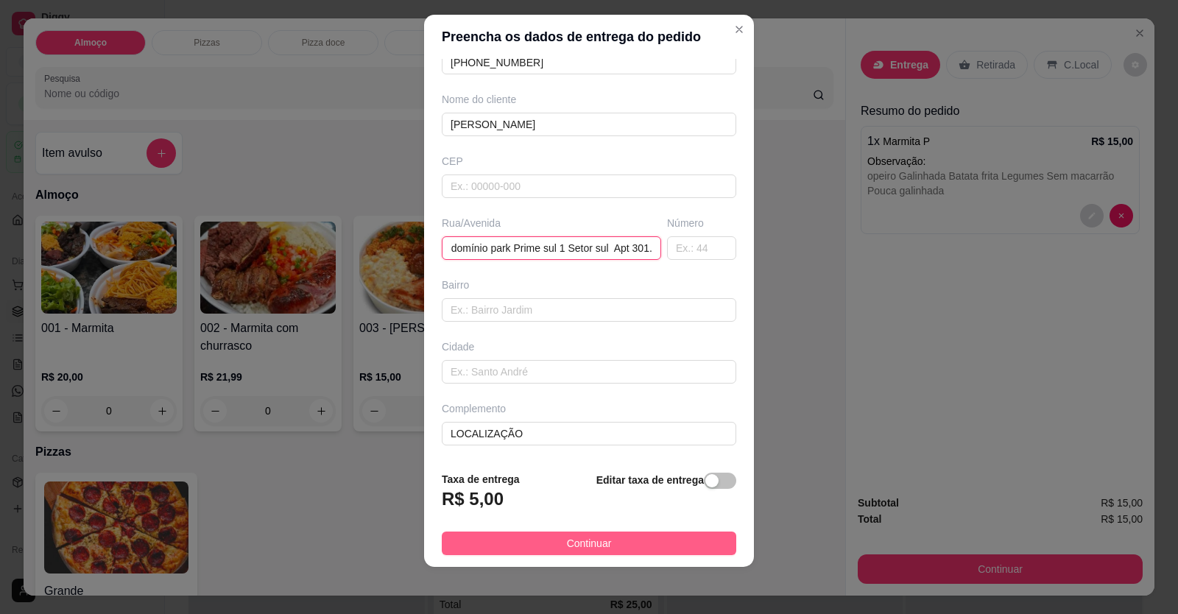
type input "Condomínio park Prime sul 1 Setor sul Apt 301."
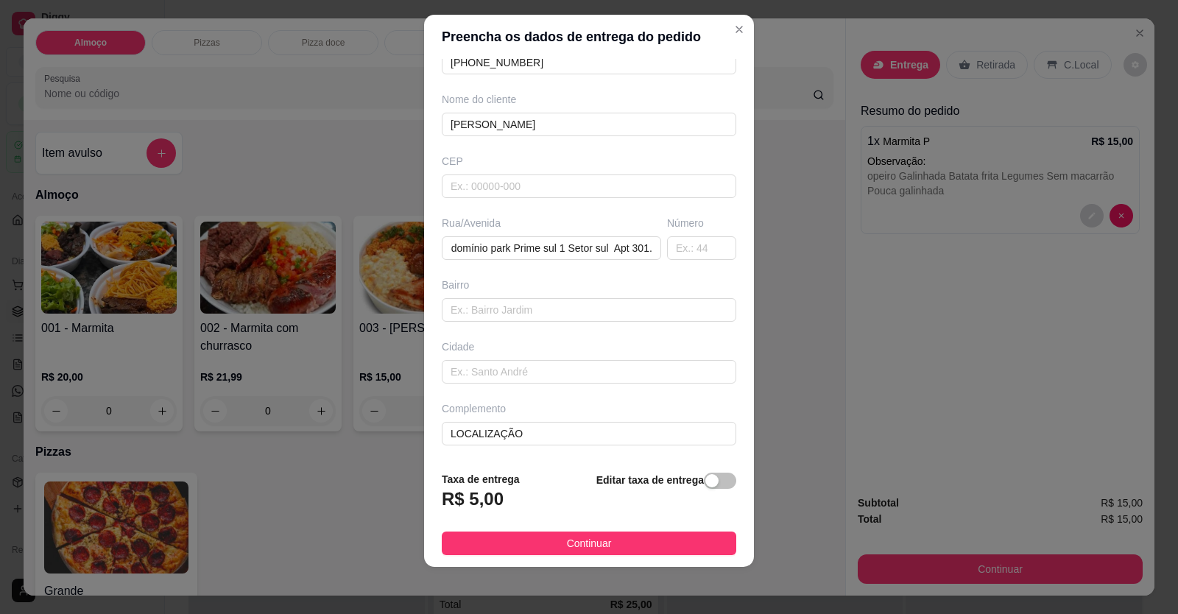
drag, startPoint x: 589, startPoint y: 537, endPoint x: 600, endPoint y: 550, distance: 16.8
click at [589, 541] on span "Continuar" at bounding box center [589, 543] width 45 height 16
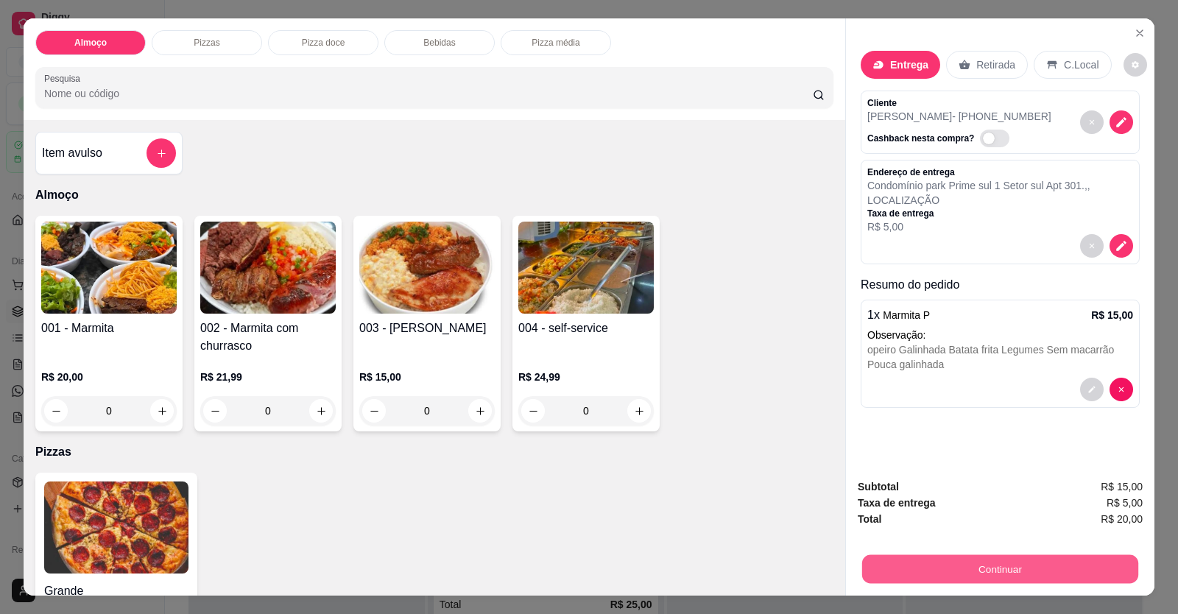
click at [875, 567] on button "Continuar" at bounding box center [1000, 569] width 276 height 29
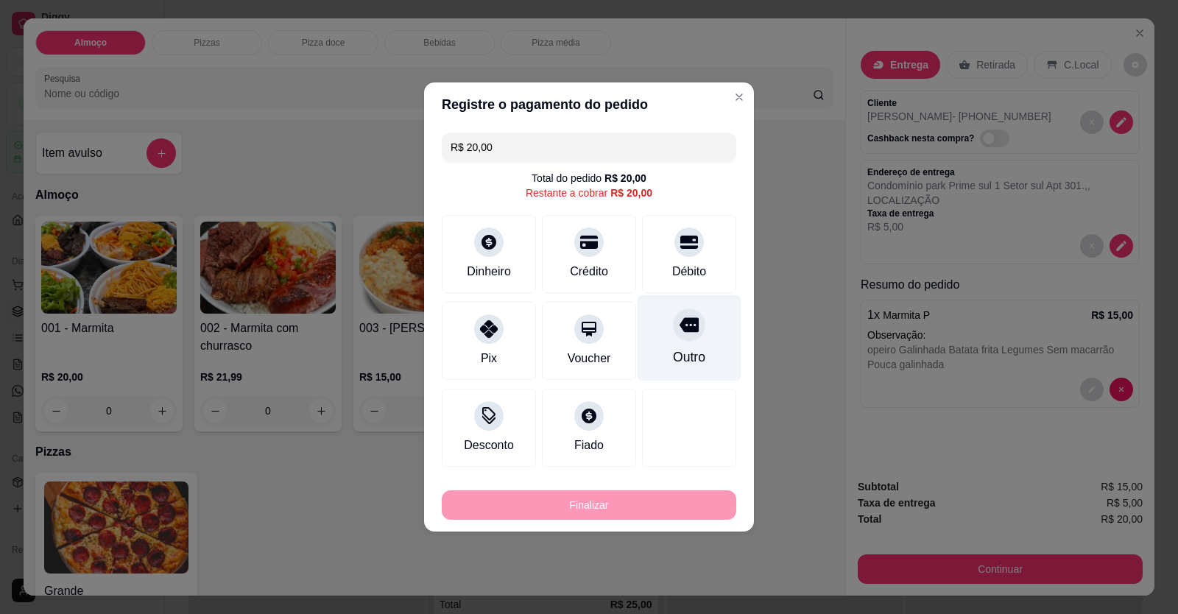
click at [690, 270] on div "Débito" at bounding box center [689, 272] width 34 height 18
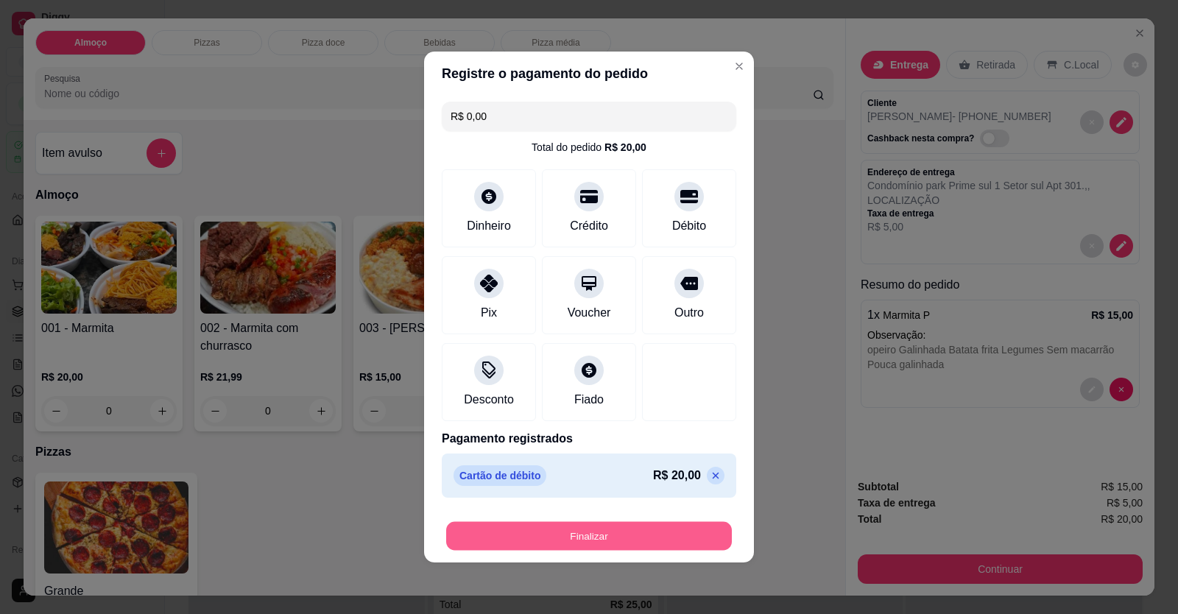
click at [639, 532] on button "Finalizar" at bounding box center [589, 536] width 286 height 29
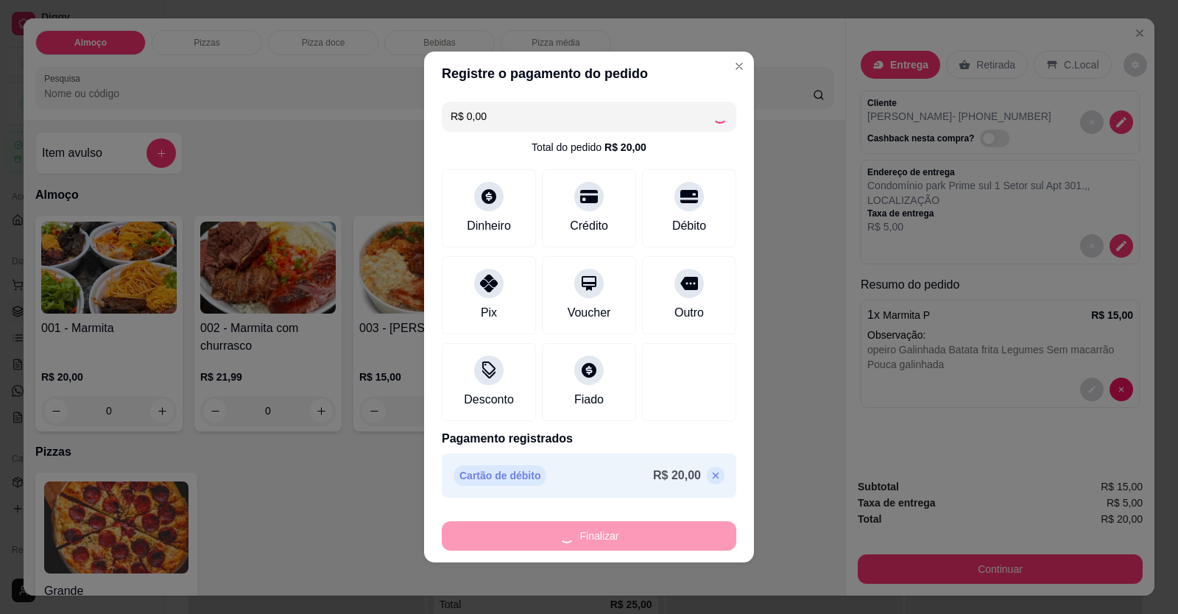
type input "-R$ 20,00"
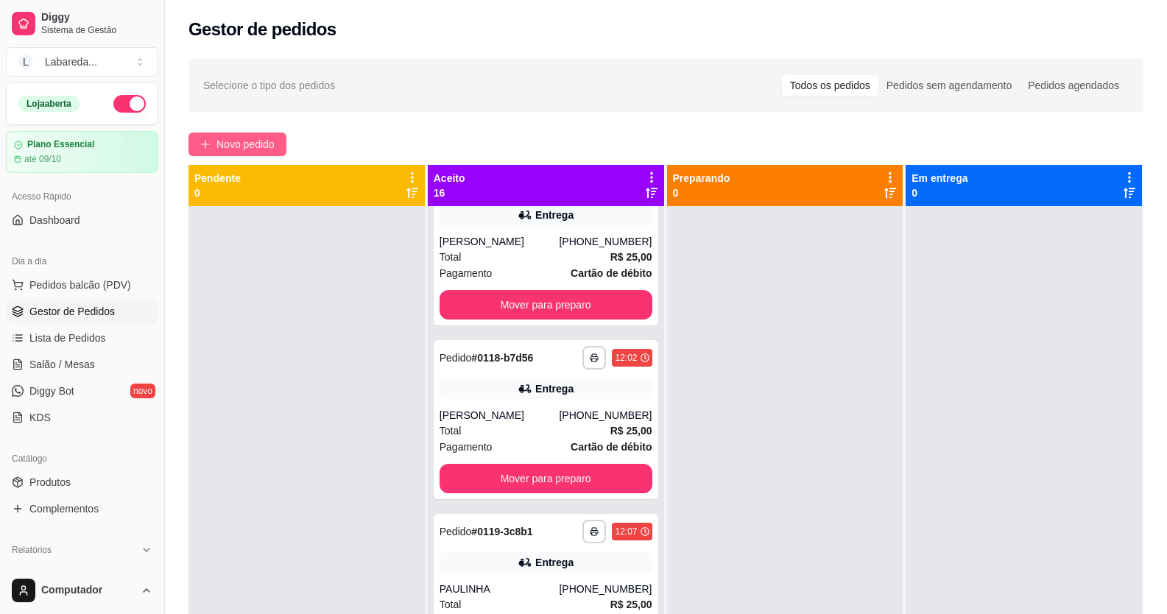
click at [251, 152] on button "Novo pedido" at bounding box center [238, 145] width 98 height 24
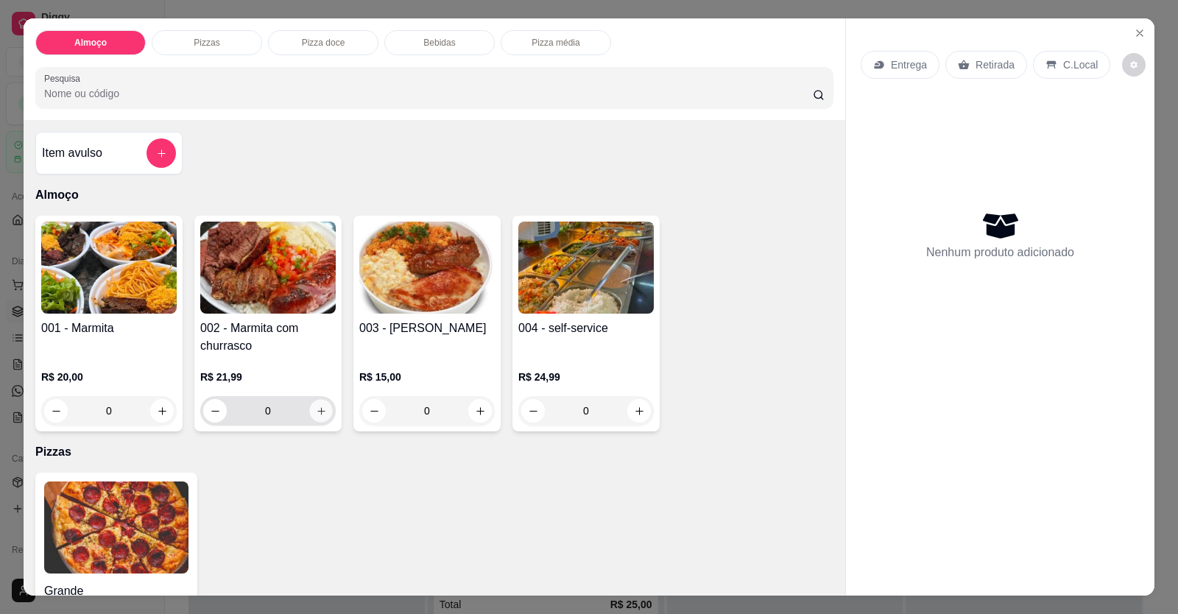
click at [316, 419] on button "increase-product-quantity" at bounding box center [320, 411] width 23 height 23
type input "1"
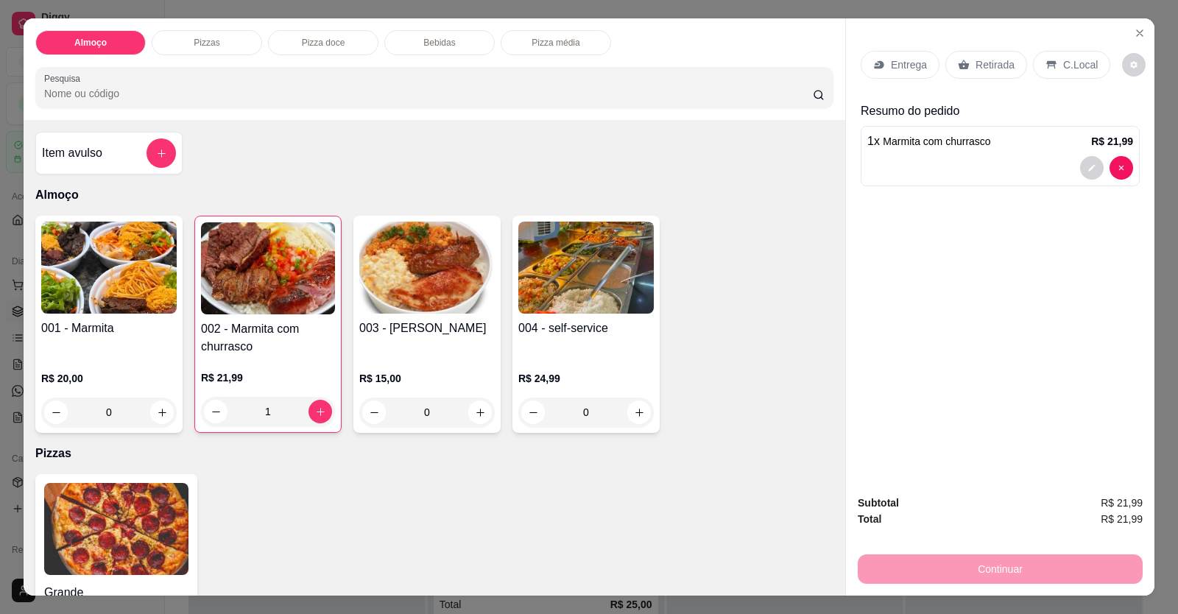
click at [909, 171] on div at bounding box center [1001, 168] width 266 height 24
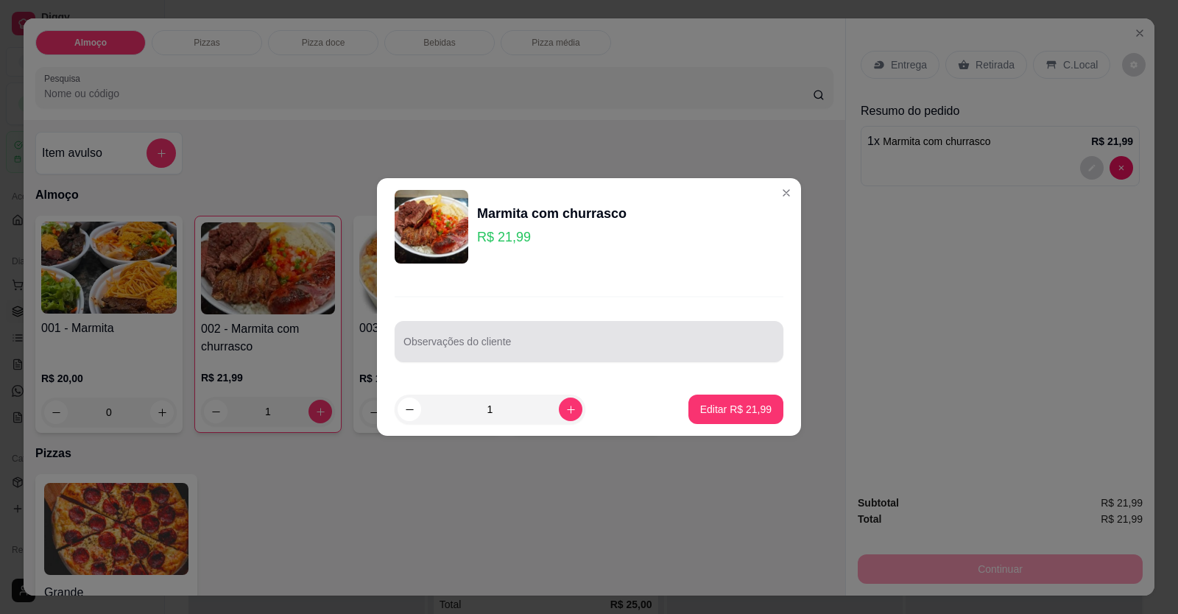
click at [586, 355] on div at bounding box center [589, 341] width 371 height 29
click at [548, 338] on div at bounding box center [589, 341] width 371 height 29
drag, startPoint x: 548, startPoint y: 338, endPoint x: 504, endPoint y: 341, distance: 44.3
click at [504, 341] on div "Observações do cliente" at bounding box center [589, 341] width 389 height 41
click at [504, 341] on input "Observações do cliente" at bounding box center [589, 347] width 371 height 15
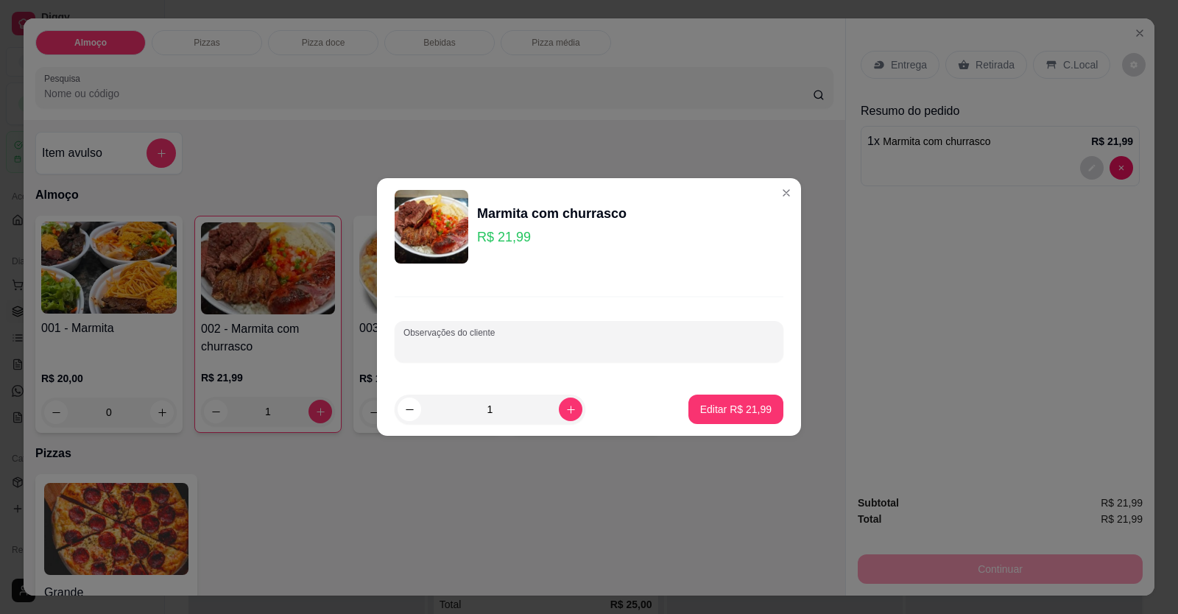
click at [504, 341] on input "Observações do cliente" at bounding box center [589, 347] width 371 height 15
paste input "Arroz branco Macarrão Feijão de caldo Batata frita Churrasco"
type input "Arroz branco Macarrão Feijão de caldo Batata frita Churrasco"
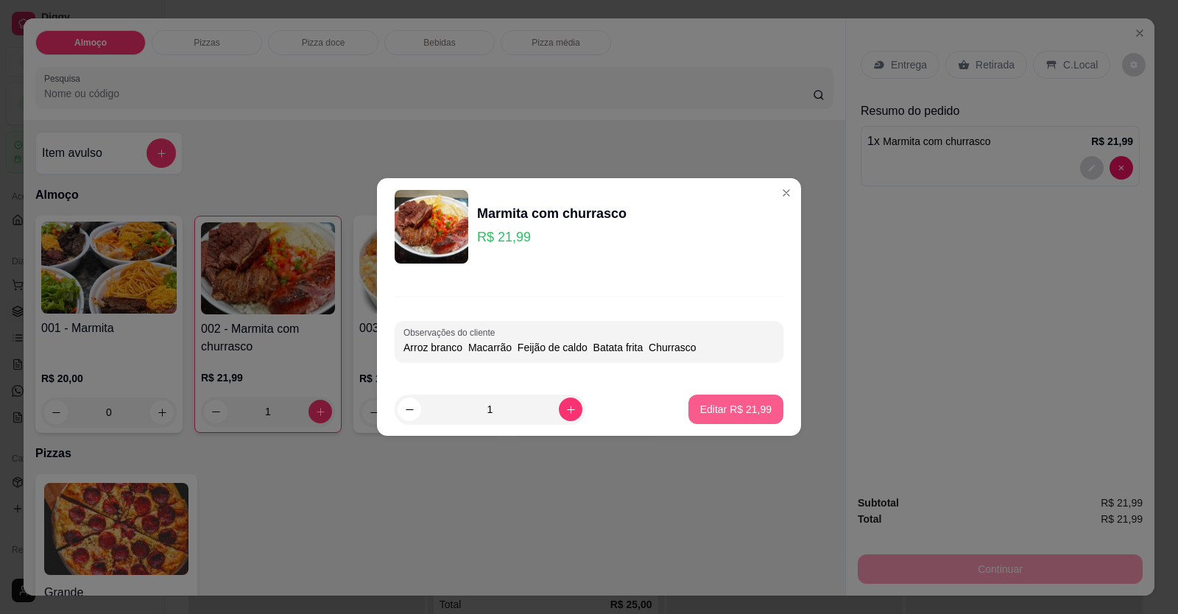
click at [721, 418] on button "Editar R$ 21,99" at bounding box center [736, 409] width 95 height 29
type input "0"
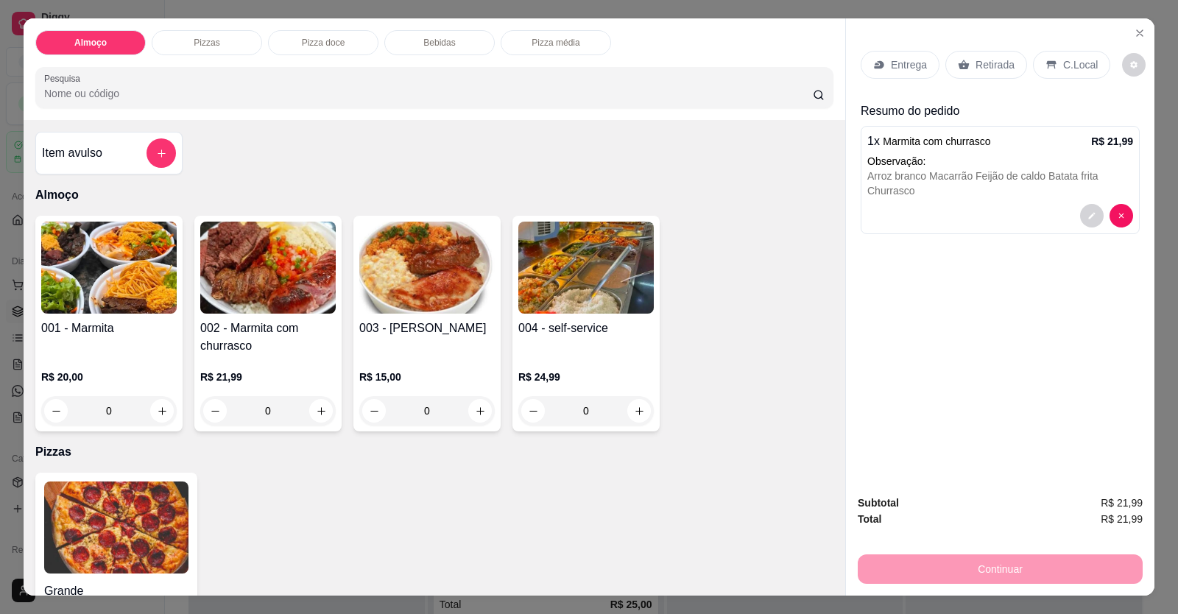
click at [898, 69] on p "Entrega" at bounding box center [909, 64] width 36 height 15
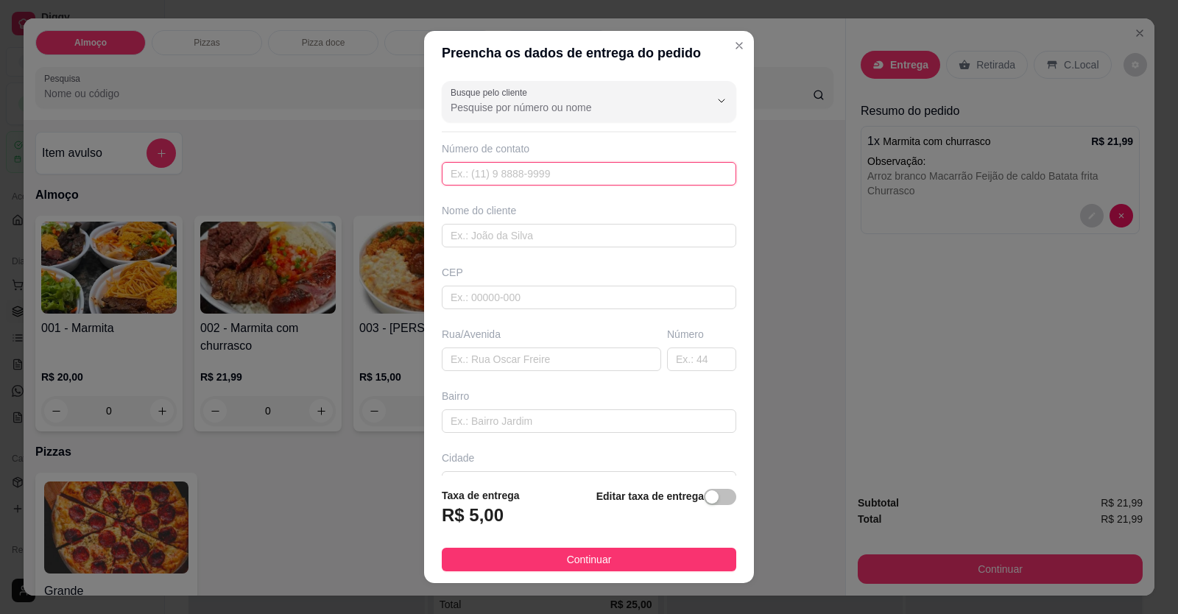
click at [555, 172] on input "text" at bounding box center [589, 174] width 295 height 24
type input "[PHONE_NUMBER]"
click at [544, 241] on input "text" at bounding box center [589, 236] width 295 height 24
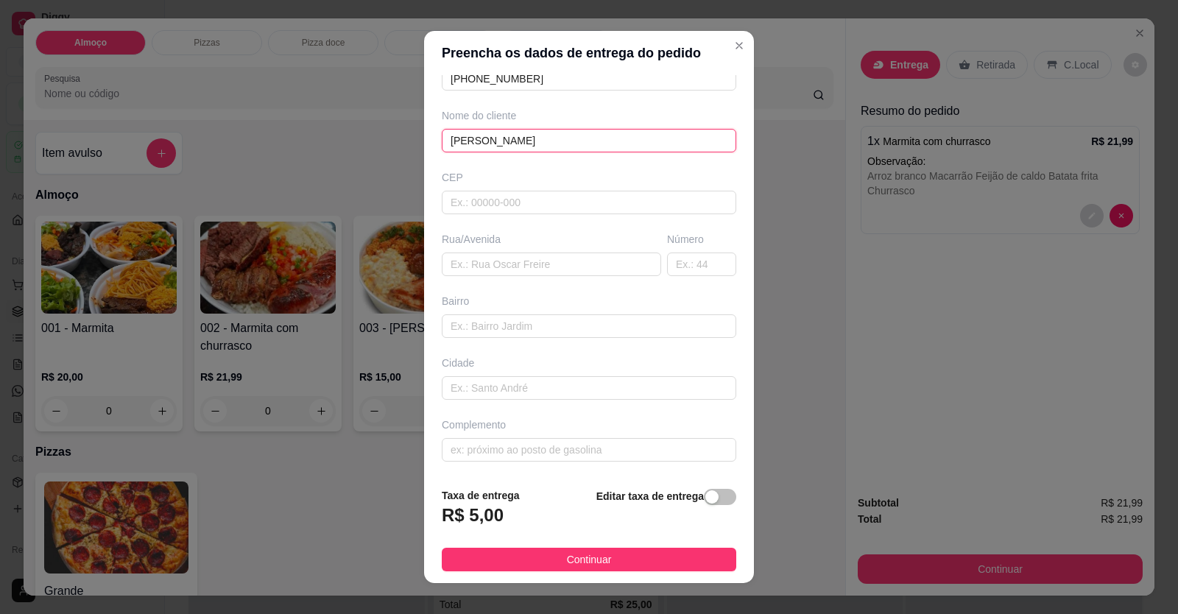
scroll to position [16, 0]
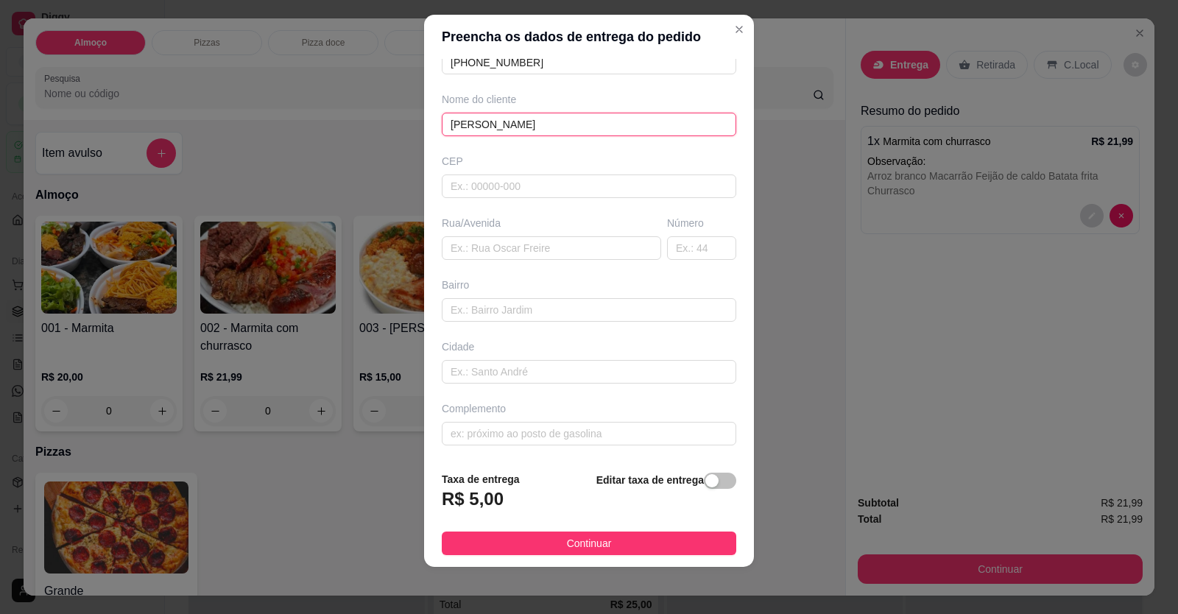
type input "[PERSON_NAME]"
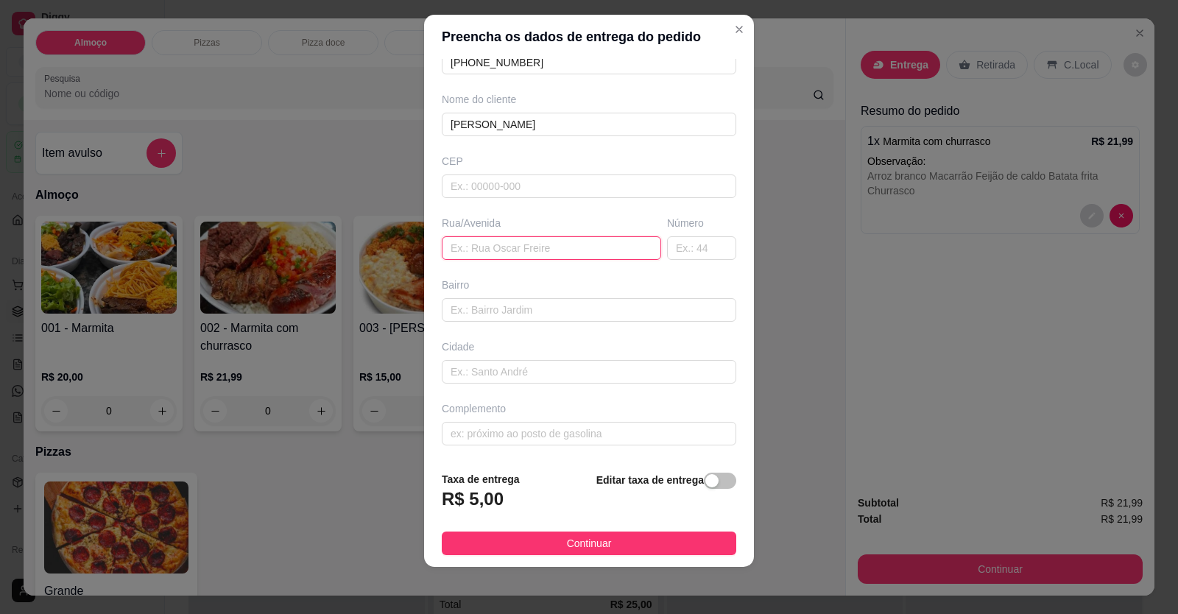
click at [449, 251] on input "text" at bounding box center [551, 248] width 219 height 24
paste input "[STREET_ADDRESS]"
type input "[STREET_ADDRESS]"
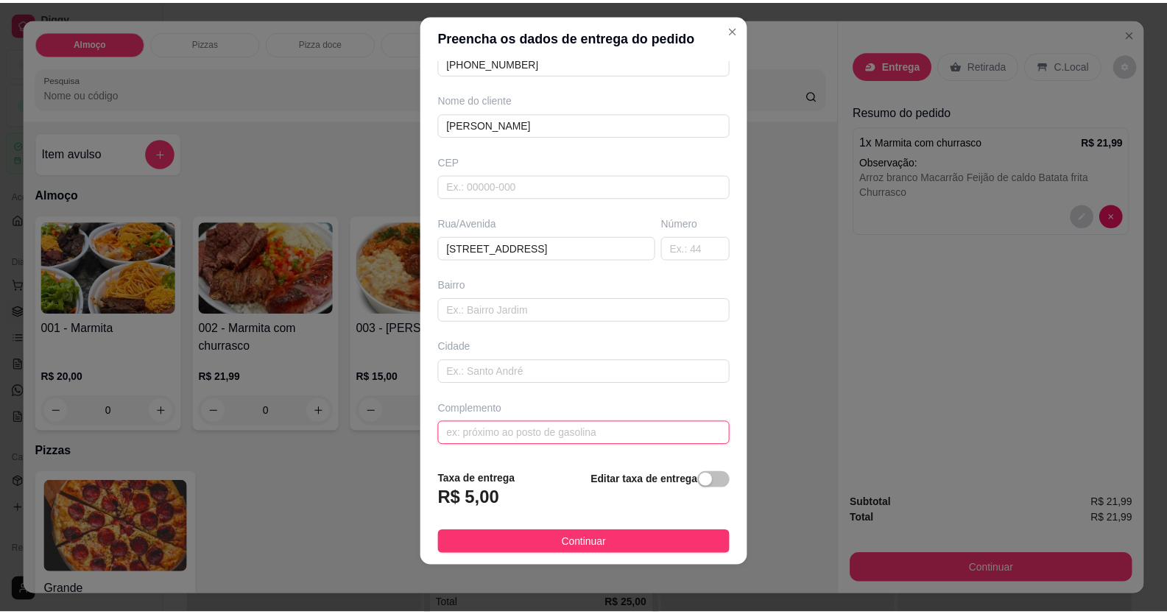
scroll to position [0, 0]
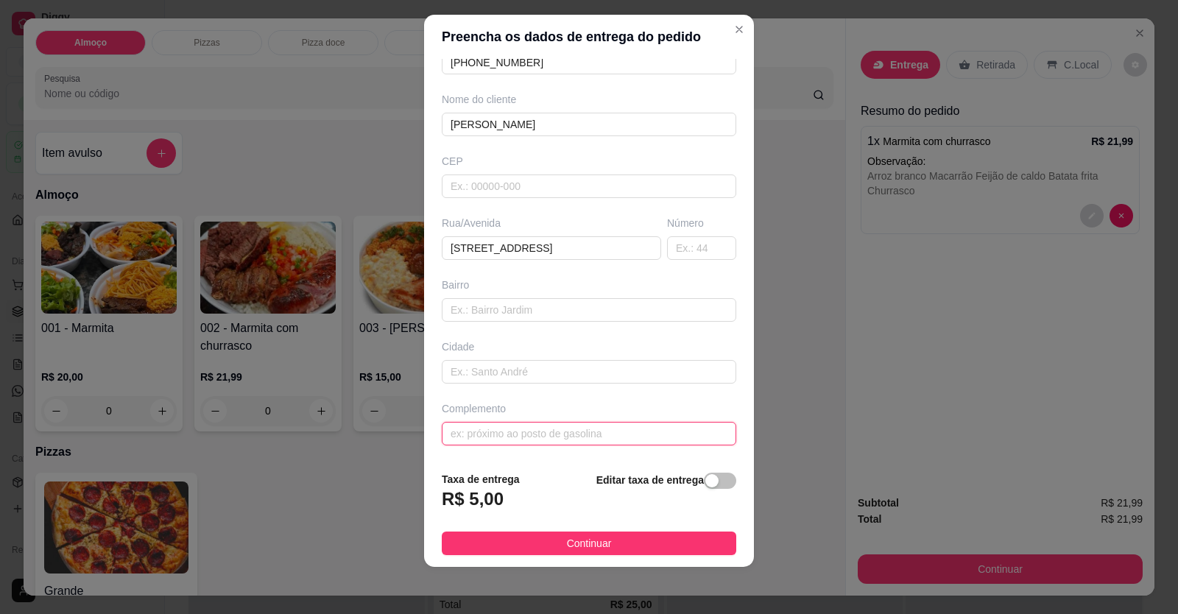
click at [480, 431] on input "text" at bounding box center [589, 434] width 295 height 24
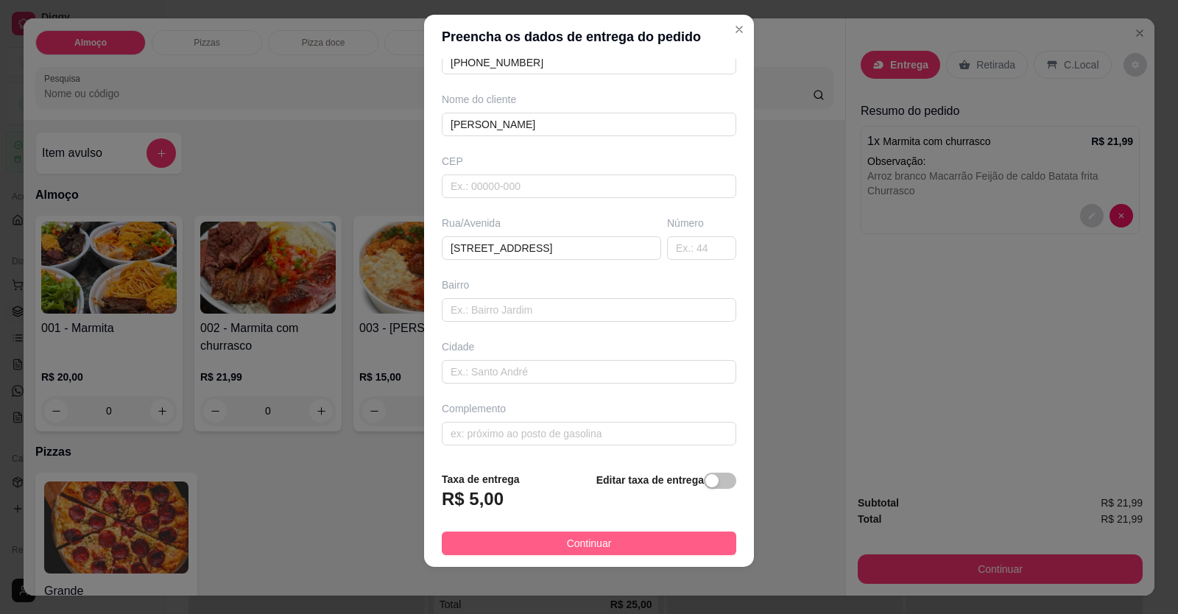
click at [539, 546] on button "Continuar" at bounding box center [589, 544] width 295 height 24
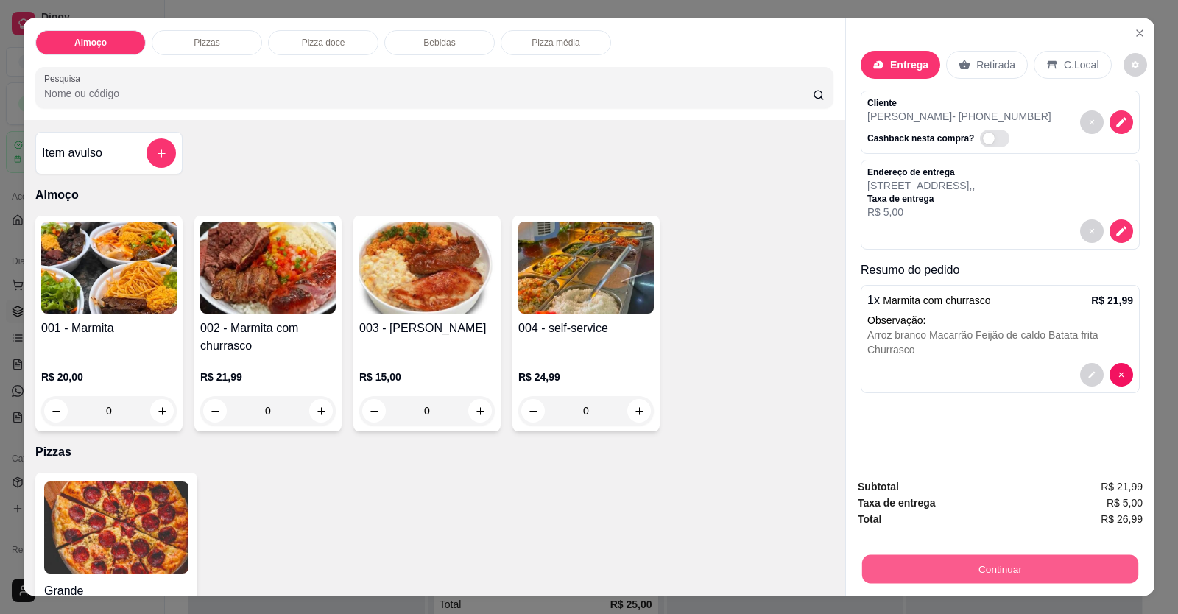
click at [876, 576] on button "Continuar" at bounding box center [1000, 569] width 276 height 29
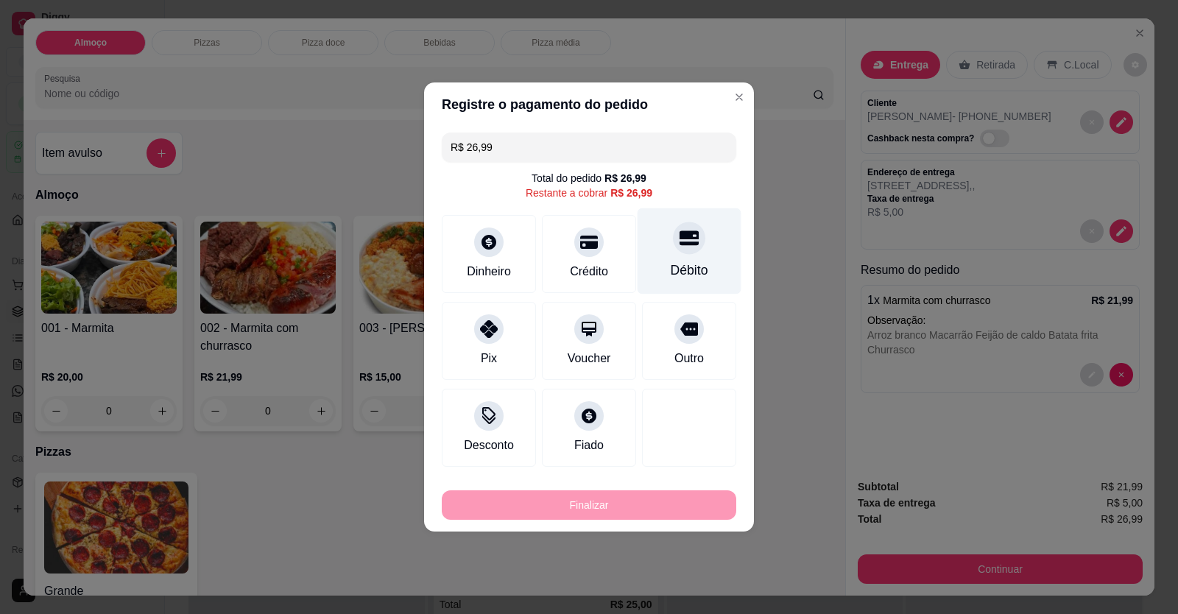
click at [680, 245] on icon at bounding box center [689, 237] width 19 height 19
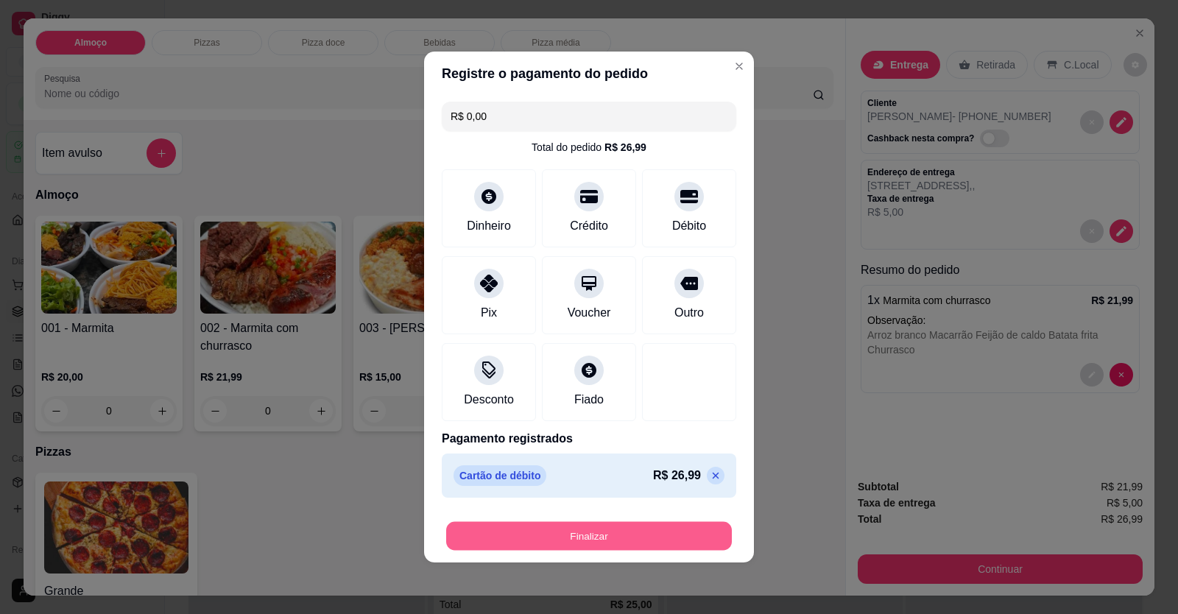
click at [617, 532] on button "Finalizar" at bounding box center [589, 536] width 286 height 29
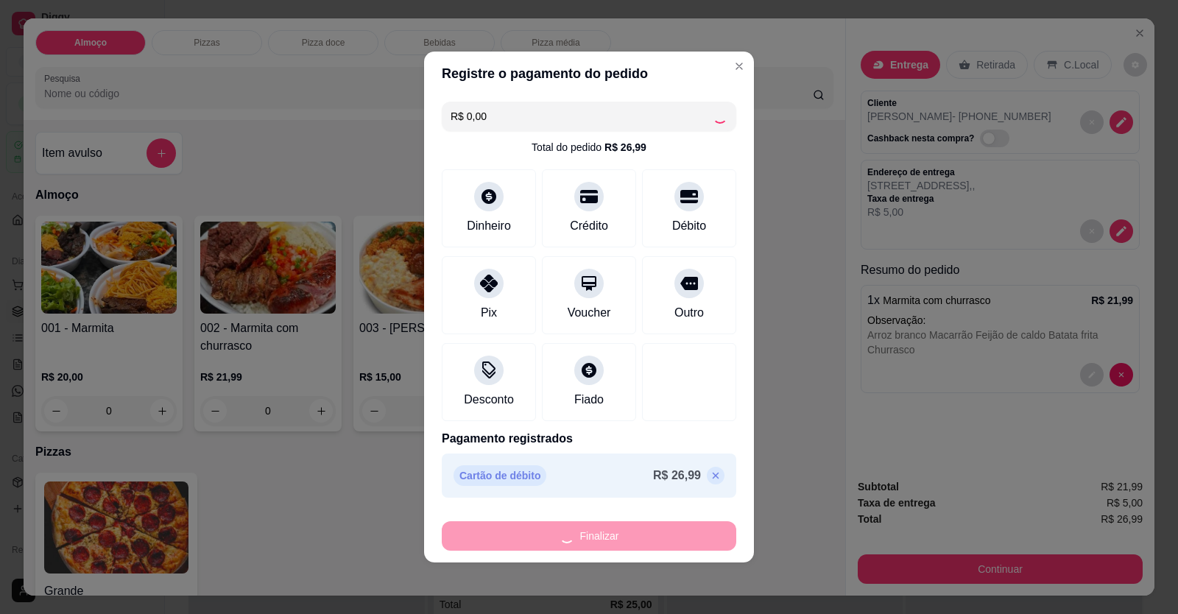
type input "-R$ 26,99"
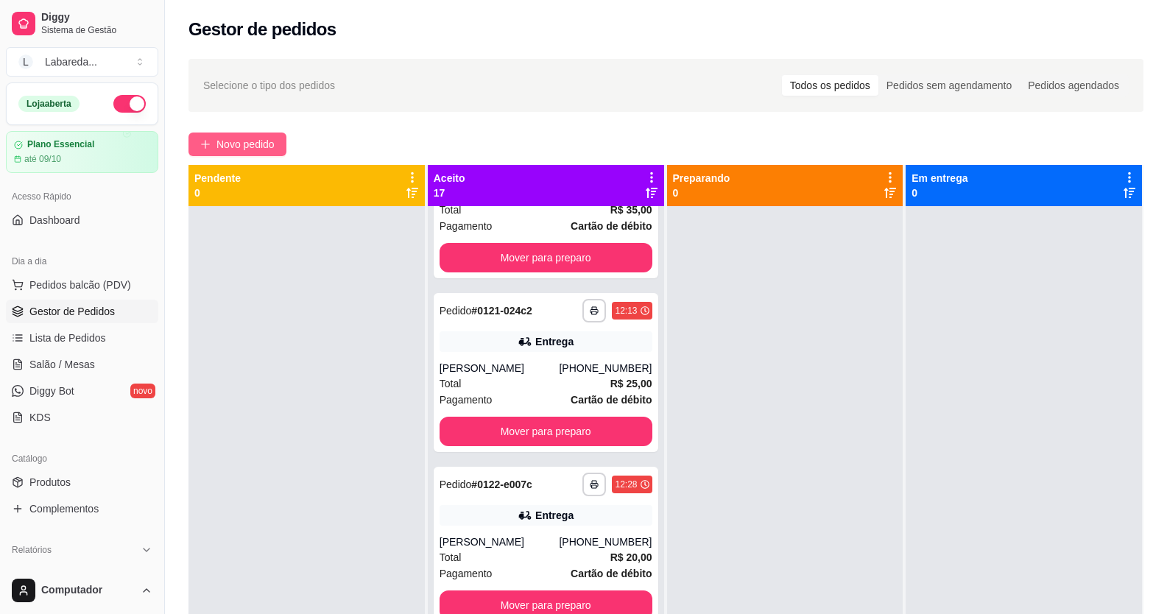
drag, startPoint x: 244, startPoint y: 131, endPoint x: 246, endPoint y: 140, distance: 9.1
click at [244, 137] on div "**********" at bounding box center [666, 423] width 1002 height 747
click at [274, 136] on button "Novo pedido" at bounding box center [238, 145] width 98 height 24
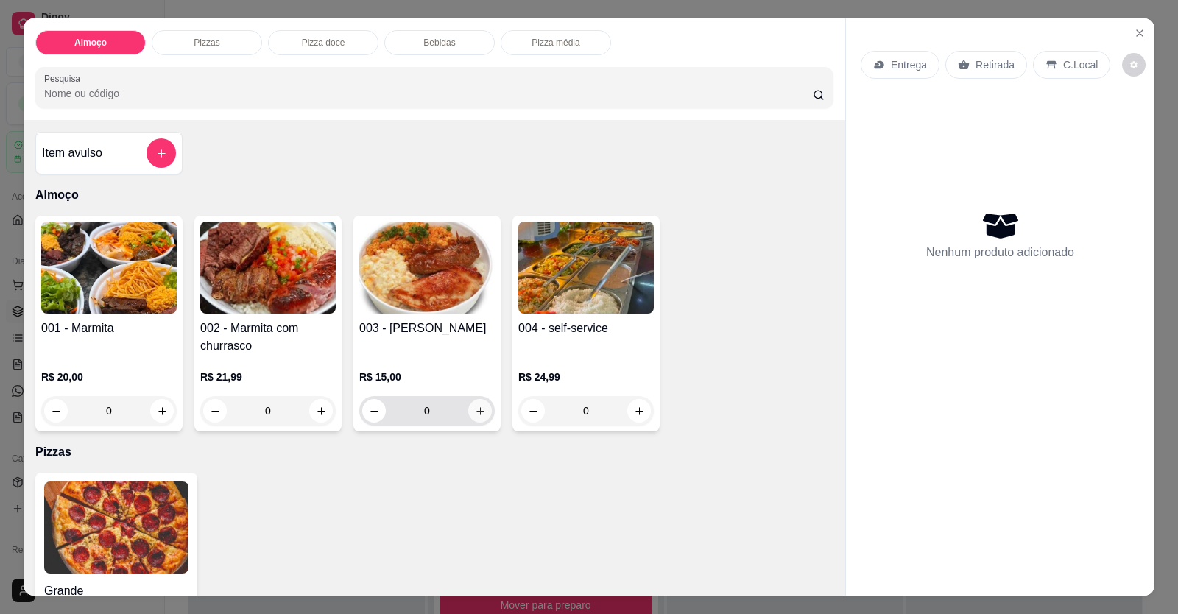
click at [483, 418] on button "increase-product-quantity" at bounding box center [480, 411] width 24 height 24
type input "1"
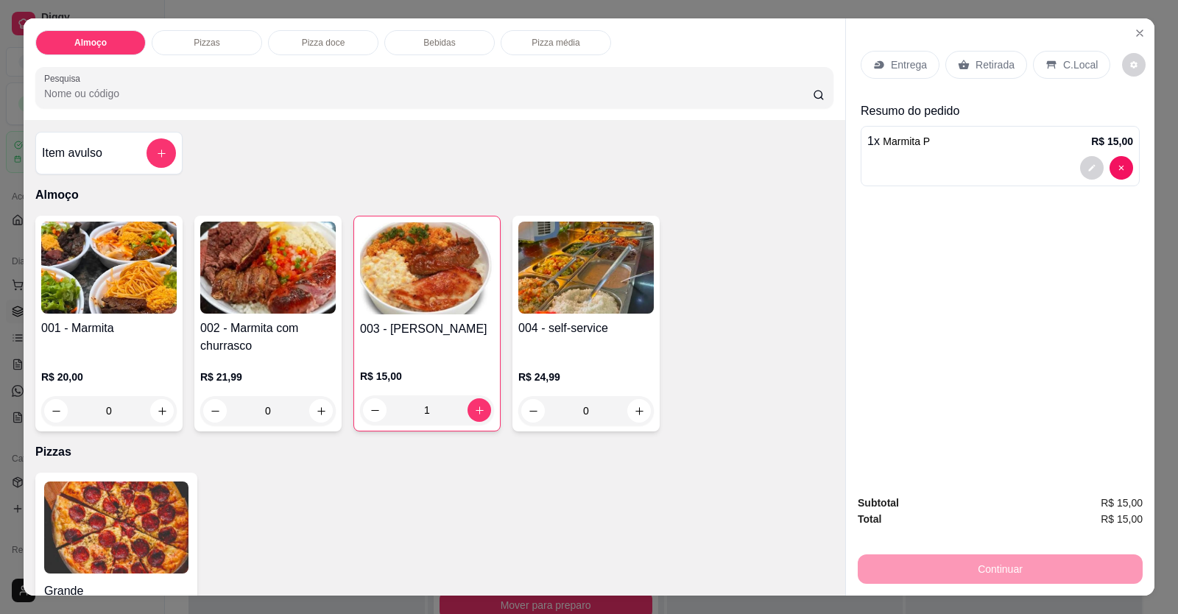
click at [876, 73] on div "Entrega" at bounding box center [900, 65] width 79 height 28
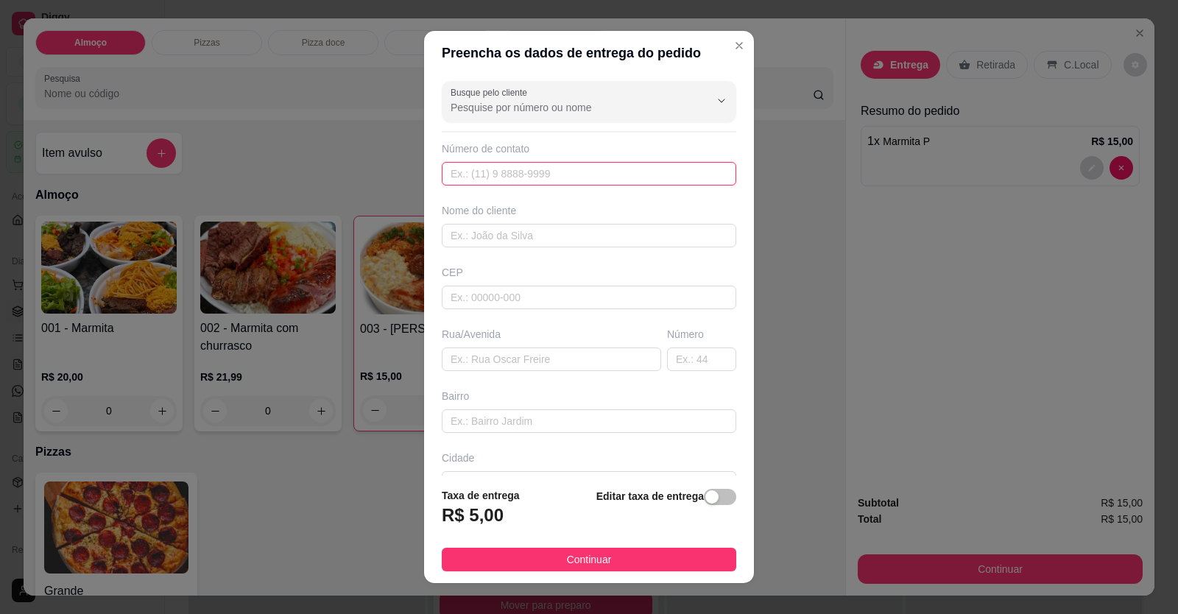
click at [575, 183] on input "text" at bounding box center [589, 174] width 295 height 24
type input "[PHONE_NUMBER]"
click at [561, 241] on input "text" at bounding box center [589, 236] width 295 height 24
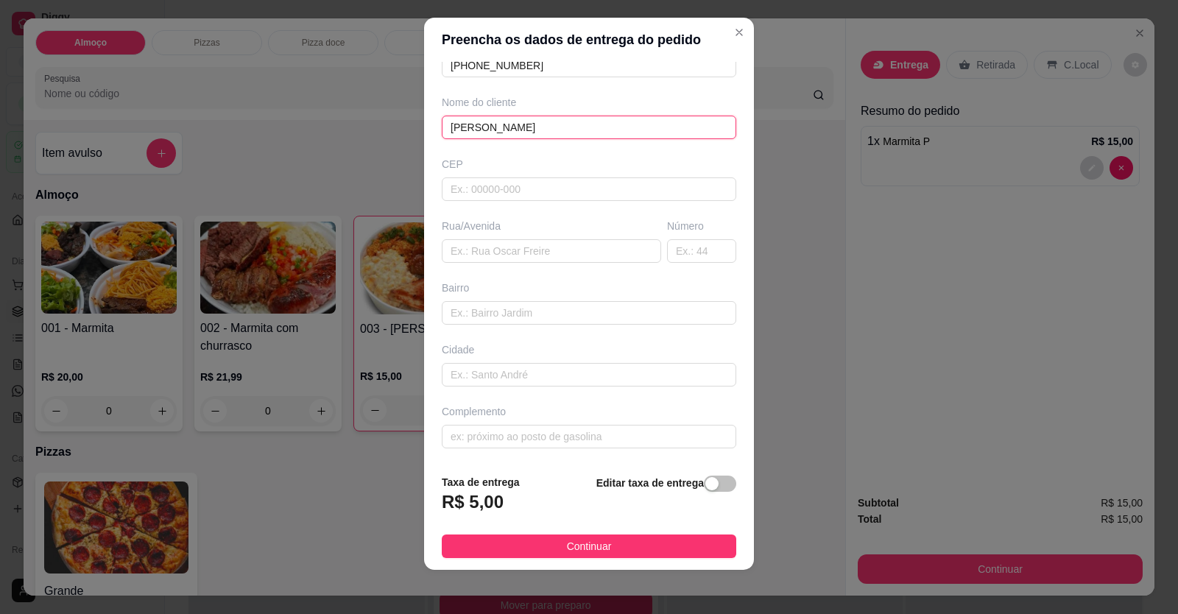
scroll to position [16, 0]
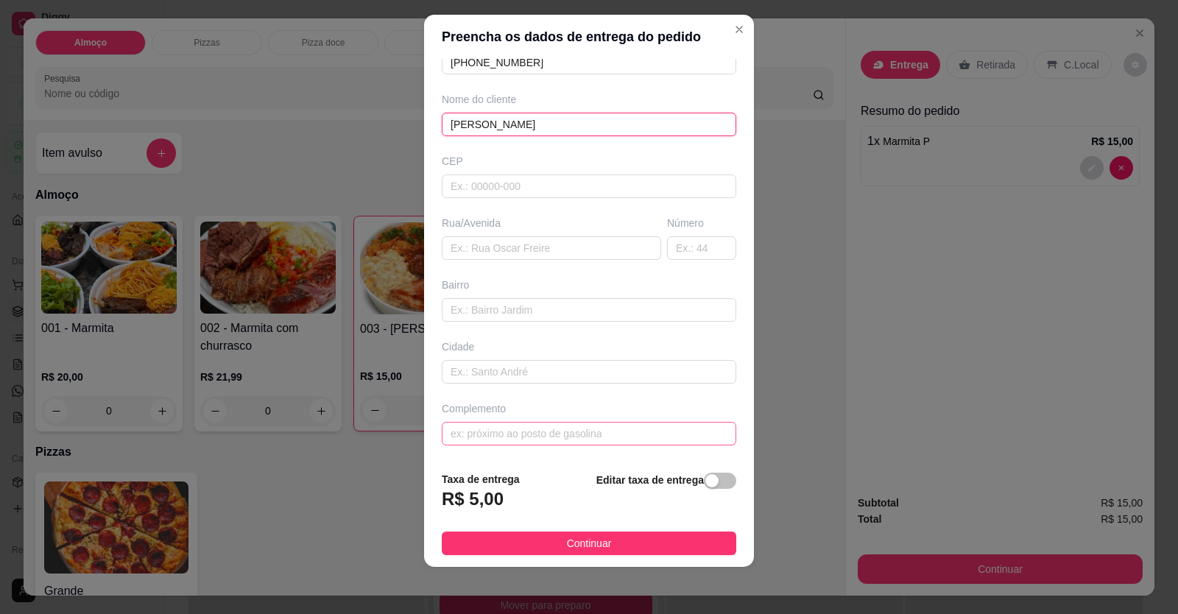
type input "[PERSON_NAME]"
click at [524, 435] on input "text" at bounding box center [589, 434] width 295 height 24
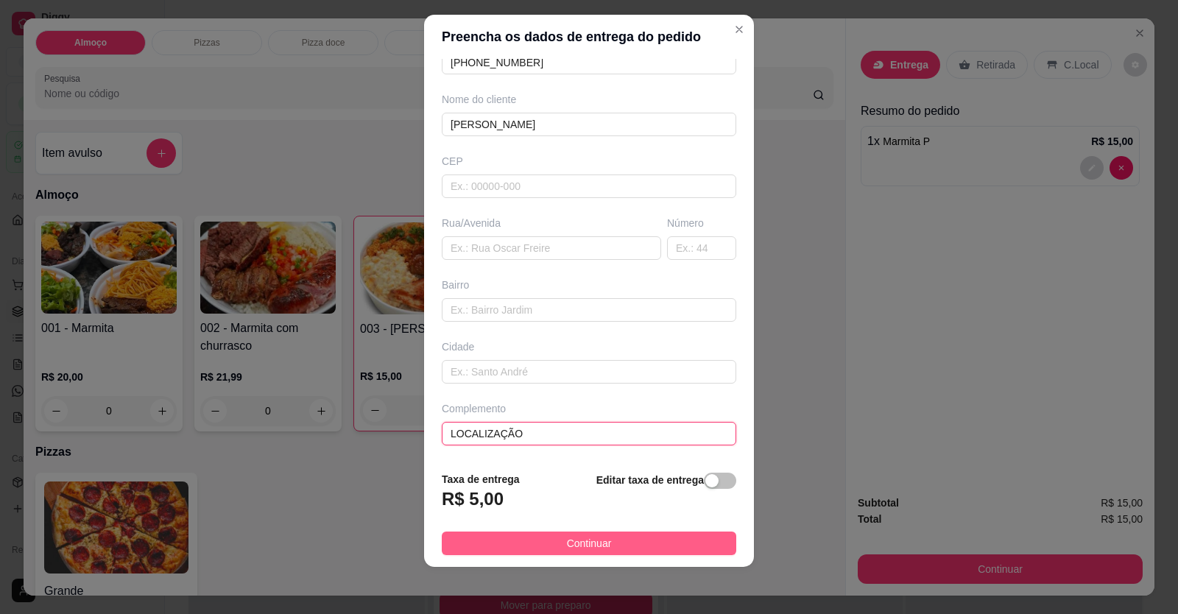
type input "LOCALIZAÇÃO"
click at [552, 541] on button "Continuar" at bounding box center [589, 544] width 295 height 24
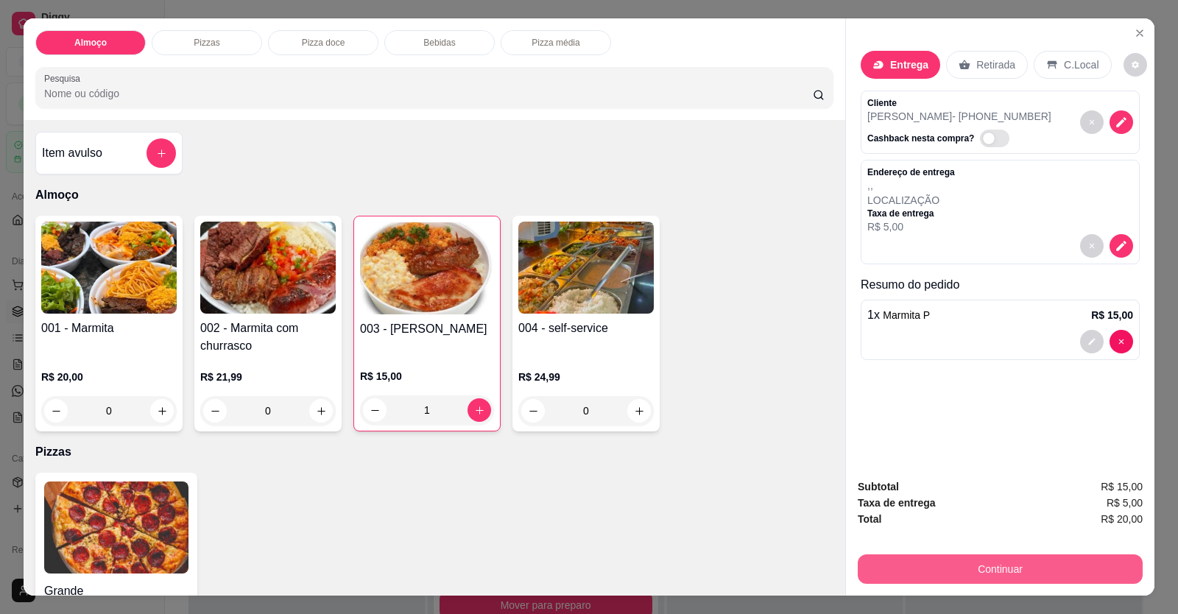
click at [895, 572] on button "Continuar" at bounding box center [1000, 569] width 285 height 29
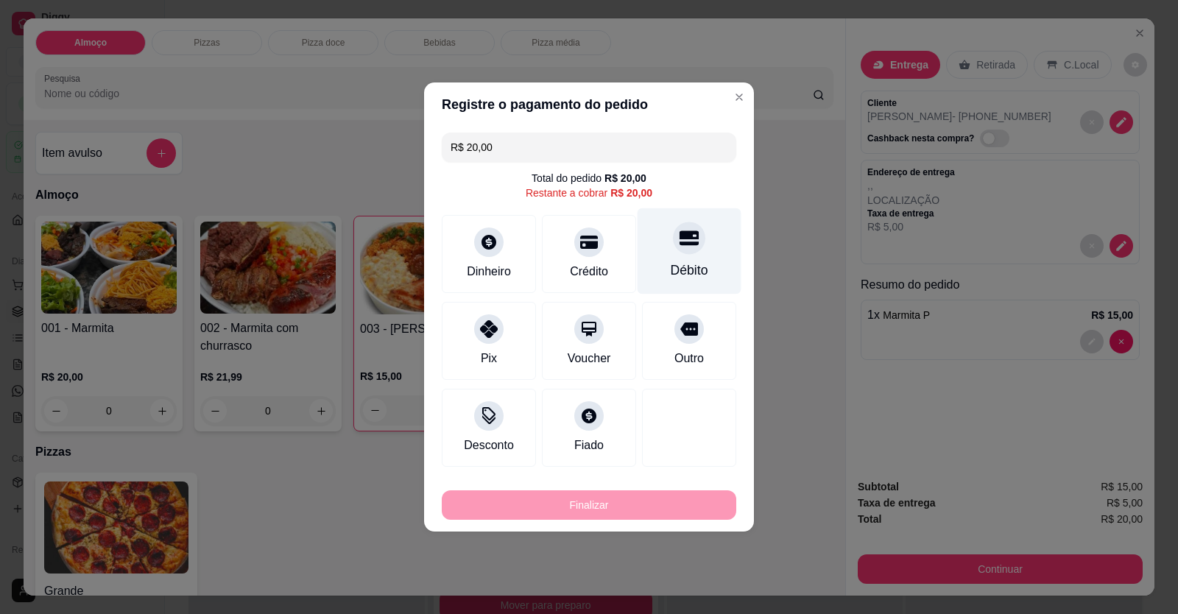
click at [680, 258] on div "Débito" at bounding box center [690, 251] width 104 height 86
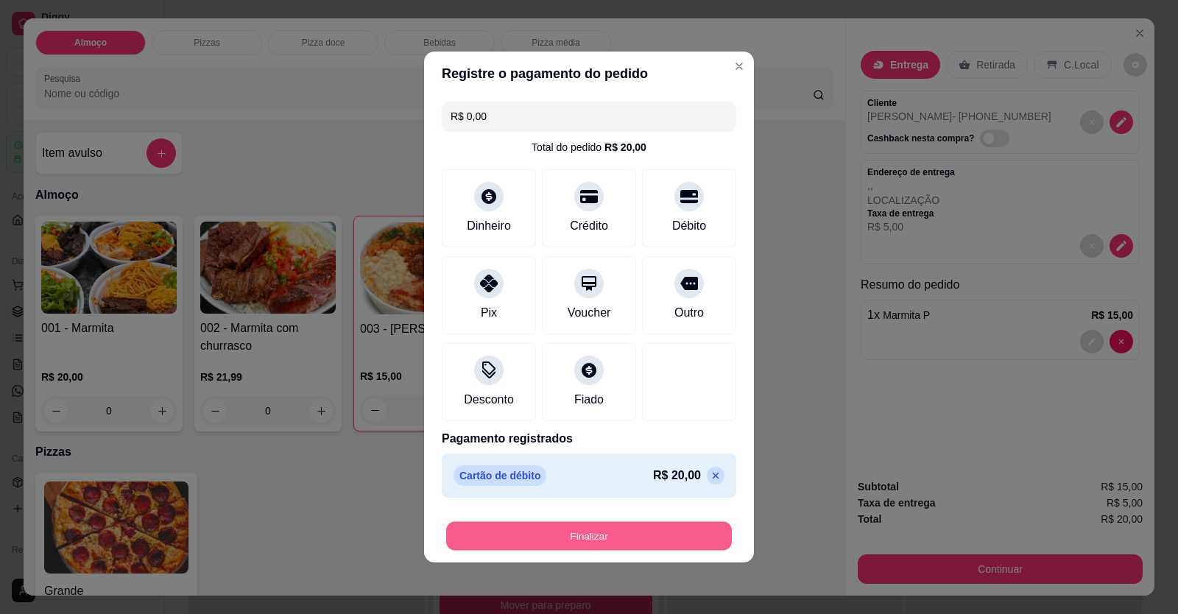
click at [599, 539] on button "Finalizar" at bounding box center [589, 536] width 286 height 29
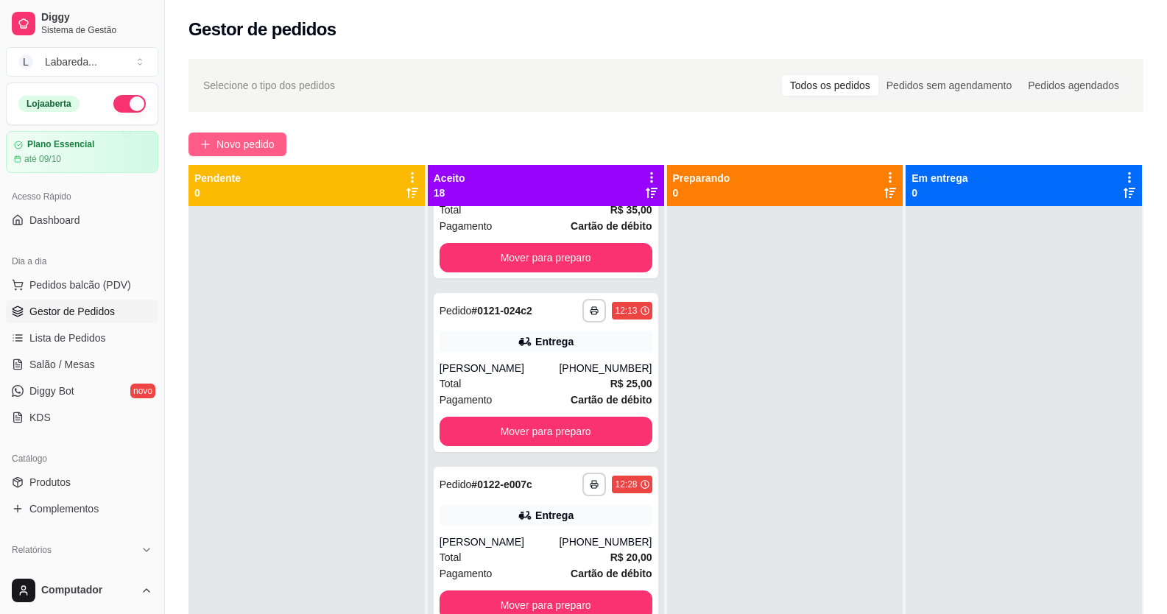
click at [238, 133] on button "Novo pedido" at bounding box center [238, 145] width 98 height 24
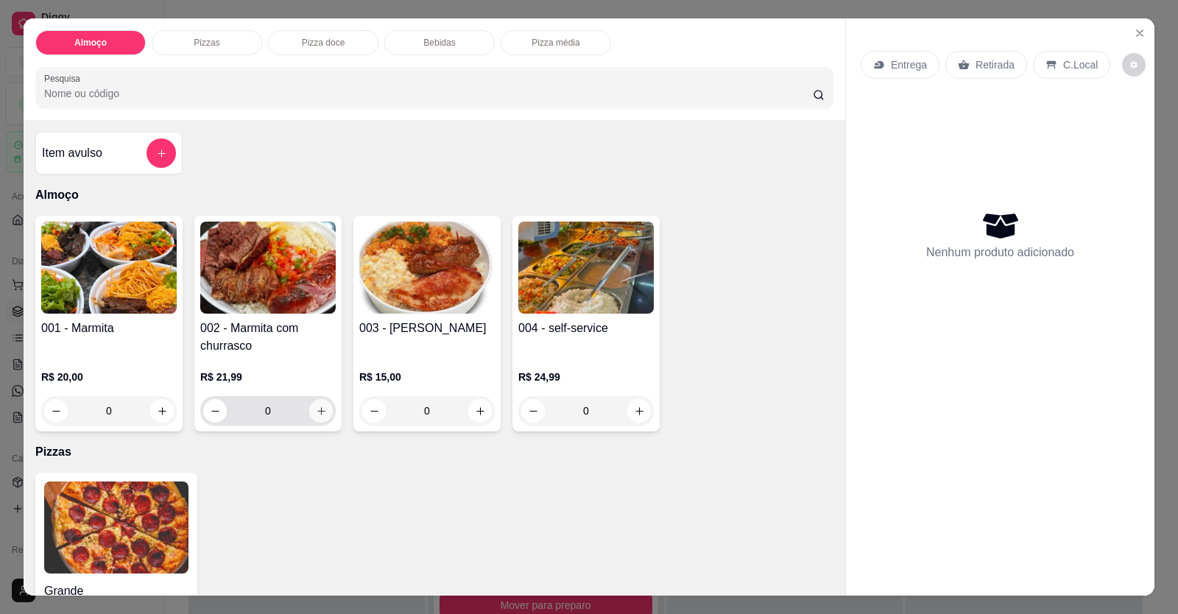
click at [325, 414] on button "increase-product-quantity" at bounding box center [321, 411] width 24 height 24
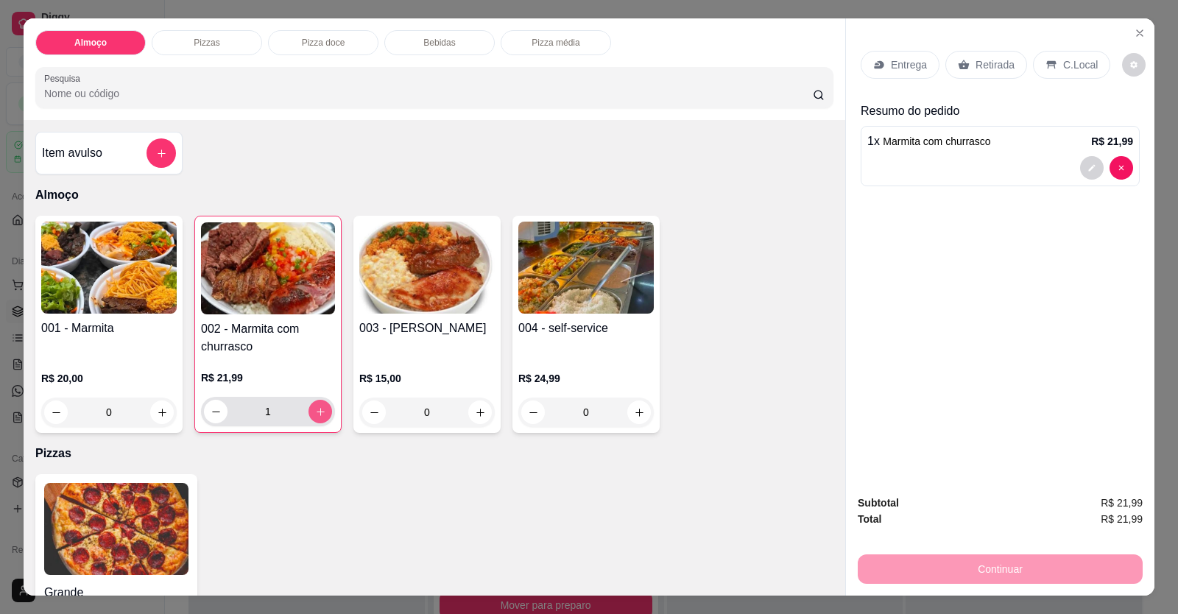
click at [325, 414] on button "increase-product-quantity" at bounding box center [321, 412] width 24 height 24
click at [893, 57] on div "Entrega" at bounding box center [900, 65] width 79 height 28
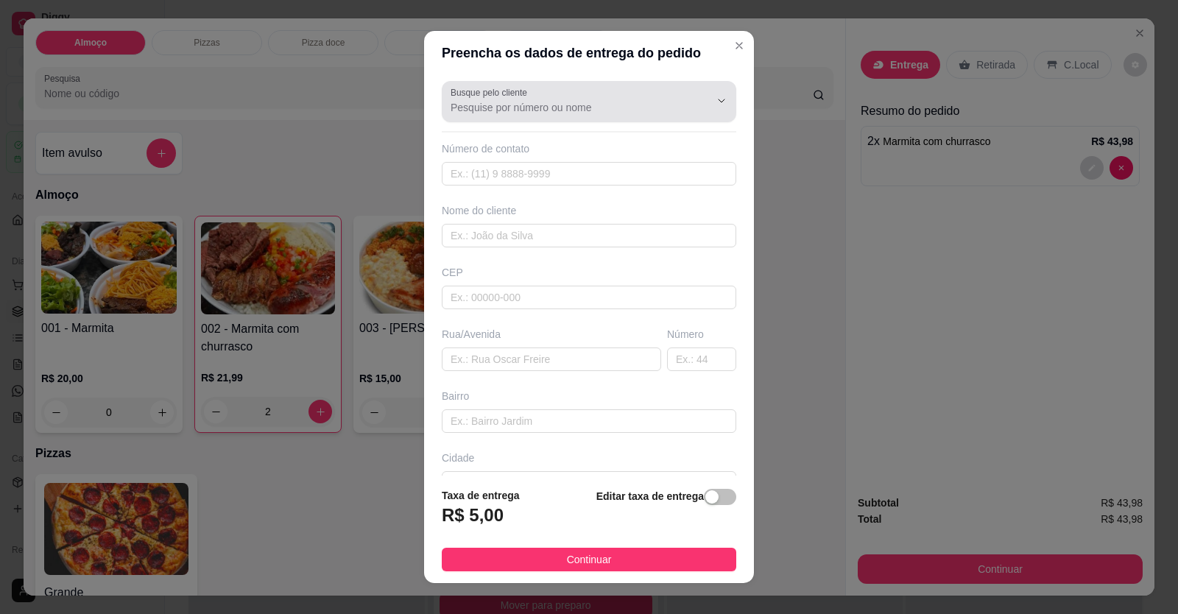
click at [588, 114] on div at bounding box center [589, 101] width 277 height 29
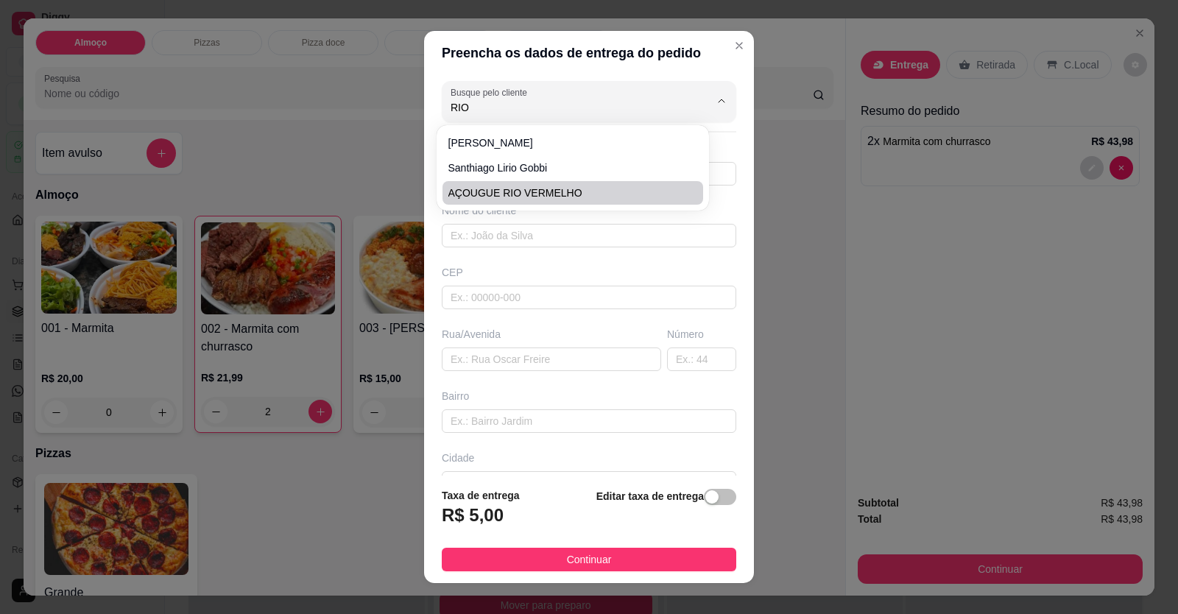
click at [541, 193] on span "AÇOUGUE RIO VERMELHO" at bounding box center [566, 193] width 234 height 15
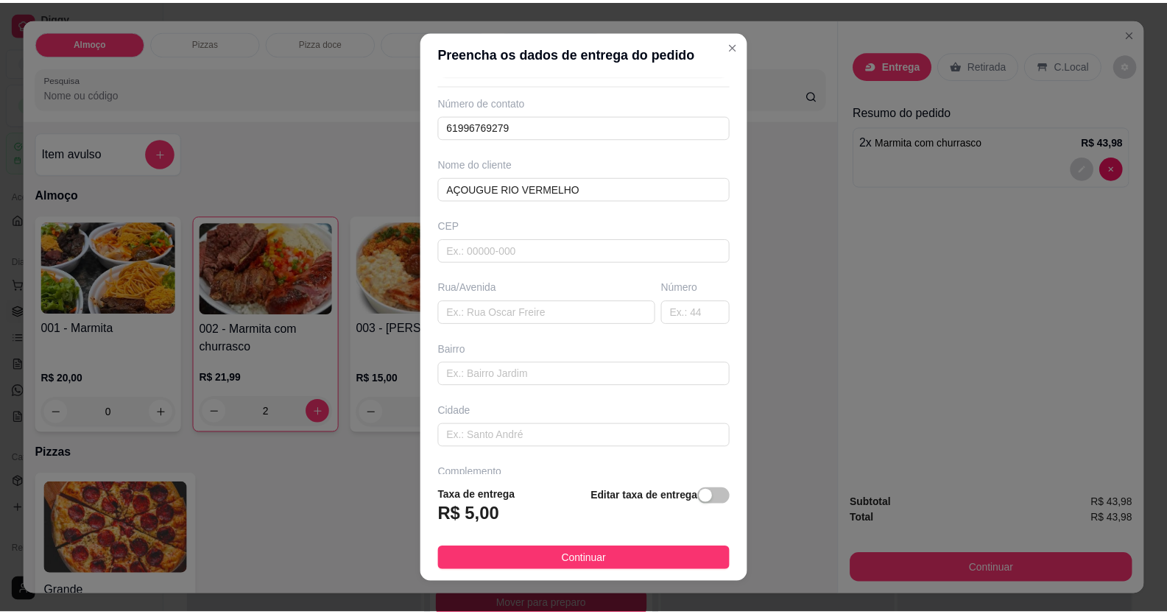
scroll to position [95, 0]
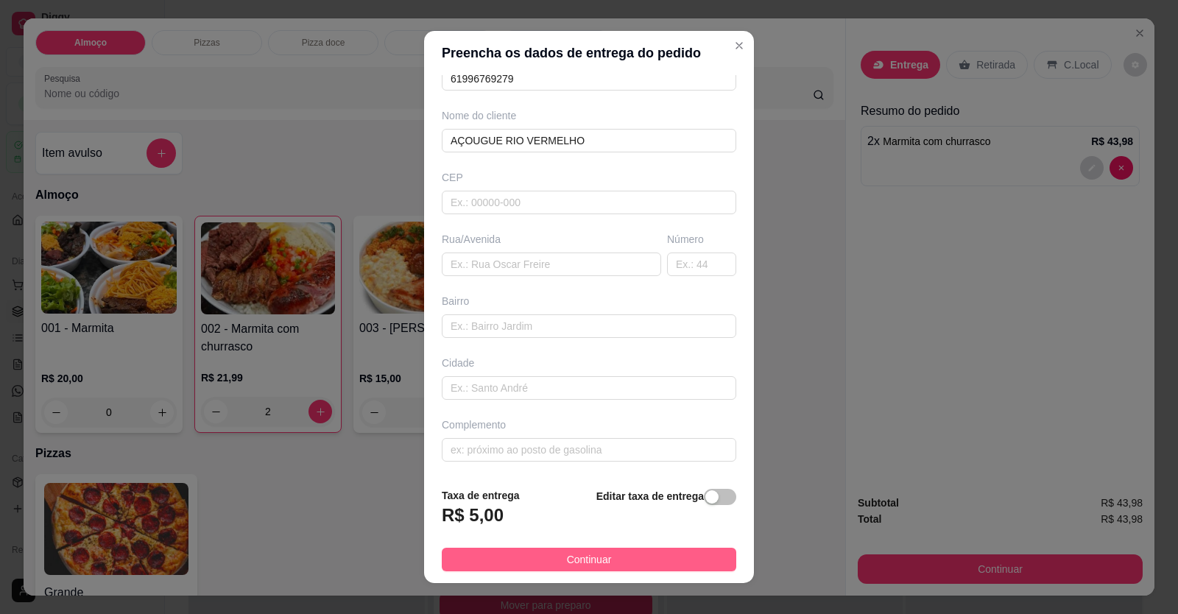
click at [656, 554] on button "Continuar" at bounding box center [589, 560] width 295 height 24
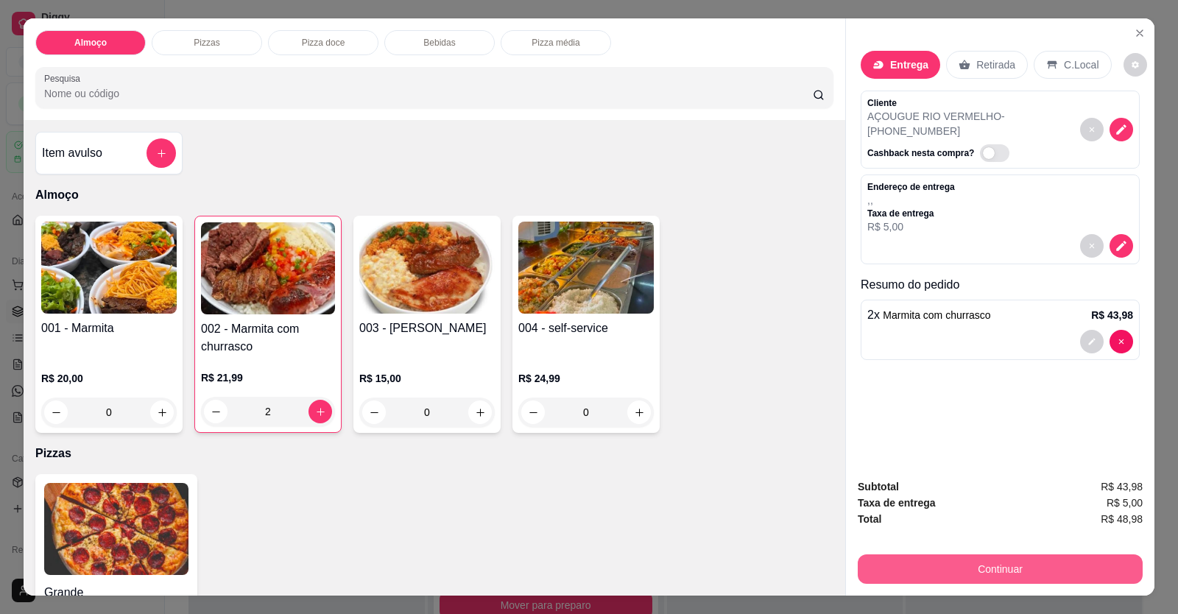
click at [957, 566] on button "Continuar" at bounding box center [1000, 569] width 285 height 29
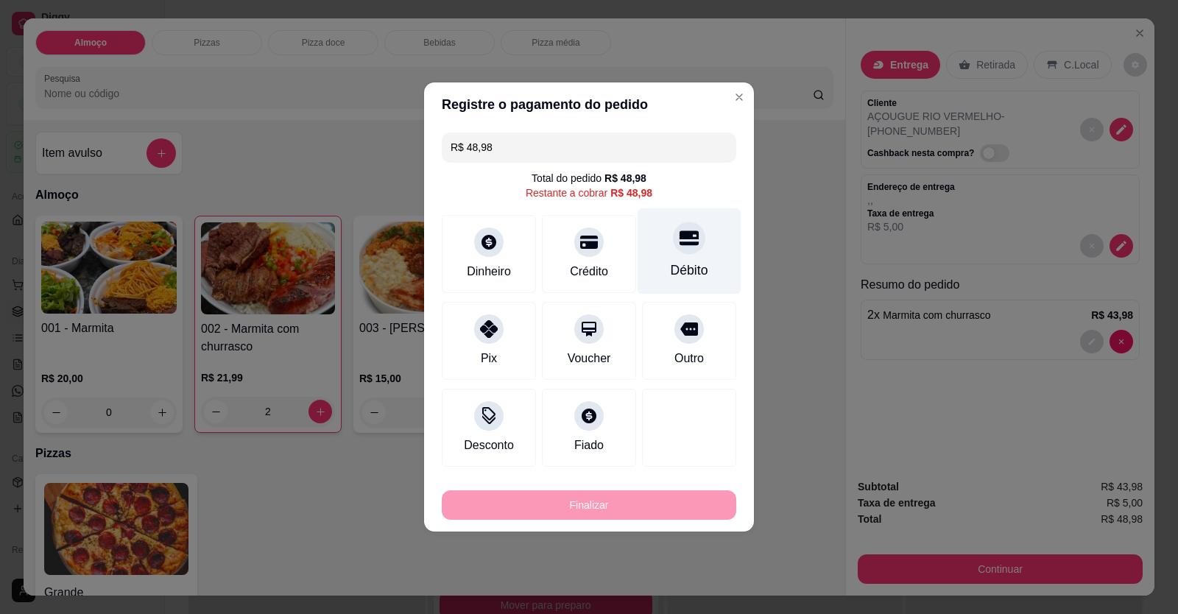
click at [703, 252] on div "Débito" at bounding box center [690, 251] width 104 height 86
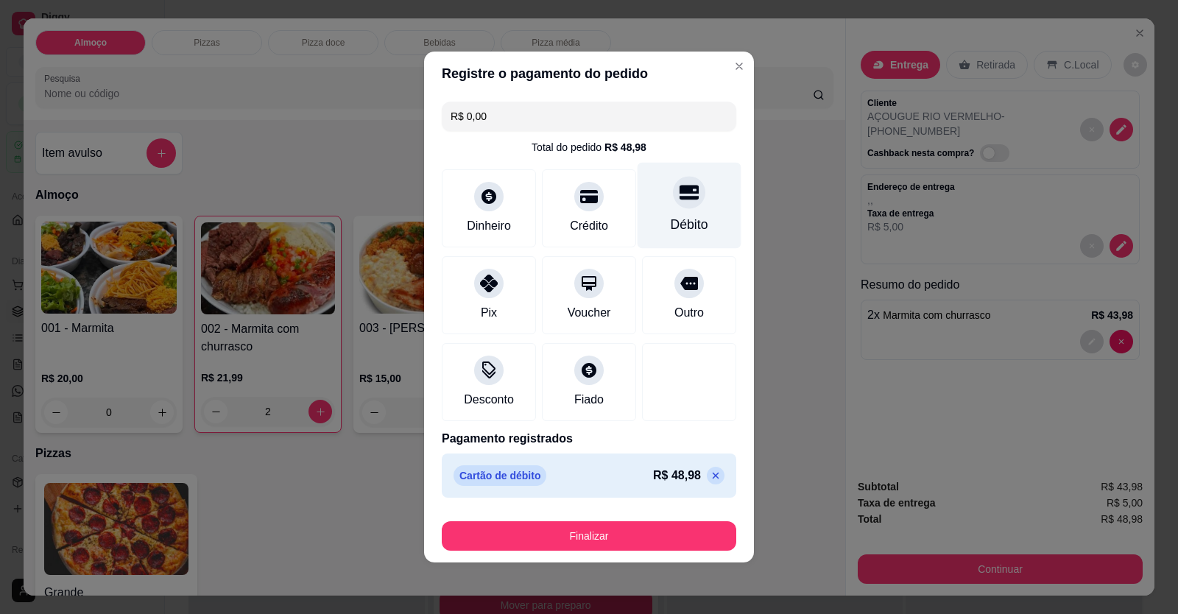
drag, startPoint x: 678, startPoint y: 205, endPoint x: 673, endPoint y: 245, distance: 40.0
click at [678, 207] on div at bounding box center [689, 192] width 32 height 32
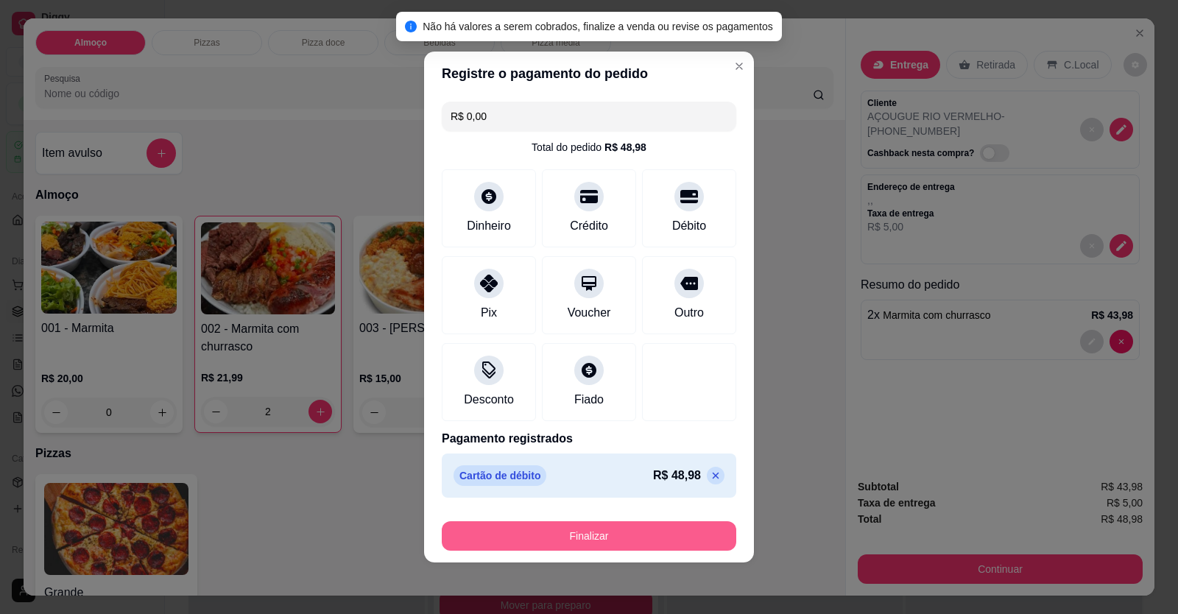
click at [630, 537] on button "Finalizar" at bounding box center [589, 535] width 295 height 29
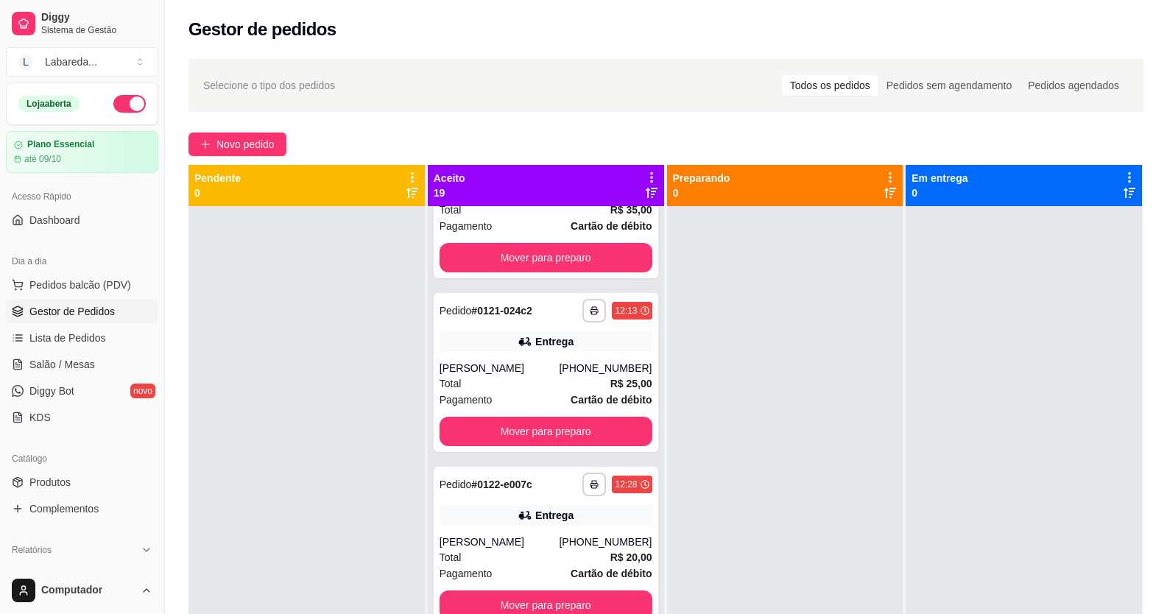
scroll to position [41, 0]
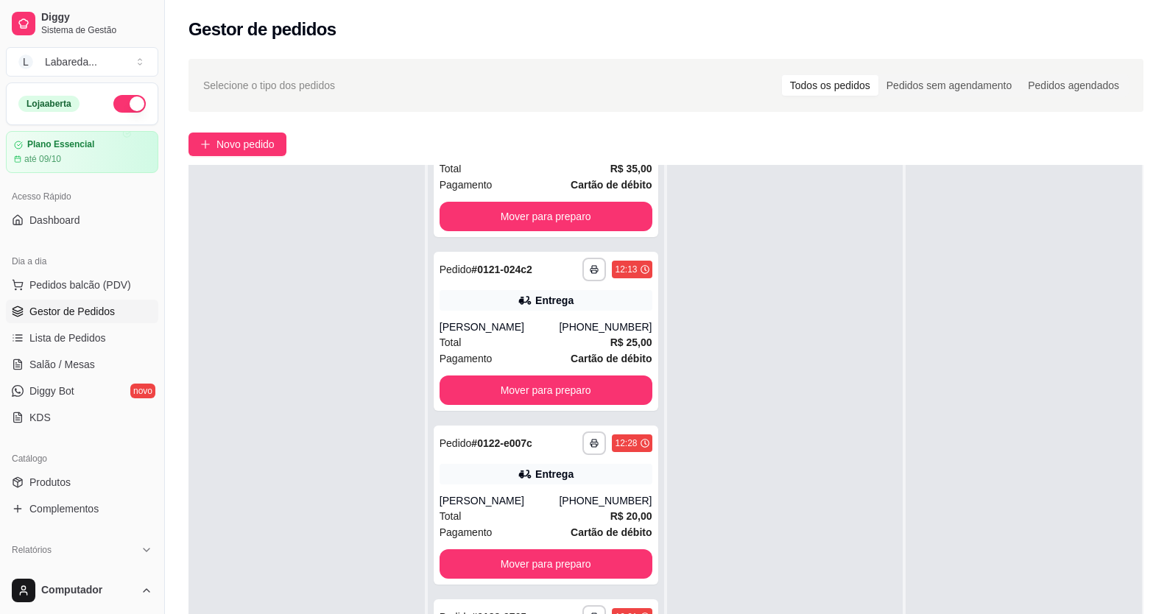
drag, startPoint x: 391, startPoint y: 571, endPoint x: 401, endPoint y: 558, distance: 16.4
click at [391, 569] on div at bounding box center [307, 472] width 236 height 614
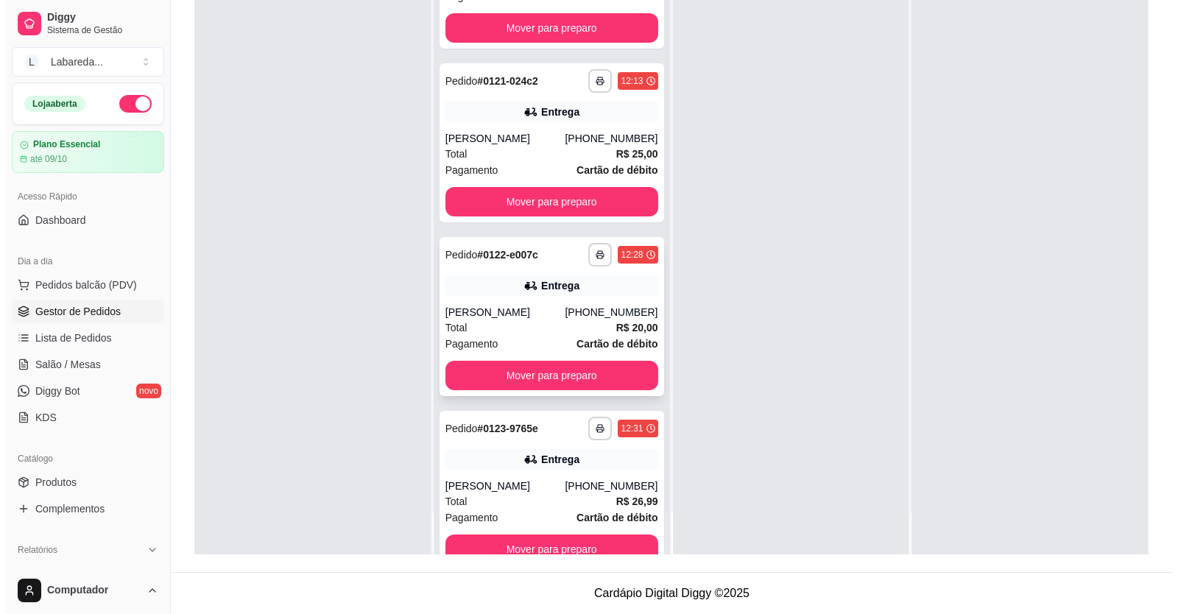
scroll to position [2040, 0]
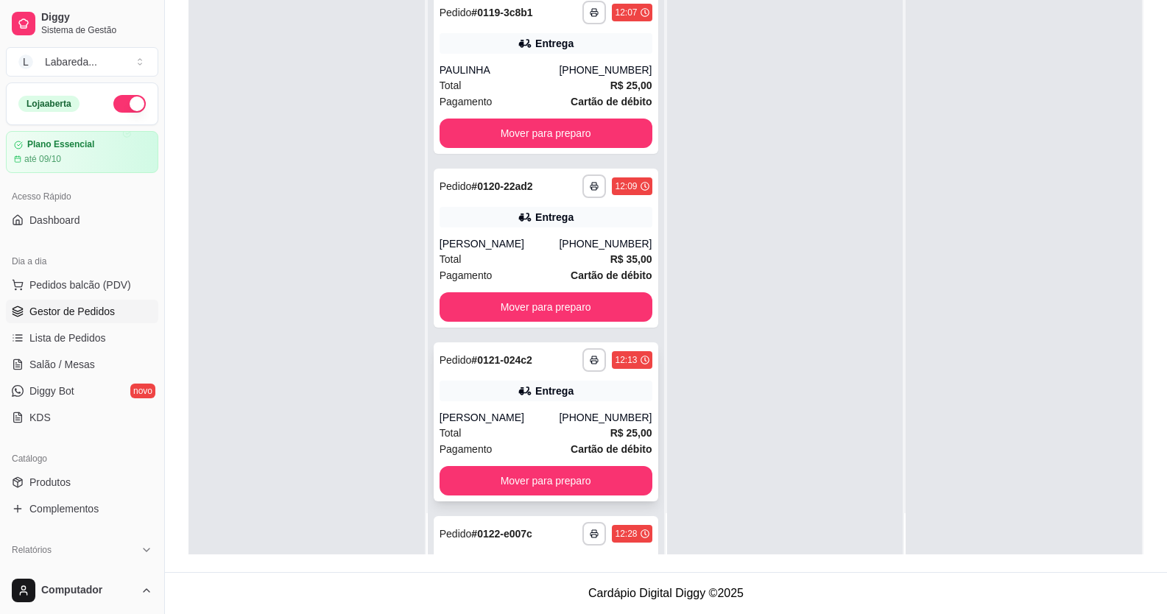
click at [549, 437] on div "Total R$ 25,00" at bounding box center [546, 433] width 213 height 16
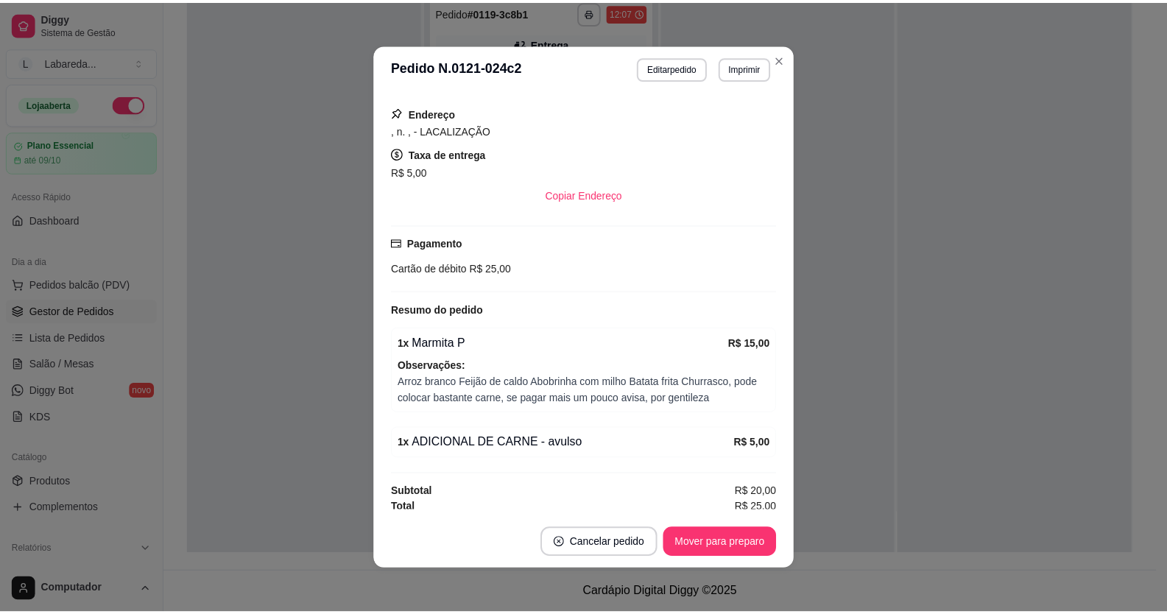
scroll to position [319, 0]
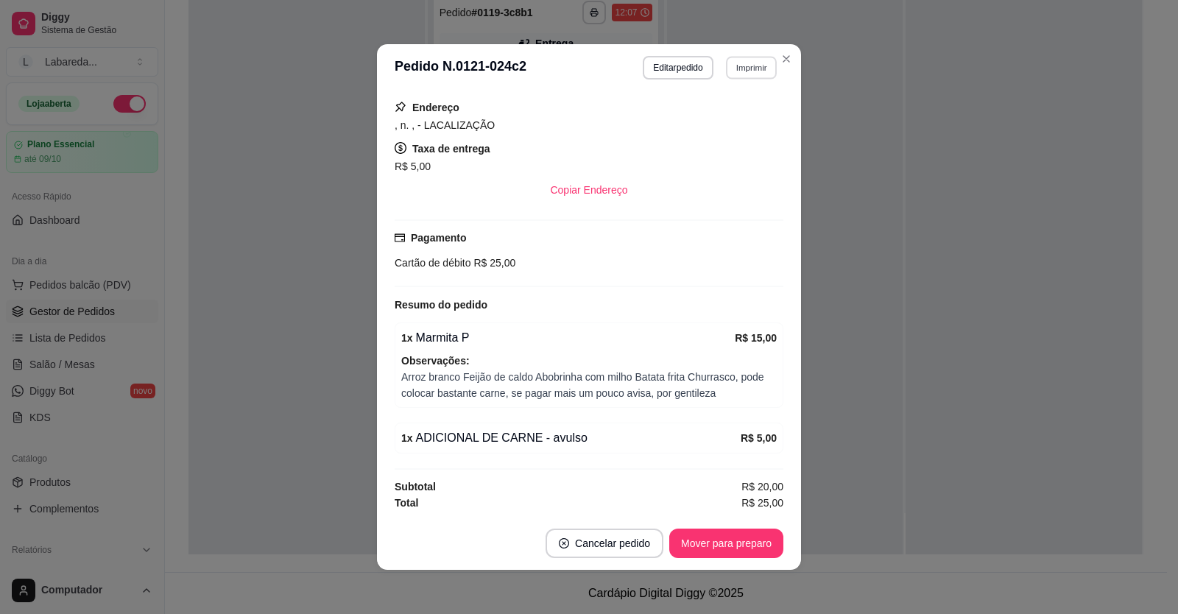
click at [742, 75] on button "Imprimir" at bounding box center [751, 67] width 51 height 23
click at [717, 125] on button "IMPRESSORA" at bounding box center [720, 120] width 107 height 24
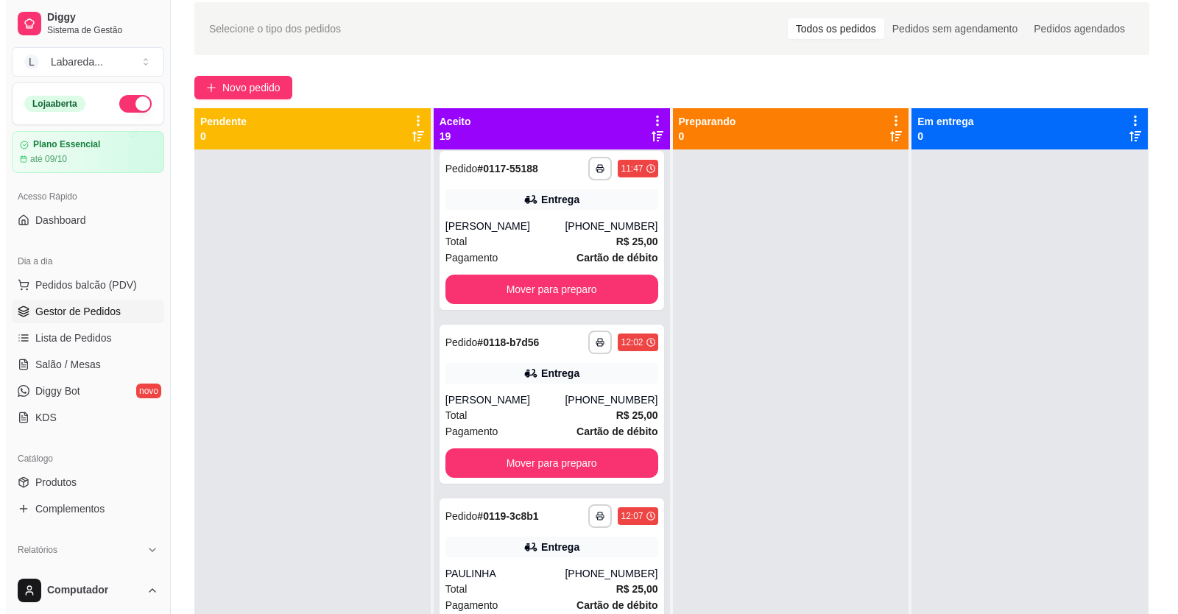
scroll to position [0, 0]
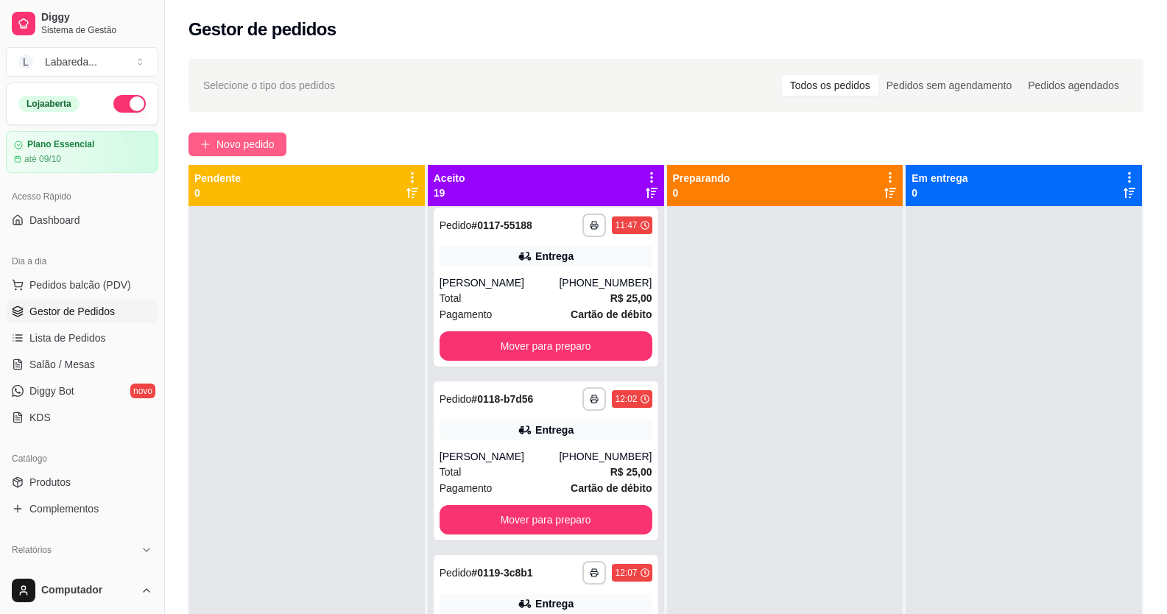
click at [273, 143] on span "Novo pedido" at bounding box center [246, 144] width 58 height 16
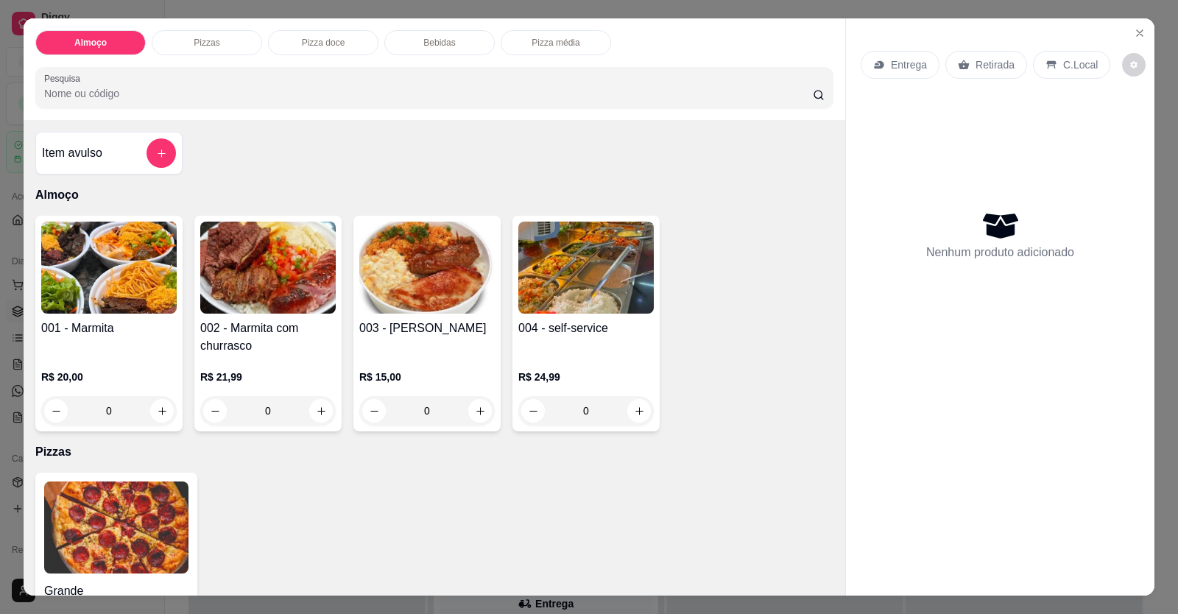
click at [1141, 30] on button "Close" at bounding box center [1140, 33] width 24 height 24
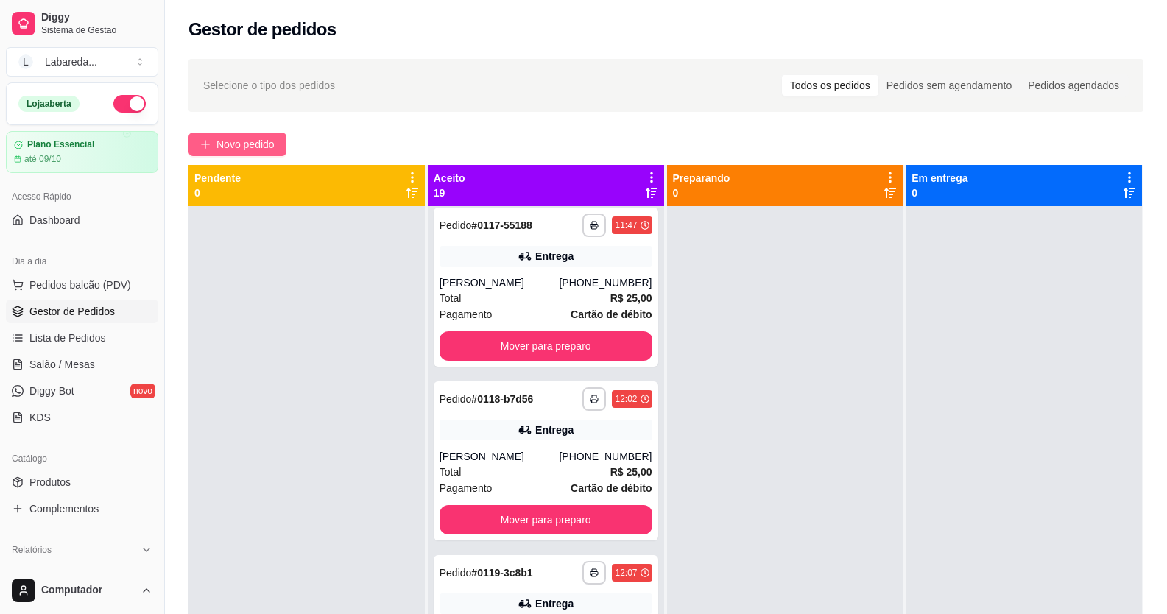
click at [250, 144] on span "Novo pedido" at bounding box center [246, 144] width 58 height 16
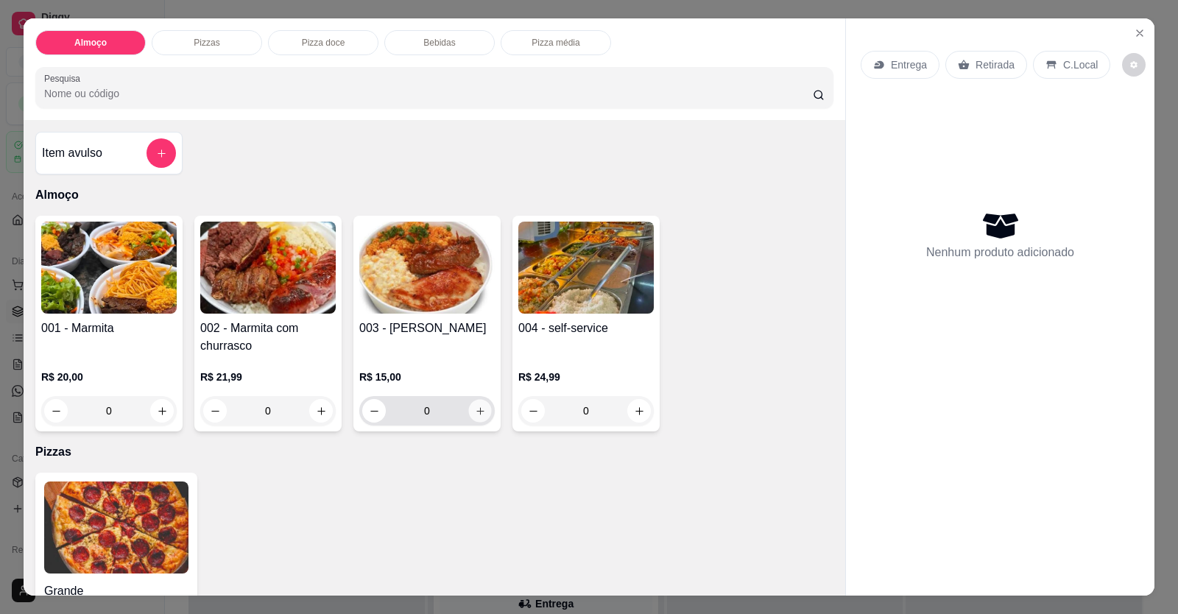
click at [483, 418] on button "increase-product-quantity" at bounding box center [479, 411] width 23 height 23
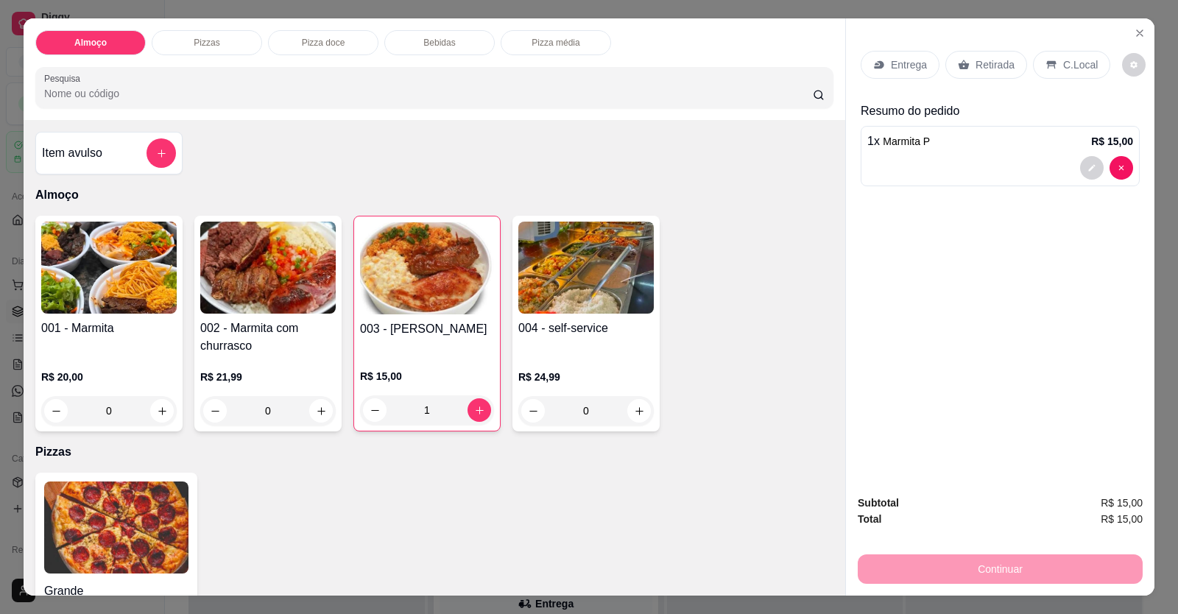
click at [890, 177] on div at bounding box center [1001, 168] width 266 height 24
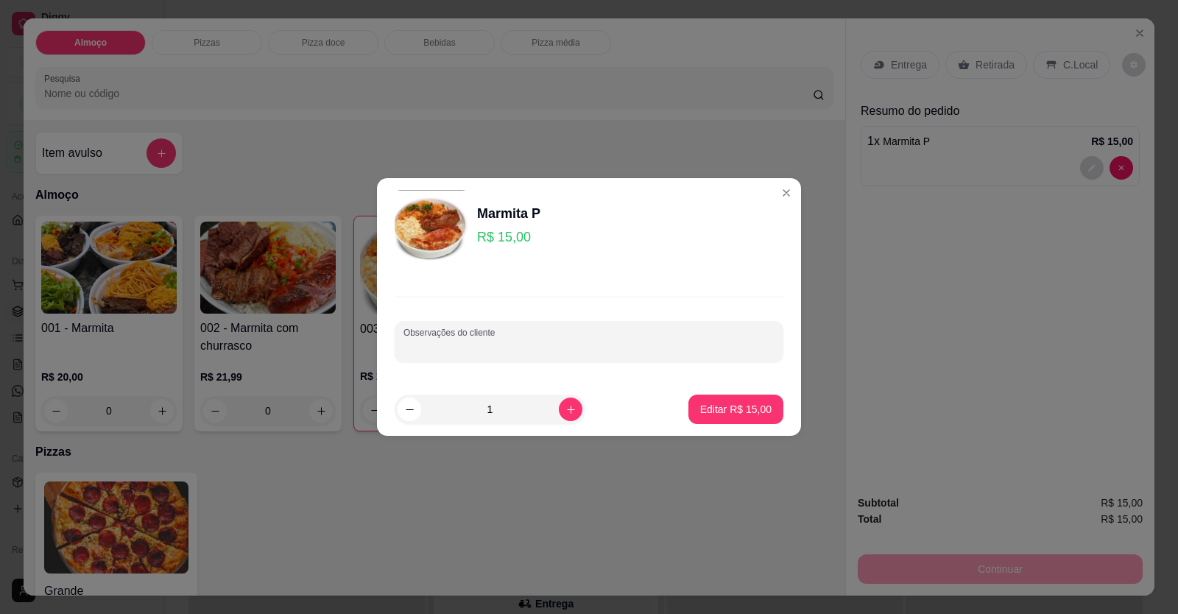
click at [634, 347] on input "Observações do cliente" at bounding box center [589, 347] width 371 height 15
paste input "[PERSON_NAME] Feijão caldo Batata frita Churrasco"
click at [717, 407] on p "Editar R$ 15,00" at bounding box center [735, 409] width 69 height 14
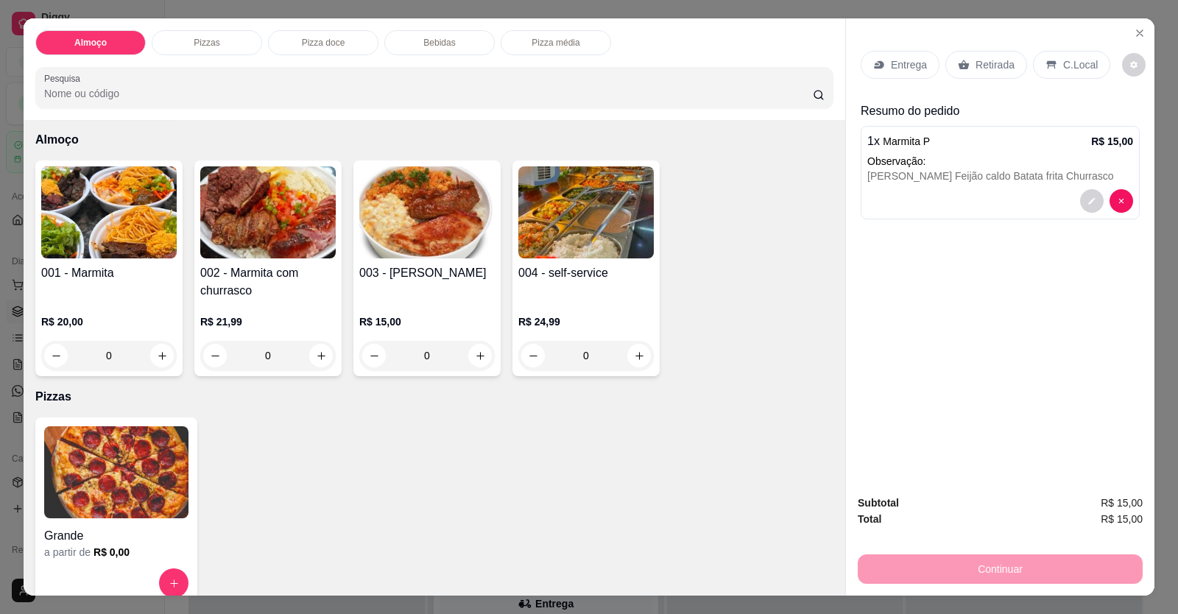
scroll to position [147, 0]
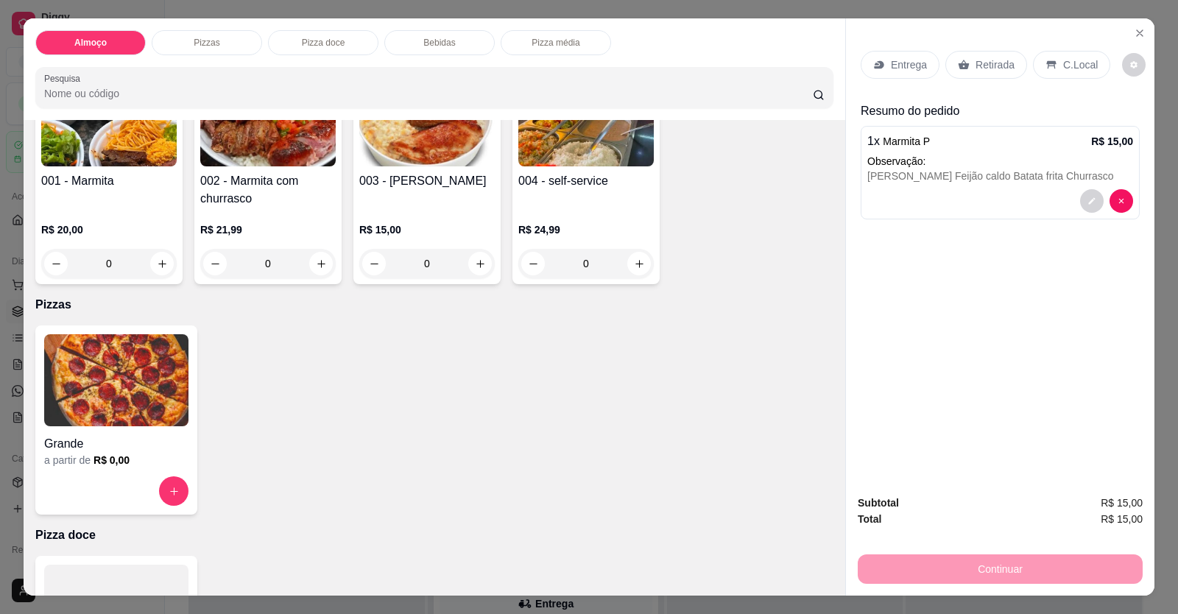
click at [909, 60] on p "Entrega" at bounding box center [909, 64] width 36 height 15
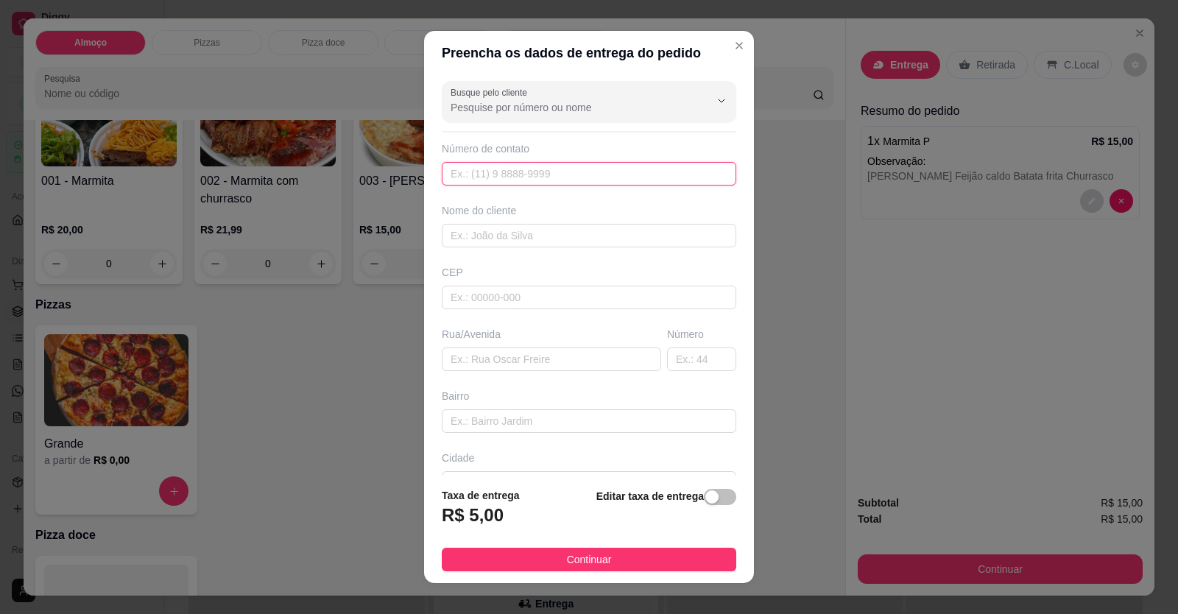
click at [530, 168] on input "text" at bounding box center [589, 174] width 295 height 24
drag, startPoint x: 528, startPoint y: 205, endPoint x: 522, endPoint y: 218, distance: 13.8
click at [522, 213] on div "Nome do cliente" at bounding box center [589, 210] width 295 height 15
click at [516, 228] on input "text" at bounding box center [589, 236] width 295 height 24
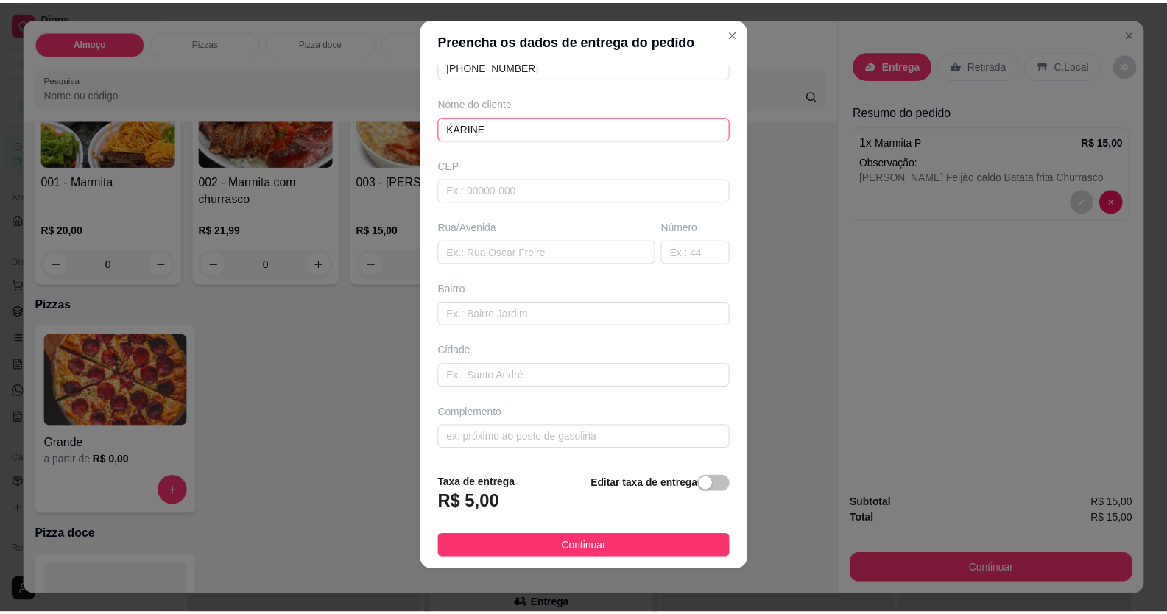
scroll to position [16, 0]
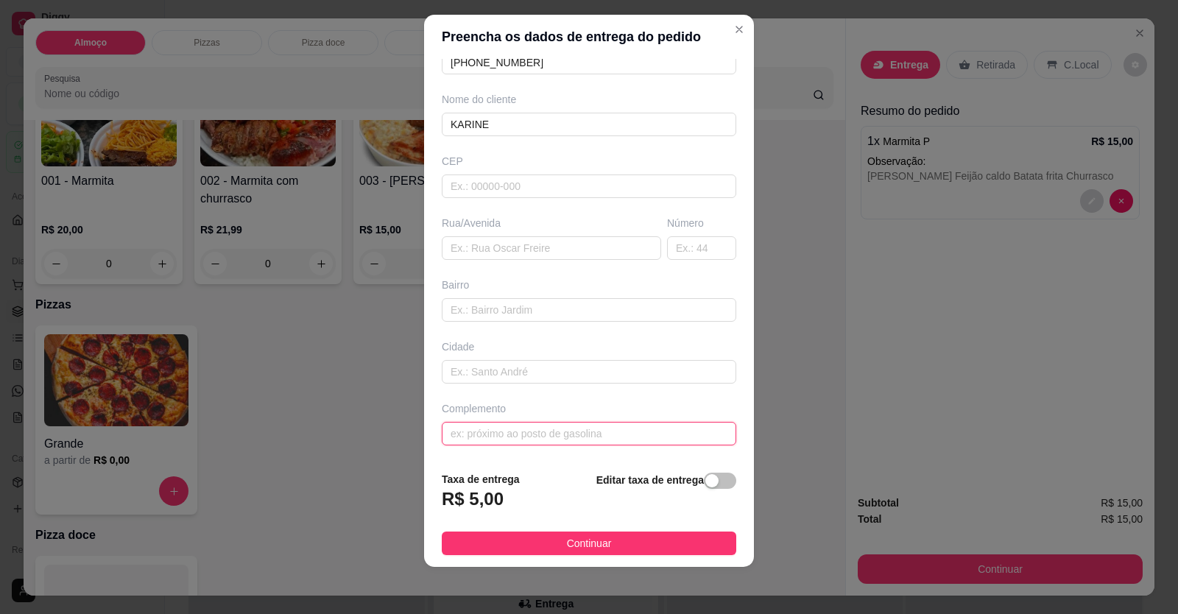
click at [612, 443] on input "text" at bounding box center [589, 434] width 295 height 24
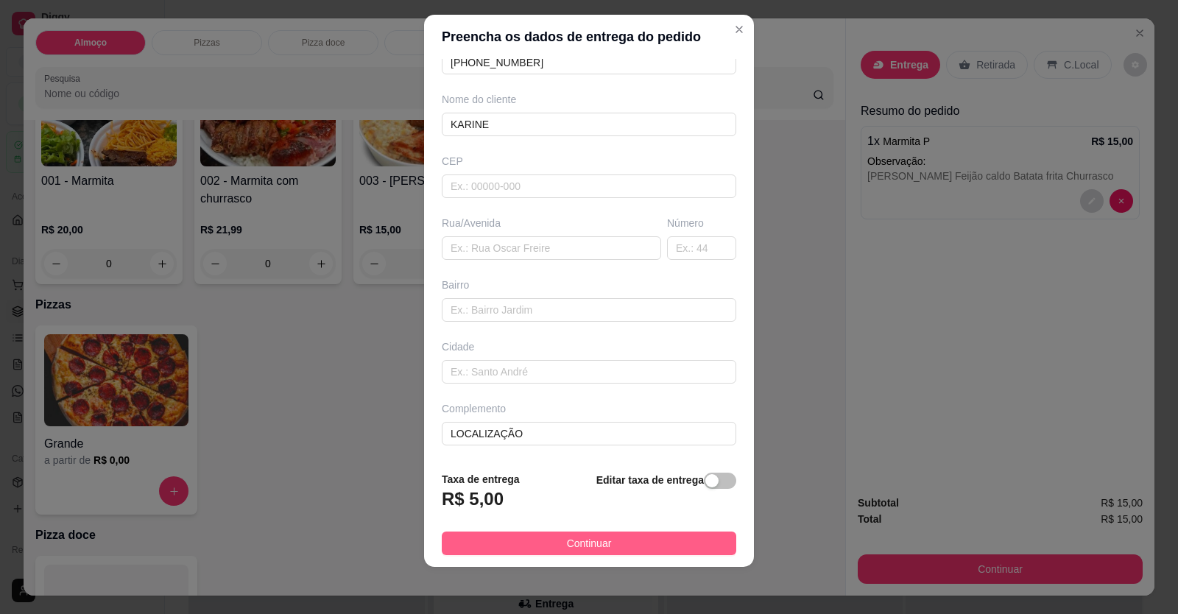
click at [618, 541] on button "Continuar" at bounding box center [589, 544] width 295 height 24
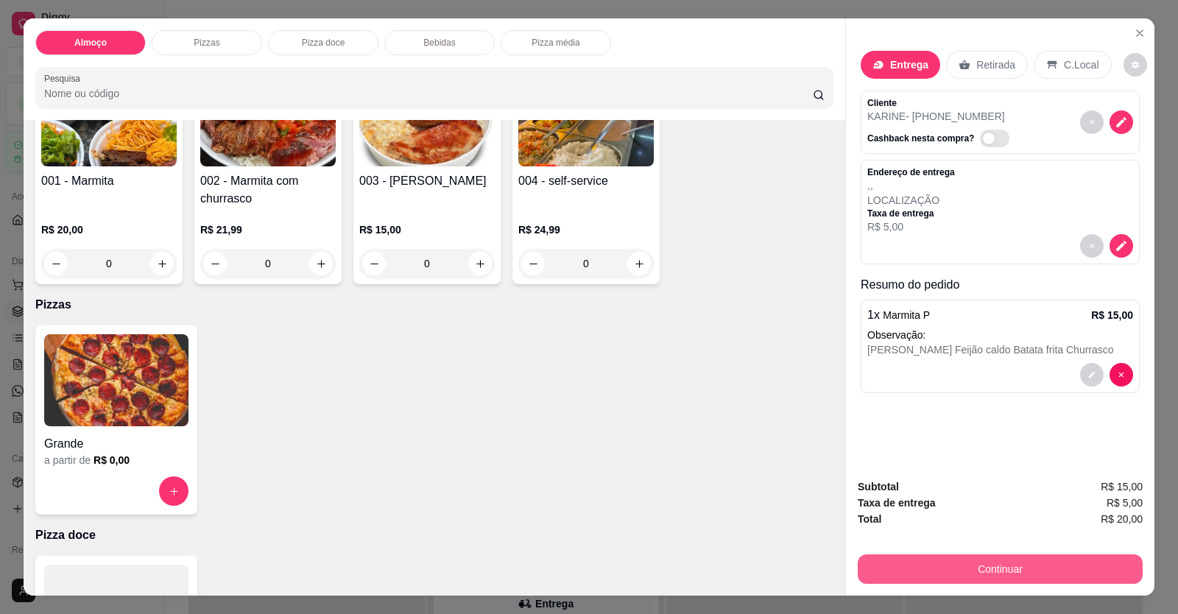
click at [899, 567] on button "Continuar" at bounding box center [1000, 569] width 285 height 29
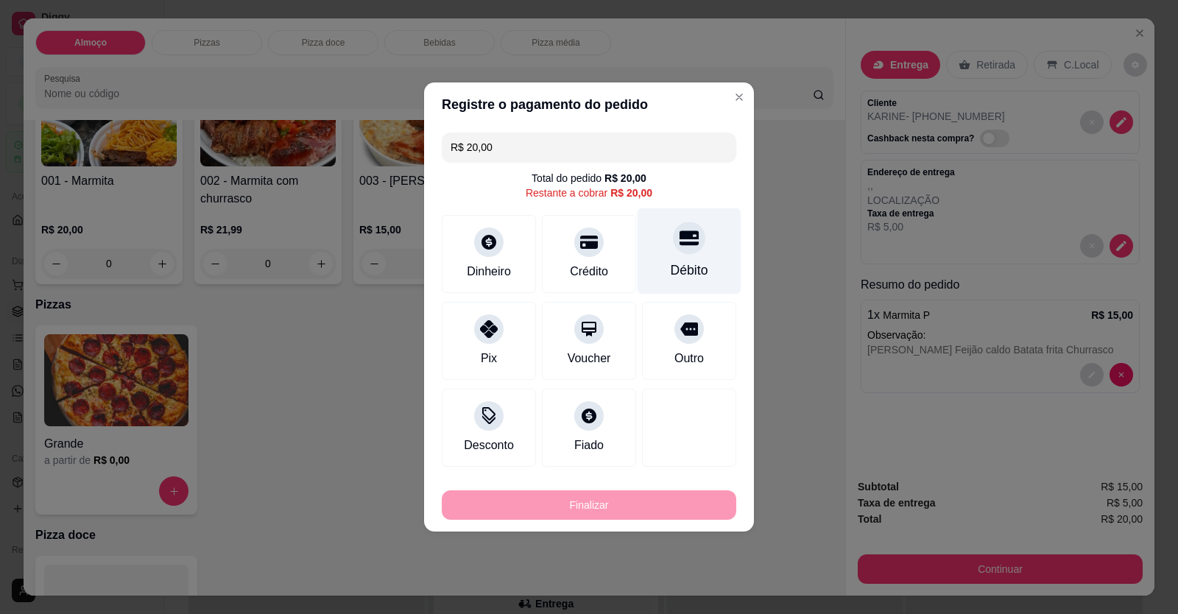
click at [681, 252] on div at bounding box center [689, 238] width 32 height 32
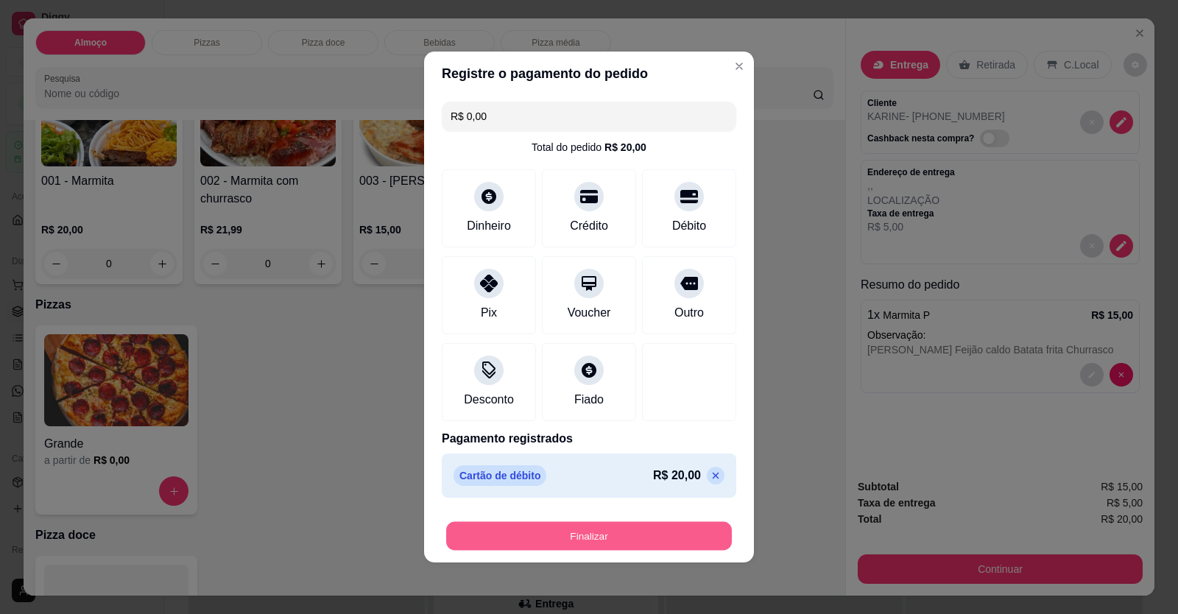
click at [619, 530] on button "Finalizar" at bounding box center [589, 536] width 286 height 29
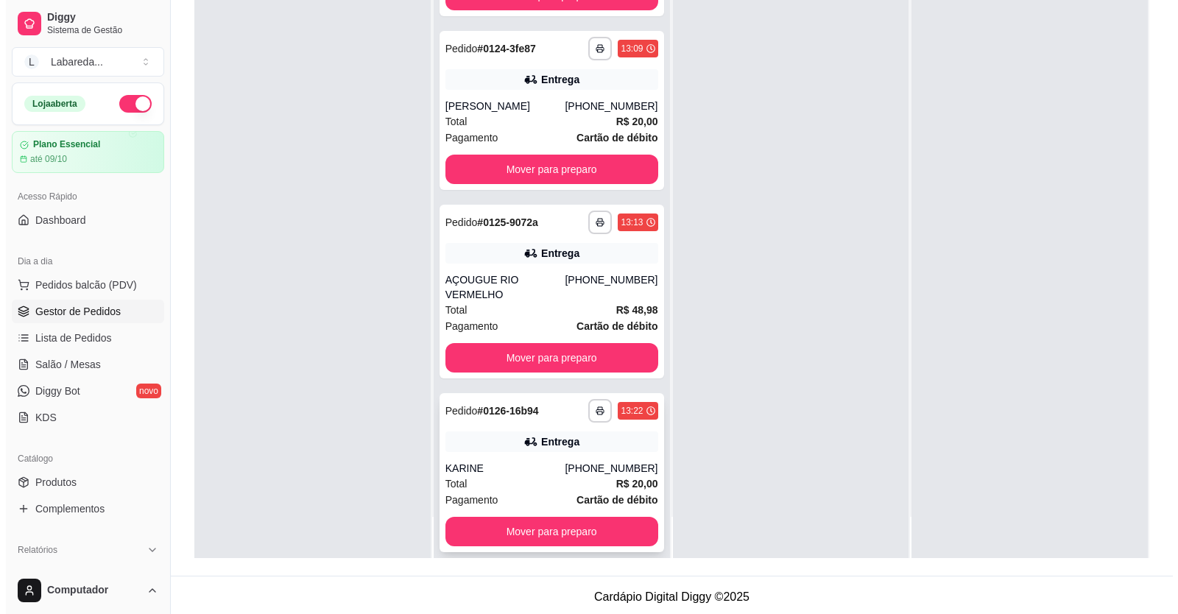
scroll to position [225, 0]
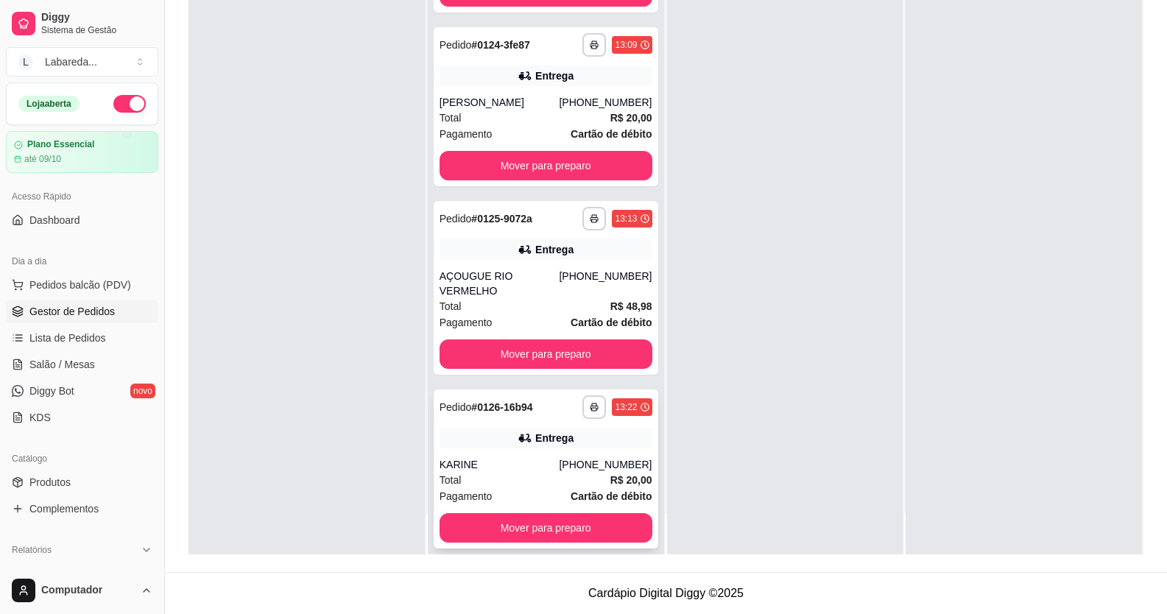
click at [626, 491] on strong "Cartão de débito" at bounding box center [611, 497] width 81 height 12
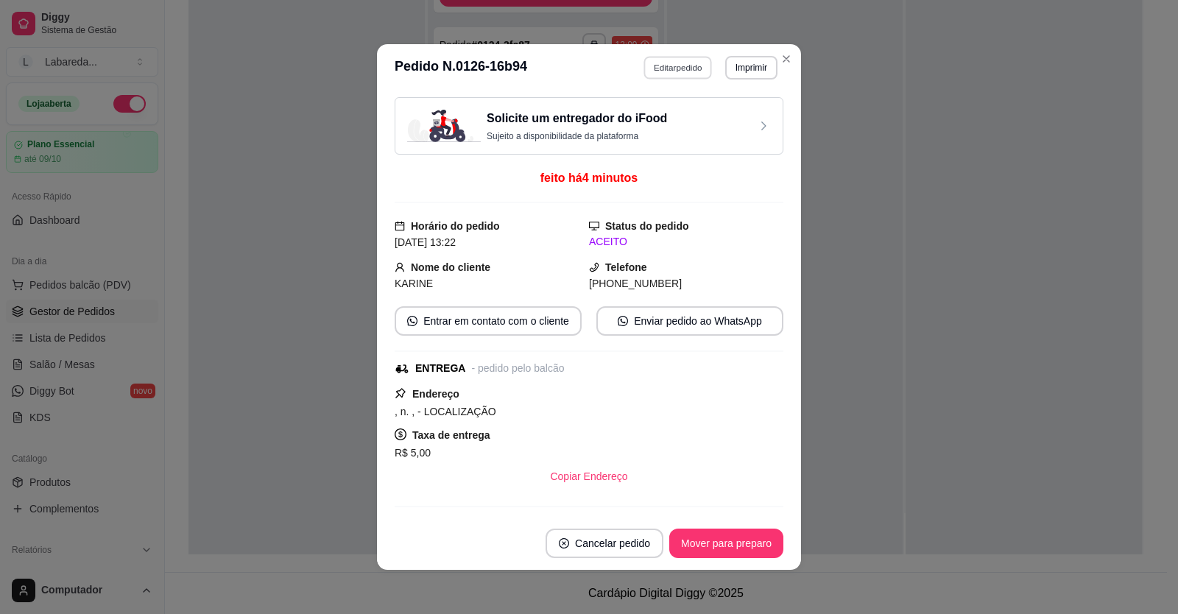
click at [674, 73] on button "Editar pedido" at bounding box center [678, 67] width 68 height 23
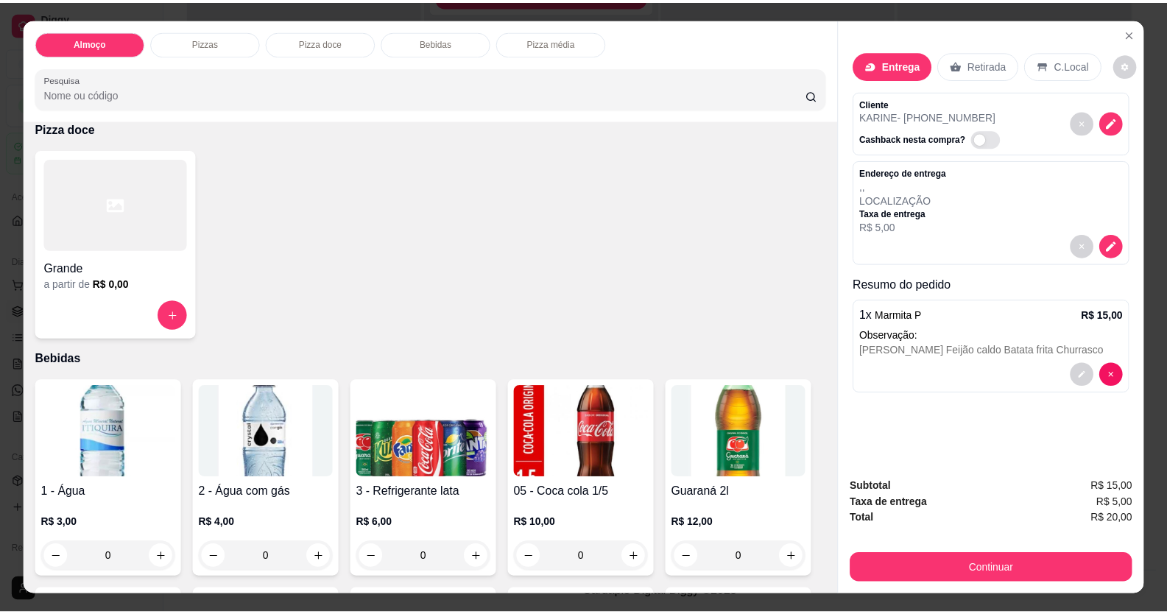
scroll to position [663, 0]
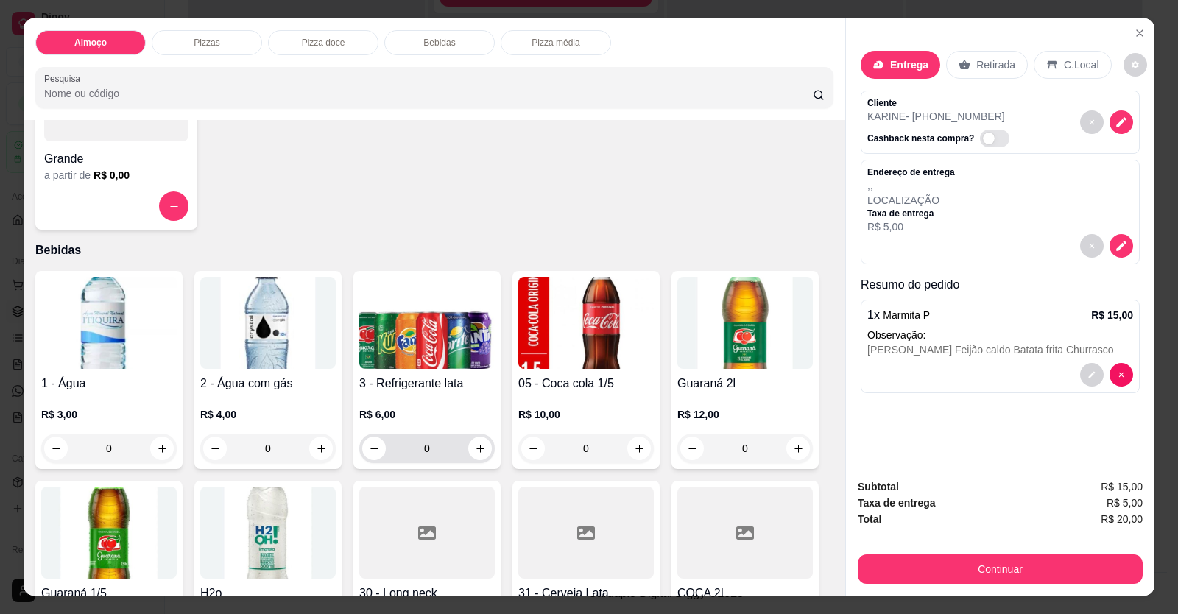
click at [440, 464] on div "3 - Refrigerante lata R$ 6,00 0" at bounding box center [427, 370] width 147 height 198
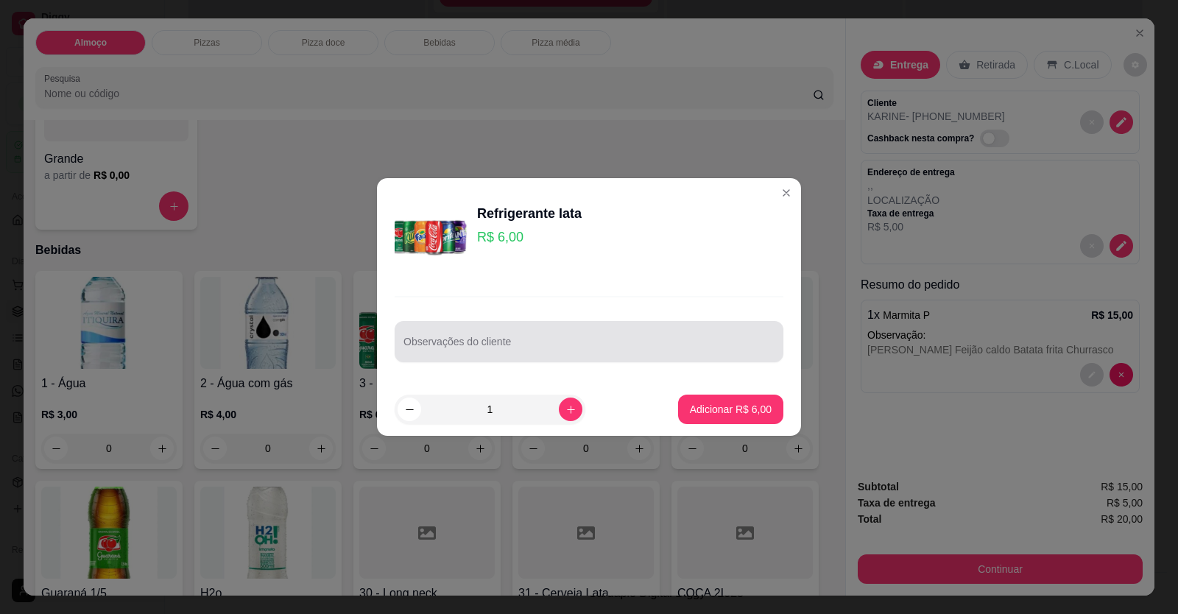
click at [502, 355] on div at bounding box center [589, 341] width 371 height 29
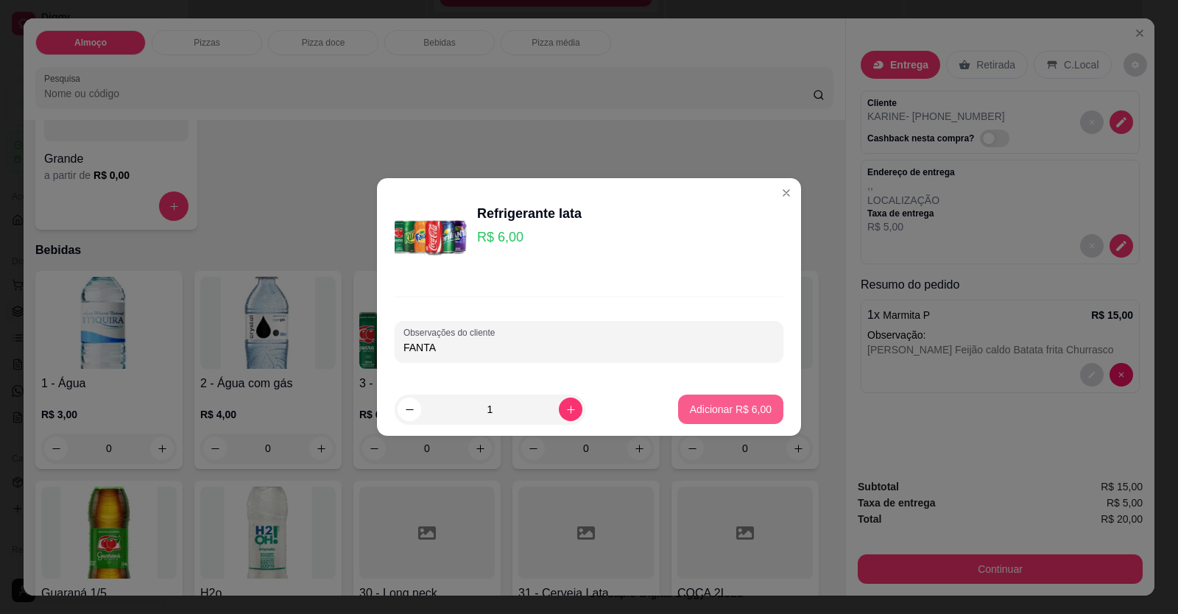
click at [722, 401] on button "Adicionar R$ 6,00" at bounding box center [730, 409] width 105 height 29
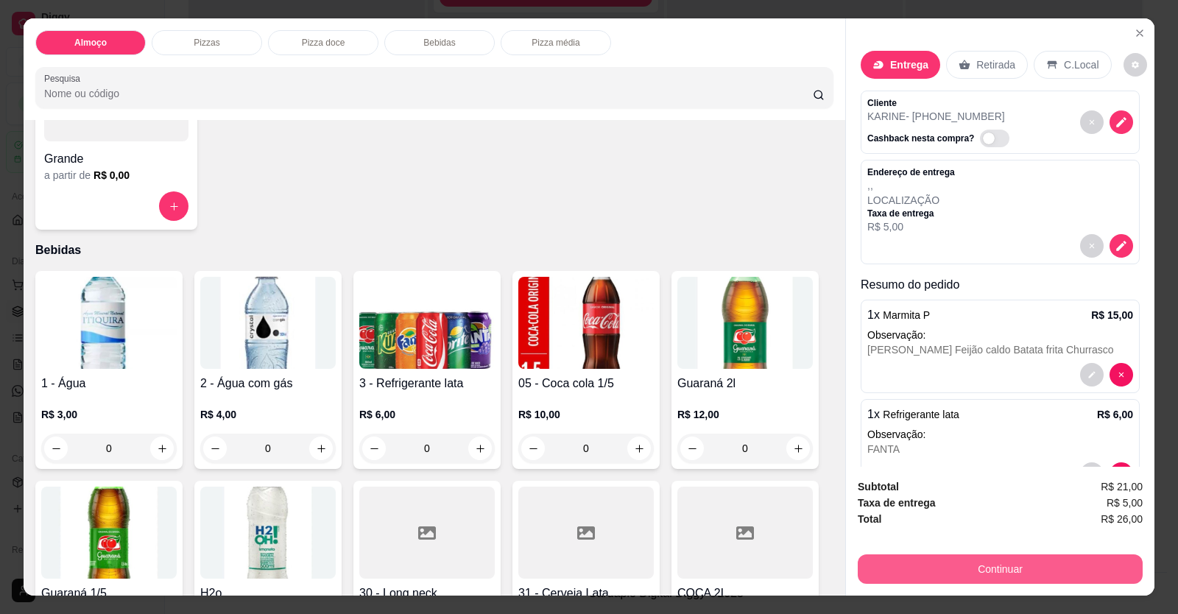
click at [904, 575] on button "Continuar" at bounding box center [1000, 569] width 285 height 29
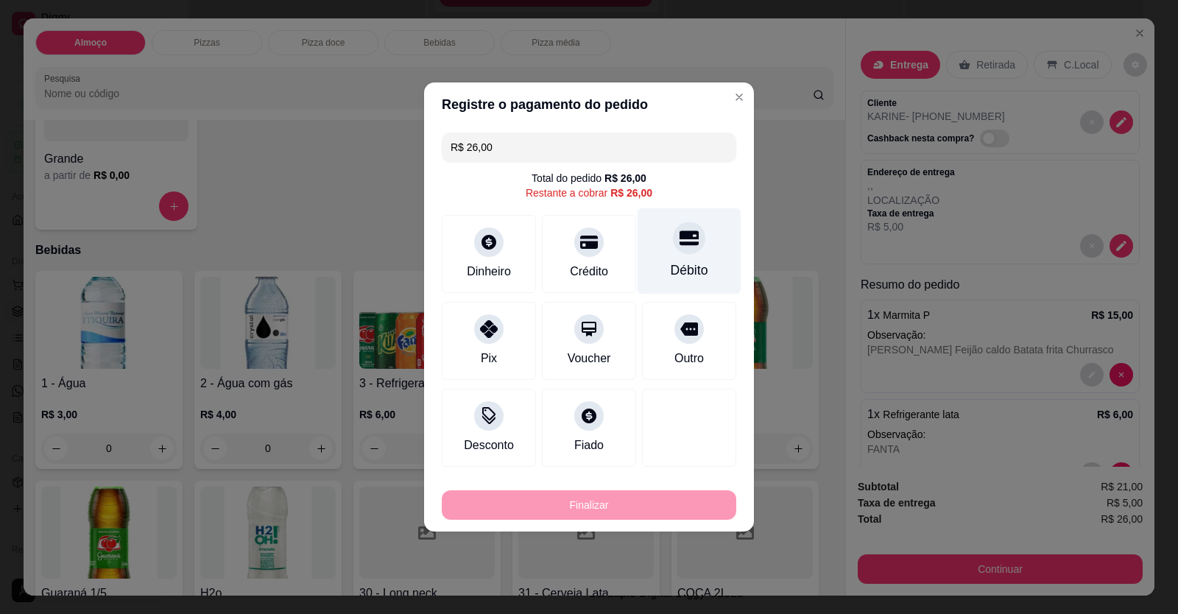
click at [681, 256] on div "Débito" at bounding box center [690, 251] width 104 height 86
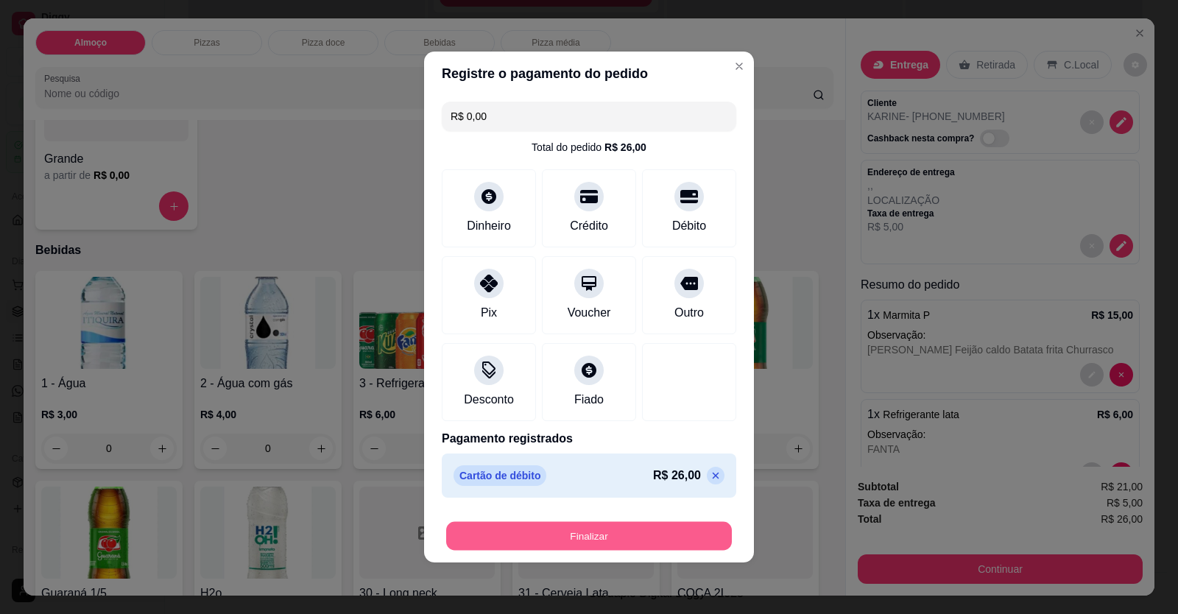
click at [606, 533] on button "Finalizar" at bounding box center [589, 536] width 286 height 29
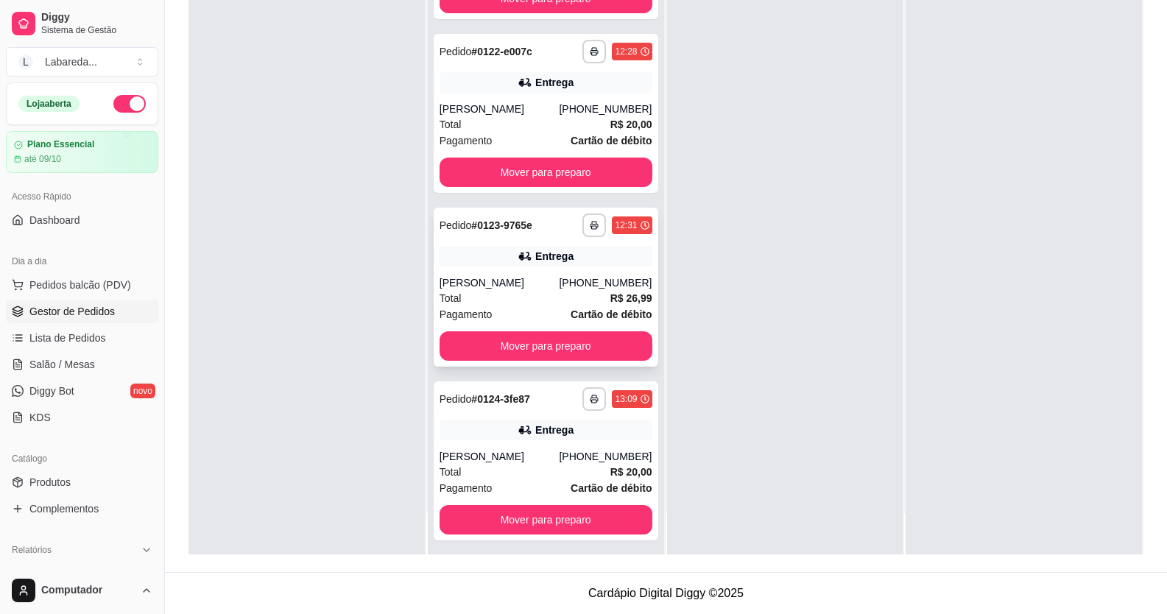
scroll to position [2435, 0]
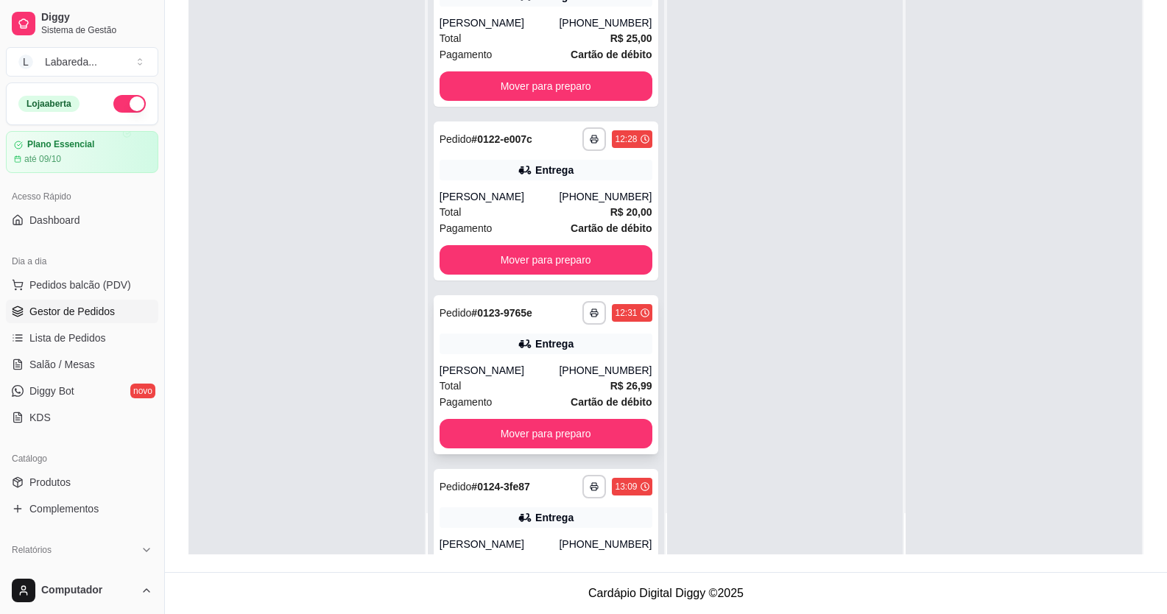
click at [570, 356] on div "**********" at bounding box center [546, 374] width 225 height 159
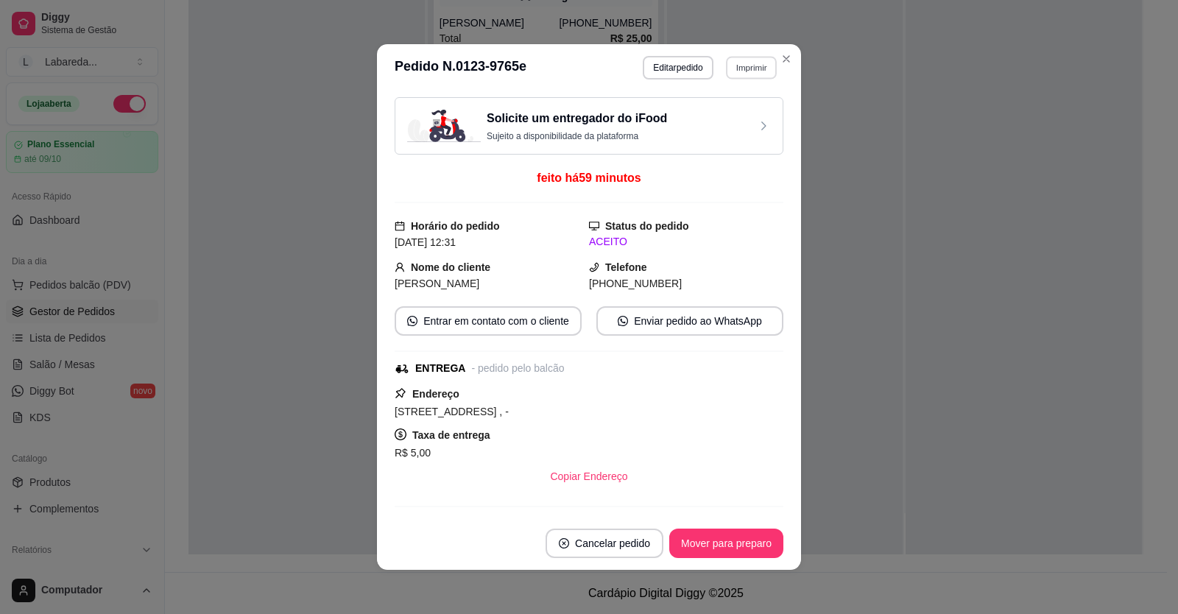
click at [738, 68] on button "Imprimir" at bounding box center [751, 67] width 51 height 23
click at [722, 110] on button "IMPRESSORA" at bounding box center [720, 119] width 103 height 23
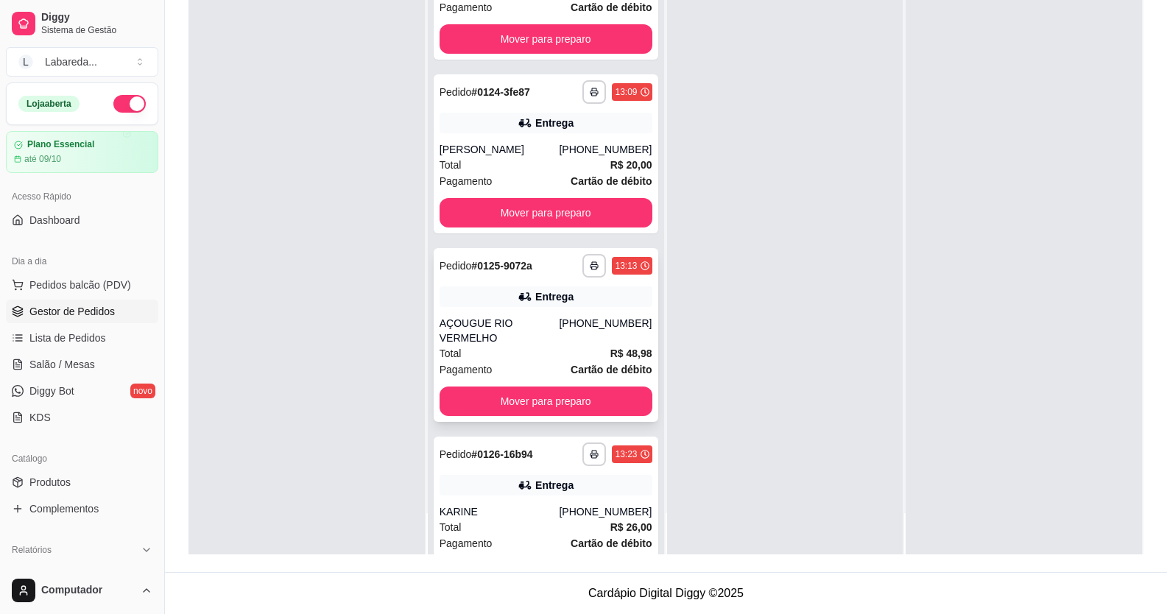
scroll to position [2877, 0]
